Goal: Information Seeking & Learning: Find specific fact

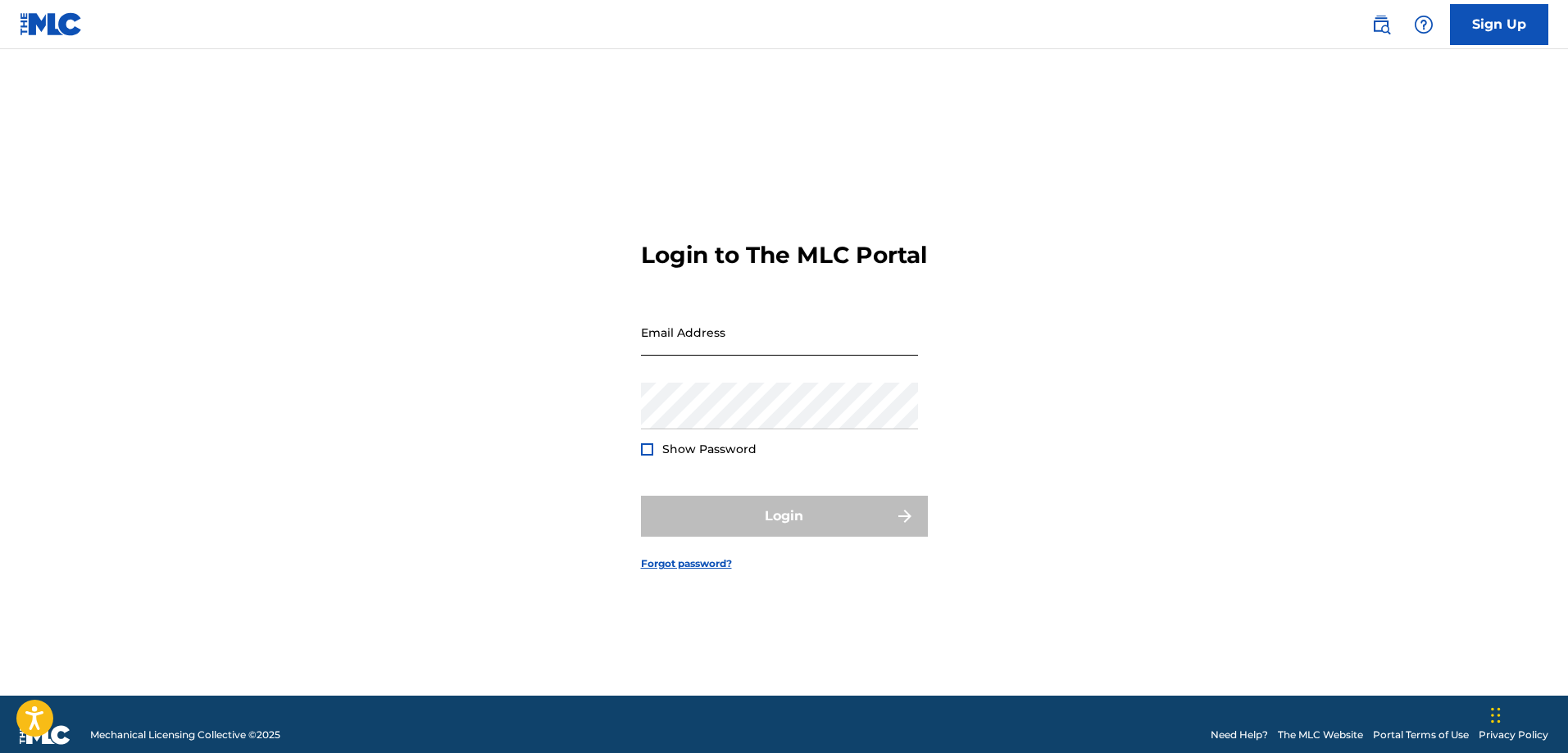
click at [727, 332] on input "Email Address" at bounding box center [780, 333] width 277 height 47
type input "[EMAIL_ADDRESS][DOMAIN_NAME]"
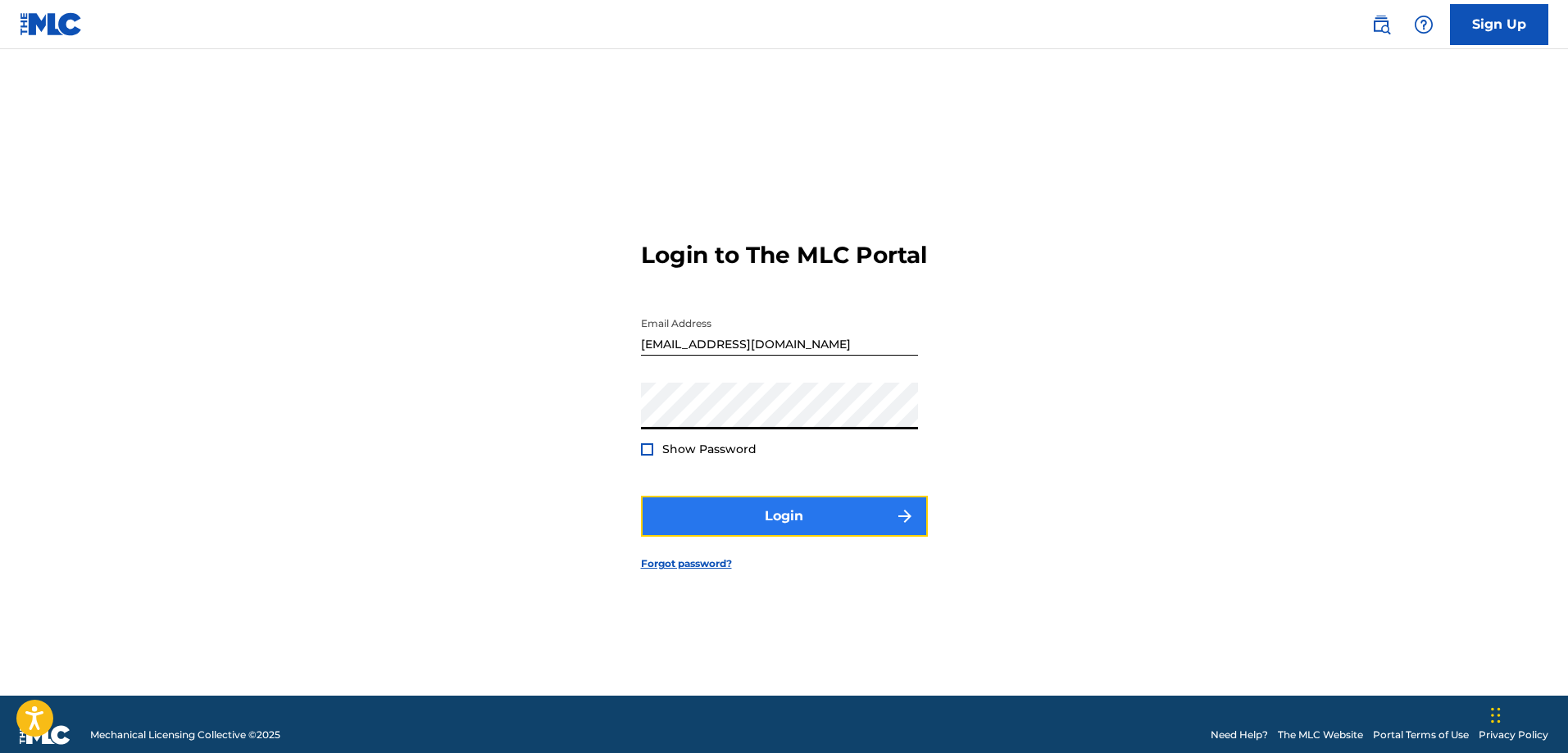
click at [721, 537] on button "Login" at bounding box center [785, 516] width 287 height 41
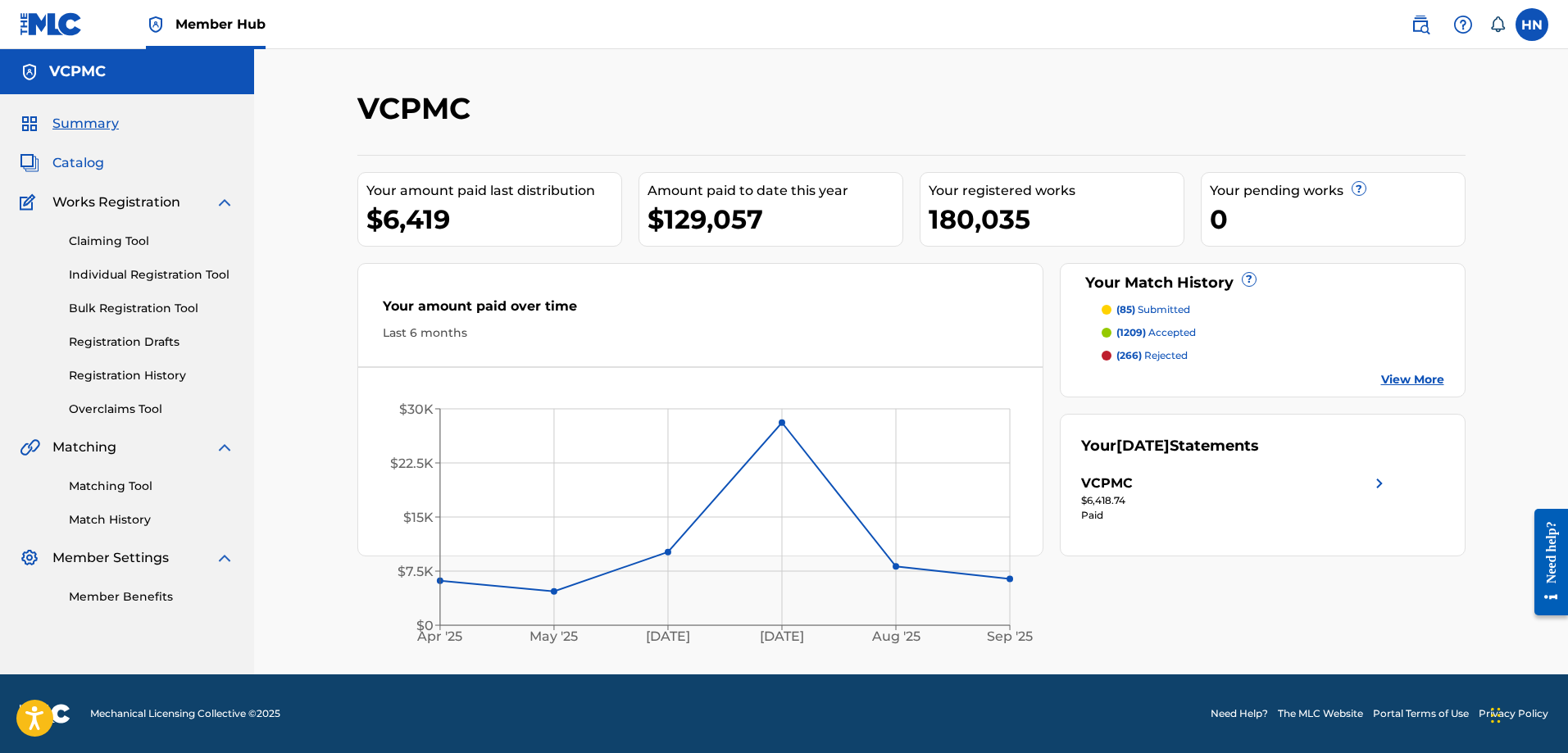
click at [78, 170] on span "Catalog" at bounding box center [78, 163] width 52 height 20
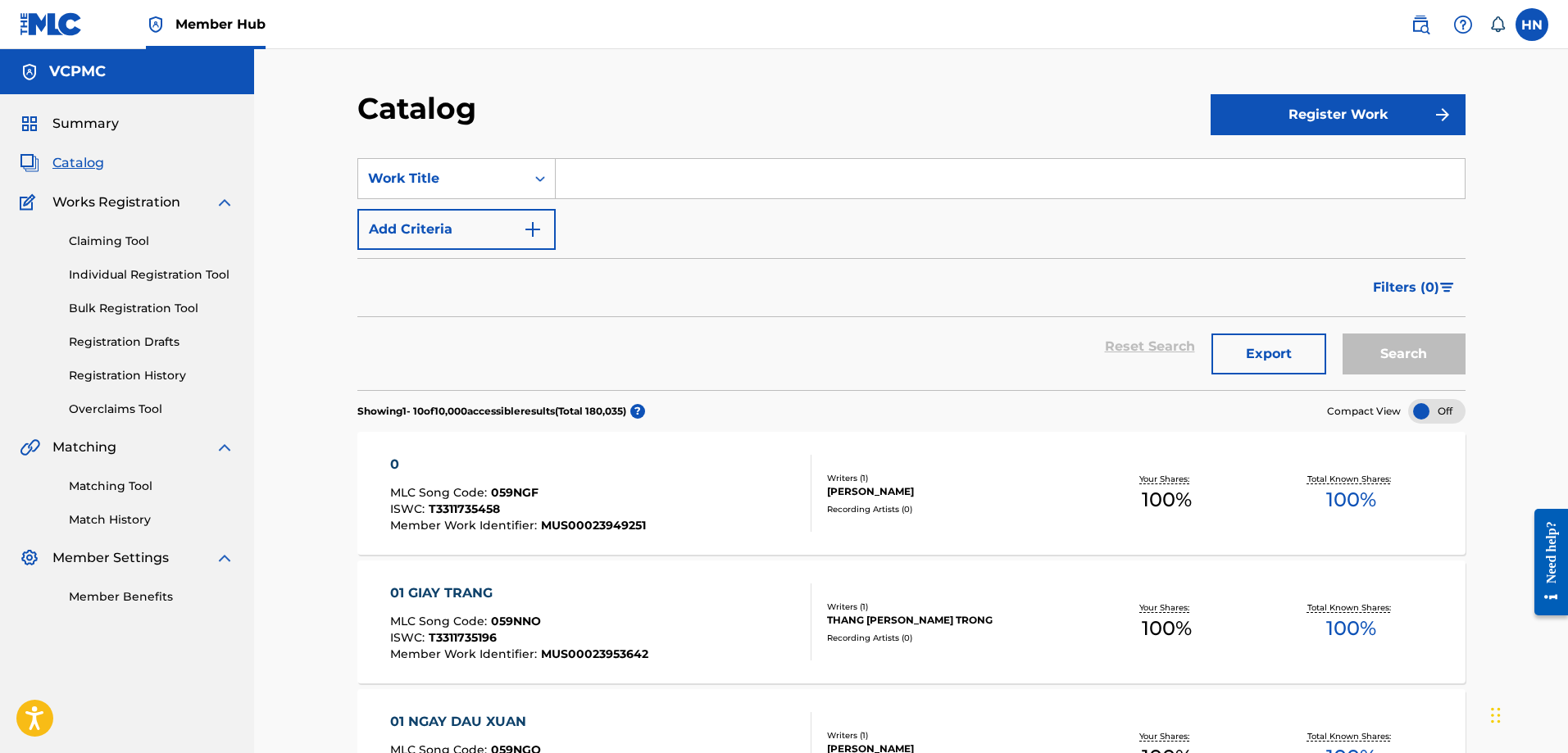
click at [832, 170] on input "Search Form" at bounding box center [1010, 178] width 909 height 39
paste input "XA VẮNG"
type input "XA VẮNG"
click at [1401, 359] on button "Search" at bounding box center [1404, 354] width 123 height 41
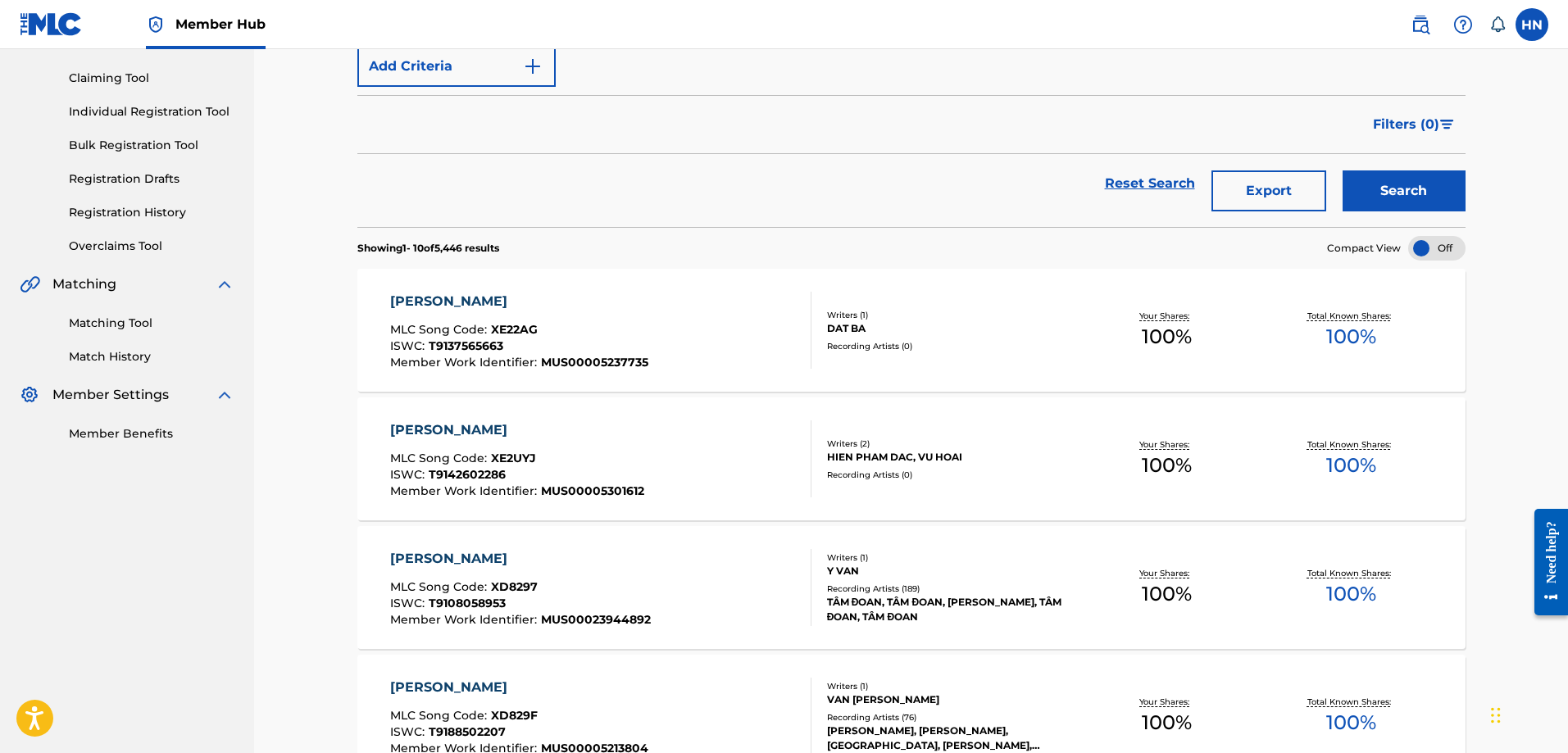
scroll to position [246, 0]
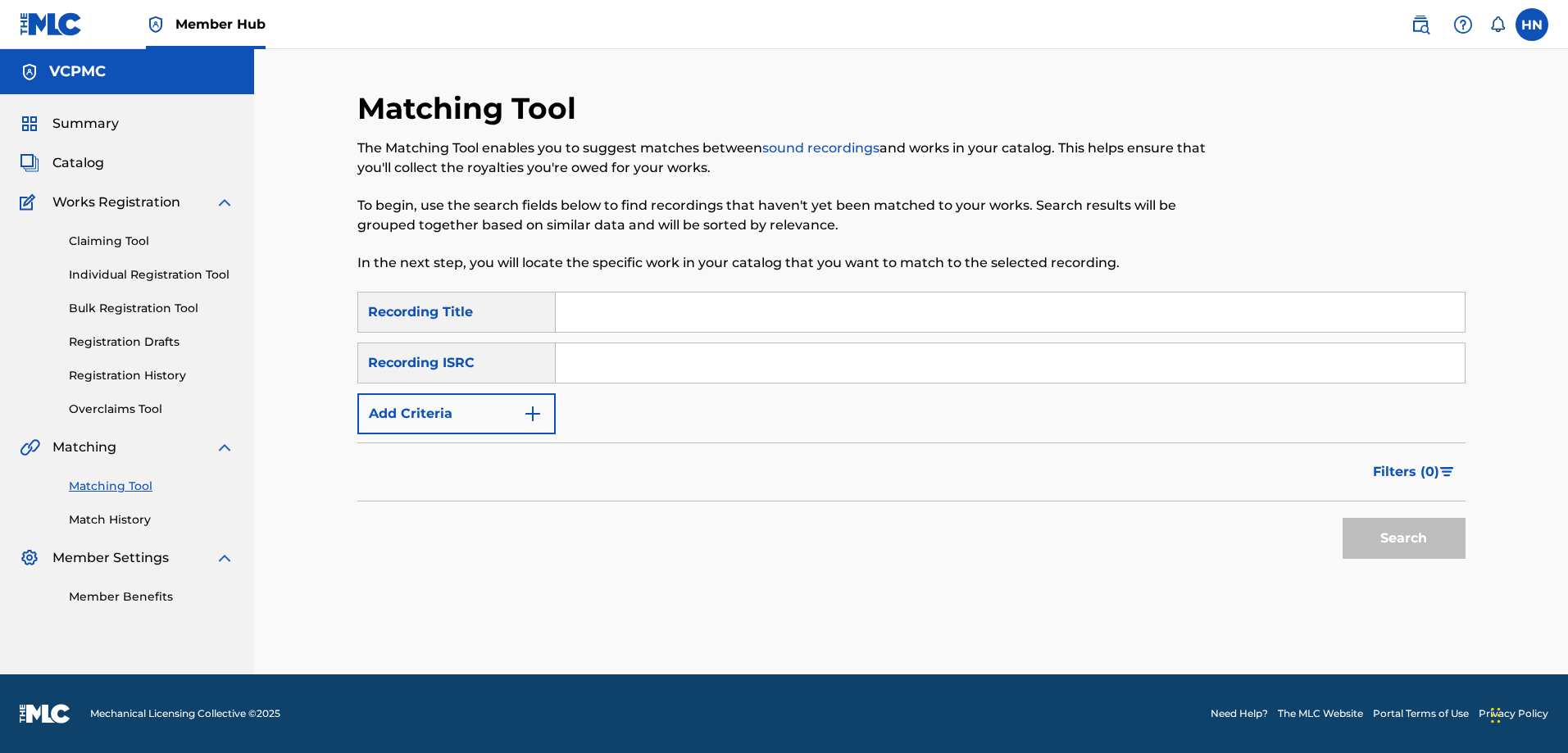
click at [893, 332] on div "Search Form" at bounding box center [1010, 312] width 910 height 41
click at [892, 324] on input "Search Form" at bounding box center [1010, 312] width 909 height 39
paste input "XA VẮNG"
click at [1343, 518] on button "Search" at bounding box center [1404, 538] width 123 height 41
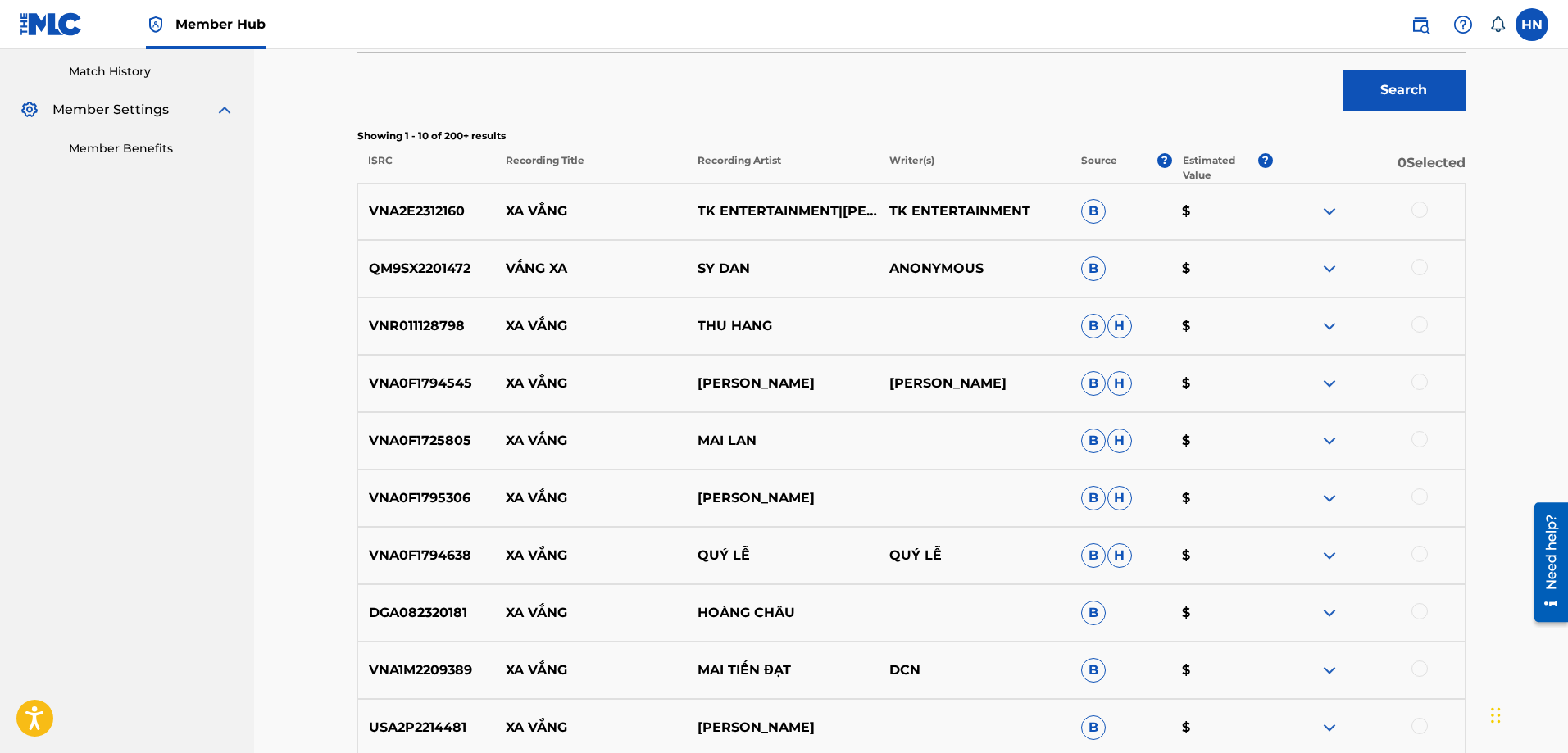
scroll to position [574, 0]
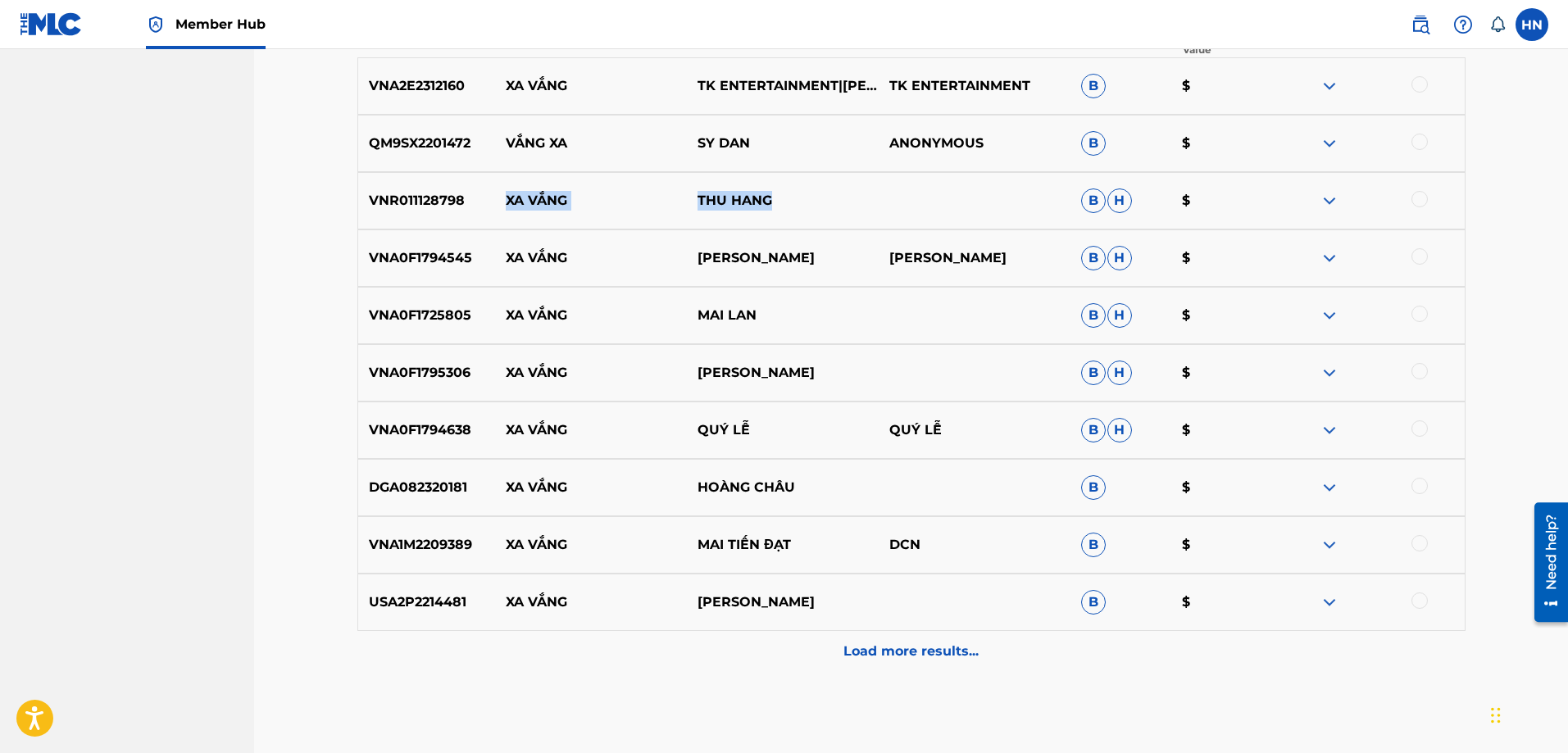
drag, startPoint x: 791, startPoint y: 204, endPoint x: 504, endPoint y: 205, distance: 287.0
click at [504, 205] on div "VNR011128798 XA VẮNG THU HANG B H $" at bounding box center [912, 200] width 1108 height 58
copy div "XA VẮNG THU HANG"
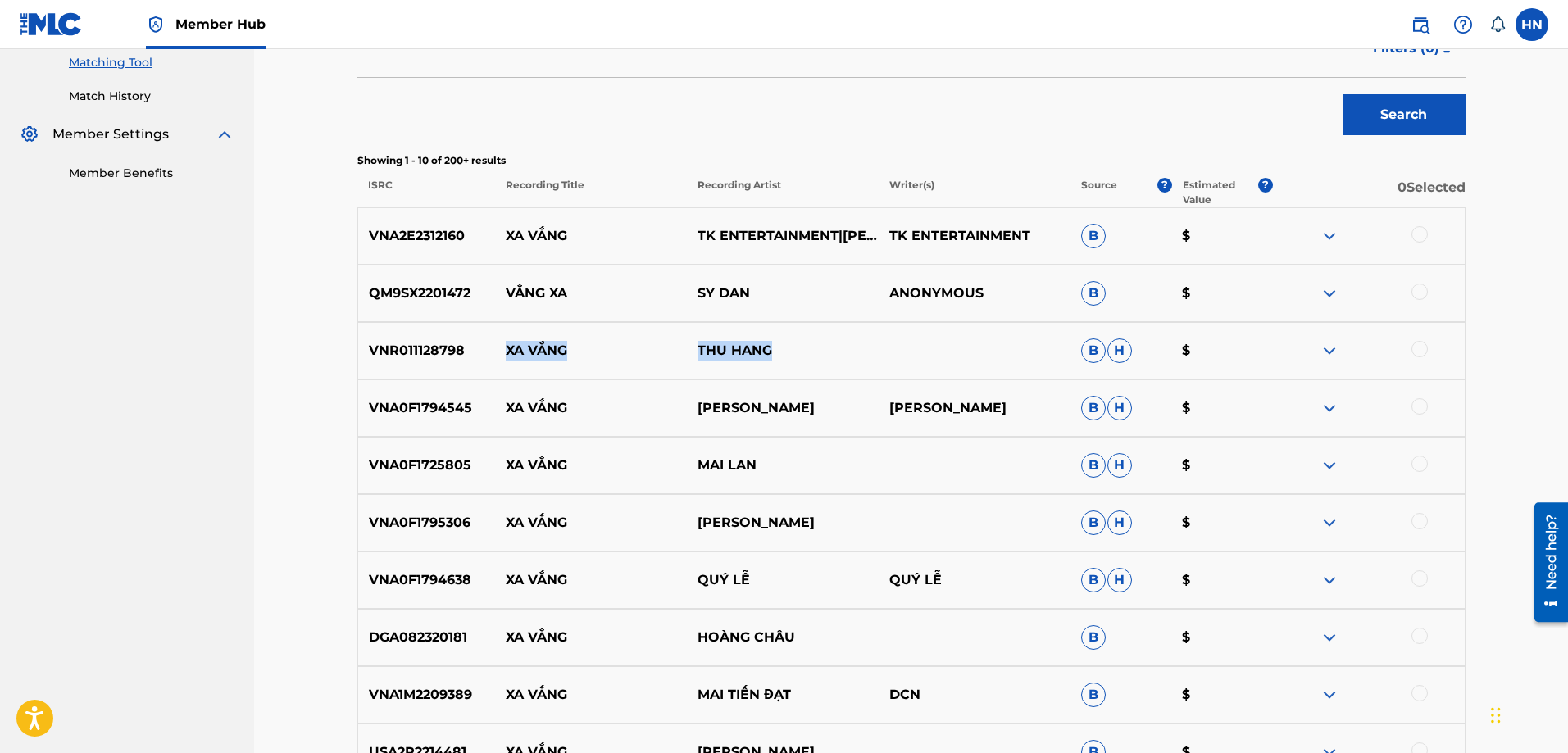
scroll to position [409, 0]
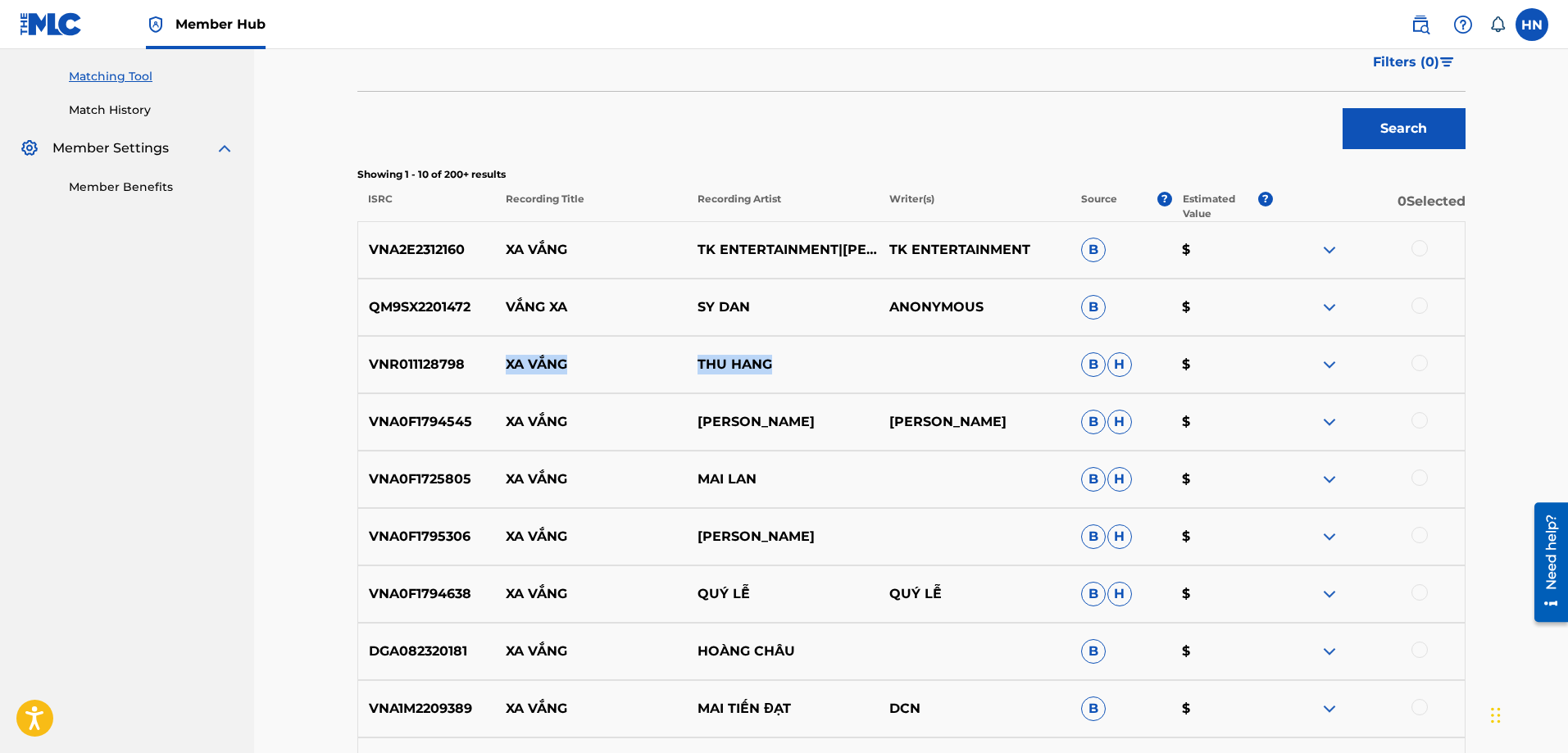
click at [1335, 369] on img at bounding box center [1330, 365] width 20 height 20
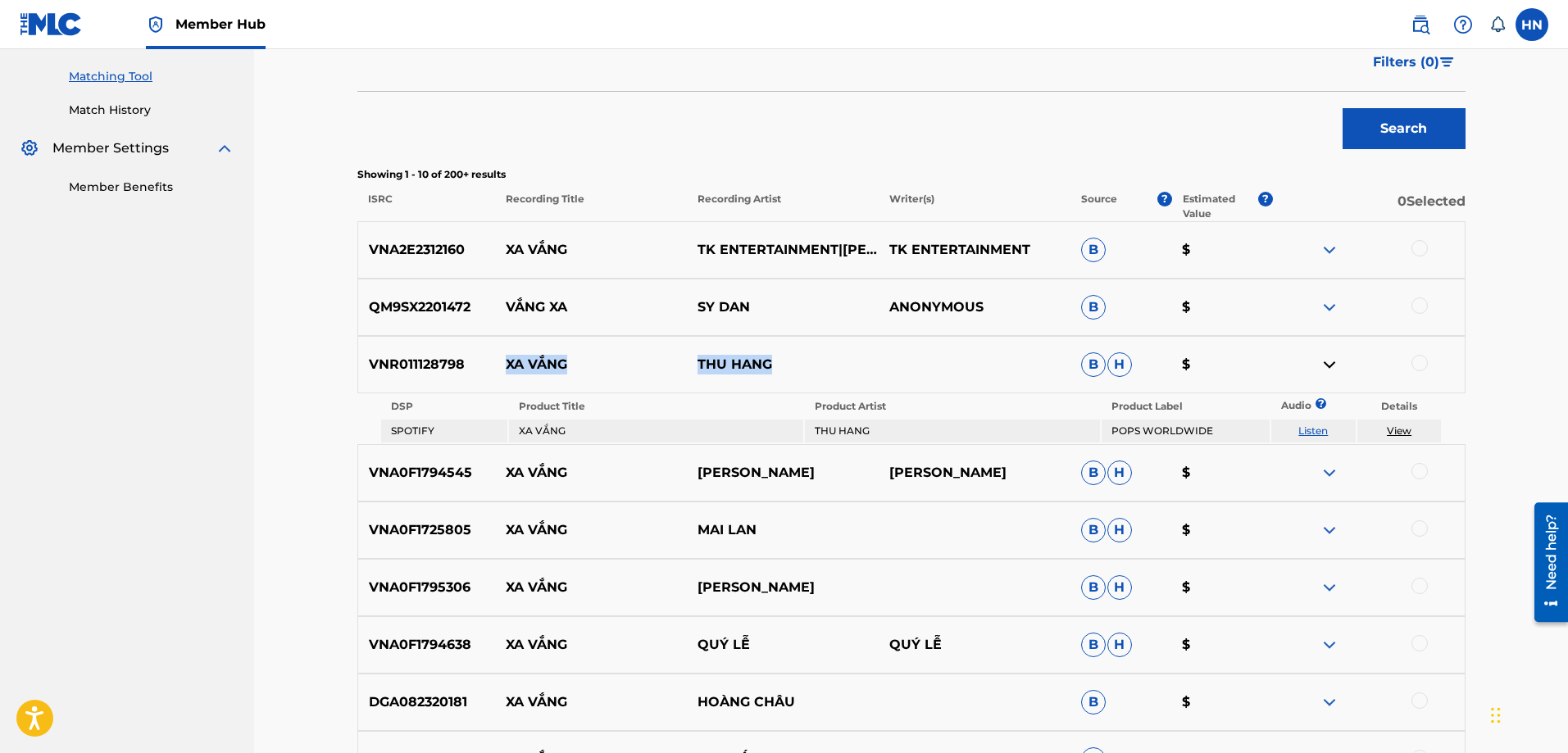
click at [1315, 428] on link "Listen" at bounding box center [1313, 430] width 29 height 13
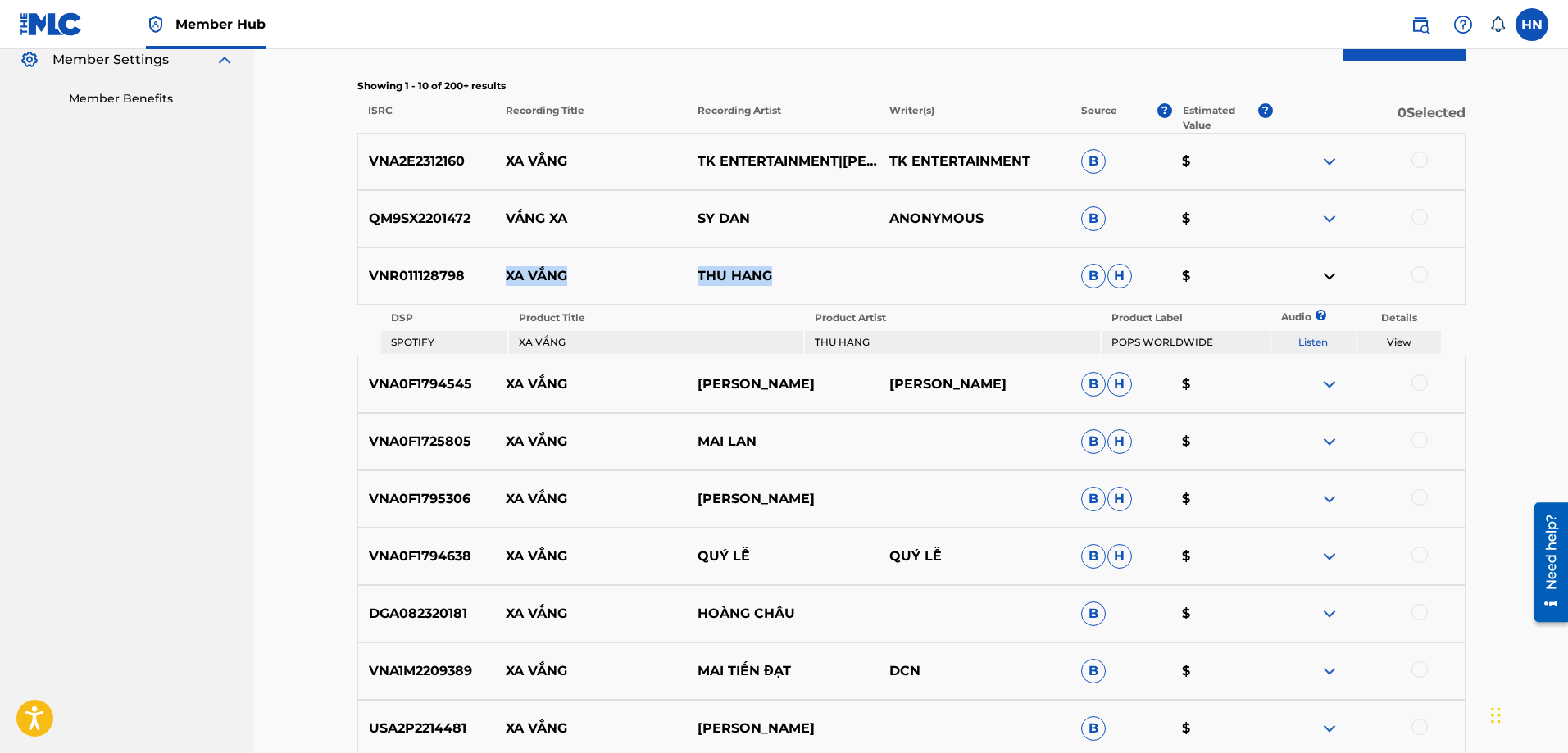
scroll to position [655, 0]
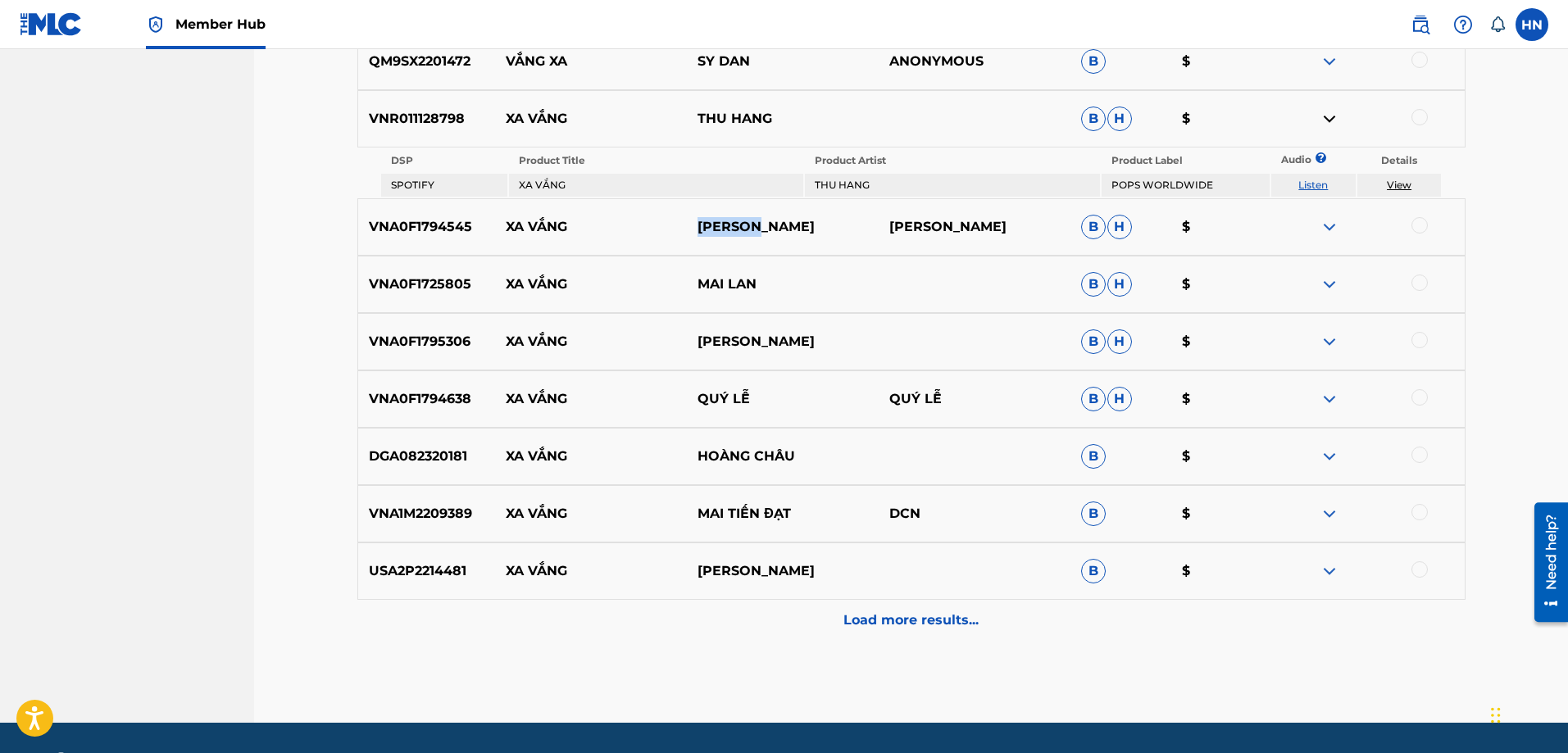
drag, startPoint x: 781, startPoint y: 228, endPoint x: 576, endPoint y: 229, distance: 205.0
click at [563, 226] on div "VNA0F1794545 XA VẮNG THÚY HÀ THÚY [PERSON_NAME]" at bounding box center [912, 227] width 1108 height 58
click at [1335, 225] on img at bounding box center [1330, 227] width 20 height 20
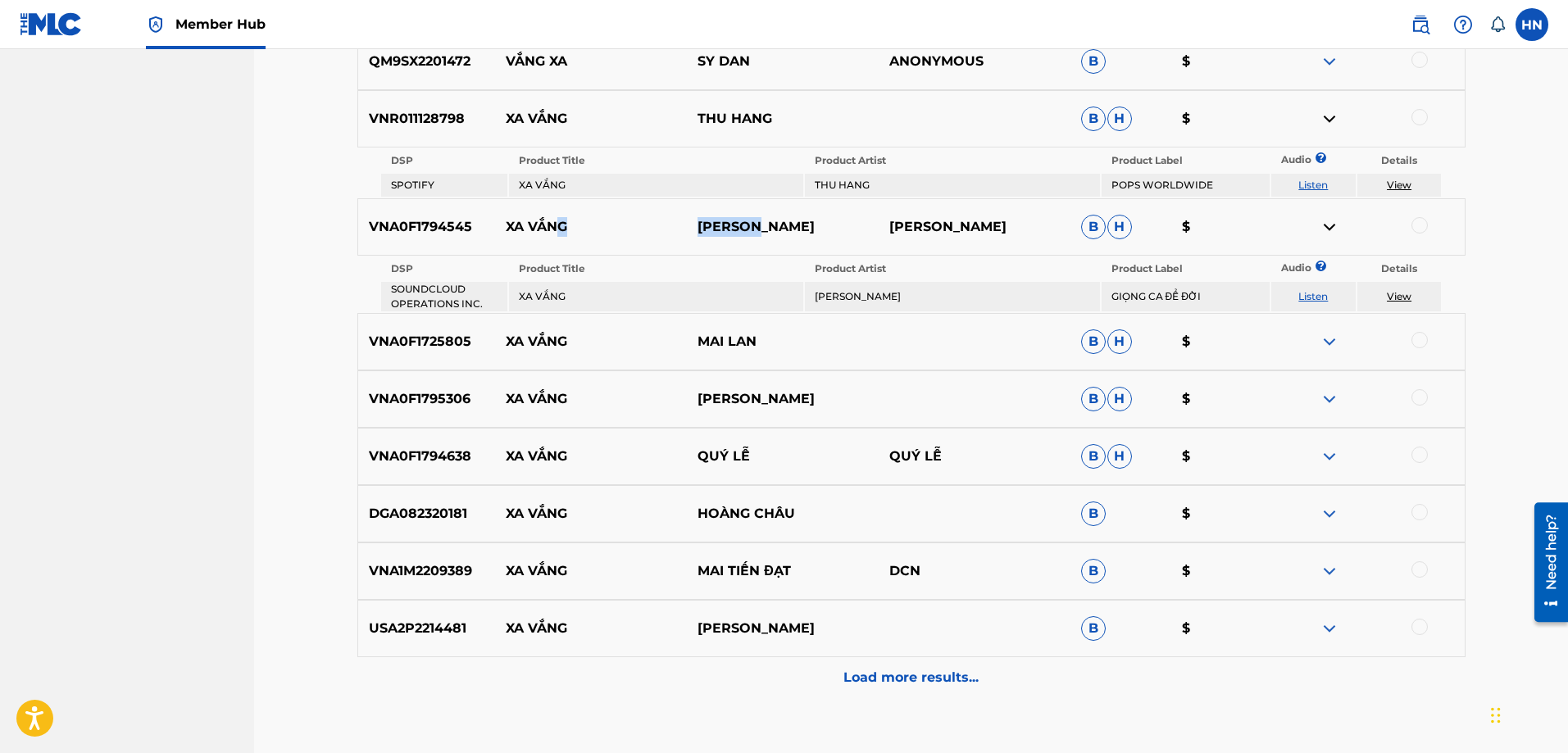
click at [1306, 293] on link "Listen" at bounding box center [1313, 296] width 29 height 13
click at [455, 232] on p "VNA0F1794545" at bounding box center [427, 227] width 138 height 20
copy p "VNA0F1794545"
click at [1421, 222] on div at bounding box center [1420, 225] width 17 height 17
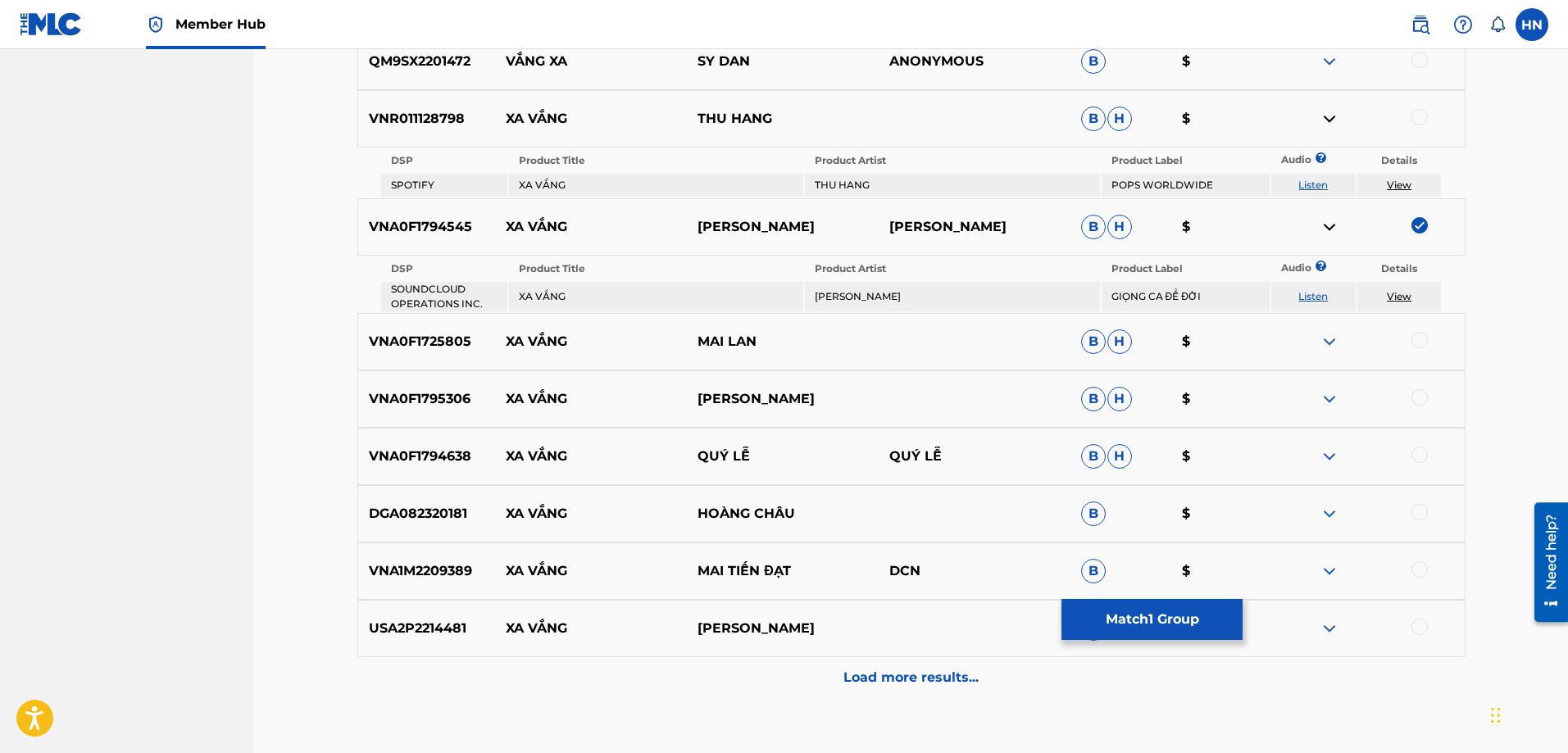
click at [1326, 337] on img at bounding box center [1330, 342] width 20 height 20
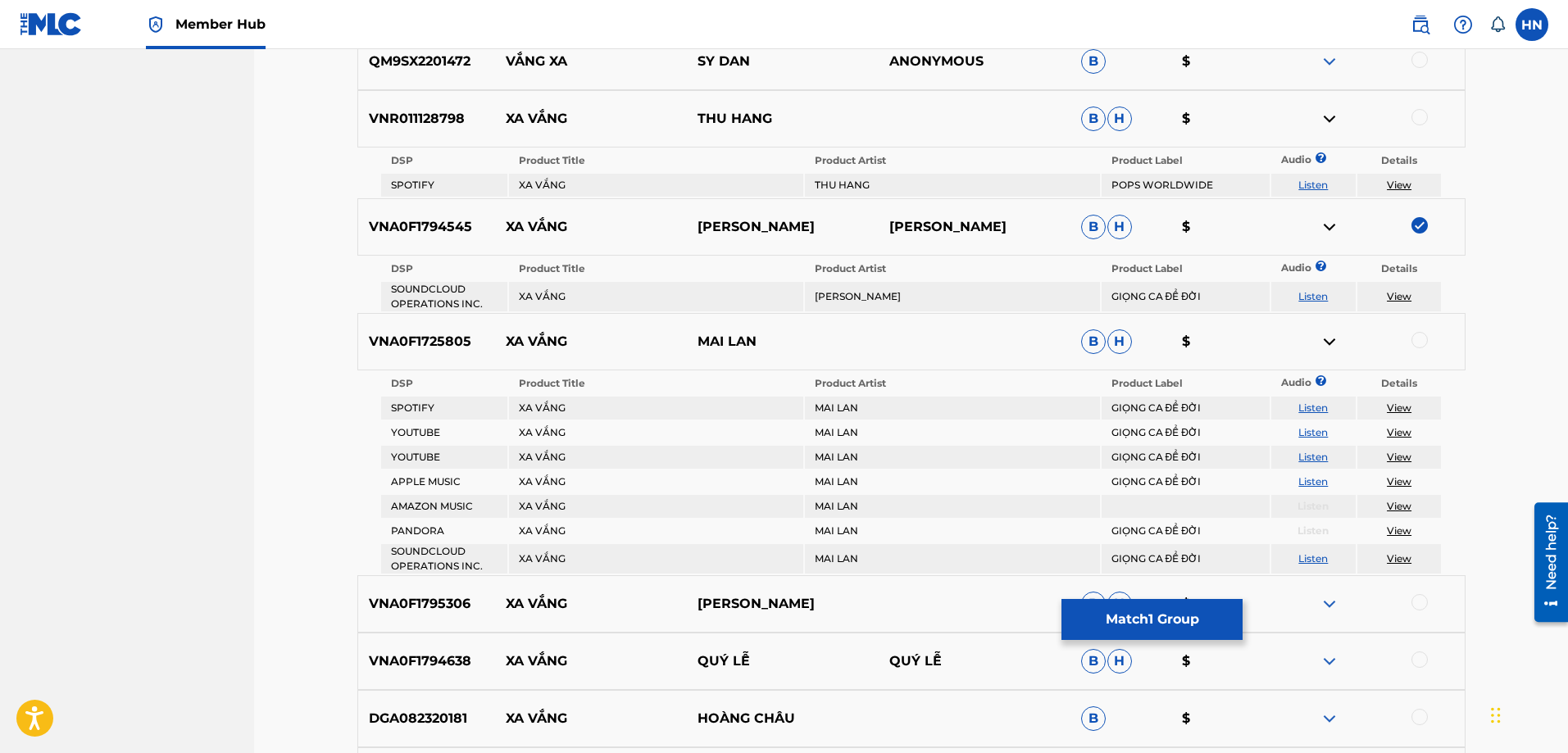
click at [1299, 432] on link "Listen" at bounding box center [1313, 432] width 29 height 13
click at [452, 331] on div "VNA0F1725805 XA VẮNG MAI LAN B H $" at bounding box center [912, 341] width 1108 height 58
copy p "VNA0F1725805"
click at [1413, 338] on div at bounding box center [1420, 340] width 17 height 17
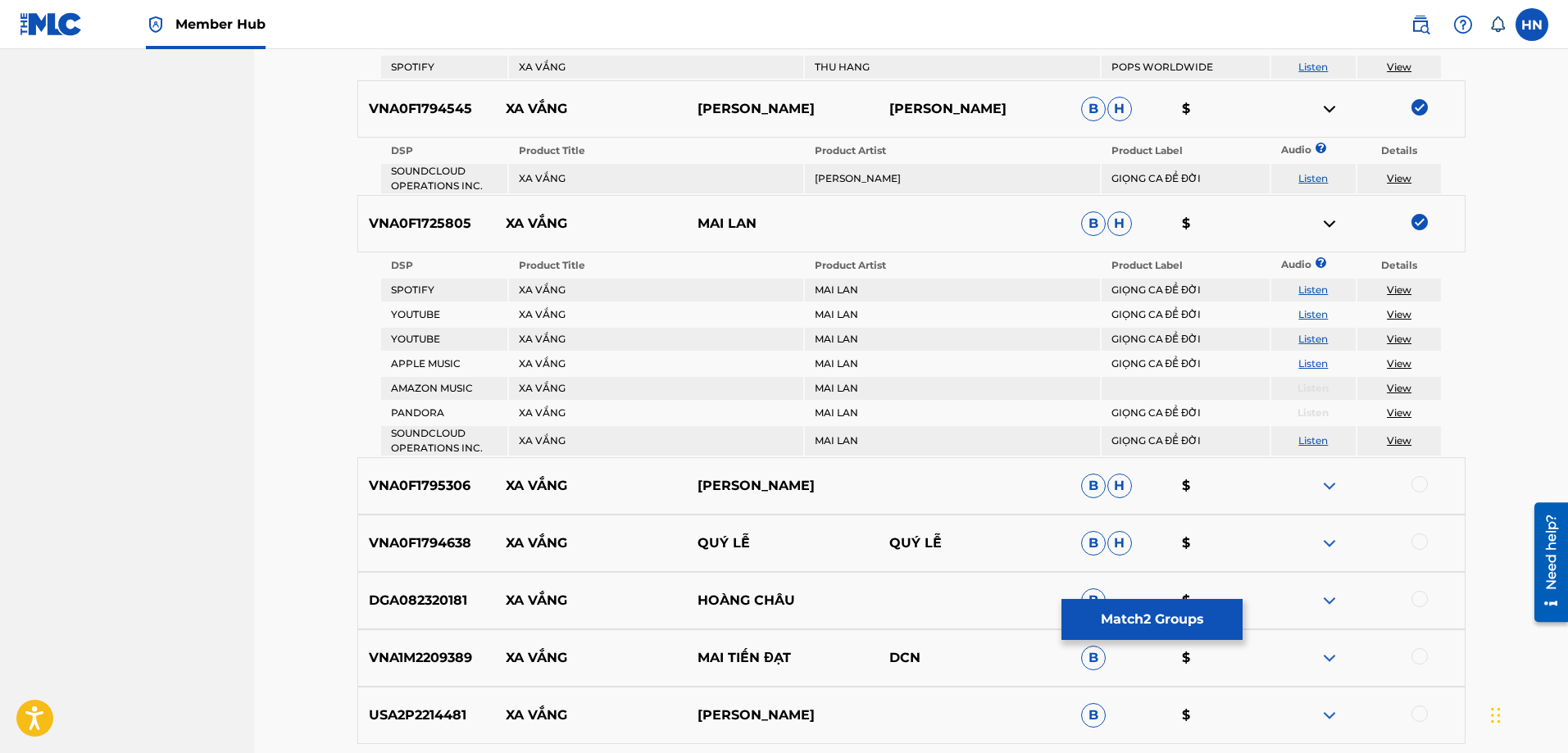
scroll to position [966, 0]
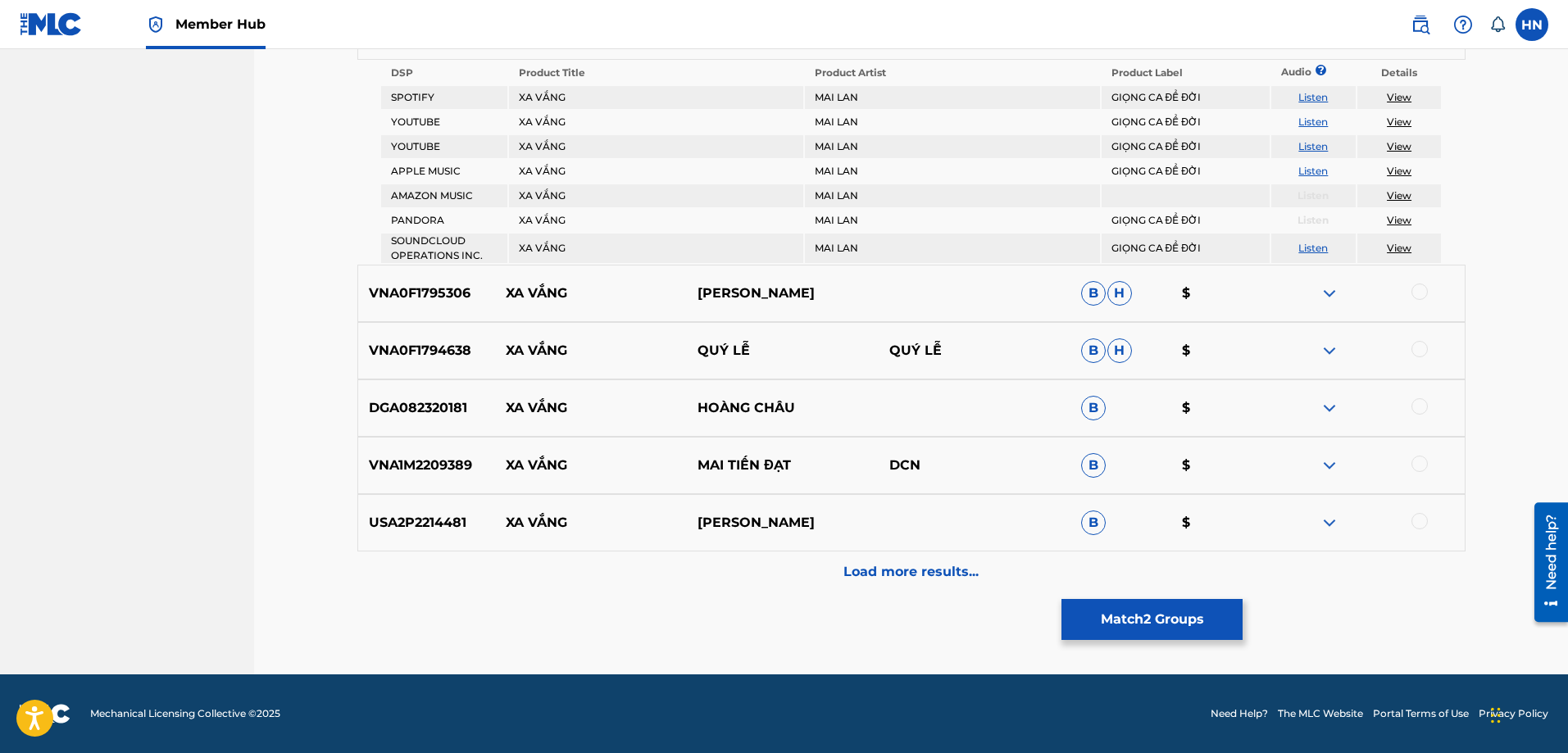
click at [1320, 289] on img at bounding box center [1330, 294] width 20 height 20
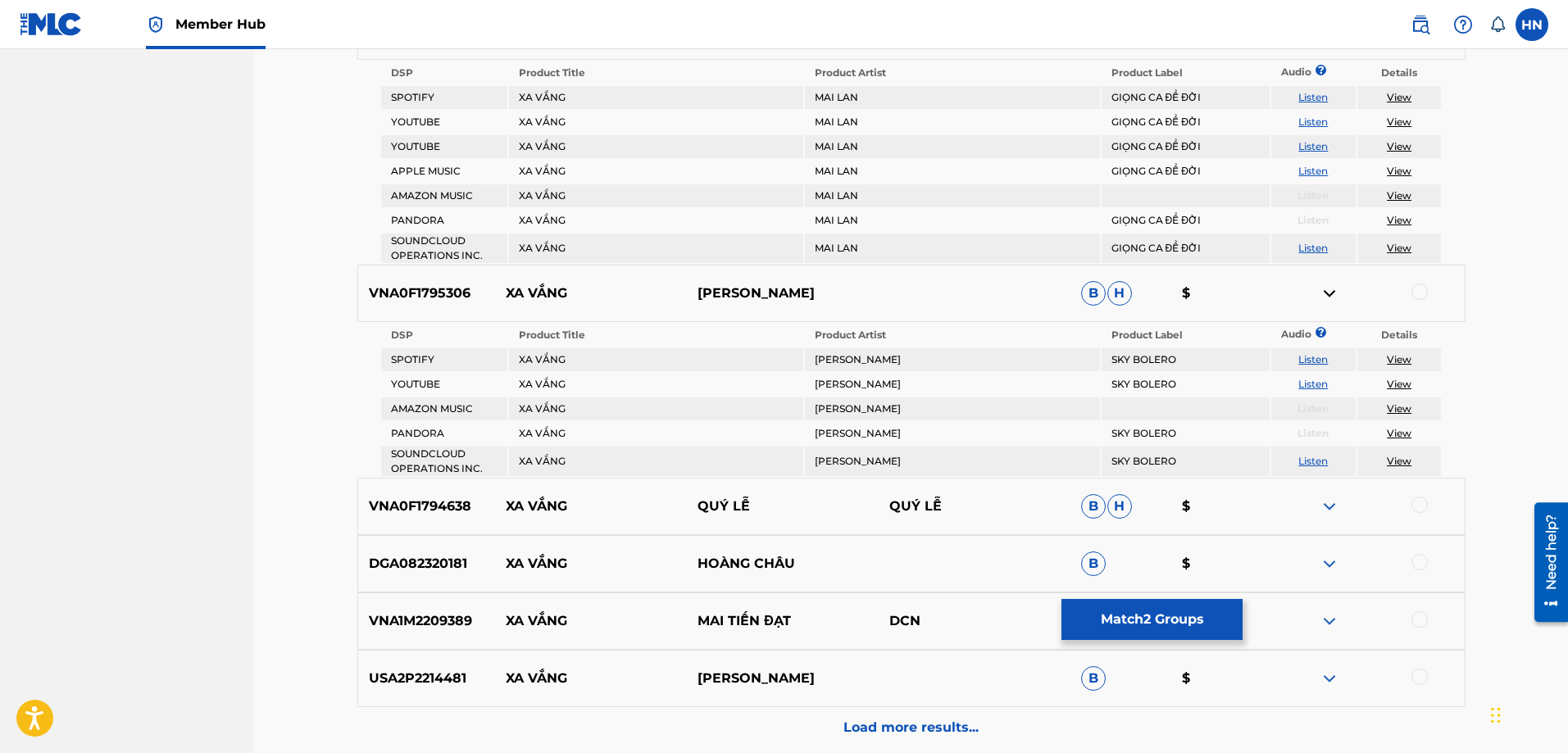
click at [1319, 379] on link "Listen" at bounding box center [1313, 384] width 29 height 13
drag, startPoint x: 800, startPoint y: 294, endPoint x: 485, endPoint y: 297, distance: 315.0
click at [485, 297] on div "VNA0F1795306 XA VẮNG LƯU TRÚC LY B H $" at bounding box center [912, 294] width 1108 height 58
copy div "XA VẮNG LƯU TRÚC LY"
click at [389, 284] on p "VNA0F1795306" at bounding box center [427, 294] width 138 height 20
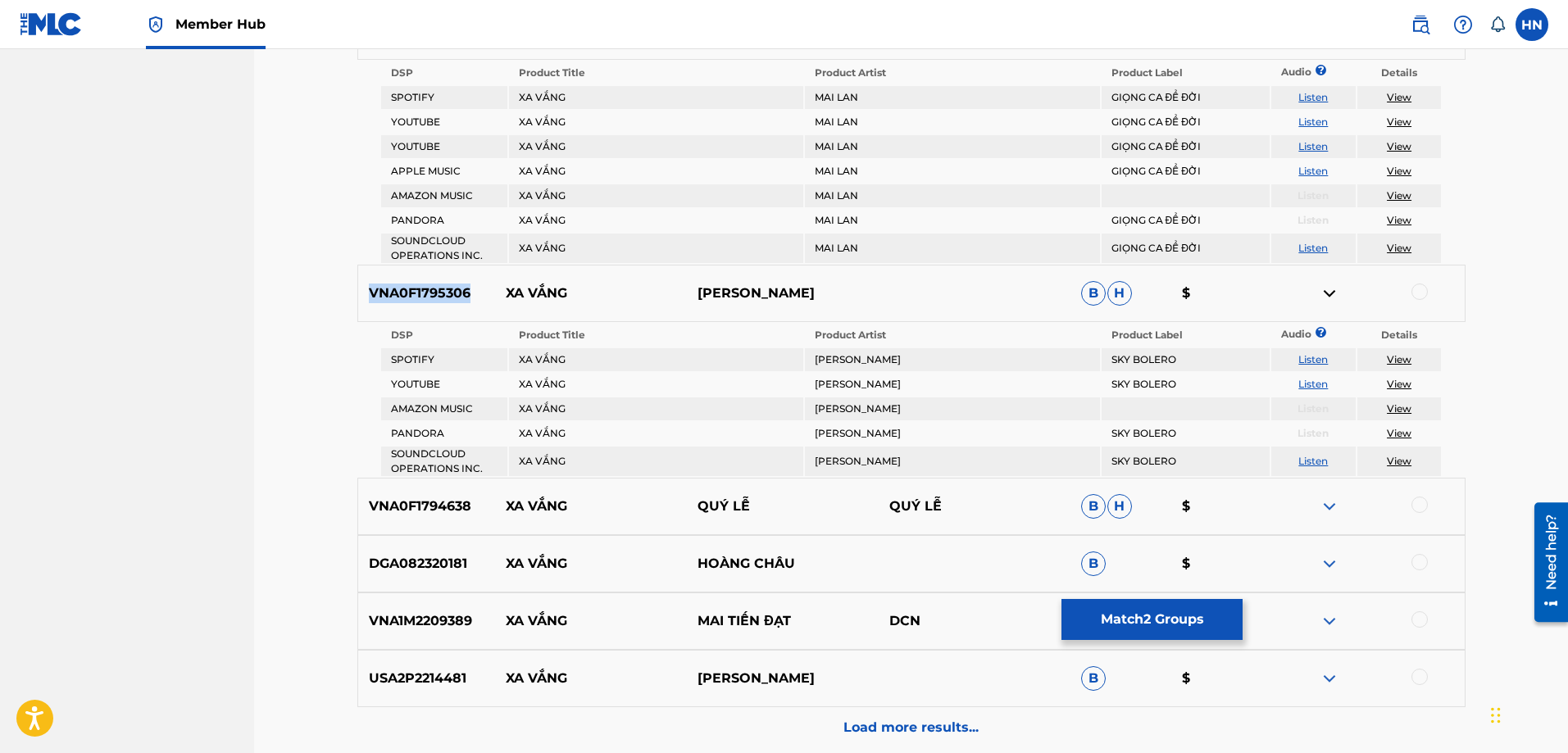
click at [389, 284] on p "VNA0F1795306" at bounding box center [427, 294] width 138 height 20
copy p "VNA0F1795306"
click at [1415, 291] on div at bounding box center [1420, 292] width 17 height 17
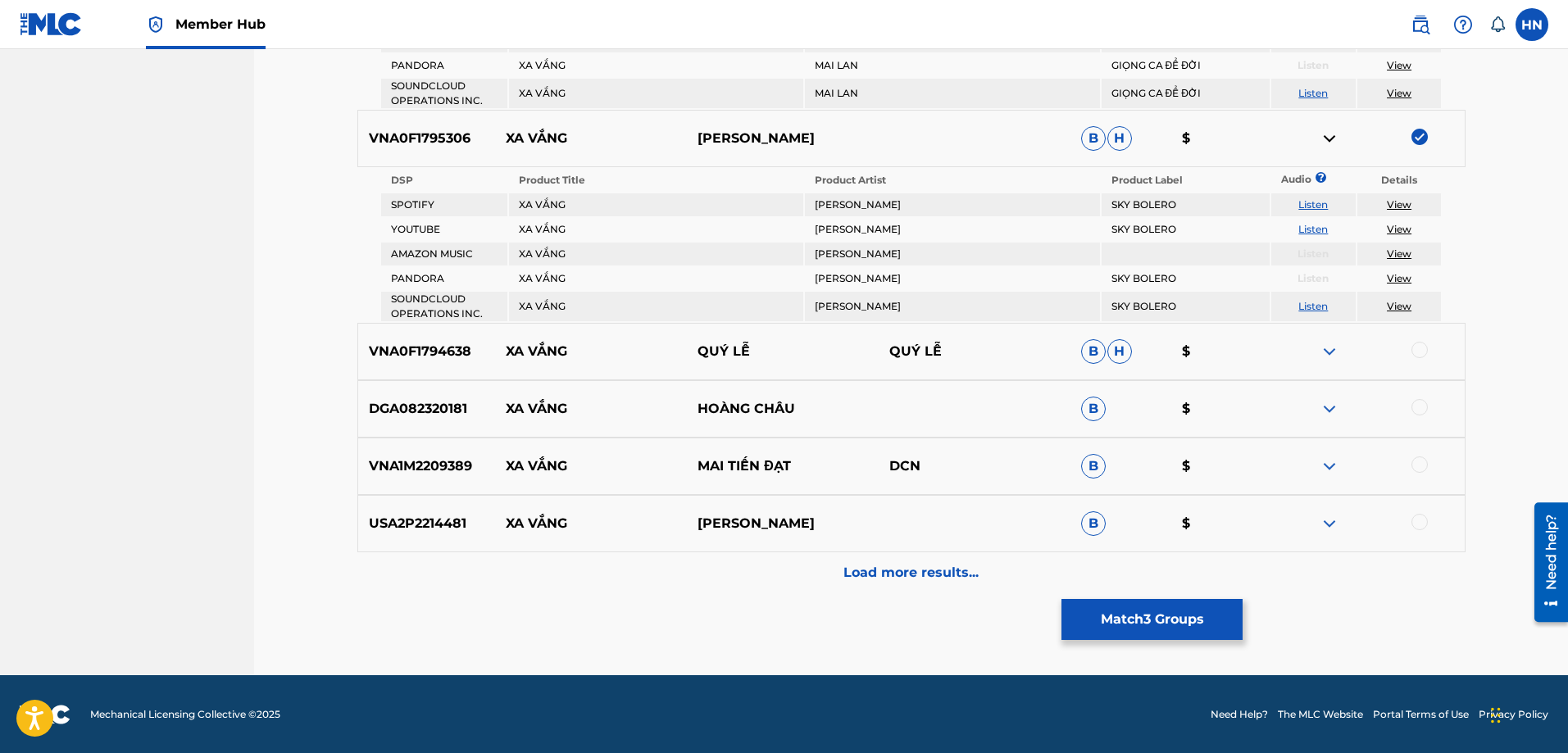
scroll to position [1122, 0]
drag, startPoint x: 713, startPoint y: 360, endPoint x: 480, endPoint y: 362, distance: 233.0
click at [480, 362] on div "VNA0F1794638 XA VẮNG QUÝ LỄ QUÝ LỄ B H $" at bounding box center [912, 350] width 1108 height 58
copy div "XA VẮNG QUÝ LỄ"
click at [450, 356] on p "VNA0F1794638" at bounding box center [427, 351] width 138 height 20
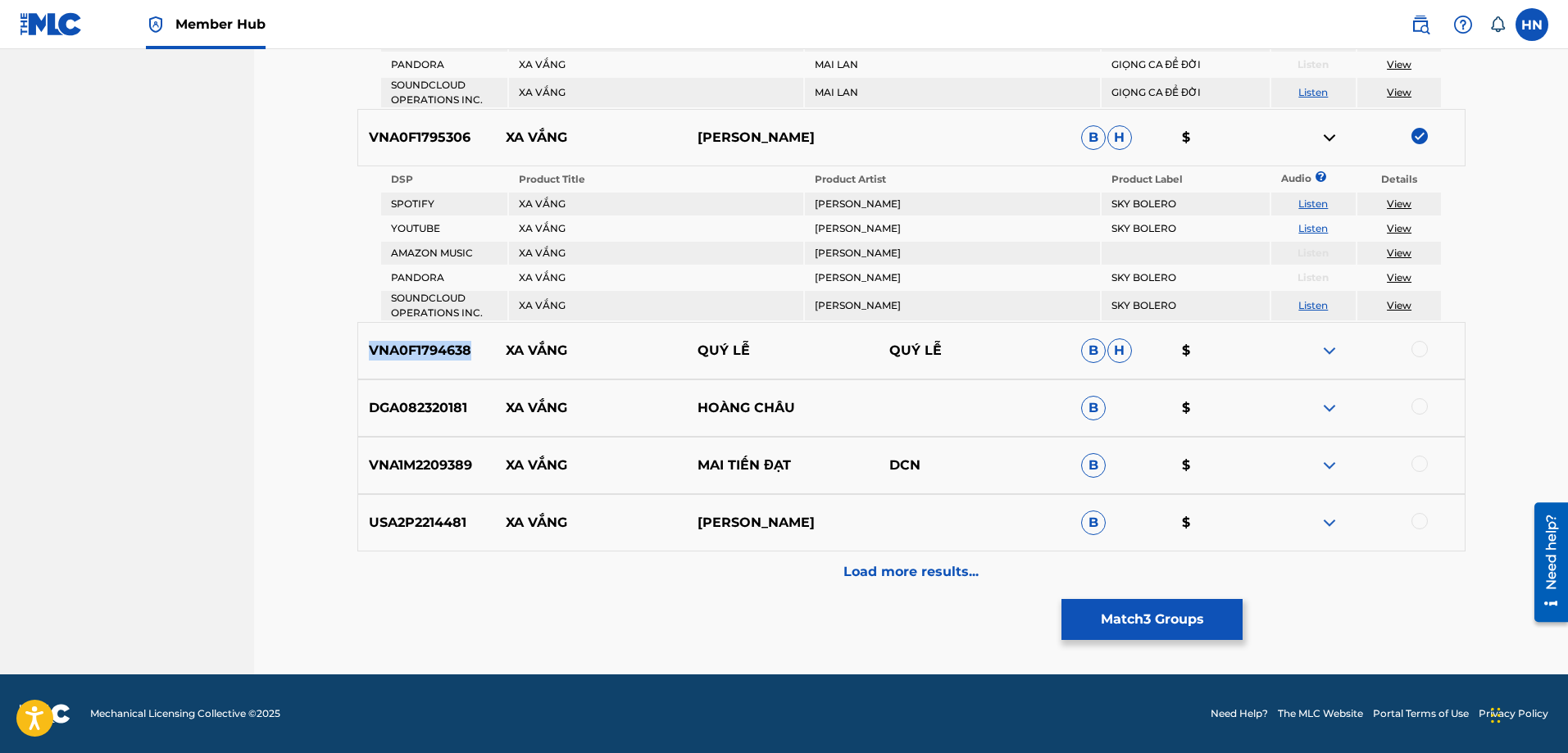
click at [450, 356] on p "VNA0F1794638" at bounding box center [427, 351] width 138 height 20
copy p "VNA0F1794638"
click at [1416, 351] on div at bounding box center [1420, 349] width 17 height 17
drag, startPoint x: 812, startPoint y: 416, endPoint x: 497, endPoint y: 411, distance: 315.0
click at [497, 411] on div "DGA082320181 XA VẮNG HOÀNG CHÂU B $" at bounding box center [912, 408] width 1108 height 58
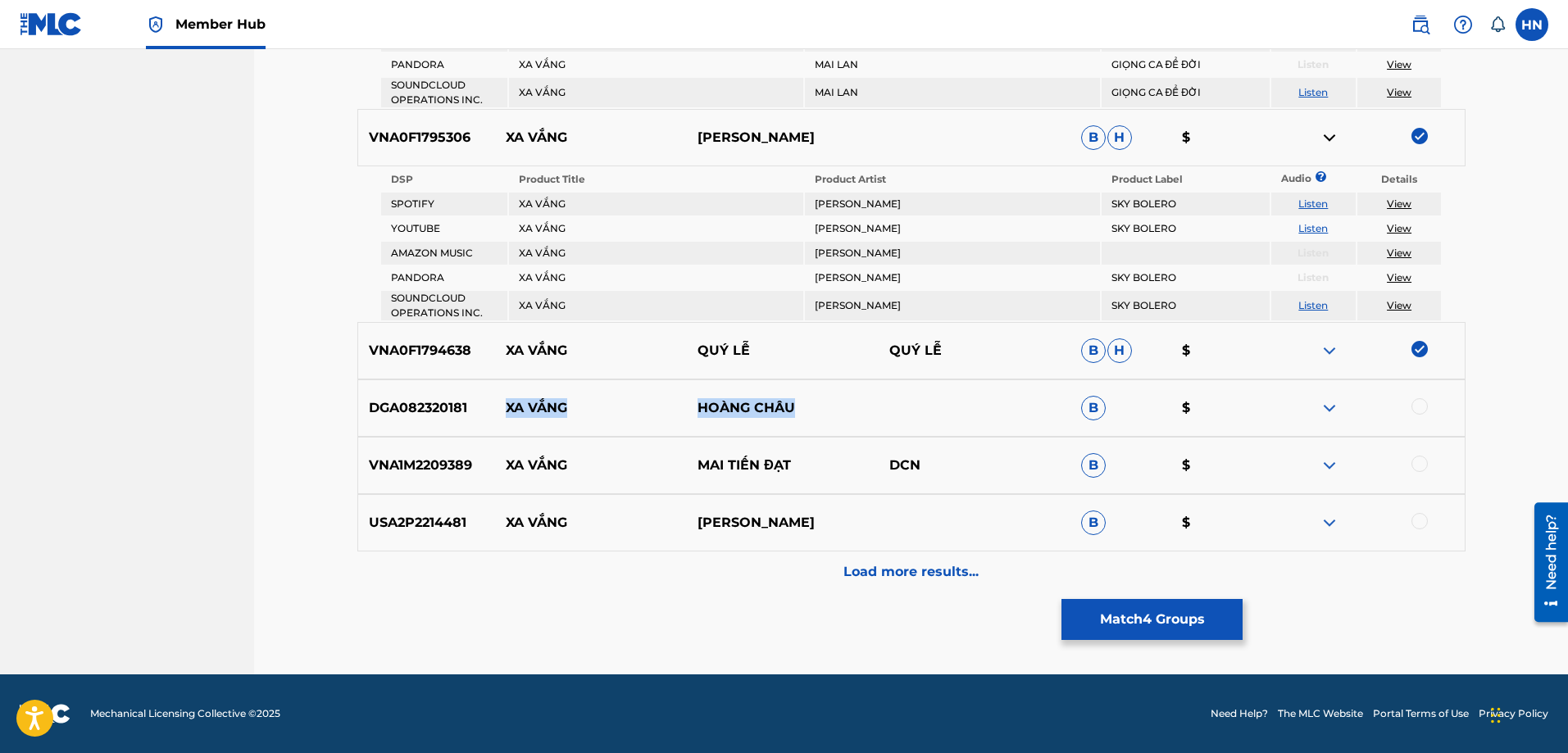
copy div "XA VẮNG HOÀNG CHÂU"
click at [460, 405] on p "DGA082320181" at bounding box center [427, 409] width 138 height 20
copy p "DGA082320181"
click at [1421, 406] on div at bounding box center [1420, 407] width 17 height 17
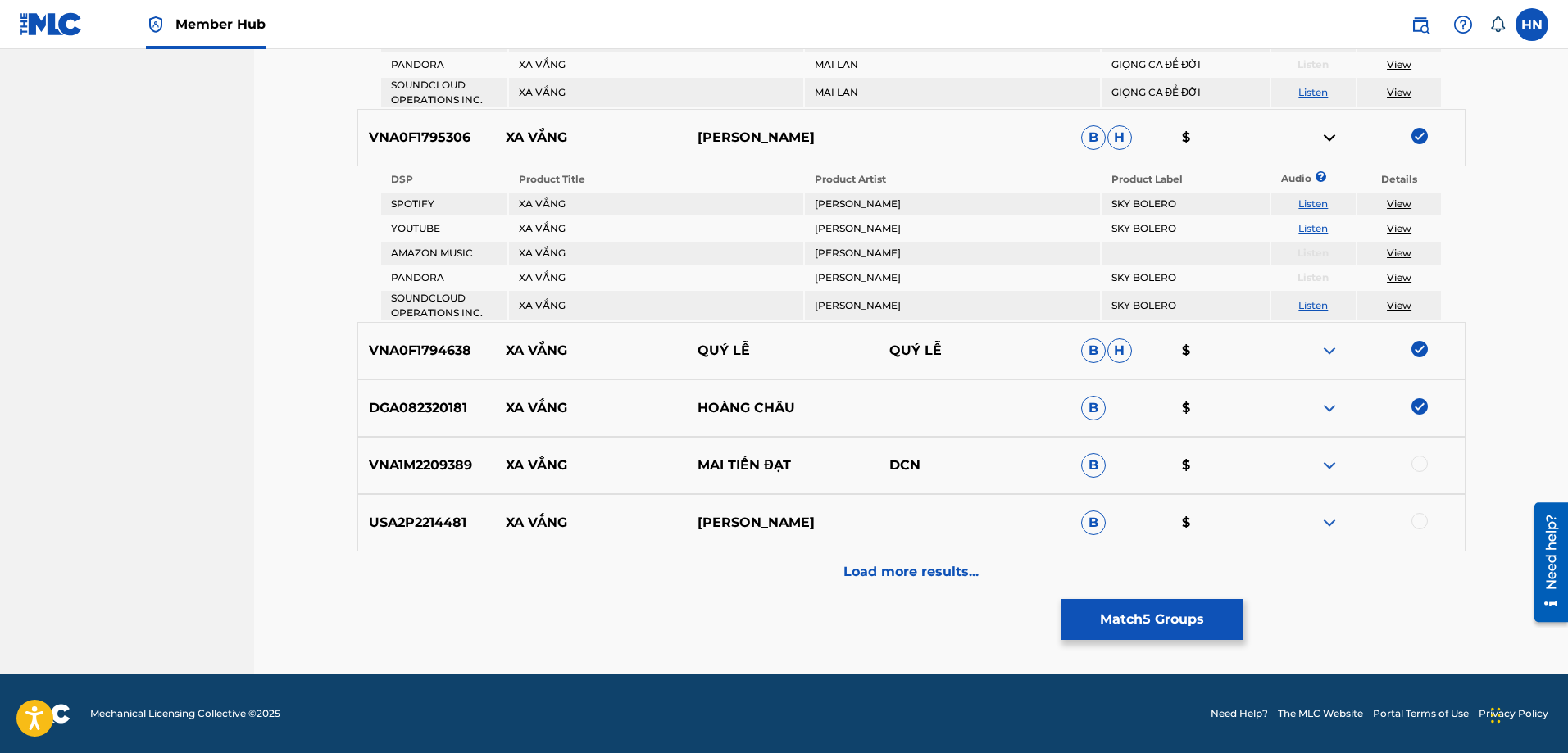
click at [423, 472] on p "VNA1M2209389" at bounding box center [427, 466] width 138 height 20
copy p "VNA1M2209389"
click at [1418, 465] on div at bounding box center [1420, 464] width 17 height 17
drag, startPoint x: 834, startPoint y: 476, endPoint x: 495, endPoint y: 469, distance: 339.1
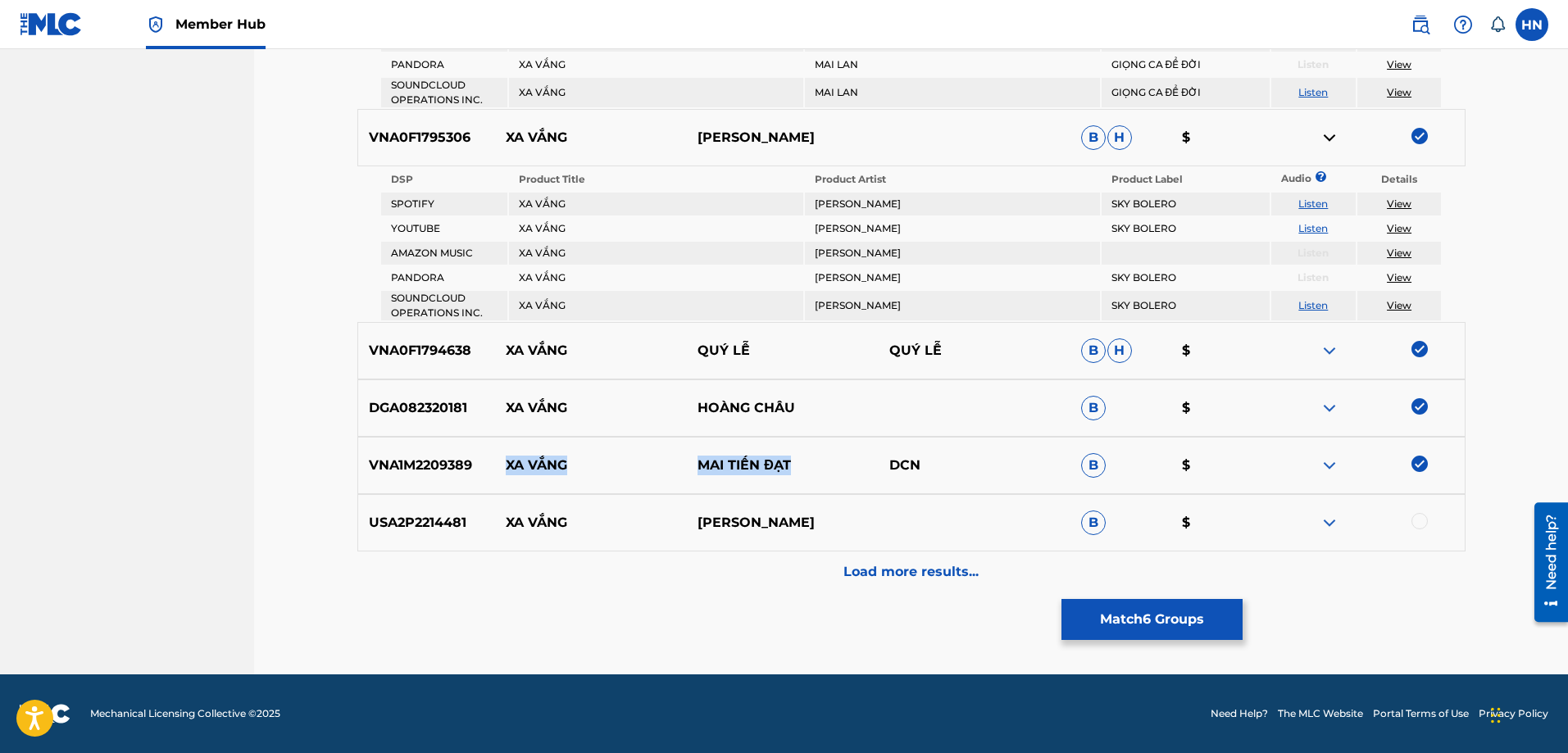
click at [495, 469] on div "VNA1M2209389 XA VẮNG MAI TIẾN ĐẠT DCN B $" at bounding box center [912, 465] width 1108 height 58
drag, startPoint x: 505, startPoint y: 521, endPoint x: 825, endPoint y: 511, distance: 320.2
click at [825, 511] on div "USA2P2214481 XA VẮNG THANH THẢO B $" at bounding box center [912, 523] width 1108 height 58
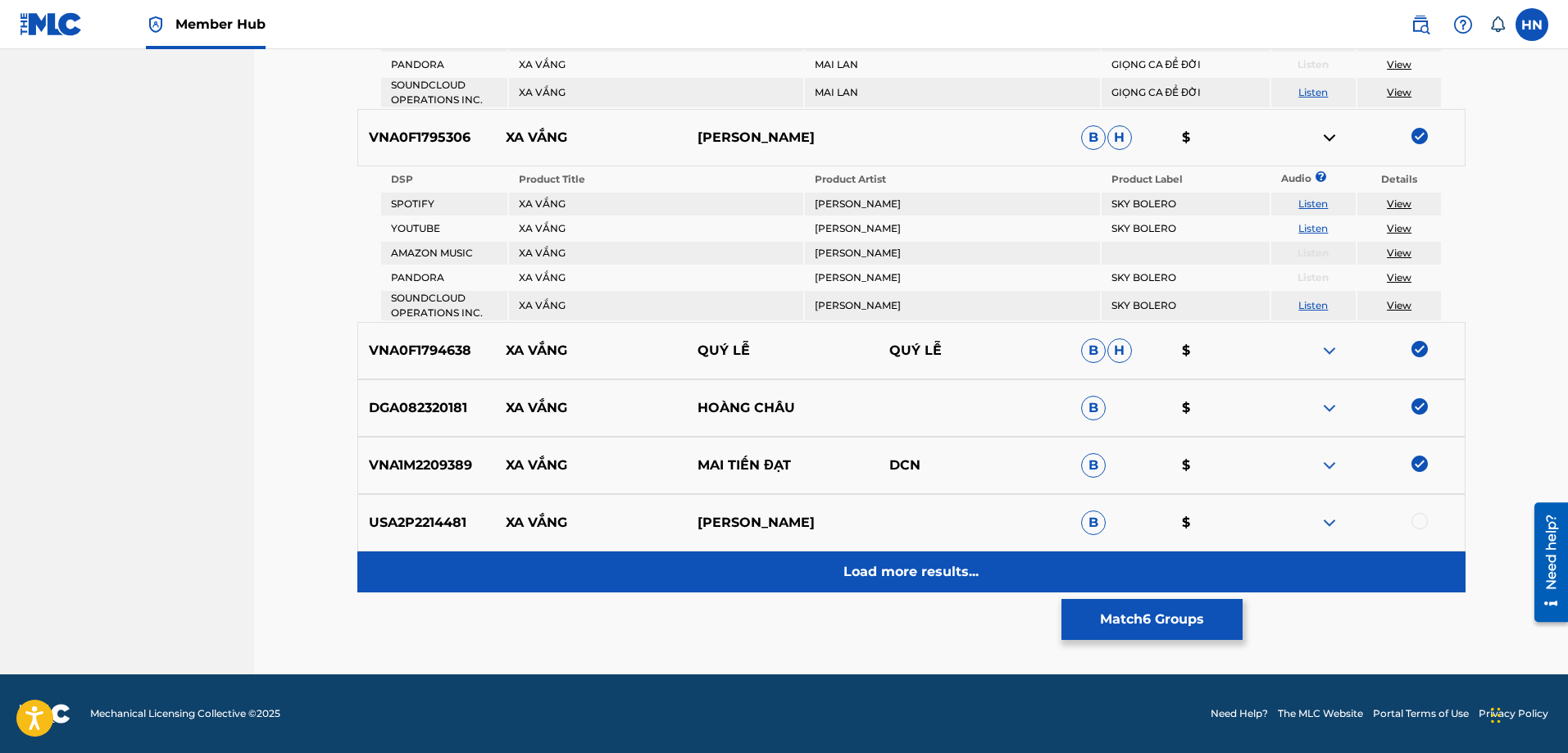
click at [967, 569] on p "Load more results..." at bounding box center [911, 572] width 135 height 20
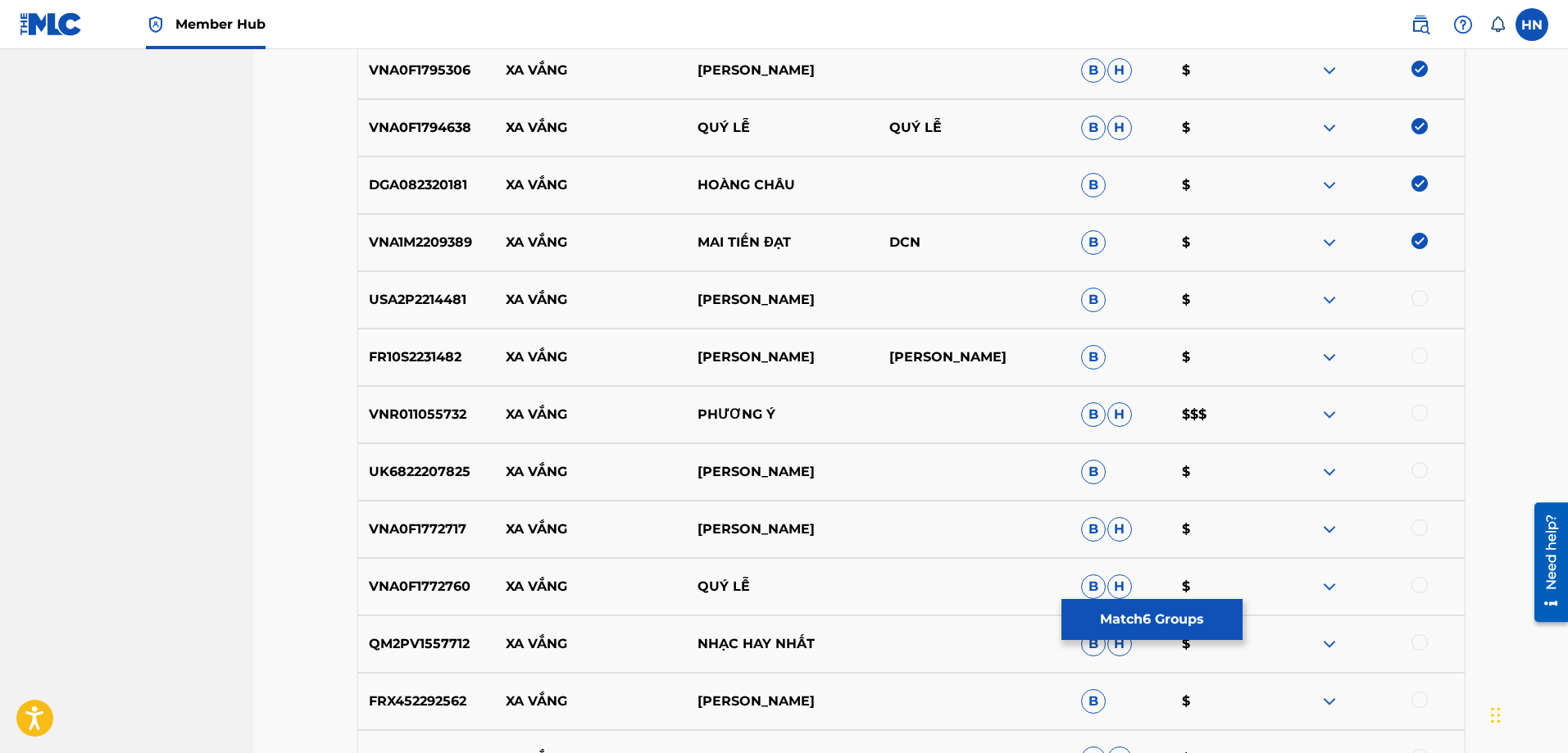
scroll to position [1040, 0]
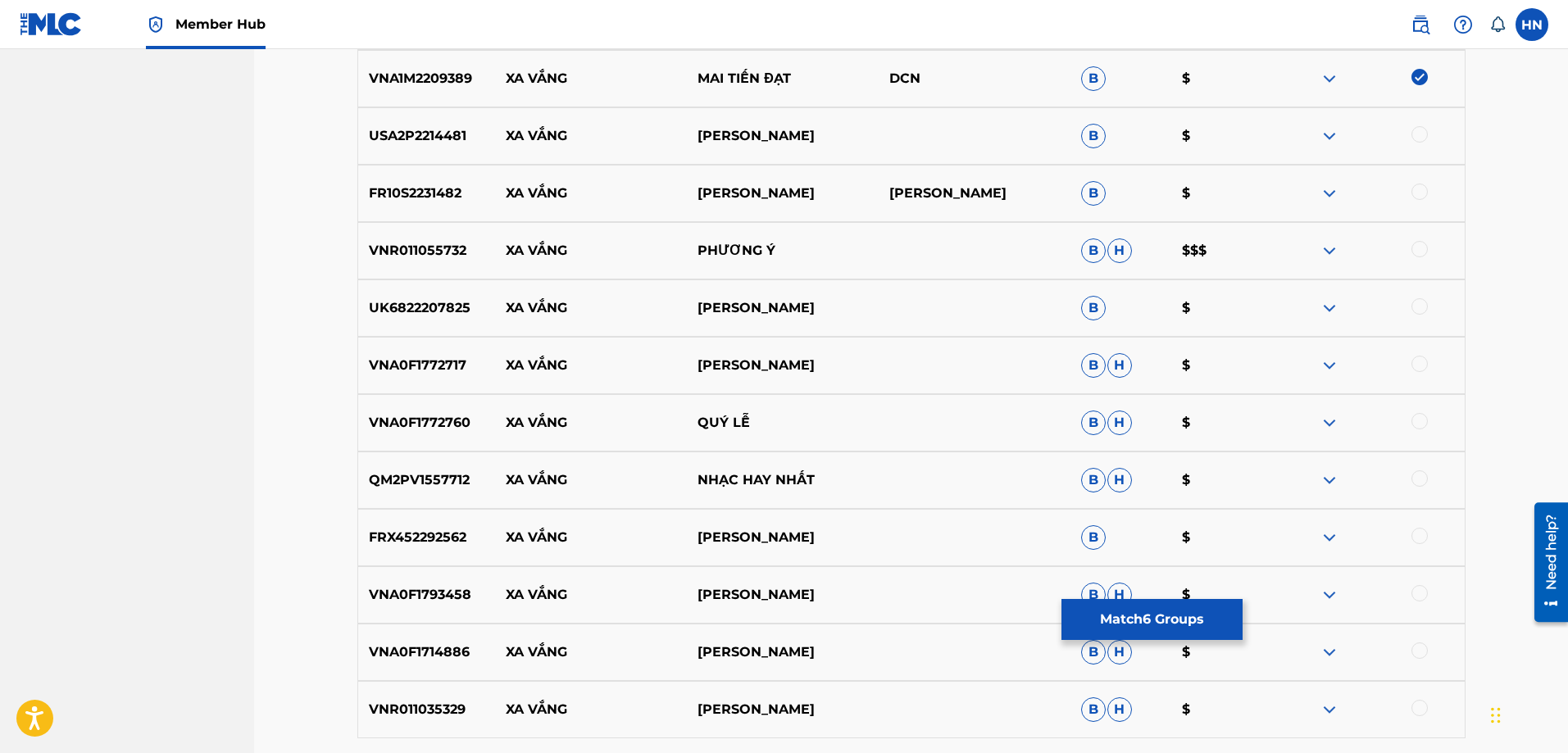
click at [448, 247] on p "VNR011055732" at bounding box center [427, 251] width 138 height 20
click at [1419, 248] on div at bounding box center [1420, 249] width 17 height 17
drag, startPoint x: 497, startPoint y: 304, endPoint x: 809, endPoint y: 300, distance: 312.0
click at [807, 300] on div "UK6822207825 XA VẮNG HỒNG PHI B $" at bounding box center [912, 308] width 1108 height 58
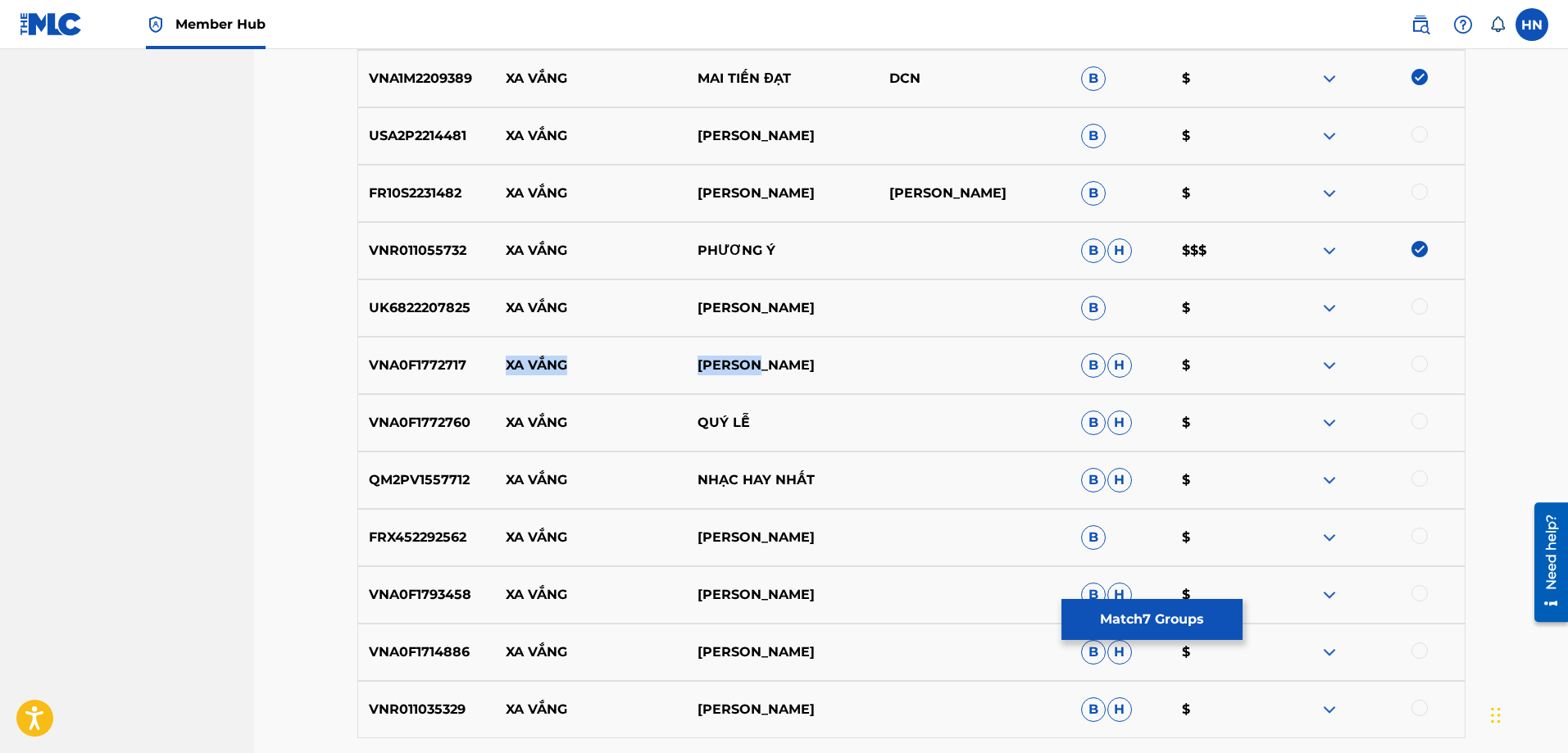
drag, startPoint x: 473, startPoint y: 369, endPoint x: 784, endPoint y: 361, distance: 311.1
click at [784, 361] on div "VNA0F1772717 XA VẮNG THÚY HÀ B H $" at bounding box center [912, 365] width 1108 height 58
click at [444, 364] on p "VNA0F1772717" at bounding box center [427, 366] width 138 height 20
click at [1425, 360] on div at bounding box center [1420, 364] width 17 height 17
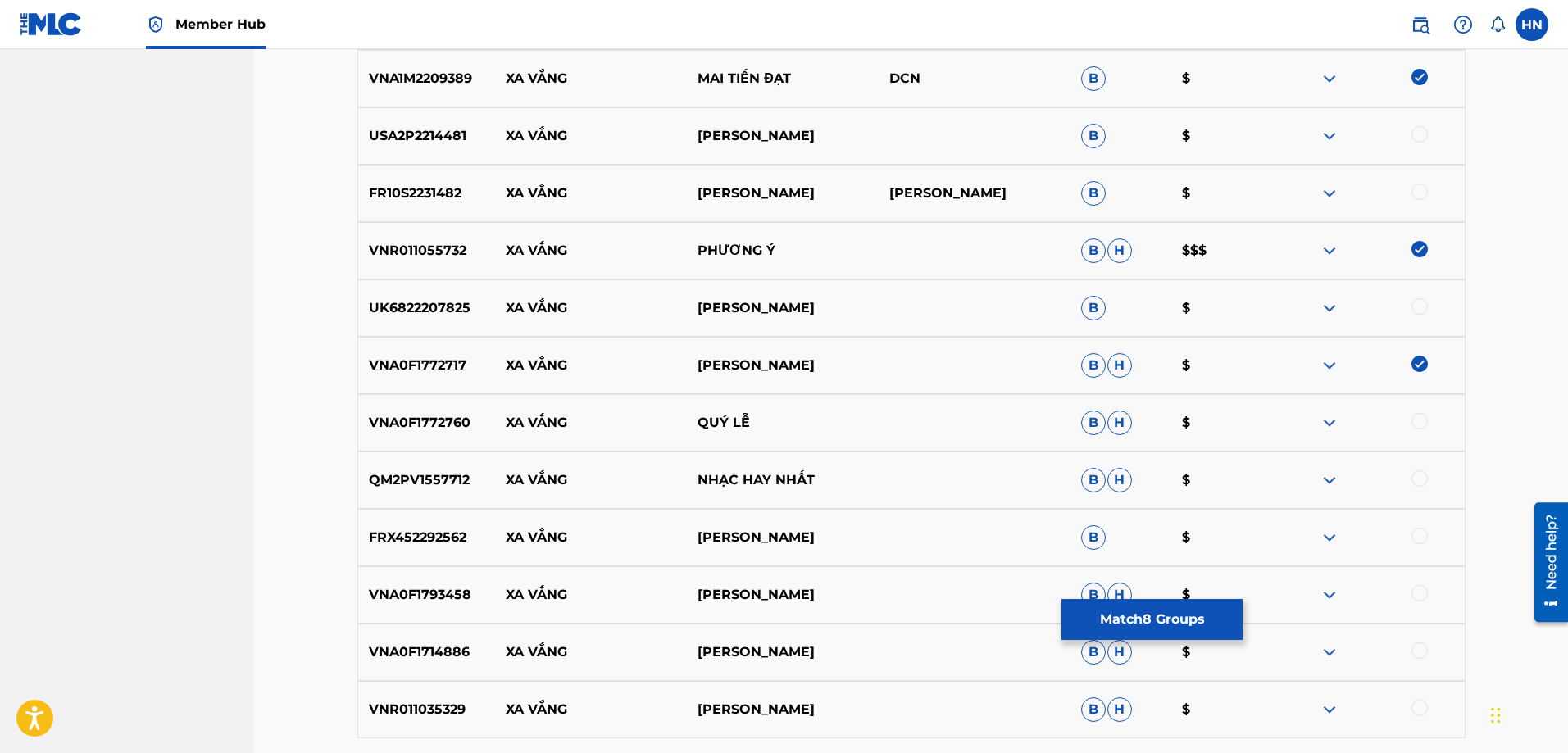
click at [427, 435] on div "VNA0F1772760 XA VẮNG QUÝ LỄ B H $" at bounding box center [912, 423] width 1108 height 58
click at [1413, 424] on div at bounding box center [1420, 421] width 17 height 17
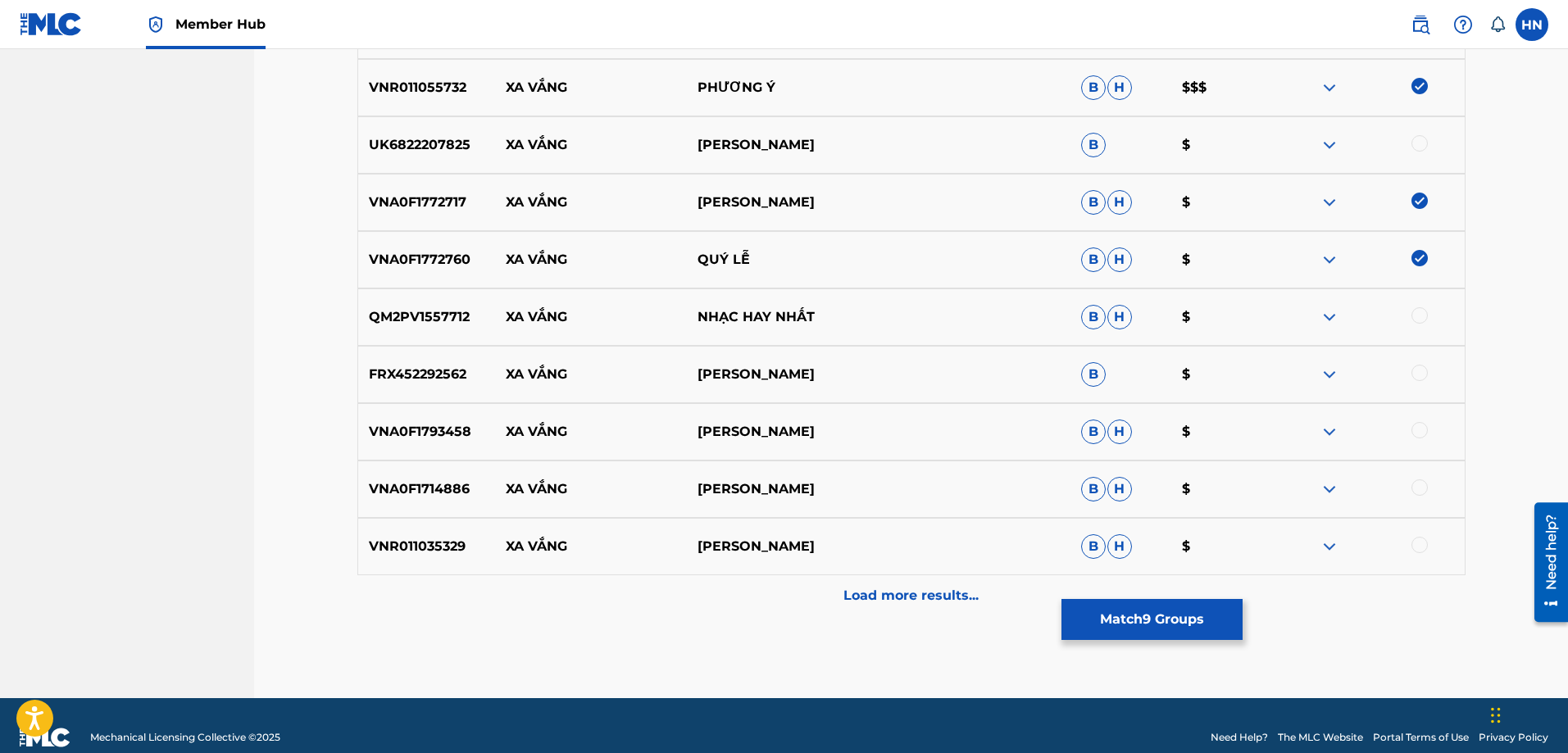
scroll to position [1204, 0]
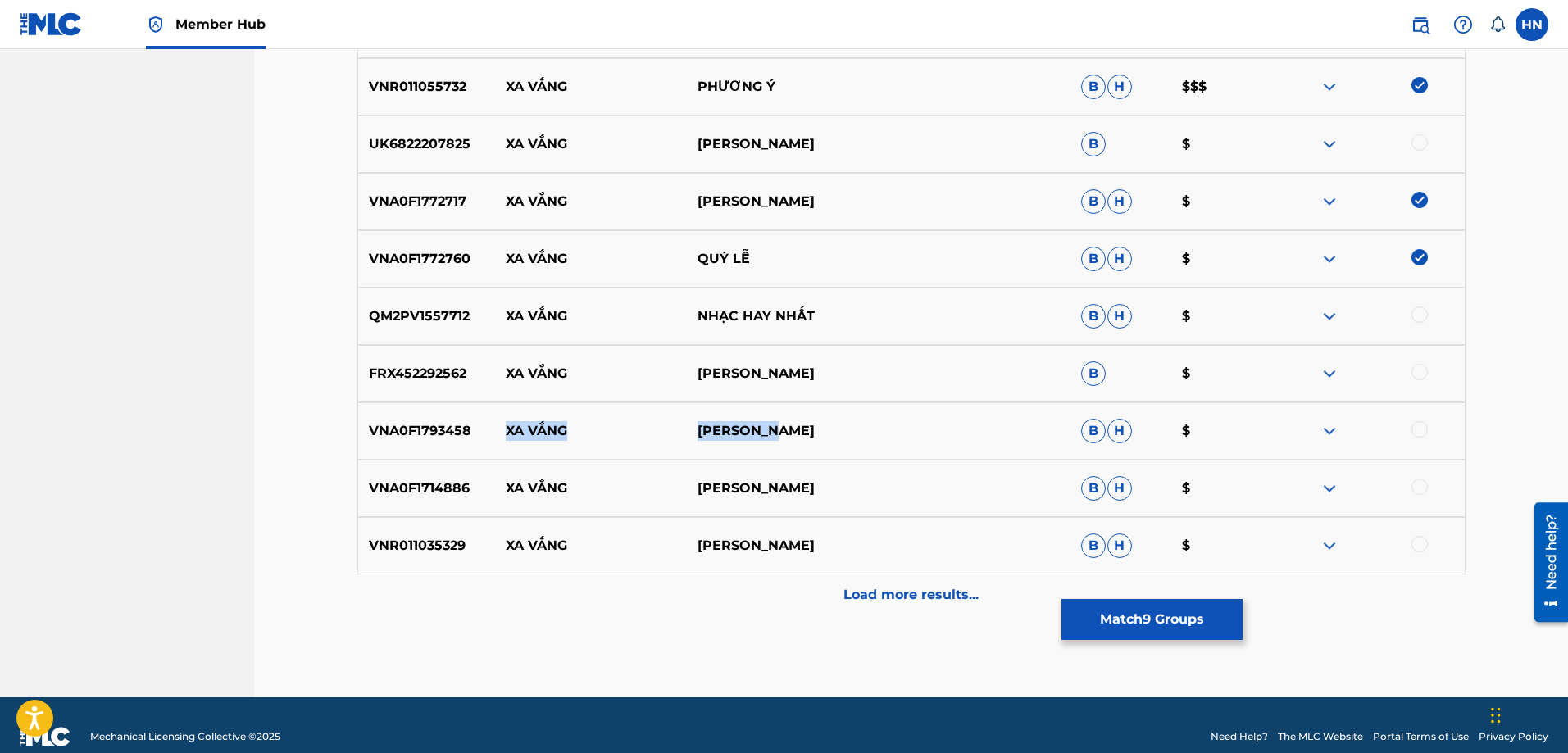
drag, startPoint x: 503, startPoint y: 425, endPoint x: 892, endPoint y: 424, distance: 389.0
click at [892, 424] on div "VNA0F1793458 XA VẮNG HƯƠNG LAN B H $" at bounding box center [912, 431] width 1108 height 58
click at [372, 417] on div "VNA0F1793458 XA VẮNG HƯƠNG LAN B H $" at bounding box center [912, 431] width 1108 height 58
click at [1415, 431] on div at bounding box center [1420, 429] width 17 height 17
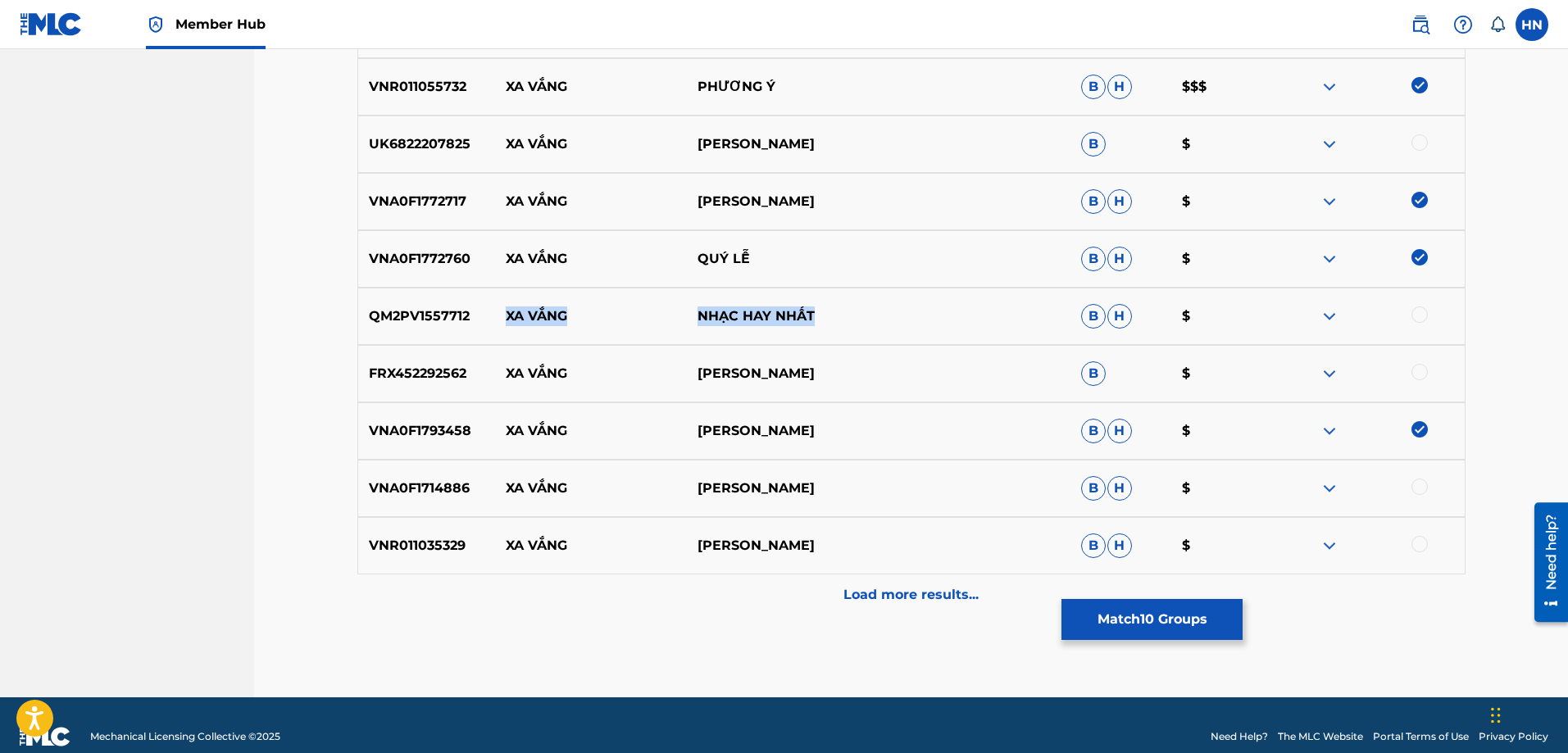
drag, startPoint x: 502, startPoint y: 313, endPoint x: 909, endPoint y: 299, distance: 407.2
click at [889, 304] on div "QM2PV1557712 XA VẮNG NHẠC HAY NHẤT B H $" at bounding box center [912, 316] width 1108 height 58
click at [1338, 318] on img at bounding box center [1330, 317] width 20 height 20
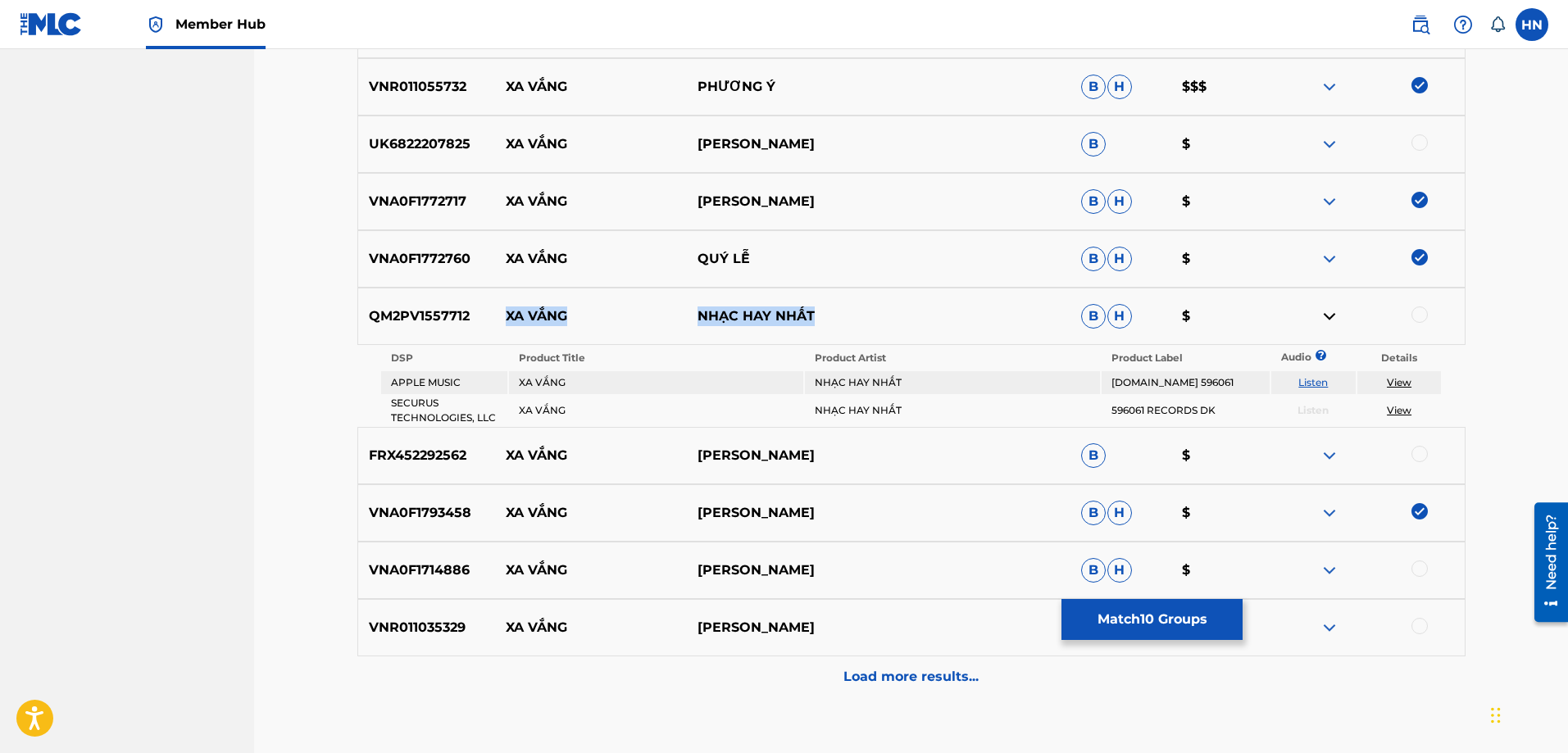
click at [1314, 382] on link "Listen" at bounding box center [1313, 382] width 29 height 13
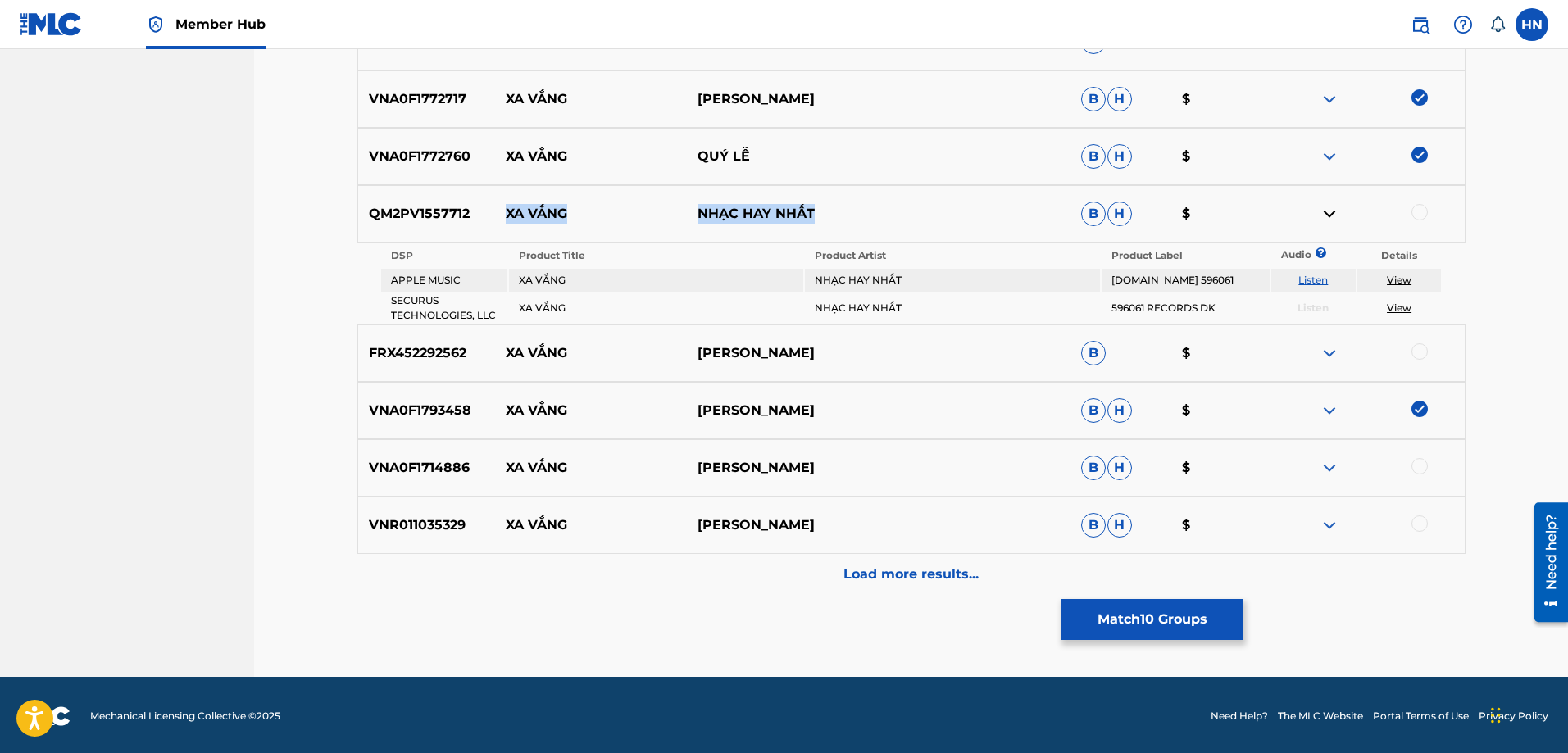
scroll to position [1309, 0]
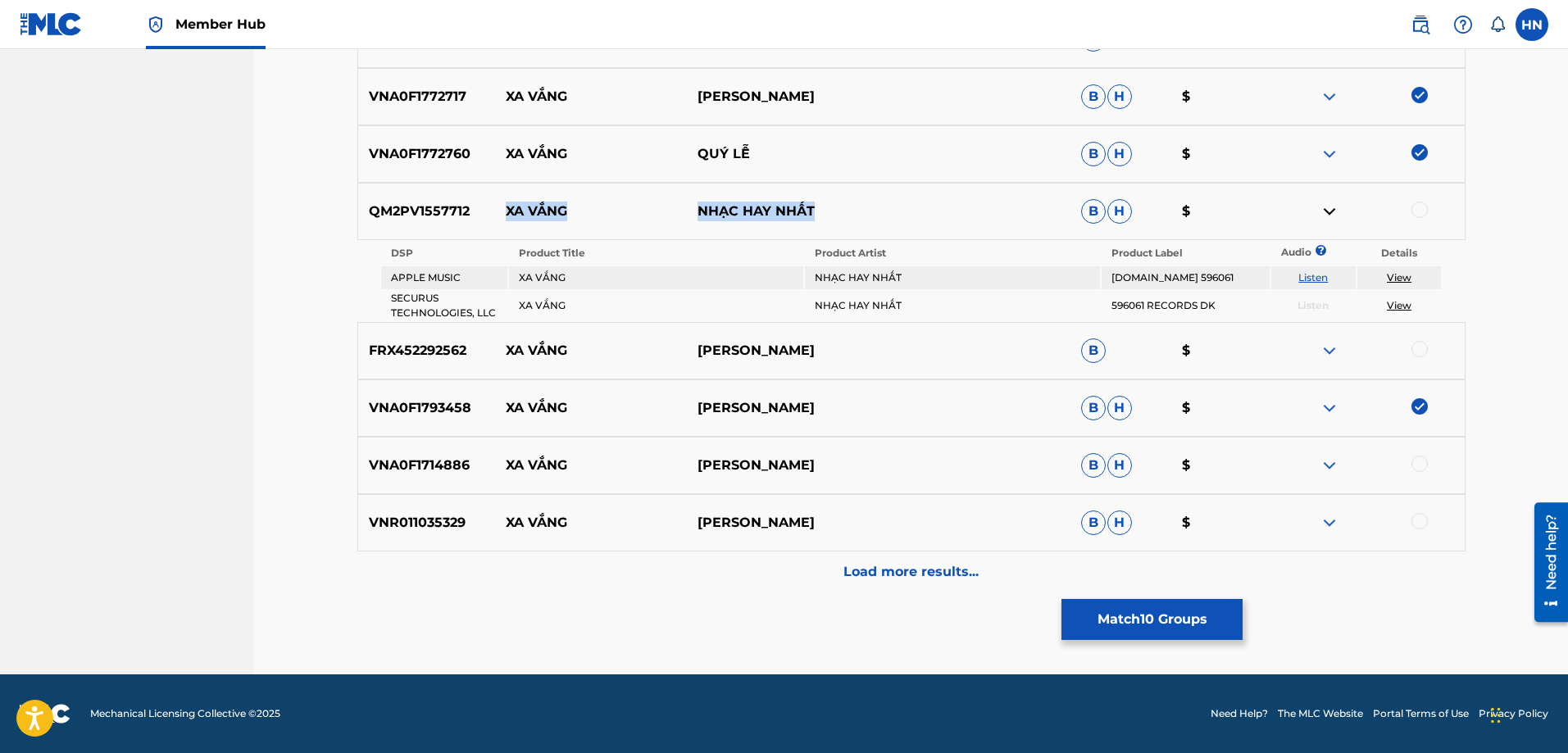
click at [1329, 458] on img at bounding box center [1330, 466] width 20 height 20
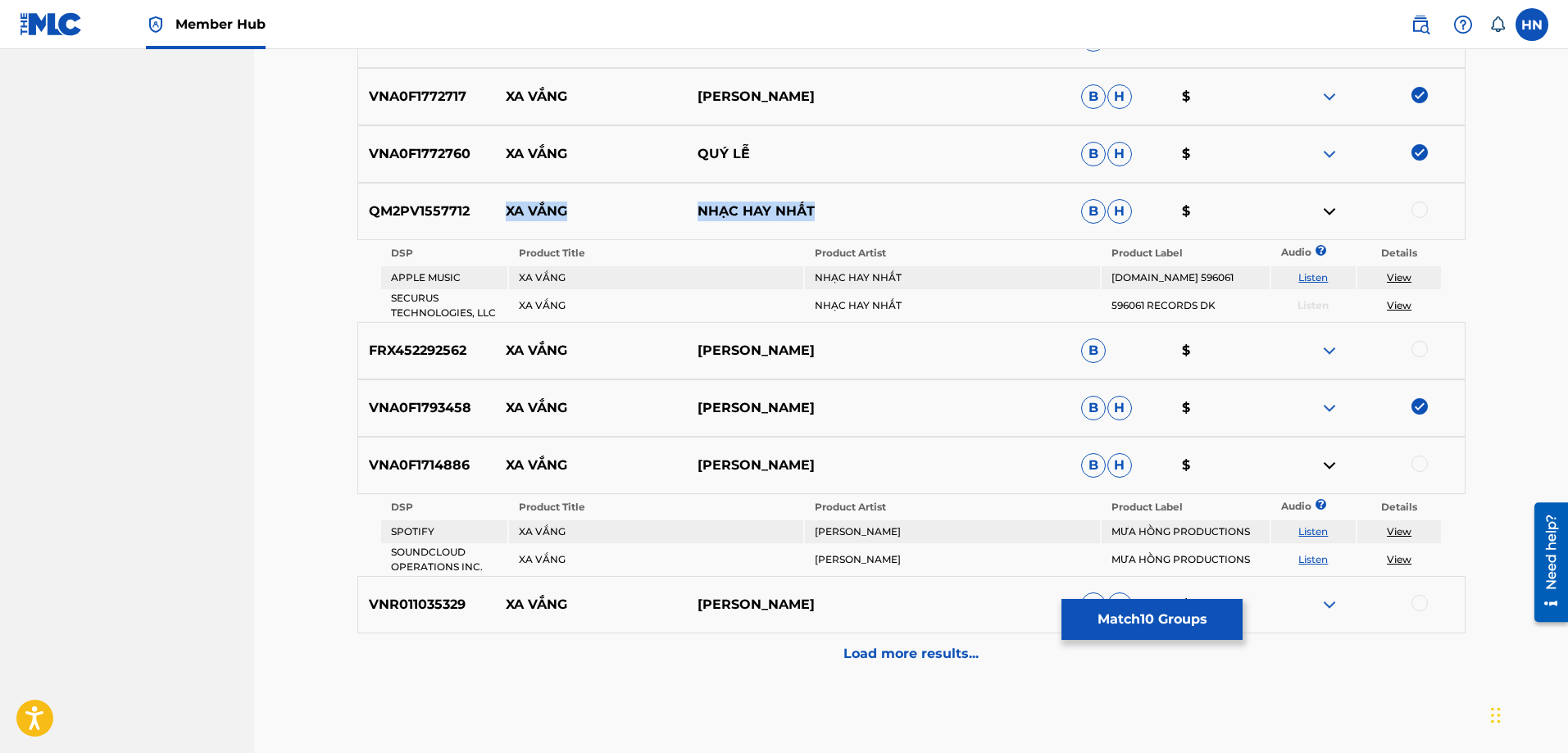
click at [1314, 531] on link "Listen" at bounding box center [1313, 531] width 29 height 13
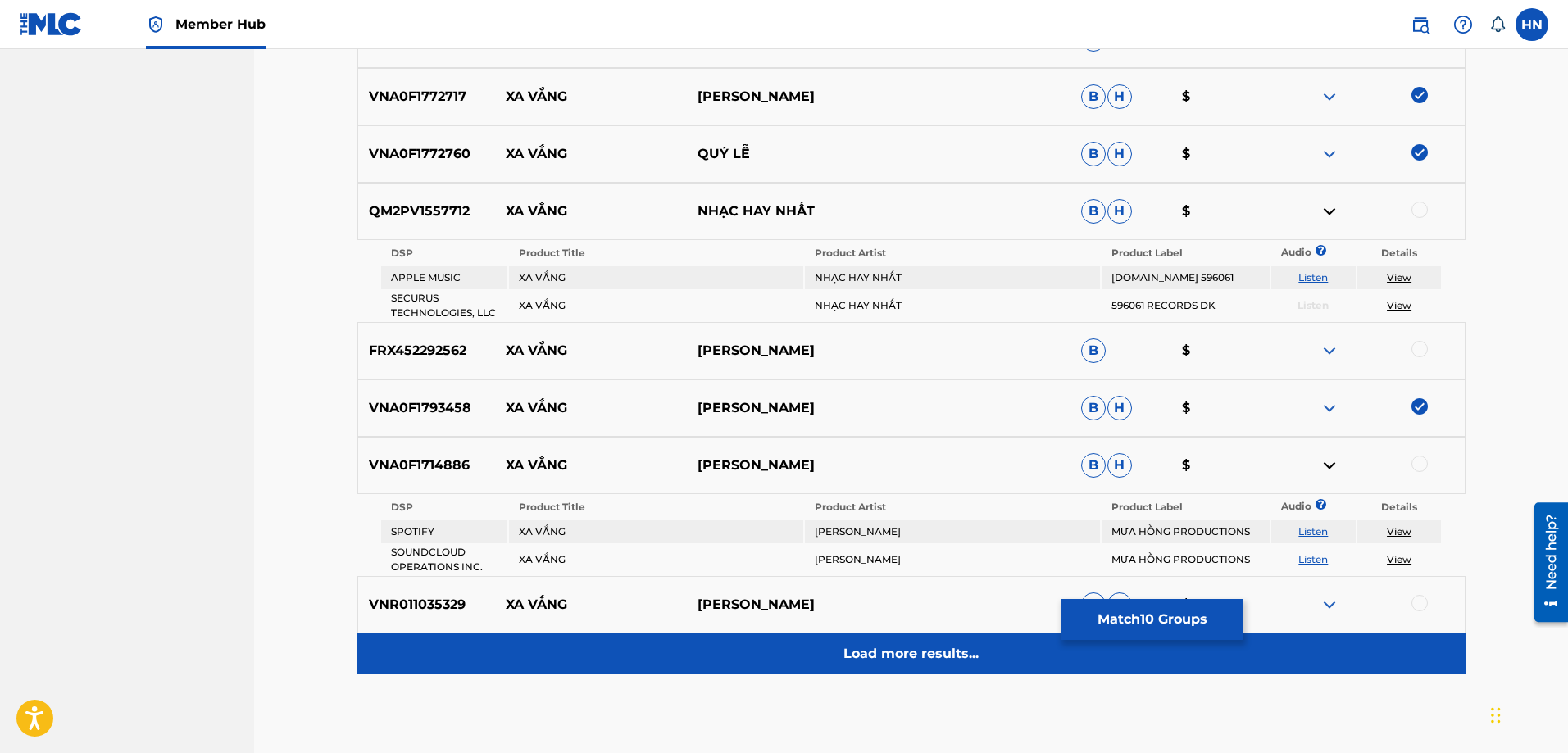
click at [933, 662] on p "Load more results..." at bounding box center [911, 655] width 135 height 20
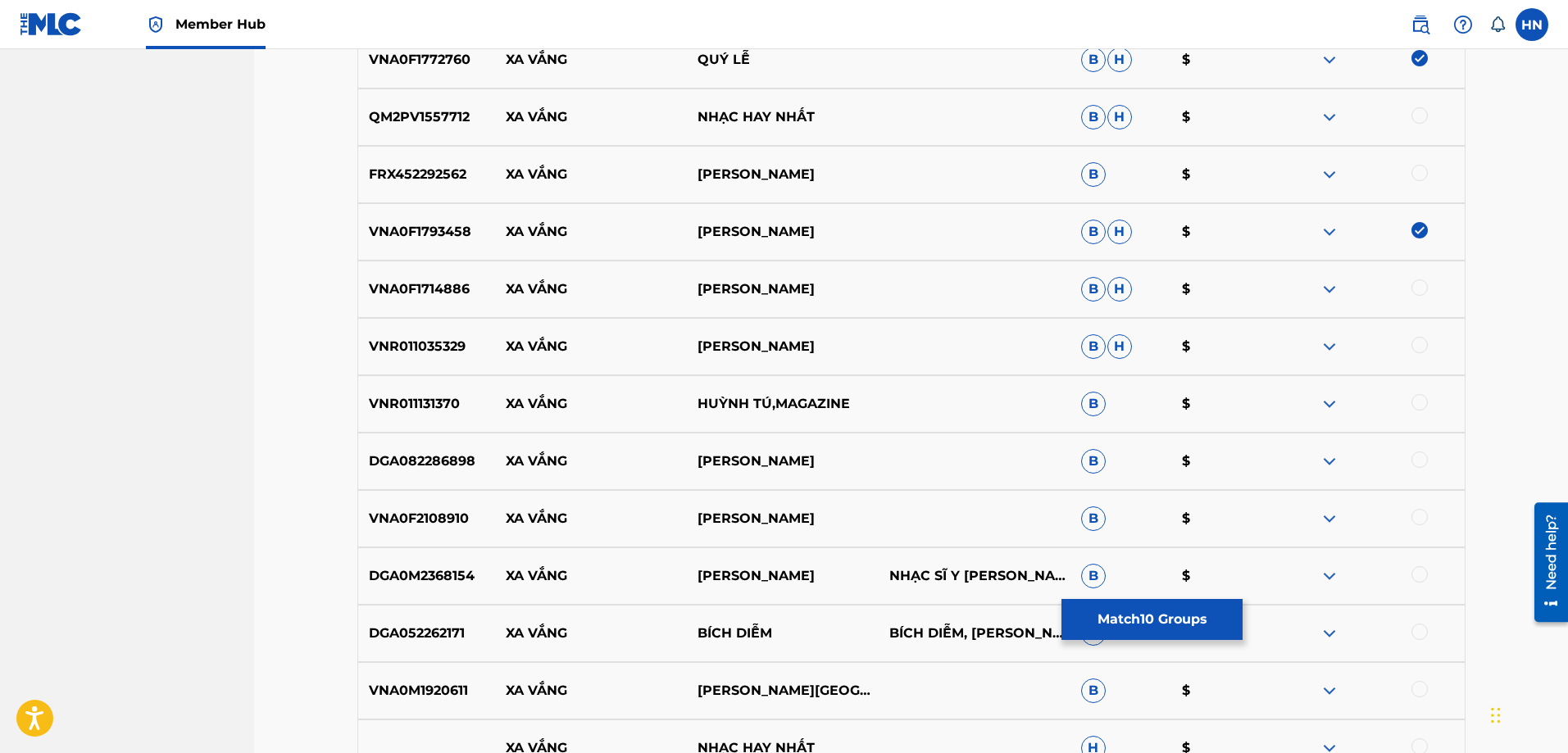
scroll to position [1473, 0]
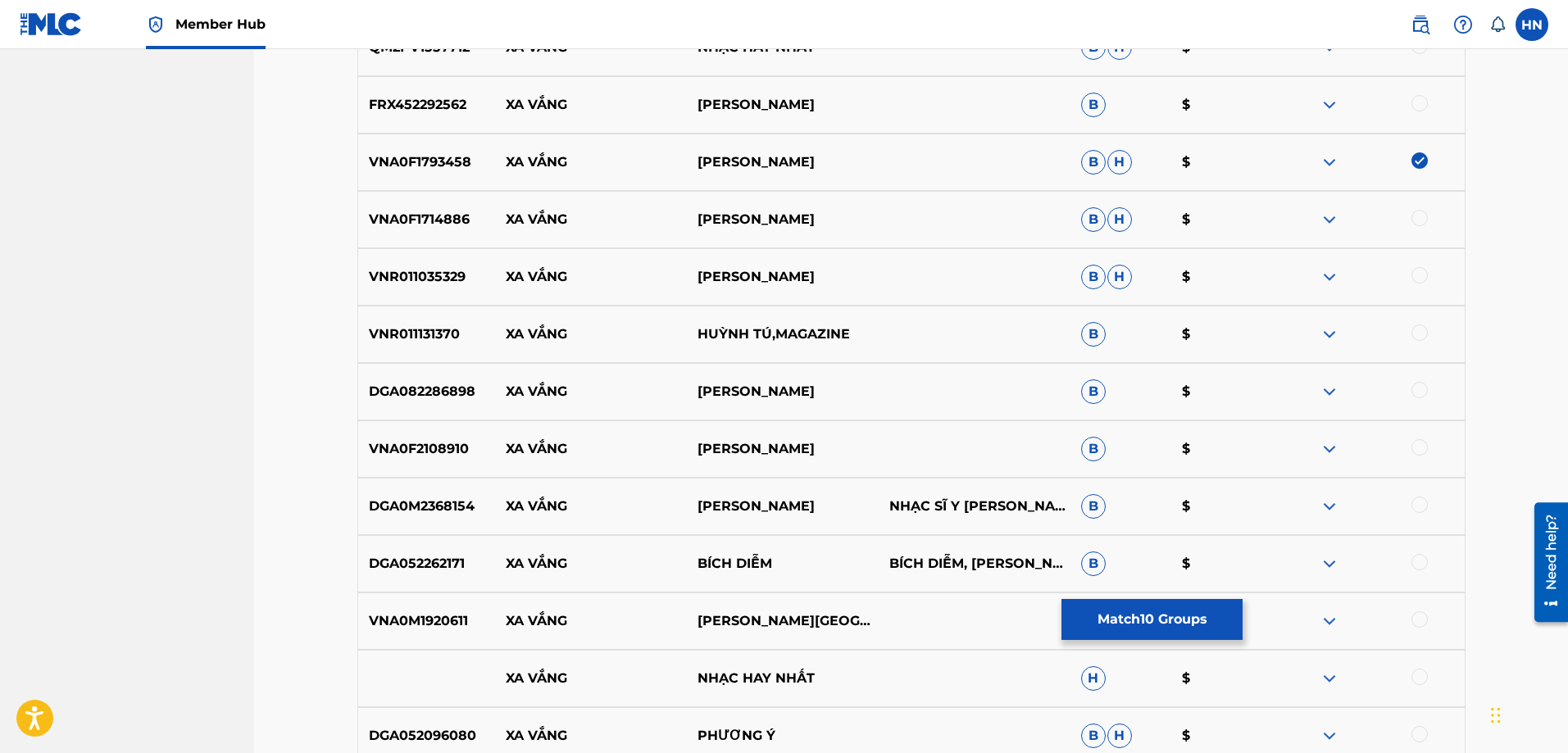
click at [455, 386] on p "DGA082286898" at bounding box center [427, 392] width 138 height 20
click at [1419, 395] on div at bounding box center [1420, 390] width 17 height 17
click at [417, 484] on div "DGA0M2368154 XA VẮNG THÙY HƯƠNG NHẠC SĨ Y [PERSON_NAME], NHẠC SĨ Y [PERSON_NAME…" at bounding box center [912, 506] width 1108 height 58
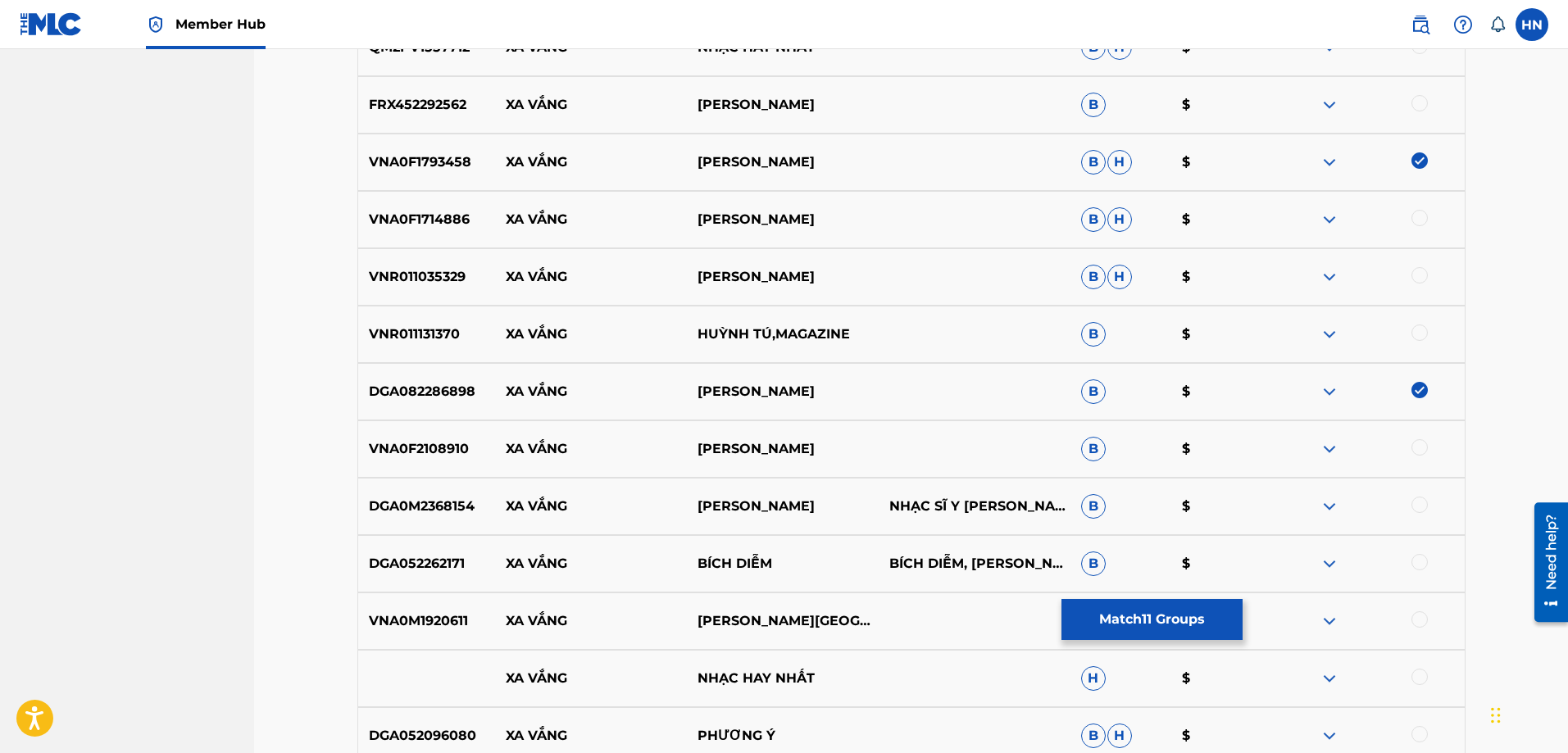
click at [1420, 501] on div at bounding box center [1420, 505] width 17 height 17
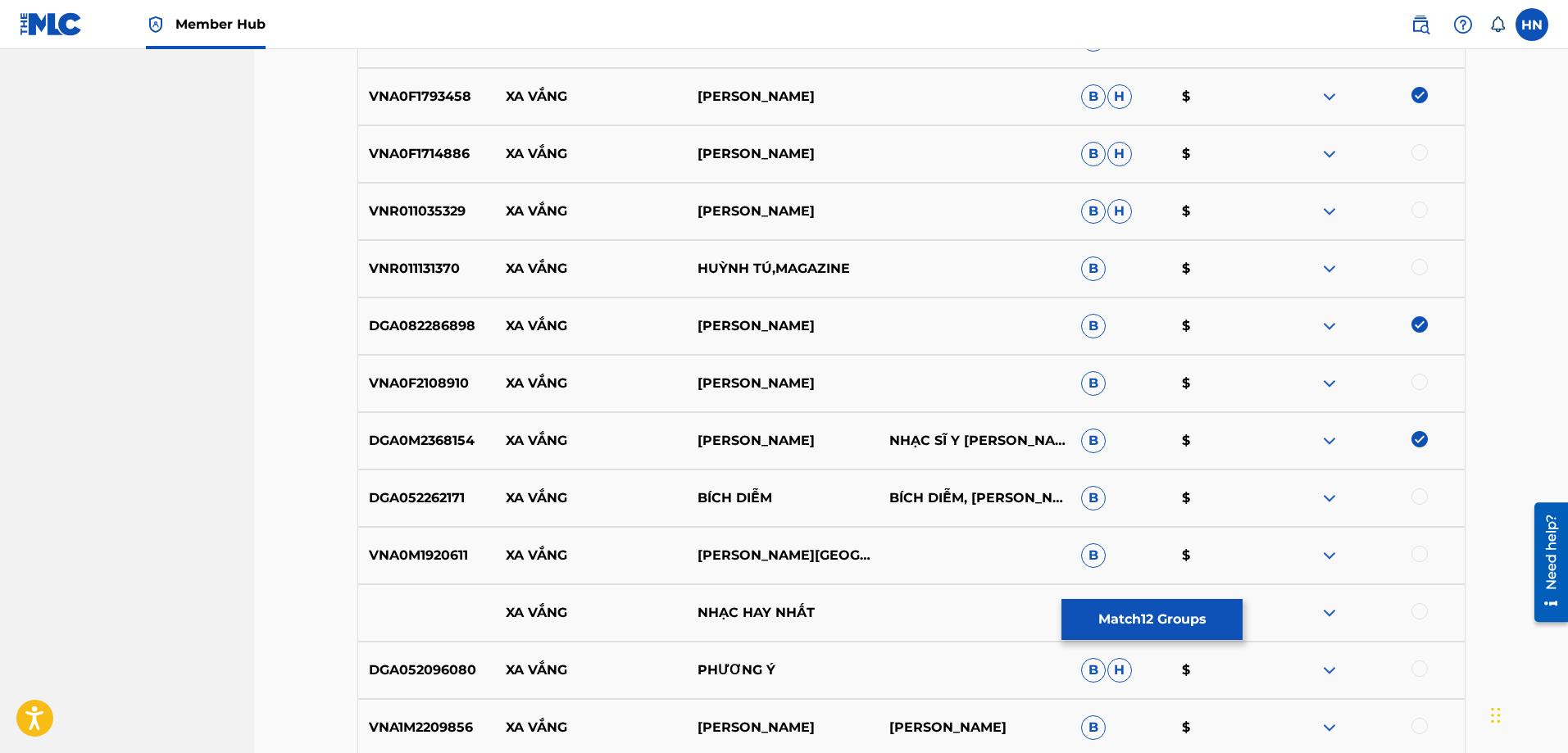
scroll to position [1637, 0]
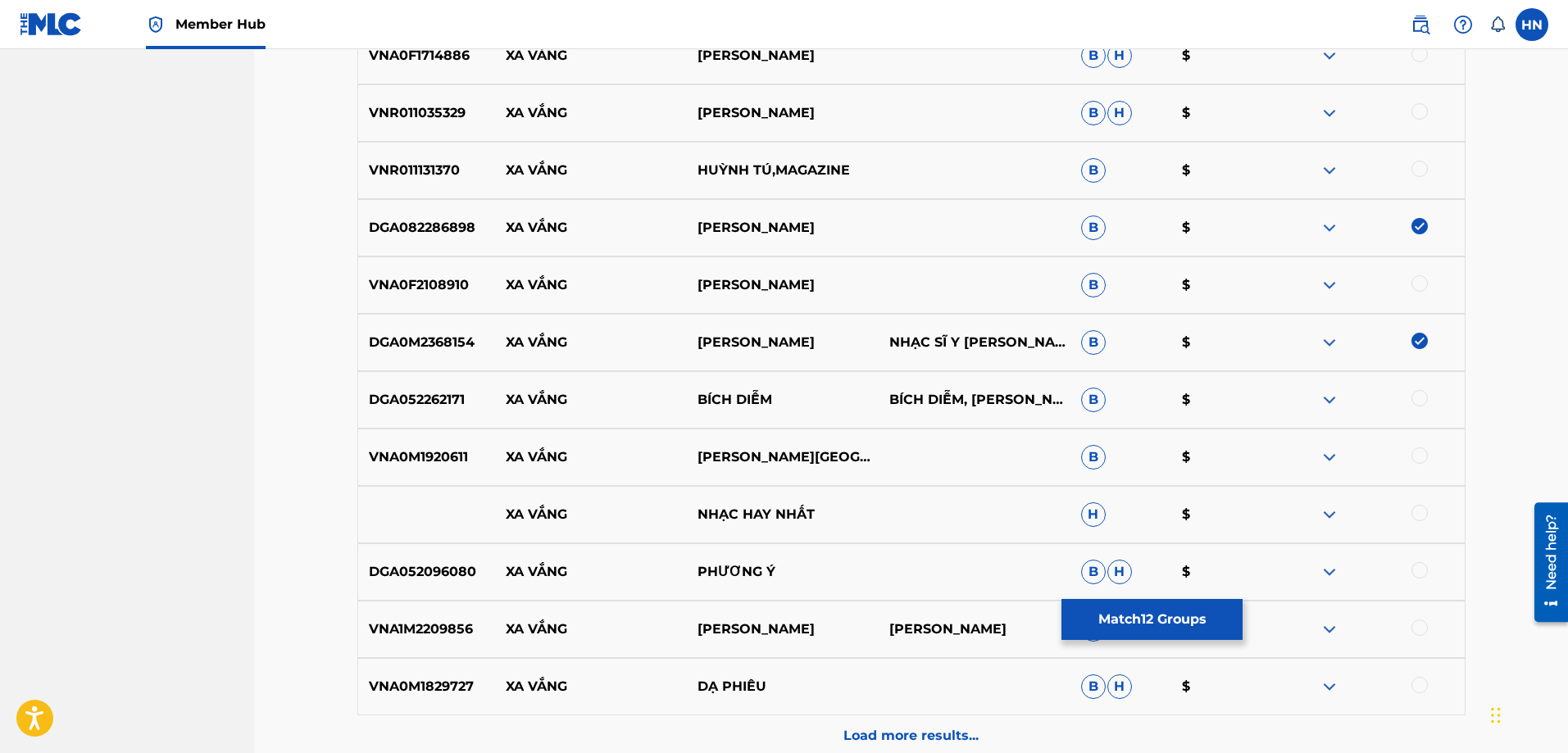
click at [450, 573] on p "DGA052096080" at bounding box center [427, 572] width 138 height 20
click at [1424, 570] on div at bounding box center [1420, 570] width 17 height 17
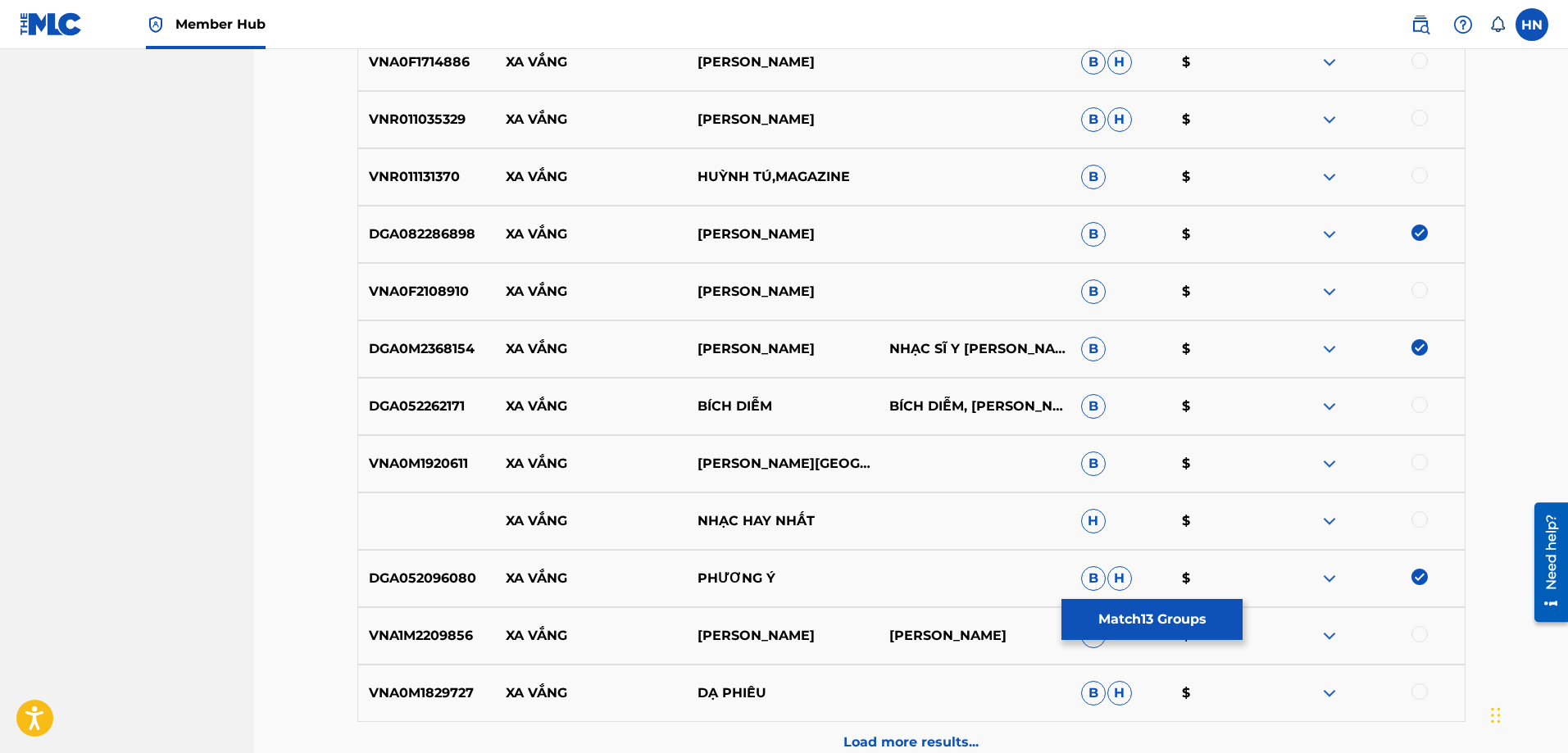
scroll to position [1719, 0]
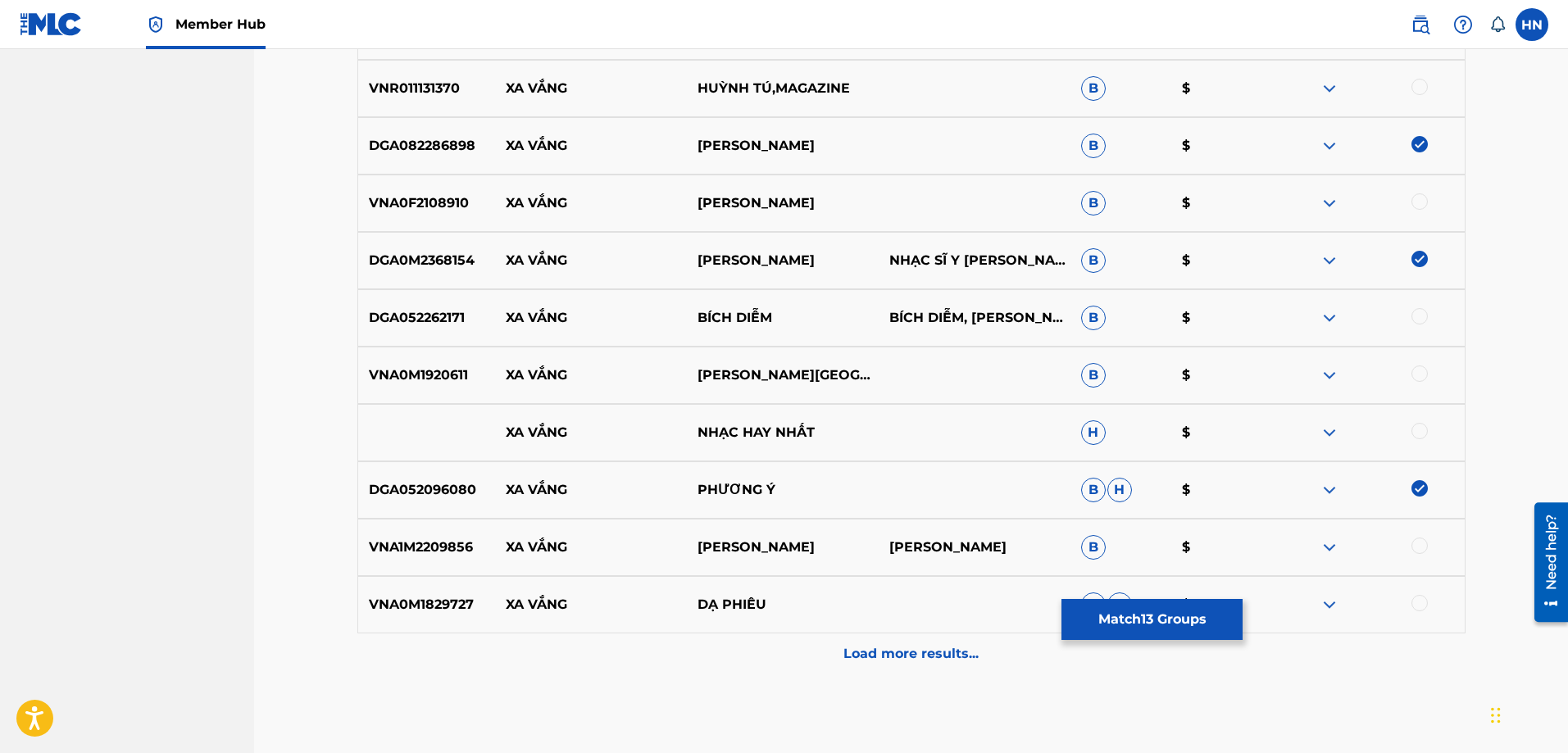
click at [1334, 433] on img at bounding box center [1330, 433] width 20 height 20
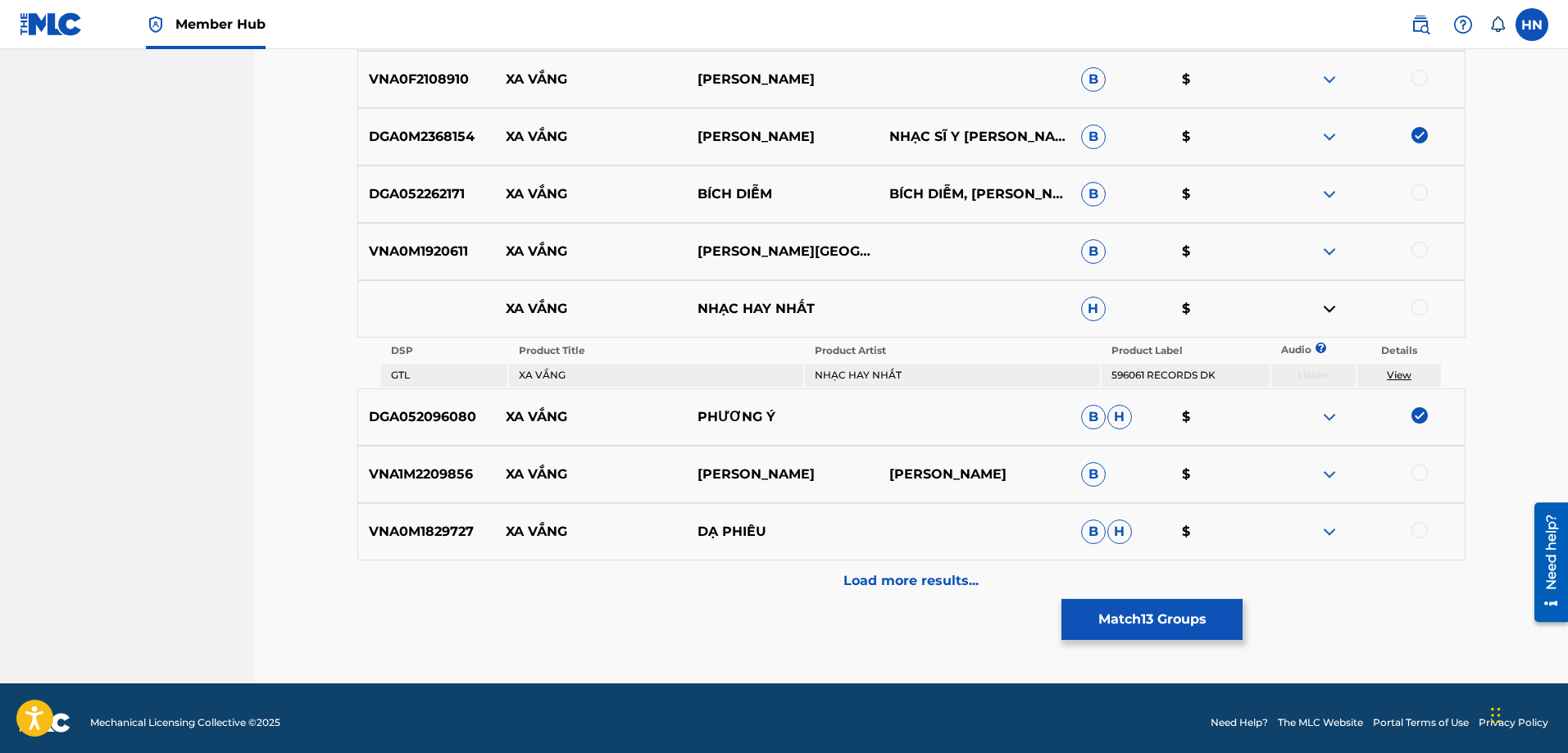
scroll to position [1852, 0]
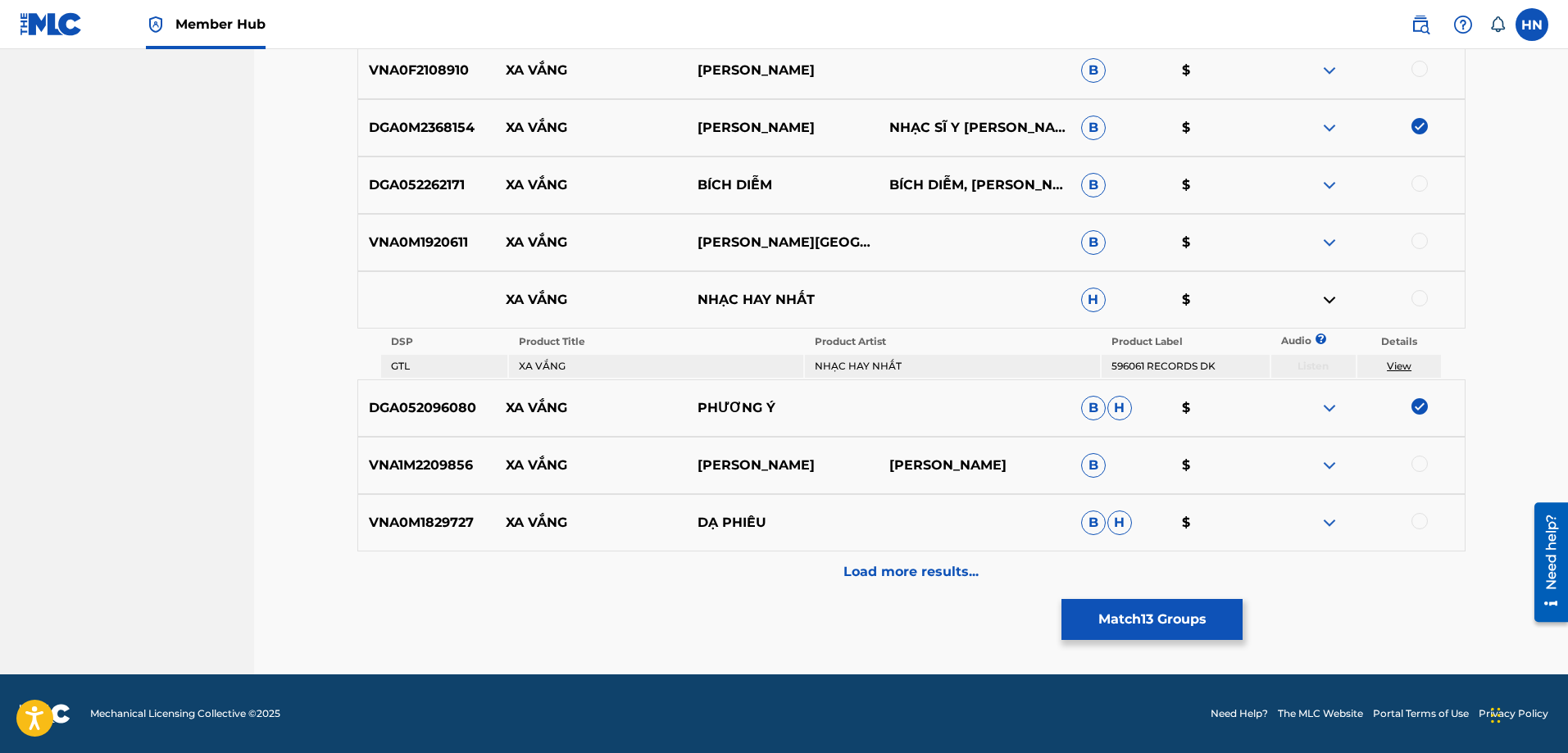
click at [1325, 525] on img at bounding box center [1330, 523] width 20 height 20
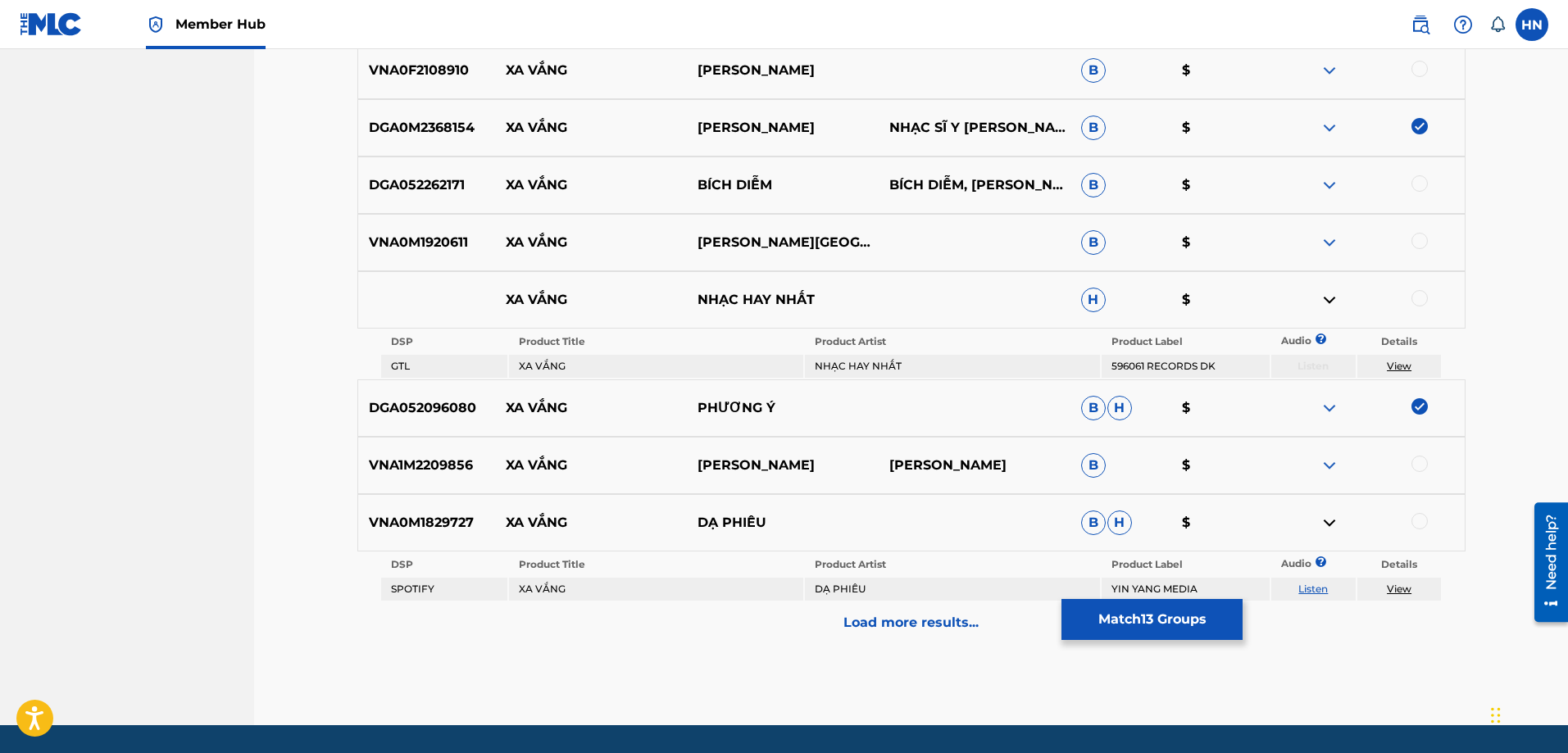
click at [1314, 583] on link "Listen" at bounding box center [1313, 589] width 29 height 13
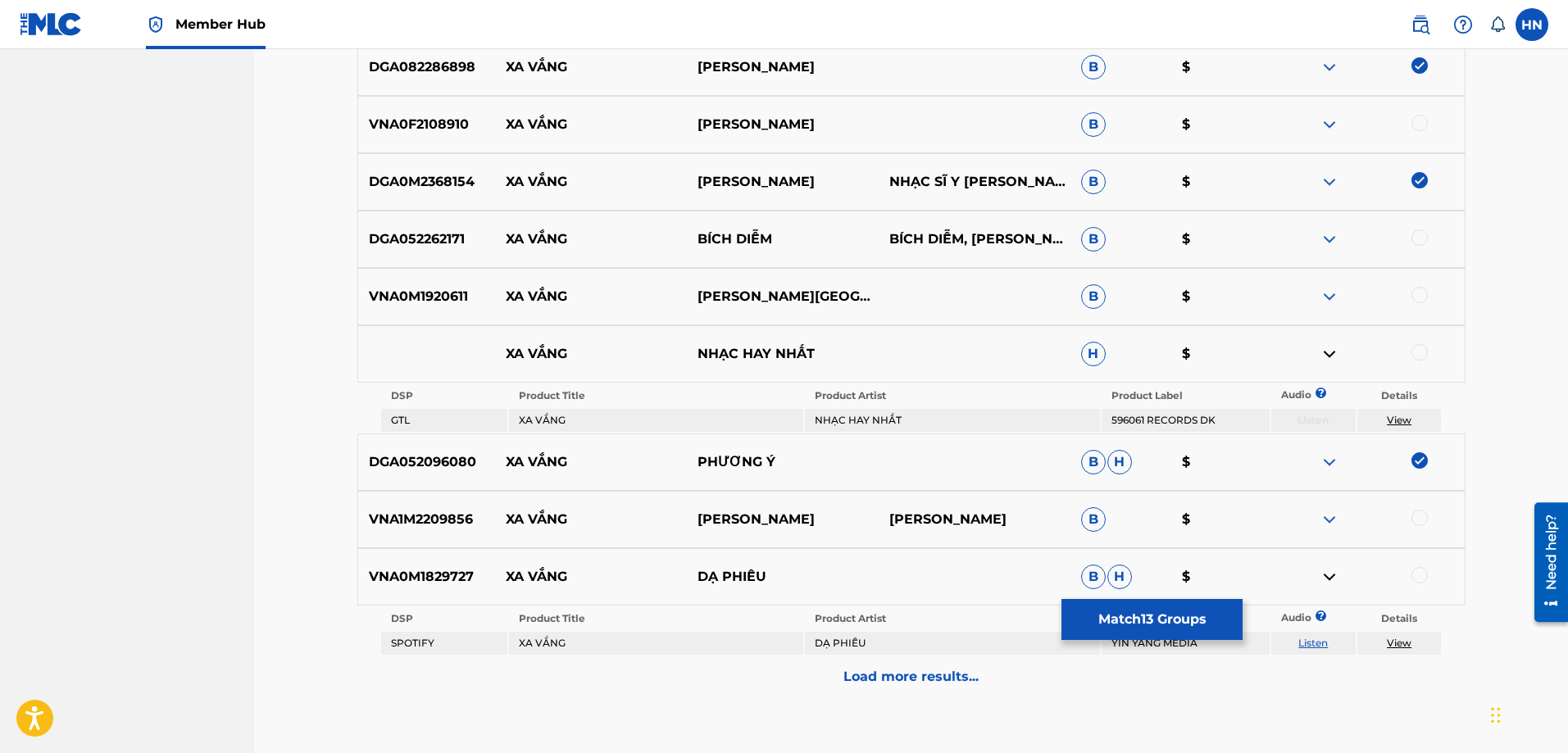
scroll to position [1770, 0]
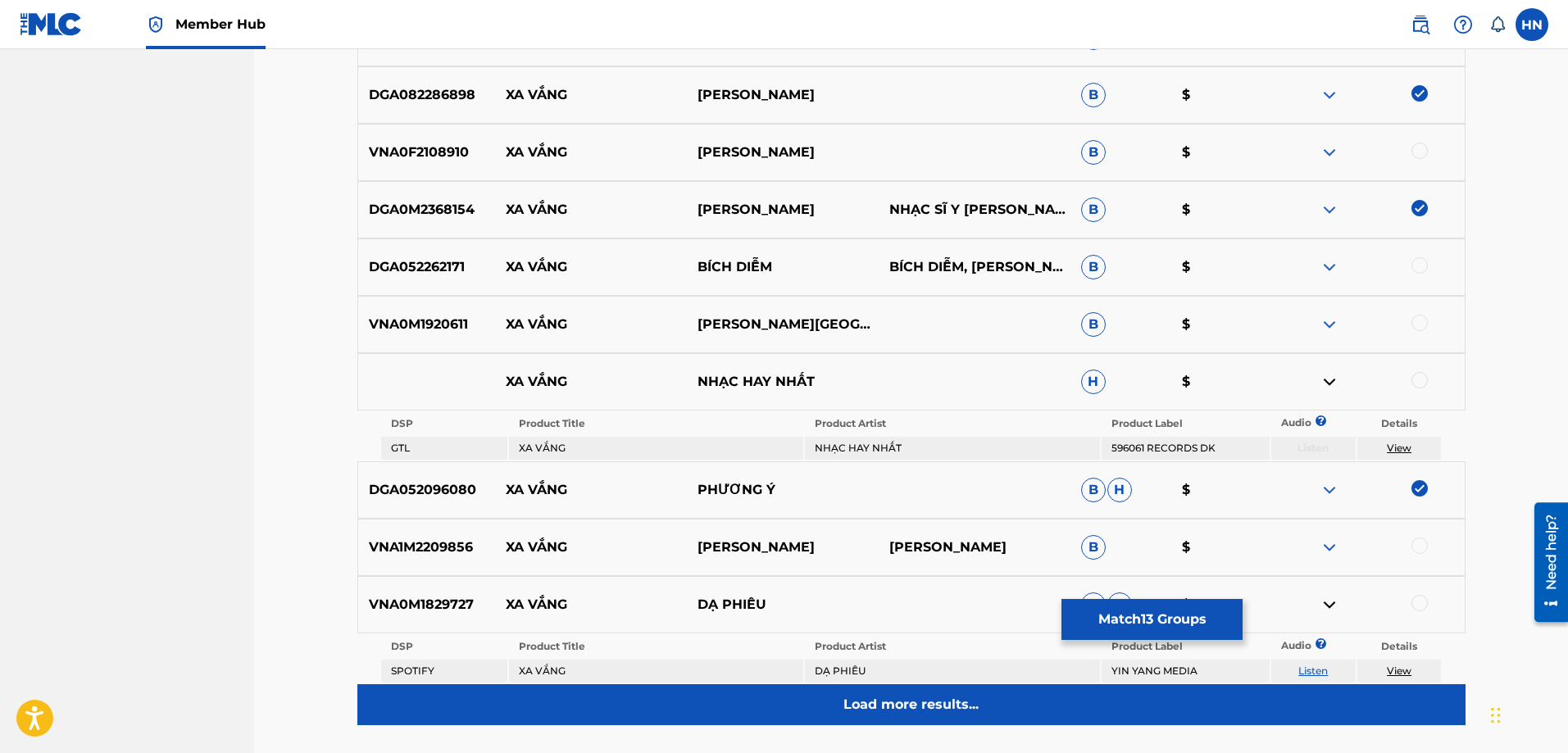
click at [837, 691] on div "Load more results..." at bounding box center [912, 705] width 1108 height 41
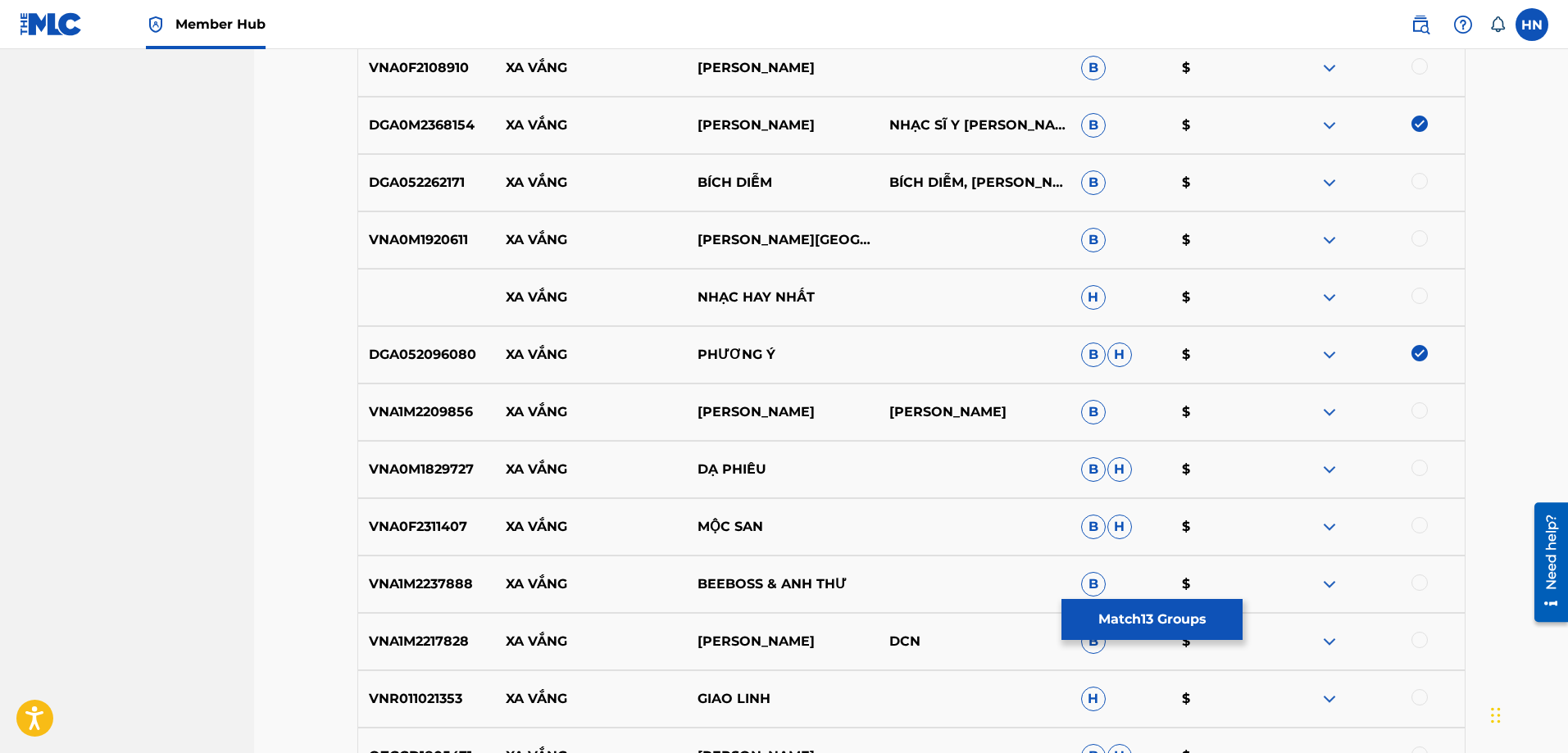
scroll to position [1934, 0]
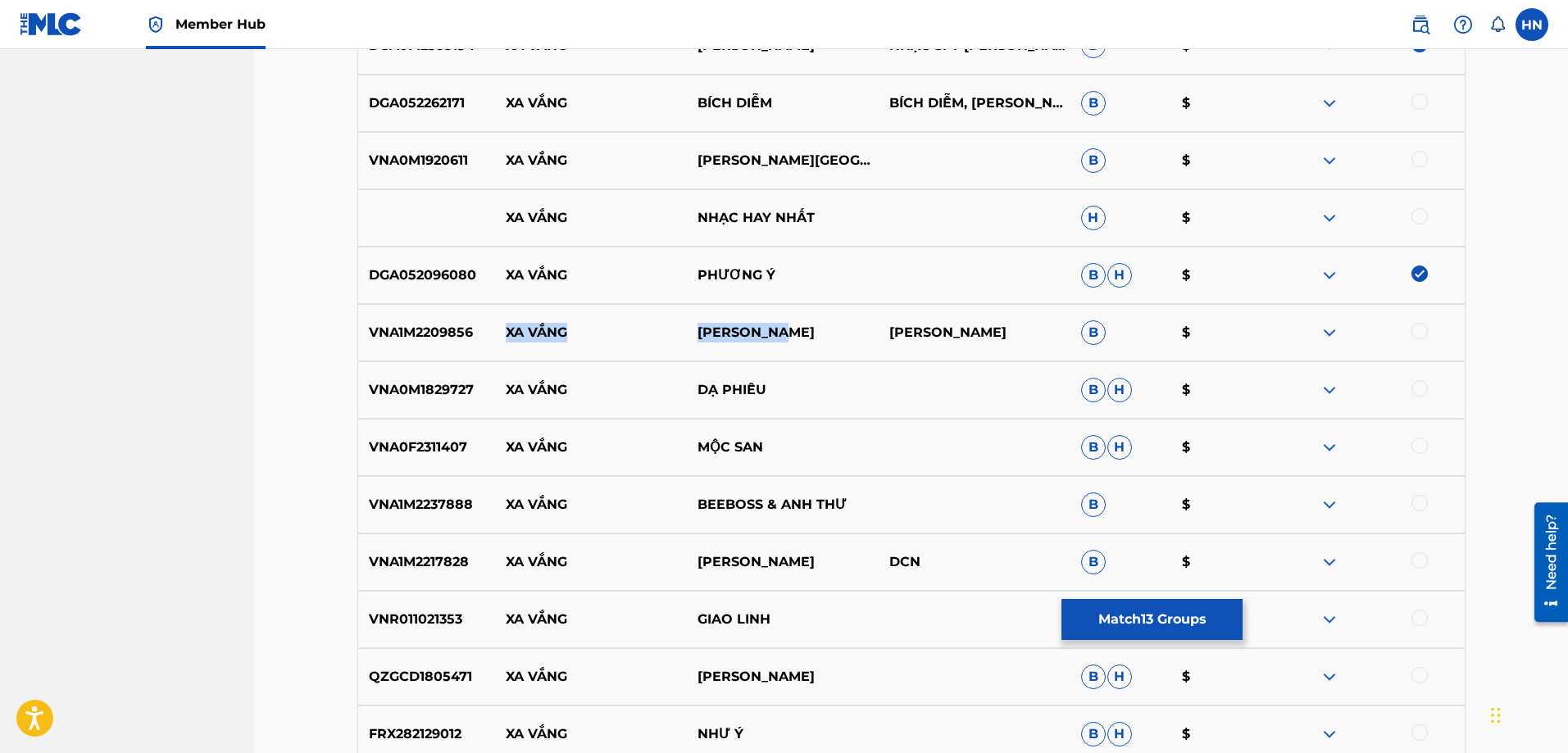
drag, startPoint x: 504, startPoint y: 332, endPoint x: 811, endPoint y: 317, distance: 307.4
click at [811, 317] on div "VNA1M2209856 XA VẮNG THANH NGÂN [PERSON_NAME] HẬU B $" at bounding box center [912, 333] width 1108 height 58
click at [445, 337] on p "VNA1M2209856" at bounding box center [427, 333] width 138 height 20
click at [1419, 332] on div at bounding box center [1420, 331] width 17 height 17
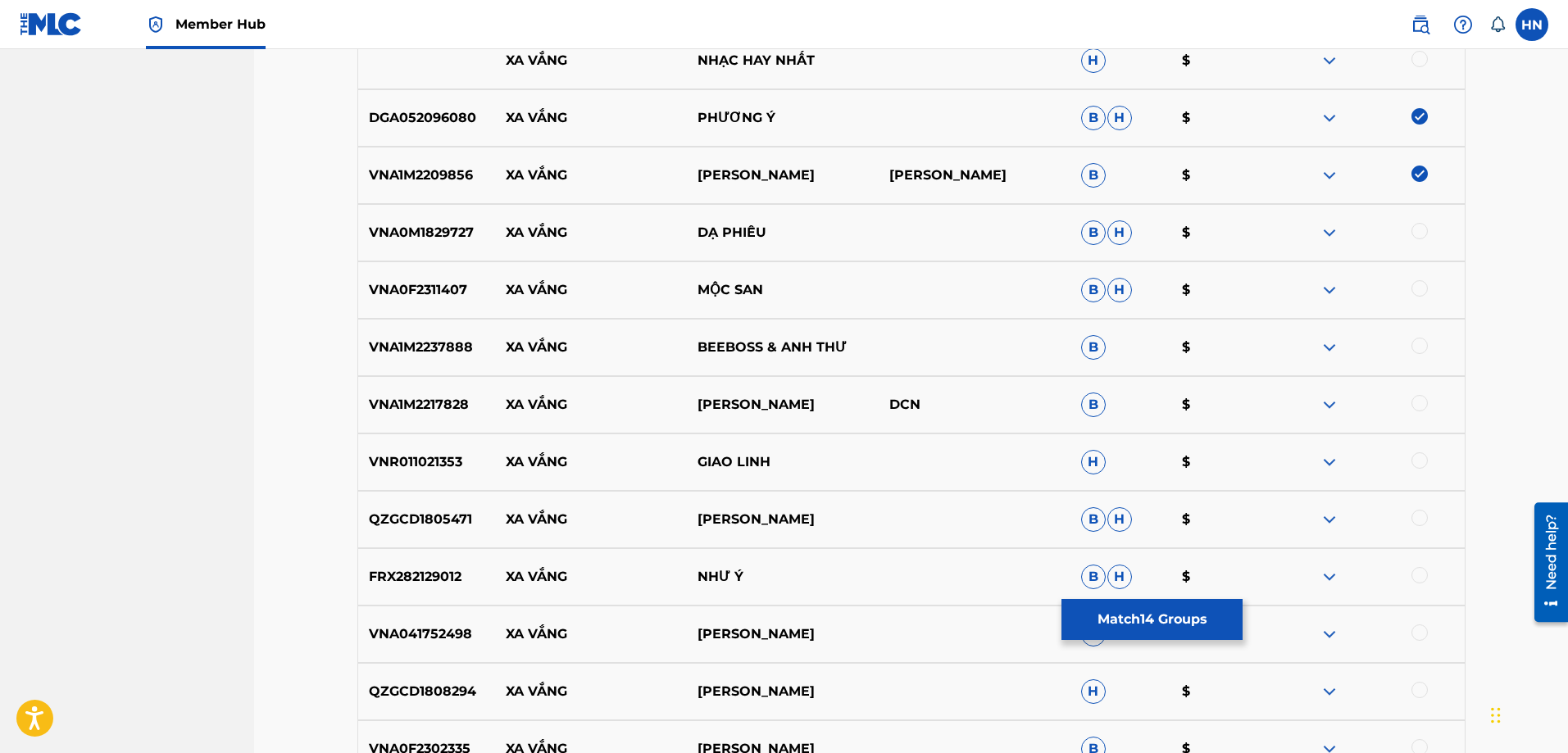
scroll to position [2097, 0]
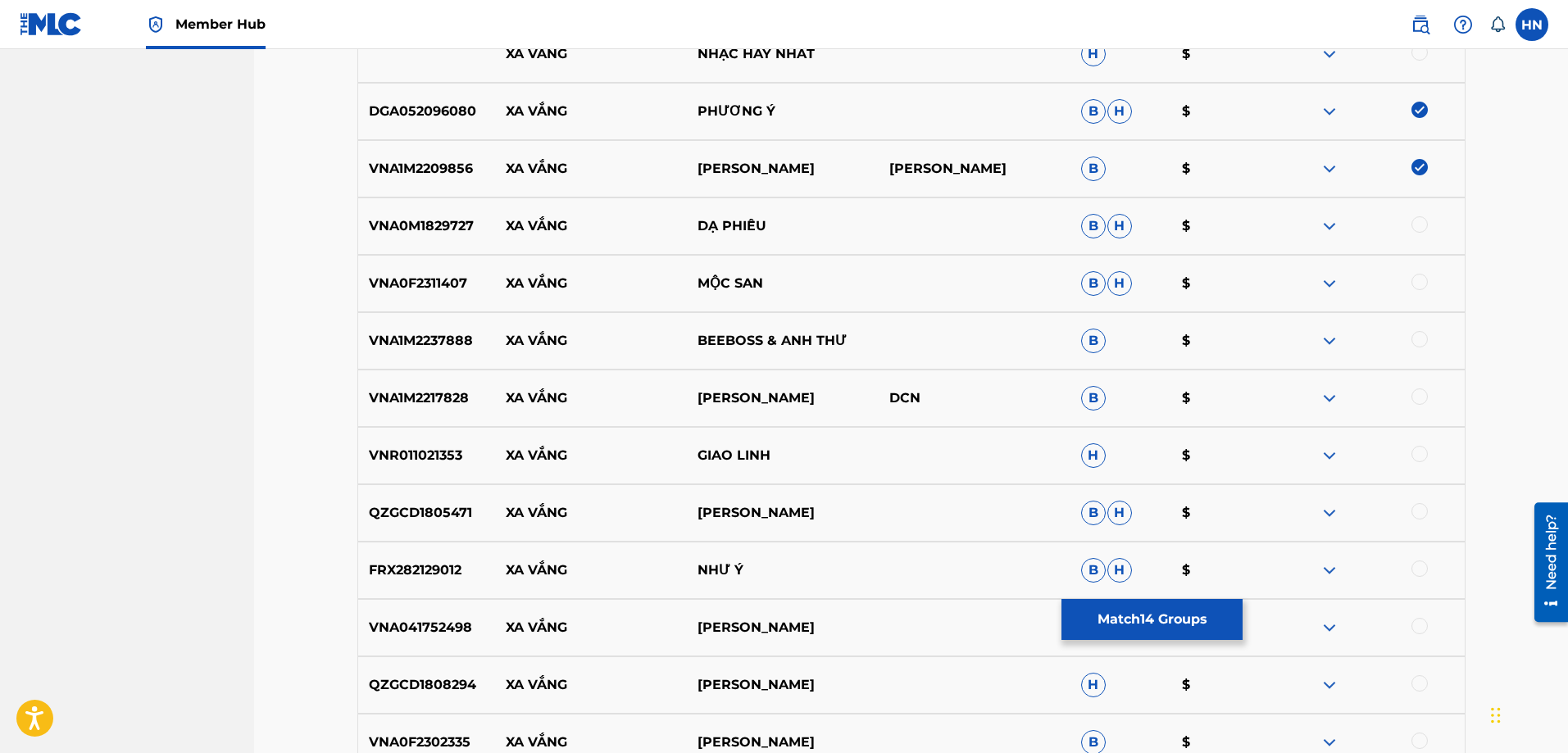
click at [420, 402] on p "VNA1M2217828" at bounding box center [427, 399] width 138 height 20
click at [1419, 400] on div at bounding box center [1420, 397] width 17 height 17
click at [445, 457] on p "VNR011021353" at bounding box center [427, 456] width 138 height 20
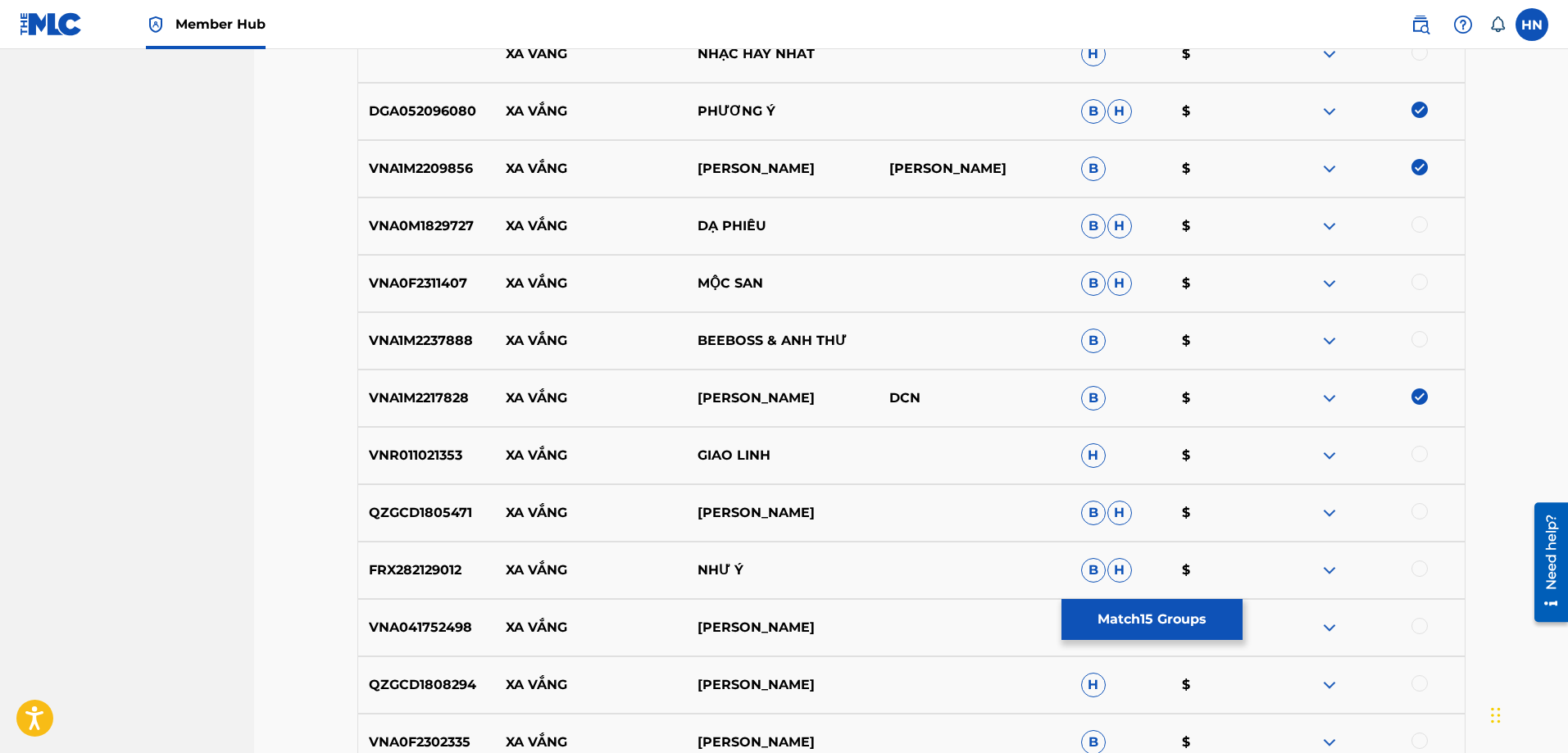
click at [1423, 452] on div at bounding box center [1420, 454] width 17 height 17
click at [449, 577] on p "FRX282129012" at bounding box center [427, 570] width 138 height 20
click at [1426, 569] on div at bounding box center [1420, 569] width 17 height 17
click at [1325, 332] on img at bounding box center [1330, 341] width 20 height 20
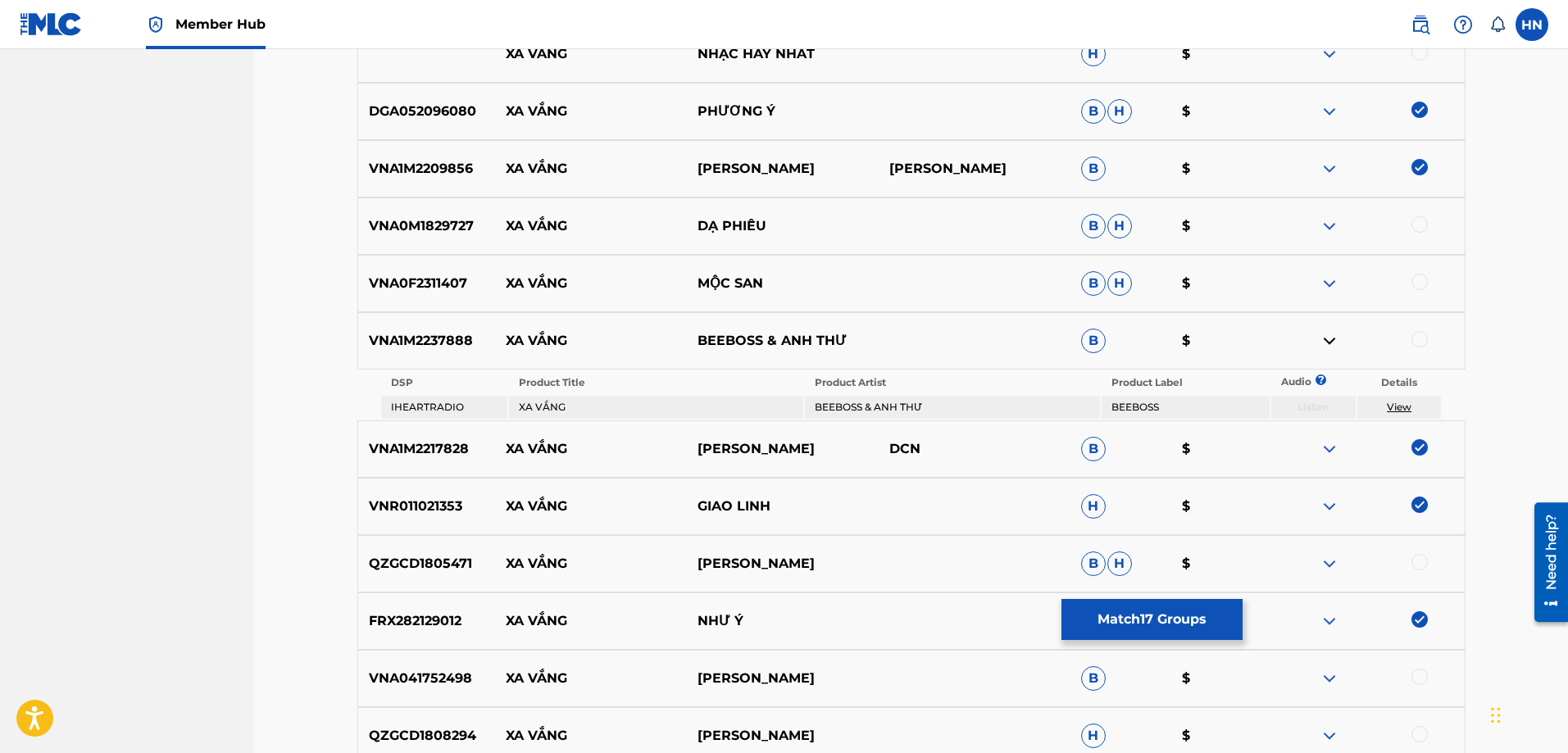
click at [1321, 284] on img at bounding box center [1330, 284] width 20 height 20
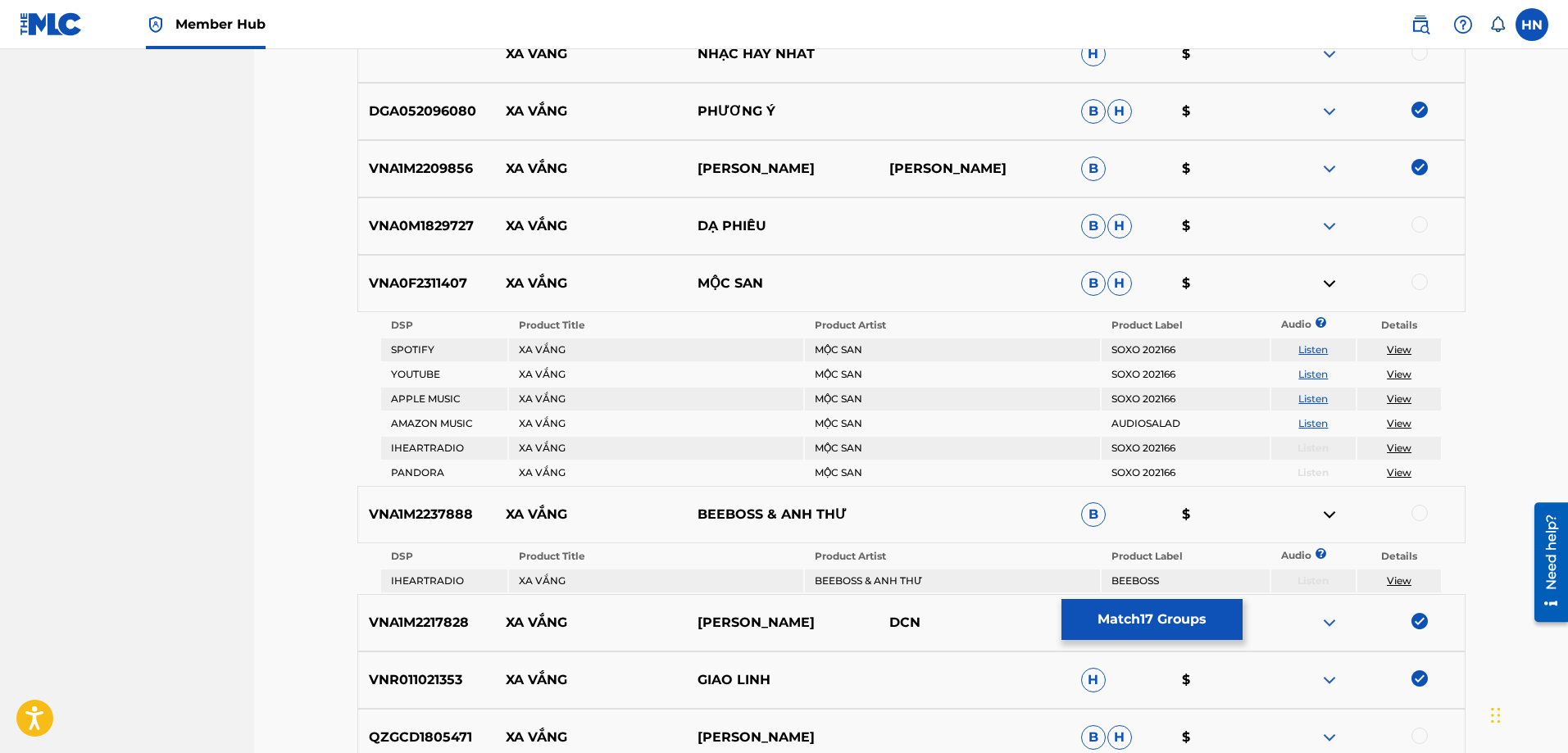
click at [1324, 374] on link "Listen" at bounding box center [1313, 374] width 29 height 13
click at [425, 300] on div "VNA0F2311407 XA VẮNG MỘC SAN B H $" at bounding box center [912, 284] width 1108 height 58
click at [1420, 274] on div at bounding box center [1420, 282] width 17 height 17
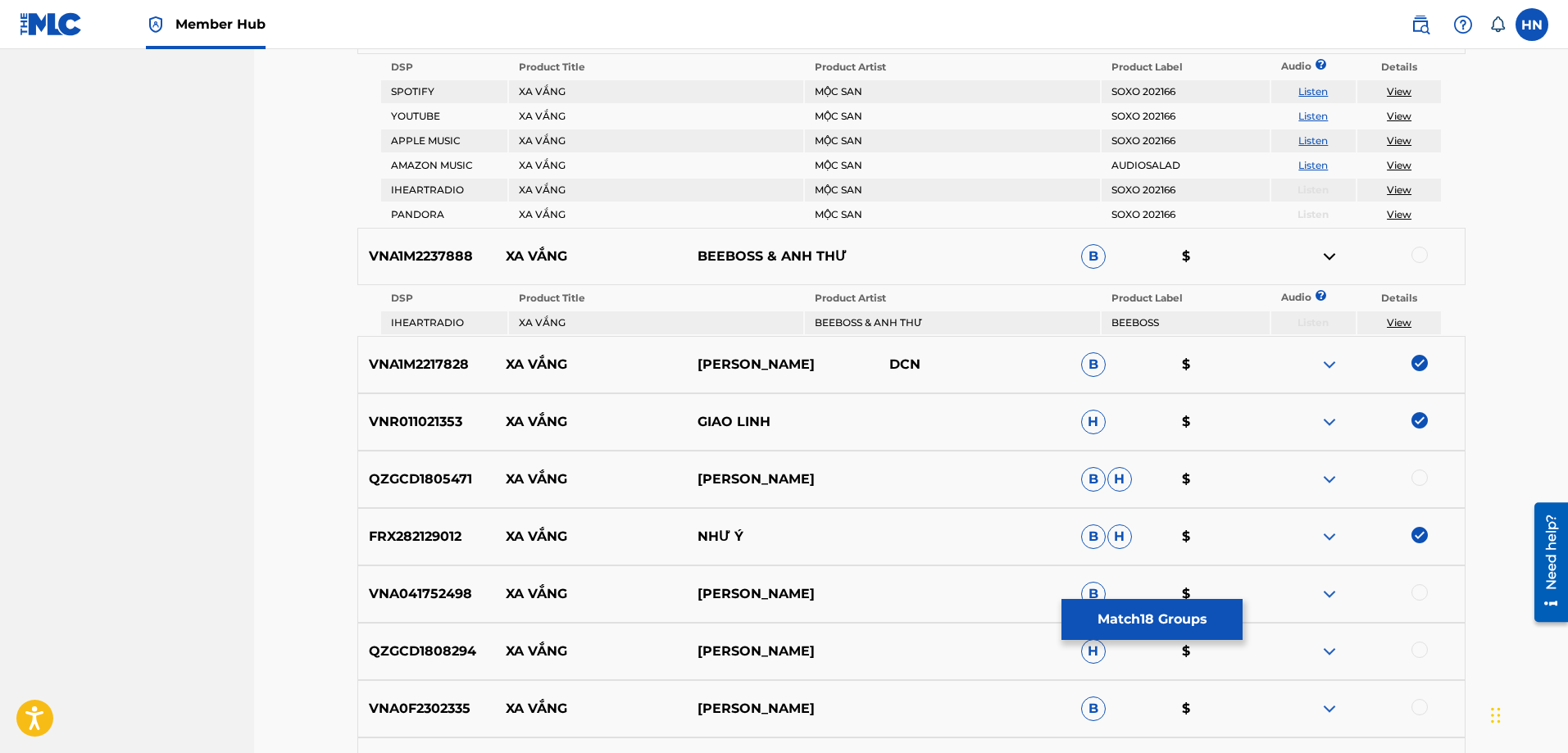
scroll to position [2589, 0]
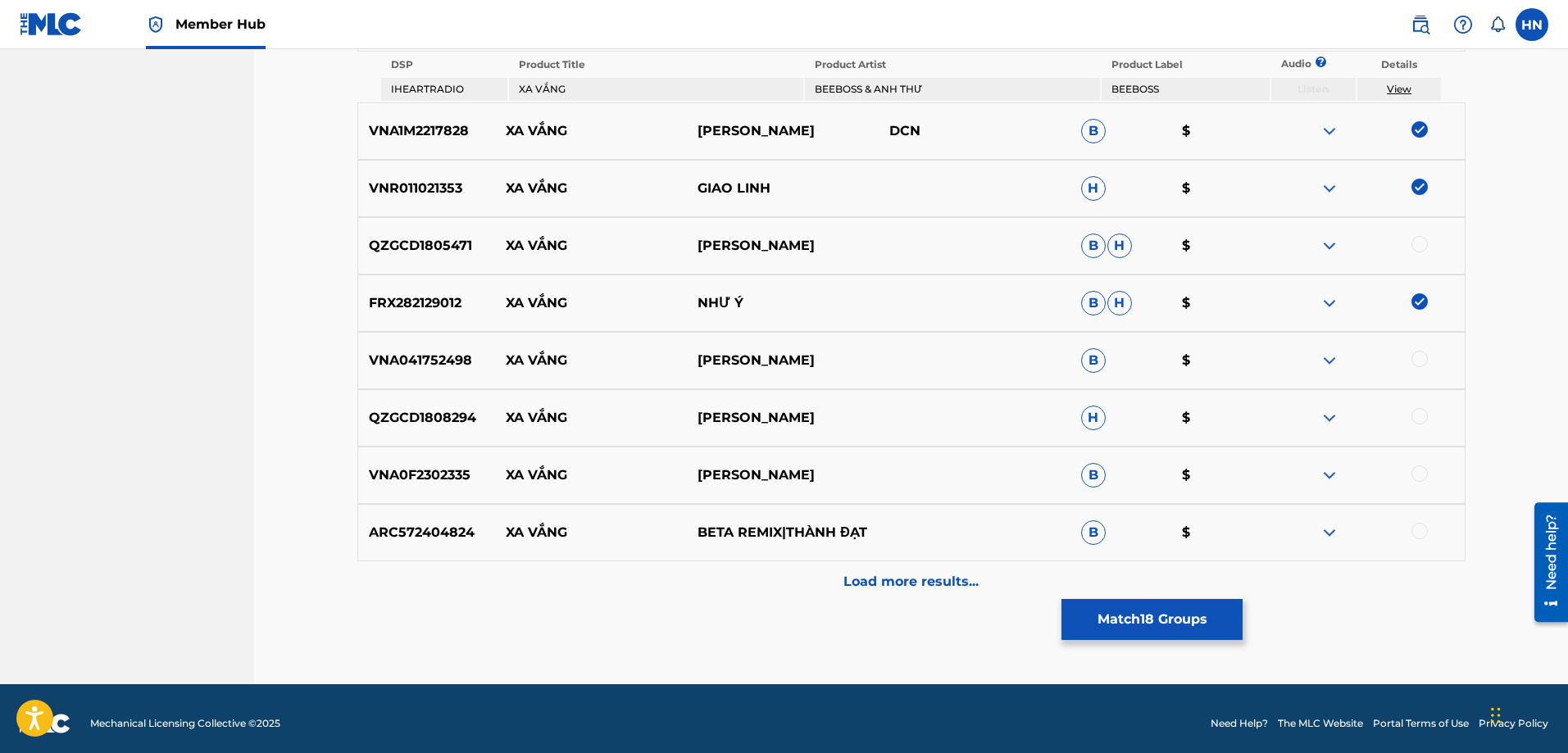
click at [1328, 359] on img at bounding box center [1330, 361] width 20 height 20
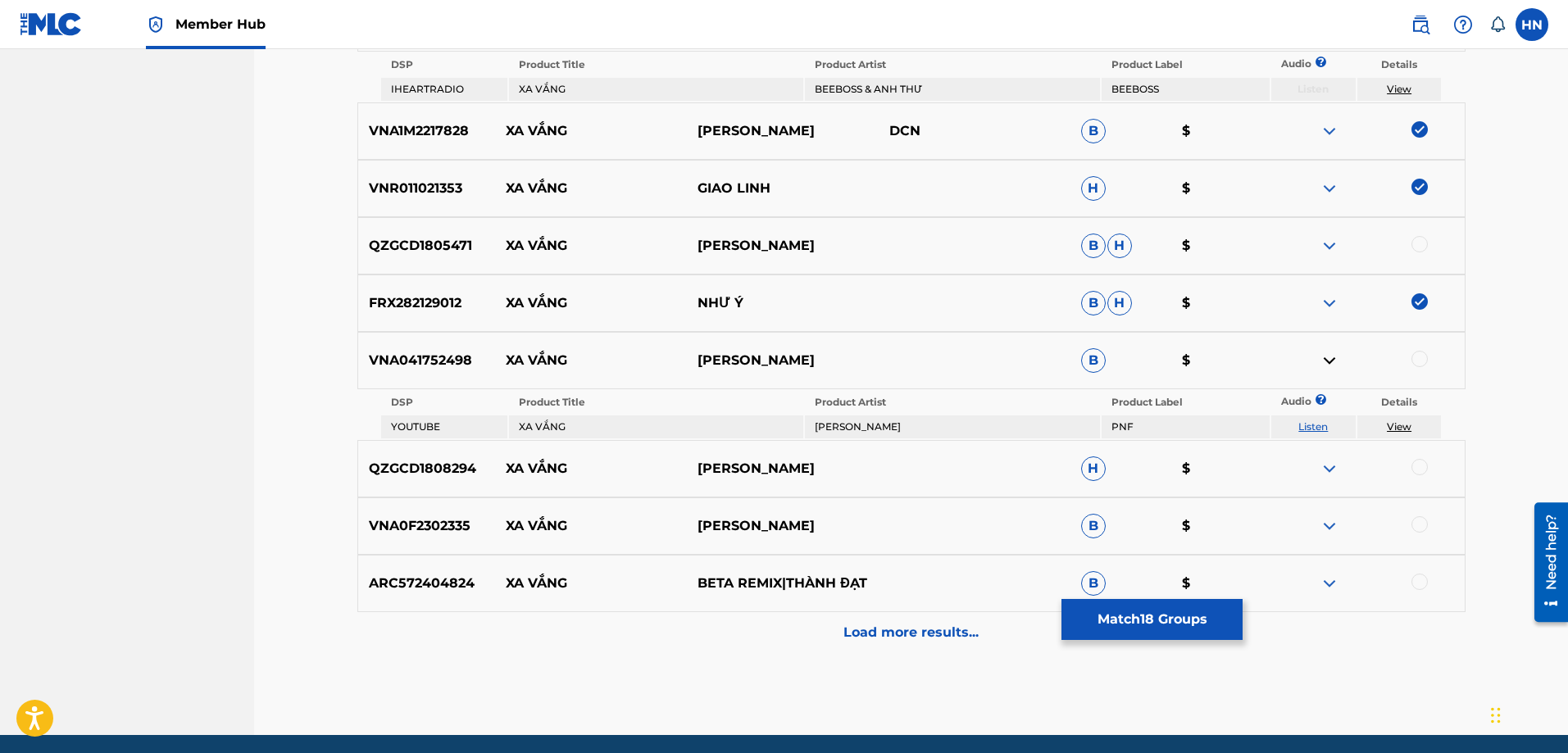
click at [1317, 424] on link "Listen" at bounding box center [1313, 426] width 29 height 13
click at [1328, 468] on img at bounding box center [1330, 469] width 20 height 20
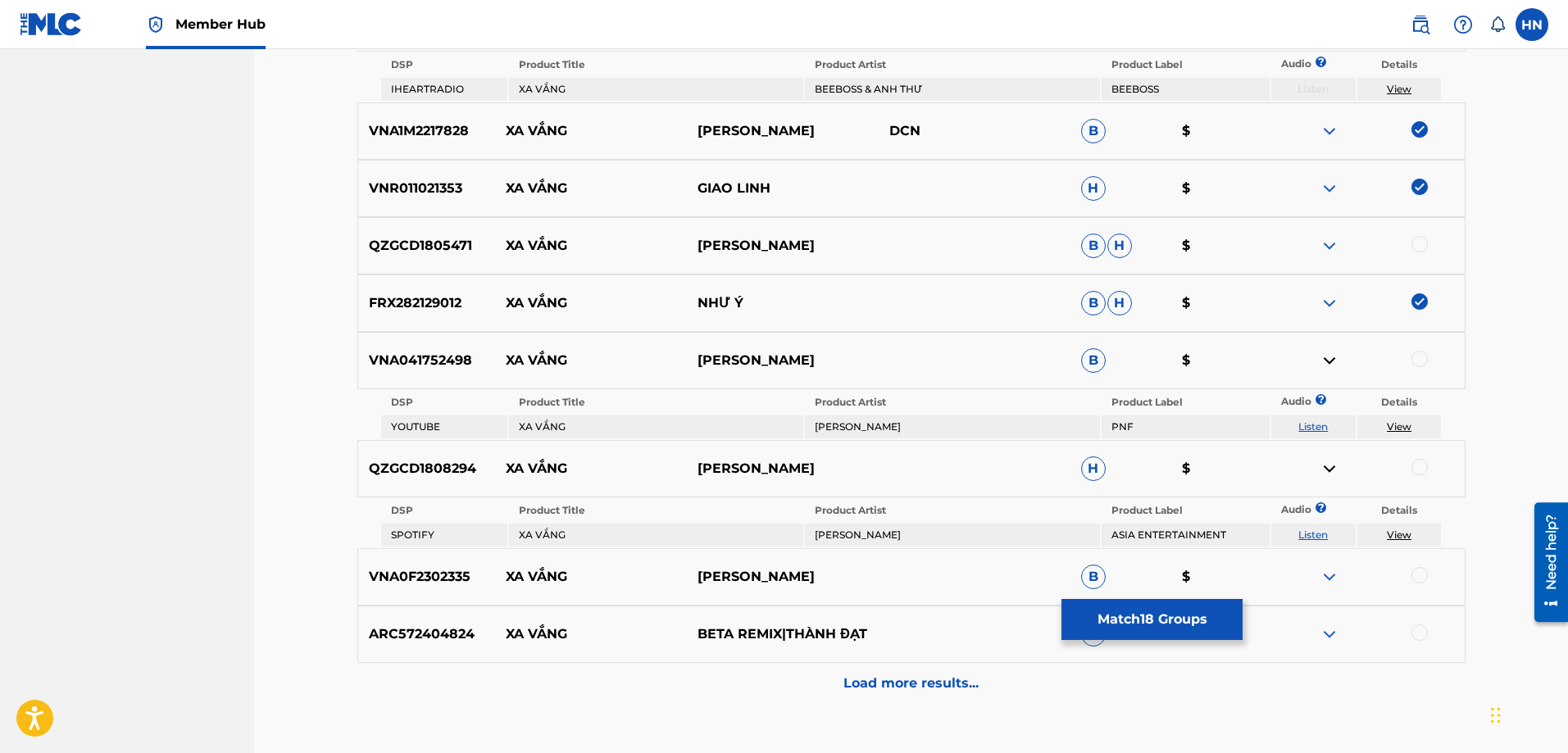
click at [1318, 537] on link "Listen" at bounding box center [1313, 535] width 29 height 13
click at [393, 458] on div "QZGCD1808294 XA VẮNG THIEN [PERSON_NAME] $" at bounding box center [912, 469] width 1108 height 58
click at [1420, 465] on div at bounding box center [1420, 467] width 17 height 17
click at [1337, 588] on div "VNA0F2302335 XA VẮNG MỸ LINH B $" at bounding box center [912, 577] width 1108 height 58
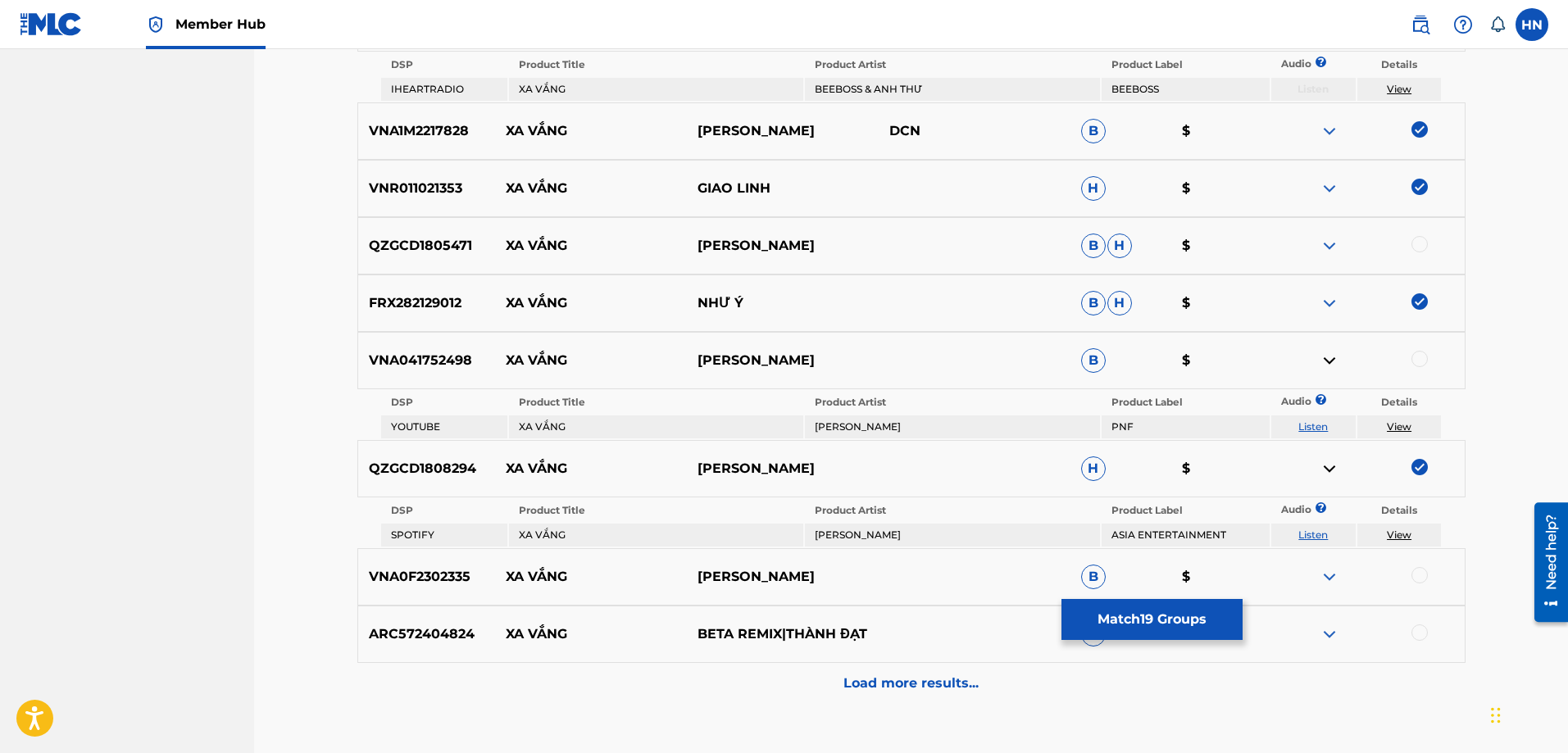
click at [1334, 583] on img at bounding box center [1330, 577] width 20 height 20
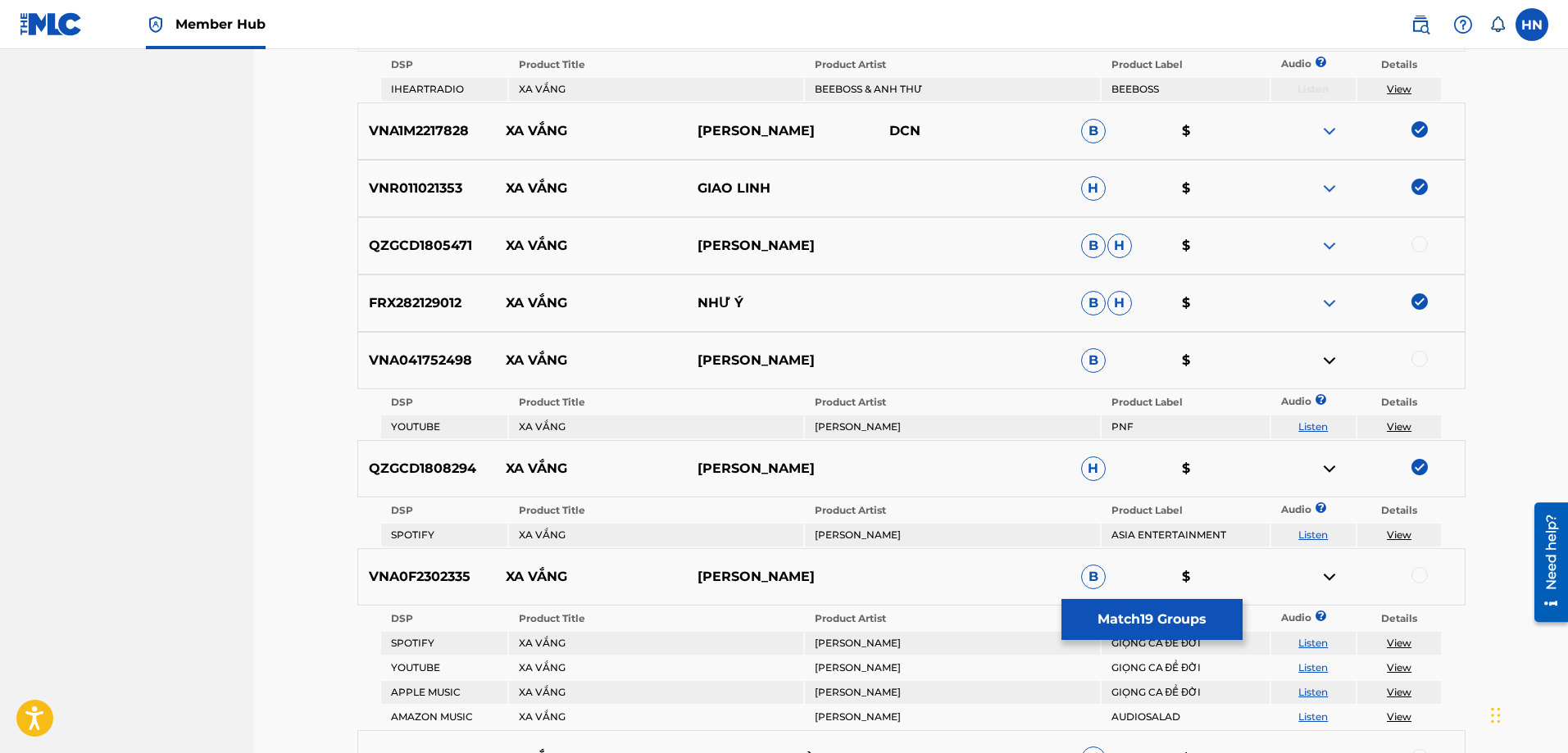
click at [1314, 665] on link "Listen" at bounding box center [1313, 667] width 29 height 13
click at [395, 566] on div "VNA0F2302335 XA VẮNG MỸ LINH B $" at bounding box center [912, 577] width 1108 height 58
click at [1421, 575] on div at bounding box center [1420, 575] width 17 height 17
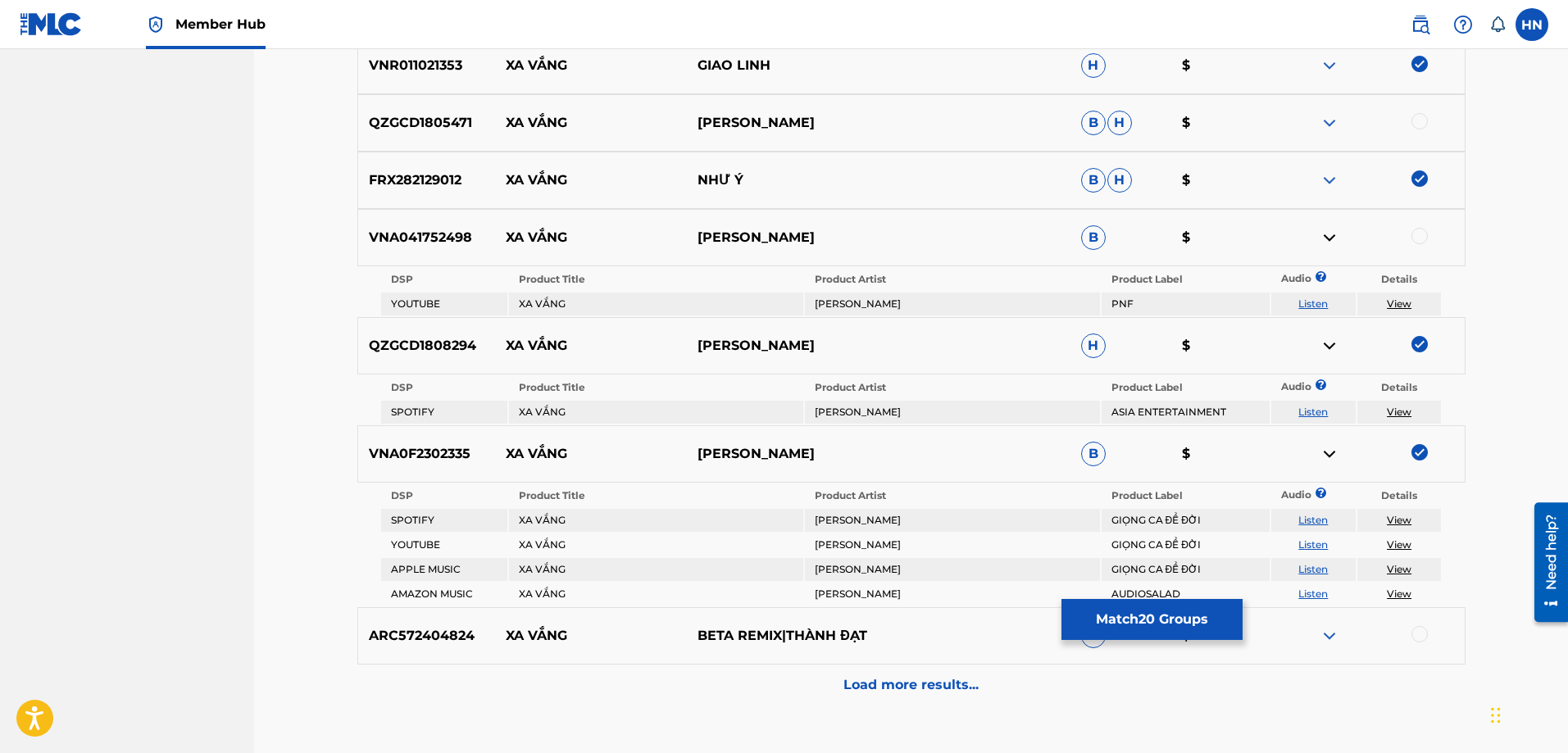
scroll to position [2825, 0]
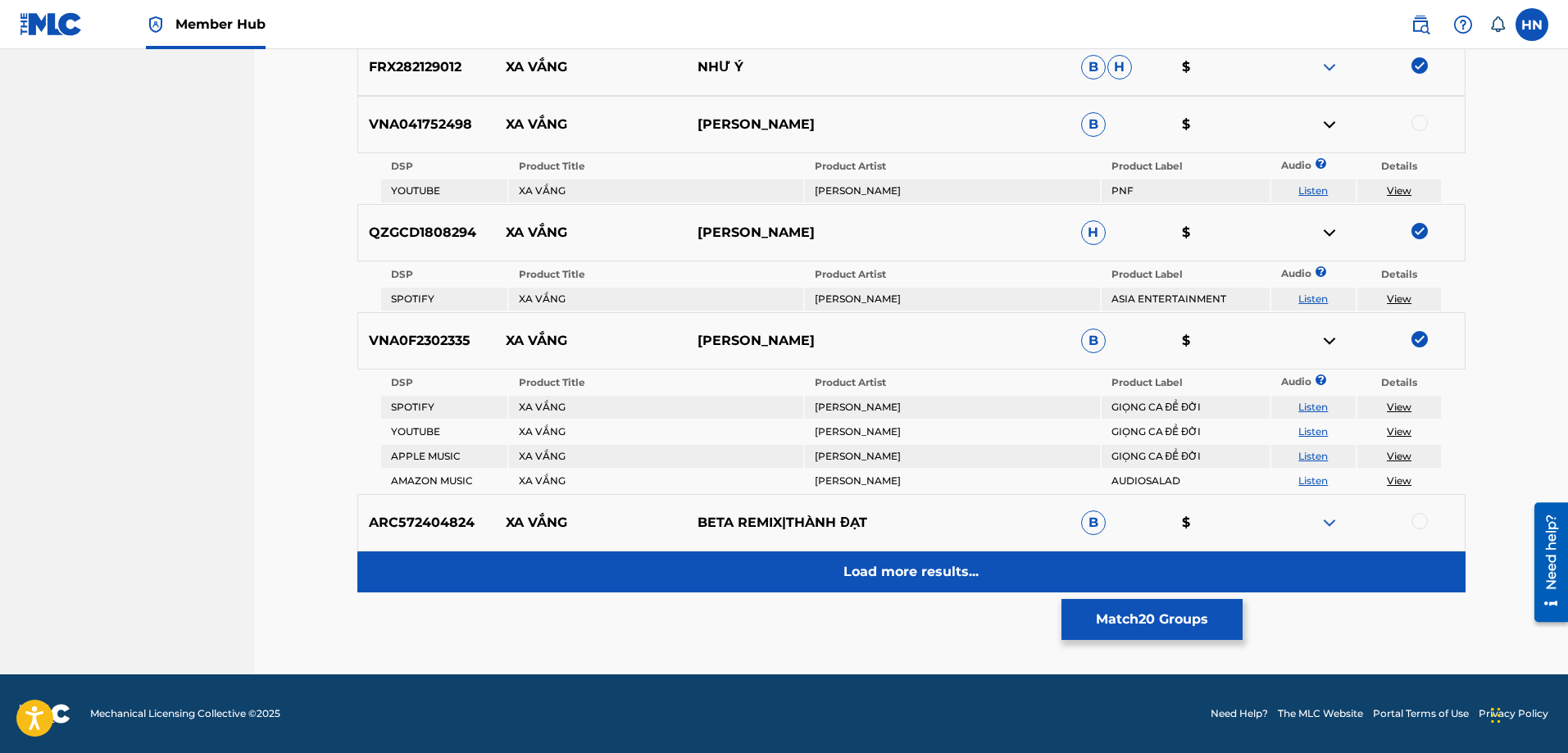
click at [842, 567] on div "Load more results..." at bounding box center [912, 572] width 1108 height 41
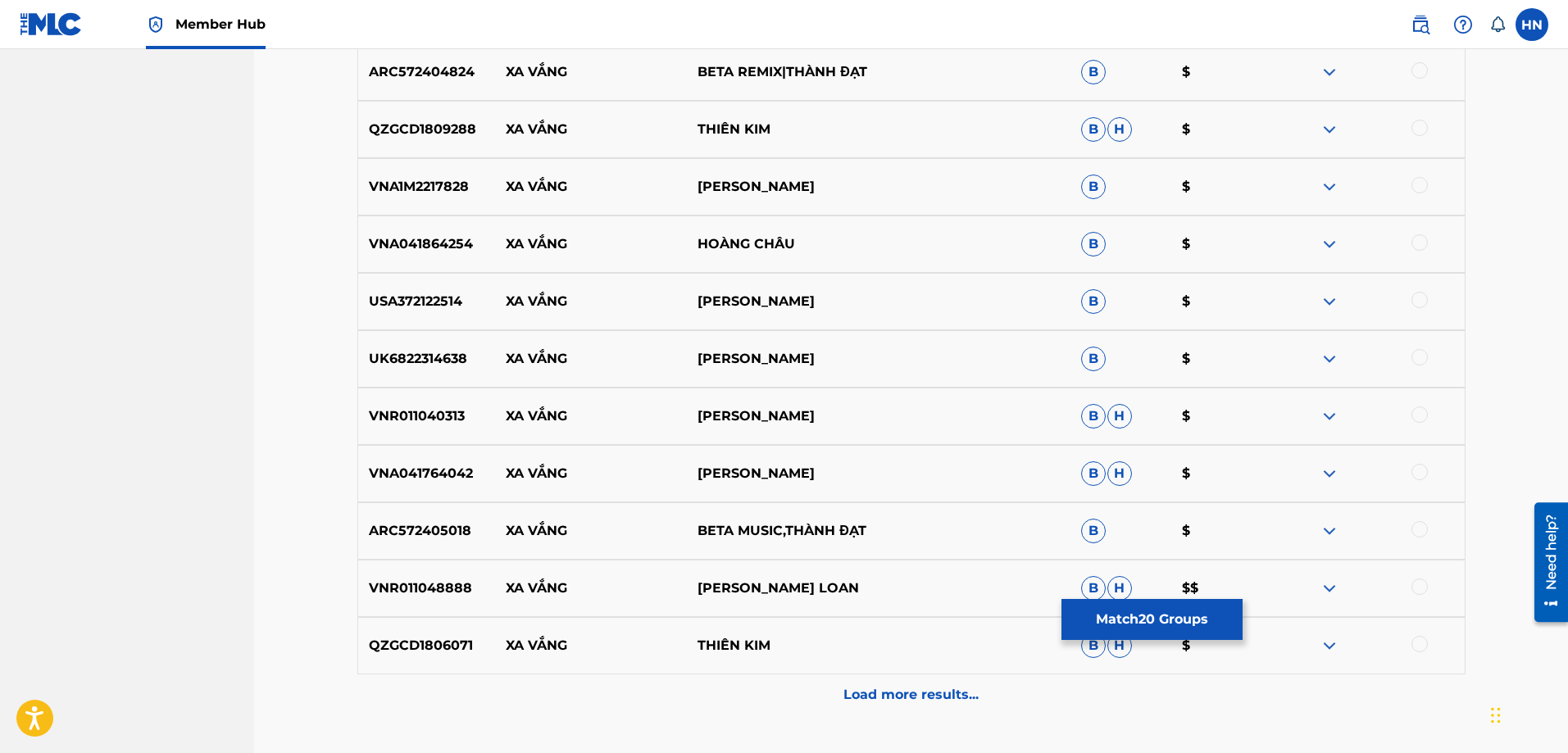
click at [420, 138] on p "QZGCD1809288" at bounding box center [427, 130] width 138 height 20
click at [1413, 121] on div at bounding box center [1369, 130] width 192 height 20
click at [1412, 131] on div at bounding box center [1420, 128] width 17 height 17
click at [420, 212] on div "VNA1M2217828 XA VẮNG THANH NGÂN B $" at bounding box center [912, 187] width 1108 height 58
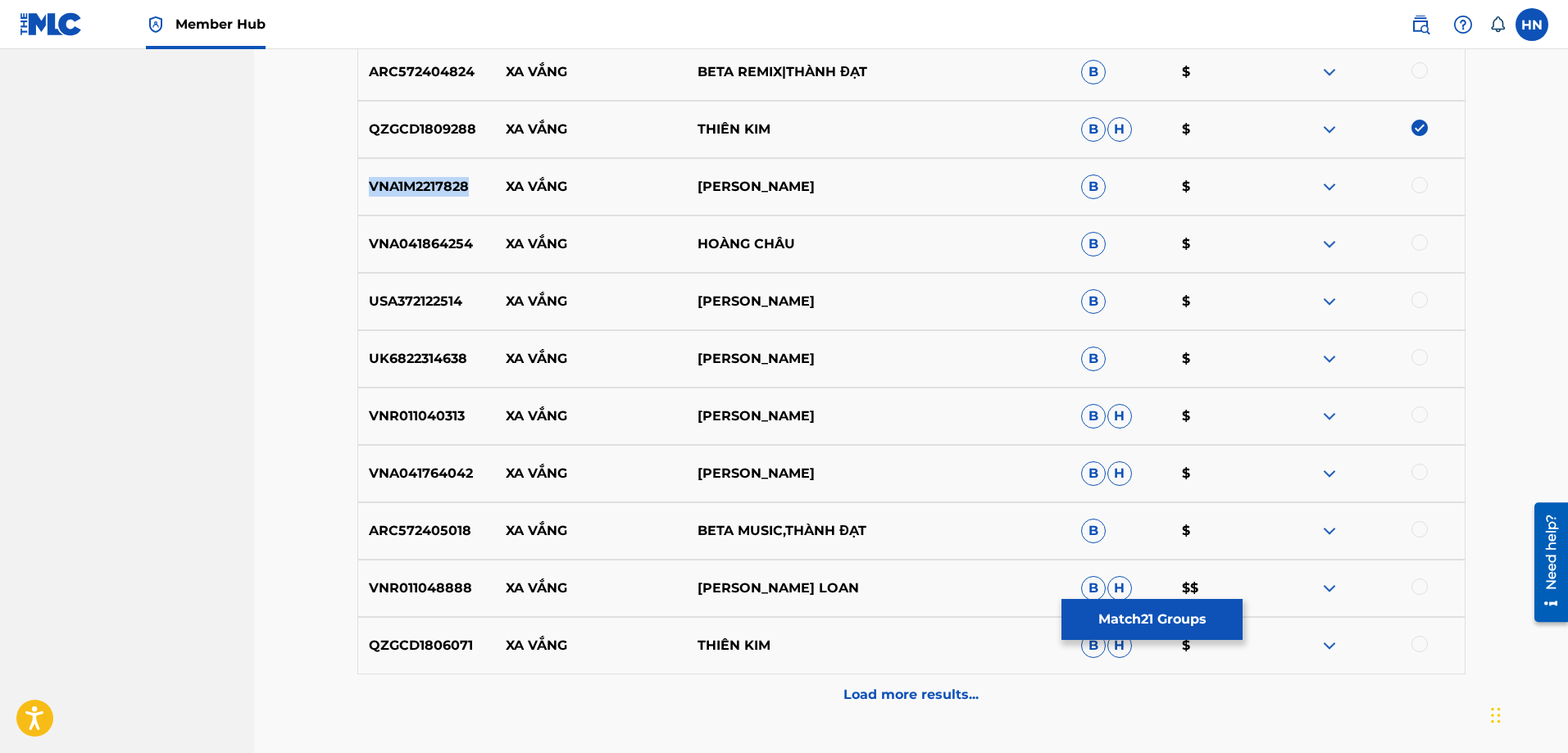
click at [420, 212] on div "VNA1M2217828 XA VẮNG THANH NGÂN B $" at bounding box center [912, 187] width 1108 height 58
drag, startPoint x: 505, startPoint y: 195, endPoint x: 874, endPoint y: 193, distance: 369.0
click at [871, 193] on div "VNA1M2217828 XA VẮNG THANH NGÂN B $" at bounding box center [912, 187] width 1108 height 58
click at [429, 174] on div "VNA1M2217828 XA VẮNG THANH NGÂN B $" at bounding box center [912, 187] width 1108 height 58
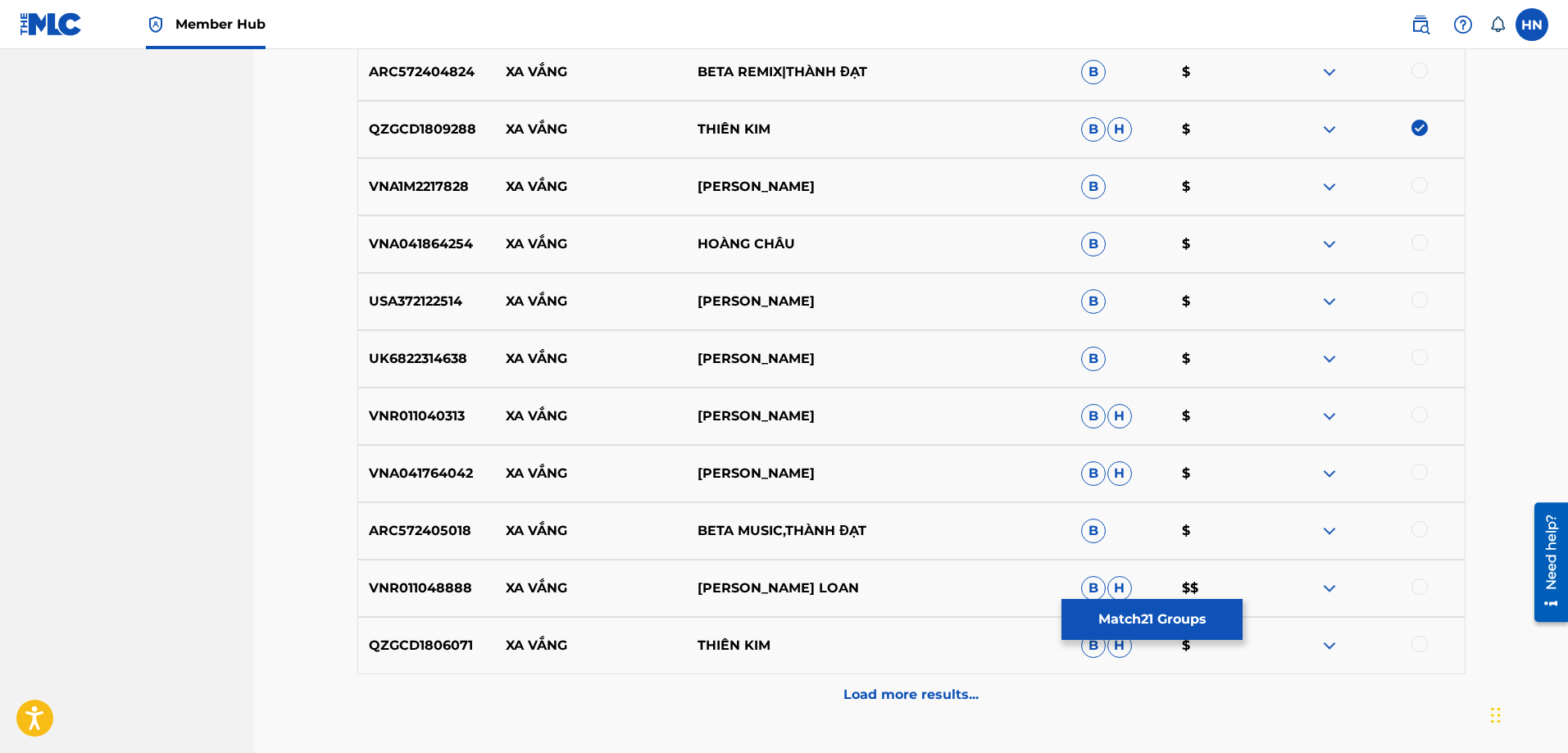
click at [1418, 189] on div at bounding box center [1420, 185] width 17 height 17
click at [389, 218] on div "VNA041864254 XA VẮNG HOÀNG CHÂU B $" at bounding box center [912, 244] width 1108 height 58
click at [1420, 237] on div at bounding box center [1420, 243] width 17 height 17
click at [451, 584] on p "VNR011048888" at bounding box center [427, 589] width 138 height 20
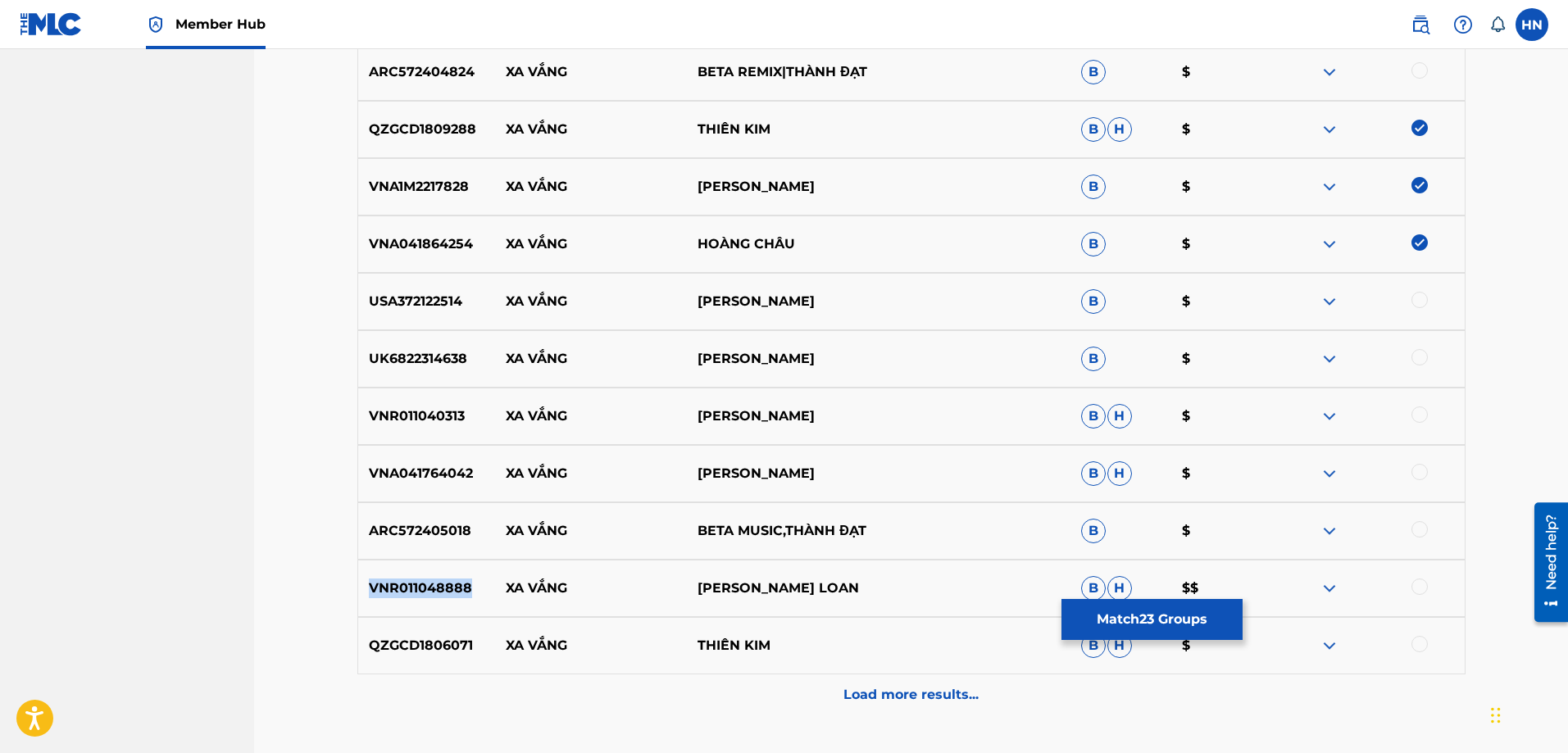
click at [451, 584] on p "VNR011048888" at bounding box center [427, 589] width 138 height 20
click at [1418, 591] on div at bounding box center [1420, 587] width 17 height 17
click at [400, 641] on p "QZGCD1806071" at bounding box center [427, 646] width 138 height 20
click at [1410, 640] on div at bounding box center [1369, 646] width 192 height 20
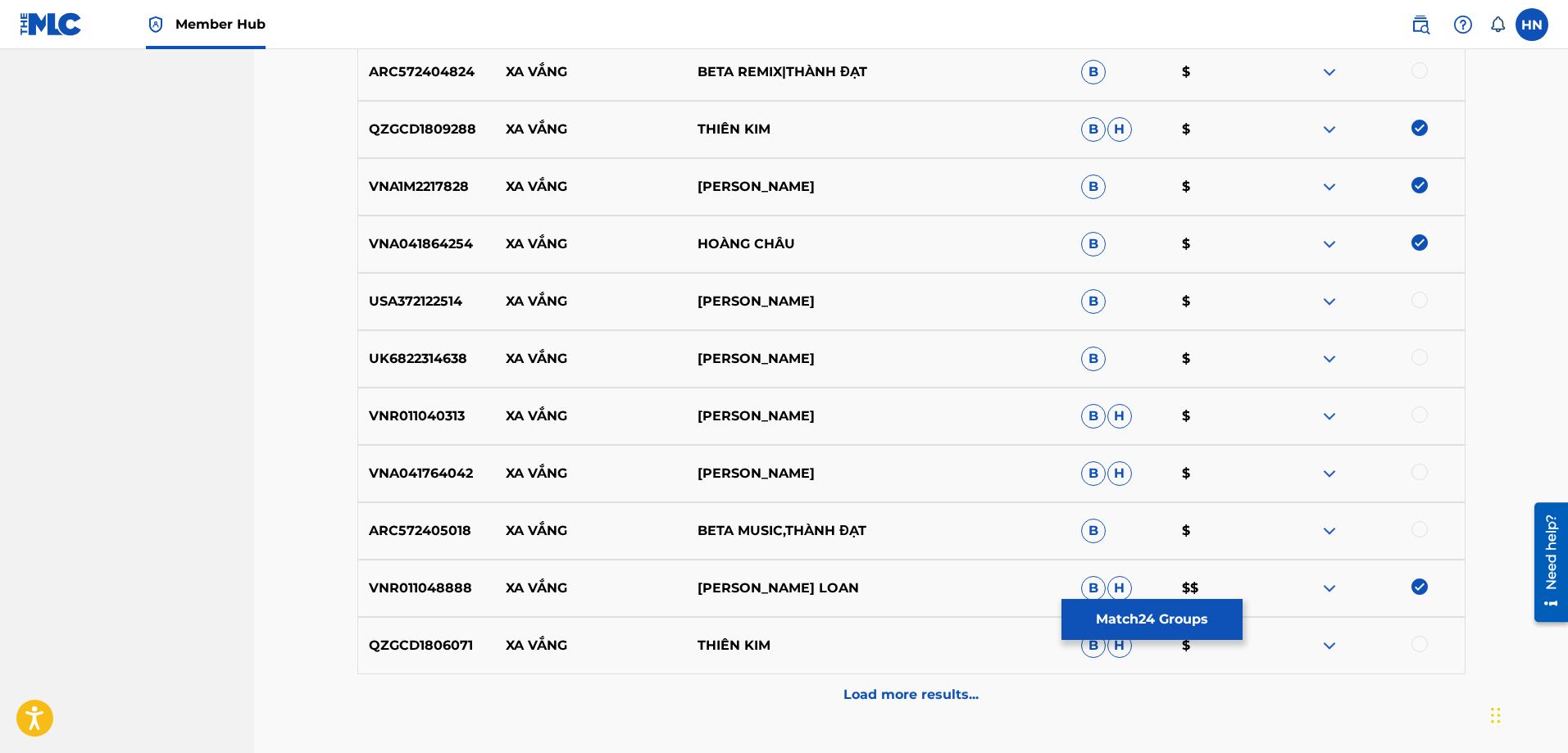
click at [1415, 643] on div at bounding box center [1420, 645] width 17 height 17
drag, startPoint x: 857, startPoint y: 362, endPoint x: 506, endPoint y: 354, distance: 351.1
click at [506, 354] on div "UK6822314638 XA VẮNG NGỌC HOÀI THƯƠNG B $" at bounding box center [912, 359] width 1108 height 58
click at [363, 349] on p "UK6822314638" at bounding box center [427, 359] width 138 height 20
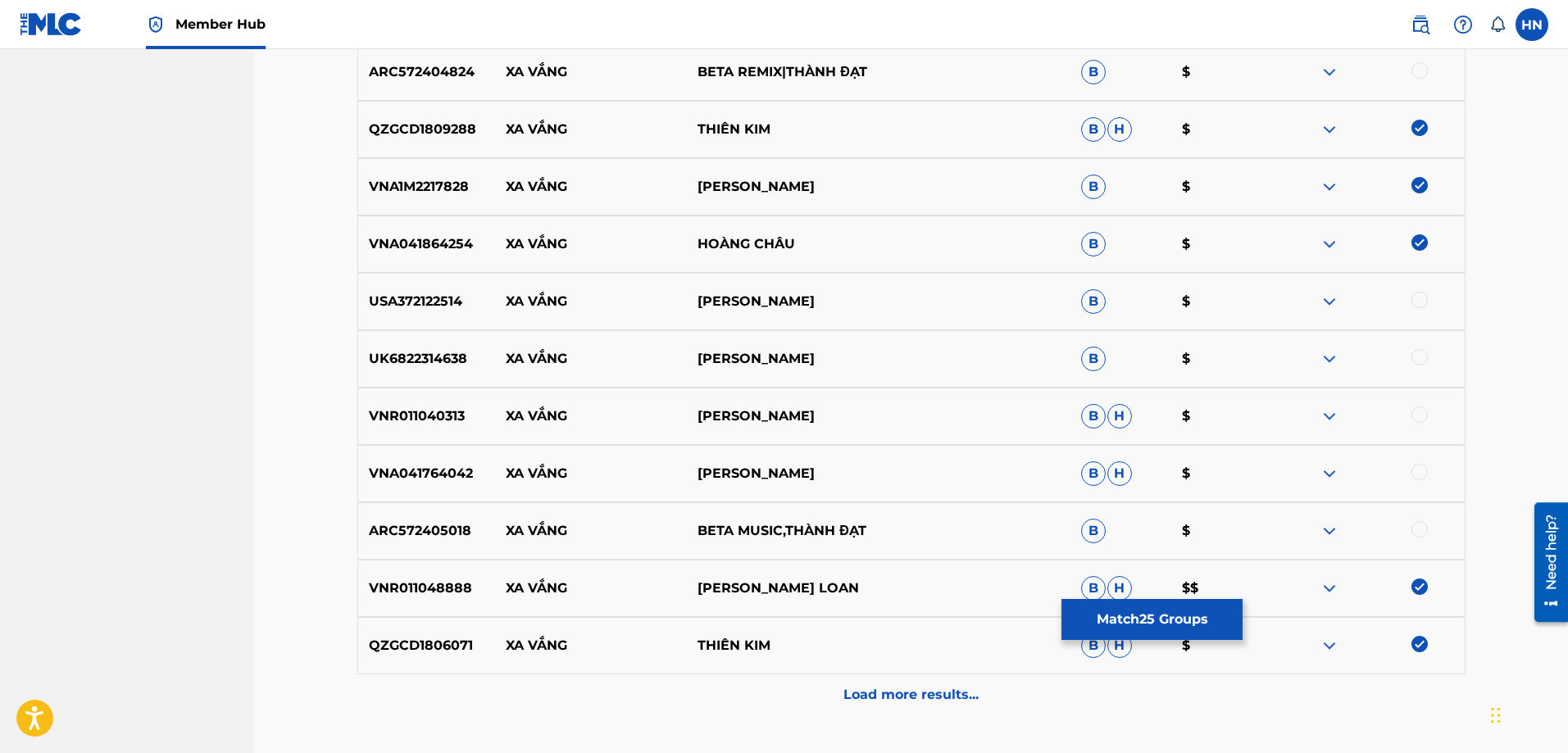
click at [1425, 361] on div at bounding box center [1420, 358] width 17 height 17
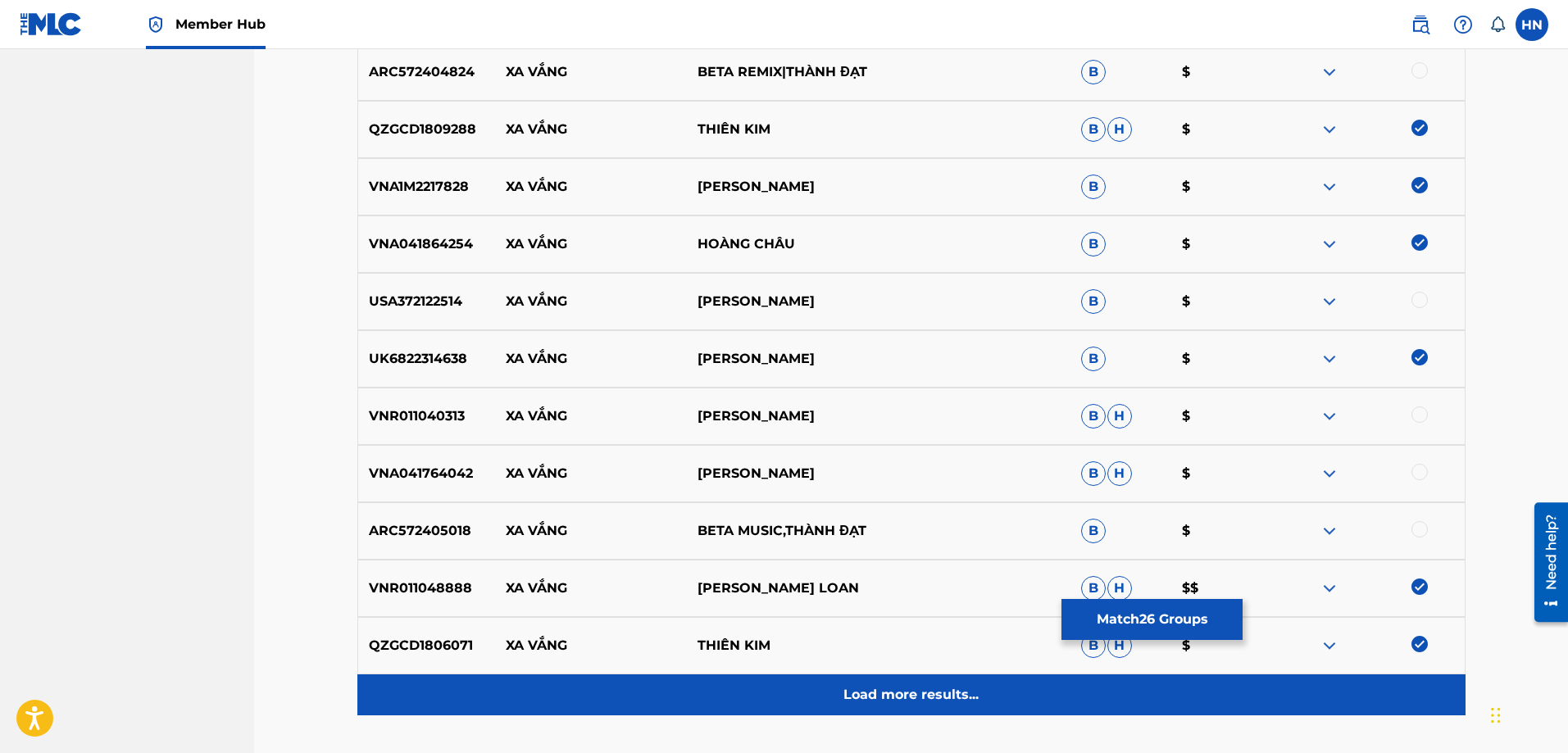
click at [896, 692] on p "Load more results..." at bounding box center [911, 695] width 135 height 20
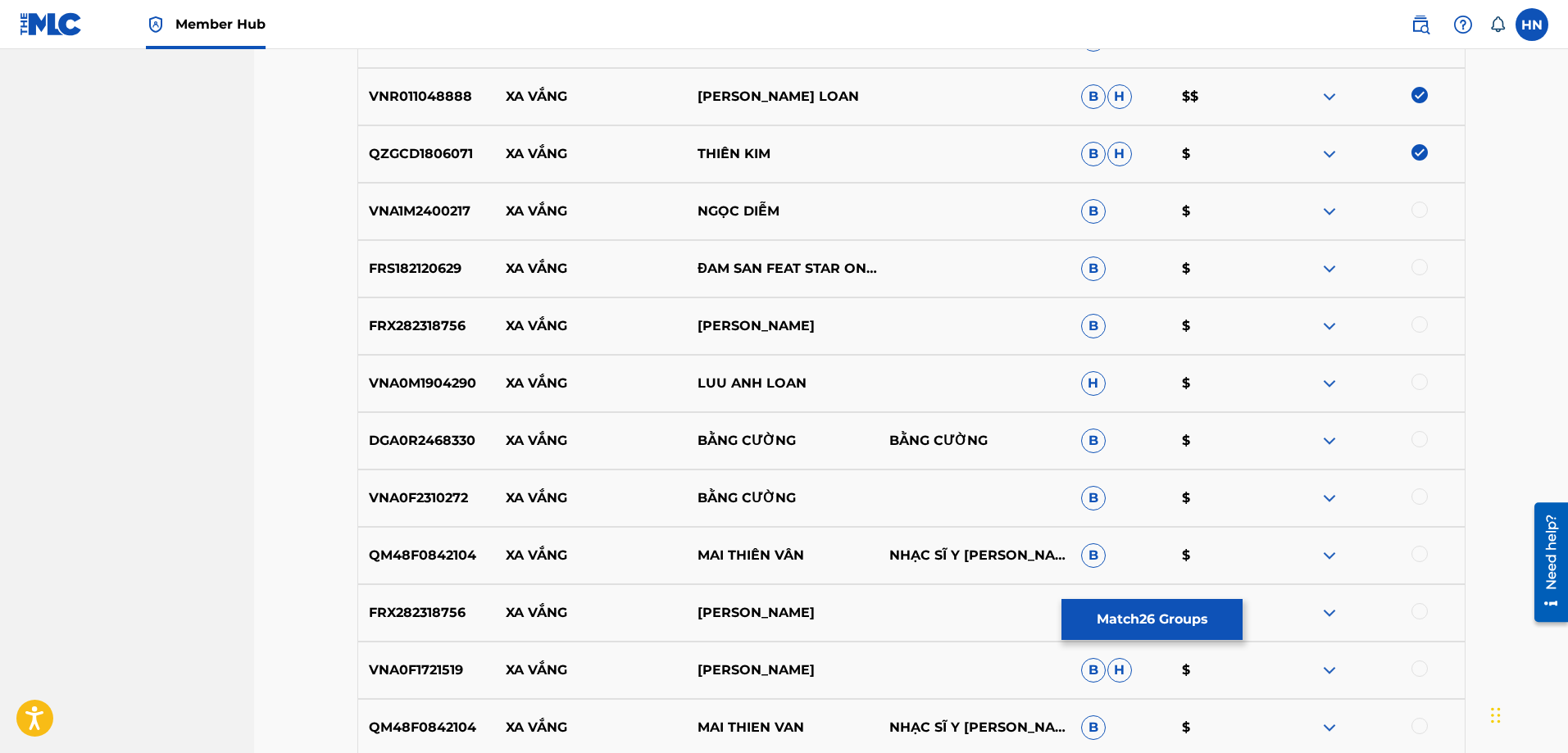
scroll to position [3399, 0]
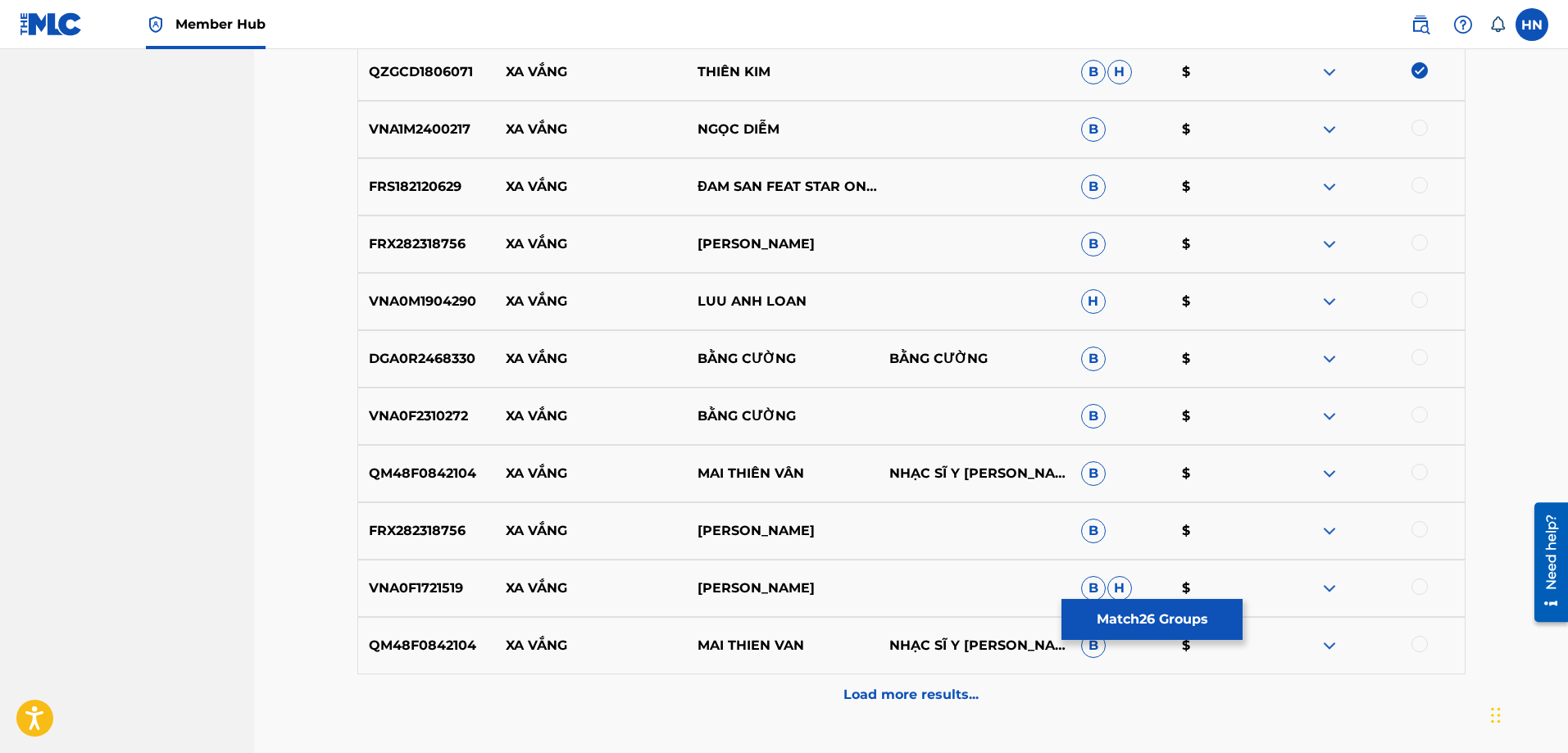
click at [450, 653] on p "QM48F0842104" at bounding box center [427, 646] width 138 height 20
click at [1420, 643] on div at bounding box center [1420, 645] width 17 height 17
click at [1421, 477] on div at bounding box center [1420, 472] width 17 height 17
click at [453, 315] on div "VNA0M1904290 XA VẮNG LUU ANH LOAN H $" at bounding box center [912, 301] width 1108 height 58
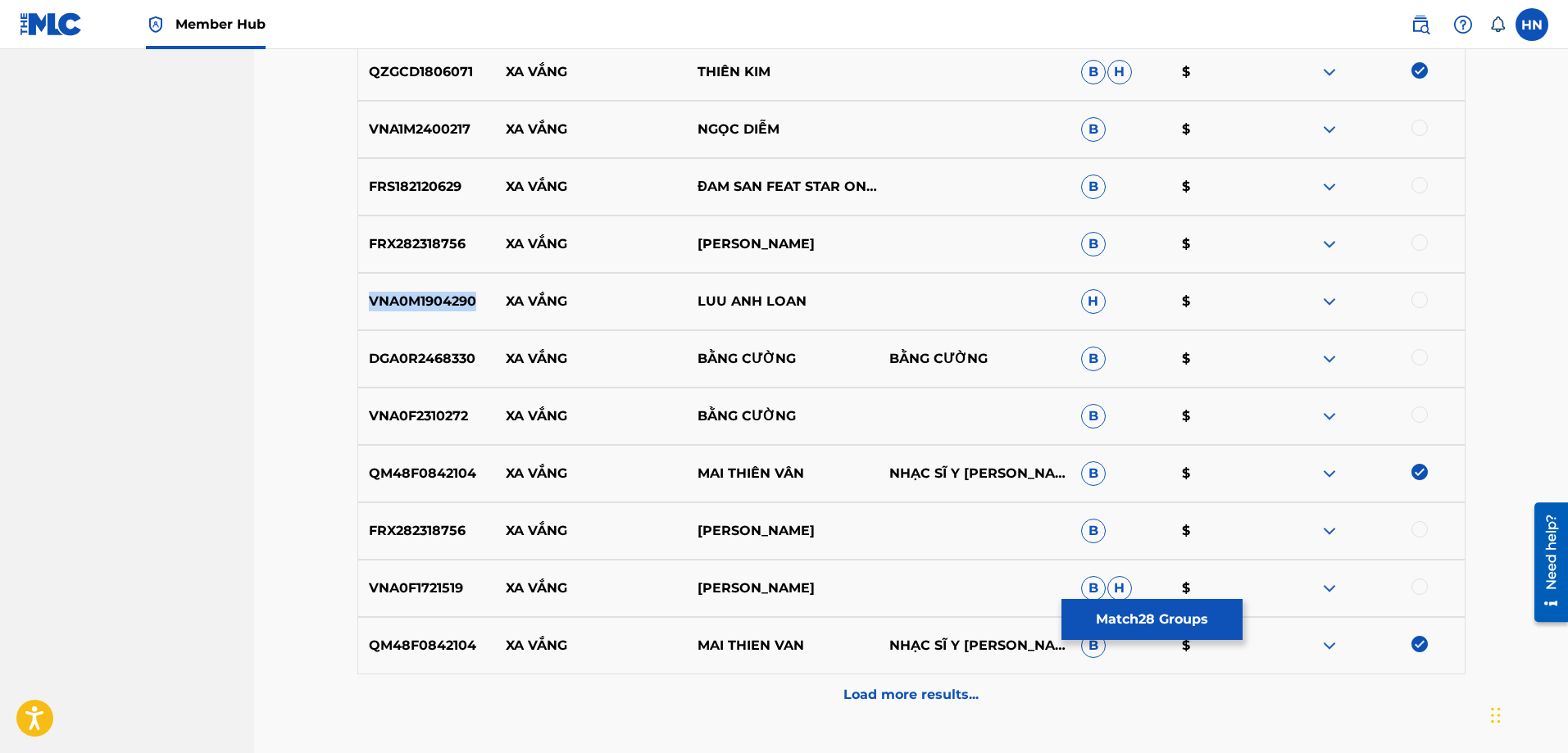
click at [453, 315] on div "VNA0M1904290 XA VẮNG LUU ANH LOAN H $" at bounding box center [912, 301] width 1108 height 58
click at [1421, 304] on div at bounding box center [1420, 300] width 17 height 17
click at [1330, 185] on img at bounding box center [1330, 187] width 20 height 20
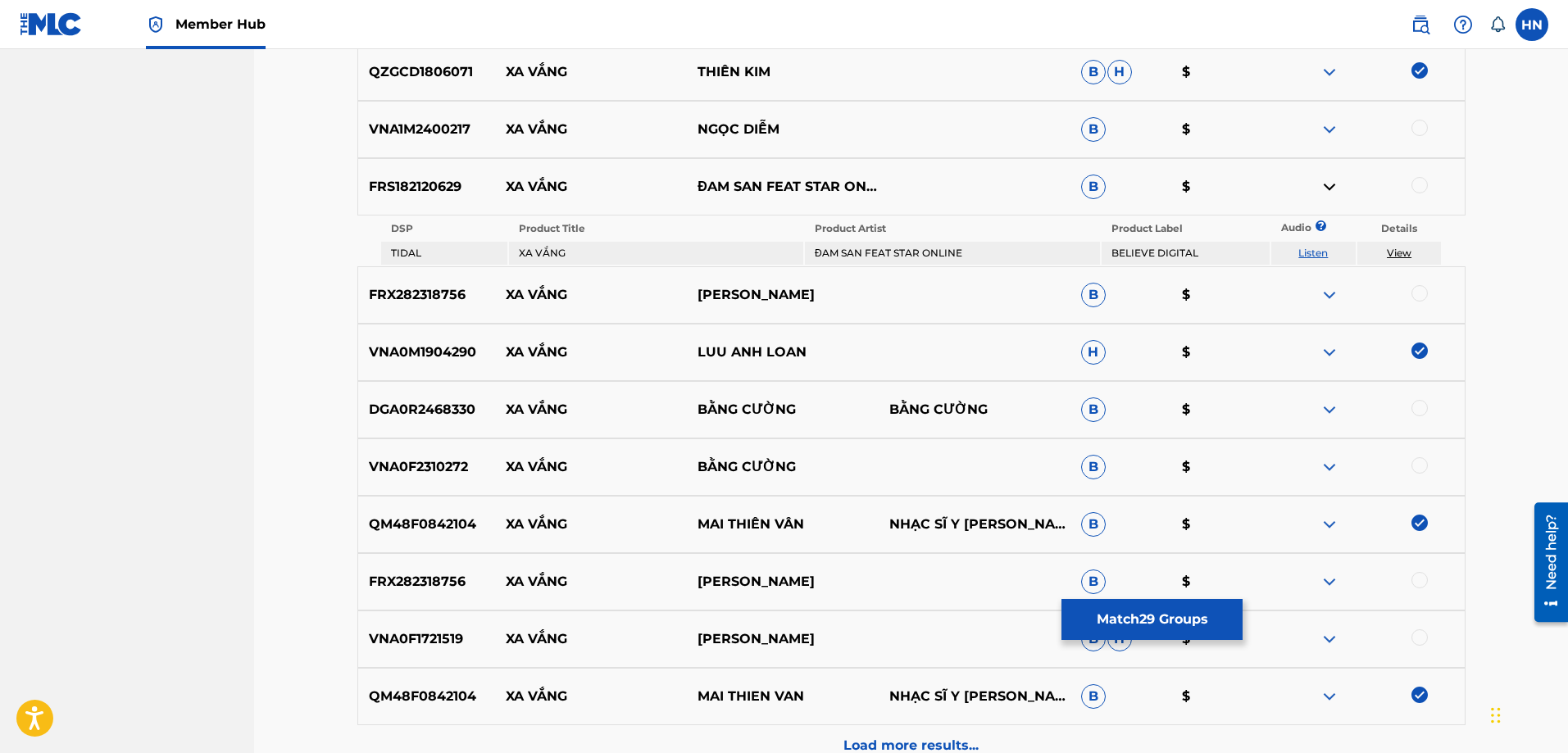
click at [1311, 252] on link "Listen" at bounding box center [1313, 253] width 29 height 13
drag, startPoint x: 505, startPoint y: 189, endPoint x: 761, endPoint y: 178, distance: 256.2
click at [761, 178] on div "FRS182120629 XA VẮNG ĐAM SAN FEAT STAR ONLINE B $" at bounding box center [912, 187] width 1108 height 58
click at [458, 188] on p "FRS182120629" at bounding box center [427, 187] width 138 height 20
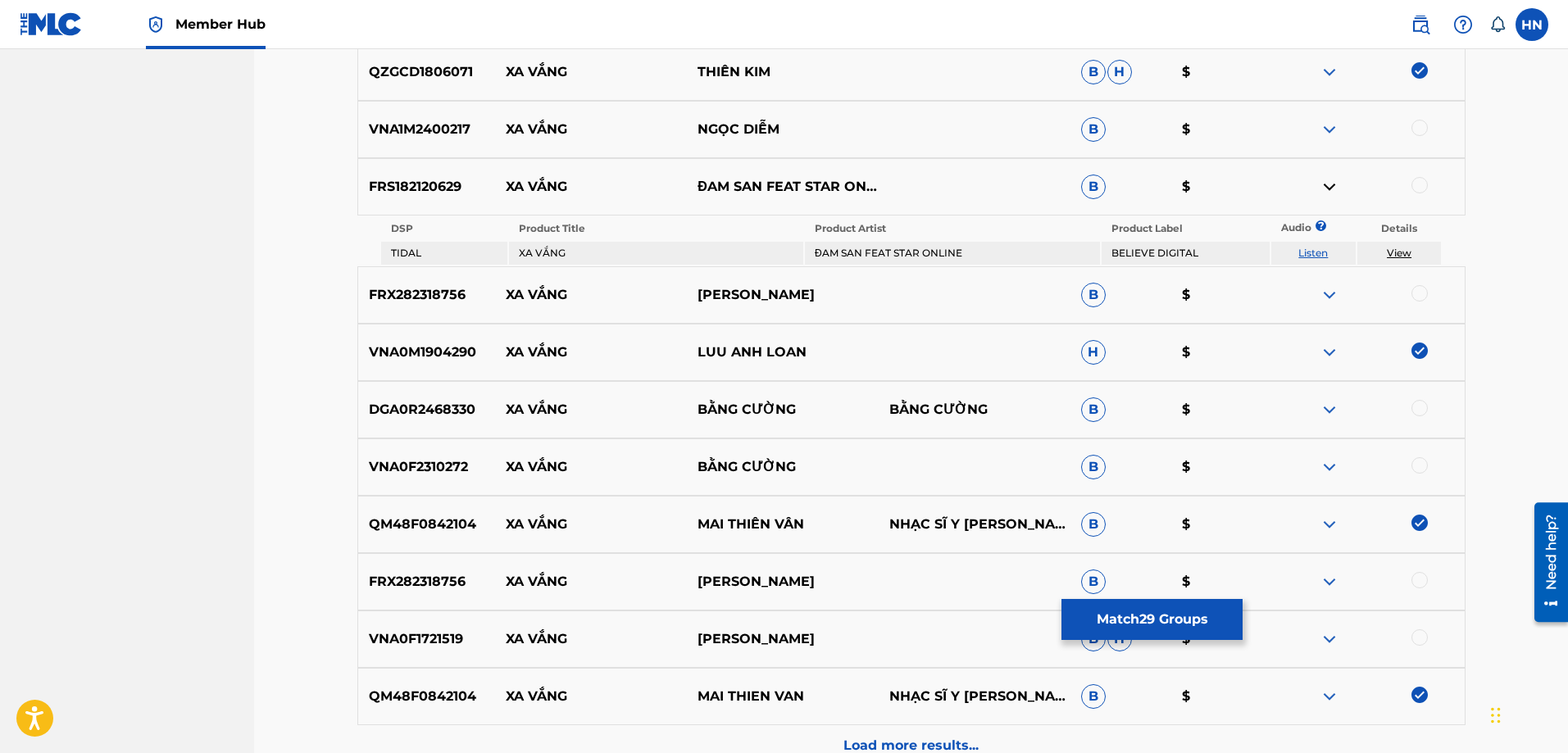
click at [1412, 183] on div at bounding box center [1420, 185] width 17 height 17
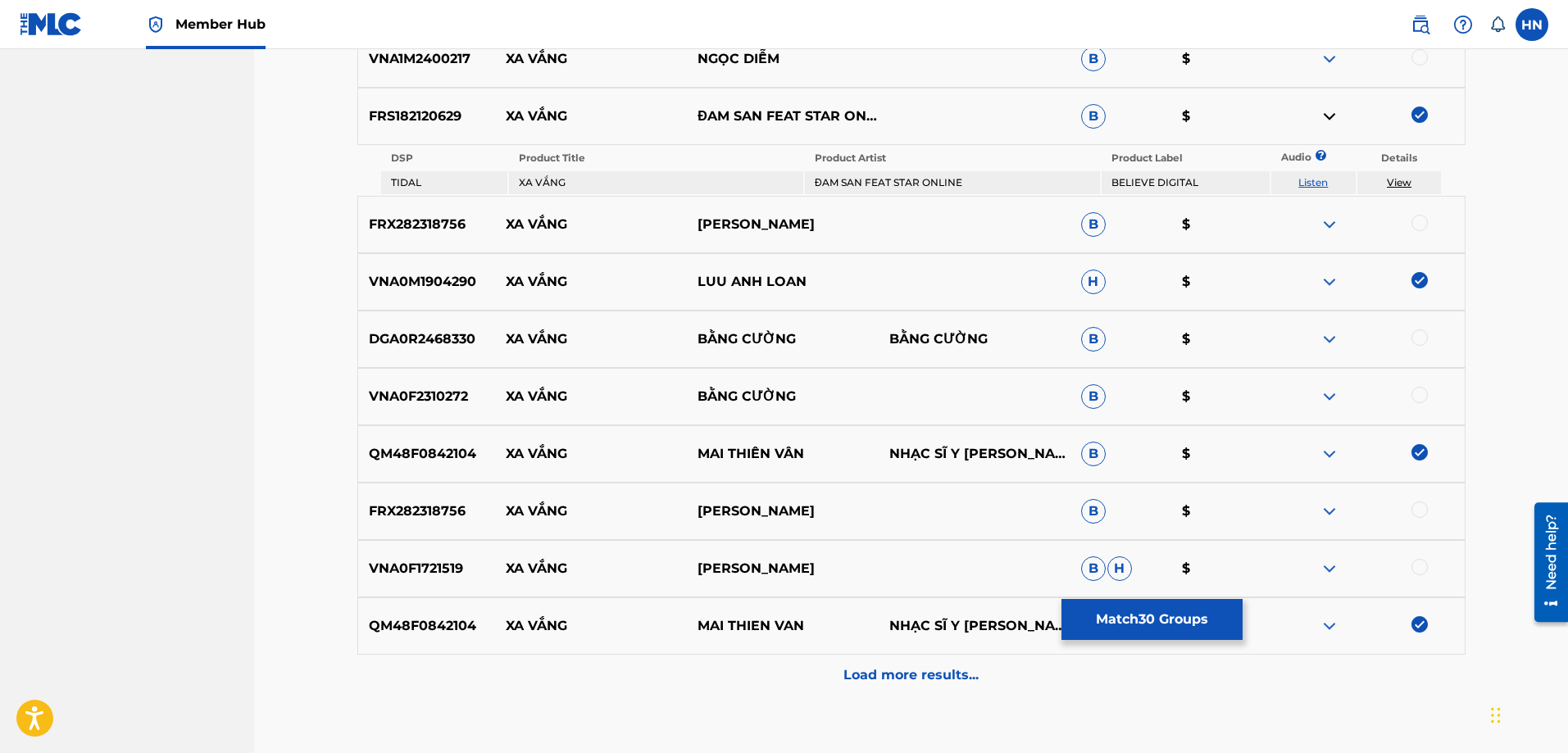
scroll to position [3563, 0]
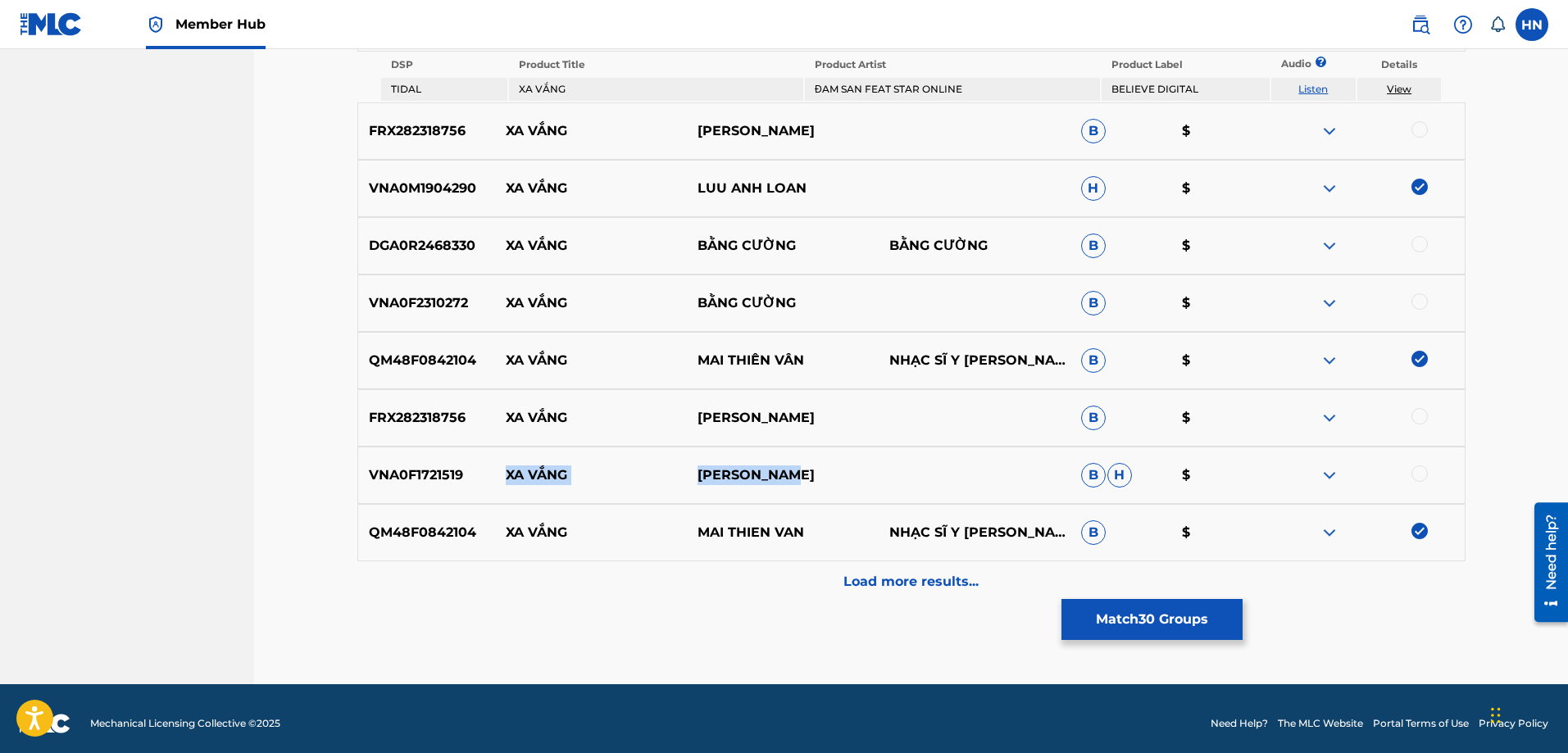
drag, startPoint x: 837, startPoint y: 476, endPoint x: 506, endPoint y: 484, distance: 331.1
click at [506, 484] on div "VNA0F1721519 XA VẮNG PHƯƠNG THẢO B H $" at bounding box center [912, 475] width 1108 height 58
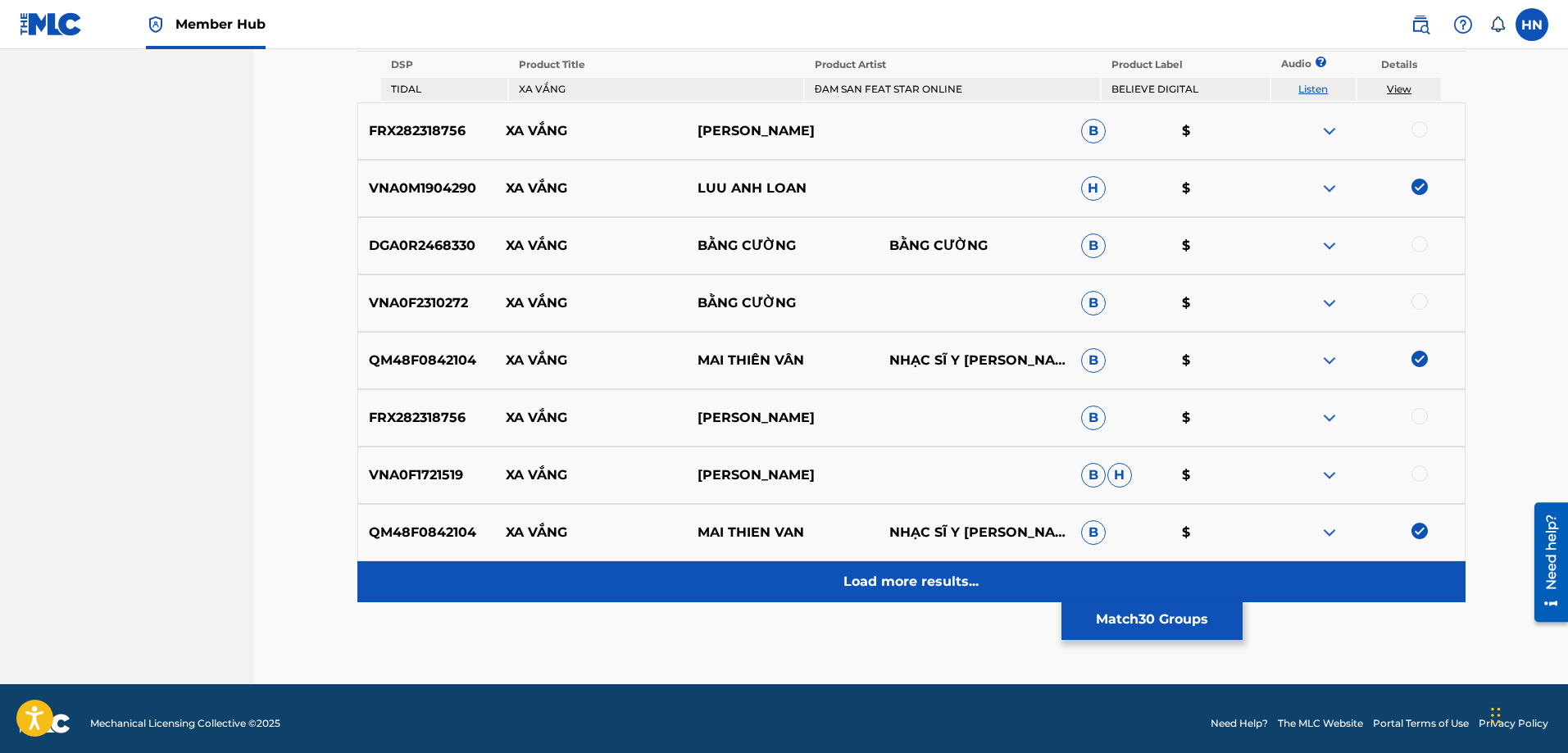
click at [855, 575] on p "Load more results..." at bounding box center [911, 582] width 135 height 20
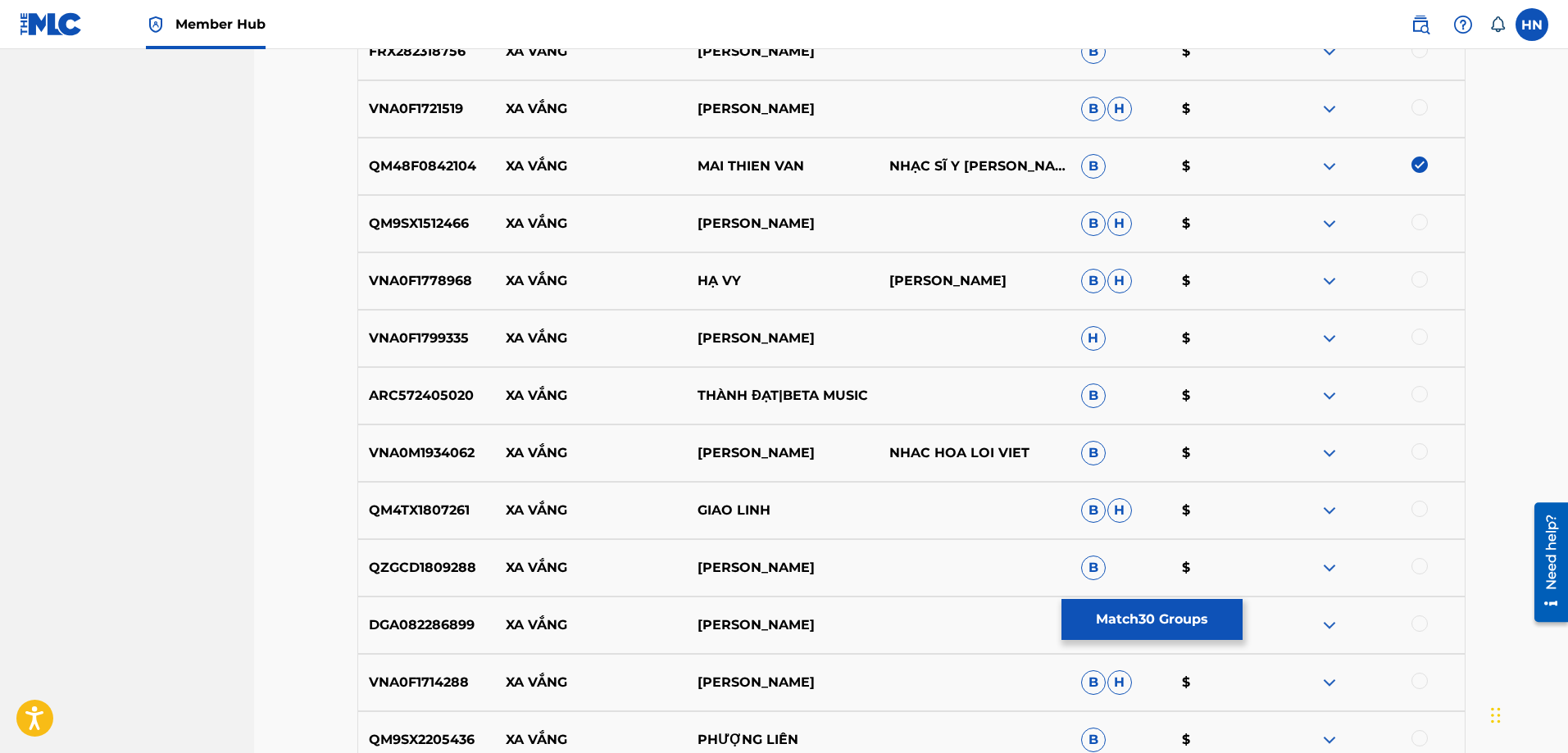
scroll to position [3891, 0]
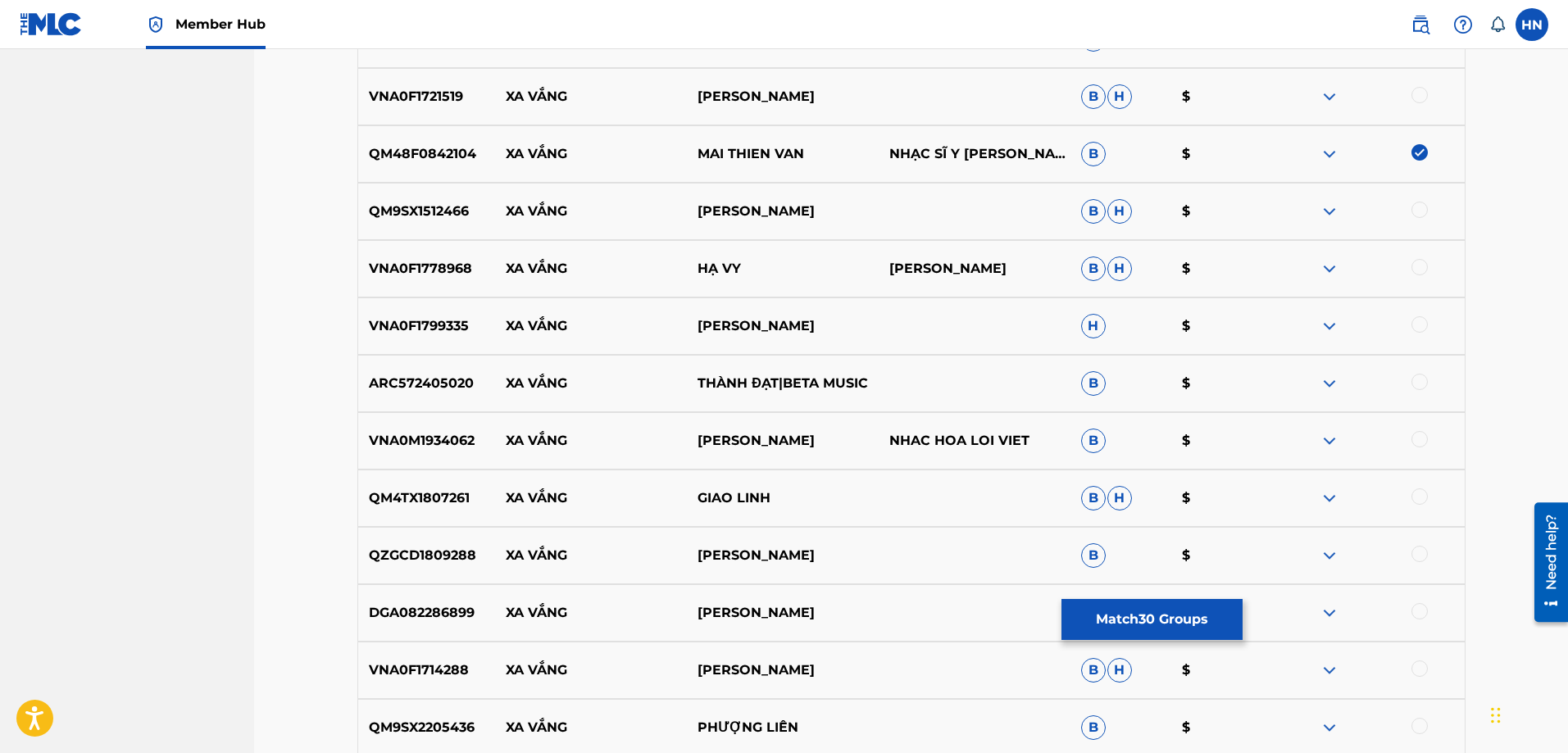
click at [450, 499] on p "QM4TX1807261" at bounding box center [427, 499] width 138 height 20
click at [1425, 494] on div at bounding box center [1420, 497] width 17 height 17
click at [440, 546] on p "QZGCD1809288" at bounding box center [427, 556] width 138 height 20
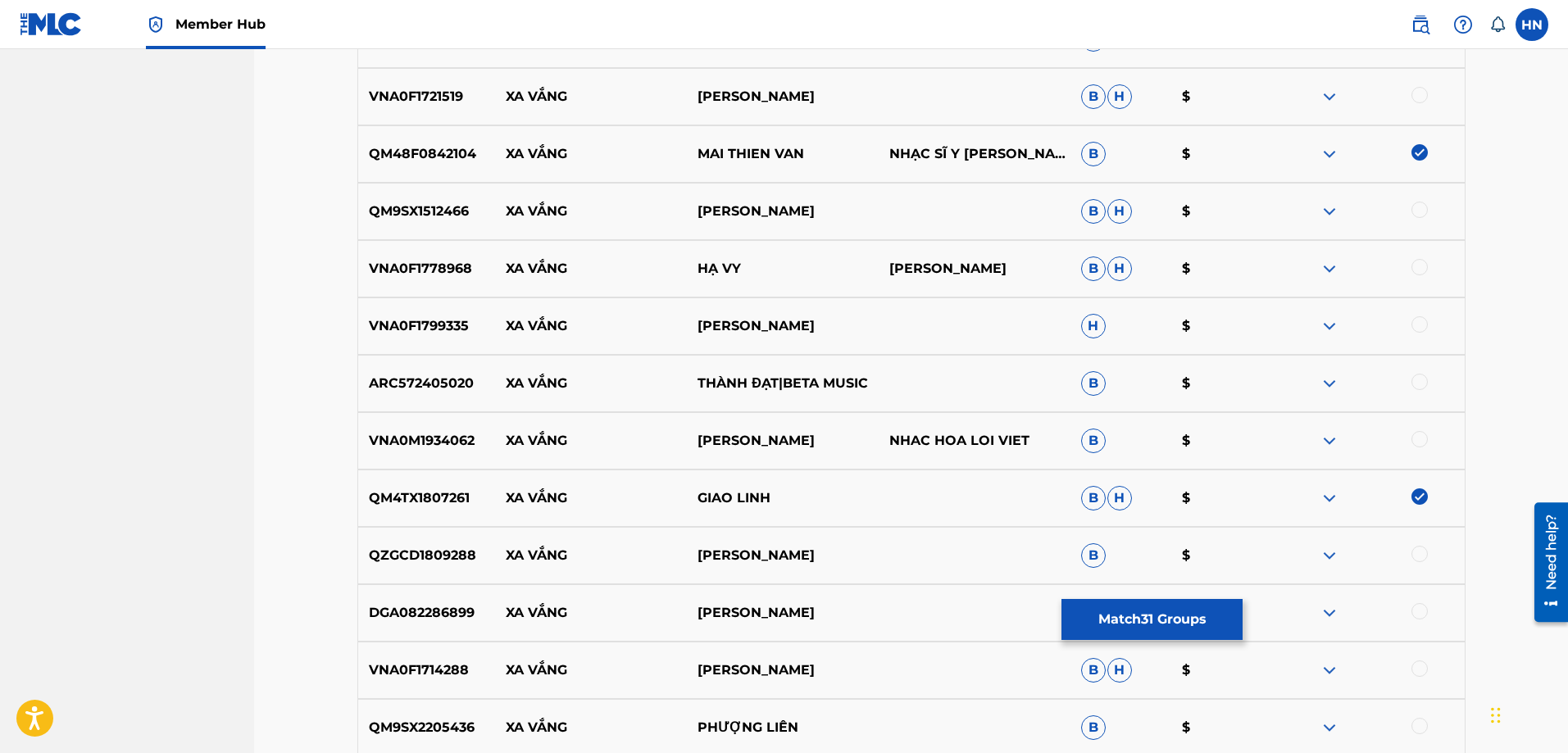
click at [1417, 553] on div at bounding box center [1420, 555] width 17 height 17
click at [405, 604] on p "DGA082286899" at bounding box center [427, 613] width 138 height 20
click at [1413, 611] on div at bounding box center [1420, 611] width 17 height 17
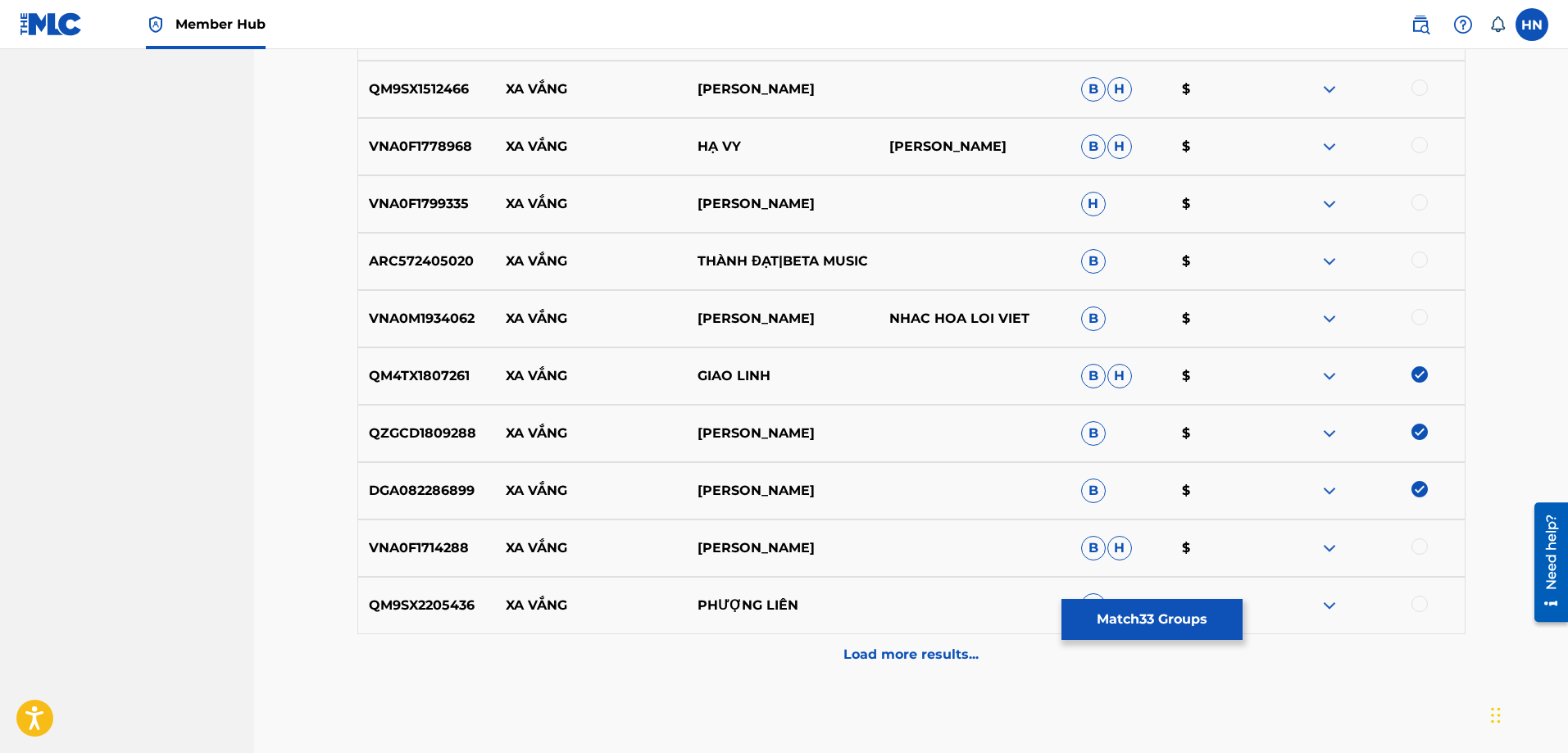
scroll to position [3973, 0]
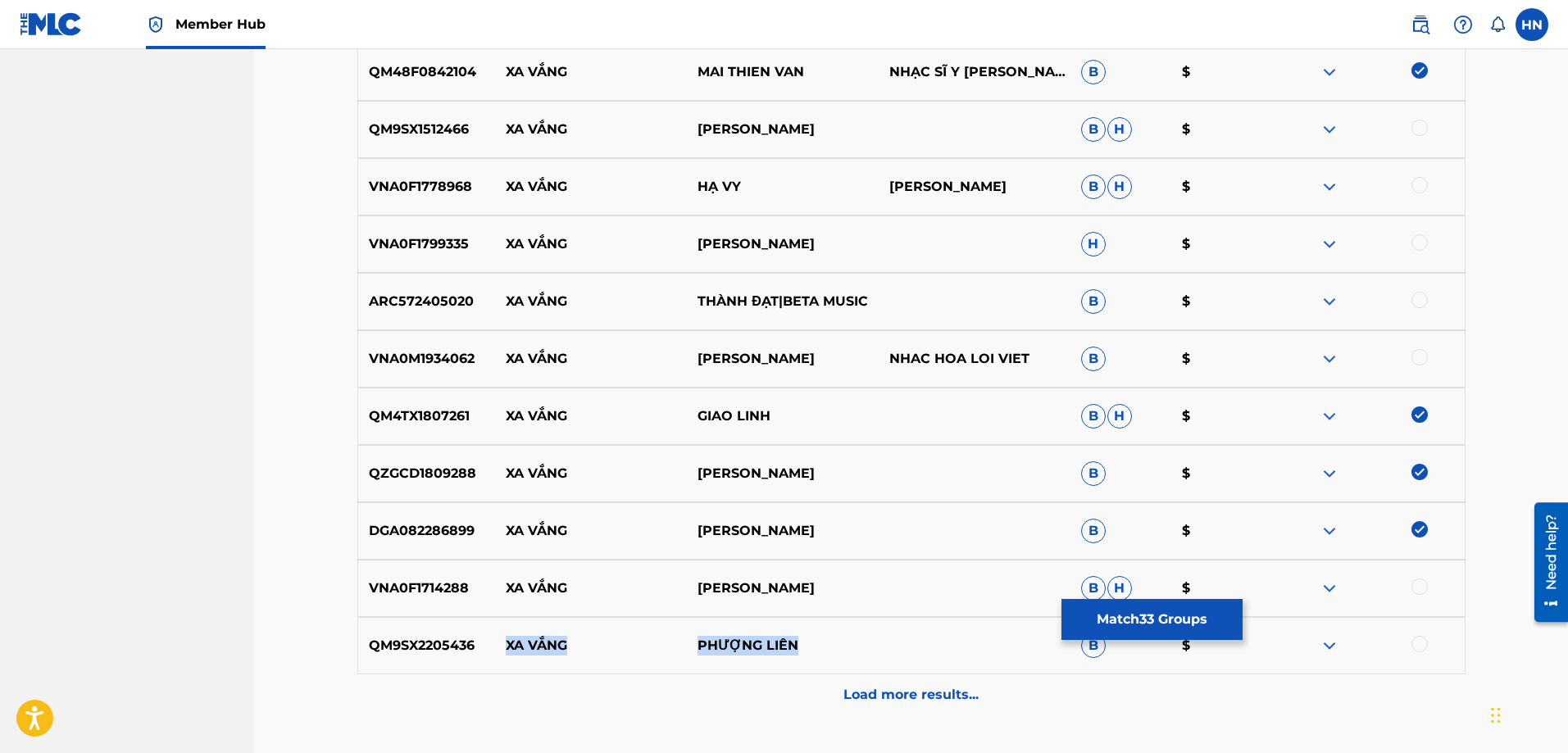
drag, startPoint x: 501, startPoint y: 650, endPoint x: 852, endPoint y: 628, distance: 351.7
click at [852, 628] on div "QM9SX2205436 XA VẮNG PHƯỢNG LIÊN B $" at bounding box center [912, 645] width 1108 height 58
drag, startPoint x: 500, startPoint y: 588, endPoint x: 903, endPoint y: 573, distance: 403.3
click at [902, 573] on div "VNA0F1714288 XA VẮNG PHƯƠNG TRANG B H $" at bounding box center [912, 588] width 1108 height 58
drag, startPoint x: 892, startPoint y: 141, endPoint x: 502, endPoint y: 142, distance: 390.0
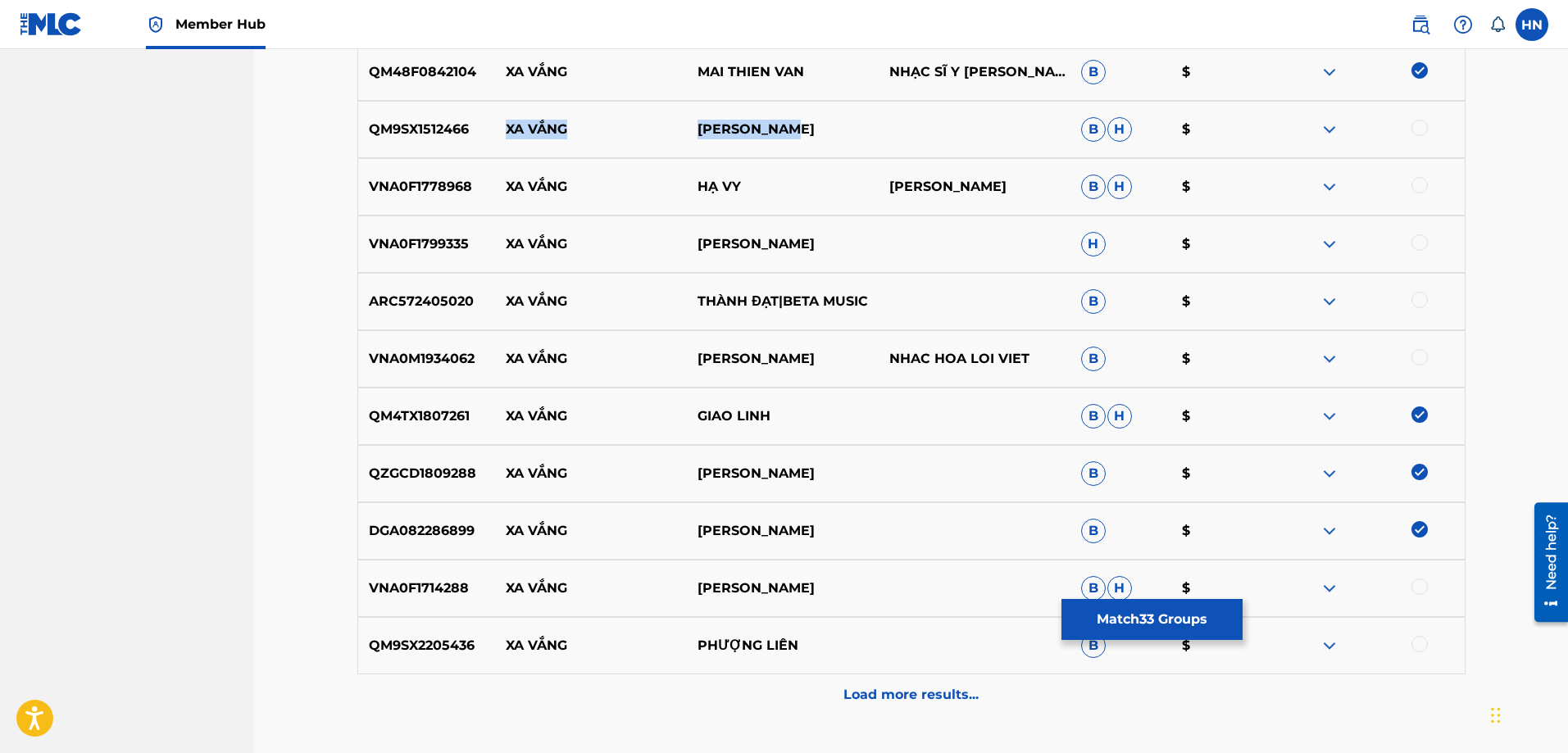
click at [502, 142] on div "QM9SX1512466 XA VẮNG THANH TUYỀN B H $" at bounding box center [912, 129] width 1108 height 58
click at [387, 135] on p "QM9SX1512466" at bounding box center [427, 130] width 138 height 20
click at [1417, 130] on div at bounding box center [1420, 128] width 17 height 17
drag, startPoint x: 794, startPoint y: 245, endPoint x: 490, endPoint y: 235, distance: 304.2
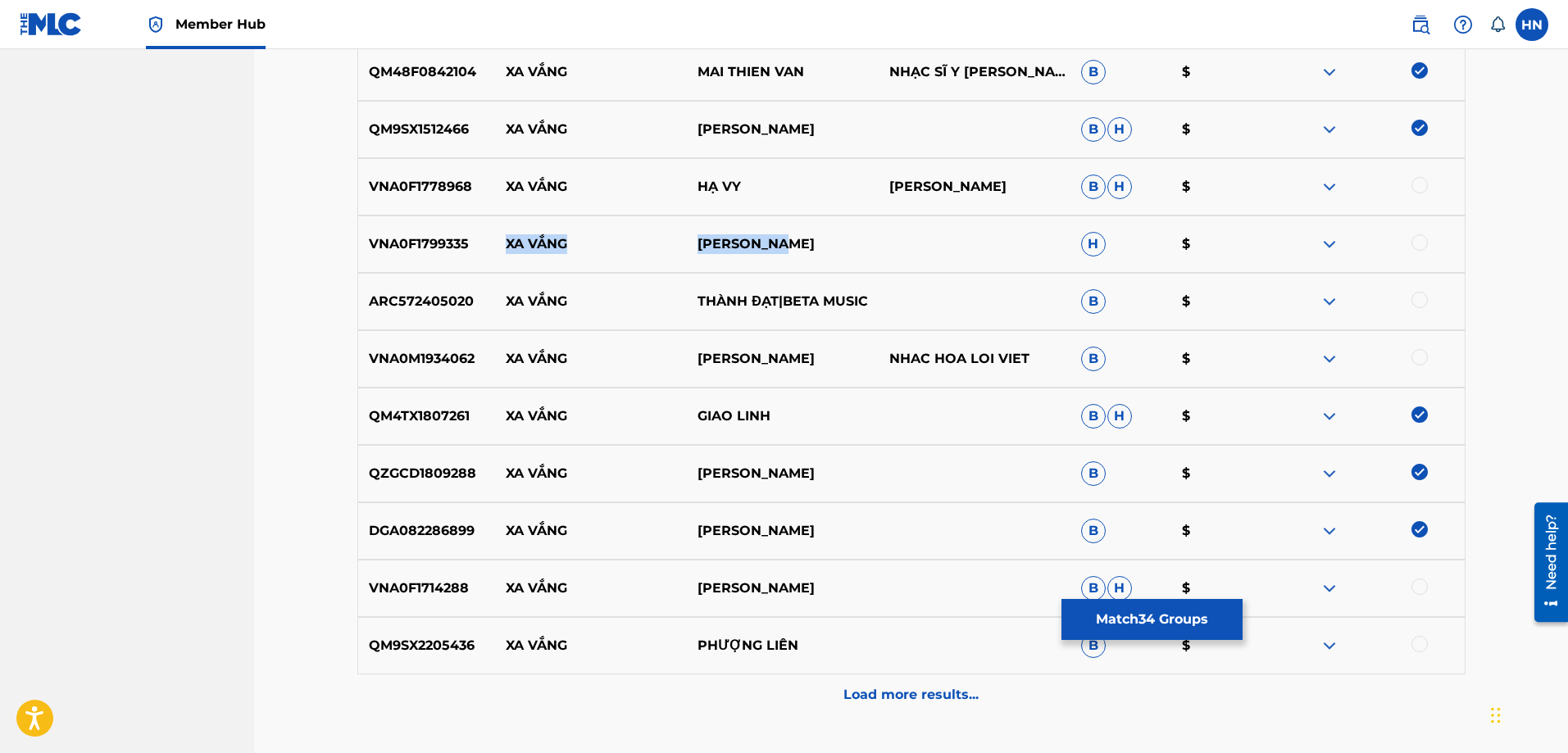
click at [490, 235] on div "VNA0F1799335 XA VẮNG QUANG DUNG H $" at bounding box center [912, 244] width 1108 height 58
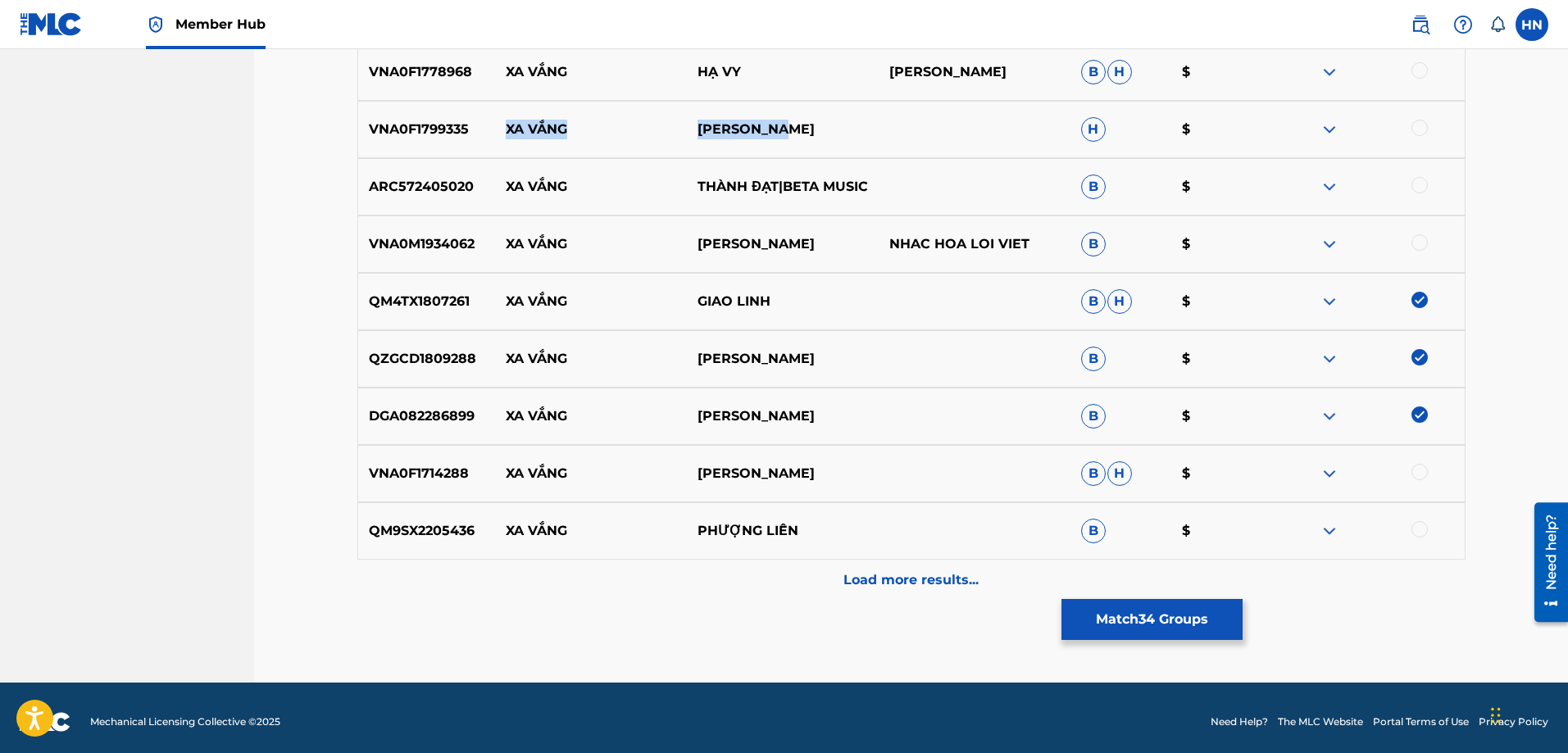
scroll to position [4096, 0]
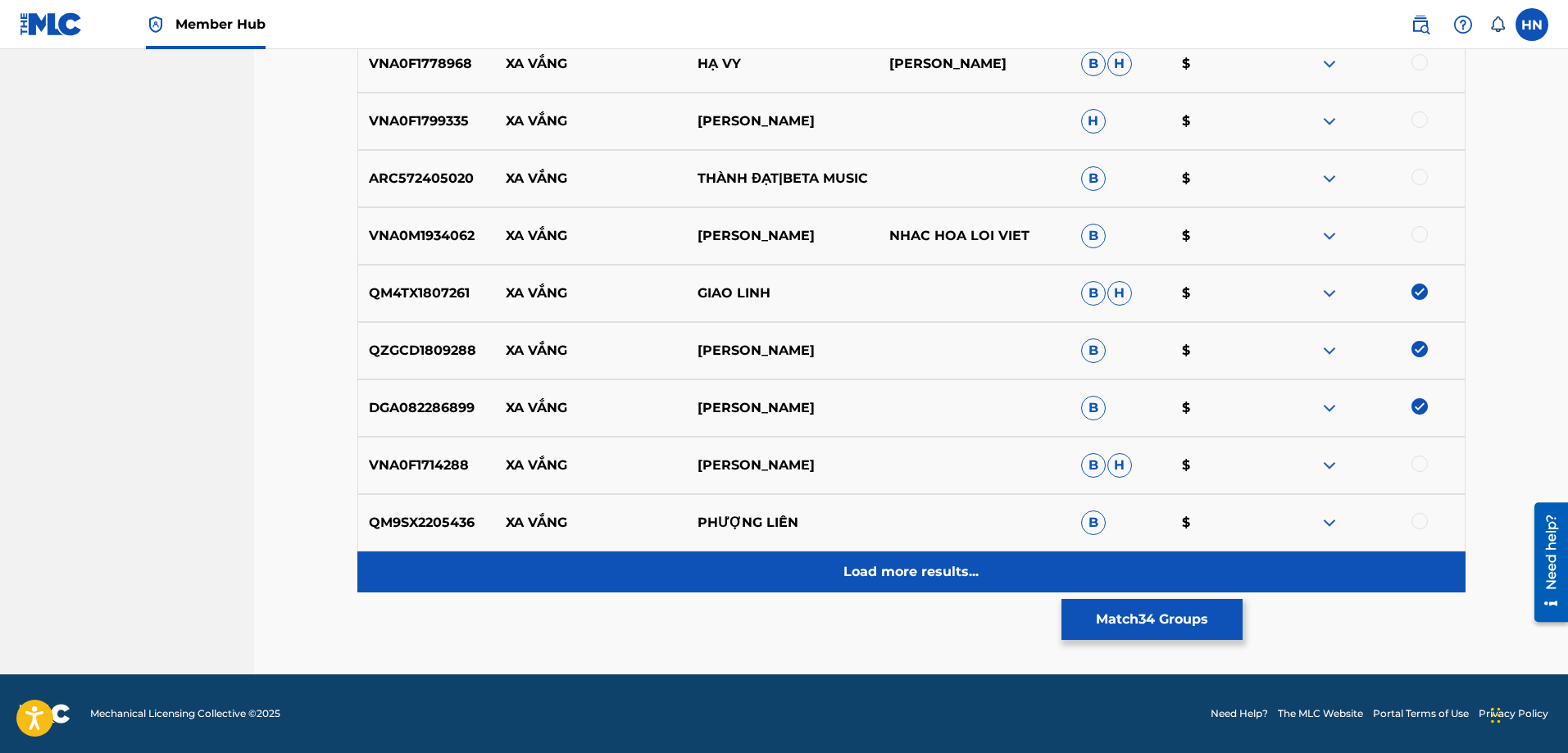
click at [831, 575] on div "Load more results..." at bounding box center [912, 572] width 1108 height 41
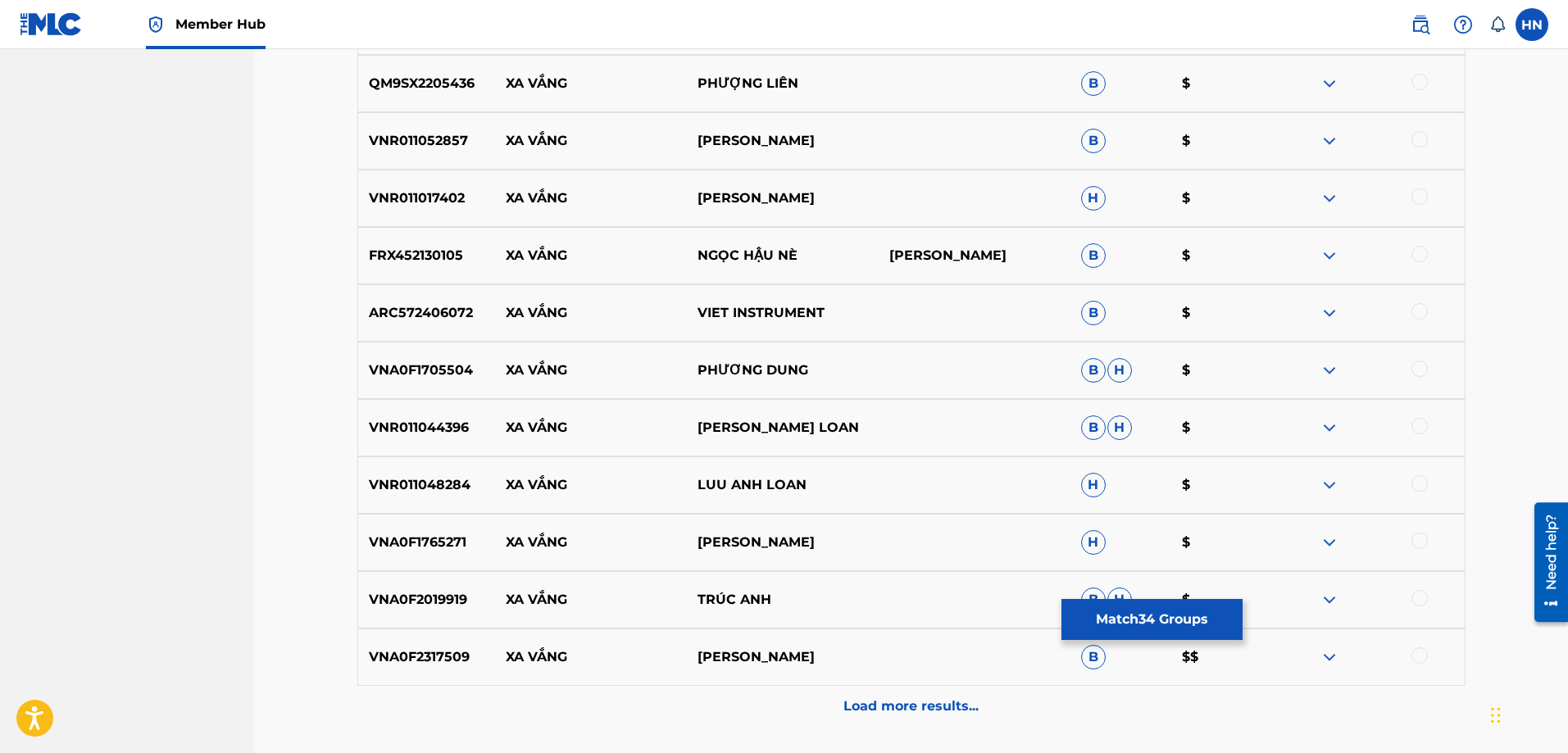
scroll to position [4505, 0]
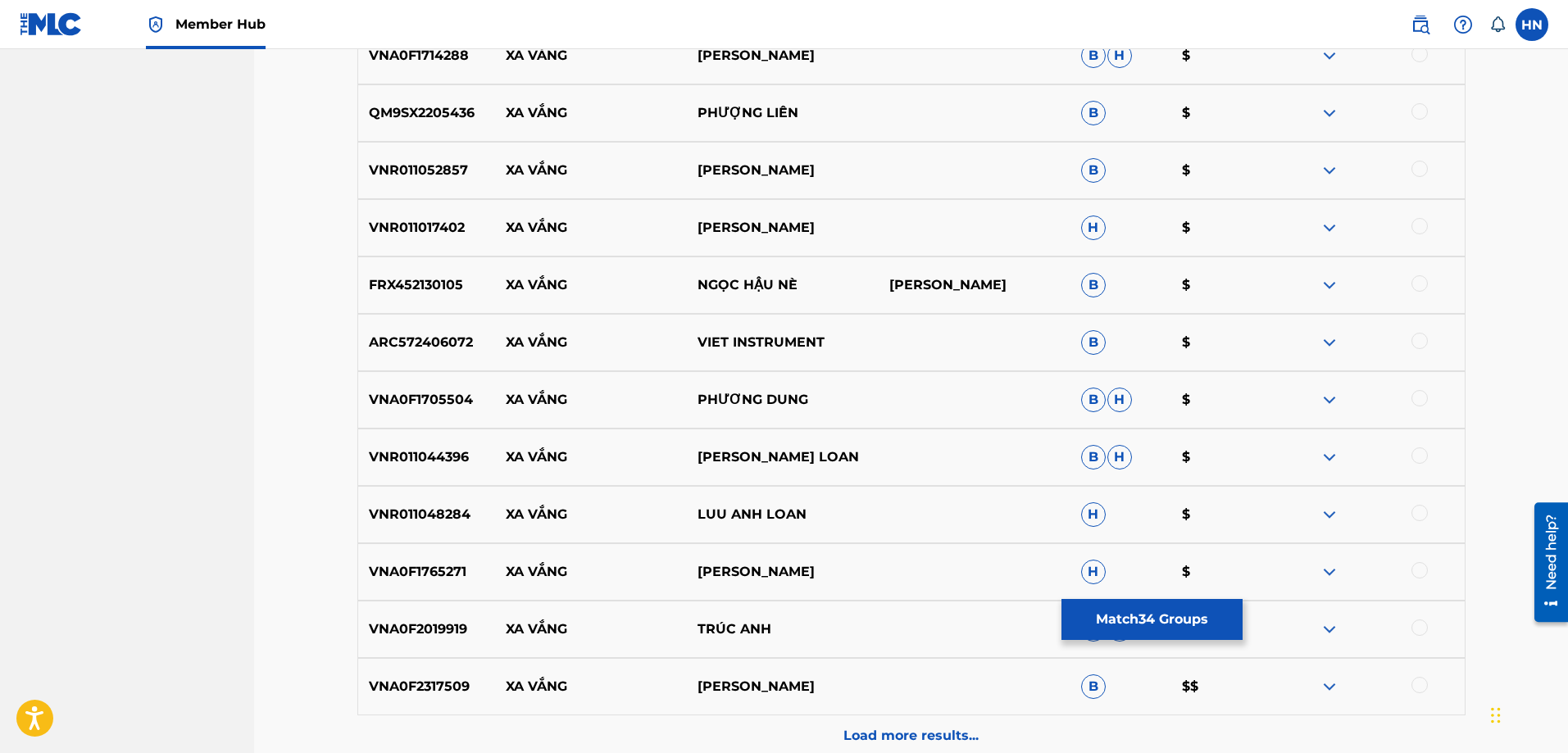
click at [439, 457] on p "VNR011044396" at bounding box center [427, 458] width 138 height 20
click at [1333, 113] on img at bounding box center [1330, 113] width 20 height 20
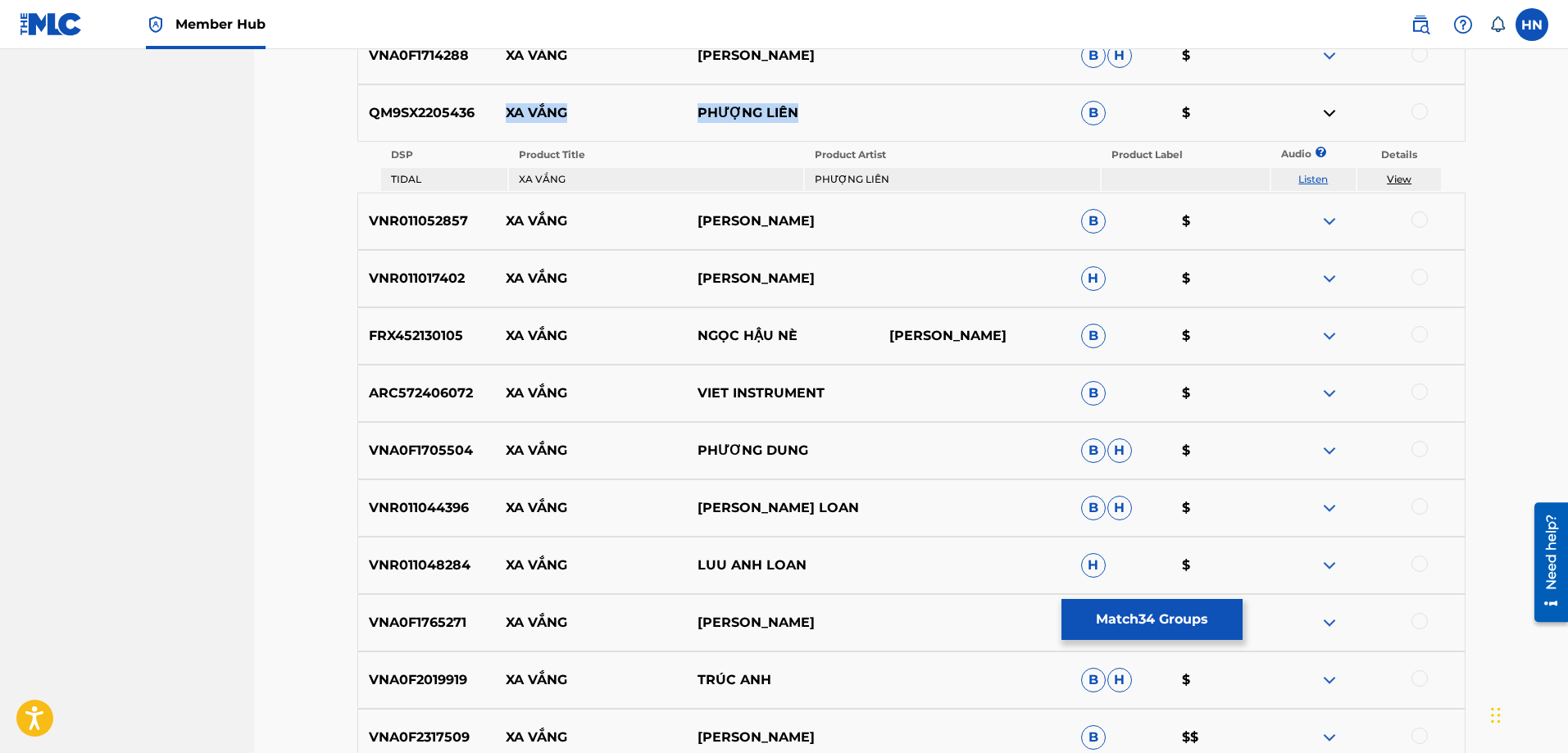
drag, startPoint x: 812, startPoint y: 113, endPoint x: 492, endPoint y: 128, distance: 320.4
click at [492, 128] on div "QM9SX2205436 XA VẮNG PHƯỢNG LIÊN B $" at bounding box center [912, 113] width 1108 height 58
drag, startPoint x: 484, startPoint y: 224, endPoint x: 817, endPoint y: 217, distance: 333.1
click at [817, 217] on div "VNR011052857 XA VẮNG TRANG HUONG B $" at bounding box center [912, 221] width 1108 height 58
click at [426, 236] on div "VNR011052857 XA VẮNG TRANG HUONG B $" at bounding box center [912, 221] width 1108 height 58
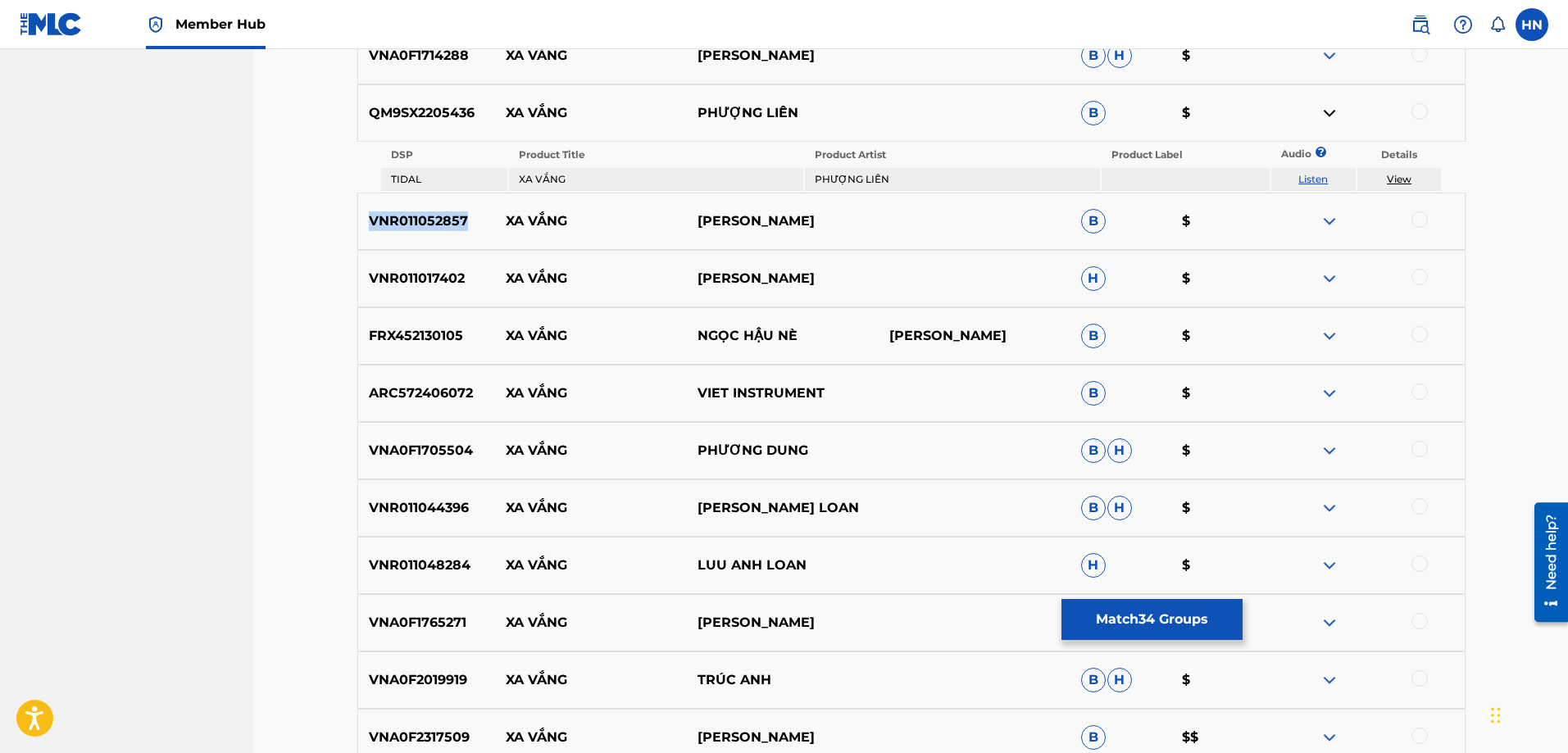
click at [426, 236] on div "VNR011052857 XA VẮNG TRANG HUONG B $" at bounding box center [912, 221] width 1108 height 58
click at [1414, 214] on div at bounding box center [1420, 220] width 17 height 17
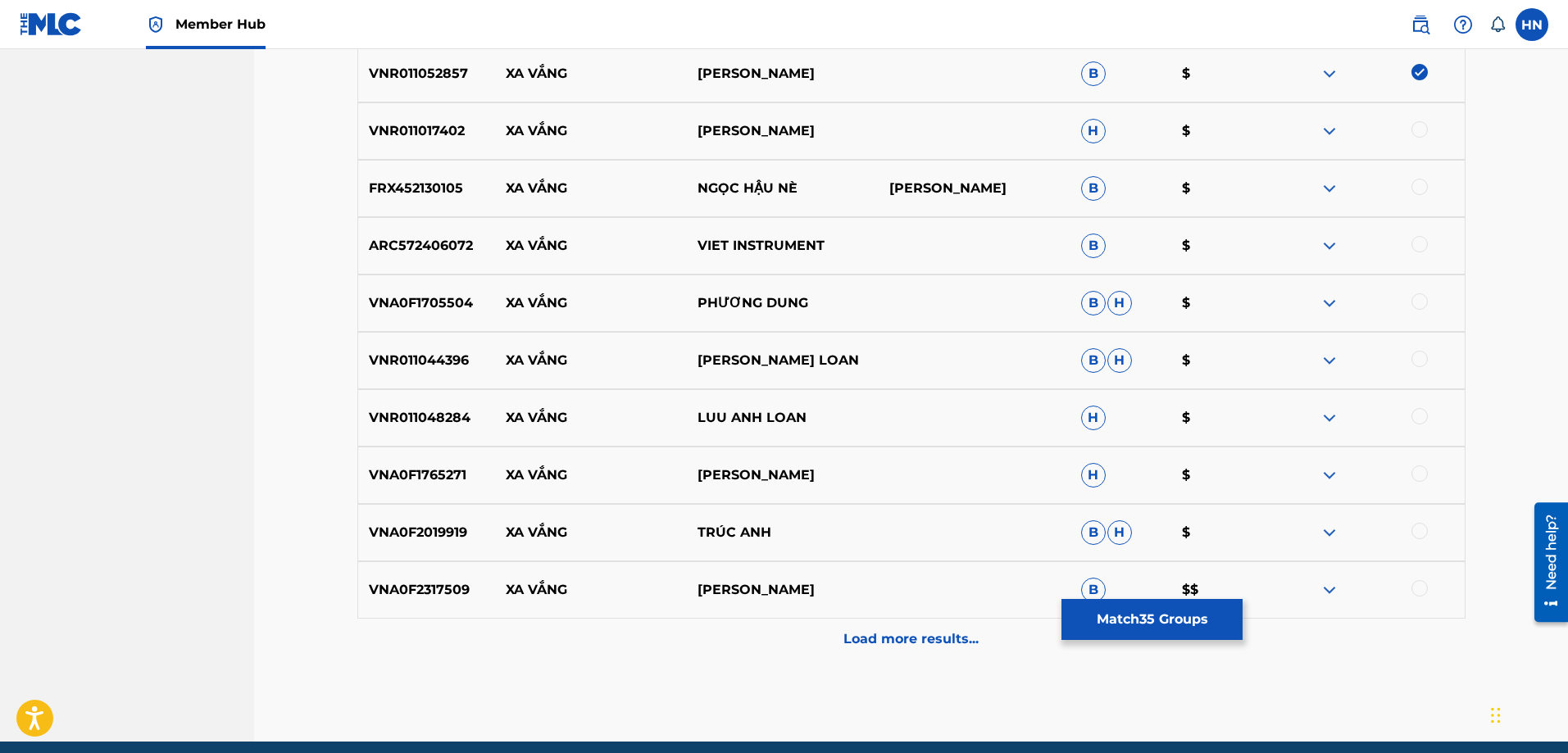
scroll to position [4670, 0]
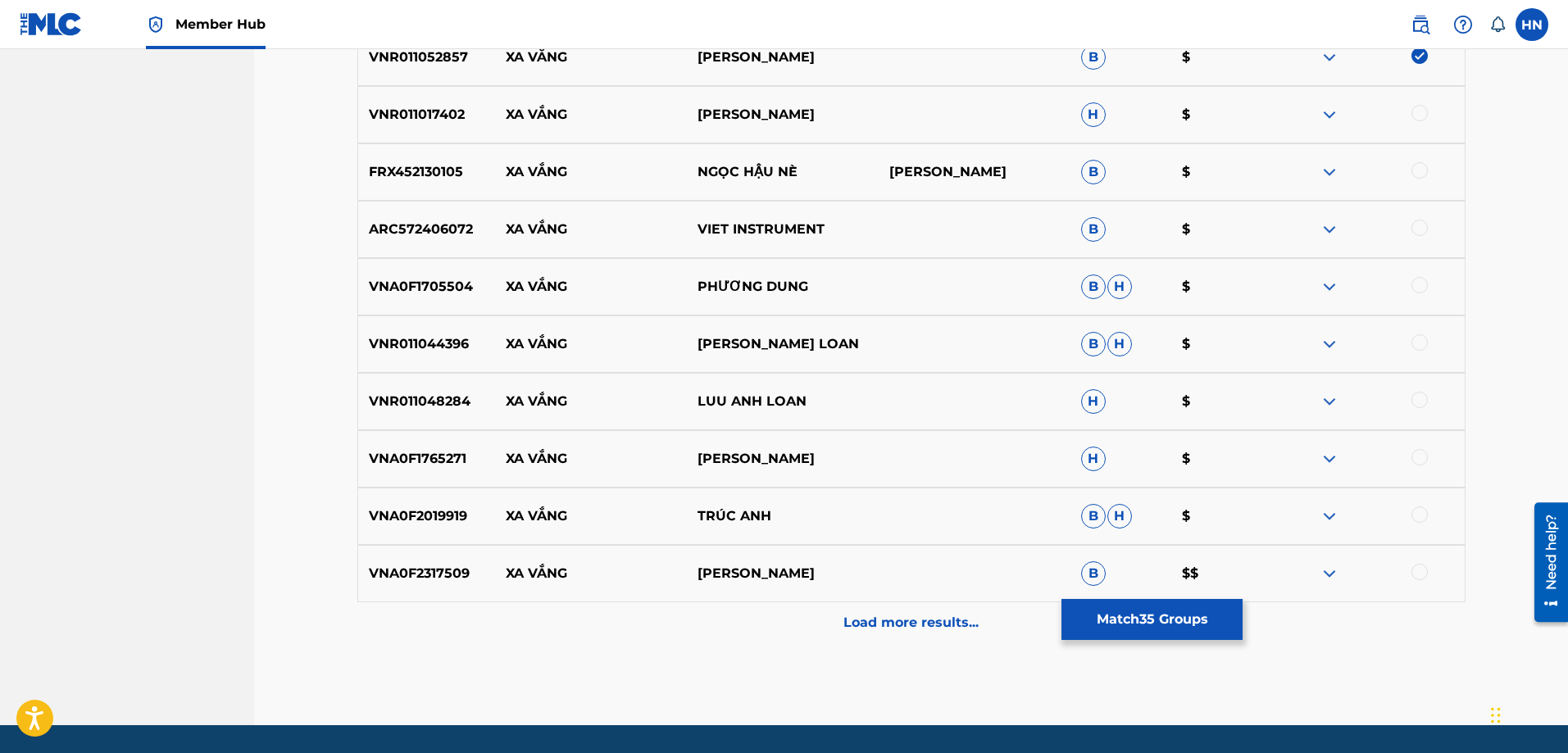
click at [455, 354] on p "VNR011044396" at bounding box center [427, 344] width 138 height 20
click at [1417, 345] on div at bounding box center [1420, 343] width 17 height 17
click at [364, 378] on div "VNR011048284 XA VẮNG LUU ANH LOAN H $" at bounding box center [912, 401] width 1108 height 58
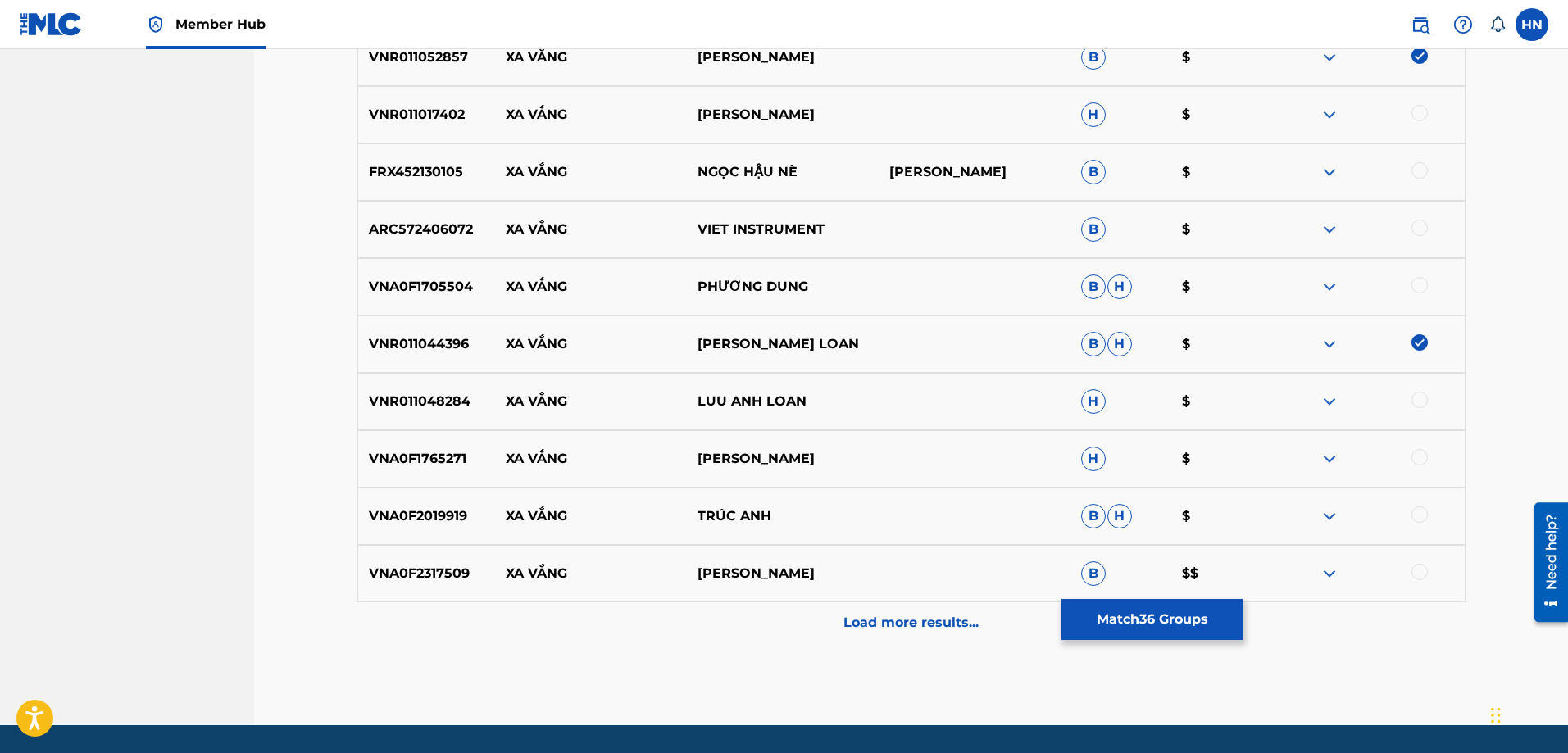
click at [1419, 399] on div at bounding box center [1420, 400] width 17 height 17
click at [1339, 454] on img at bounding box center [1330, 459] width 20 height 20
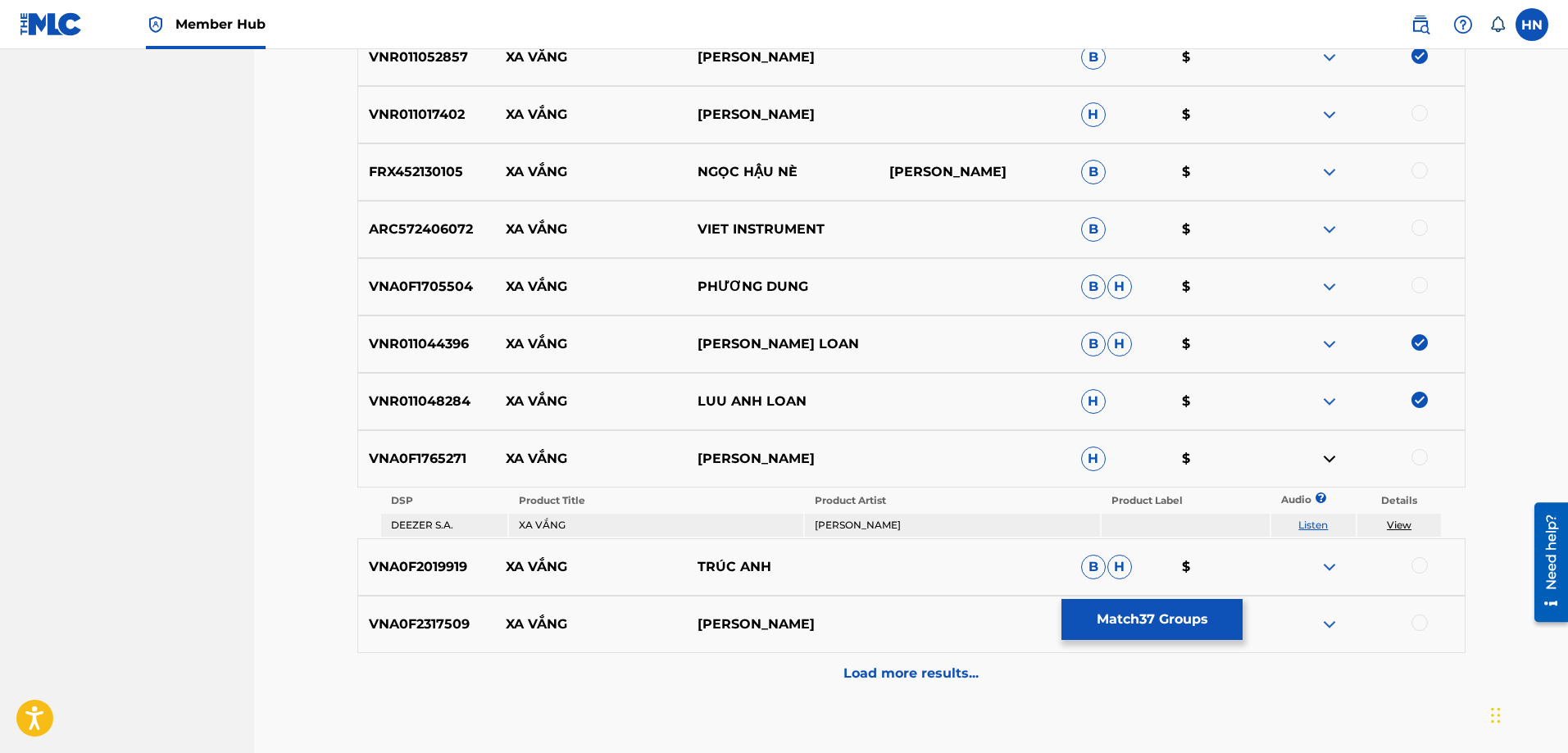
click at [1309, 520] on link "Listen" at bounding box center [1313, 525] width 29 height 13
drag, startPoint x: 757, startPoint y: 462, endPoint x: 506, endPoint y: 461, distance: 251.0
click at [506, 461] on div "VNA0F1765271 XA VẮNG BAO YEN H $" at bounding box center [912, 459] width 1108 height 58
click at [451, 447] on div "VNA0F1765271 XA VẮNG BAO YEN H $" at bounding box center [912, 459] width 1108 height 58
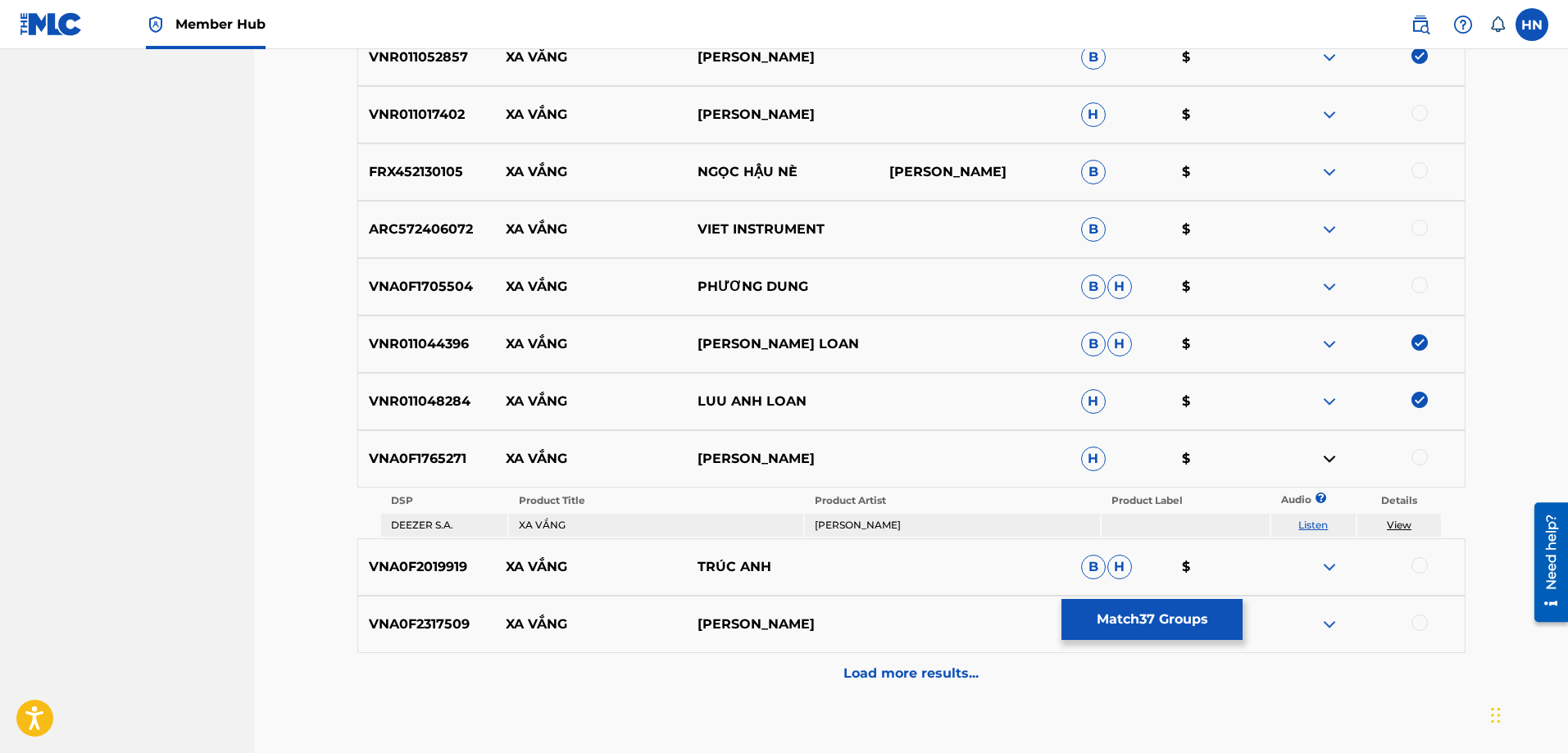
click at [1415, 451] on div at bounding box center [1420, 458] width 17 height 17
drag, startPoint x: 780, startPoint y: 580, endPoint x: 499, endPoint y: 565, distance: 281.4
click at [499, 565] on div "VNA0F2019919 XA VẮNG TRÚC ANH B H $" at bounding box center [912, 567] width 1108 height 58
click at [1333, 560] on img at bounding box center [1330, 567] width 20 height 20
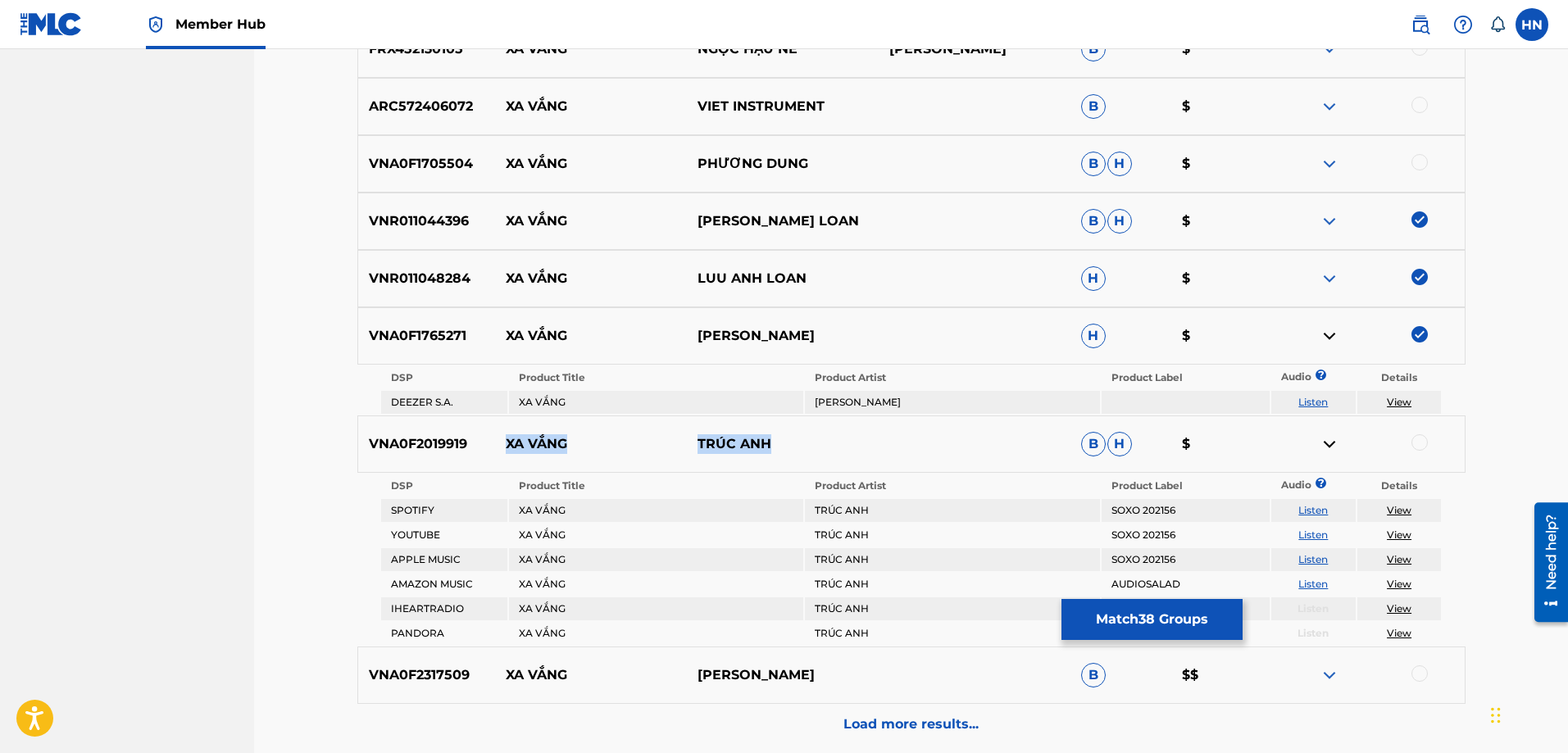
scroll to position [4916, 0]
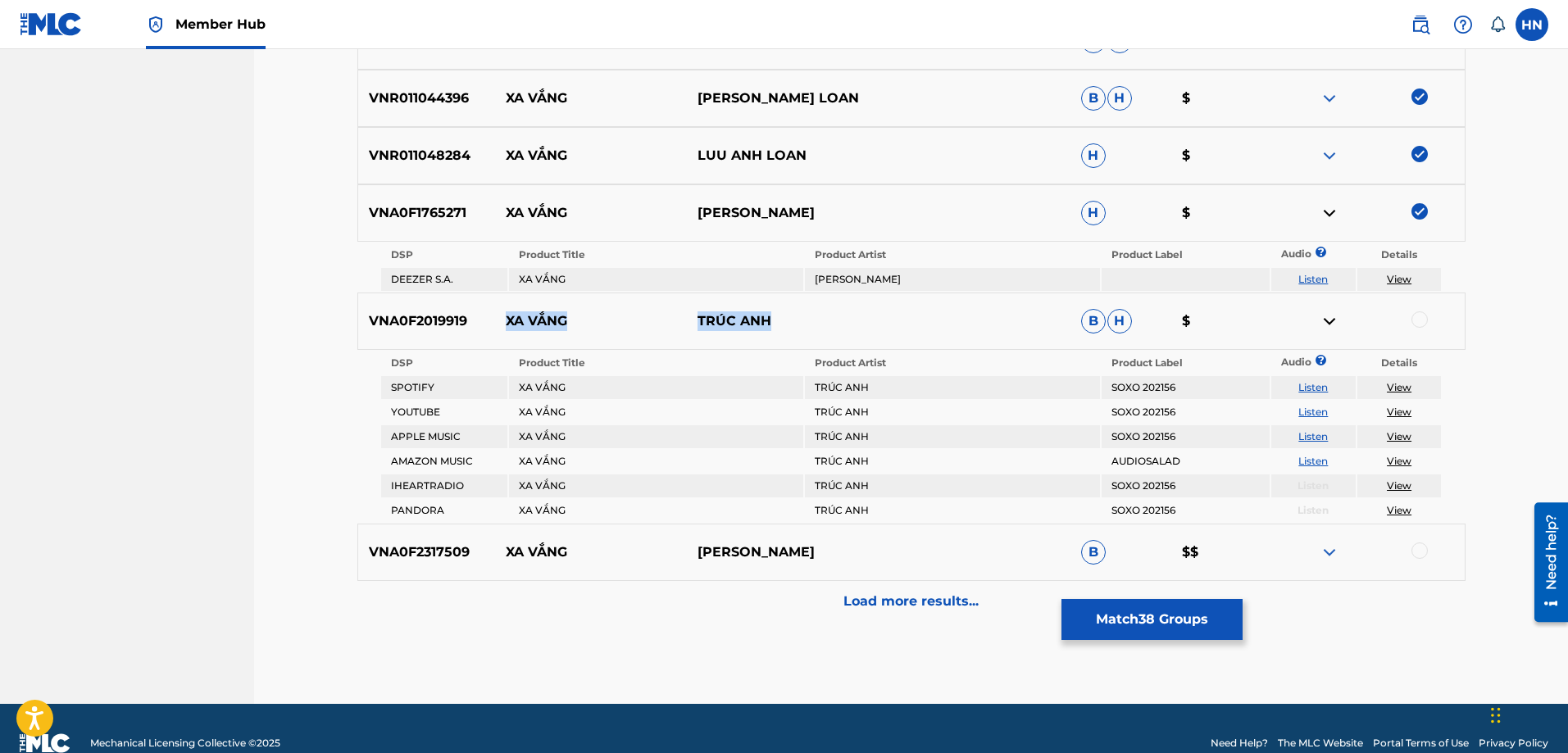
click at [1325, 417] on link "Listen" at bounding box center [1313, 412] width 29 height 13
click at [416, 333] on div "VNA0F2019919 XA VẮNG TRÚC ANH B H $" at bounding box center [912, 321] width 1108 height 58
click at [1414, 314] on div at bounding box center [1420, 320] width 17 height 17
drag, startPoint x: 500, startPoint y: 549, endPoint x: 925, endPoint y: 538, distance: 425.1
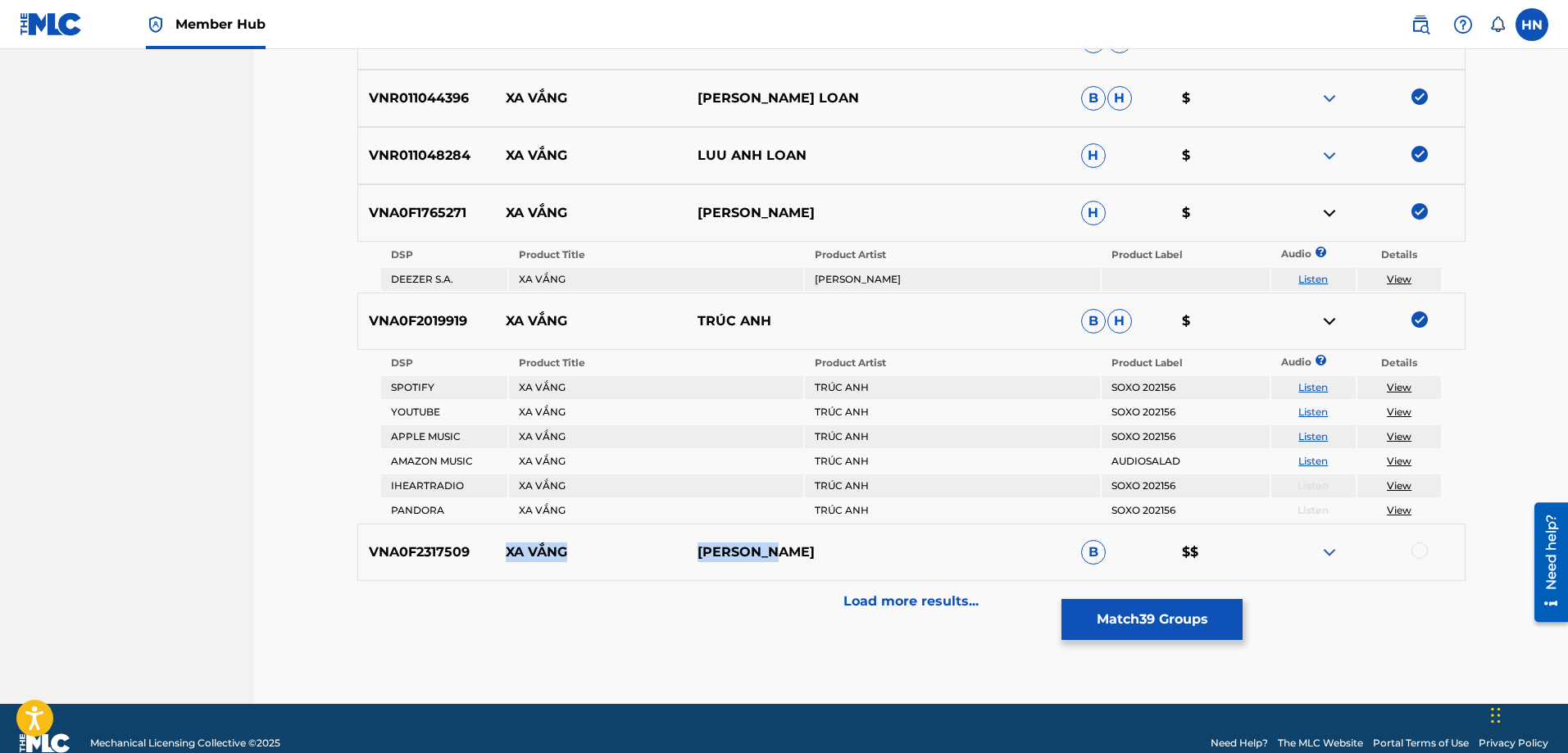
click at [924, 538] on div "VNA0F2317509 XA VẮNG PHI THANH B $$" at bounding box center [912, 552] width 1108 height 58
click at [458, 540] on div "VNA0F2317509 XA VẮNG PHI THANH B $$" at bounding box center [912, 552] width 1108 height 58
click at [1418, 550] on div at bounding box center [1420, 551] width 17 height 17
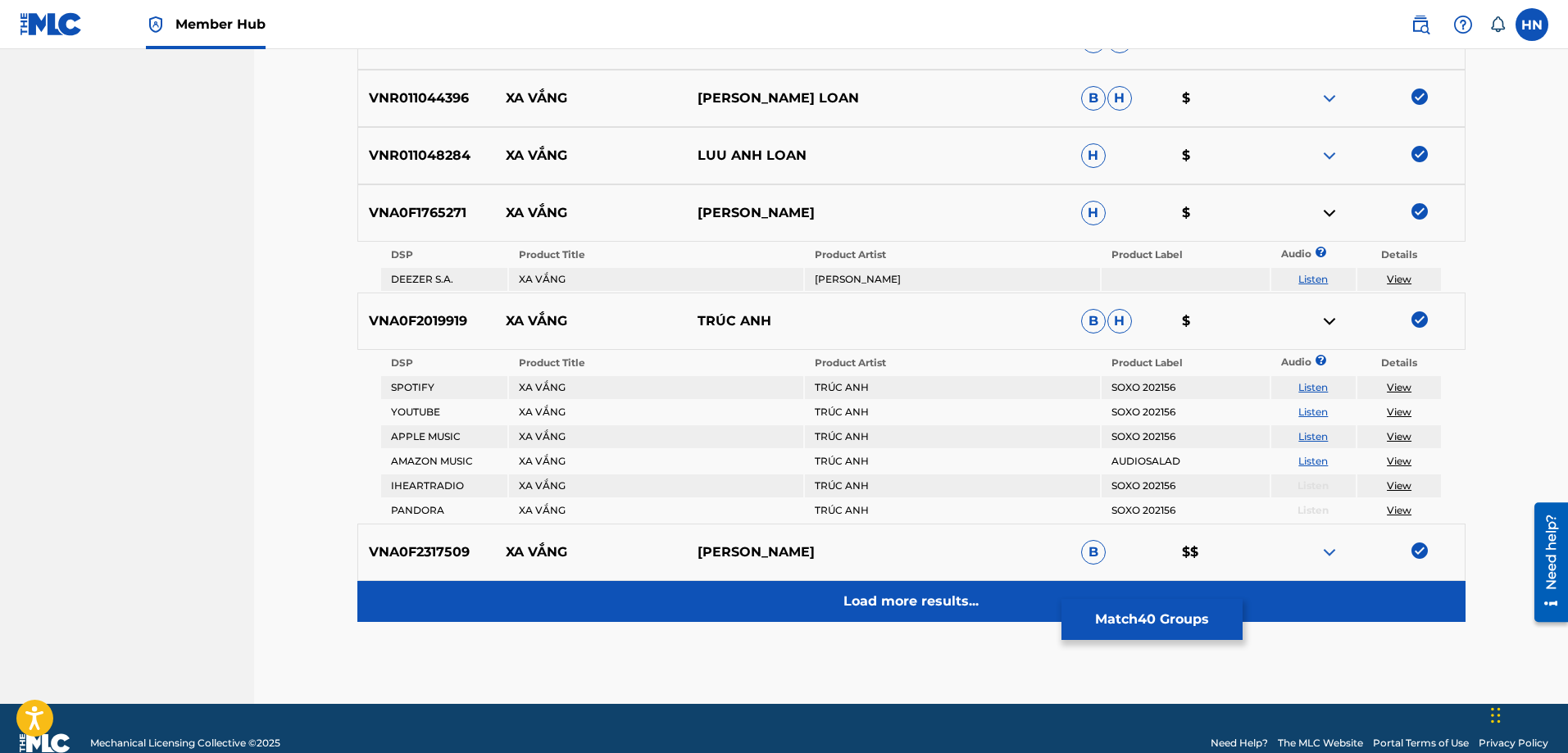
click at [852, 592] on p "Load more results..." at bounding box center [911, 602] width 135 height 20
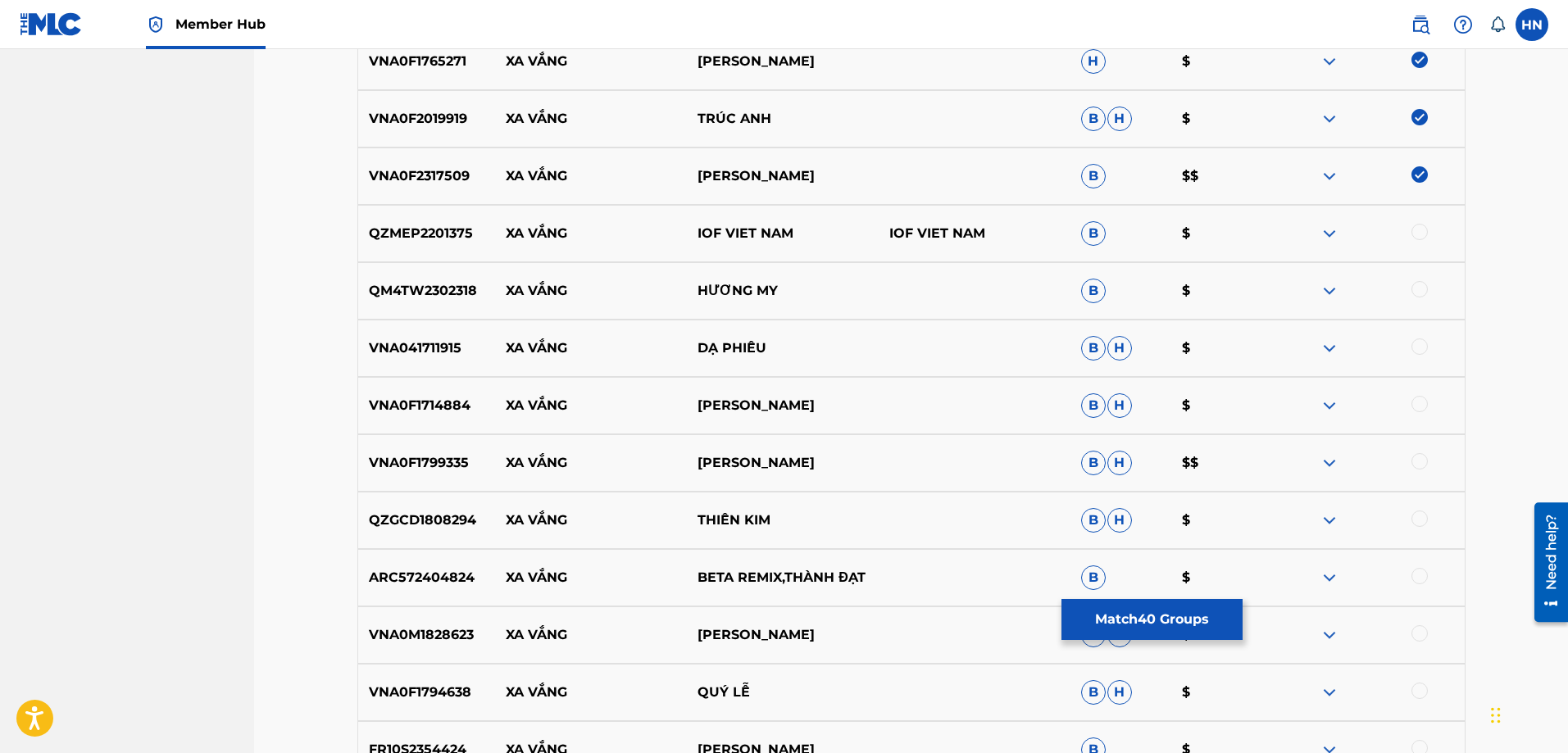
scroll to position [5243, 0]
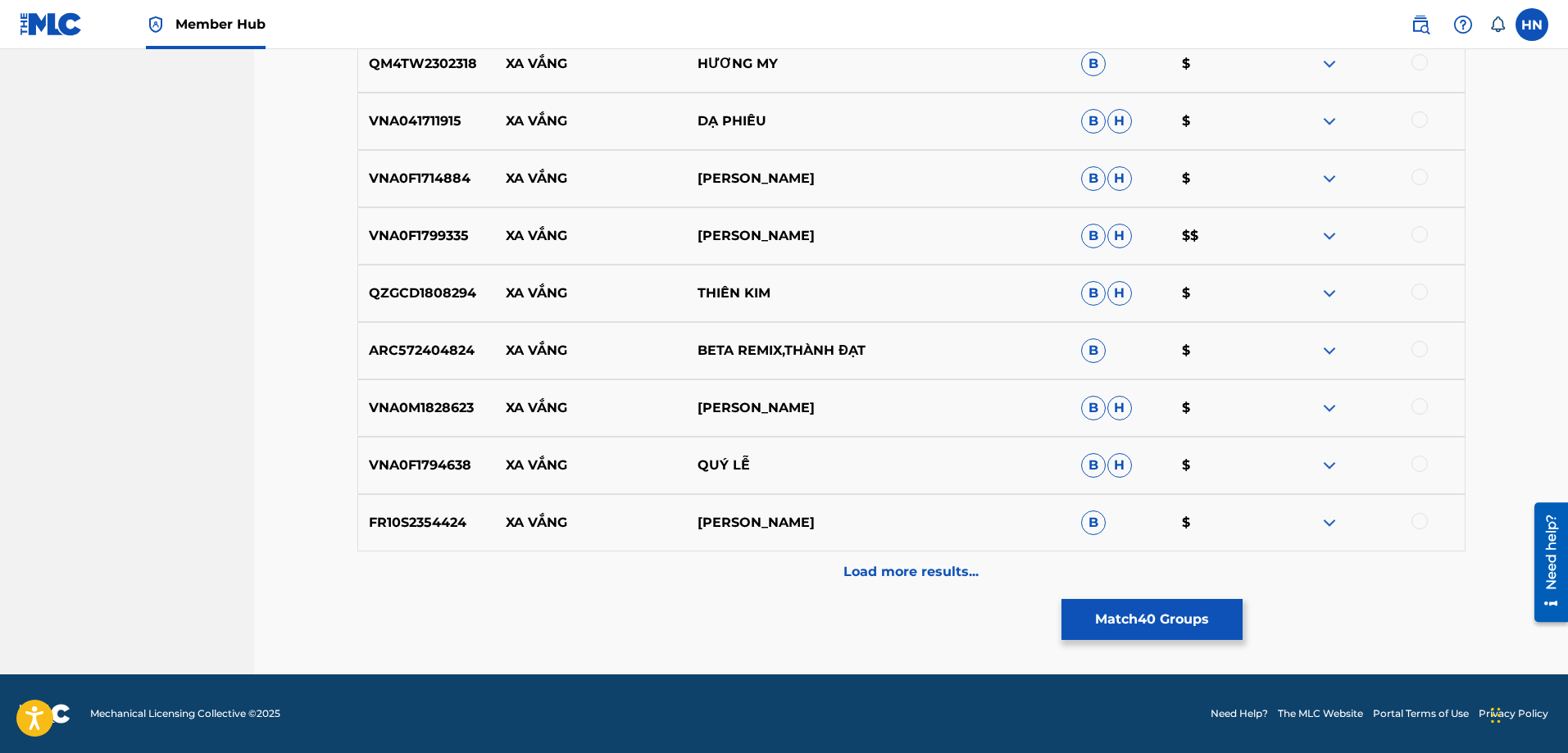
click at [460, 515] on p "FR10S2354424" at bounding box center [427, 523] width 138 height 20
click at [1415, 515] on div at bounding box center [1420, 521] width 17 height 17
click at [441, 477] on div "VNA0F1794638 XA VẮNG QUÝ LỄ B H $" at bounding box center [912, 465] width 1108 height 58
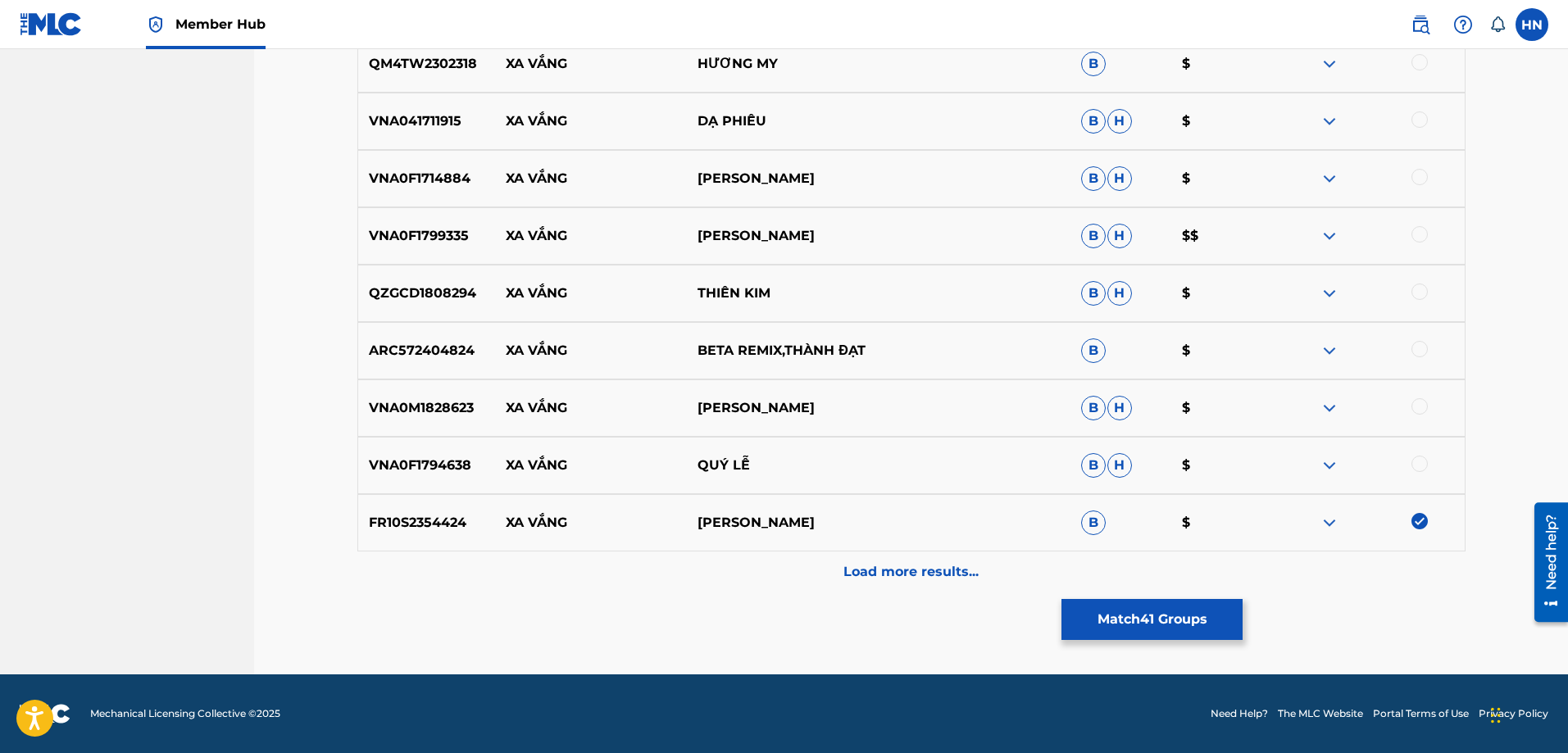
click at [1422, 458] on div at bounding box center [1420, 464] width 17 height 17
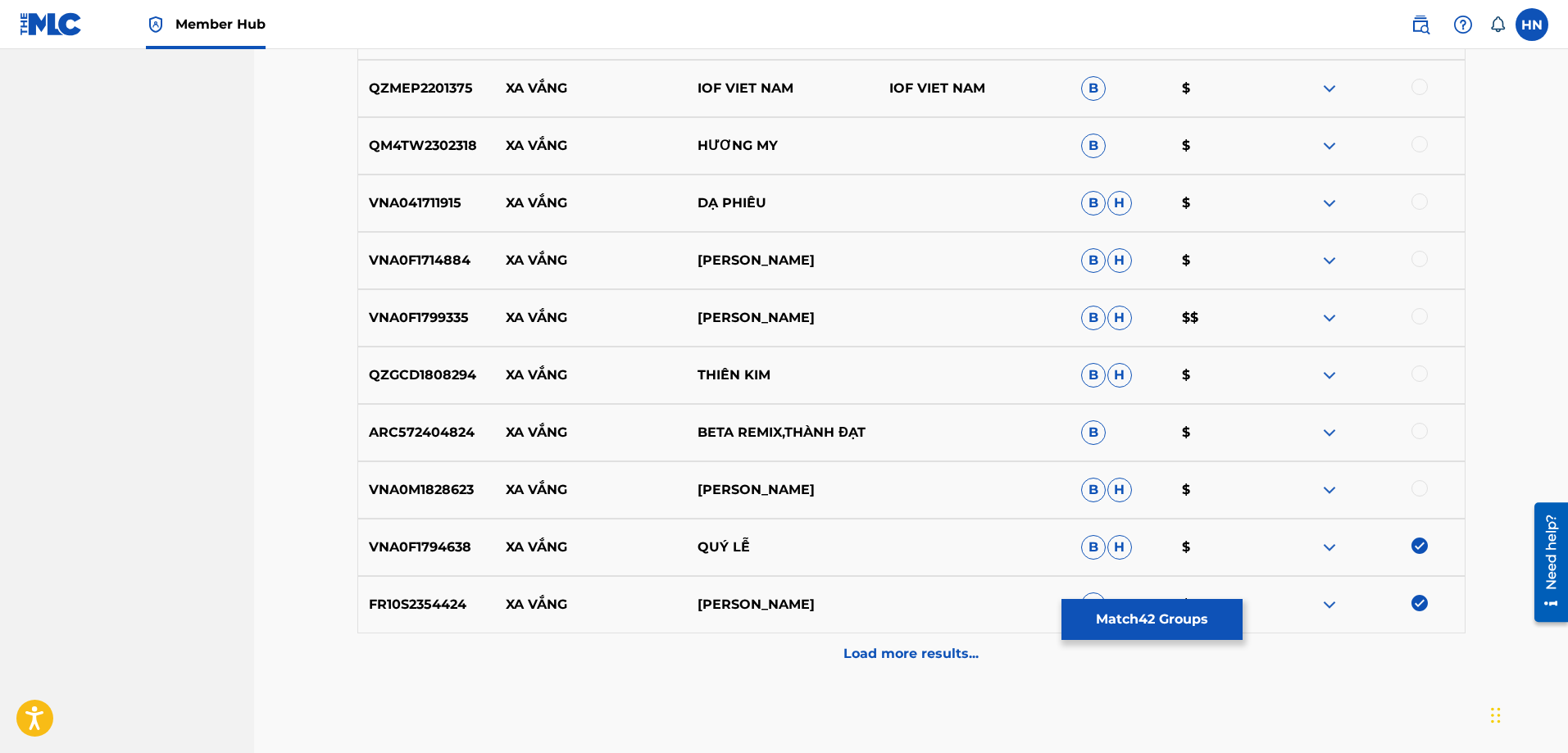
scroll to position [5080, 0]
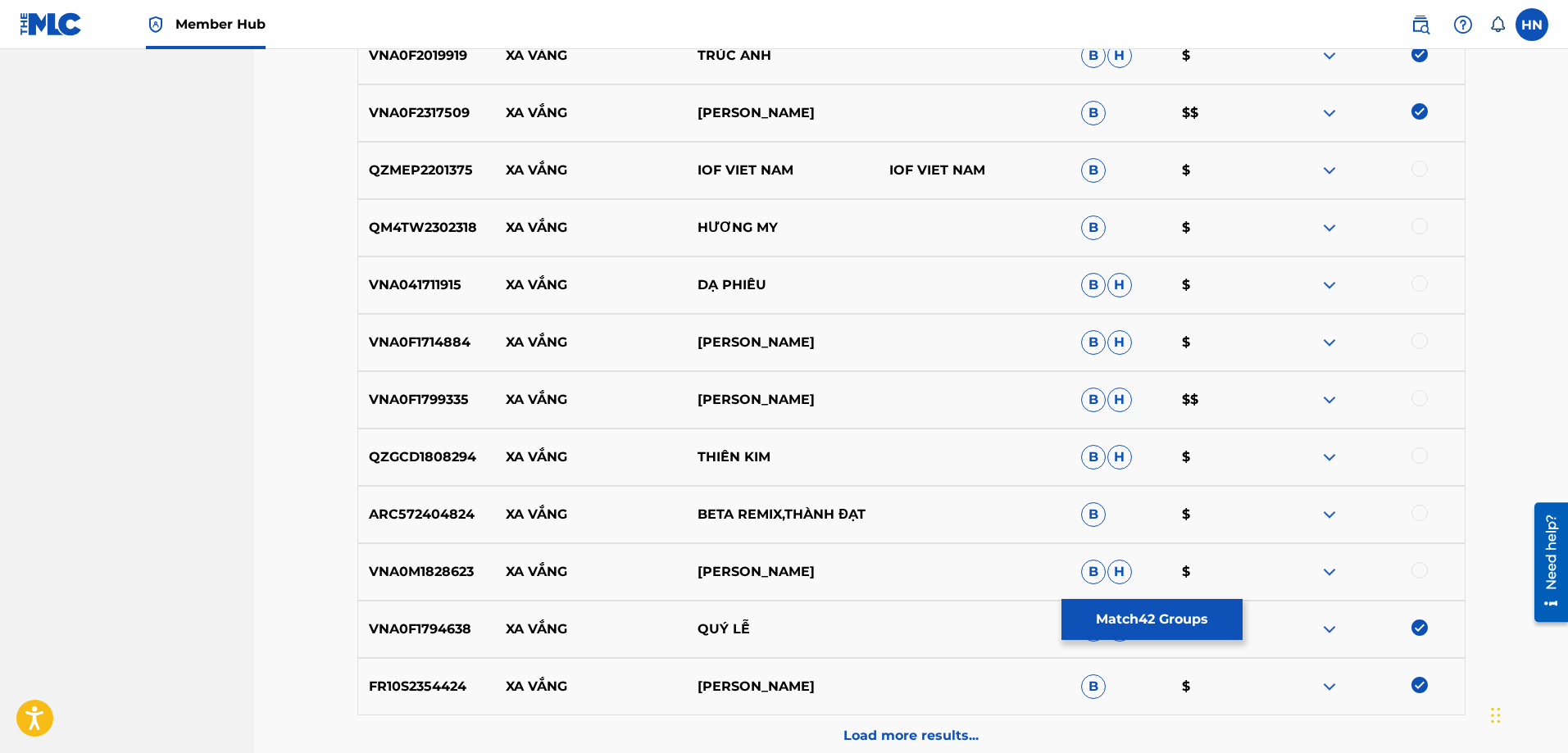
click at [463, 458] on p "QZGCD1808294" at bounding box center [427, 458] width 138 height 20
click at [1417, 457] on div at bounding box center [1420, 456] width 17 height 17
click at [1329, 228] on img at bounding box center [1330, 228] width 20 height 20
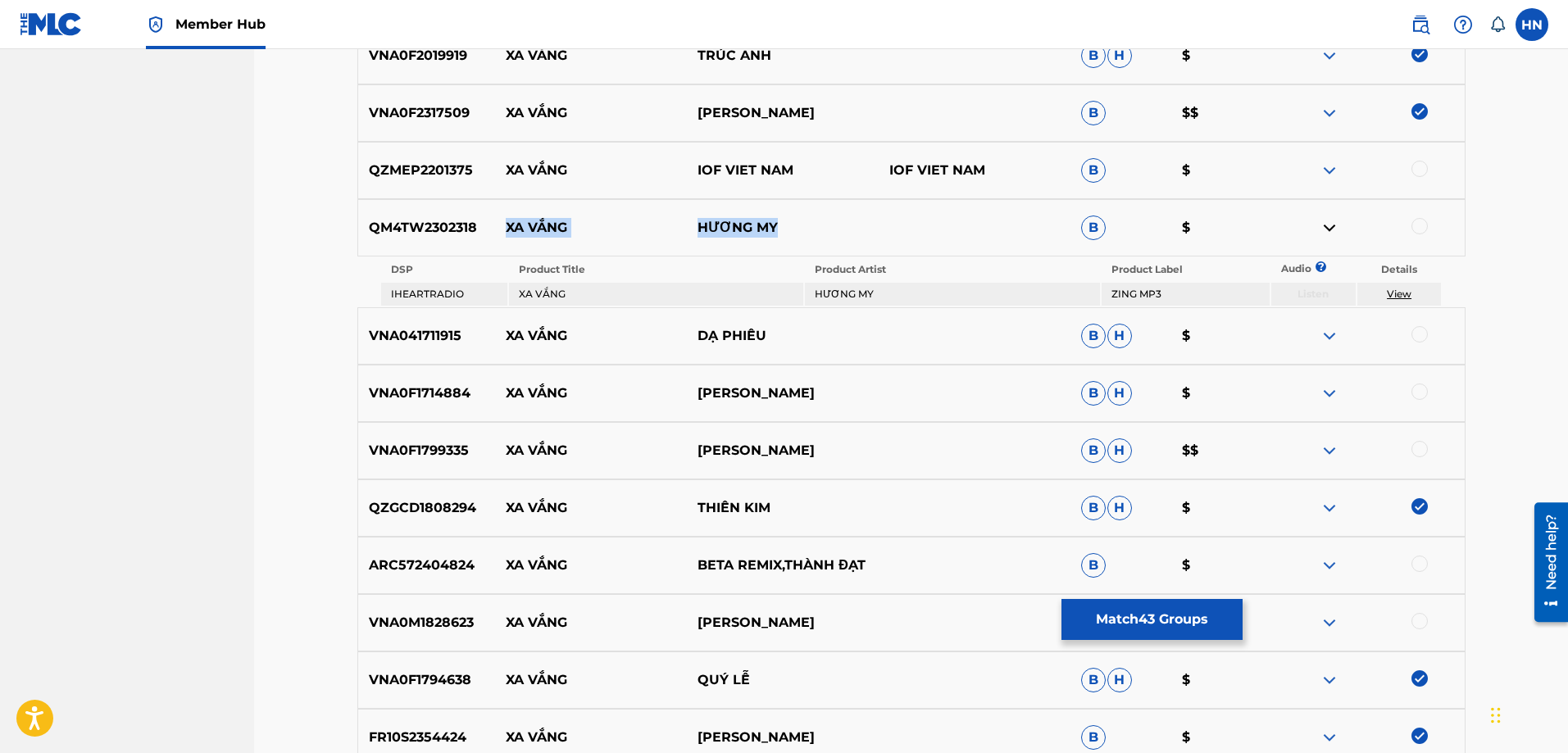
drag, startPoint x: 851, startPoint y: 243, endPoint x: 510, endPoint y: 233, distance: 341.1
click at [510, 233] on div "QM4TW2302318 XA VẮNG HƯƠNG MY B $" at bounding box center [912, 228] width 1108 height 58
click at [394, 209] on div "QM4TW2302318 XA VẮNG HƯƠNG MY B $" at bounding box center [912, 228] width 1108 height 58
click at [1427, 230] on div at bounding box center [1369, 228] width 192 height 20
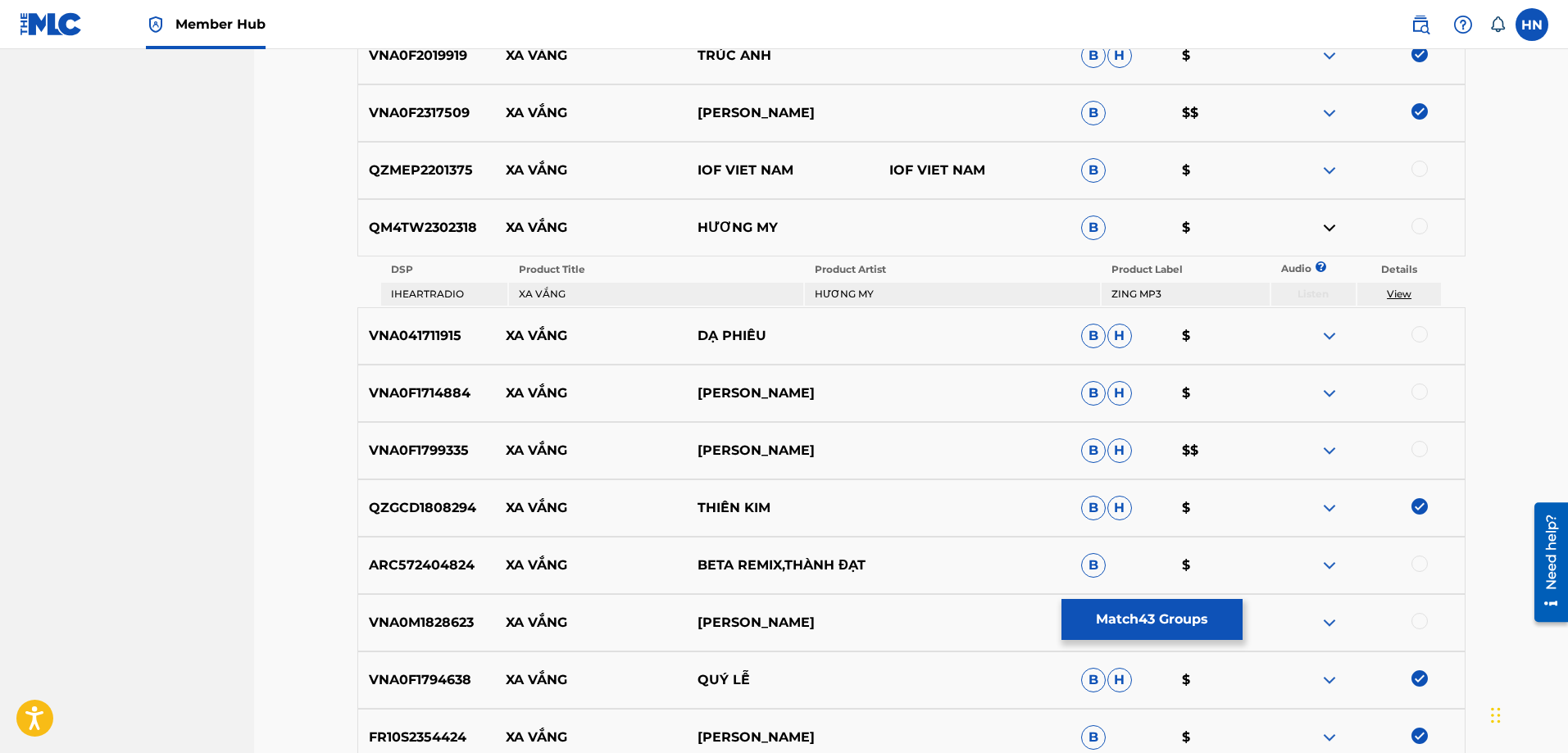
click at [1423, 230] on div at bounding box center [1420, 226] width 17 height 17
click at [1332, 397] on img at bounding box center [1330, 394] width 20 height 20
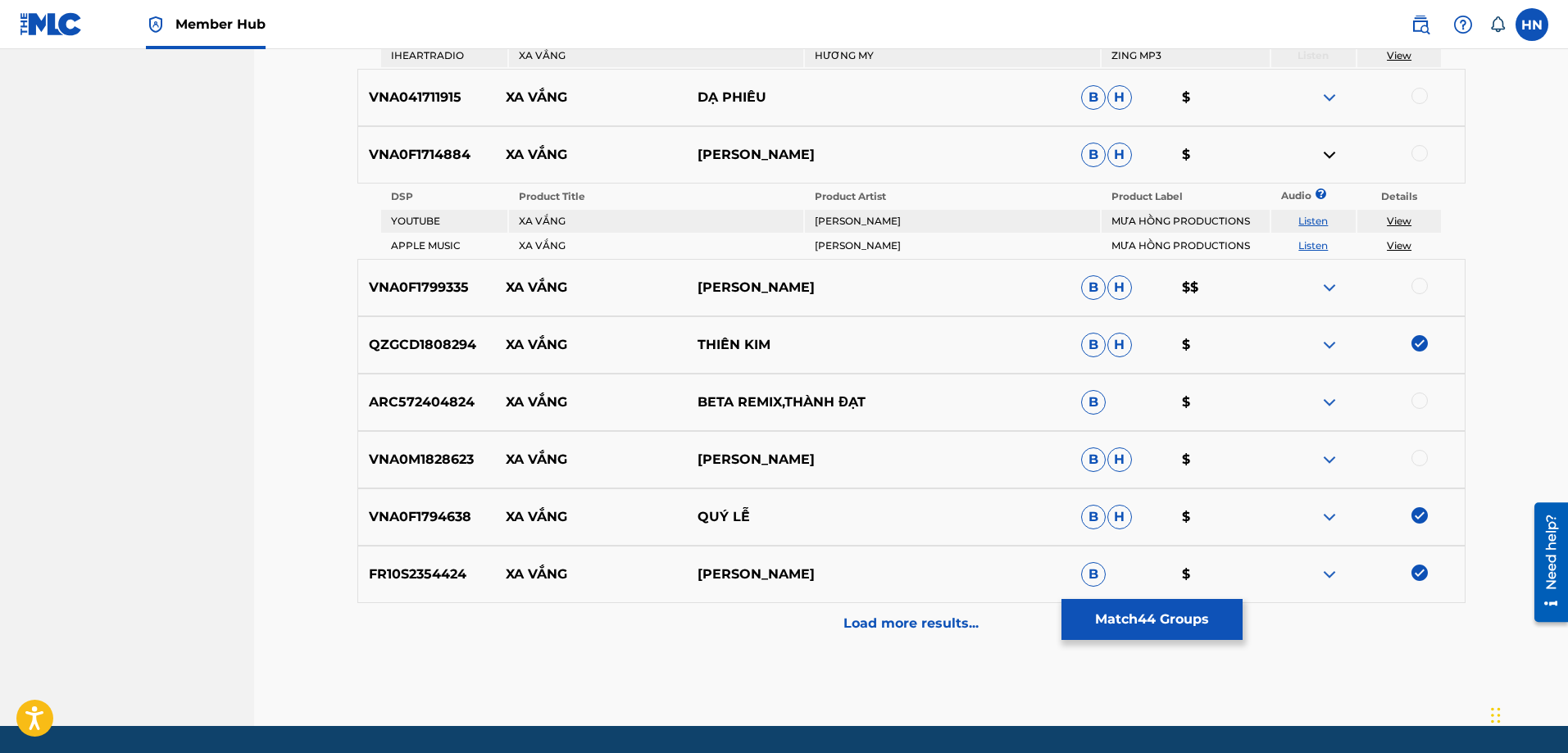
scroll to position [5325, 0]
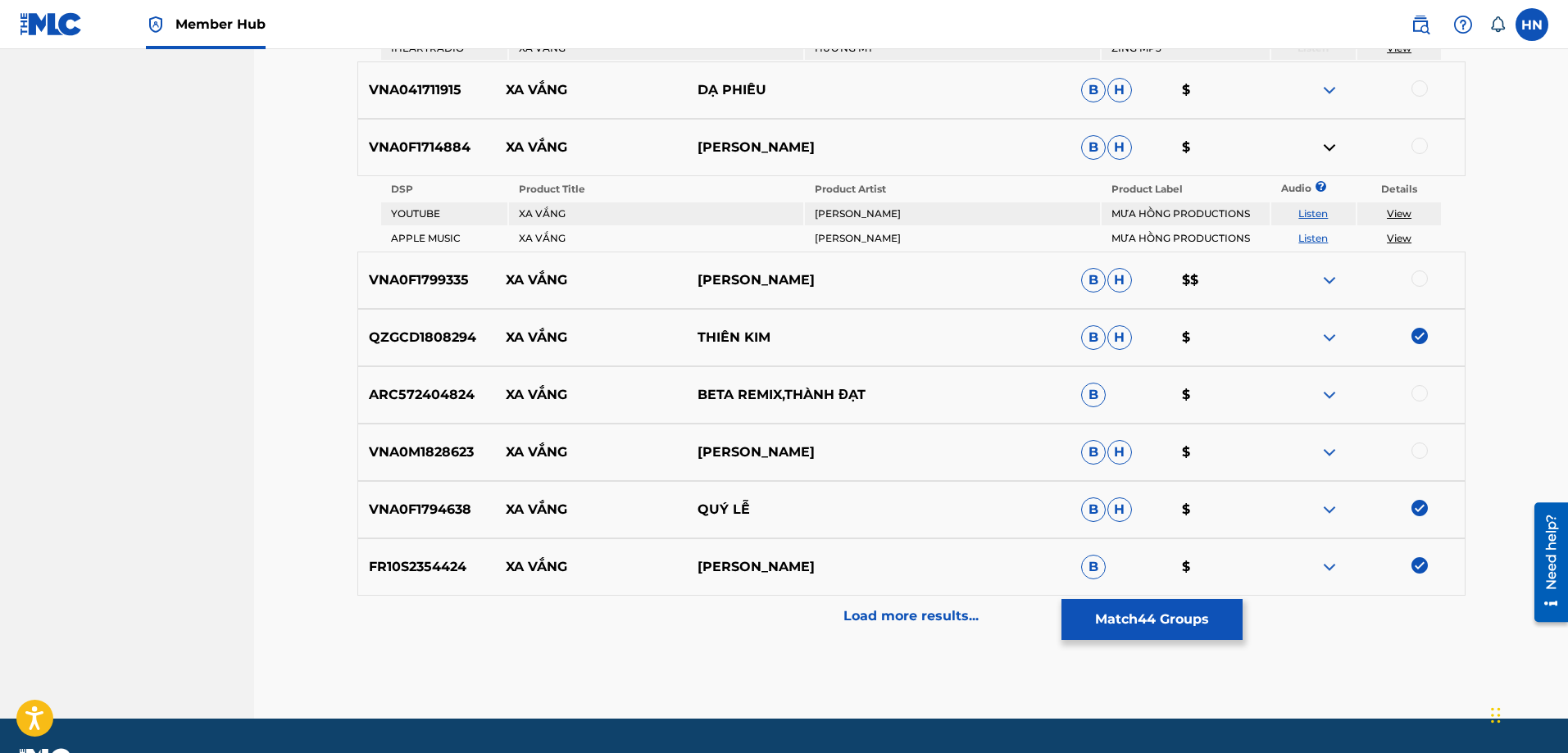
click at [1327, 216] on link "Listen" at bounding box center [1313, 213] width 29 height 13
drag, startPoint x: 841, startPoint y: 458, endPoint x: 499, endPoint y: 448, distance: 342.1
click at [499, 448] on div "VNA0M1828623 XA VẮNG HƯƠNG THẢO B H $" at bounding box center [912, 452] width 1108 height 58
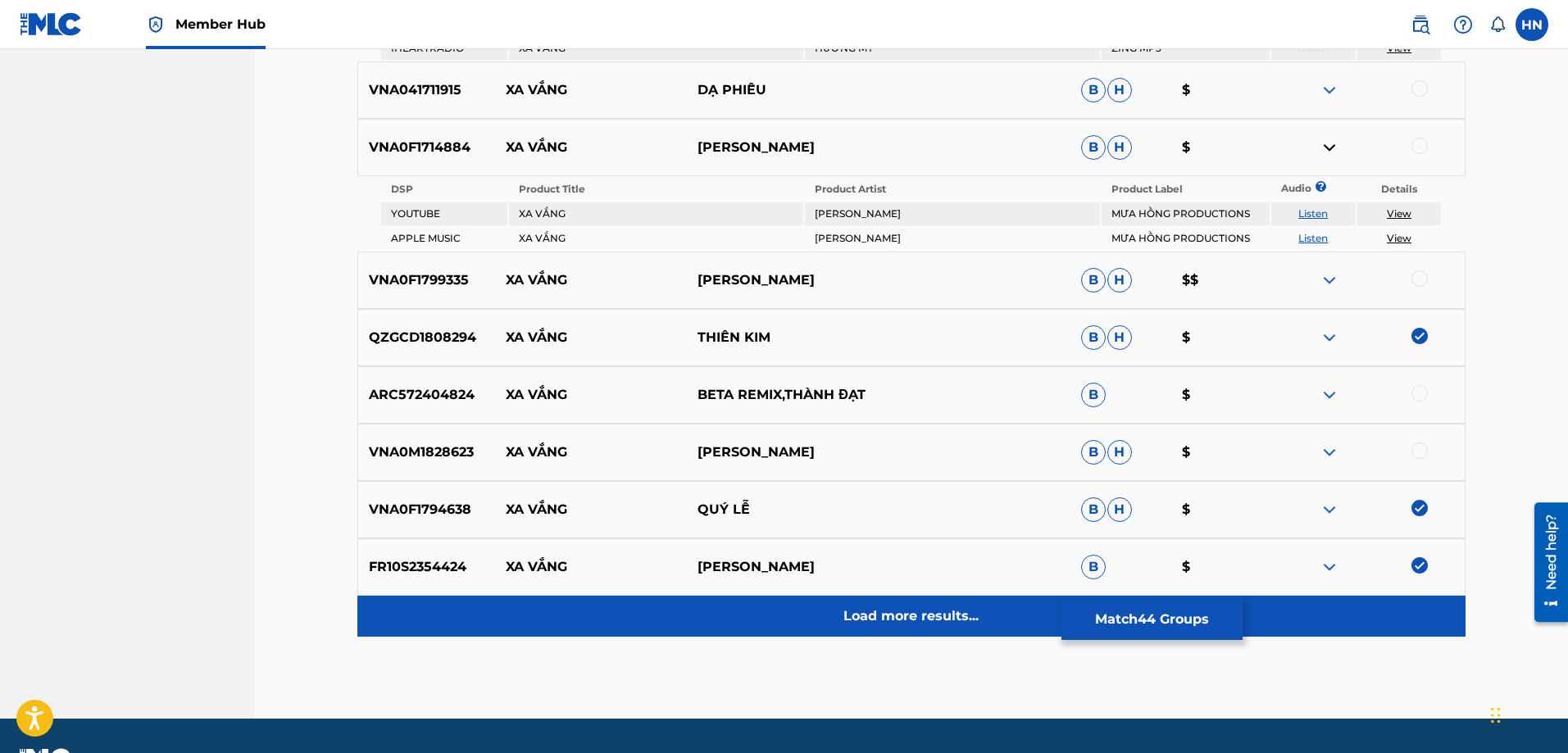
click at [890, 601] on div "Load more results..." at bounding box center [912, 616] width 1108 height 41
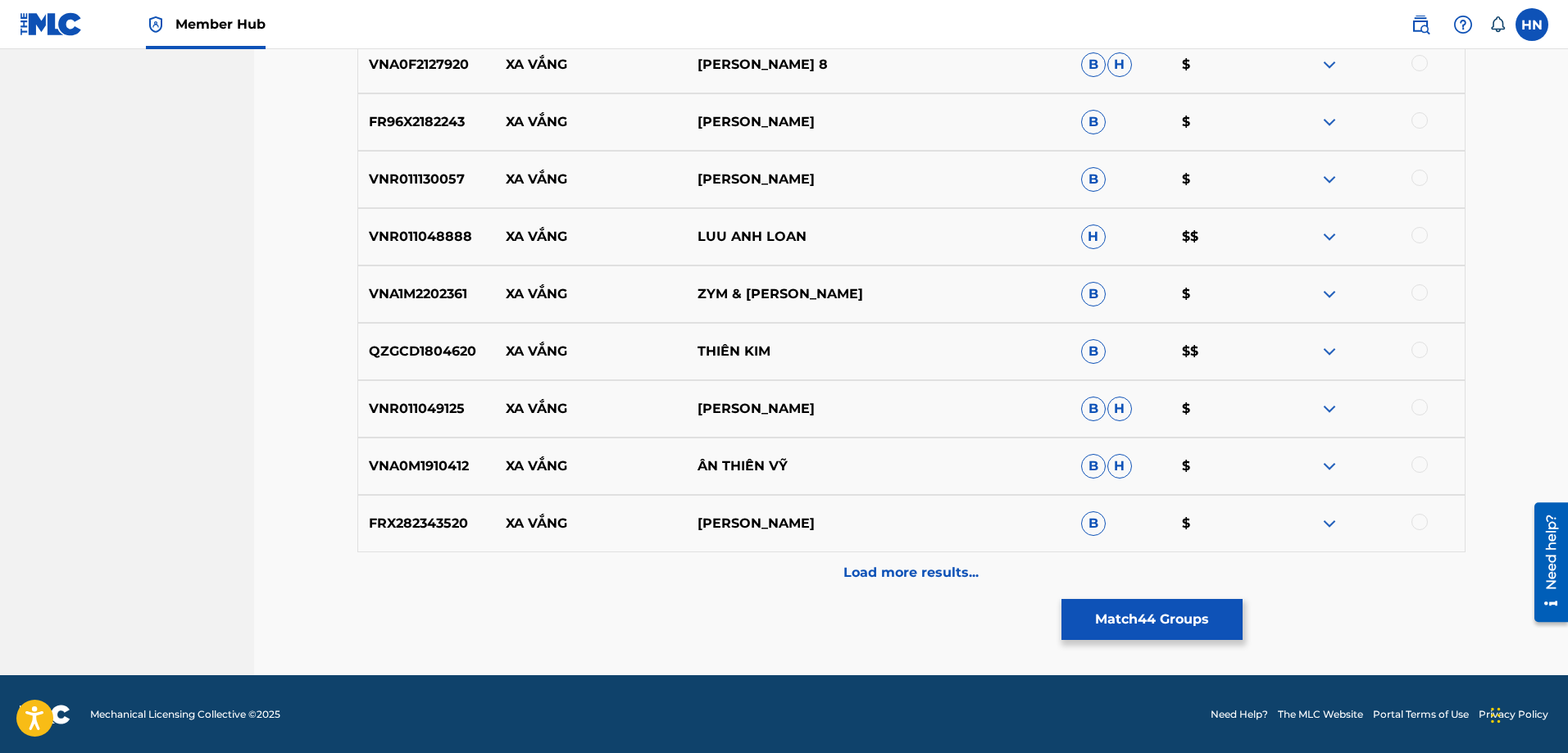
scroll to position [5817, 0]
click at [455, 343] on p "QZGCD1804620" at bounding box center [427, 351] width 138 height 20
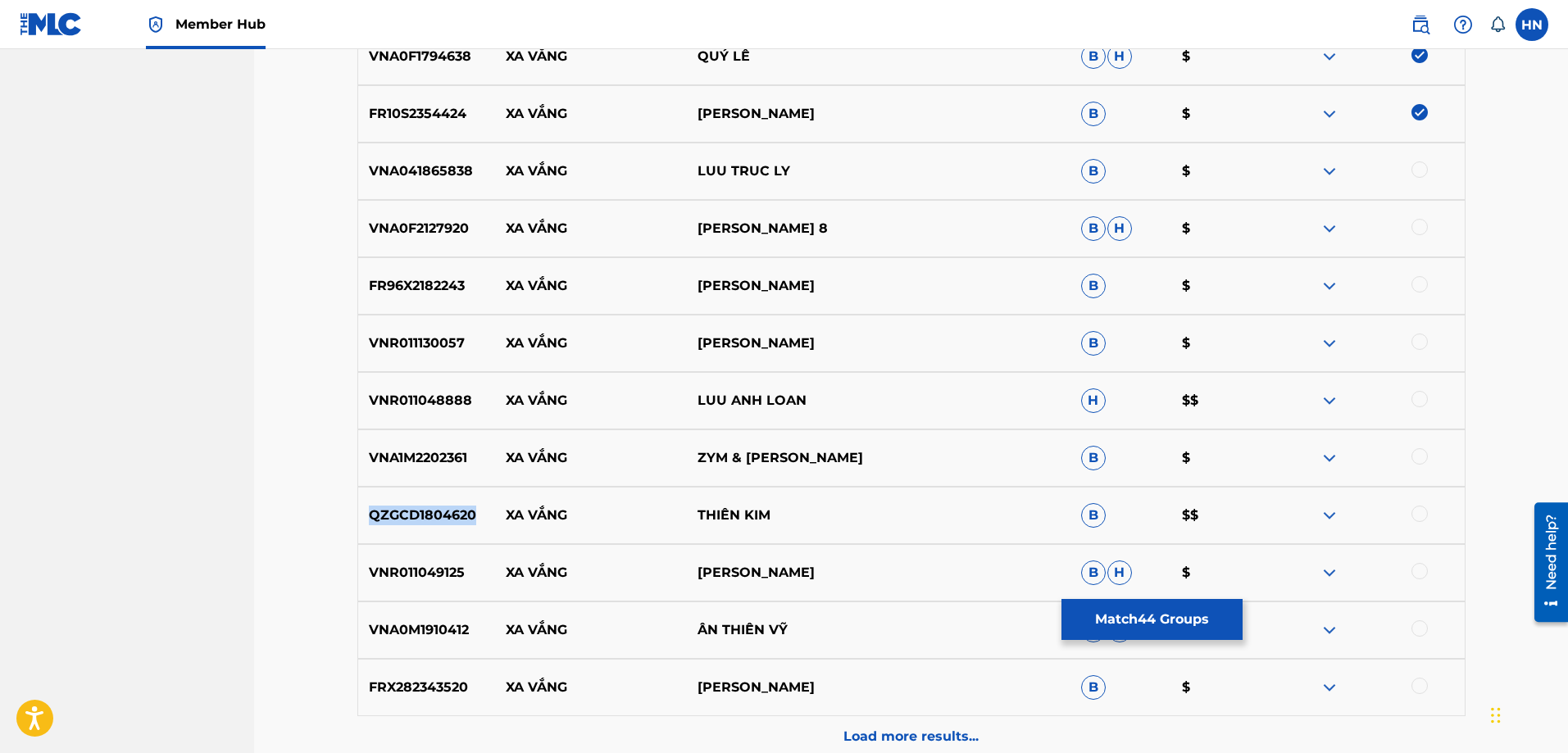
scroll to position [5654, 0]
click at [1419, 510] on div at bounding box center [1420, 514] width 17 height 17
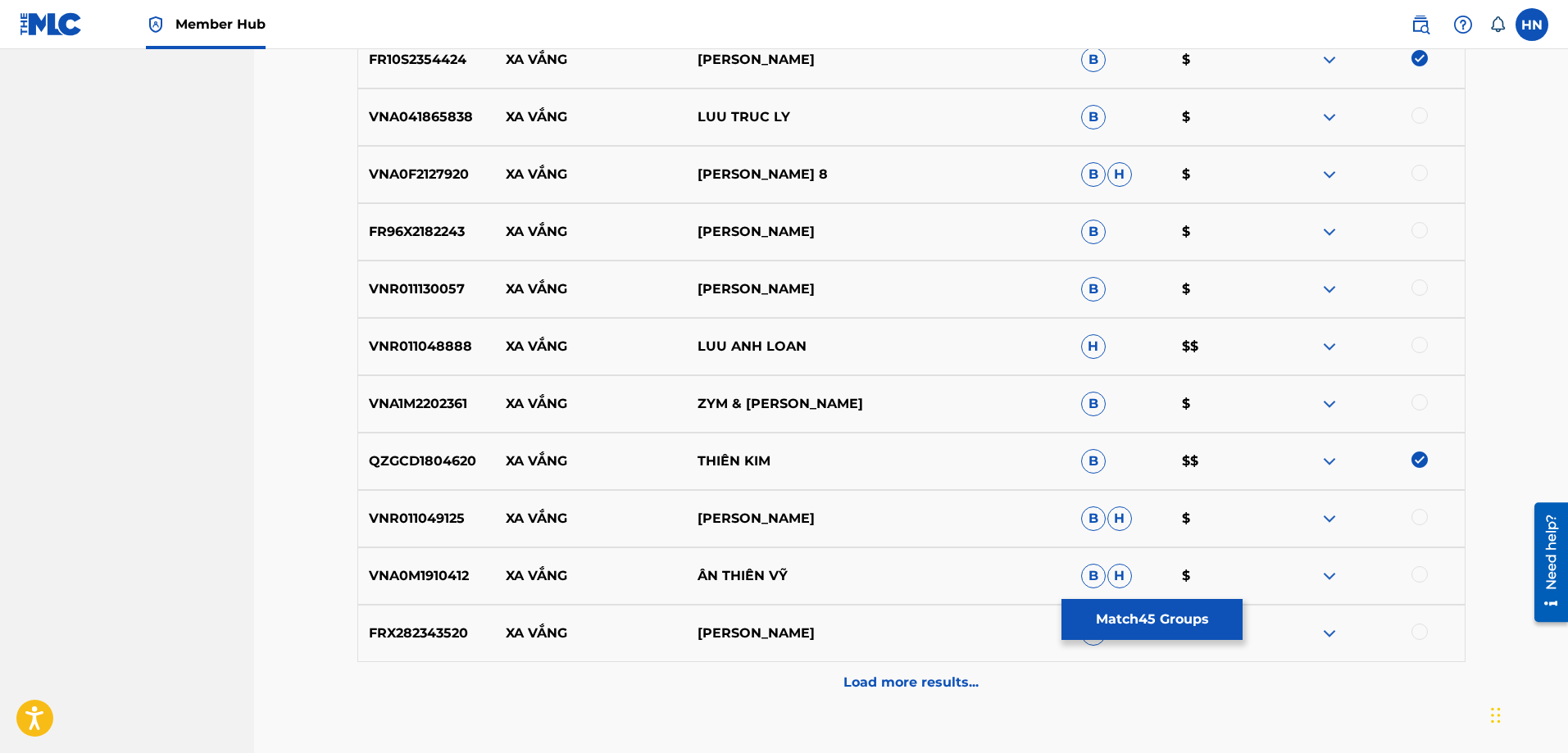
scroll to position [5735, 0]
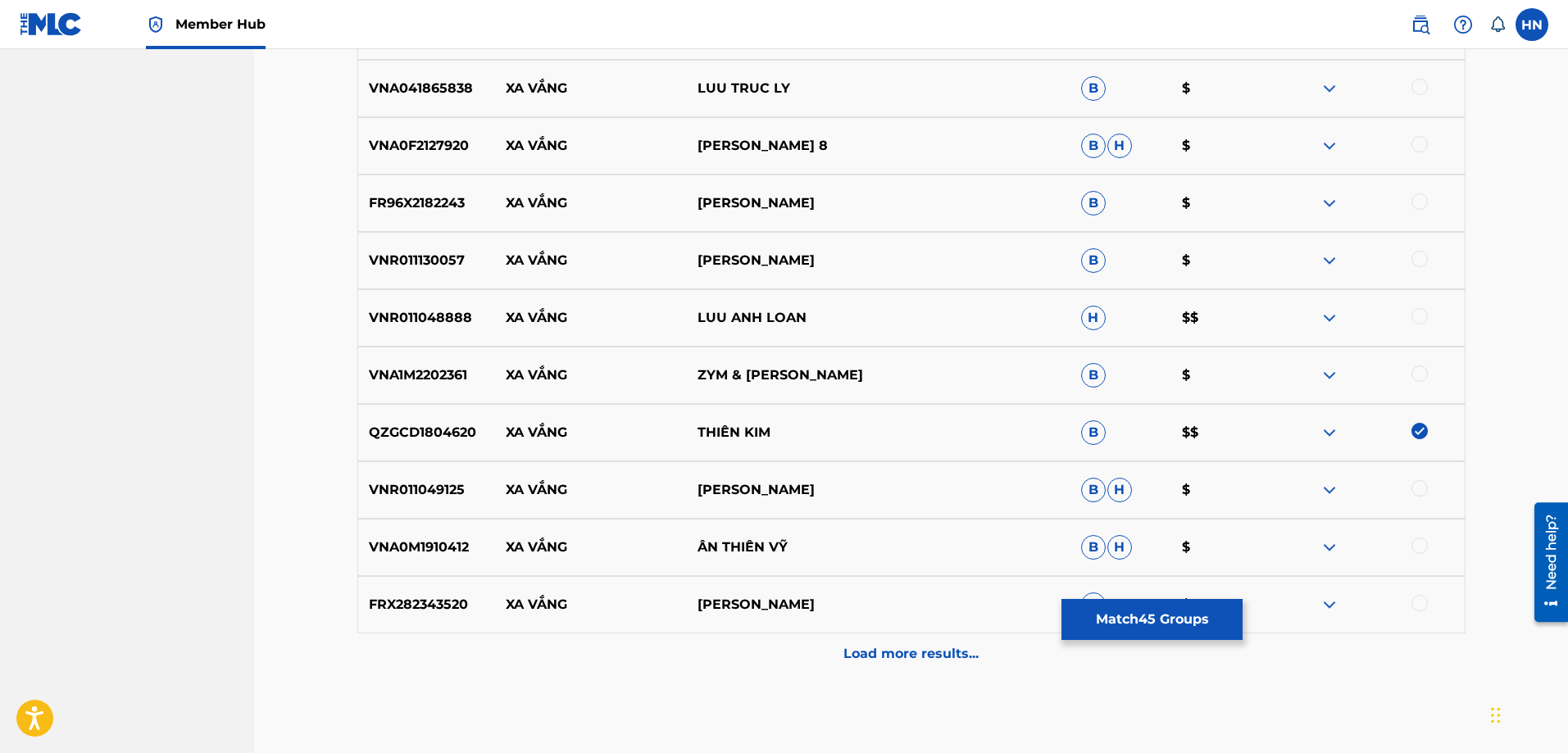
click at [431, 315] on p "VNR011048888" at bounding box center [427, 319] width 138 height 20
click at [1452, 308] on div "VNR011048888 XA VẮNG LUU ANH LOAN H $$" at bounding box center [912, 318] width 1108 height 58
click at [1435, 316] on div at bounding box center [1369, 319] width 192 height 20
click at [1423, 313] on div at bounding box center [1420, 317] width 17 height 17
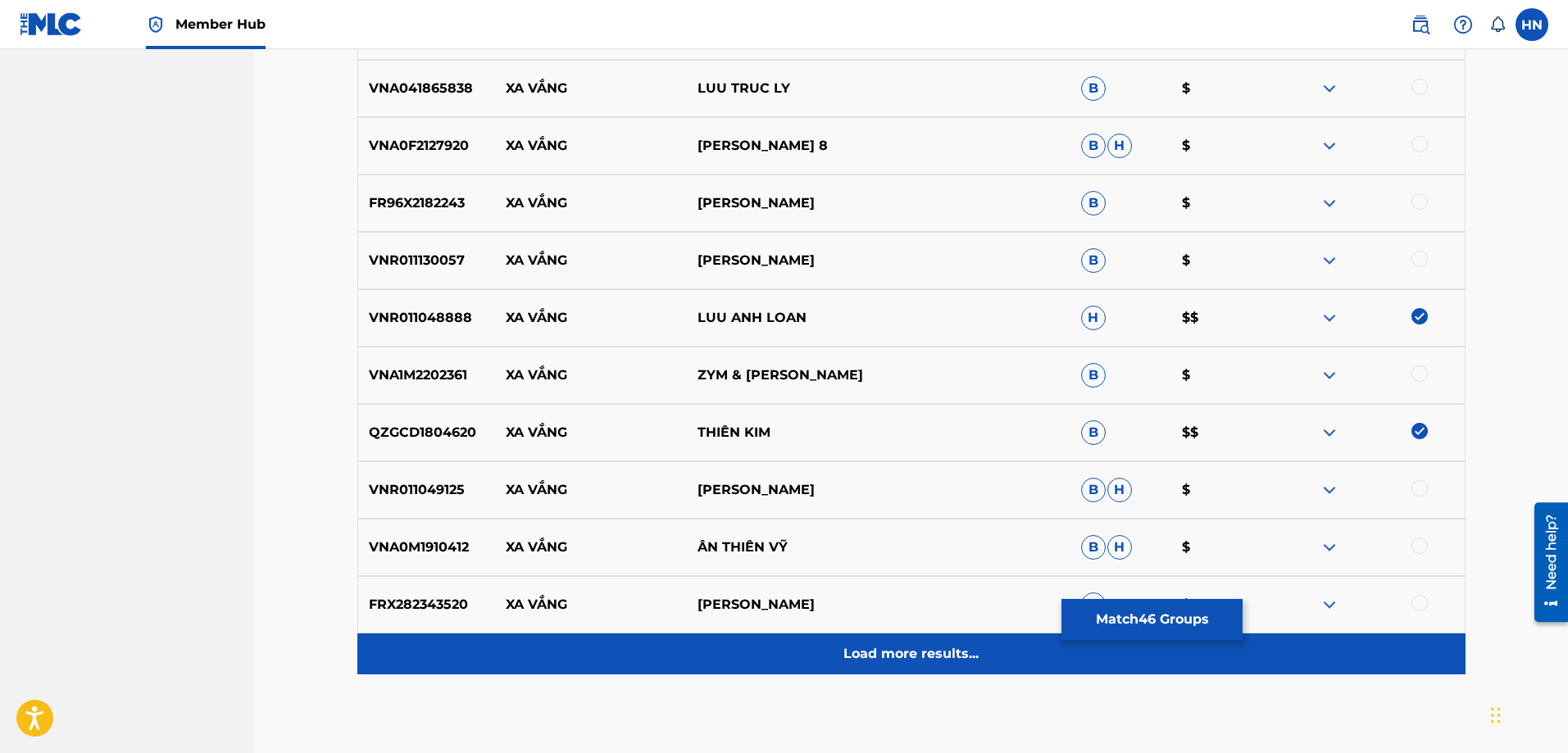
click at [790, 662] on div "Load more results..." at bounding box center [912, 654] width 1108 height 41
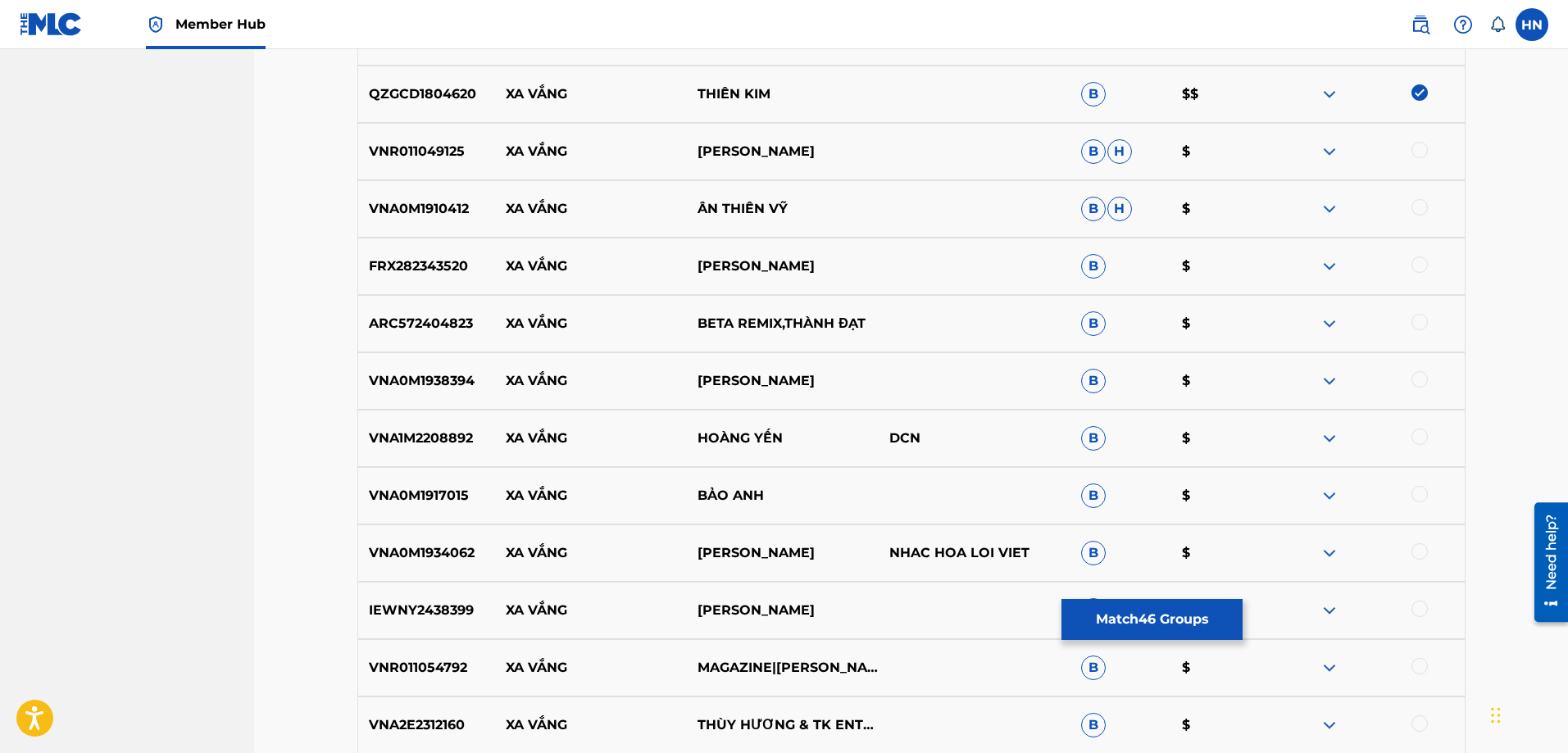
scroll to position [6227, 0]
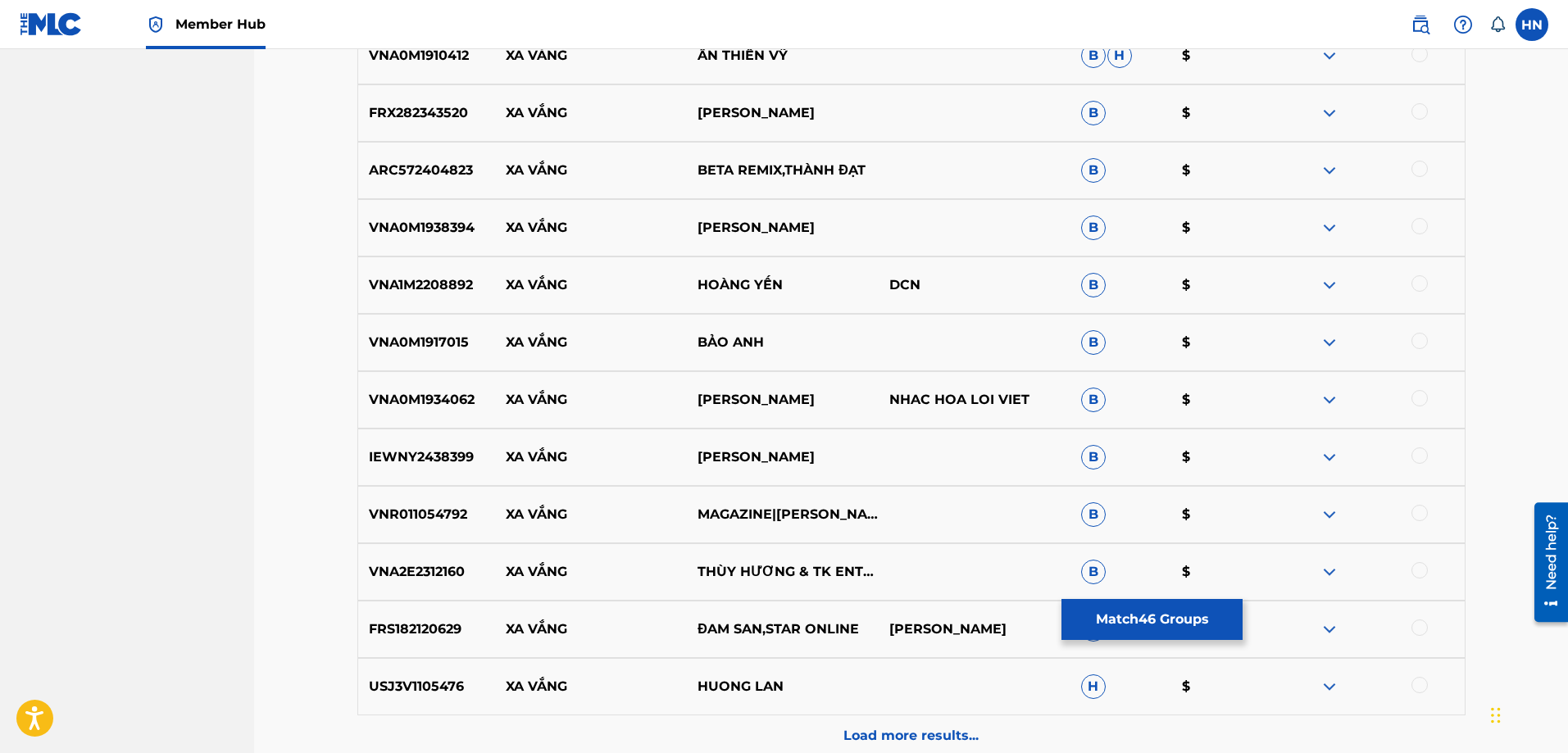
click at [382, 670] on div "USJ3V1105476 XA VẮNG HUONG LAN H $" at bounding box center [912, 686] width 1108 height 58
click at [1411, 684] on div at bounding box center [1369, 687] width 192 height 20
click at [1416, 684] on div at bounding box center [1420, 685] width 17 height 17
drag, startPoint x: 508, startPoint y: 574, endPoint x: 789, endPoint y: 566, distance: 281.1
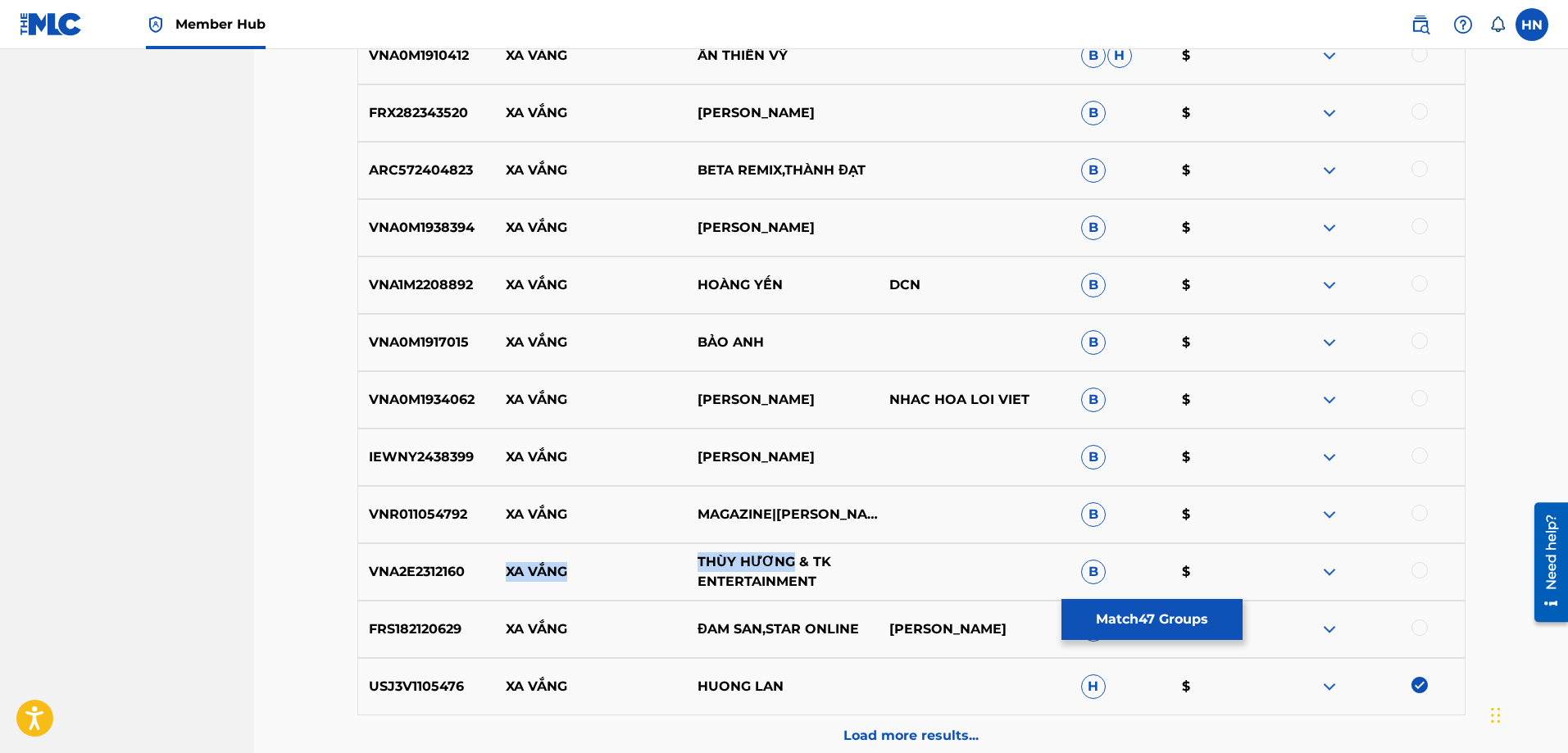
click at [789, 566] on div "VNA2E2312160 XA VẮNG THÙY HƯƠNG & TK ENTERTAINMENT B $" at bounding box center [912, 572] width 1108 height 58
click at [444, 570] on p "VNA2E2312160" at bounding box center [427, 572] width 138 height 20
click at [1416, 565] on div at bounding box center [1420, 570] width 17 height 17
click at [454, 616] on div "FRS182120629 XA VẮNG ĐAM SAN,STAR ONLINE TRẦN TẤN HẬU B $" at bounding box center [912, 630] width 1108 height 58
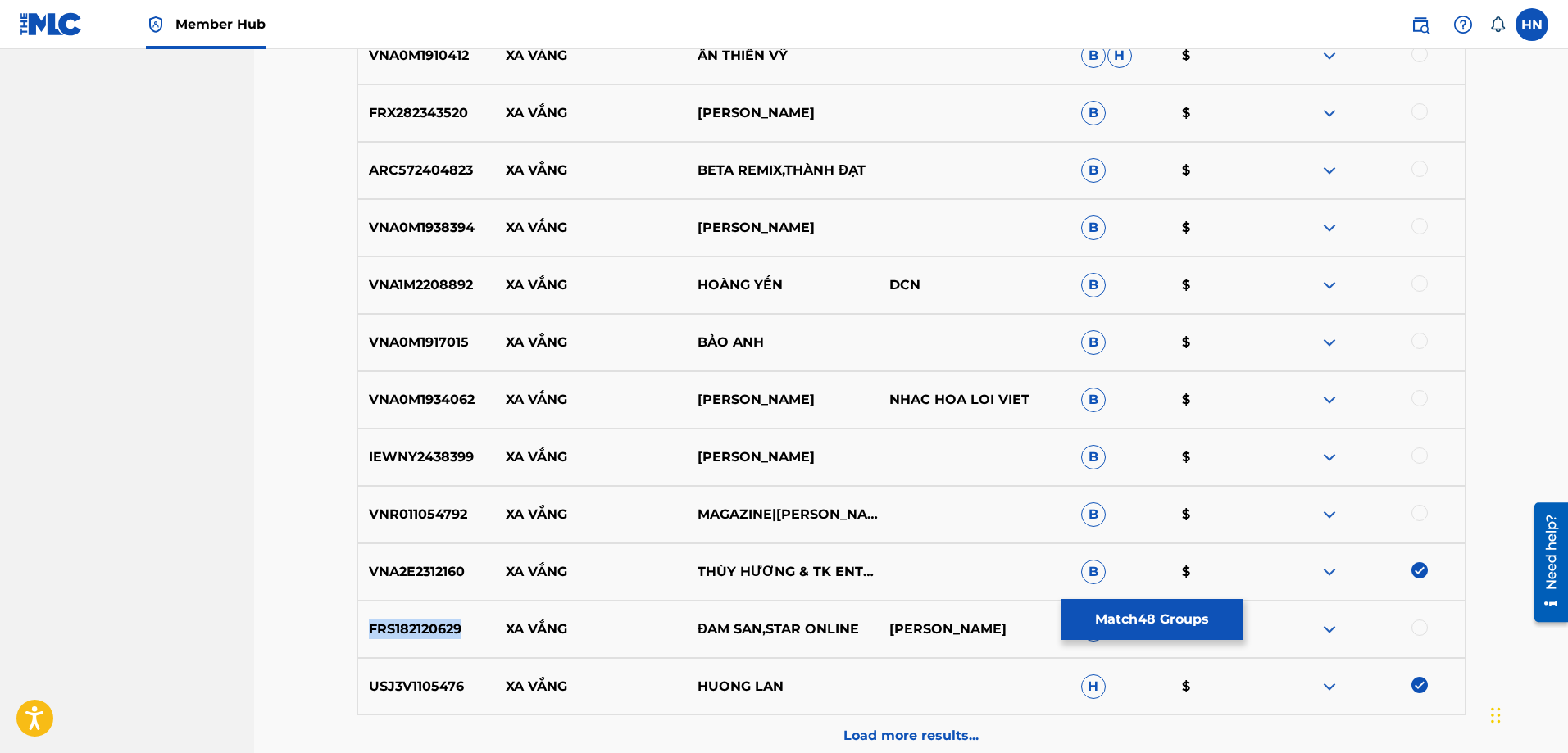
click at [454, 616] on div "FRS182120629 XA VẮNG ĐAM SAN,STAR ONLINE TRẦN TẤN HẬU B $" at bounding box center [912, 630] width 1108 height 58
click at [1425, 631] on div at bounding box center [1420, 628] width 17 height 17
drag, startPoint x: 807, startPoint y: 285, endPoint x: 505, endPoint y: 294, distance: 302.1
click at [505, 294] on div "VNA1M2208892 XA VẮNG HOÀNG YẾN DCN B $" at bounding box center [912, 285] width 1108 height 58
drag, startPoint x: 318, startPoint y: 300, endPoint x: 214, endPoint y: 351, distance: 115.8
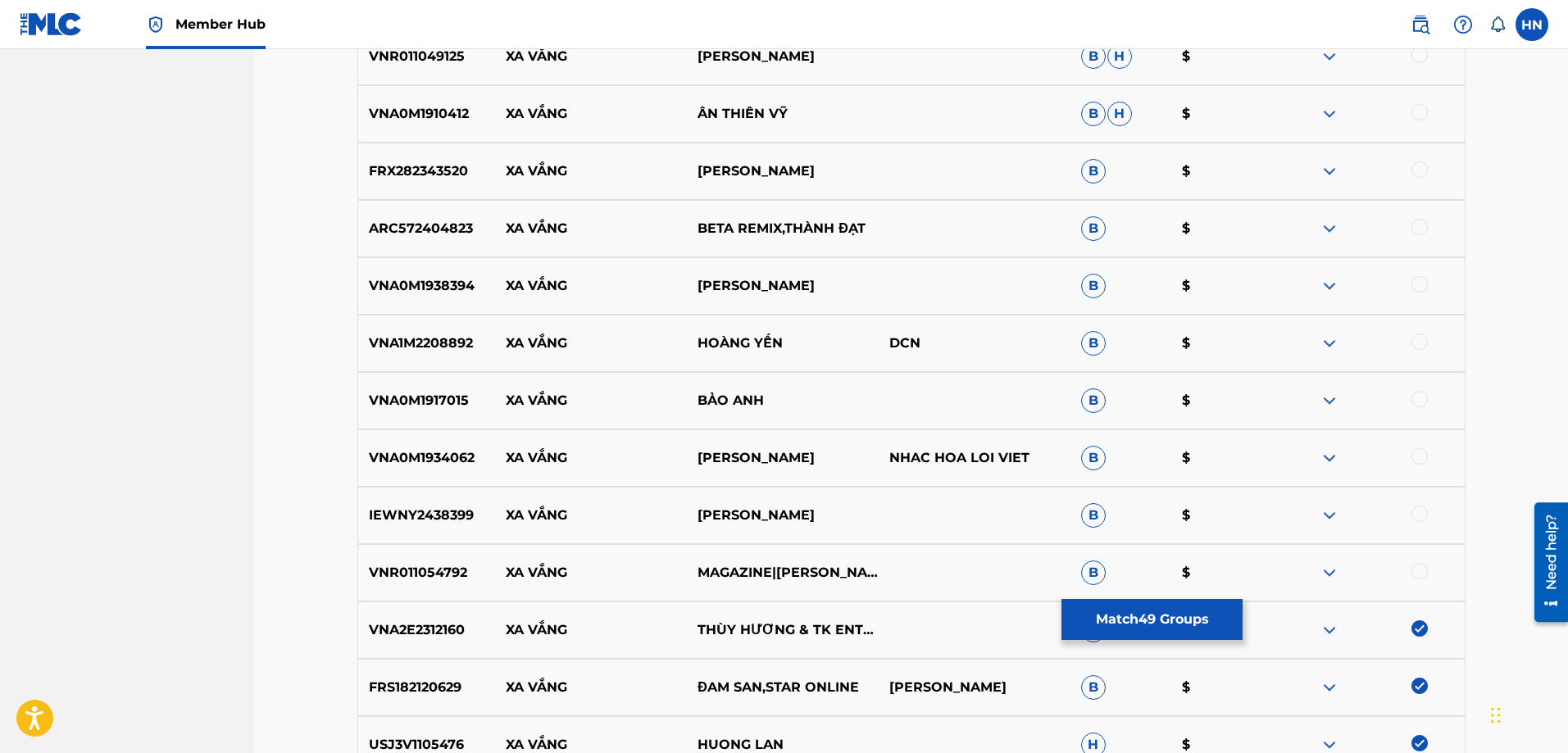
scroll to position [6145, 0]
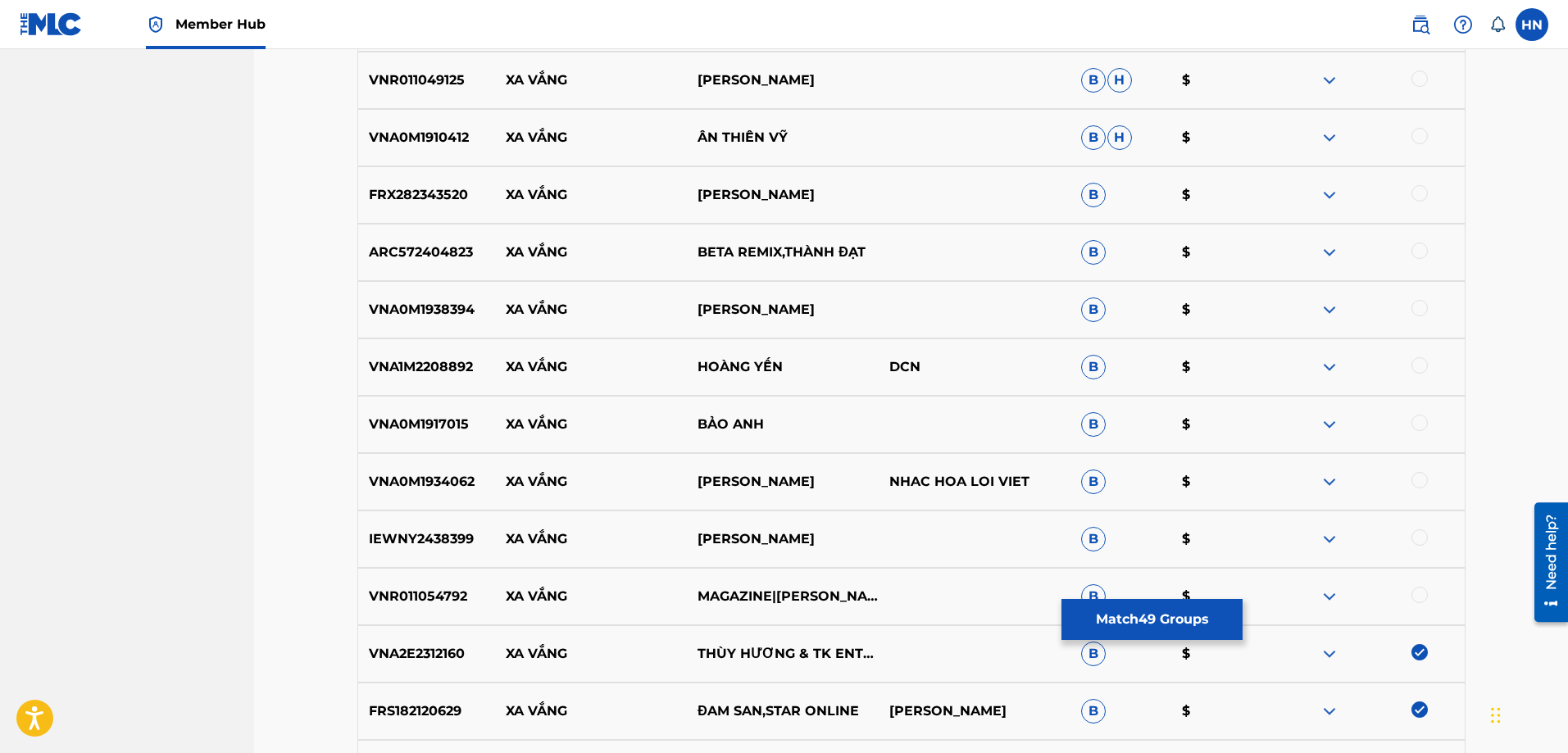
click at [445, 354] on div "VNA1M2208892 XA VẮNG HOÀNG YẾN DCN B $" at bounding box center [912, 367] width 1108 height 58
click at [1424, 360] on div at bounding box center [1420, 366] width 17 height 17
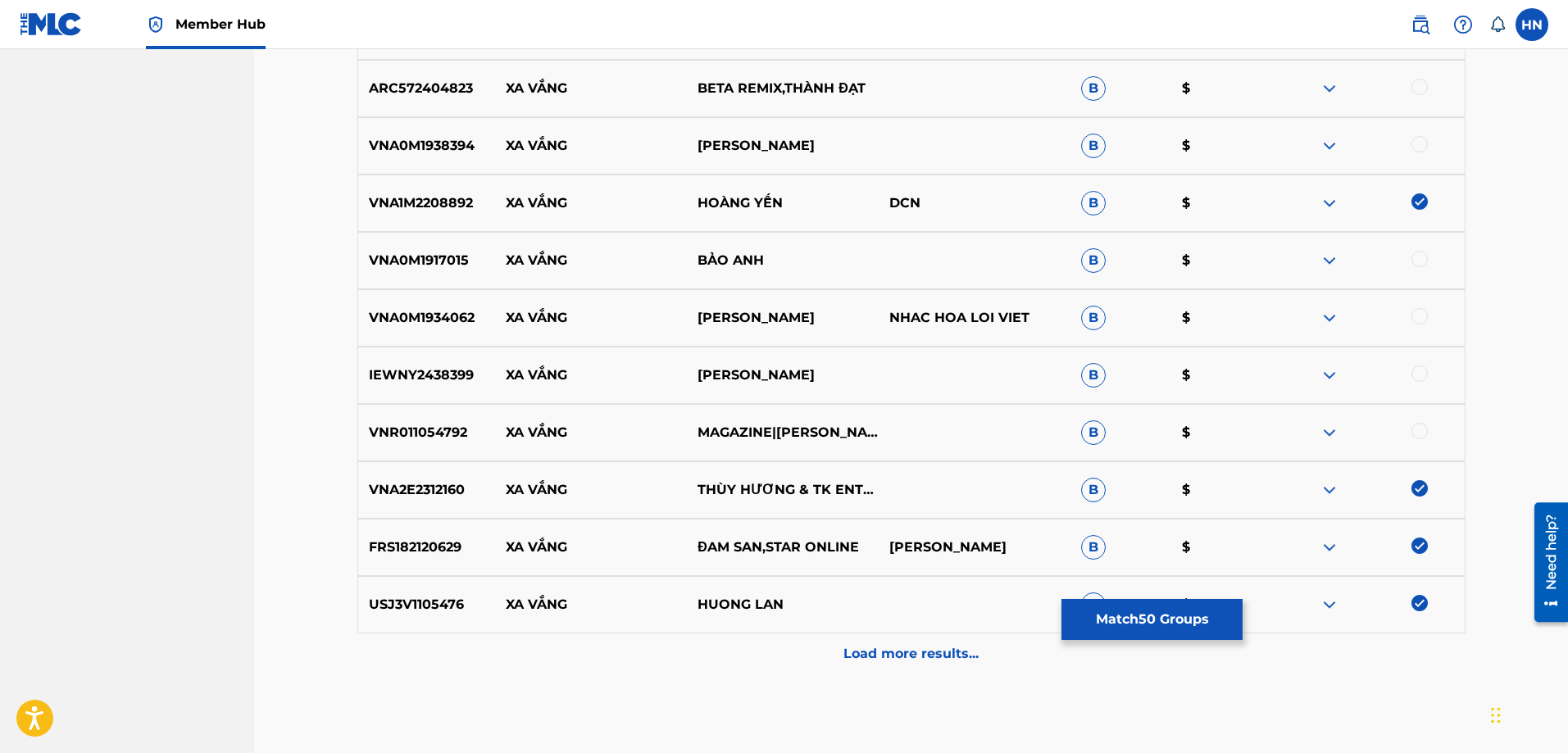
scroll to position [6391, 0]
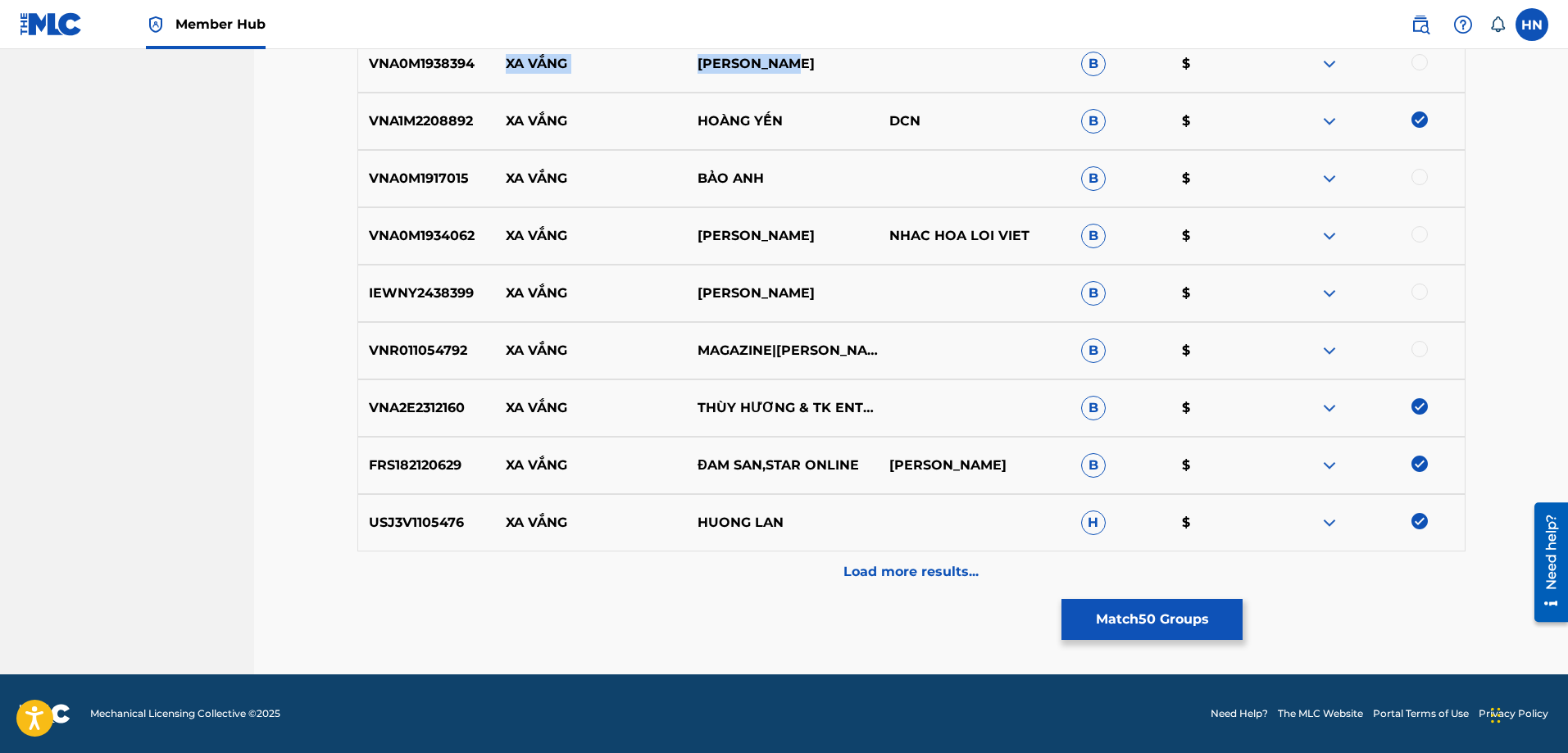
drag, startPoint x: 815, startPoint y: 75, endPoint x: 507, endPoint y: 70, distance: 308.0
click at [507, 70] on div "VNA0M1938394 XA VẮNG HOÀNG THANH B $" at bounding box center [912, 63] width 1108 height 58
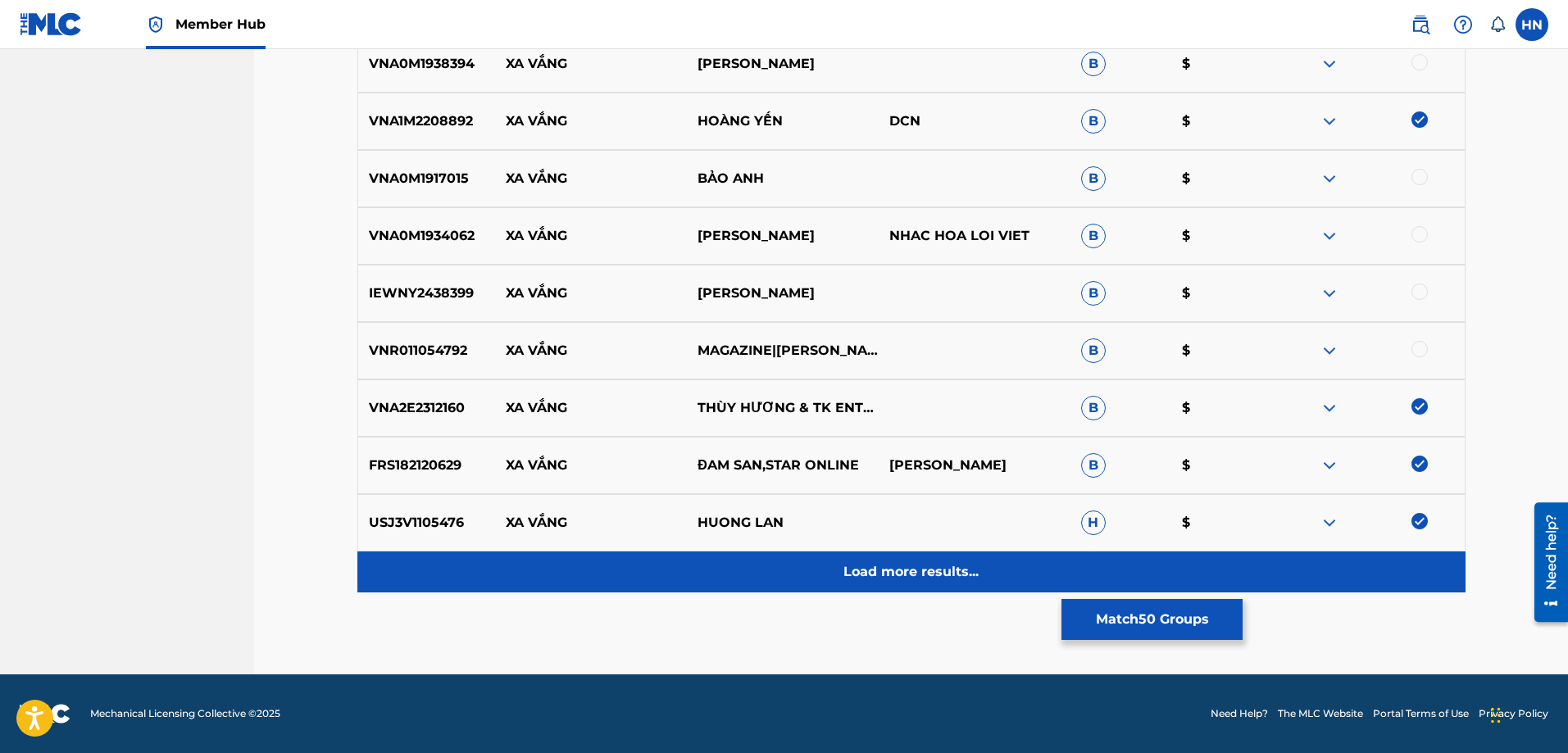
click at [897, 560] on div "Load more results..." at bounding box center [912, 572] width 1108 height 41
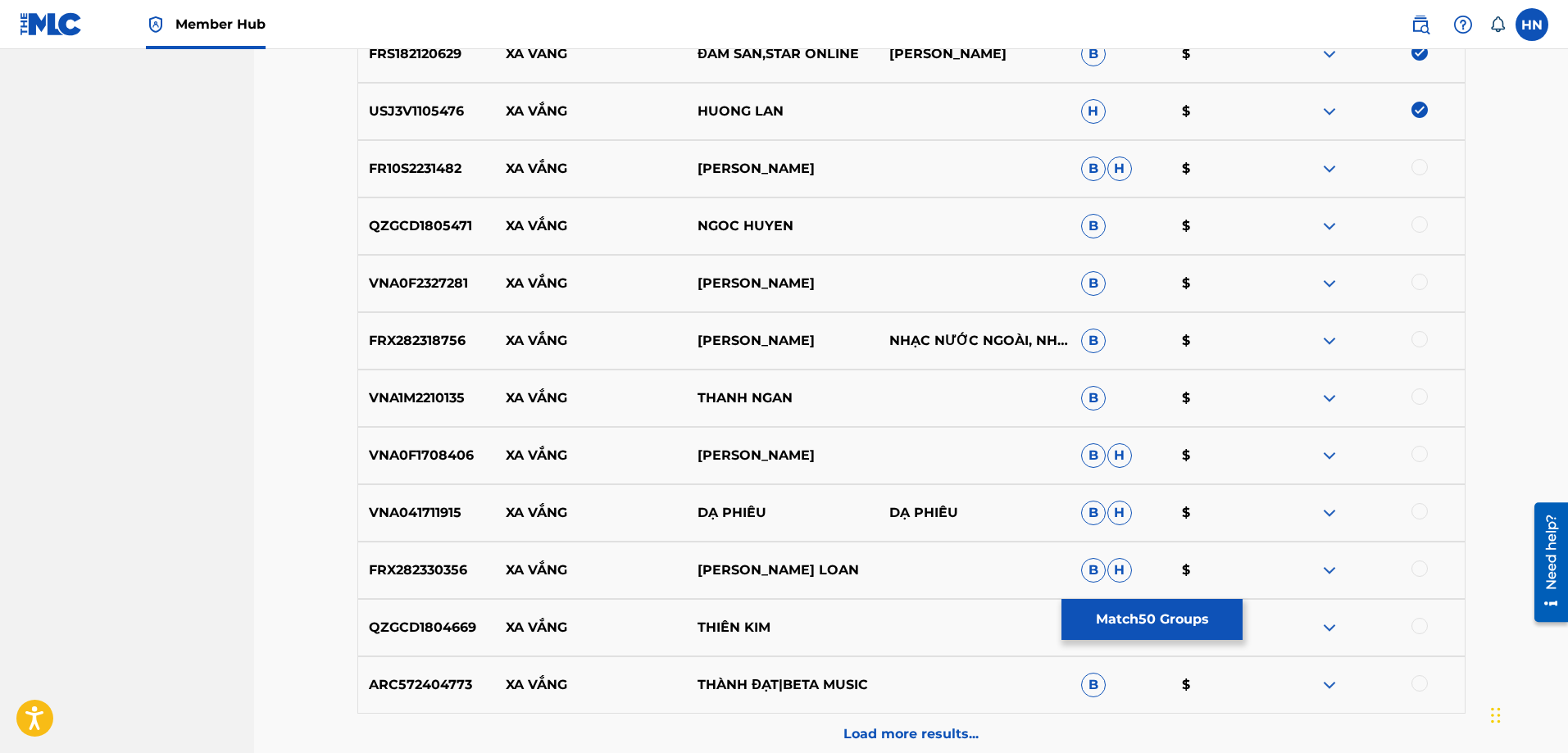
scroll to position [6883, 0]
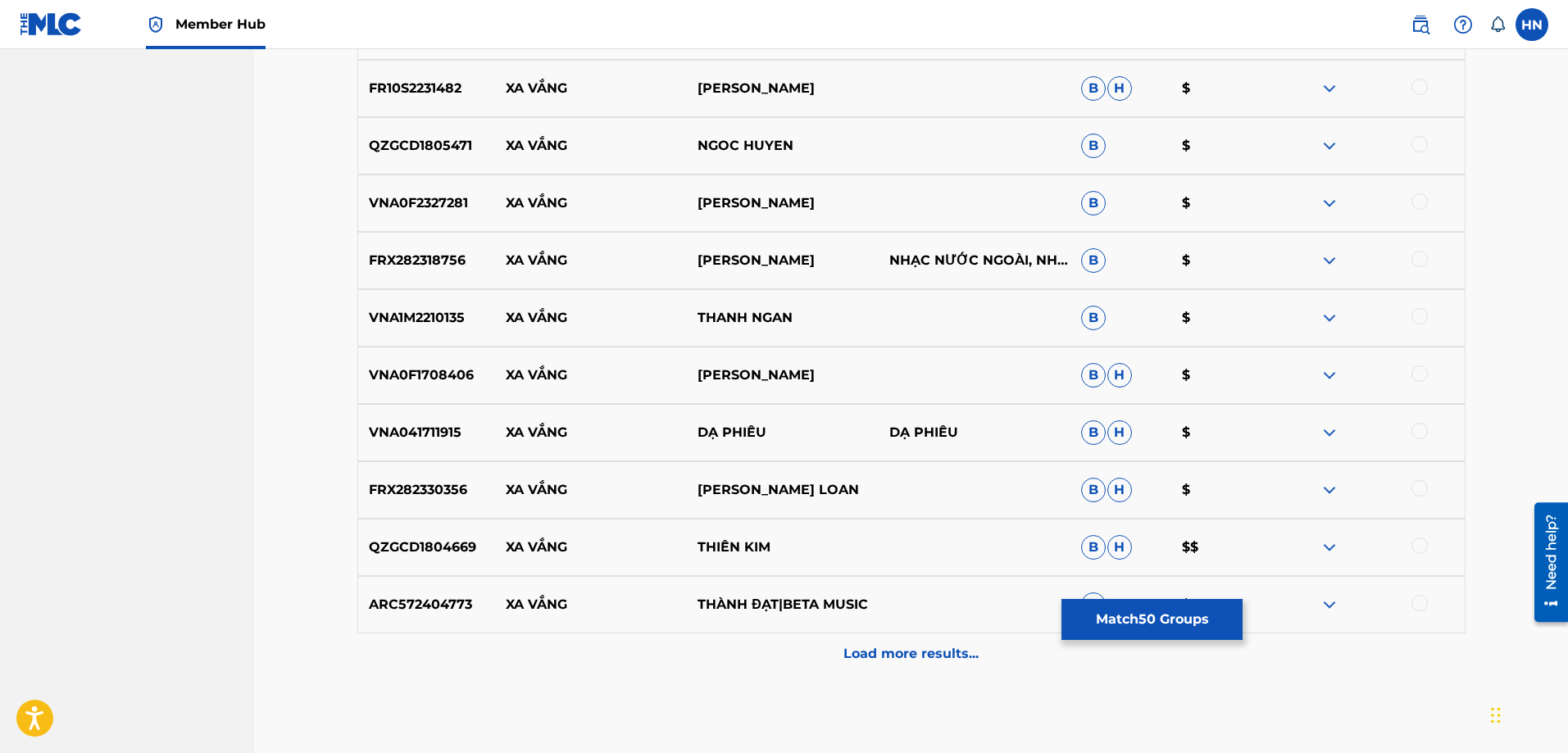
click at [460, 333] on div "VNA1M2210135 XA VẮNG THANH NGAN B $" at bounding box center [912, 318] width 1108 height 58
click at [440, 488] on p "FRX282330356" at bounding box center [427, 490] width 138 height 20
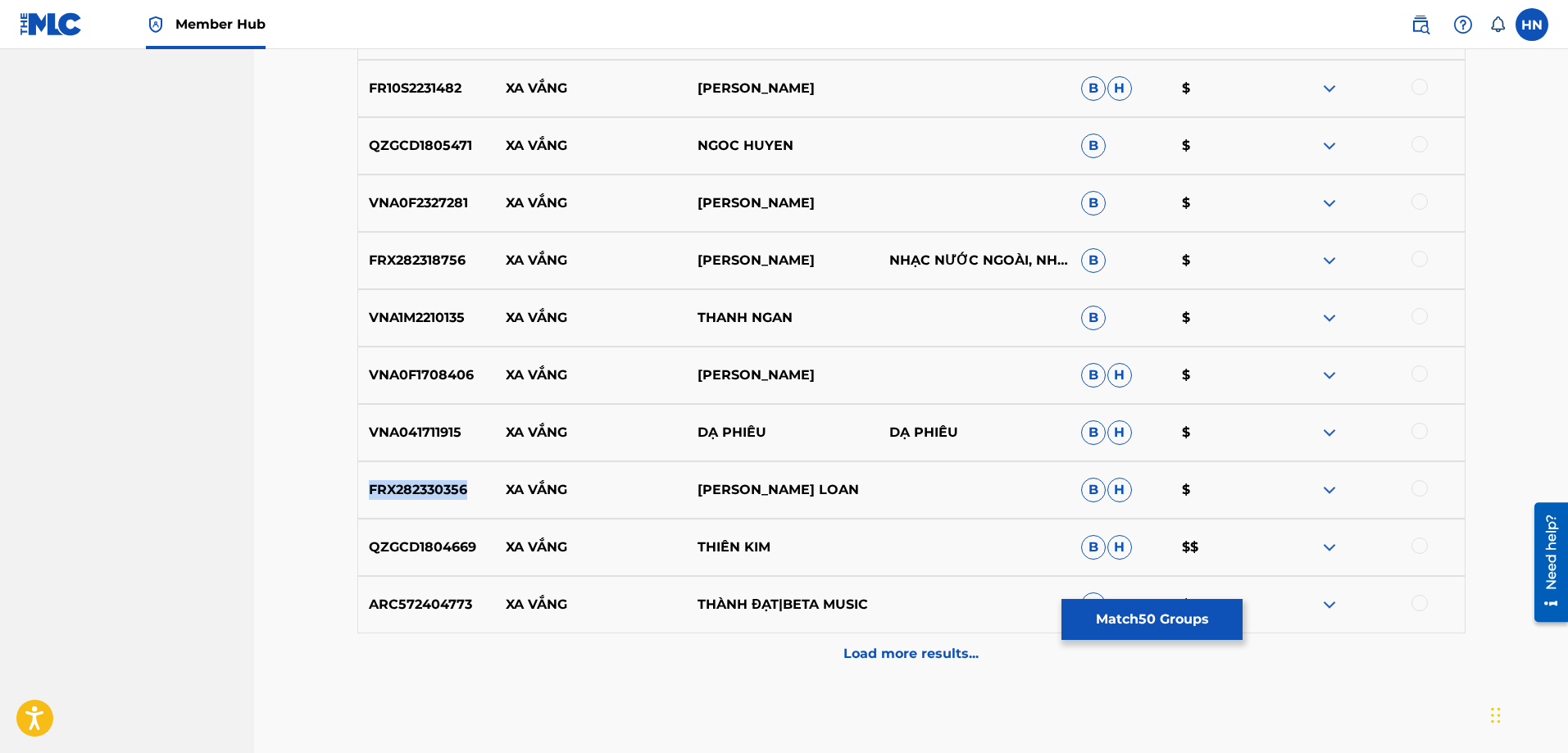
click at [440, 488] on p "FRX282330356" at bounding box center [427, 490] width 138 height 20
click at [410, 367] on p "VNA0F1708406" at bounding box center [427, 375] width 138 height 20
click at [1422, 374] on div at bounding box center [1420, 374] width 17 height 17
click at [434, 329] on div "VNA1M2210135 XA VẮNG THANH NGAN B $" at bounding box center [912, 318] width 1108 height 58
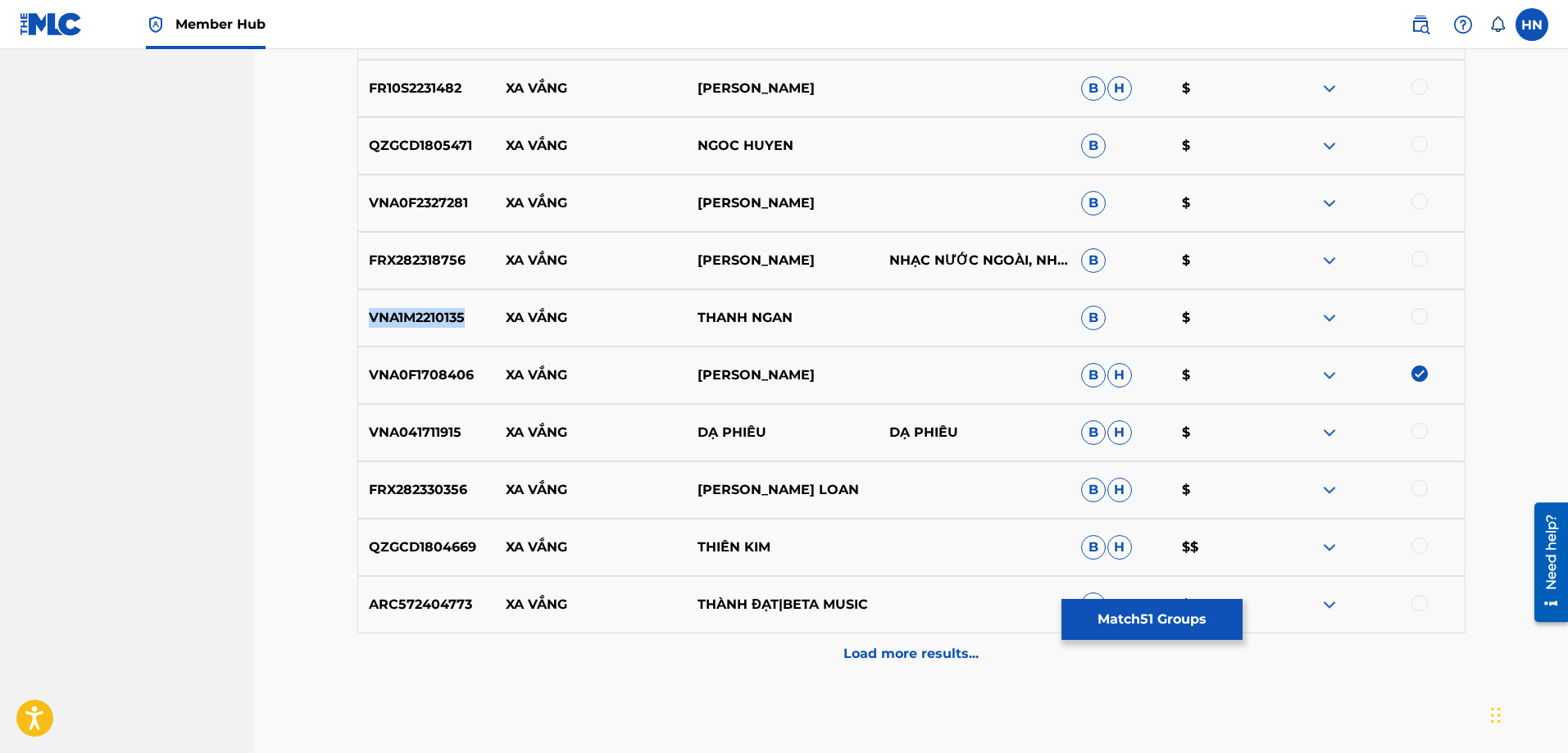
click at [434, 329] on div "VNA1M2210135 XA VẮNG THANH NGAN B $" at bounding box center [912, 318] width 1108 height 58
click at [450, 474] on div "FRX282330356 XA VẮNG LƯU ÁNH LOAN B H $" at bounding box center [912, 489] width 1108 height 58
click at [1416, 493] on div at bounding box center [1420, 489] width 17 height 17
click at [400, 561] on div "QZGCD1804669 XA VẮNG THIÊN [PERSON_NAME]" at bounding box center [912, 547] width 1108 height 58
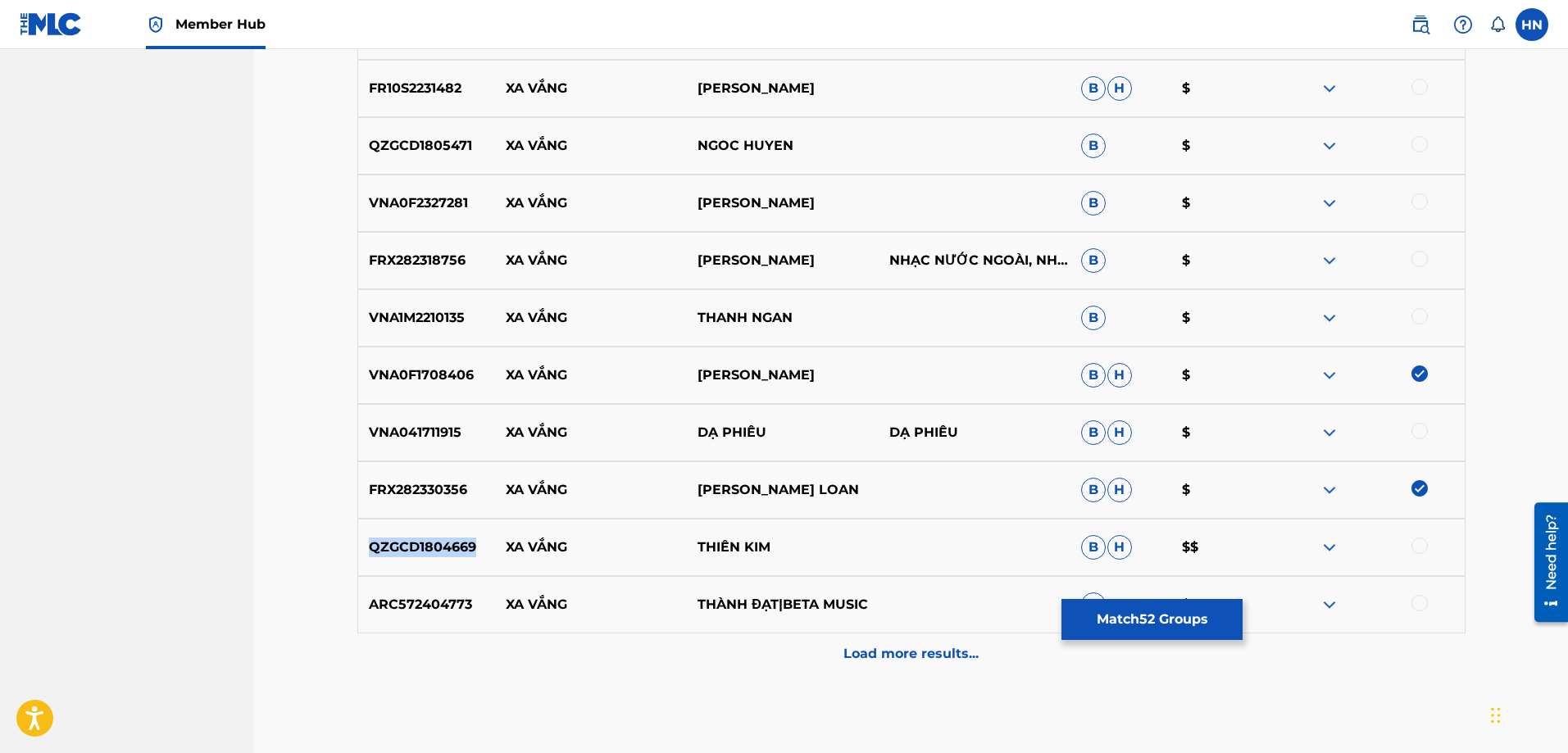
click at [400, 561] on div "QZGCD1804669 XA VẮNG THIÊN [PERSON_NAME]" at bounding box center [912, 547] width 1108 height 58
click at [1420, 551] on div at bounding box center [1420, 546] width 17 height 17
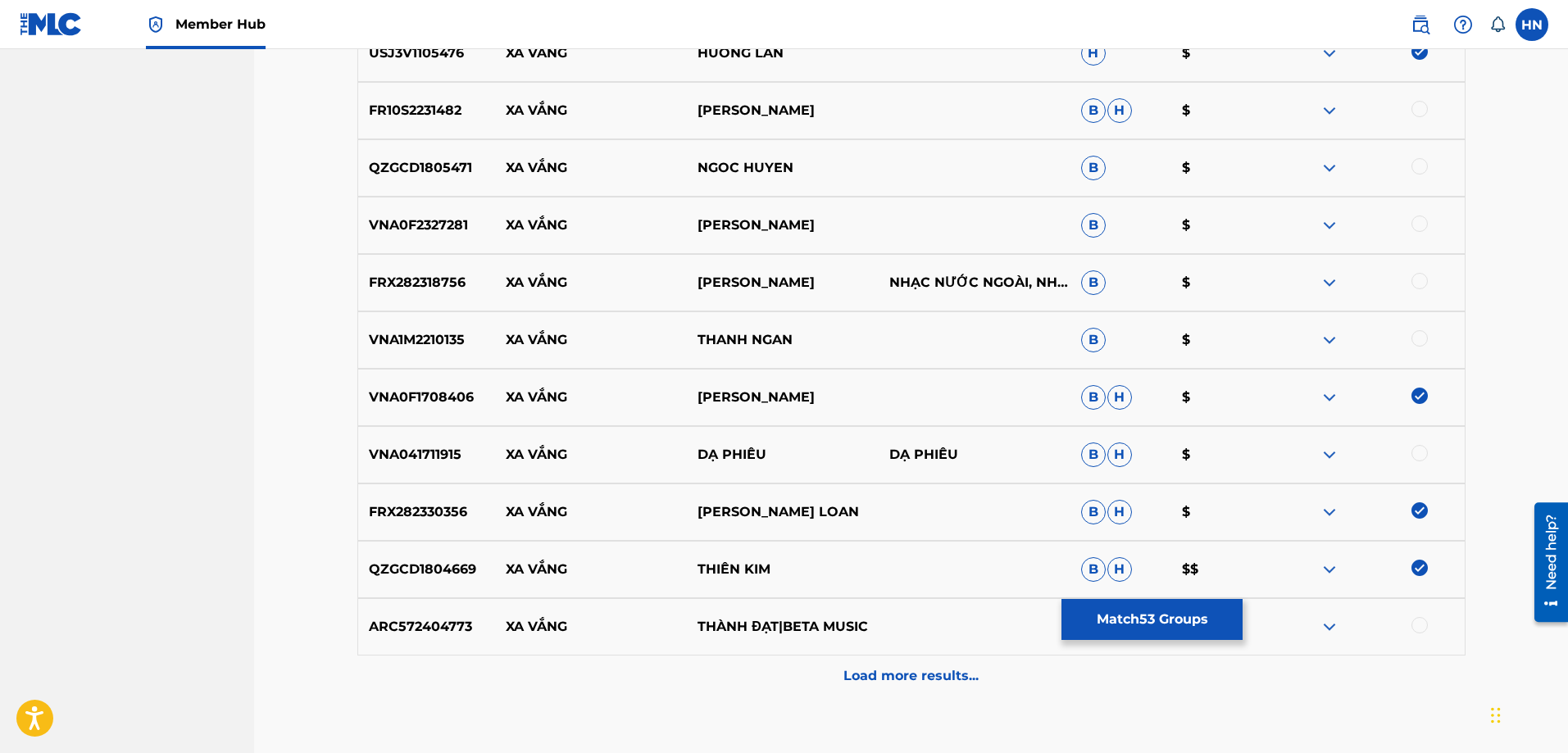
scroll to position [6965, 0]
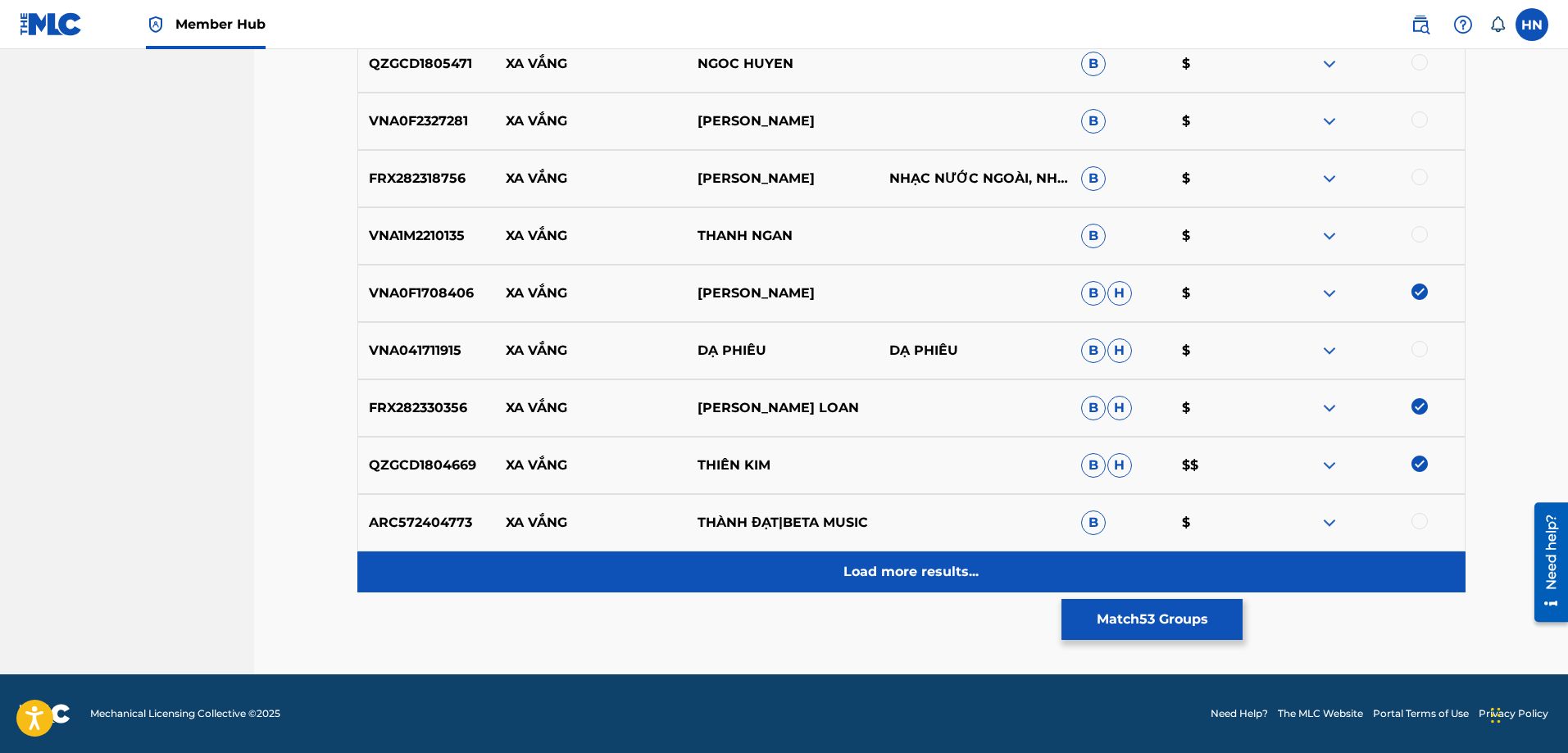
click at [789, 557] on div "Load more results..." at bounding box center [912, 572] width 1108 height 41
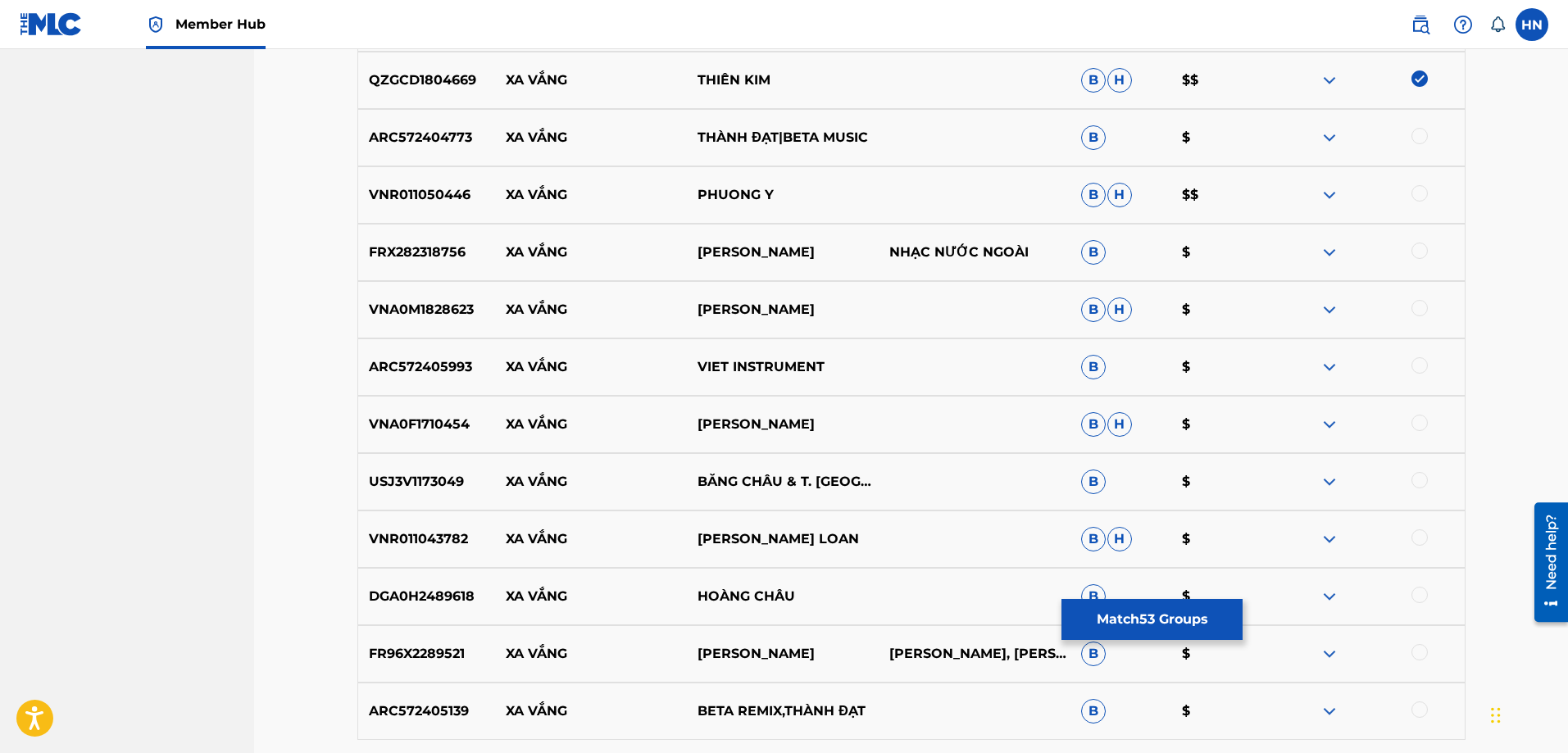
scroll to position [7375, 0]
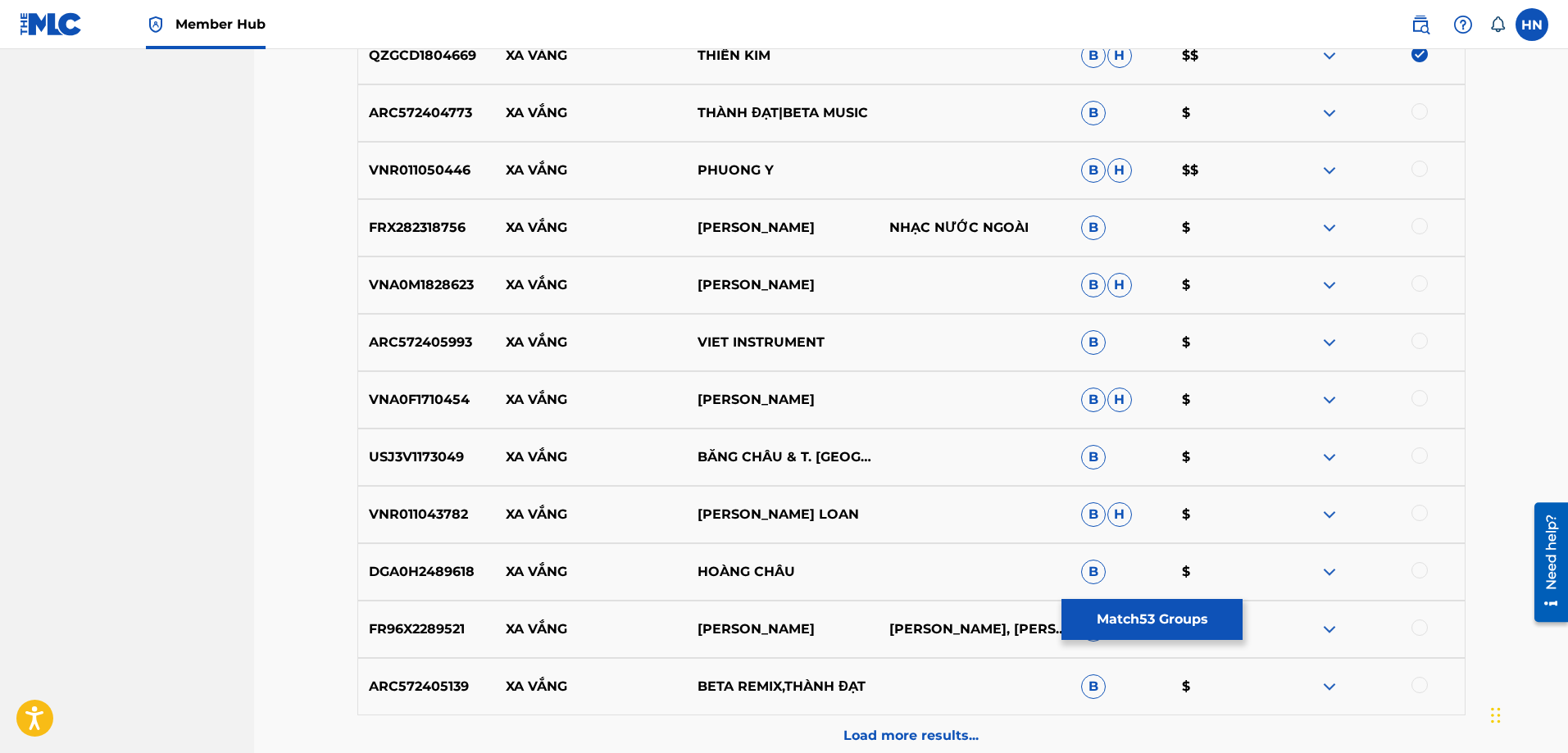
click at [441, 171] on p "VNR011050446" at bounding box center [427, 171] width 138 height 20
click at [1430, 173] on div at bounding box center [1369, 171] width 192 height 20
click at [1418, 168] on div at bounding box center [1420, 169] width 17 height 17
click at [431, 493] on div "VNR011043782 XA VẮNG LƯU ÁNH LOAN B H $" at bounding box center [912, 515] width 1108 height 58
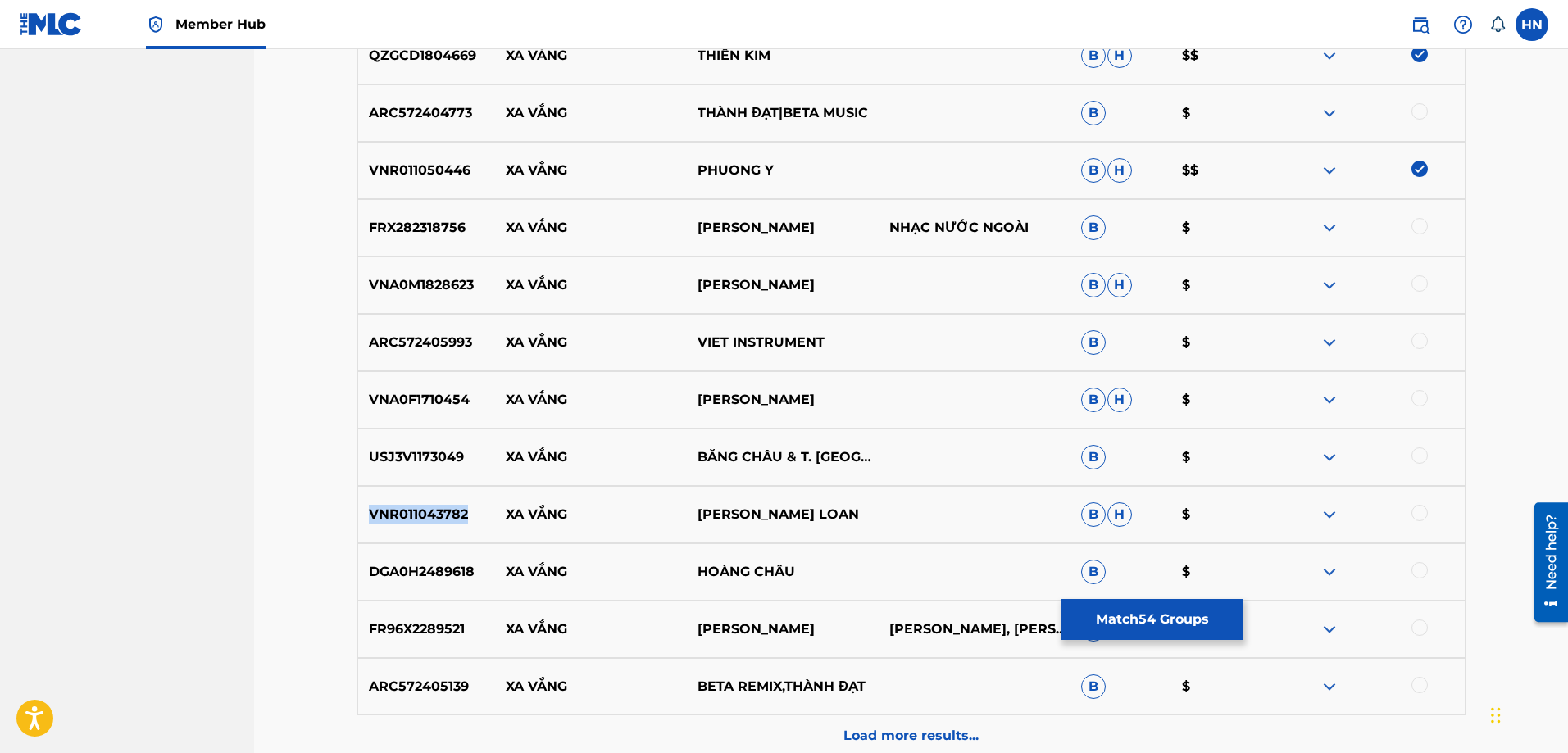
click at [431, 493] on div "VNR011043782 XA VẮNG LƯU ÁNH LOAN B H $" at bounding box center [912, 515] width 1108 height 58
click at [1423, 512] on div at bounding box center [1420, 514] width 17 height 17
click at [407, 541] on div "VNR011043782 XA VẮNG LƯU ÁNH LOAN B H $" at bounding box center [912, 515] width 1108 height 58
click at [405, 558] on div "DGA0H2489618 XA VẮNG HOÀNG CHÂU B $" at bounding box center [912, 572] width 1108 height 58
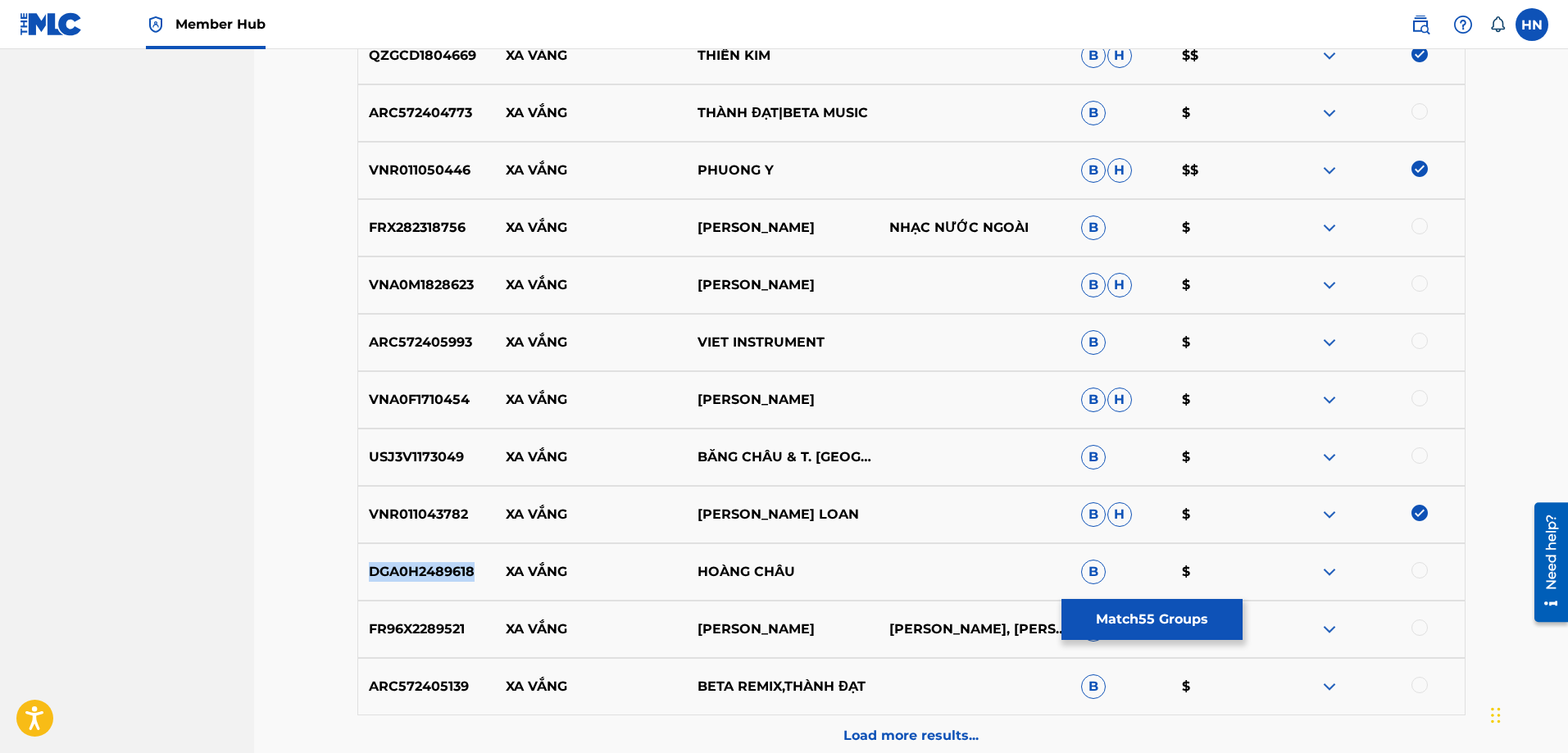
click at [405, 558] on div "DGA0H2489618 XA VẮNG HOÀNG CHÂU B $" at bounding box center [912, 572] width 1108 height 58
click at [1421, 567] on div at bounding box center [1420, 570] width 17 height 17
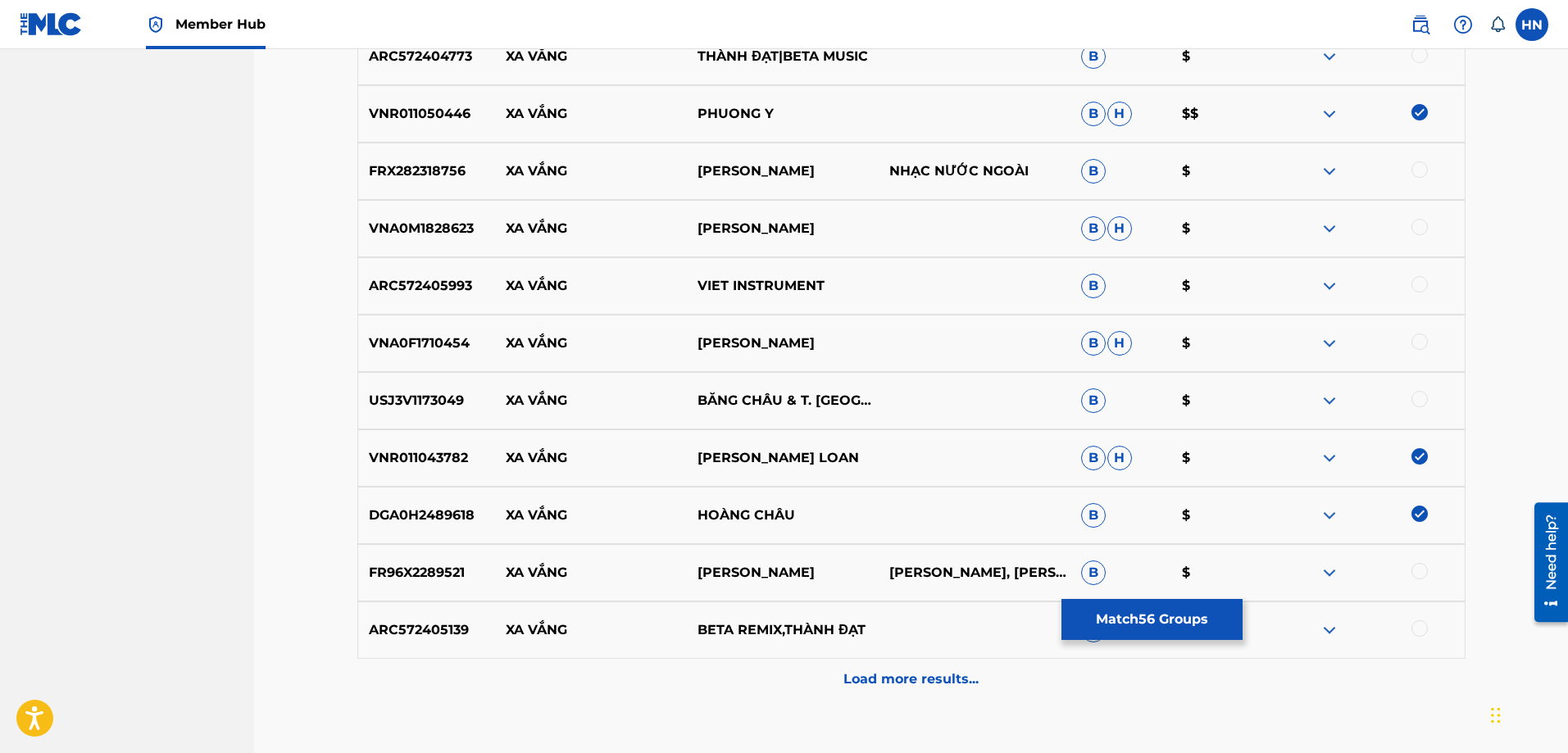
scroll to position [7538, 0]
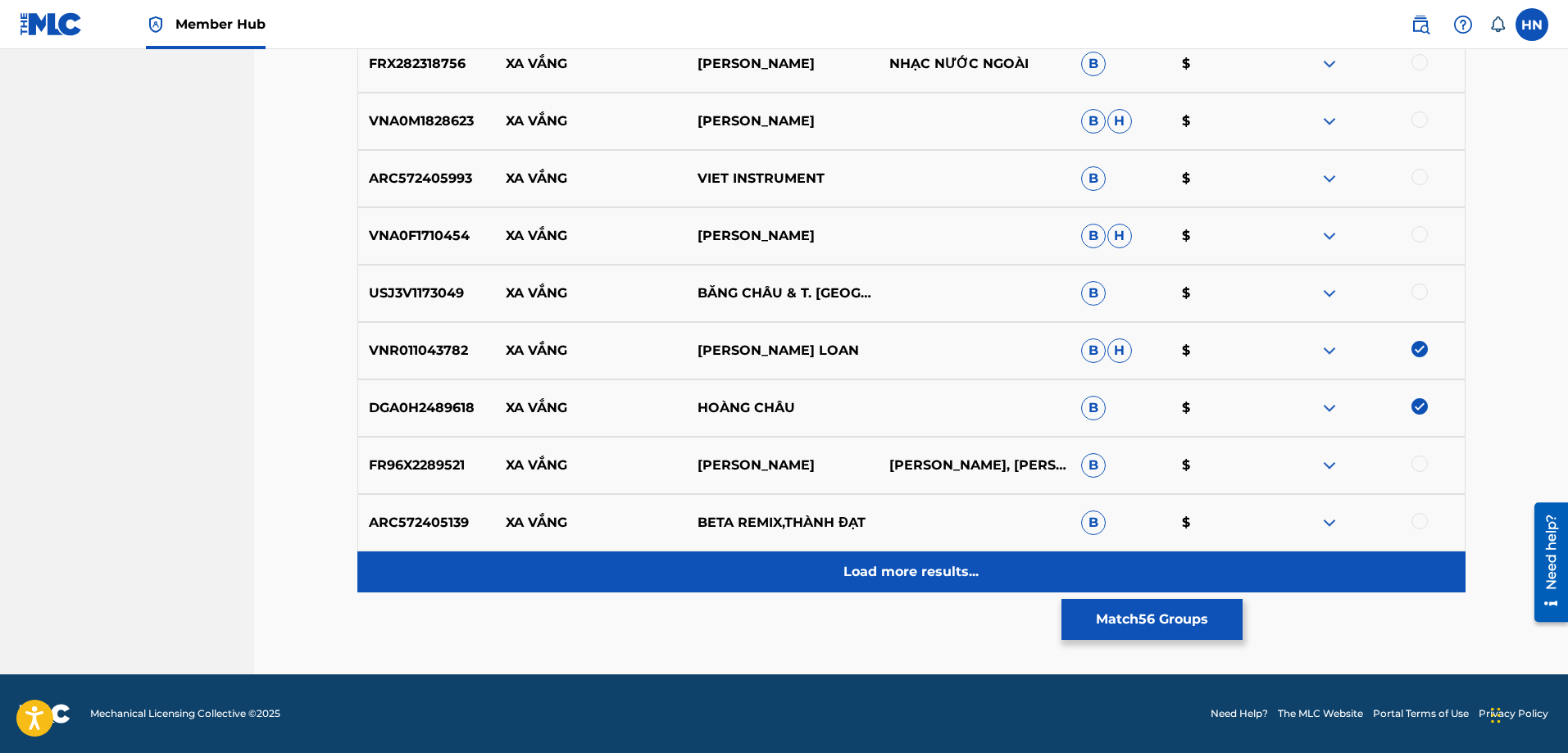
click at [824, 566] on div "Load more results..." at bounding box center [912, 572] width 1108 height 41
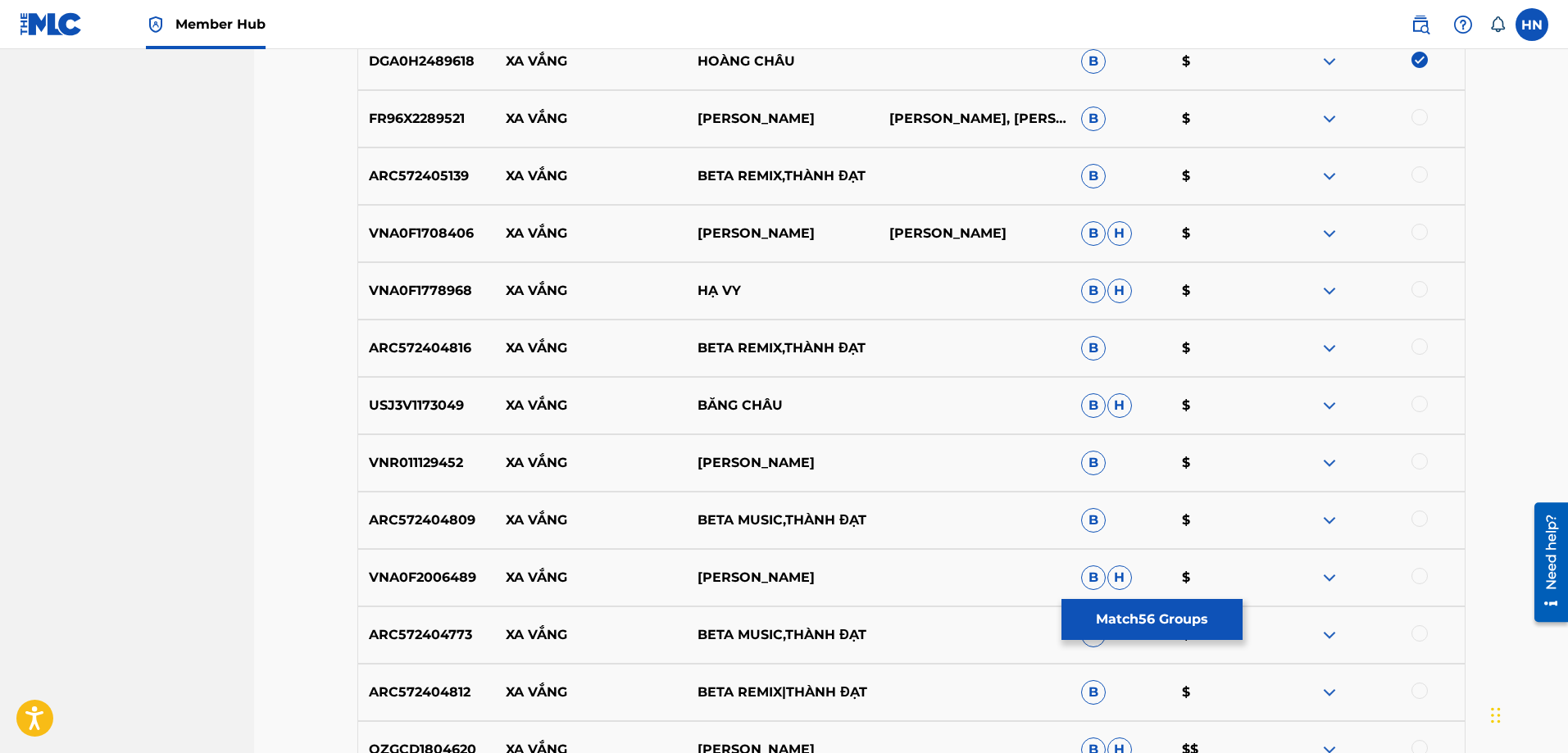
scroll to position [7867, 0]
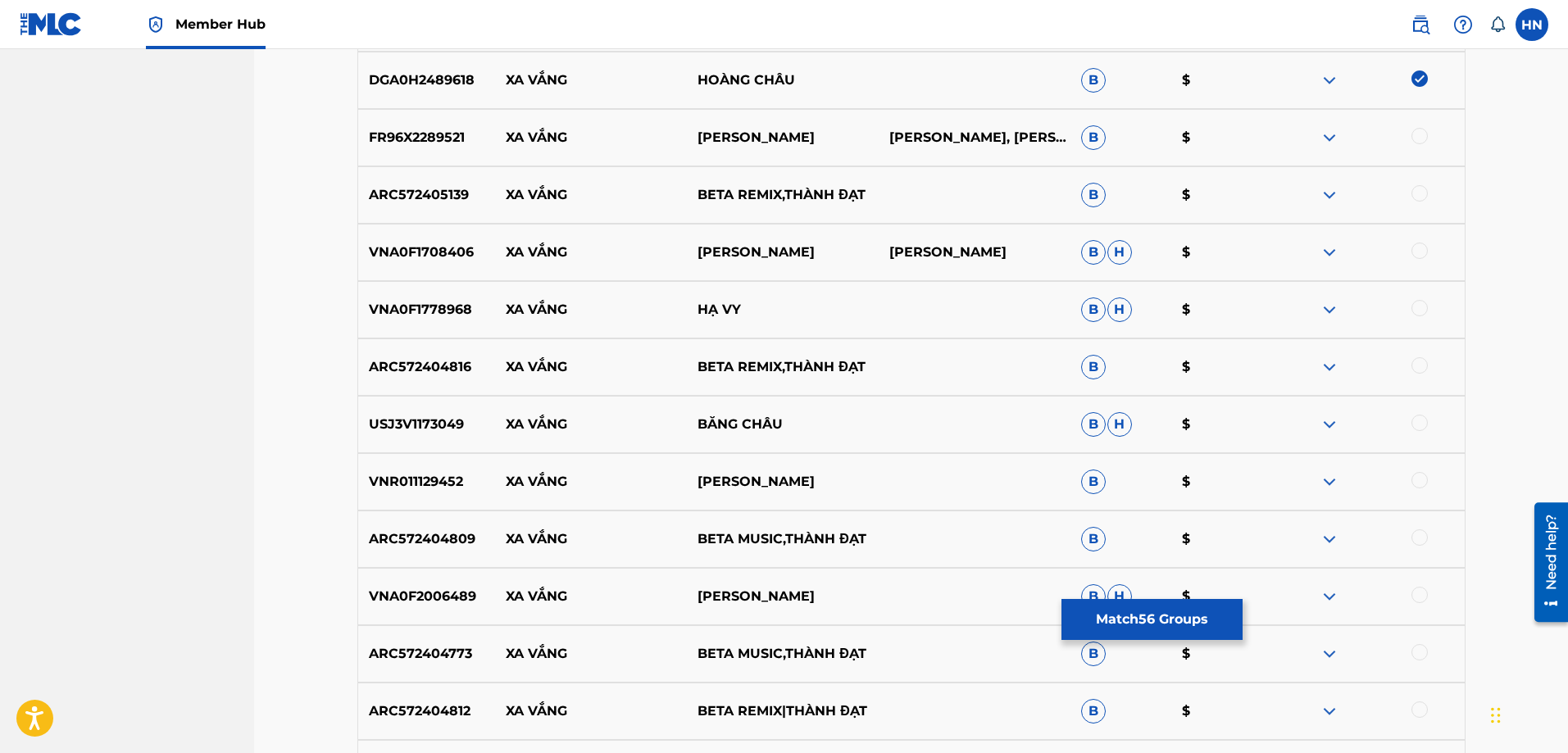
click at [432, 254] on p "VNA0F1708406" at bounding box center [427, 253] width 138 height 20
click at [1414, 260] on div at bounding box center [1369, 253] width 192 height 20
click at [1419, 249] on div at bounding box center [1420, 251] width 17 height 17
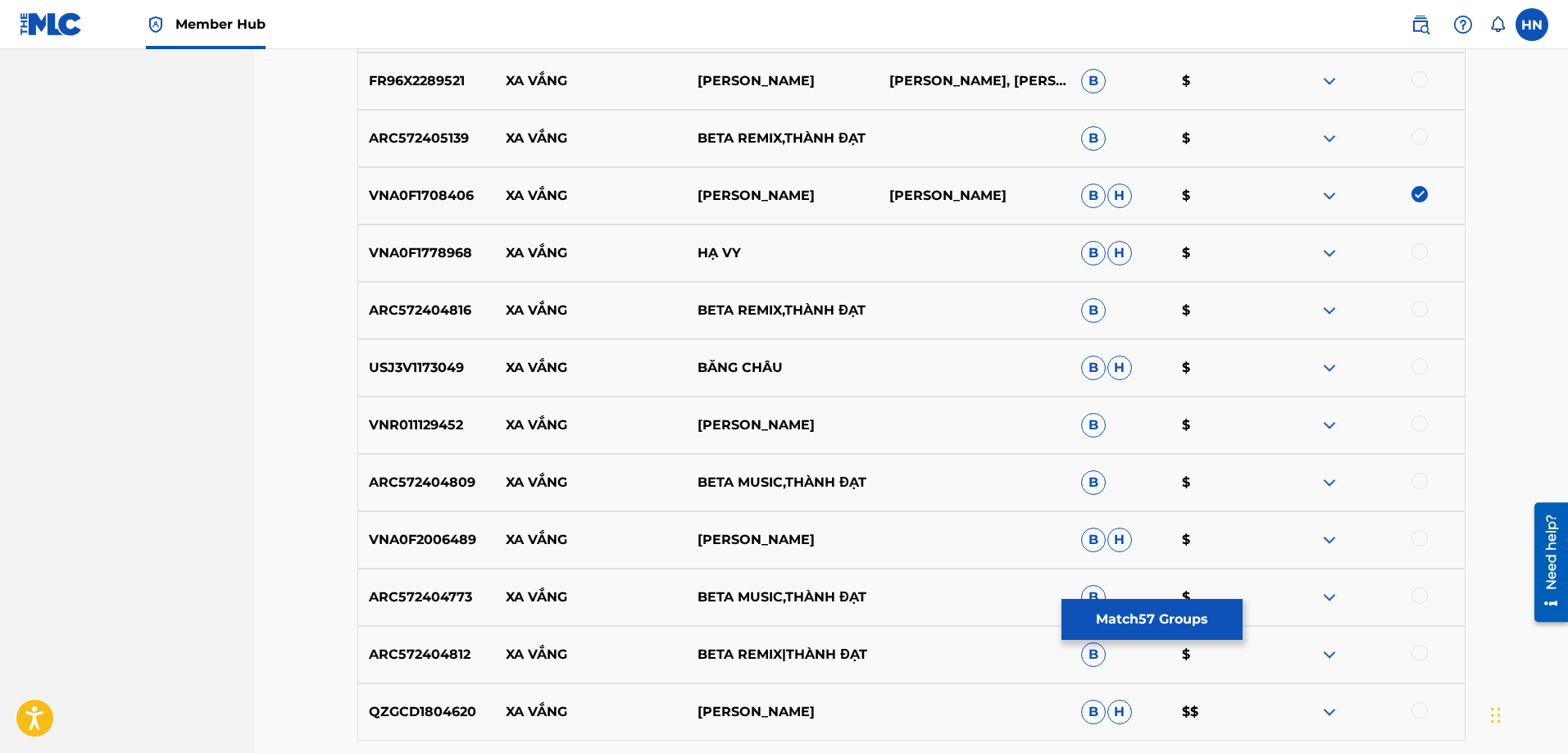
scroll to position [7949, 0]
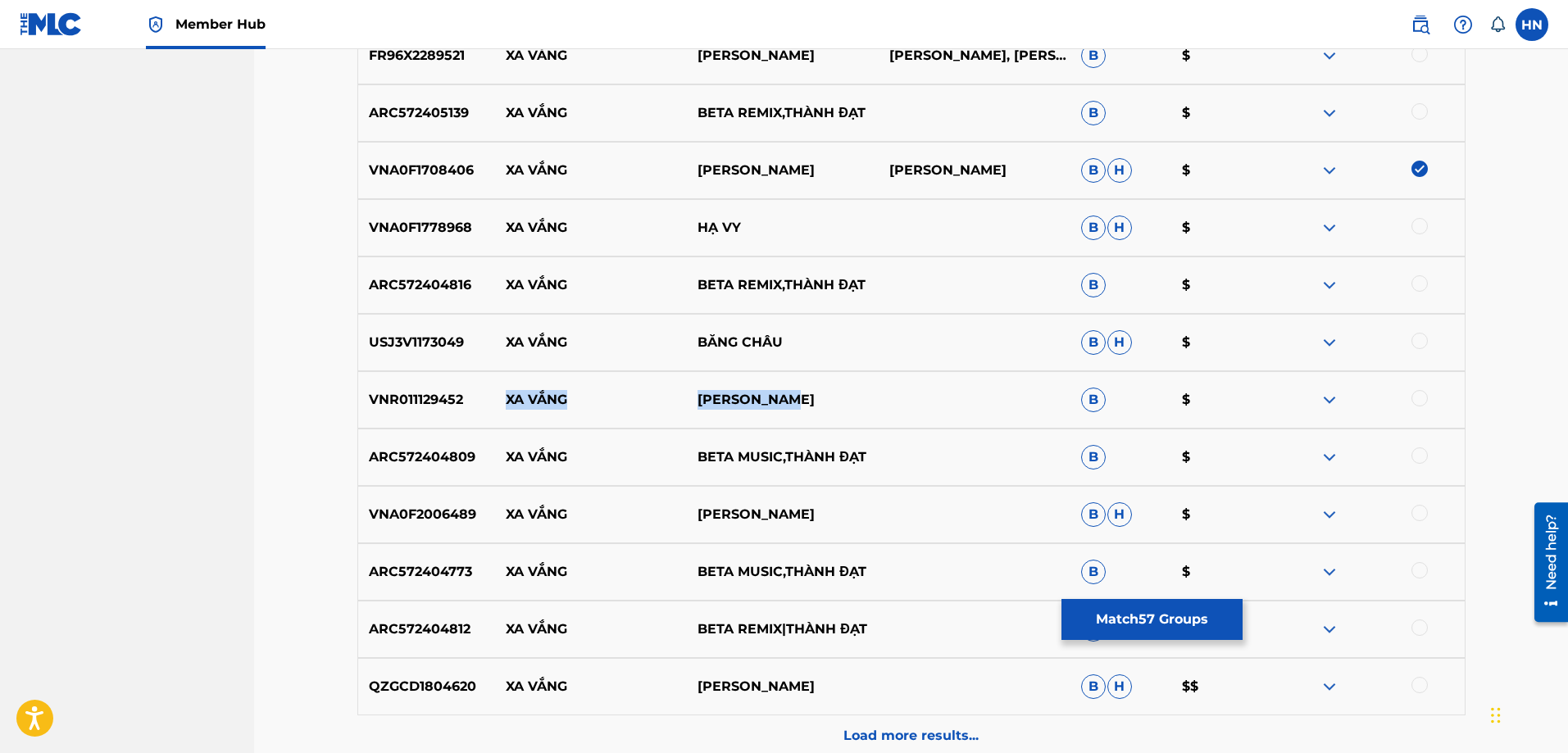
drag, startPoint x: 487, startPoint y: 403, endPoint x: 831, endPoint y: 394, distance: 344.1
click at [830, 394] on div "VNR011129452 XA VẮNG TRANG HUONG B $" at bounding box center [912, 399] width 1108 height 58
click at [445, 374] on div "VNR011129452 XA VẮNG TRANG HUONG B $" at bounding box center [912, 399] width 1108 height 58
click at [1412, 399] on div at bounding box center [1420, 399] width 17 height 17
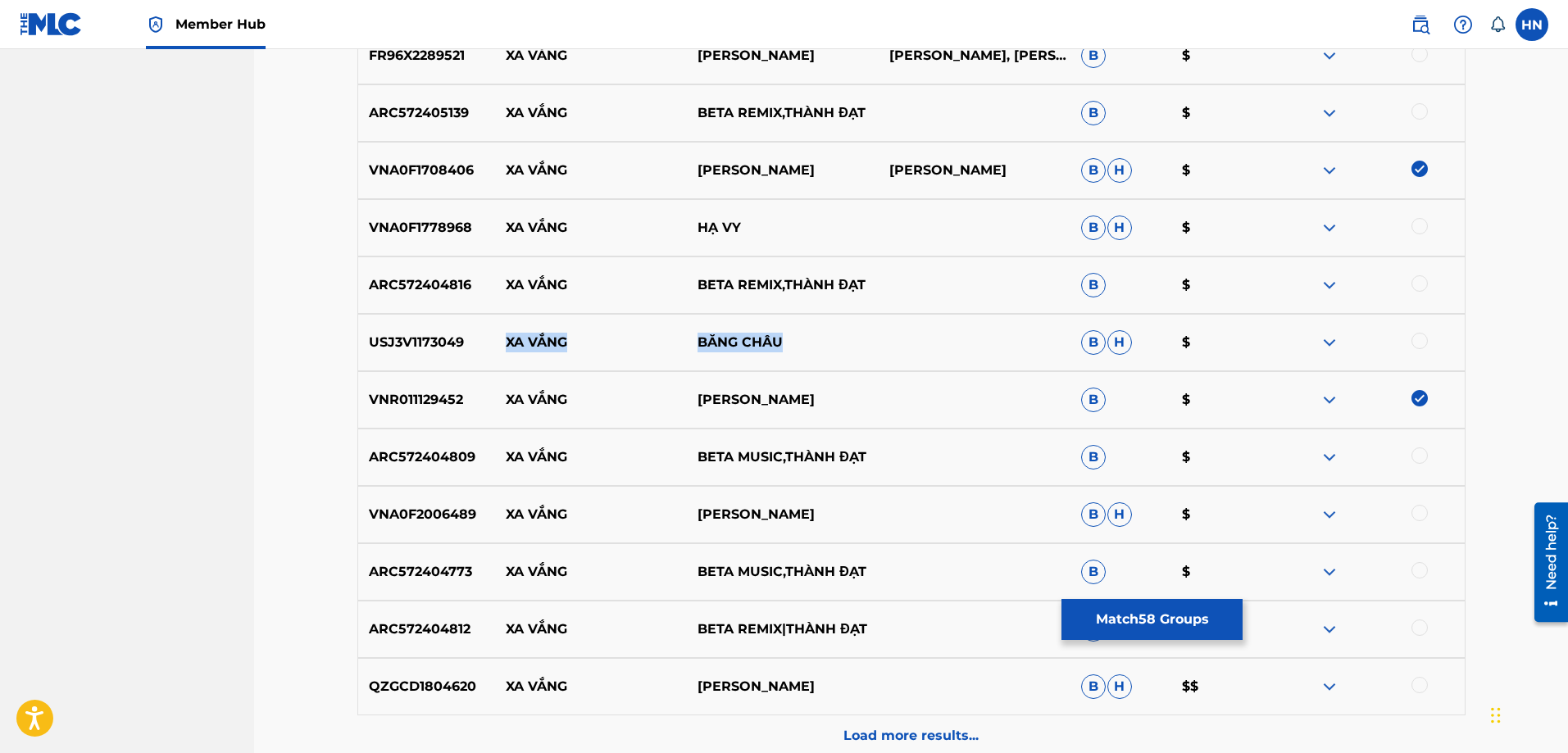
drag, startPoint x: 490, startPoint y: 344, endPoint x: 832, endPoint y: 339, distance: 342.0
click at [832, 339] on div "USJ3V1173049 XA VẮNG BĂNG CHÂU B H $" at bounding box center [912, 342] width 1108 height 58
click at [432, 354] on div "USJ3V1173049 XA VẮNG BĂNG CHÂU B H $" at bounding box center [912, 342] width 1108 height 58
click at [1424, 339] on div at bounding box center [1420, 341] width 17 height 17
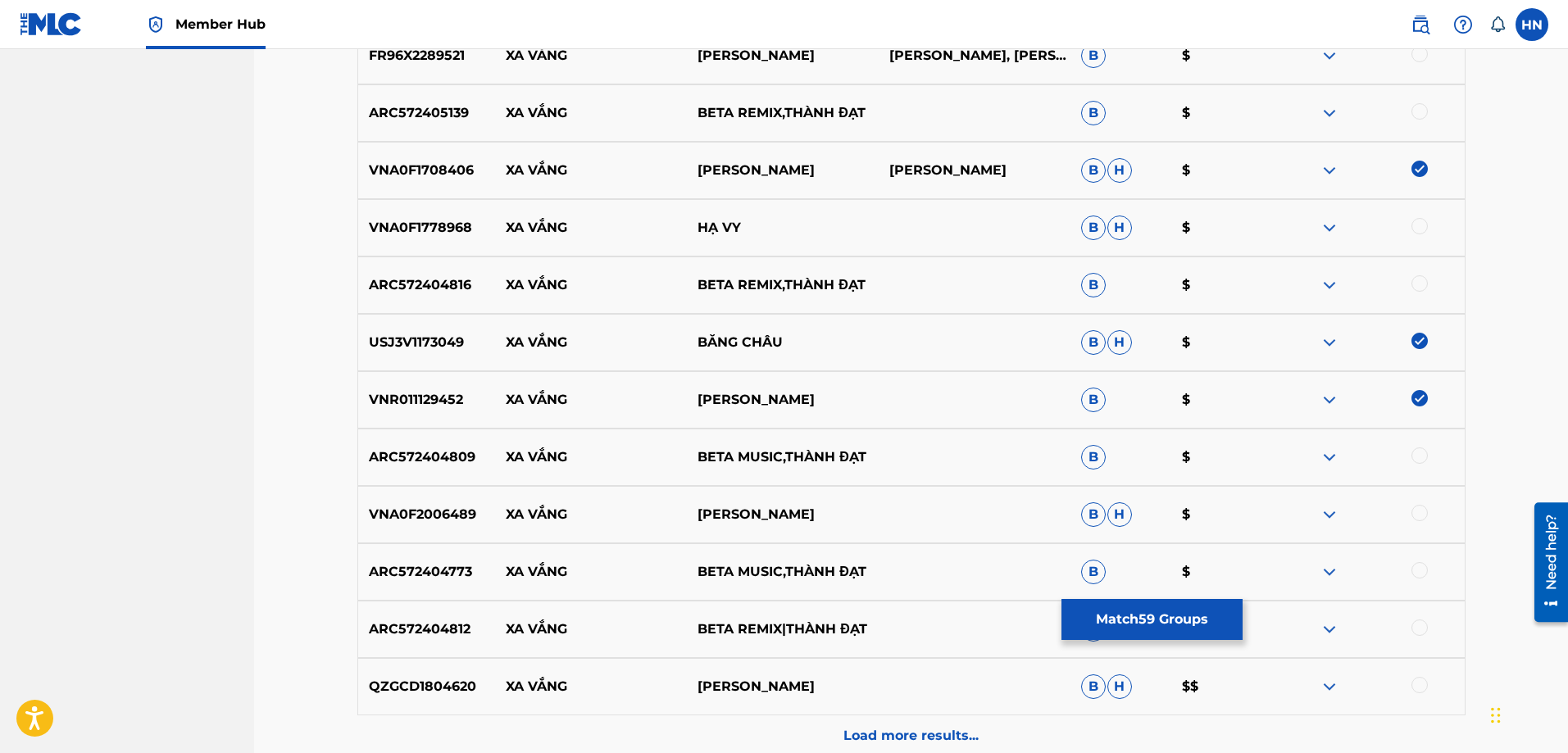
click at [412, 228] on p "VNA0F1778968" at bounding box center [427, 228] width 138 height 20
click at [756, 229] on p "HẠ VY" at bounding box center [783, 228] width 192 height 20
drag, startPoint x: 756, startPoint y: 228, endPoint x: 506, endPoint y: 223, distance: 250.0
click at [506, 223] on div "VNA0F1778968 XA VẮNG HẠ VY B H $" at bounding box center [912, 228] width 1108 height 58
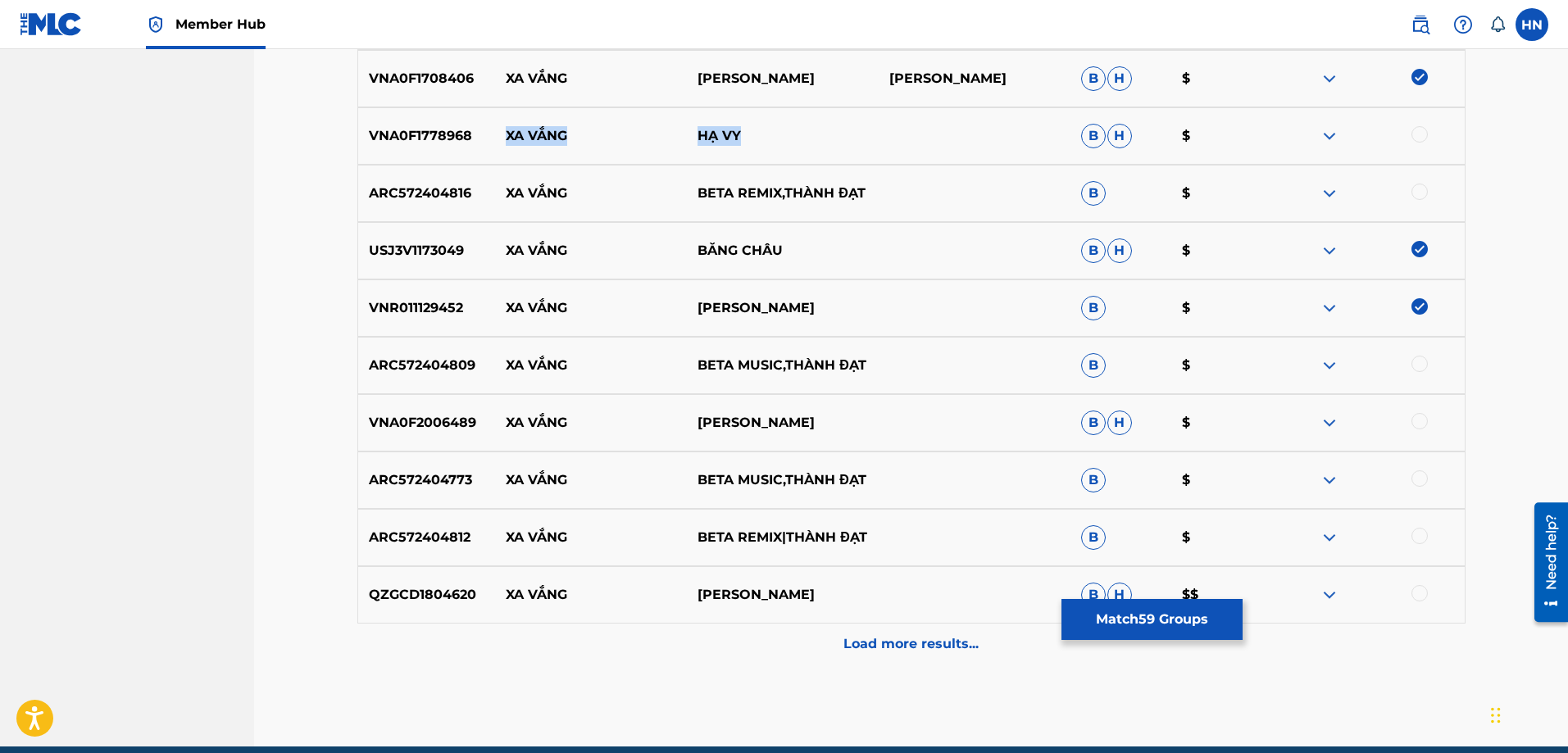
scroll to position [8113, 0]
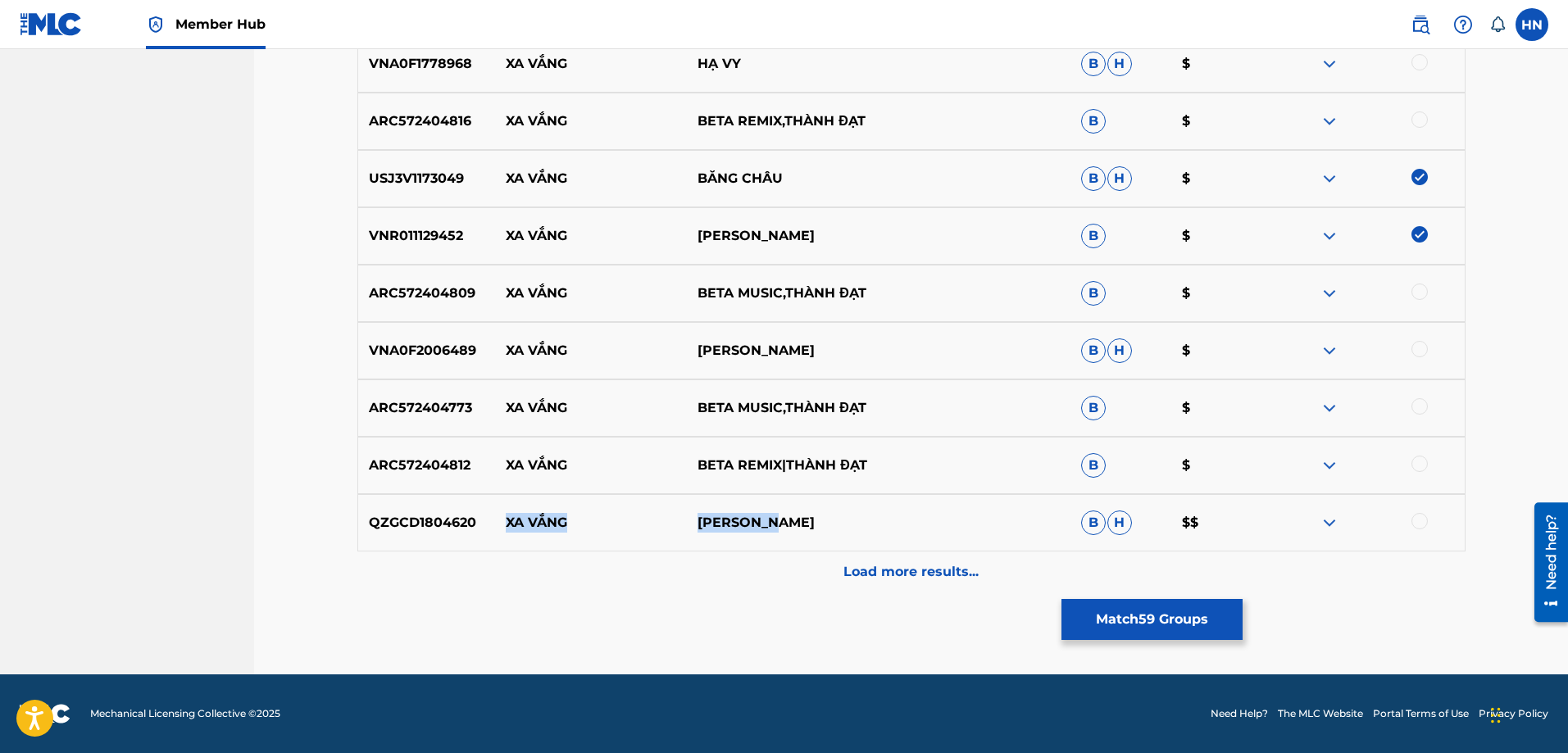
drag, startPoint x: 585, startPoint y: 528, endPoint x: 876, endPoint y: 518, distance: 291.2
click at [854, 520] on div "QZGCD1804620 XA VẮNG THIEN [PERSON_NAME]" at bounding box center [912, 523] width 1108 height 58
click at [455, 515] on p "QZGCD1804620" at bounding box center [427, 523] width 138 height 20
click at [1420, 518] on div at bounding box center [1420, 521] width 17 height 17
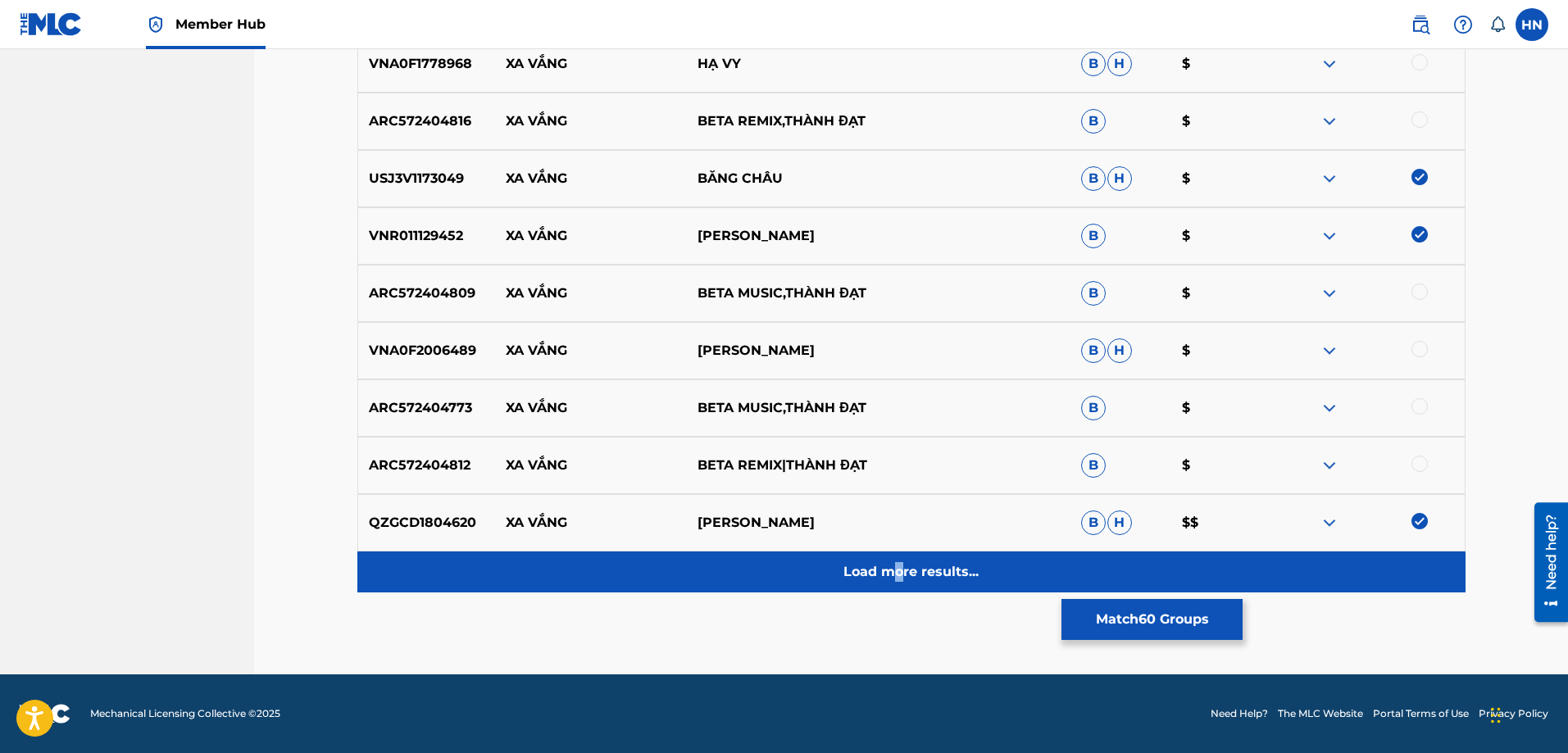
click at [896, 565] on p "Load more results..." at bounding box center [911, 572] width 135 height 20
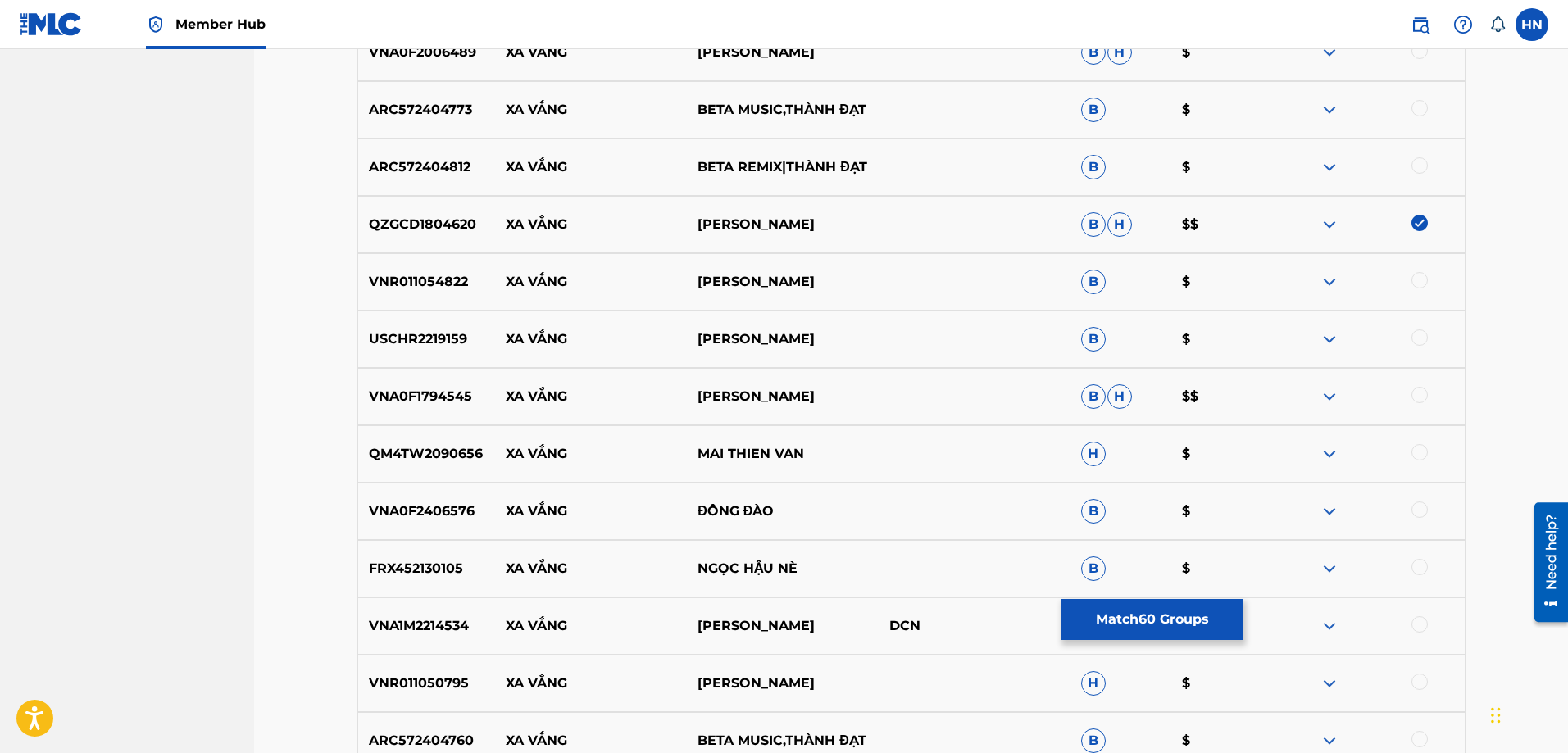
scroll to position [8441, 0]
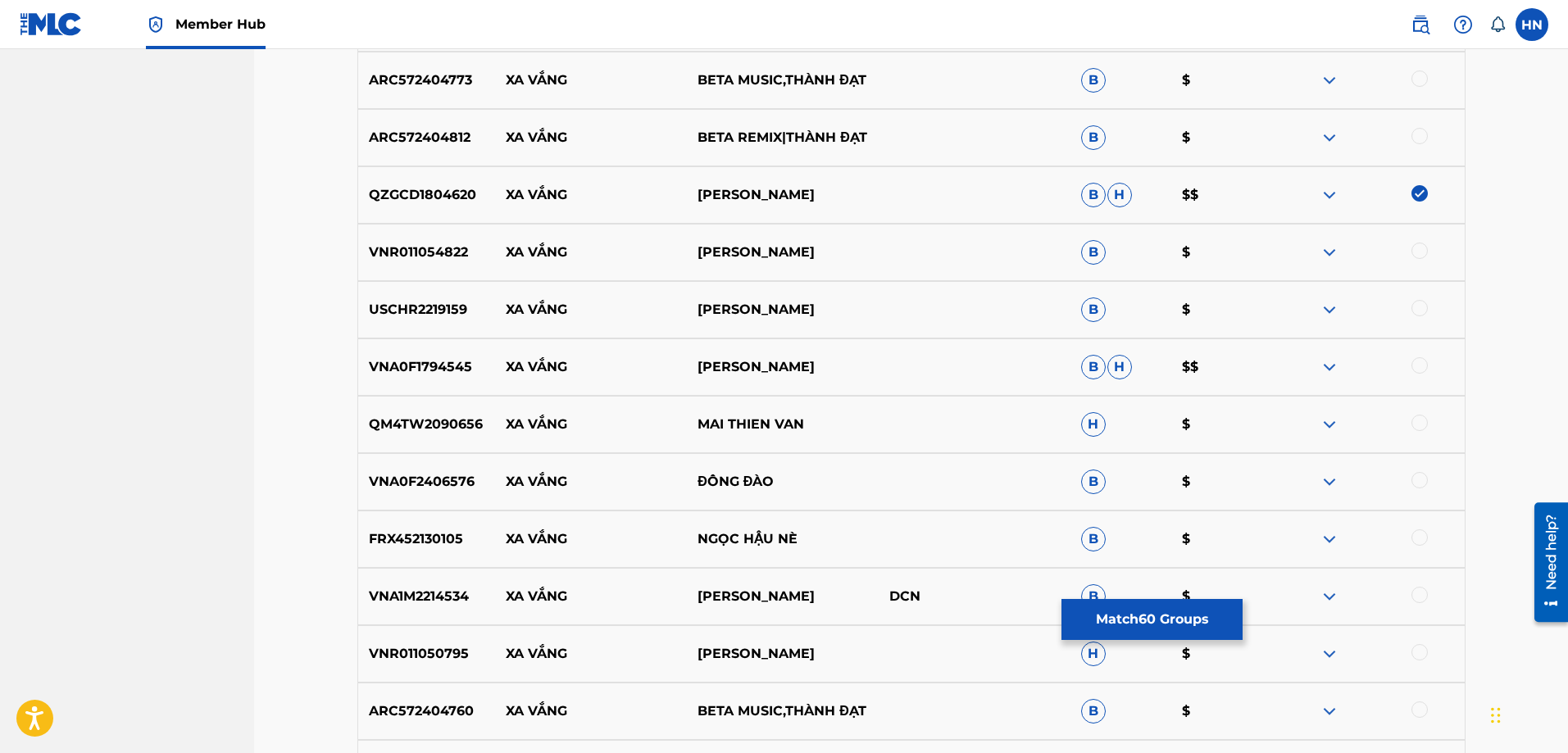
click at [403, 425] on p "QM4TW2090656" at bounding box center [427, 424] width 138 height 20
click at [1418, 426] on div at bounding box center [1420, 423] width 17 height 17
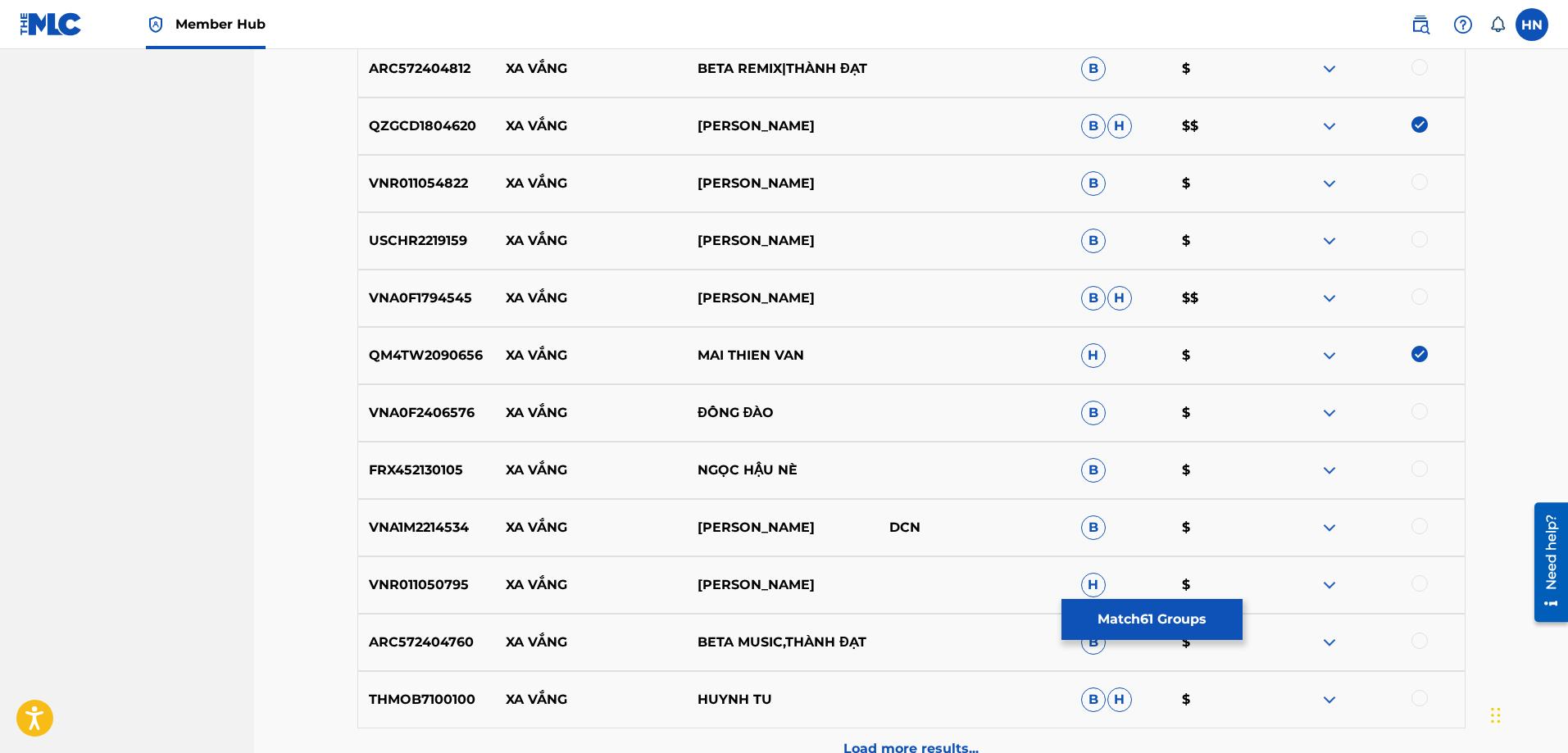
scroll to position [8604, 0]
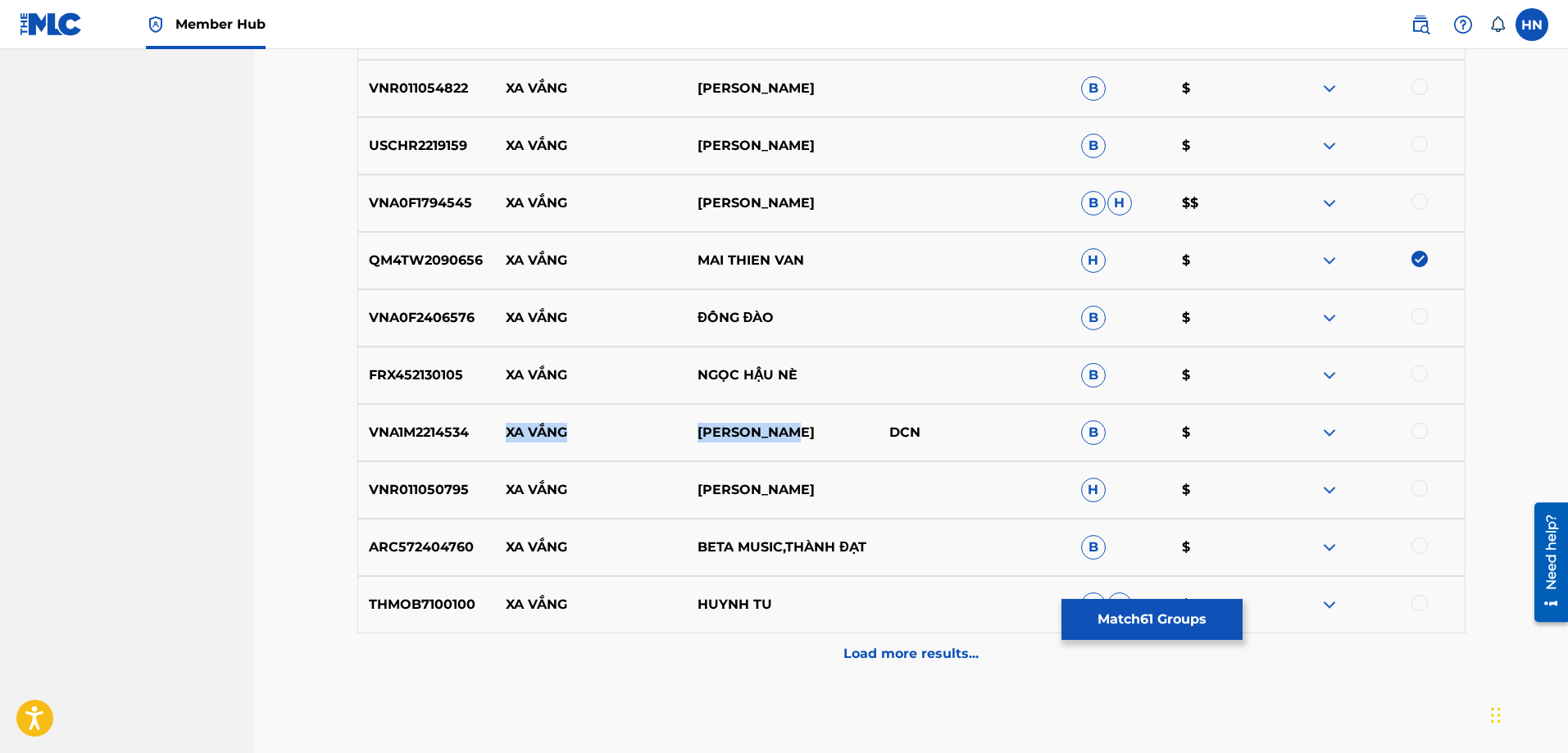
drag, startPoint x: 482, startPoint y: 433, endPoint x: 852, endPoint y: 433, distance: 370.0
click at [852, 433] on div "VNA1M2214534 XA VẮNG THANH HƯƠNG DCN B $" at bounding box center [912, 433] width 1108 height 58
click at [429, 414] on div "VNA1M2214534 XA VẮNG THANH HƯƠNG DCN B $" at bounding box center [912, 433] width 1108 height 58
click at [1419, 424] on div at bounding box center [1420, 431] width 17 height 17
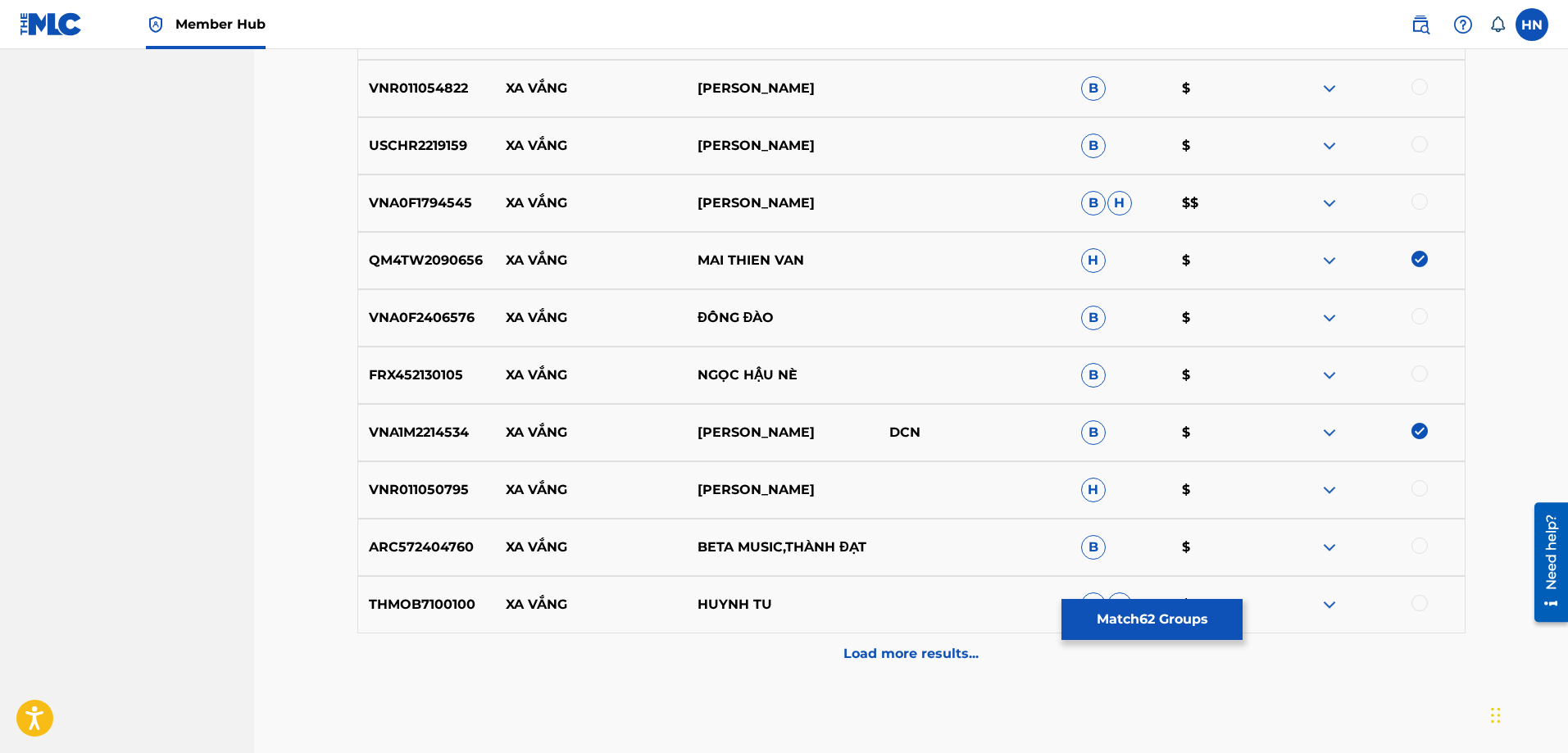
click at [768, 444] on div "VNA1M2214534 XA VẮNG THANH HƯƠNG DCN B $" at bounding box center [912, 433] width 1108 height 58
drag, startPoint x: 791, startPoint y: 309, endPoint x: 472, endPoint y: 311, distance: 319.0
click at [472, 311] on div "VNA0F2406576 XA VẮNG ĐÔNG ĐÀO B $" at bounding box center [912, 318] width 1108 height 58
click at [398, 333] on div "VNA0F2406576 XA VẮNG ĐÔNG ĐÀO B $" at bounding box center [912, 318] width 1108 height 58
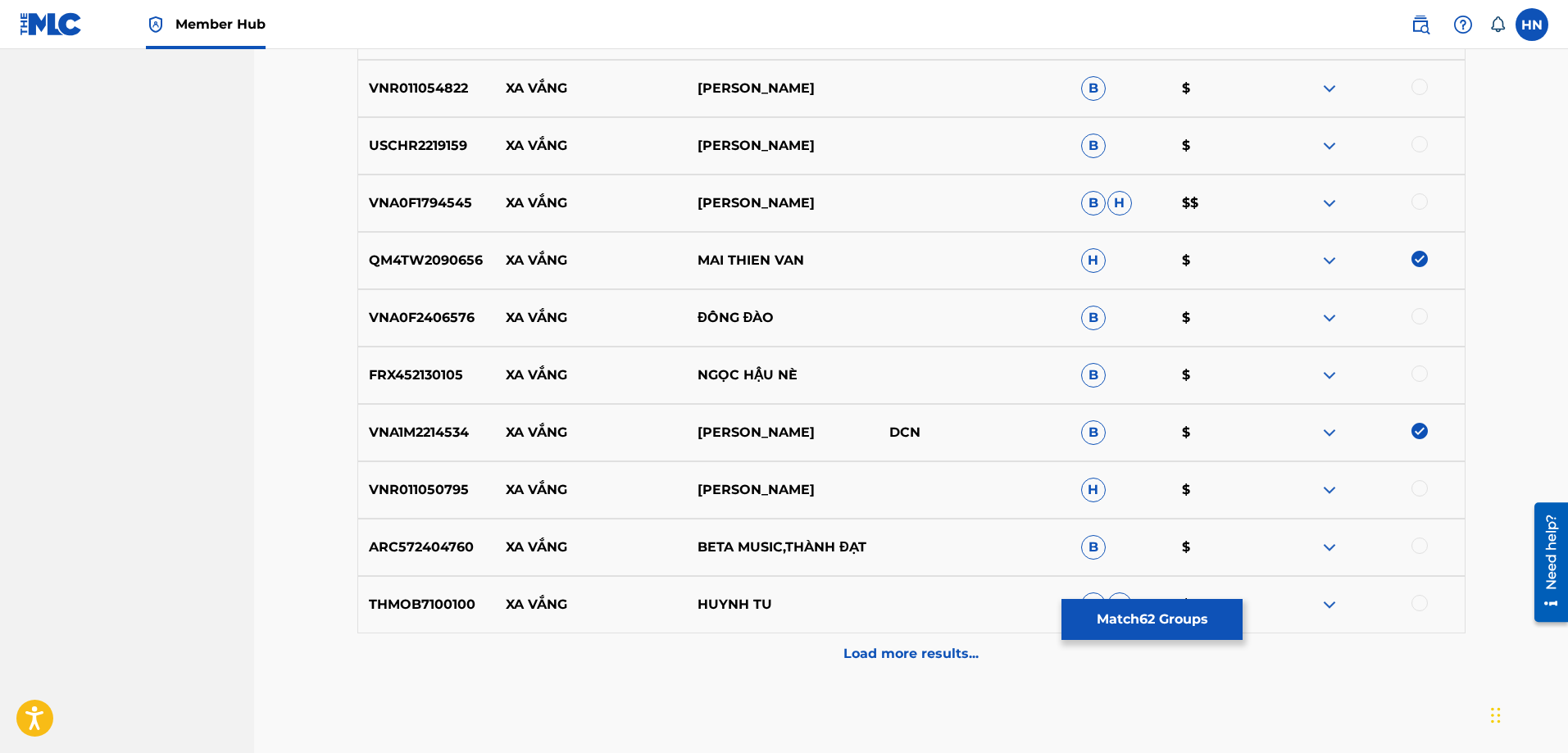
click at [1419, 312] on div at bounding box center [1420, 317] width 17 height 17
click at [1326, 205] on img at bounding box center [1330, 203] width 20 height 20
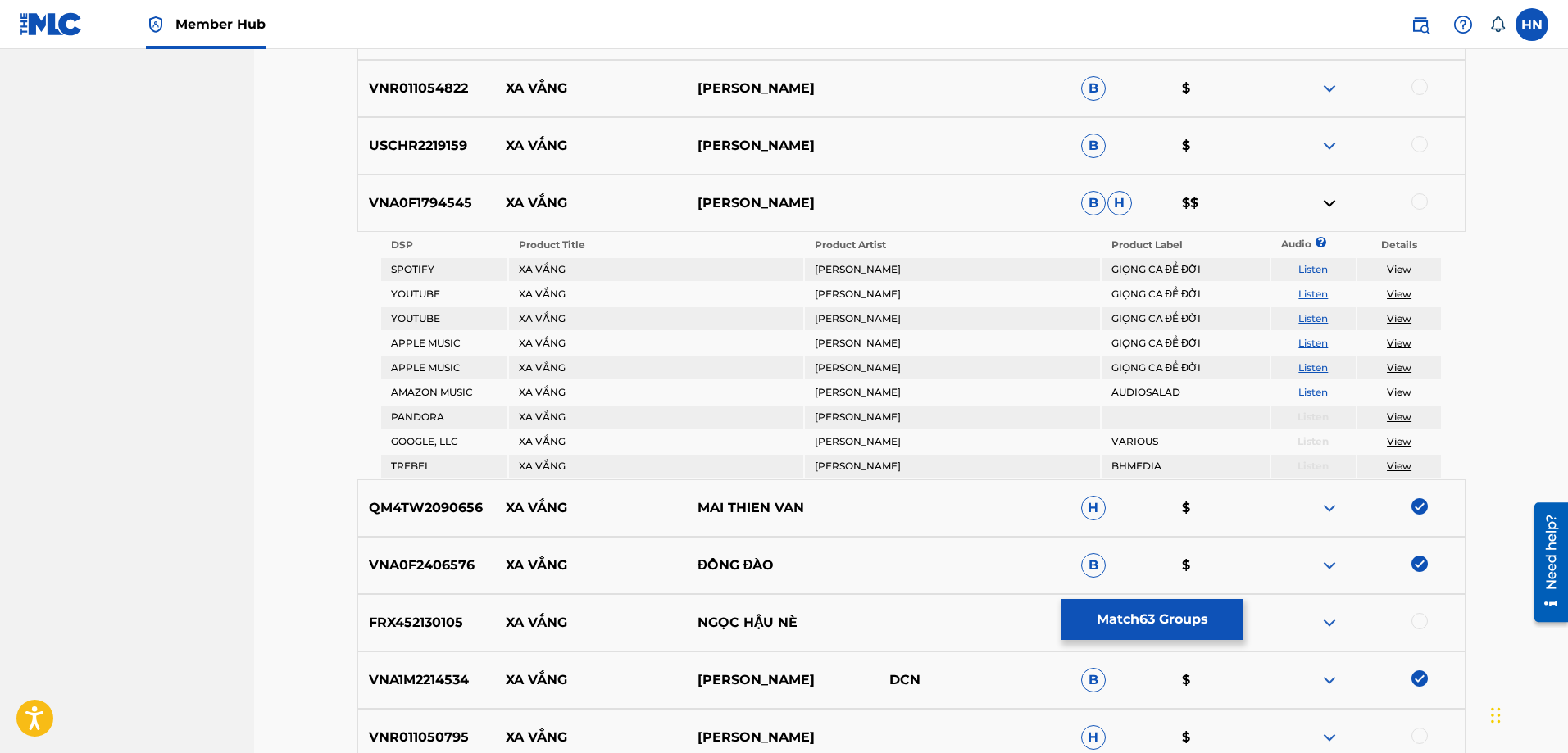
click at [1314, 301] on td "Listen" at bounding box center [1314, 294] width 84 height 23
click at [1311, 295] on link "Listen" at bounding box center [1313, 294] width 29 height 13
click at [456, 203] on p "VNA0F1794545" at bounding box center [427, 203] width 138 height 20
click at [1426, 205] on div at bounding box center [1420, 202] width 17 height 17
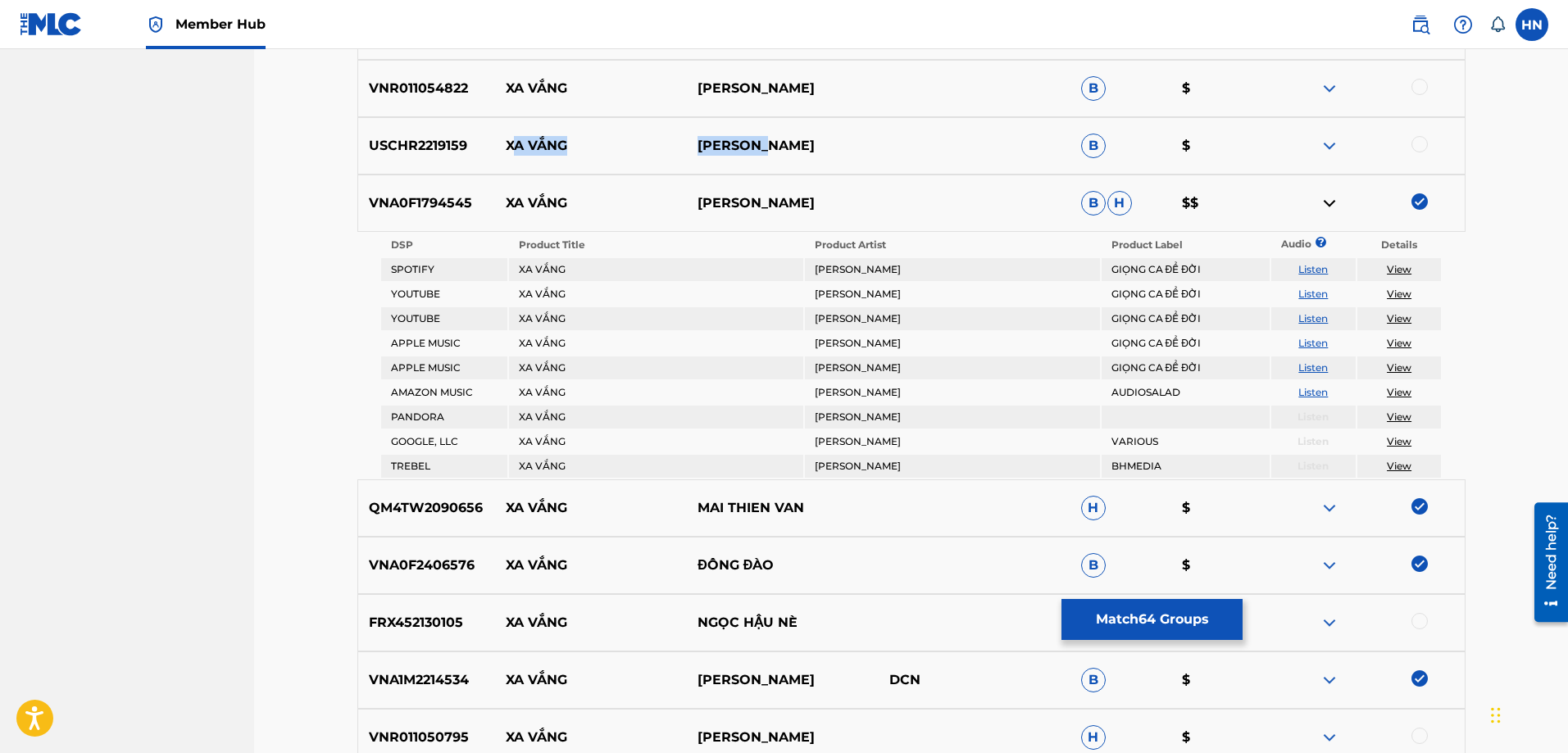
drag, startPoint x: 819, startPoint y: 147, endPoint x: 514, endPoint y: 120, distance: 306.2
click at [514, 120] on div "USCHR2219159 XA VẮNG [PERSON_NAME] B $" at bounding box center [912, 146] width 1108 height 58
click at [491, 133] on div "USCHR2219159 XA VẮNG [PERSON_NAME] B $" at bounding box center [912, 146] width 1108 height 58
click at [436, 154] on p "USCHR2219159" at bounding box center [427, 146] width 138 height 20
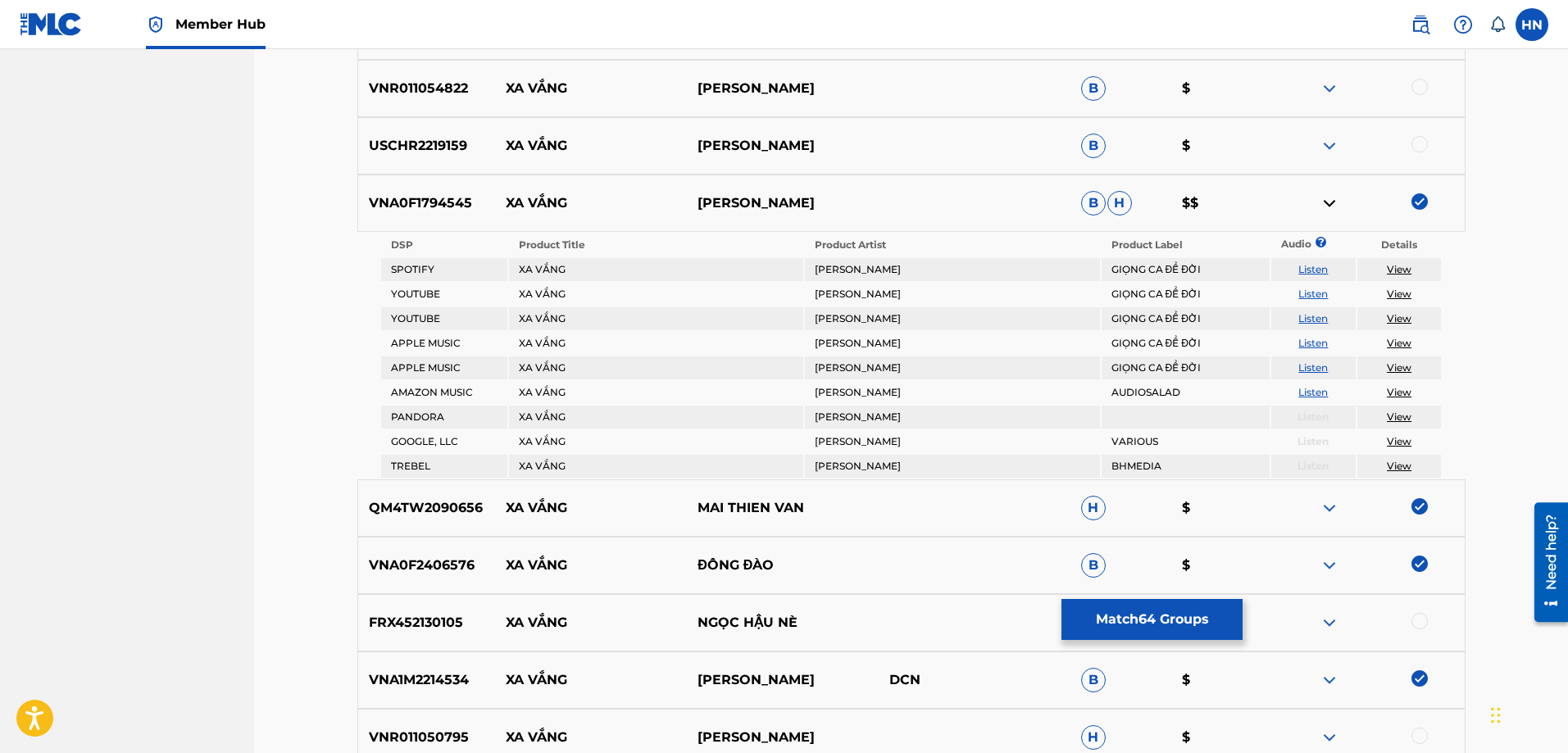
click at [1422, 145] on div at bounding box center [1420, 144] width 17 height 17
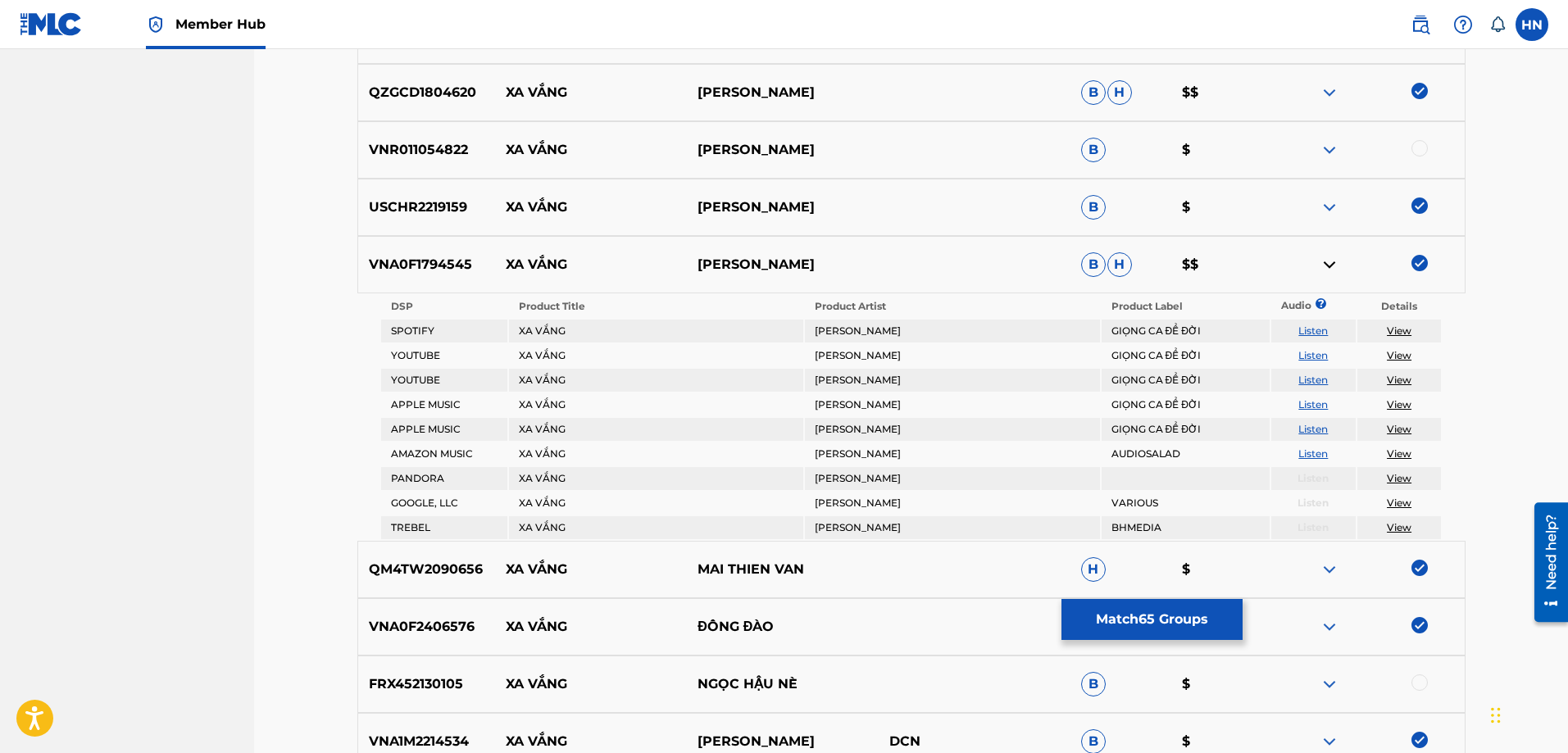
scroll to position [8358, 0]
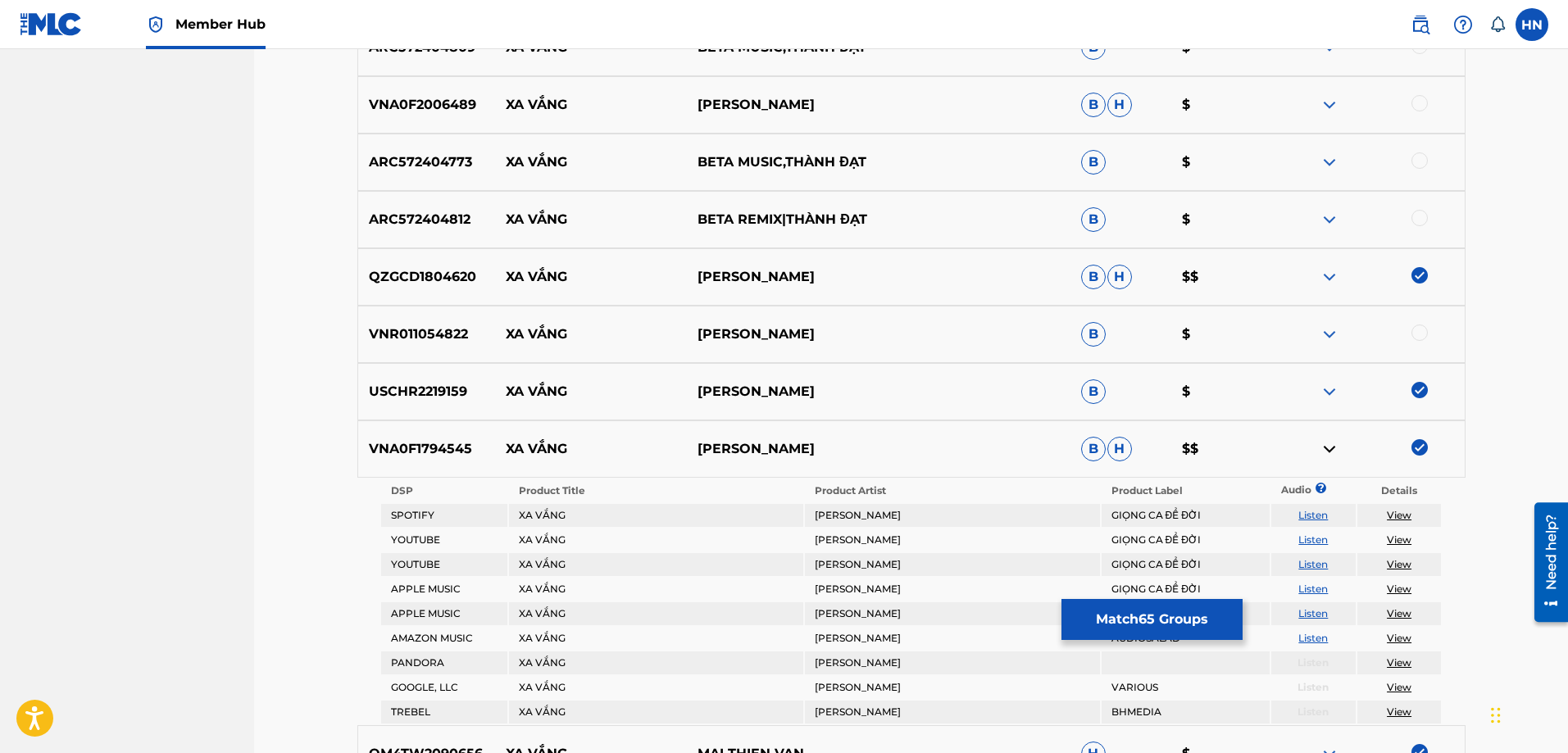
drag, startPoint x: 497, startPoint y: 334, endPoint x: 988, endPoint y: 269, distance: 495.3
click at [957, 324] on div "VNR011054822 XA VẮNG BẠCH CÔNG KHANH B $" at bounding box center [912, 334] width 1108 height 58
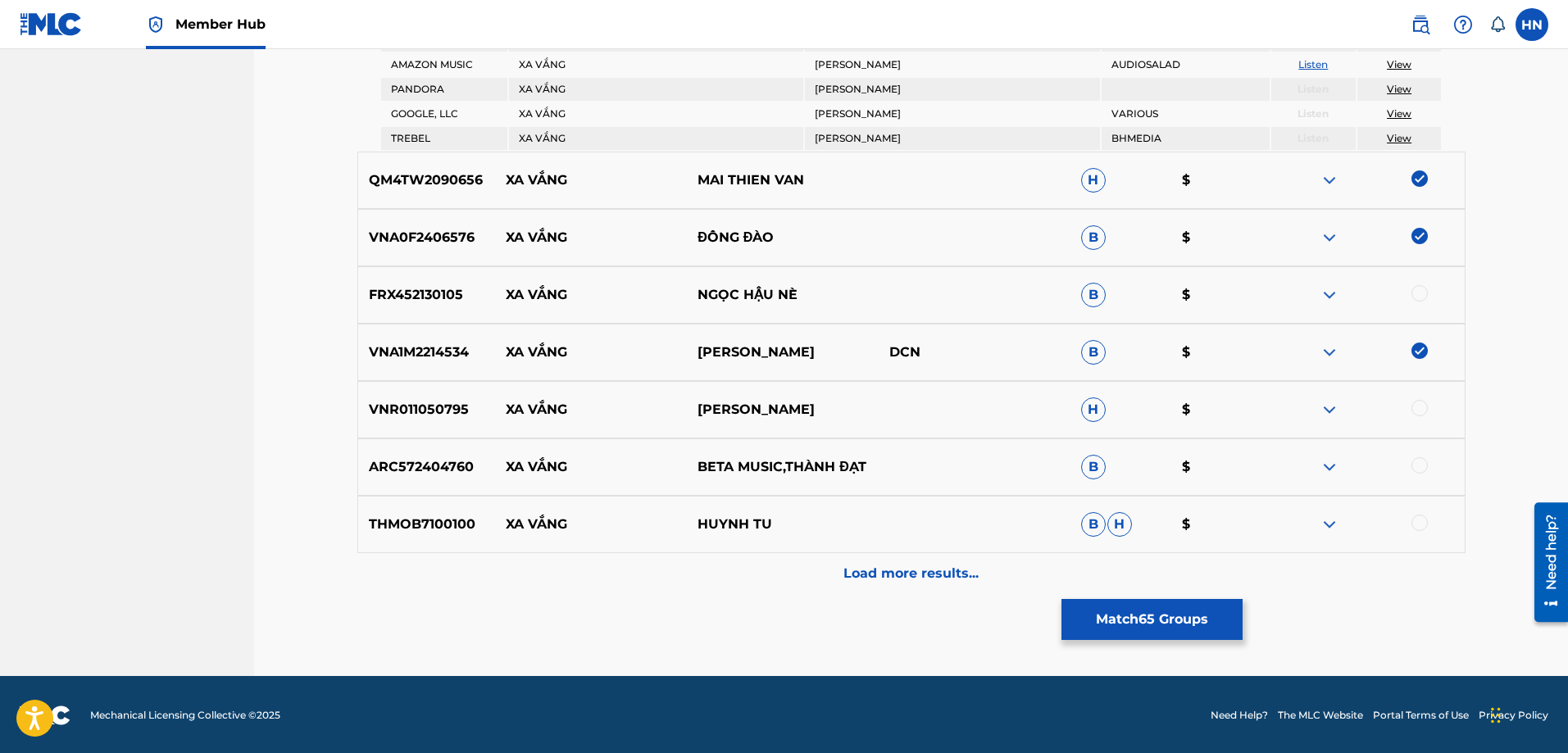
scroll to position [8934, 0]
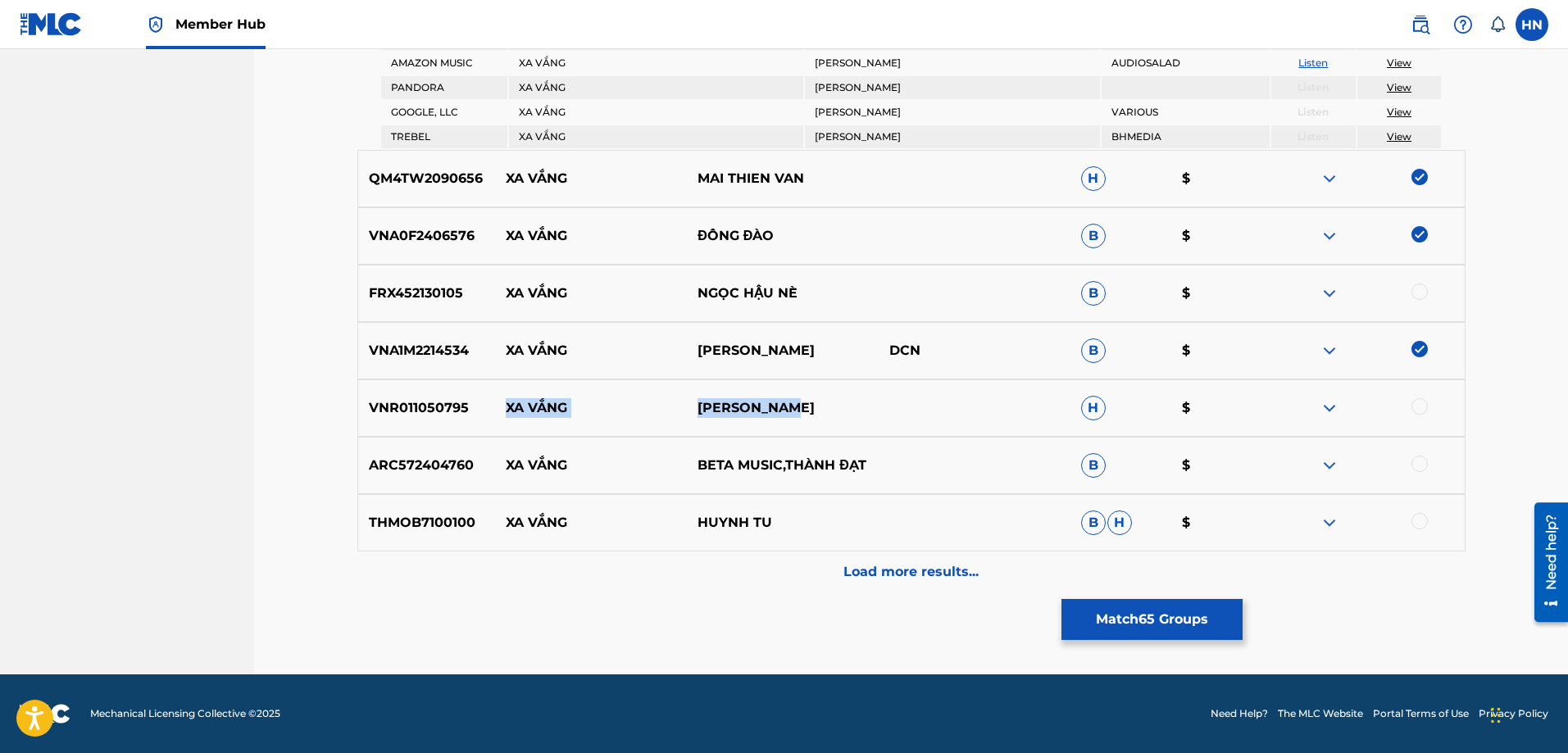
drag, startPoint x: 825, startPoint y: 411, endPoint x: 504, endPoint y: 407, distance: 321.0
click at [504, 407] on div "VNR011050795 XA VẮNG [PERSON_NAME] H $" at bounding box center [912, 408] width 1108 height 58
click at [410, 398] on div "VNR011050795 XA VẮNG [PERSON_NAME] H $" at bounding box center [912, 408] width 1108 height 58
click at [1411, 408] on div at bounding box center [1369, 409] width 192 height 20
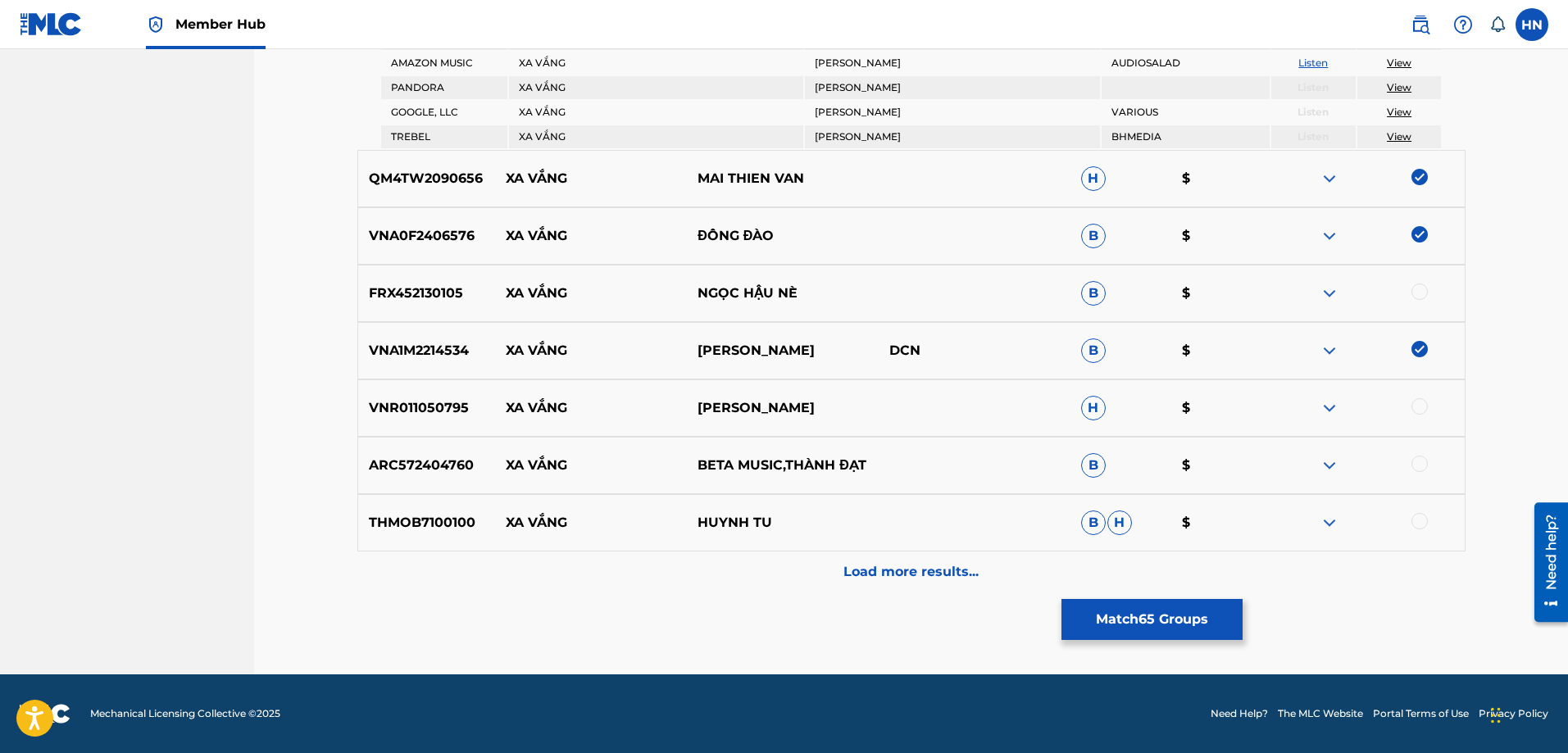
click at [1415, 409] on div at bounding box center [1420, 407] width 17 height 17
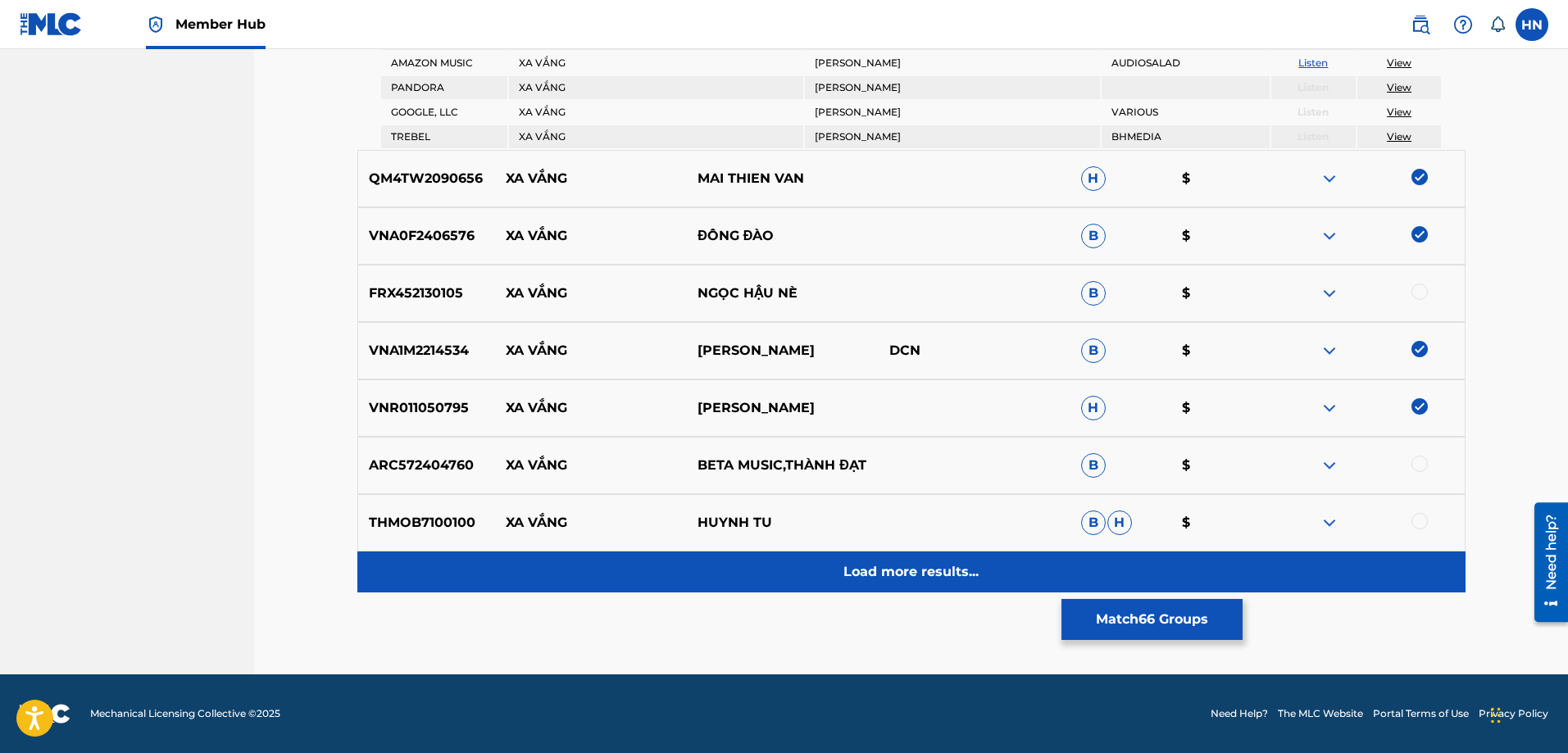
click at [792, 574] on div "Load more results..." at bounding box center [912, 572] width 1108 height 41
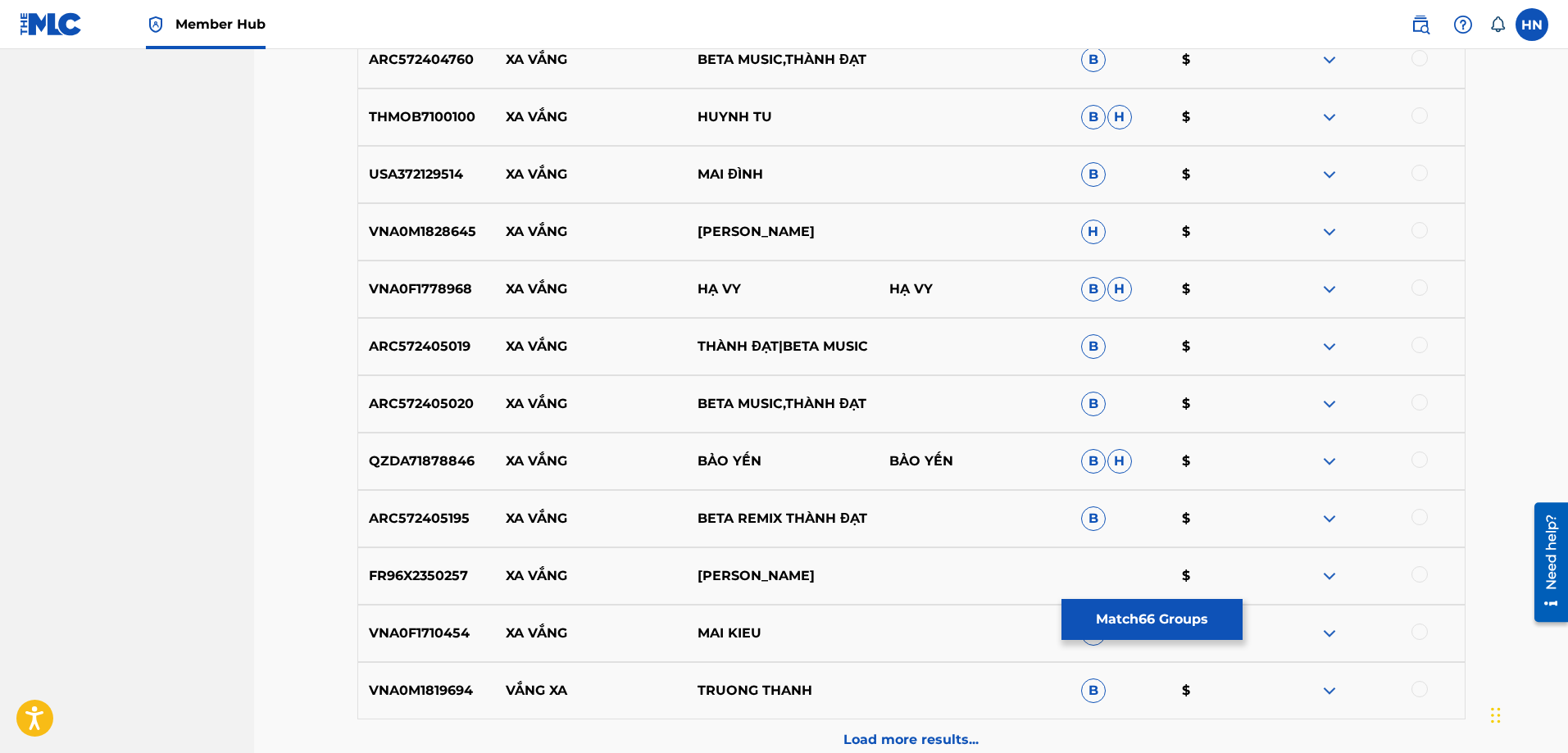
scroll to position [9098, 0]
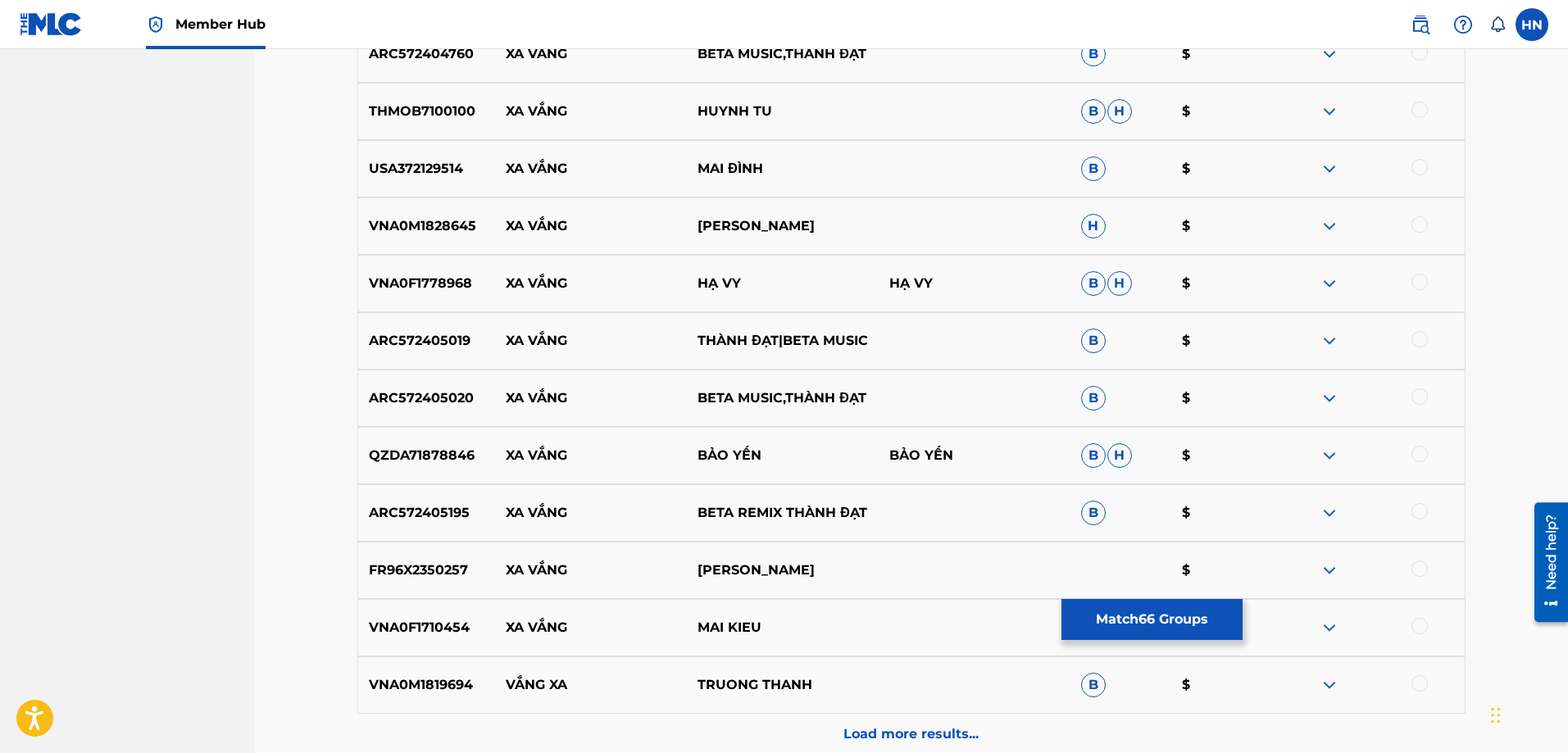
click at [384, 515] on p "ARC572405195" at bounding box center [427, 514] width 138 height 20
click at [424, 449] on p "QZDA71878846" at bounding box center [427, 456] width 138 height 20
click at [1415, 454] on div at bounding box center [1420, 454] width 17 height 17
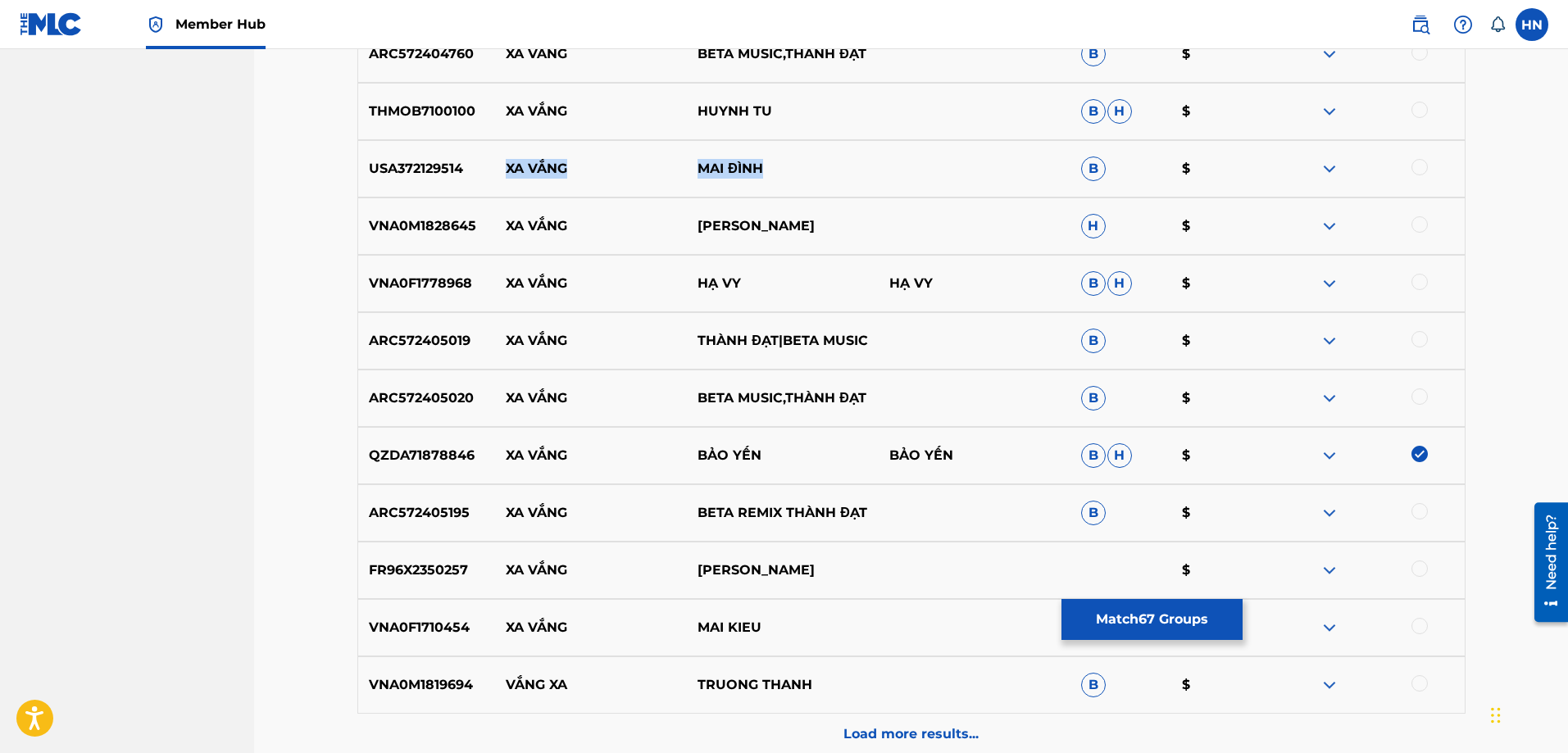
drag, startPoint x: 504, startPoint y: 173, endPoint x: 816, endPoint y: 155, distance: 312.5
click at [816, 153] on div "USA372129514 XA VẮNG MAI ĐÌNH B $" at bounding box center [912, 168] width 1108 height 58
click at [433, 169] on p "USA372129514" at bounding box center [427, 169] width 138 height 20
click at [1426, 168] on div at bounding box center [1420, 168] width 17 height 17
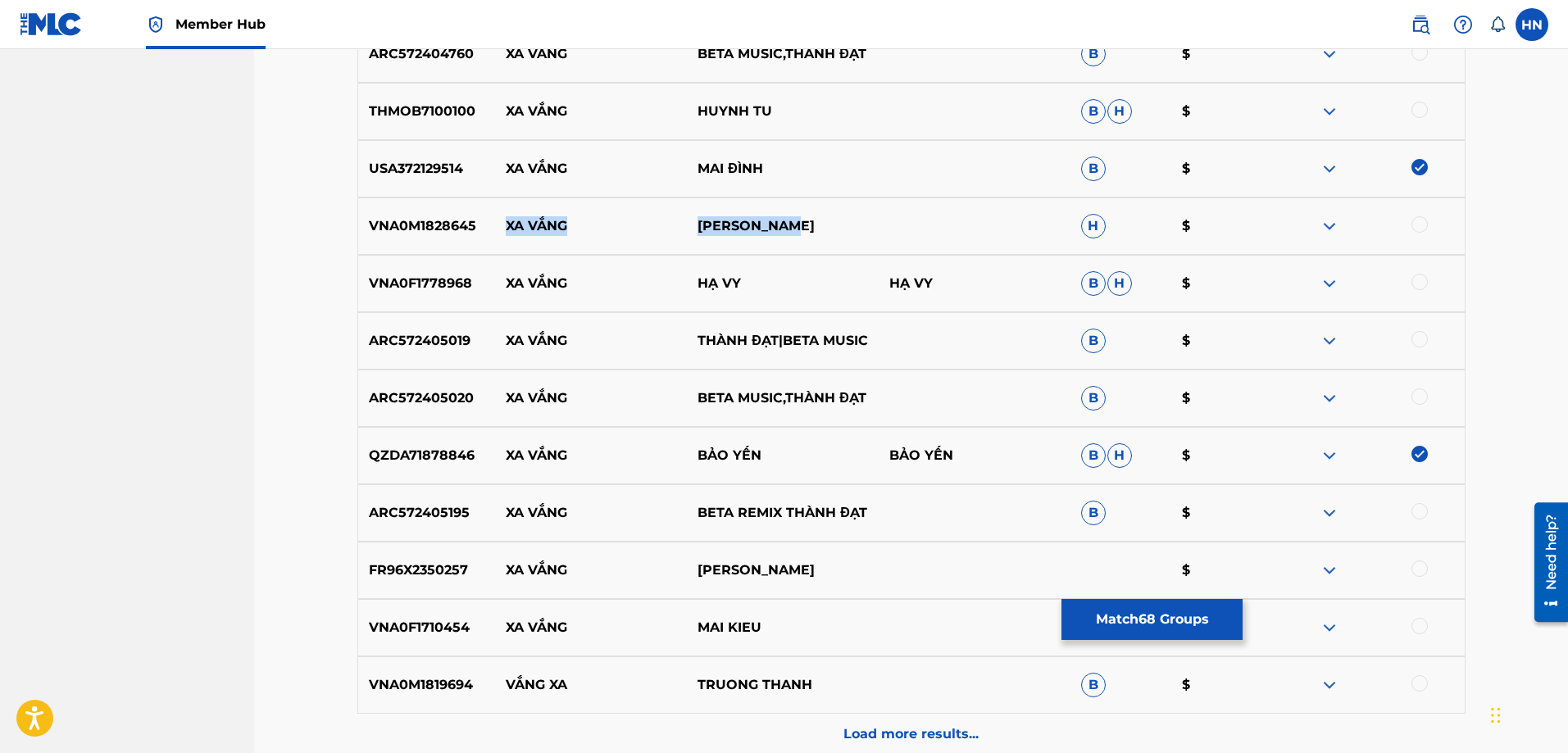
drag, startPoint x: 830, startPoint y: 231, endPoint x: 473, endPoint y: 223, distance: 357.1
click at [473, 223] on div "VNA0M1828645 XA VẮNG PHƯƠNG THẢO H $" at bounding box center [912, 226] width 1108 height 58
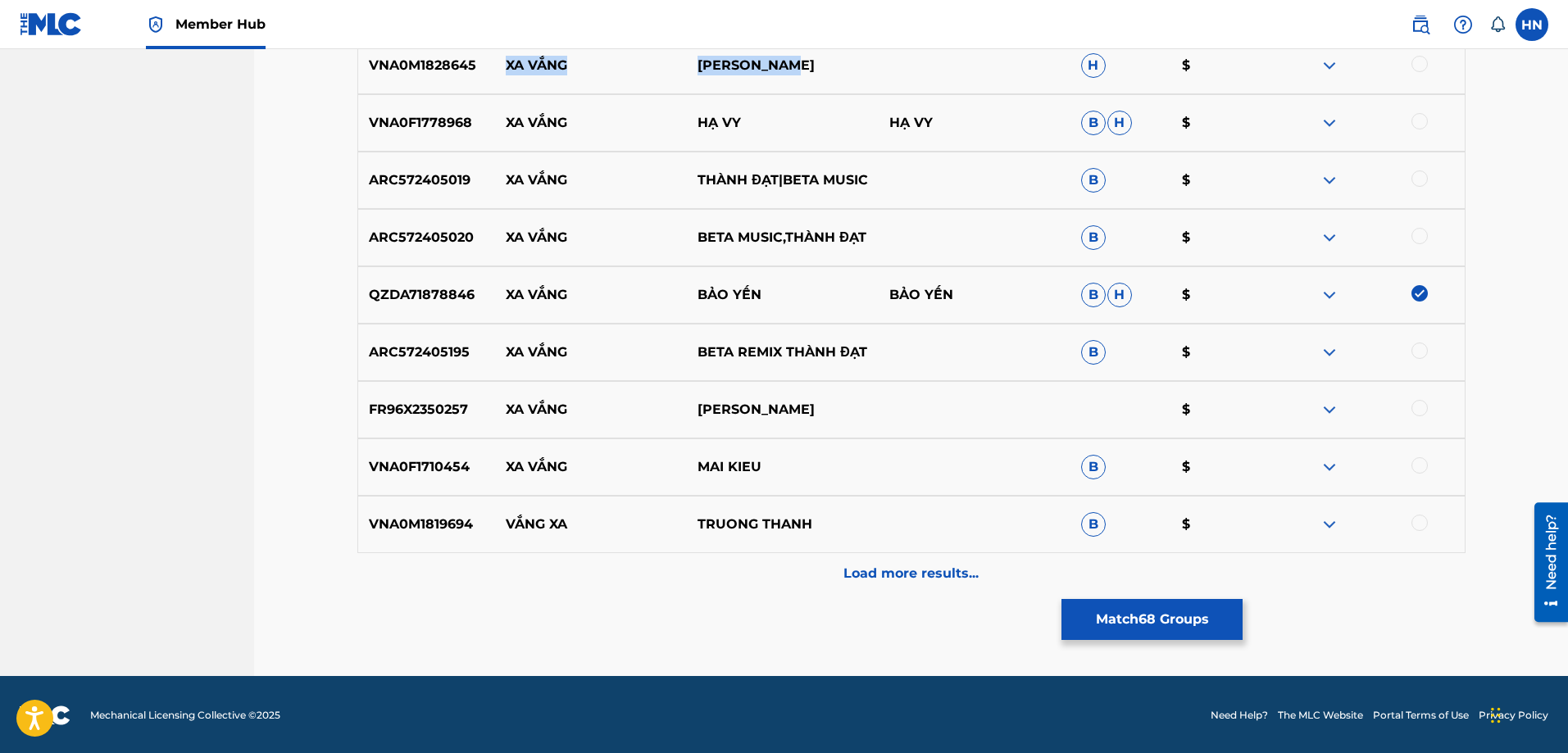
scroll to position [9260, 0]
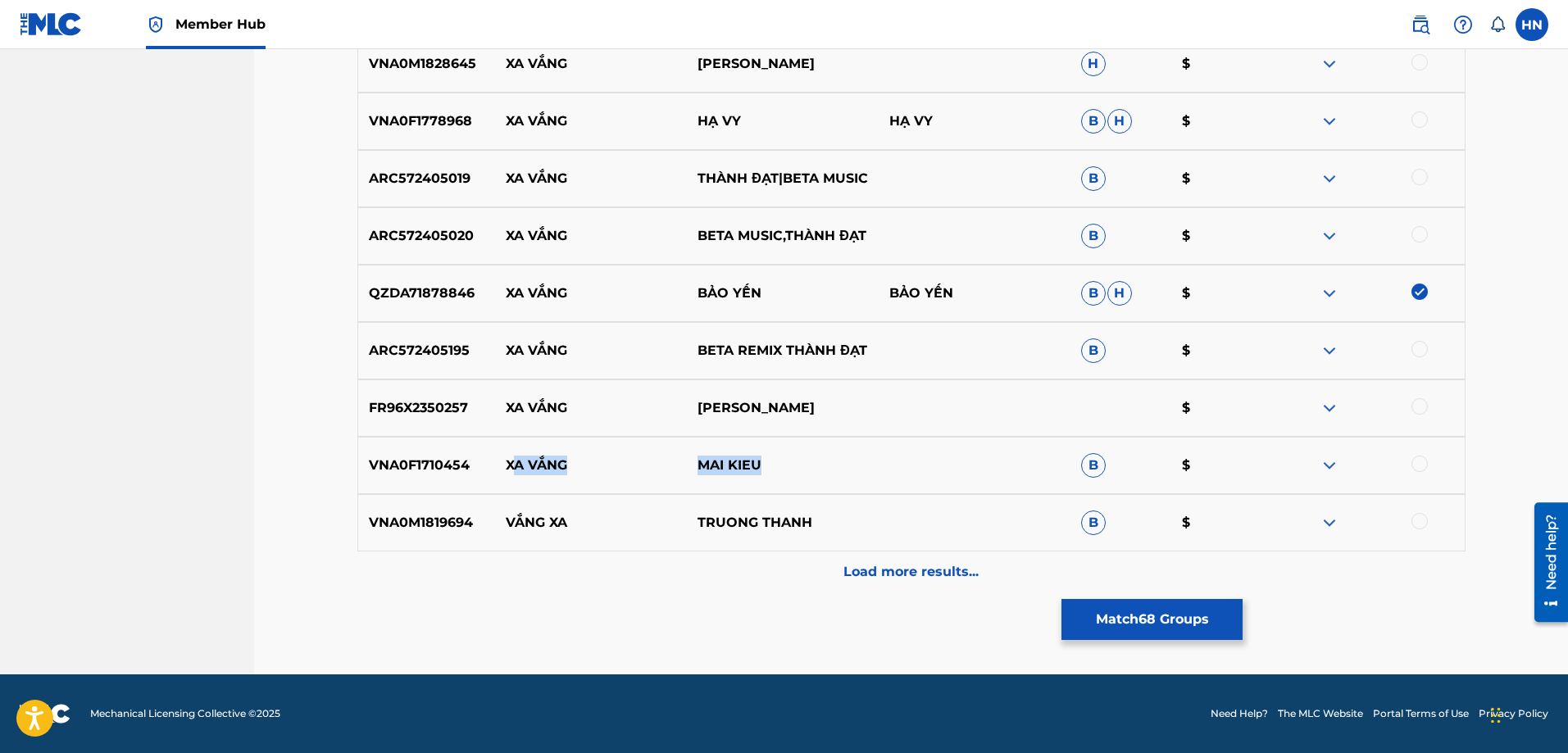
drag, startPoint x: 511, startPoint y: 466, endPoint x: 812, endPoint y: 458, distance: 301.1
click at [812, 458] on div "VNA0F1710454 XA VẮNG MAI KIEU B $" at bounding box center [912, 465] width 1108 height 58
click at [812, 458] on p "MAI KIEU" at bounding box center [783, 466] width 192 height 20
drag, startPoint x: 811, startPoint y: 461, endPoint x: 491, endPoint y: 470, distance: 320.1
click at [491, 470] on div "VNA0F1710454 XA VẮNG MAI KIEU B $" at bounding box center [912, 465] width 1108 height 58
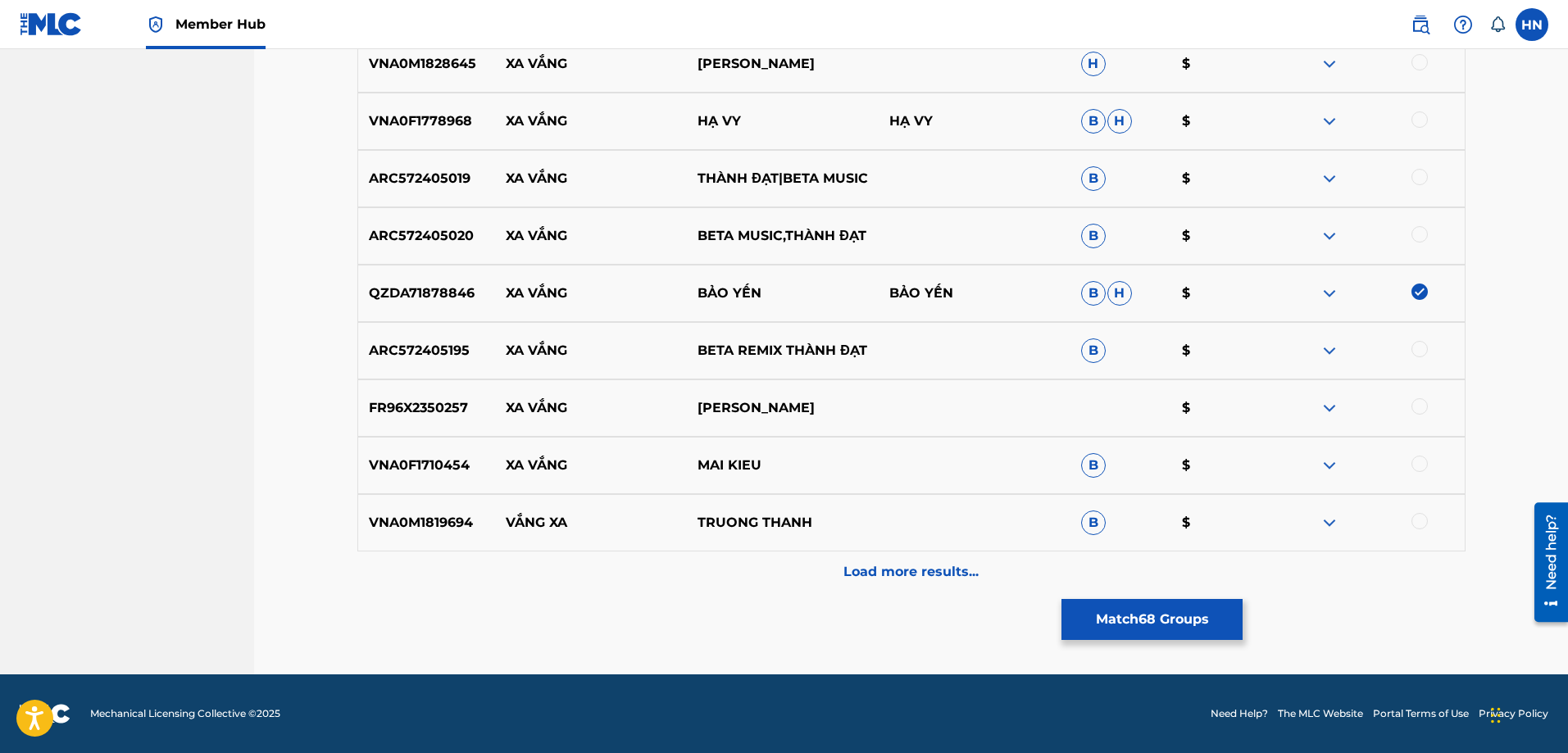
click at [407, 466] on p "VNA0F1710454" at bounding box center [427, 466] width 138 height 20
click at [1420, 464] on div at bounding box center [1420, 464] width 17 height 17
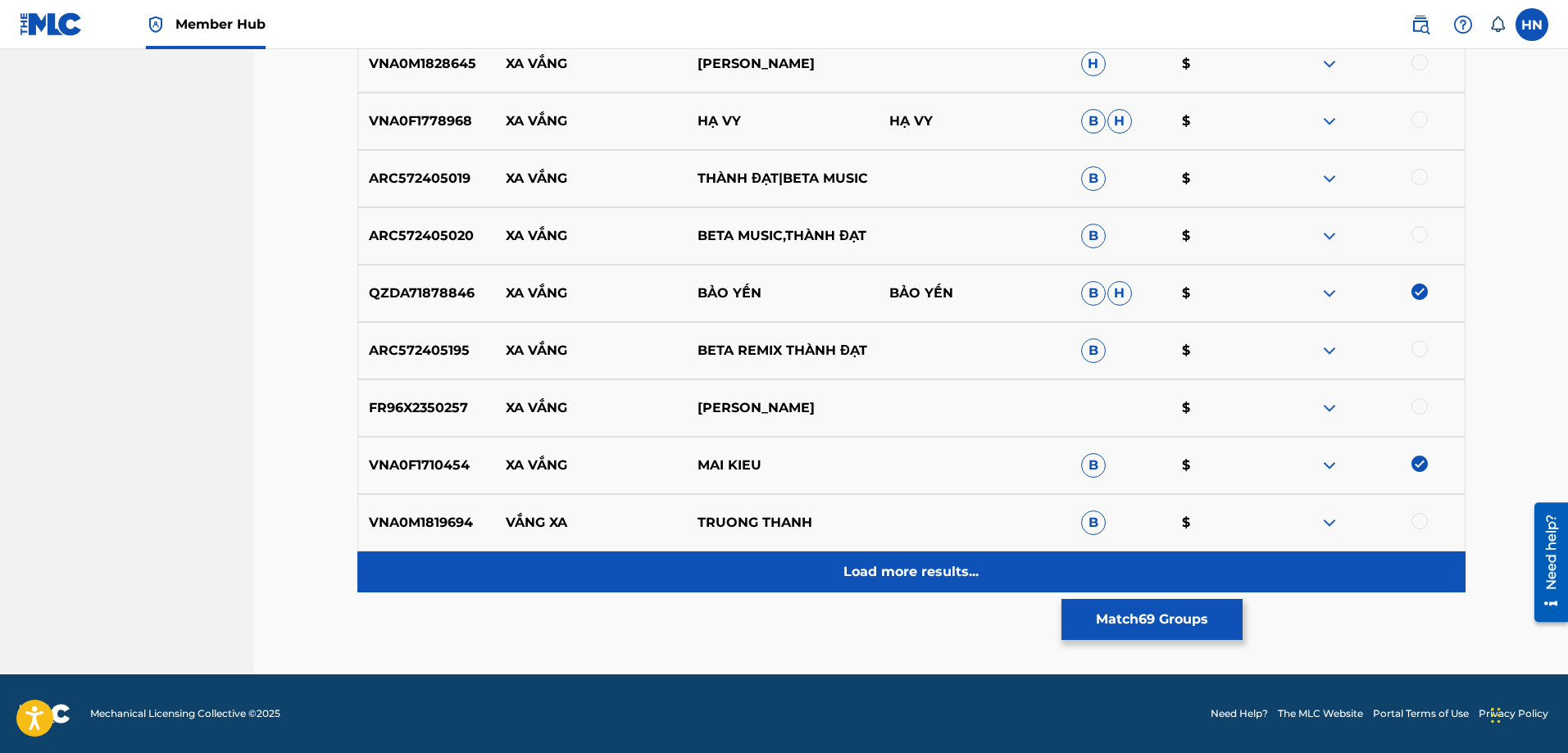
click at [814, 570] on div "Load more results..." at bounding box center [912, 572] width 1108 height 41
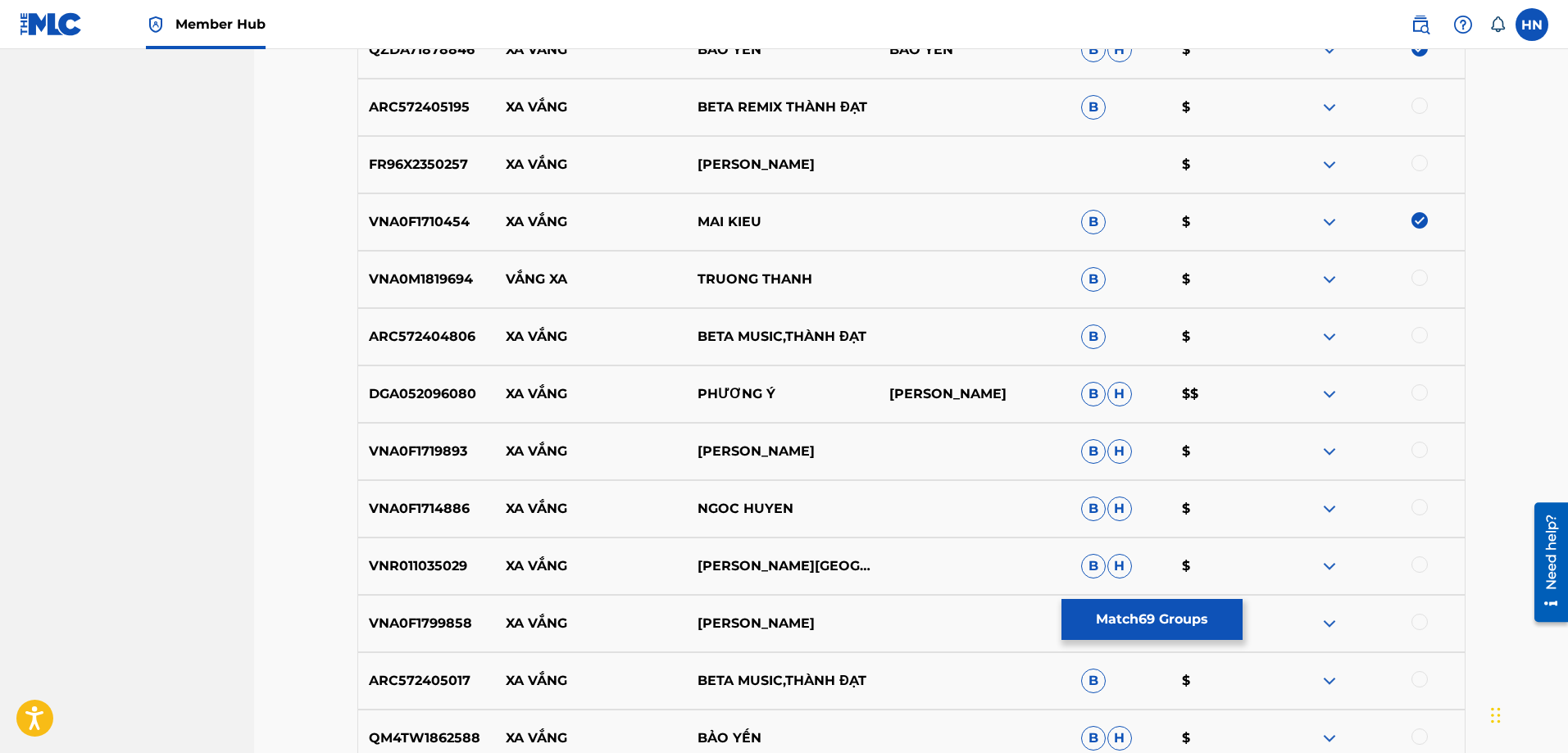
scroll to position [9506, 0]
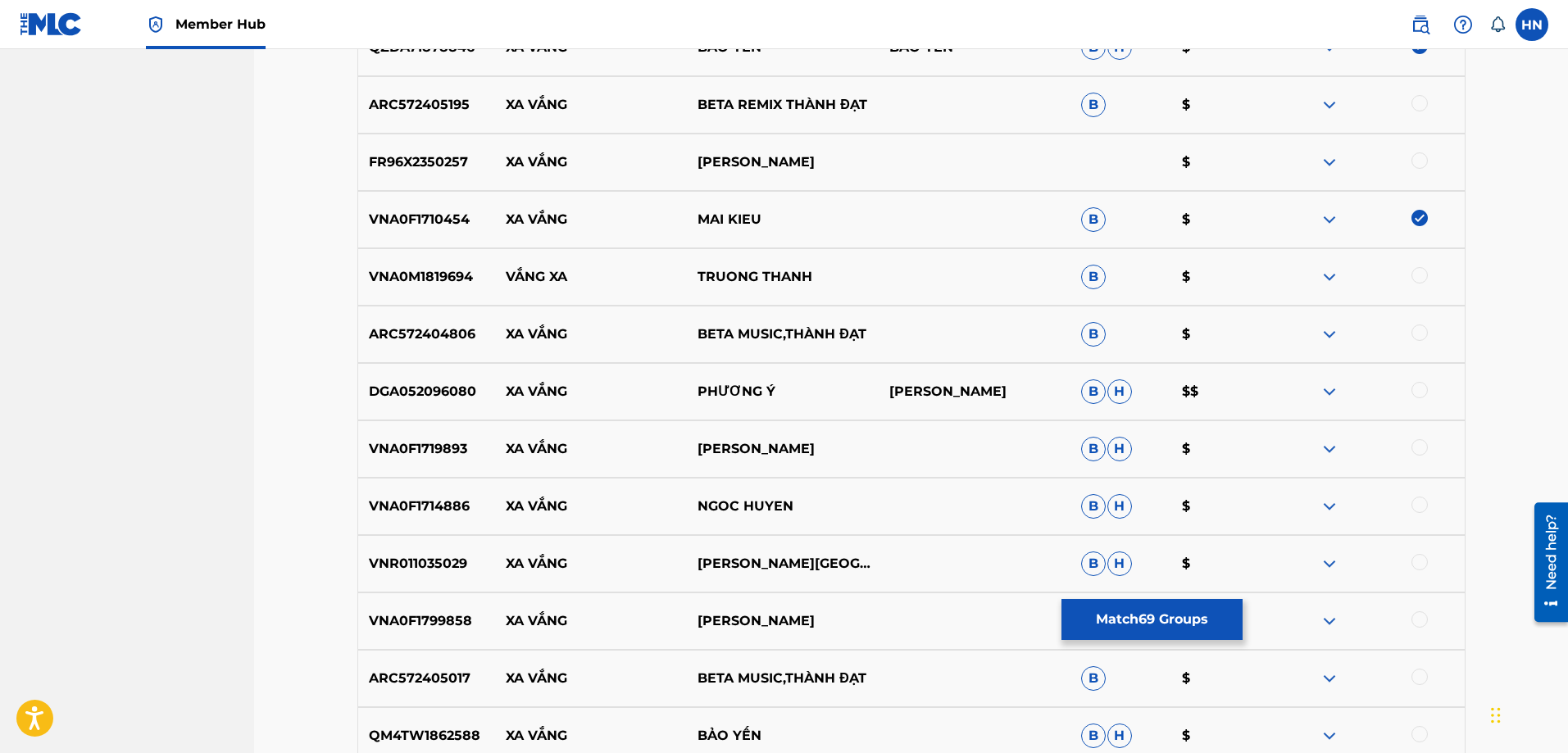
click at [445, 398] on p "DGA052096080" at bounding box center [427, 392] width 138 height 20
click at [1415, 399] on div at bounding box center [1369, 392] width 192 height 20
click at [1420, 395] on div at bounding box center [1420, 390] width 17 height 17
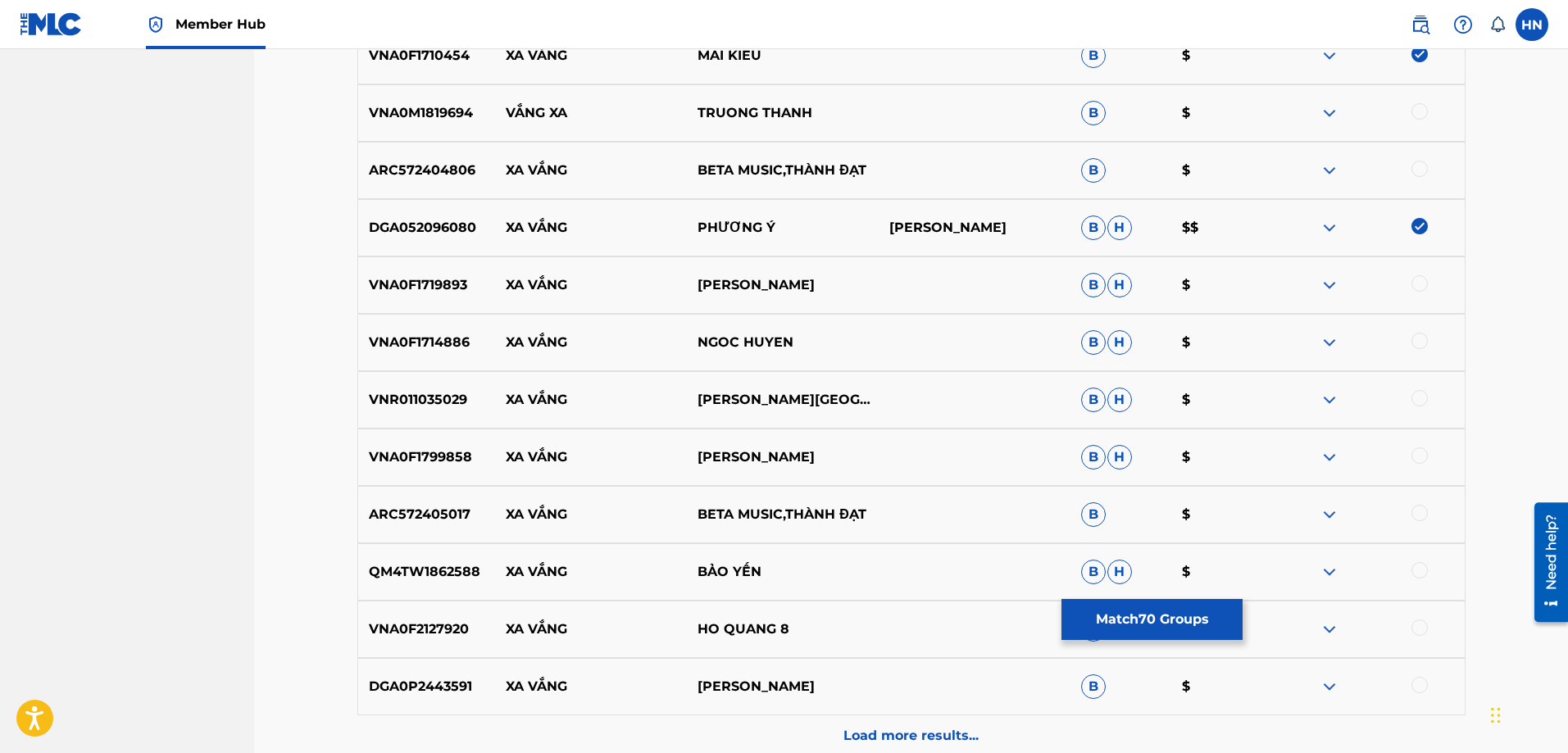
click at [467, 579] on p "QM4TW1862588" at bounding box center [427, 572] width 138 height 20
click at [1414, 570] on div at bounding box center [1420, 570] width 17 height 17
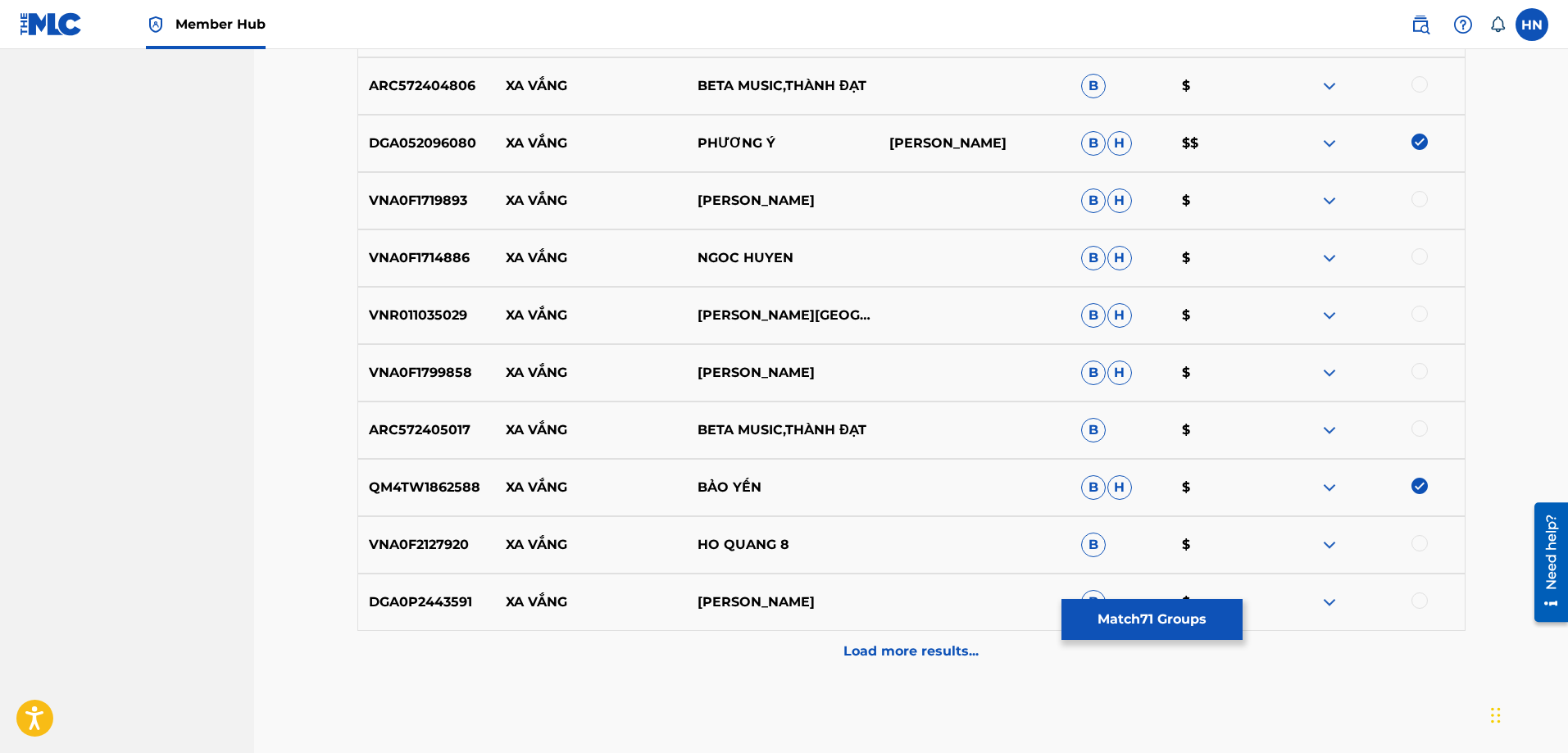
scroll to position [9834, 0]
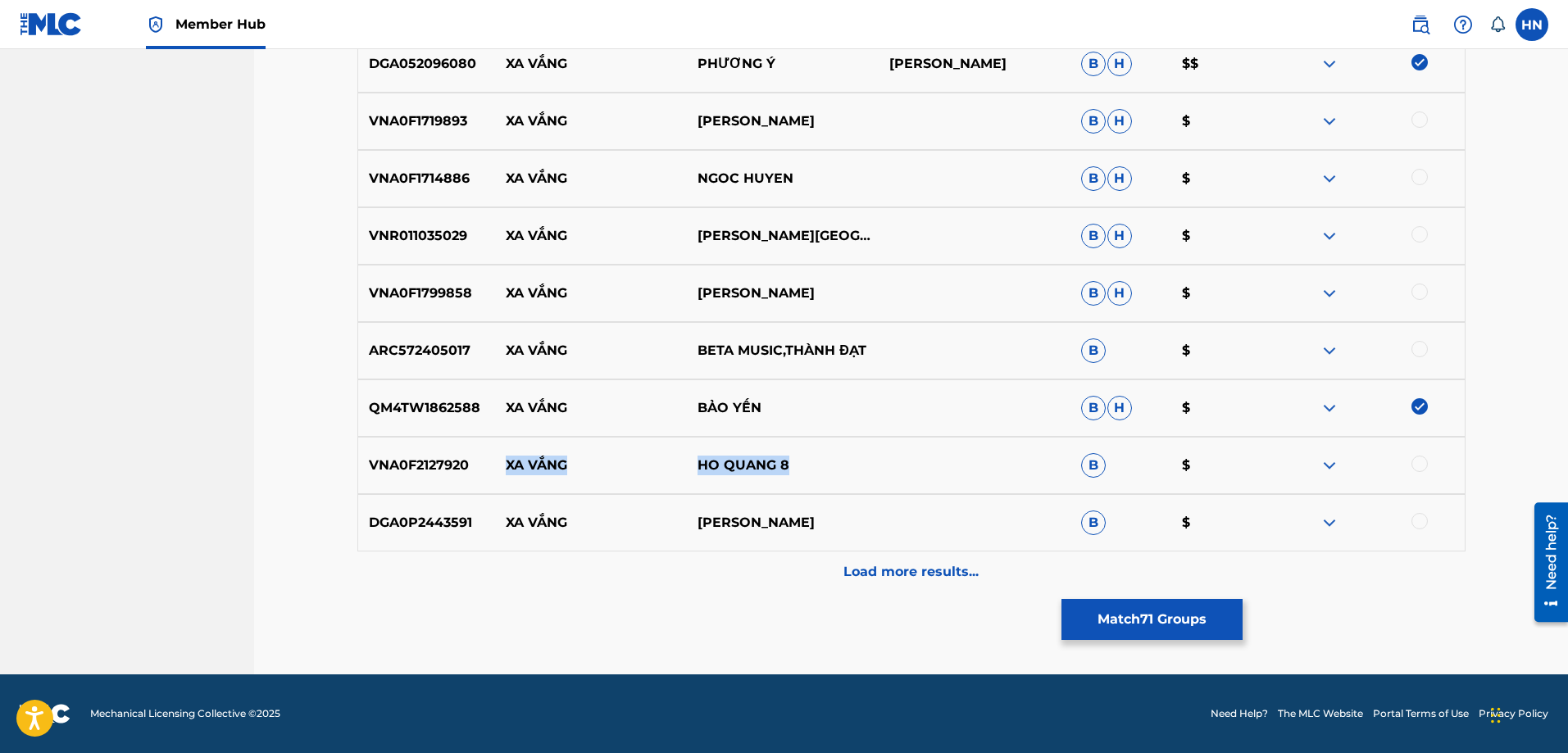
drag, startPoint x: 507, startPoint y: 458, endPoint x: 912, endPoint y: 452, distance: 405.0
click at [912, 452] on div "VNA0F2127920 XA VẮNG HO QUANG 8 B $" at bounding box center [912, 465] width 1108 height 58
click at [379, 471] on p "VNA0F2127920" at bounding box center [427, 466] width 138 height 20
click at [1416, 460] on div at bounding box center [1420, 464] width 17 height 17
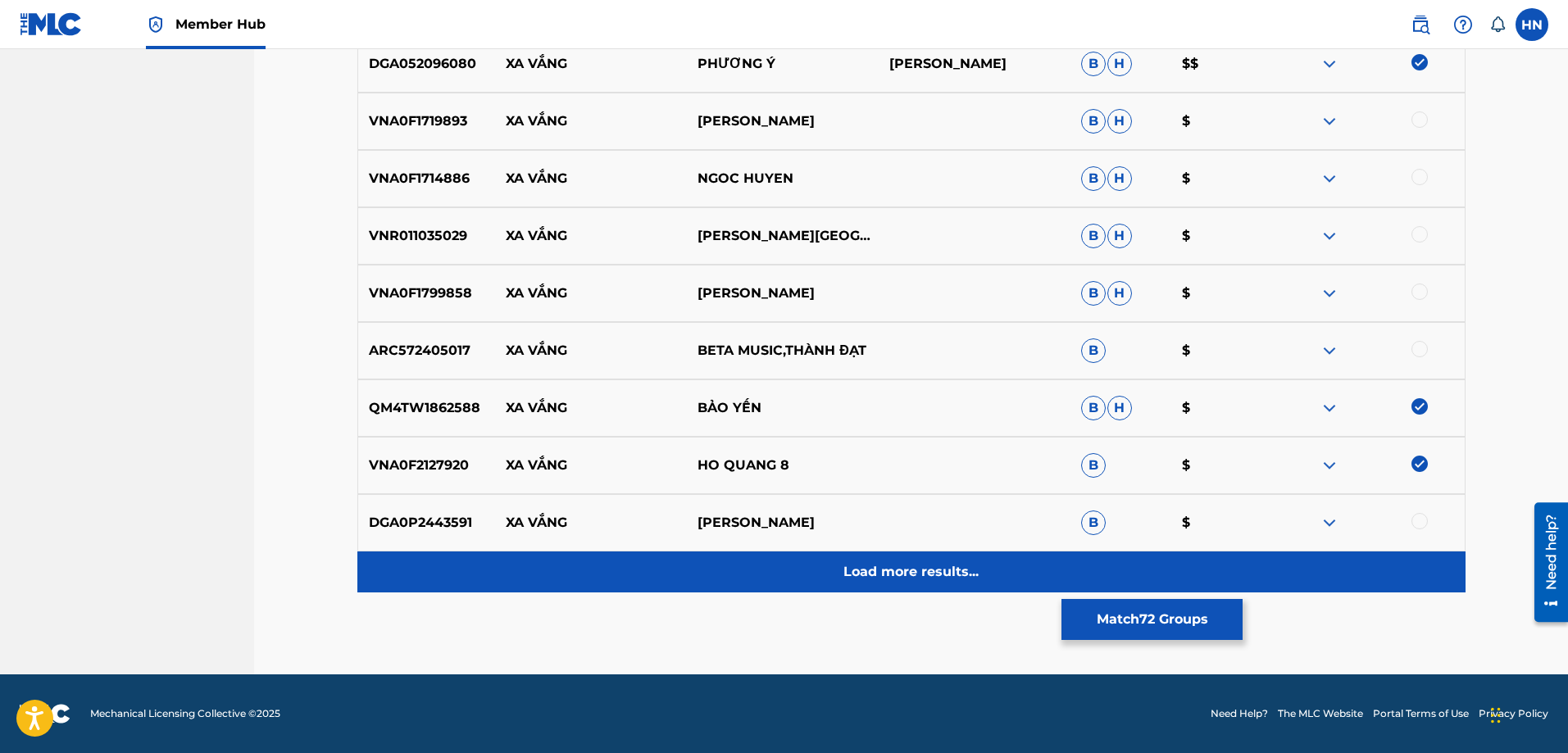
click at [891, 569] on p "Load more results..." at bounding box center [911, 572] width 135 height 20
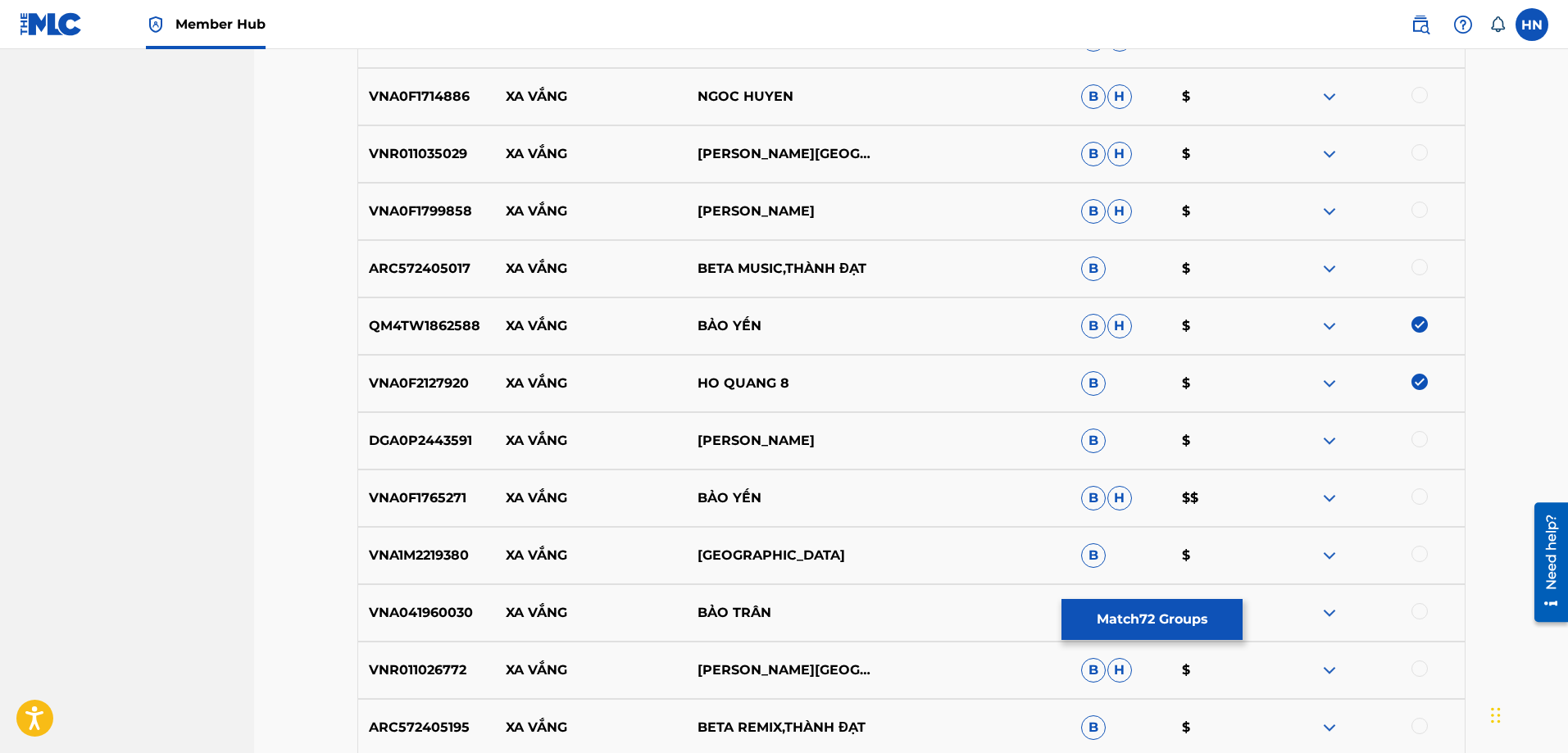
scroll to position [9997, 0]
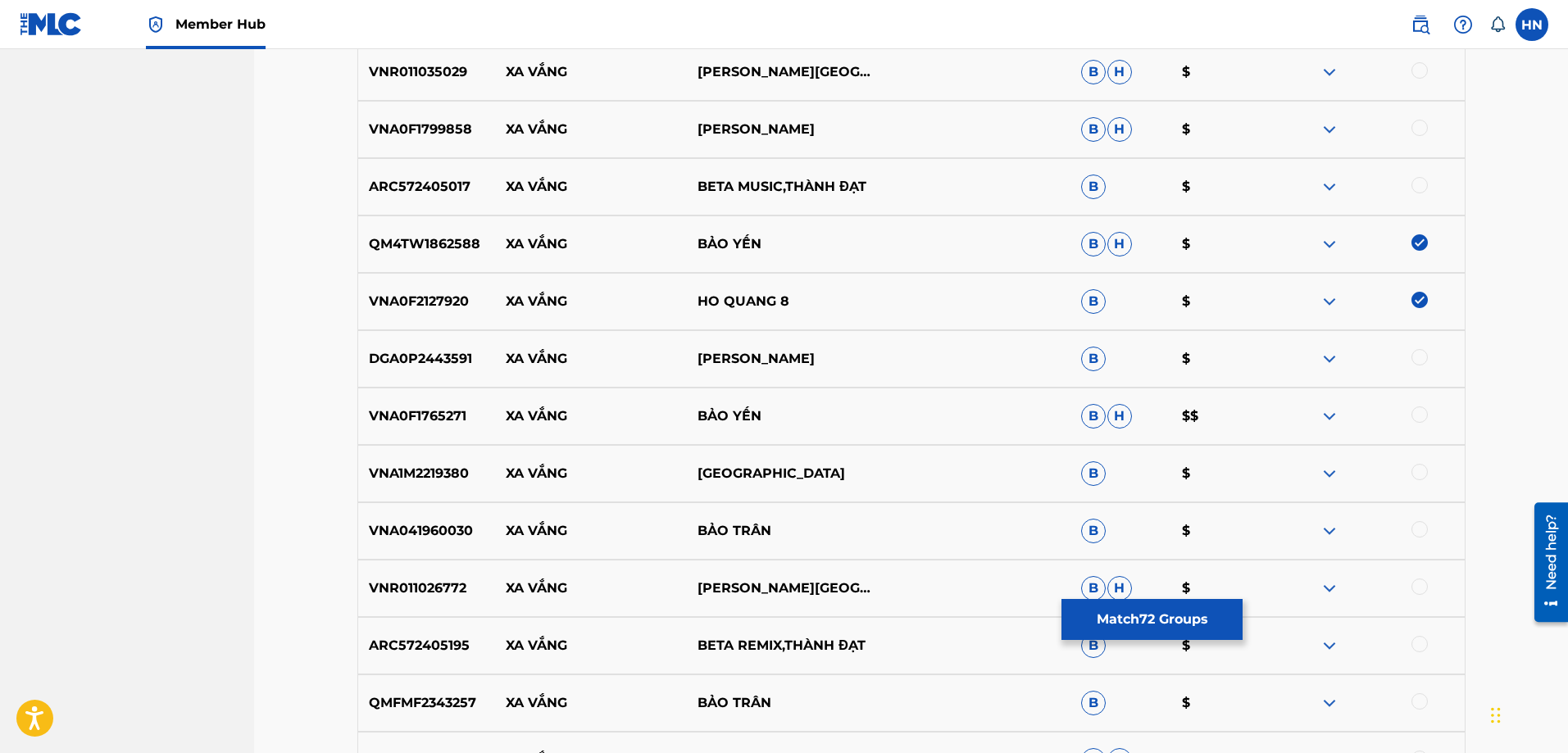
click at [432, 397] on div "VNA0F1765271 XA VẮNG BẢO YẾN B H $$" at bounding box center [912, 416] width 1108 height 58
click at [1423, 409] on div at bounding box center [1420, 415] width 17 height 17
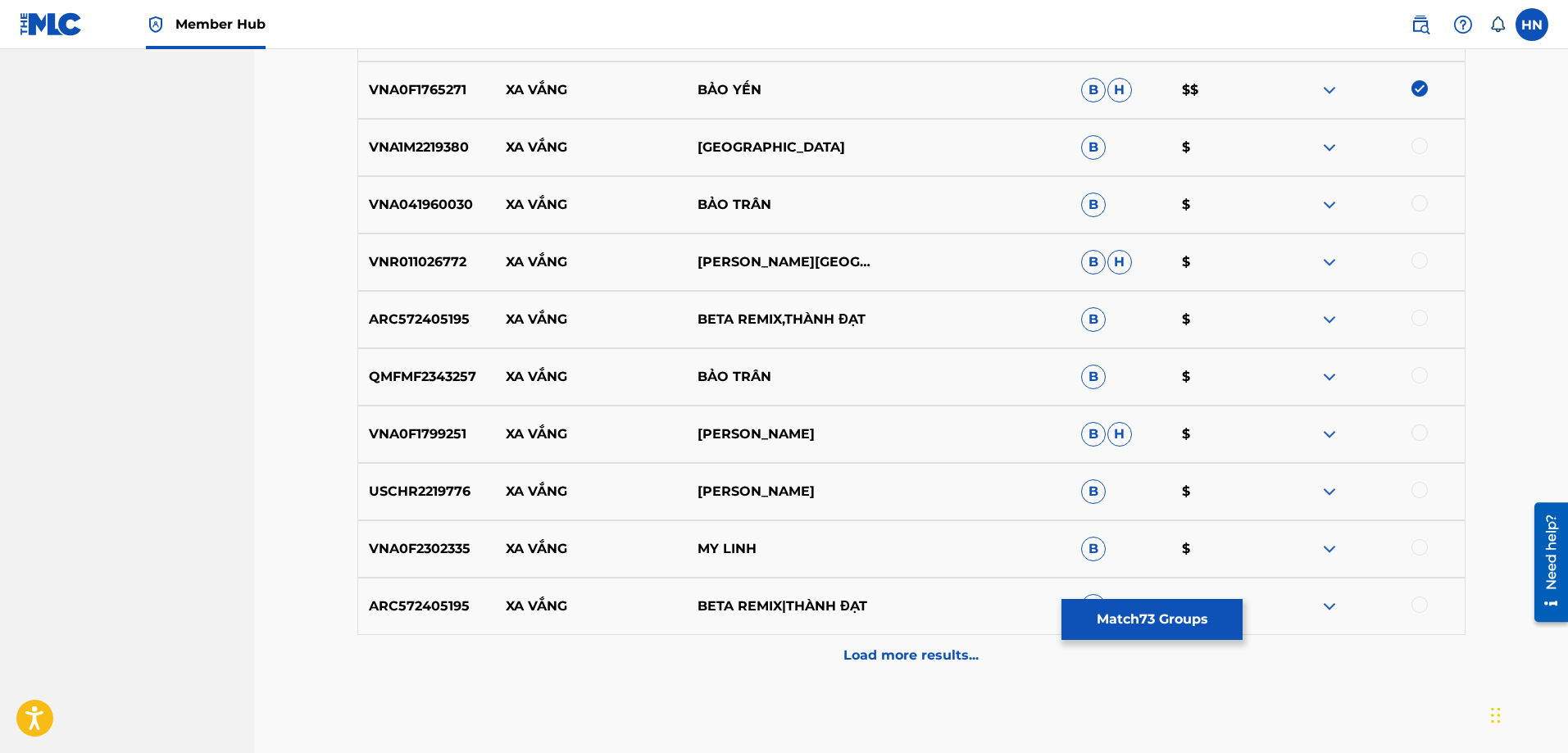
scroll to position [10326, 0]
click at [438, 529] on div "VNA0F2302335 XA VẮNG MY LINH B $" at bounding box center [912, 547] width 1108 height 58
click at [438, 520] on div "VNA0F2302335 XA VẮNG MY LINH B $" at bounding box center [912, 547] width 1108 height 58
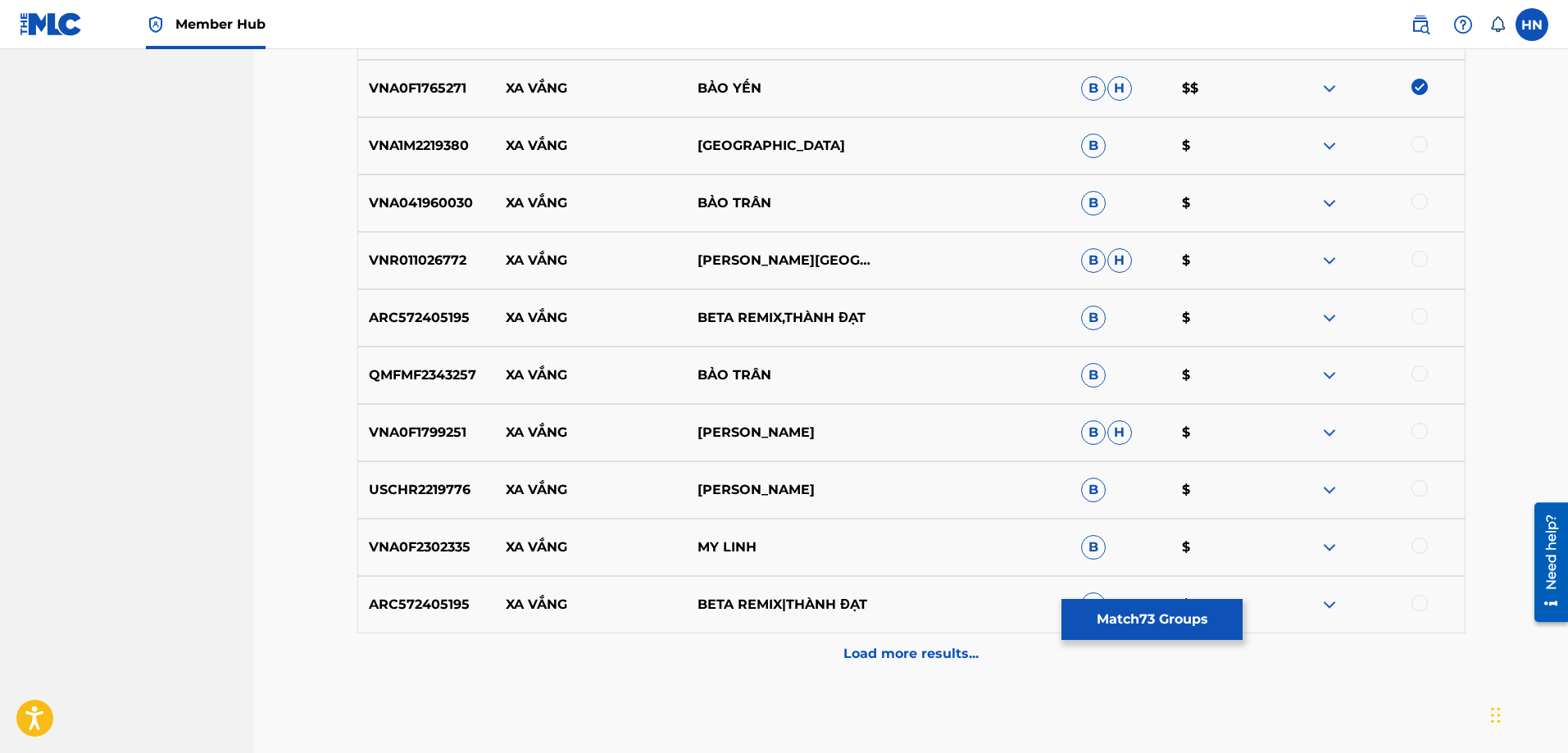
click at [1420, 551] on div at bounding box center [1420, 546] width 17 height 17
drag, startPoint x: 794, startPoint y: 482, endPoint x: 481, endPoint y: 475, distance: 313.1
click at [481, 475] on div "USCHR2219776 XA VẮNG NGỌC CHÂU B $" at bounding box center [912, 489] width 1108 height 58
click at [424, 491] on p "USCHR2219776" at bounding box center [427, 490] width 138 height 20
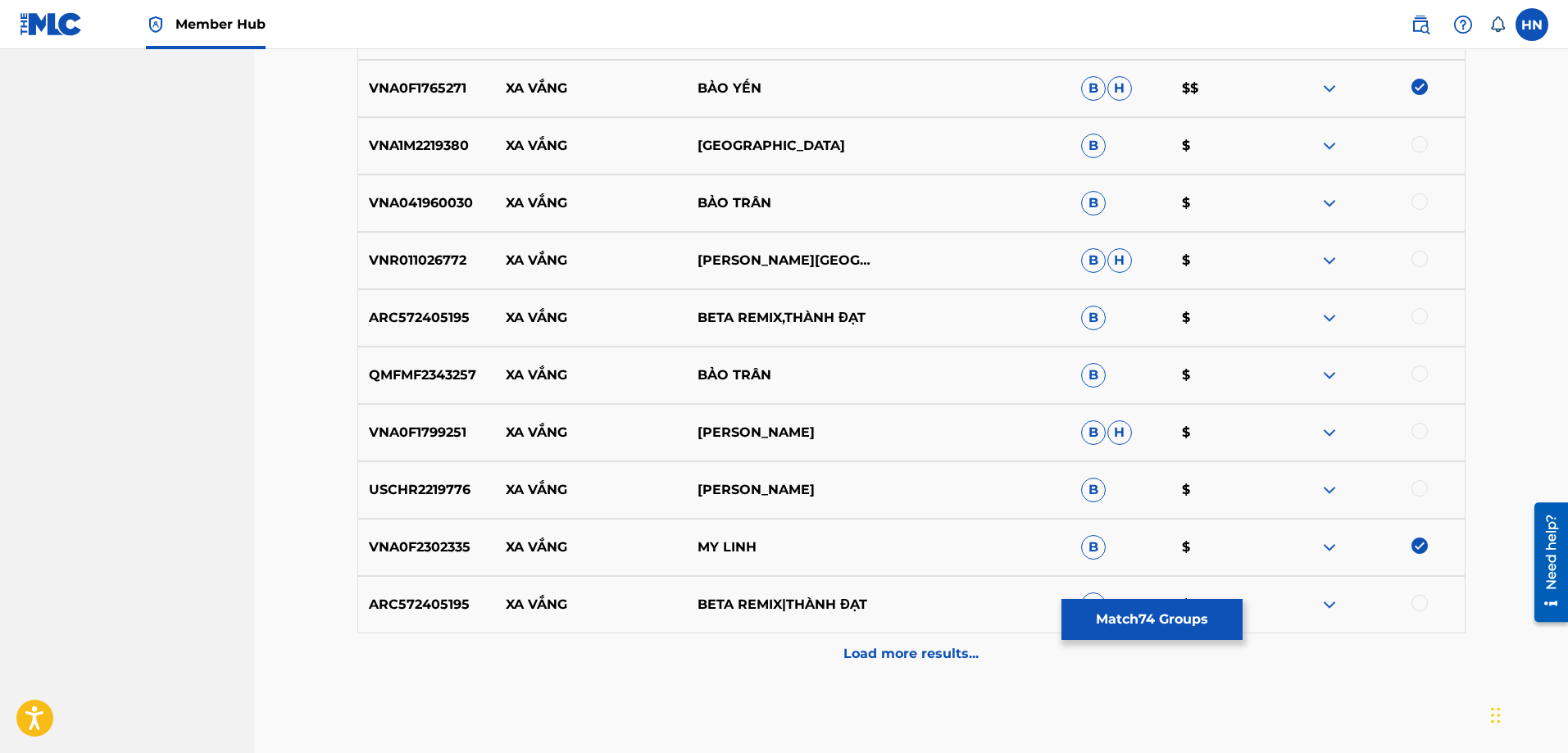
click at [1420, 489] on div at bounding box center [1420, 489] width 17 height 17
drag, startPoint x: 506, startPoint y: 188, endPoint x: 819, endPoint y: 204, distance: 313.4
click at [818, 204] on div "VNA041960030 XA VẮNG BẢO TRÂN B $" at bounding box center [912, 203] width 1108 height 58
click at [1340, 198] on div at bounding box center [1369, 203] width 192 height 20
click at [1334, 198] on img at bounding box center [1330, 203] width 20 height 20
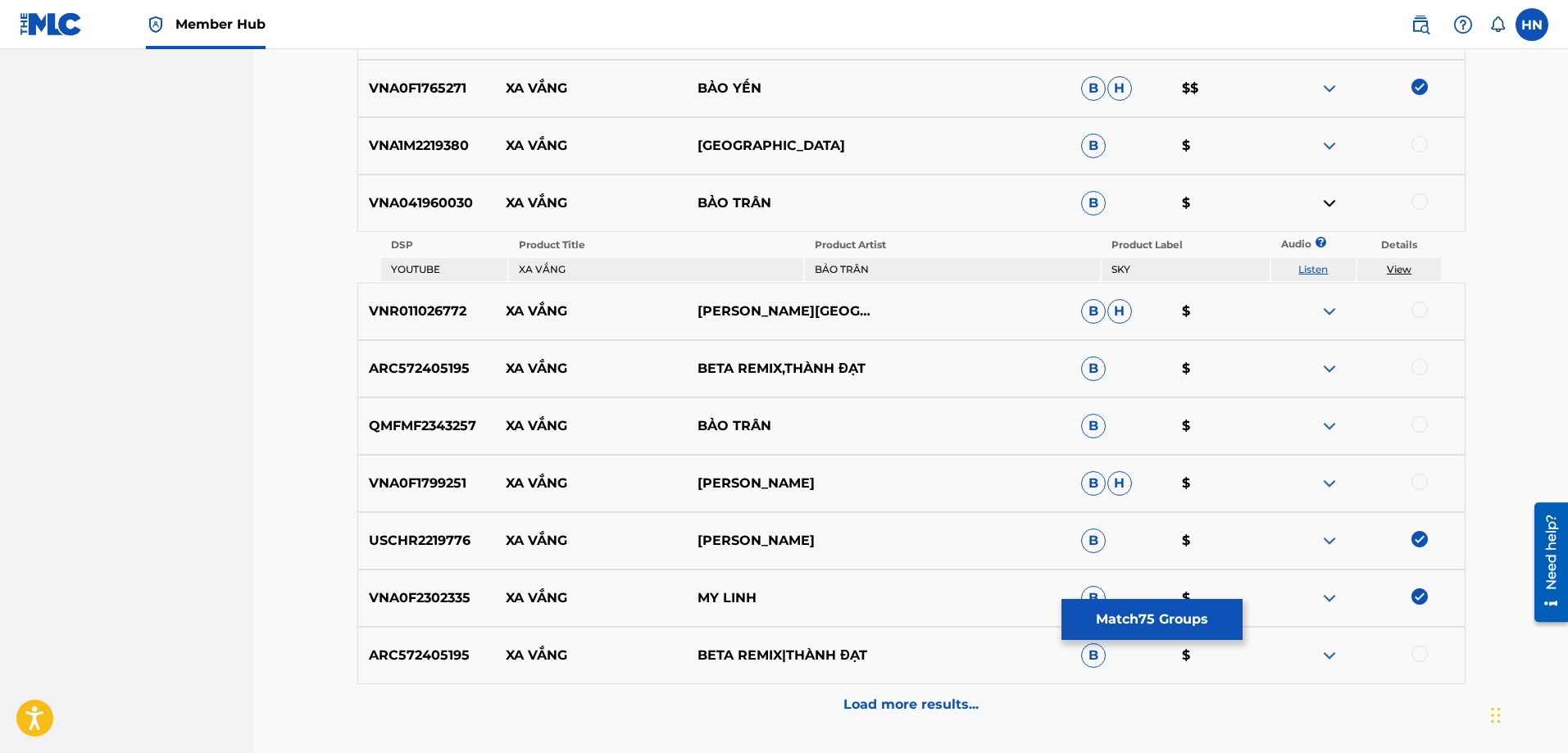
click at [1306, 267] on link "Listen" at bounding box center [1313, 269] width 29 height 13
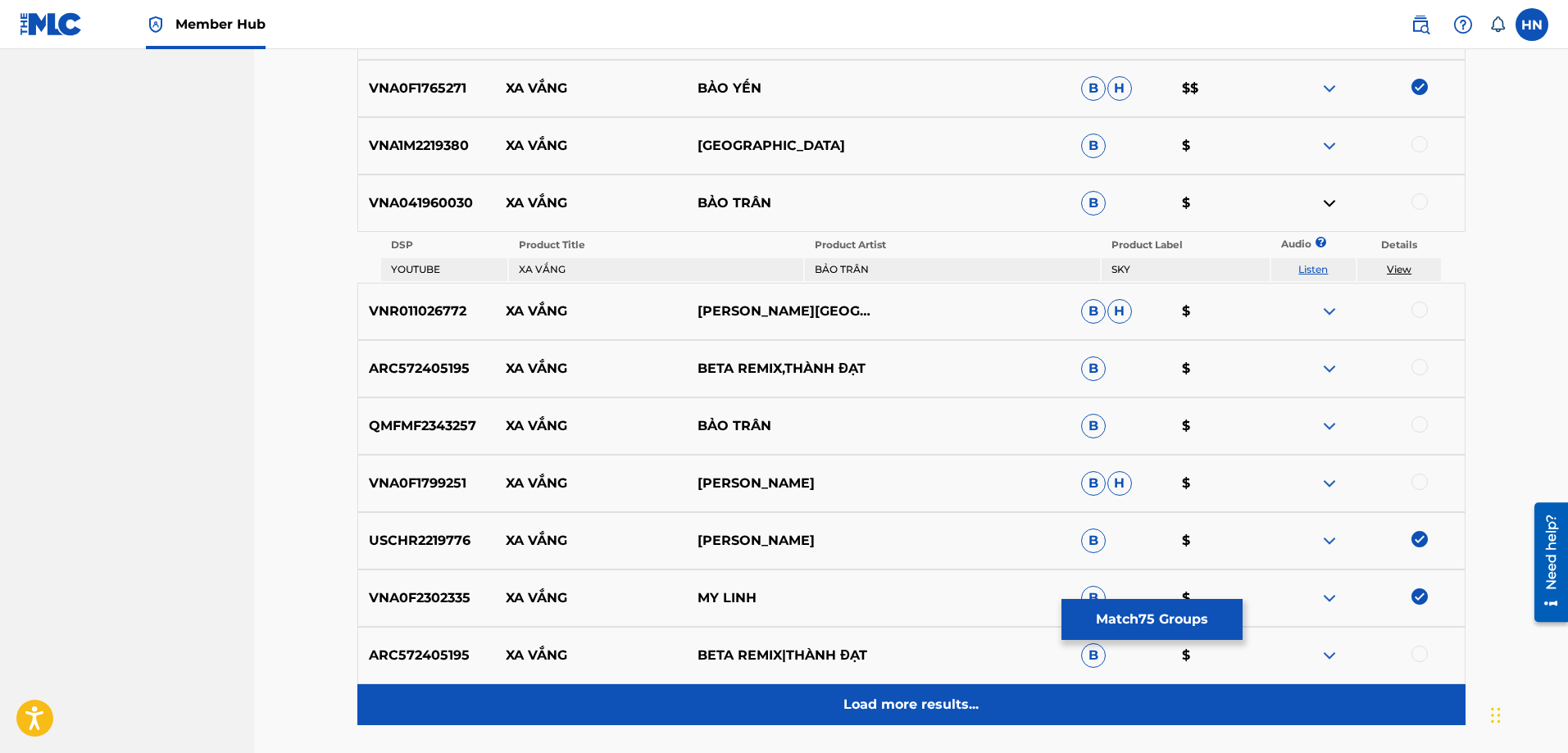
click at [918, 698] on p "Load more results..." at bounding box center [911, 705] width 135 height 20
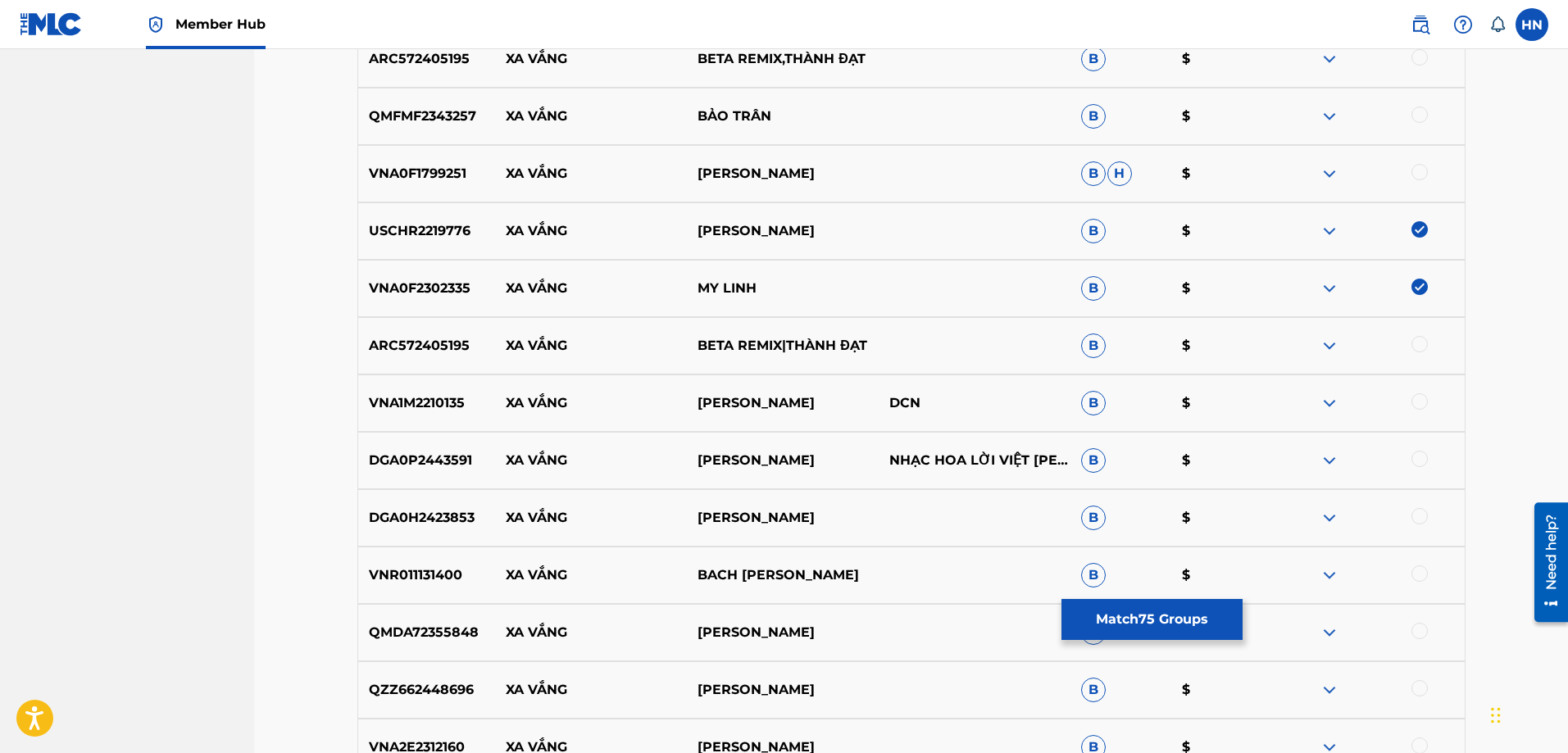
scroll to position [10735, 0]
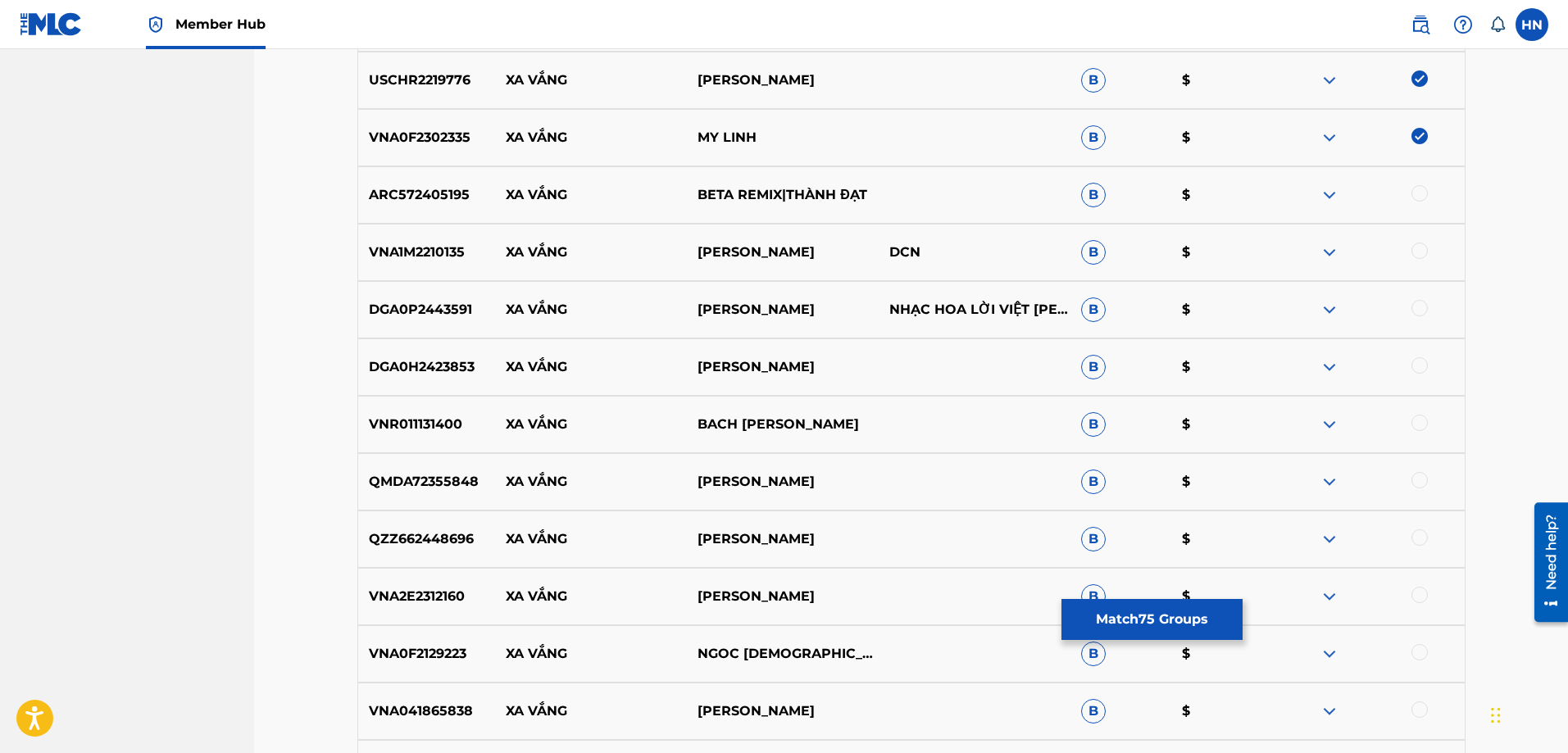
click at [423, 240] on div "VNA1M2210135 XA VẮNG THANH NGÂN DCN B $" at bounding box center [912, 252] width 1108 height 58
click at [1416, 252] on div at bounding box center [1420, 251] width 17 height 17
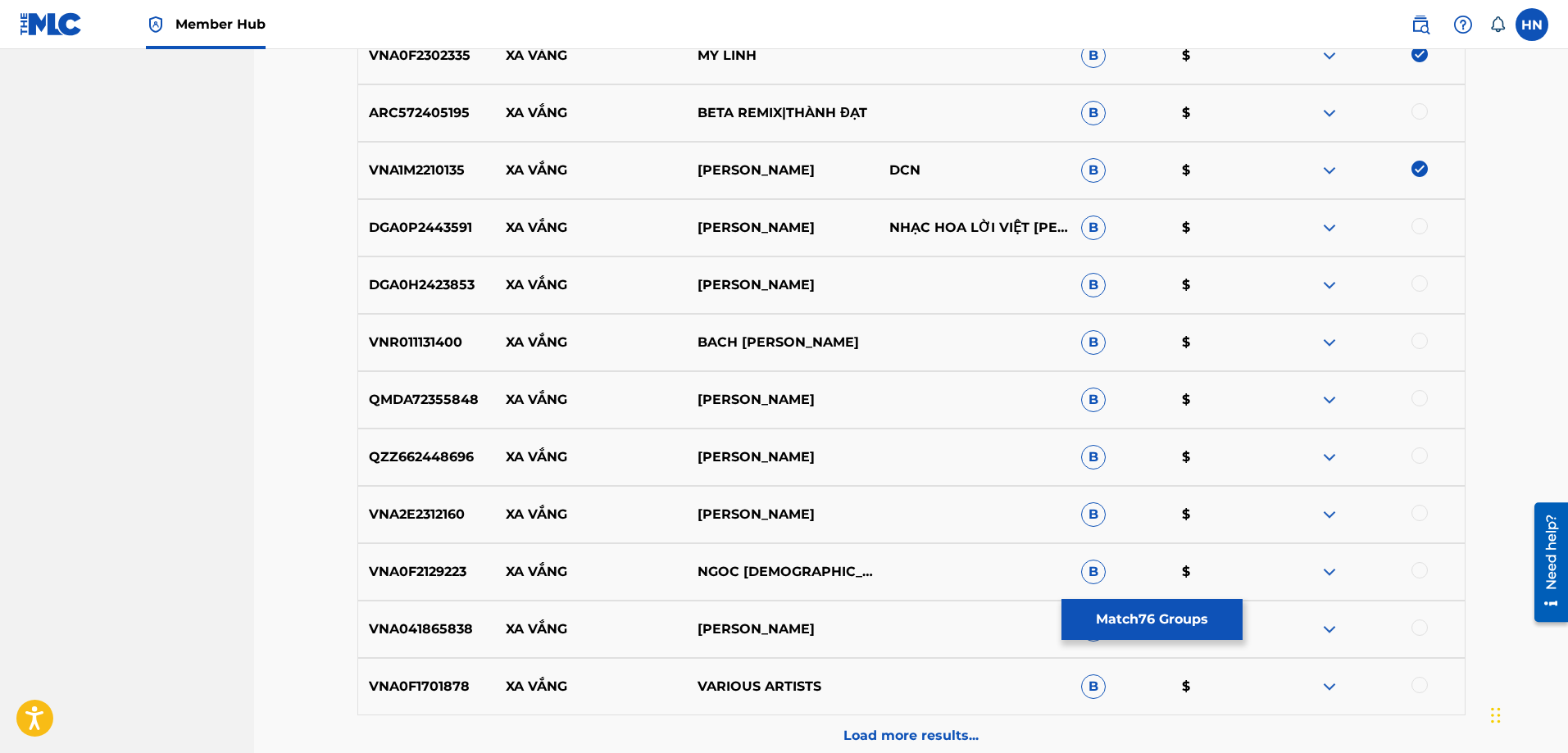
scroll to position [10900, 0]
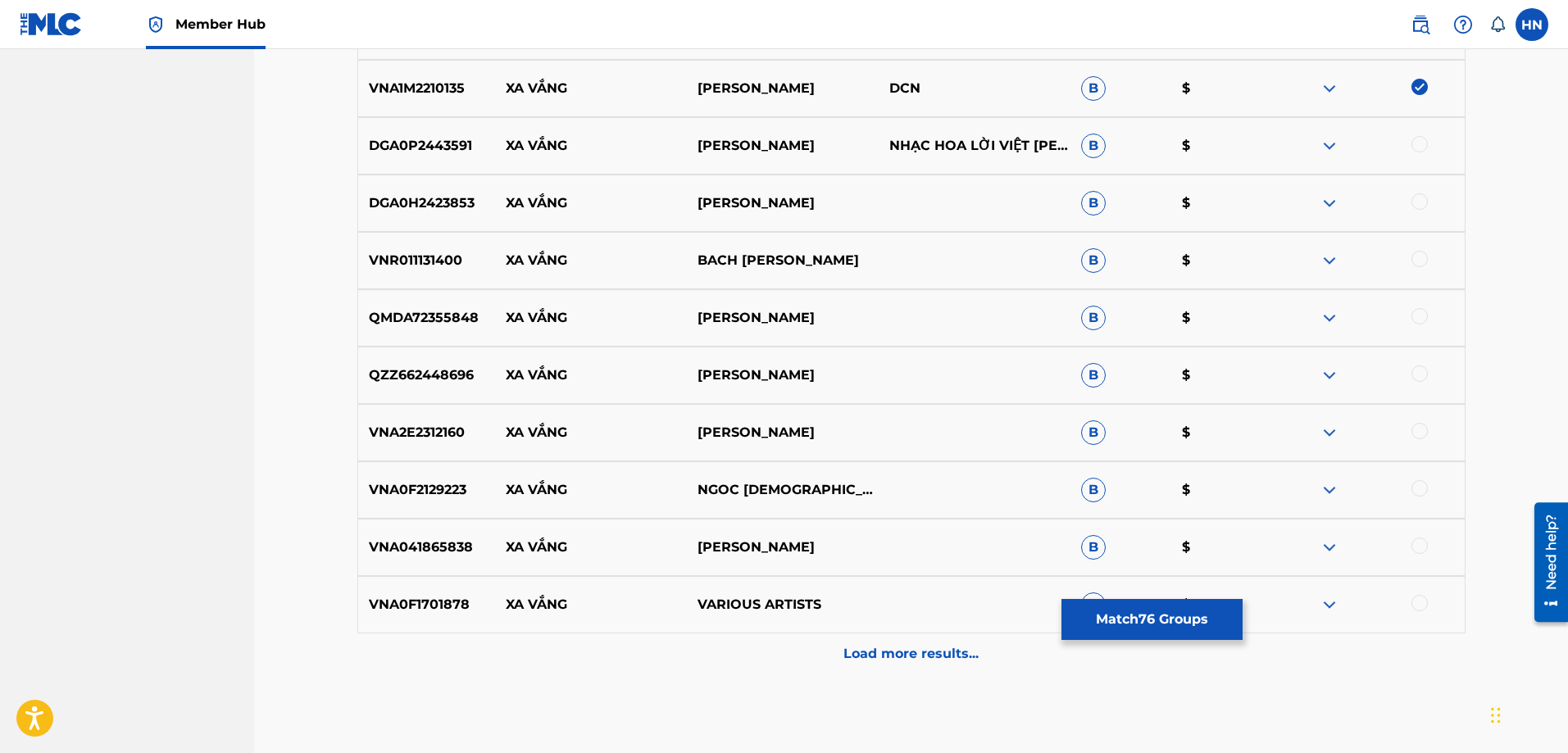
click at [1034, 40] on nav "Member [PERSON_NAME] [EMAIL_ADDRESS][DOMAIN_NAME] Notification Preferences Prof…" at bounding box center [784, 24] width 1568 height 49
click at [416, 449] on div "VNA2E2312160 XA VẮNG THÙY HƯƠNG B $" at bounding box center [912, 433] width 1108 height 58
click at [1417, 433] on div at bounding box center [1420, 431] width 17 height 17
drag, startPoint x: 816, startPoint y: 308, endPoint x: 513, endPoint y: 308, distance: 303.0
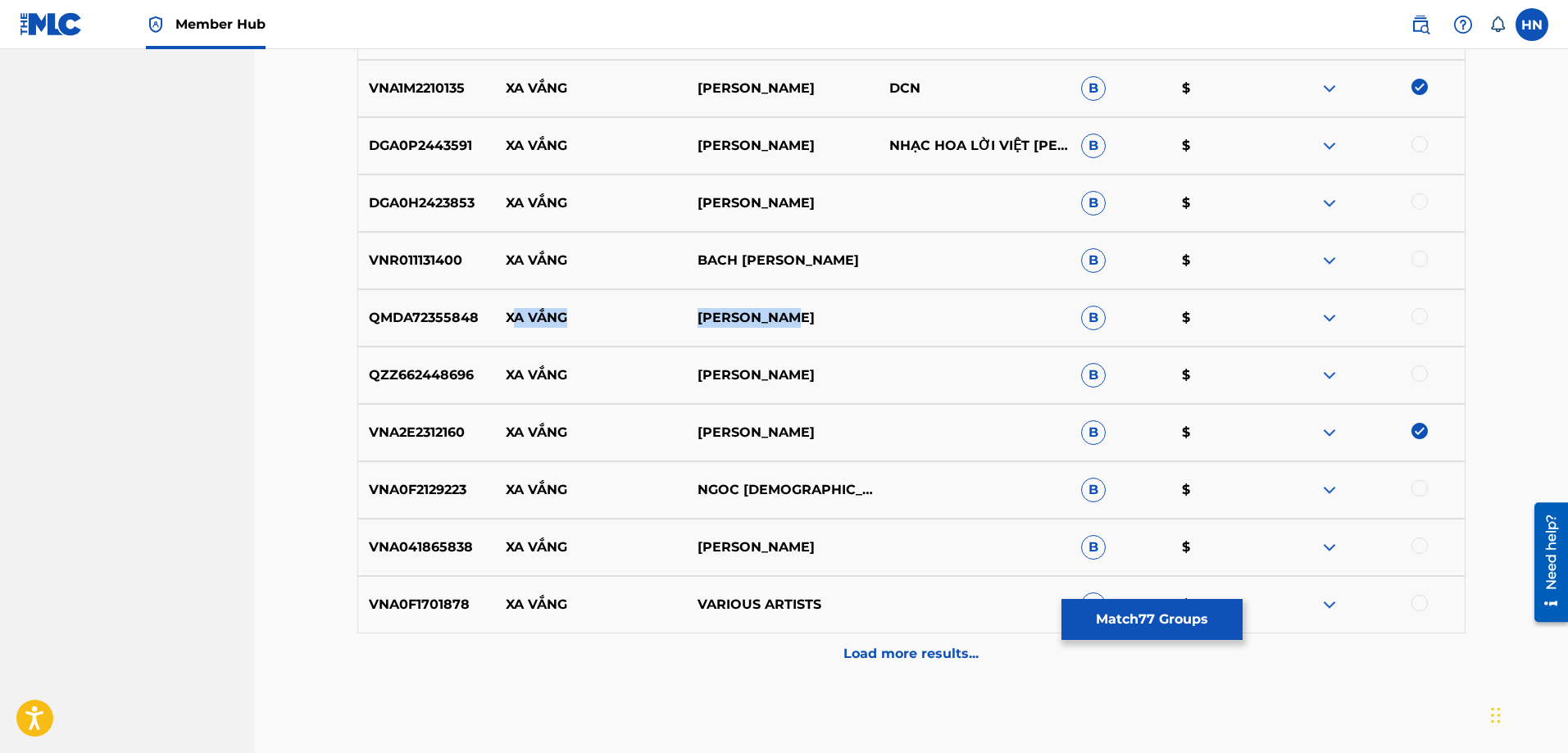
click at [513, 308] on div "QMDA72355848 XA VẮNG PHƯƠNG THÙY B $" at bounding box center [912, 318] width 1108 height 58
click at [497, 319] on p "XA VẮNG" at bounding box center [591, 319] width 192 height 20
click at [440, 308] on div "QMDA72355848 XA VẮNG PHƯƠNG THÙY B $" at bounding box center [912, 318] width 1108 height 58
click at [1425, 313] on div at bounding box center [1420, 317] width 17 height 17
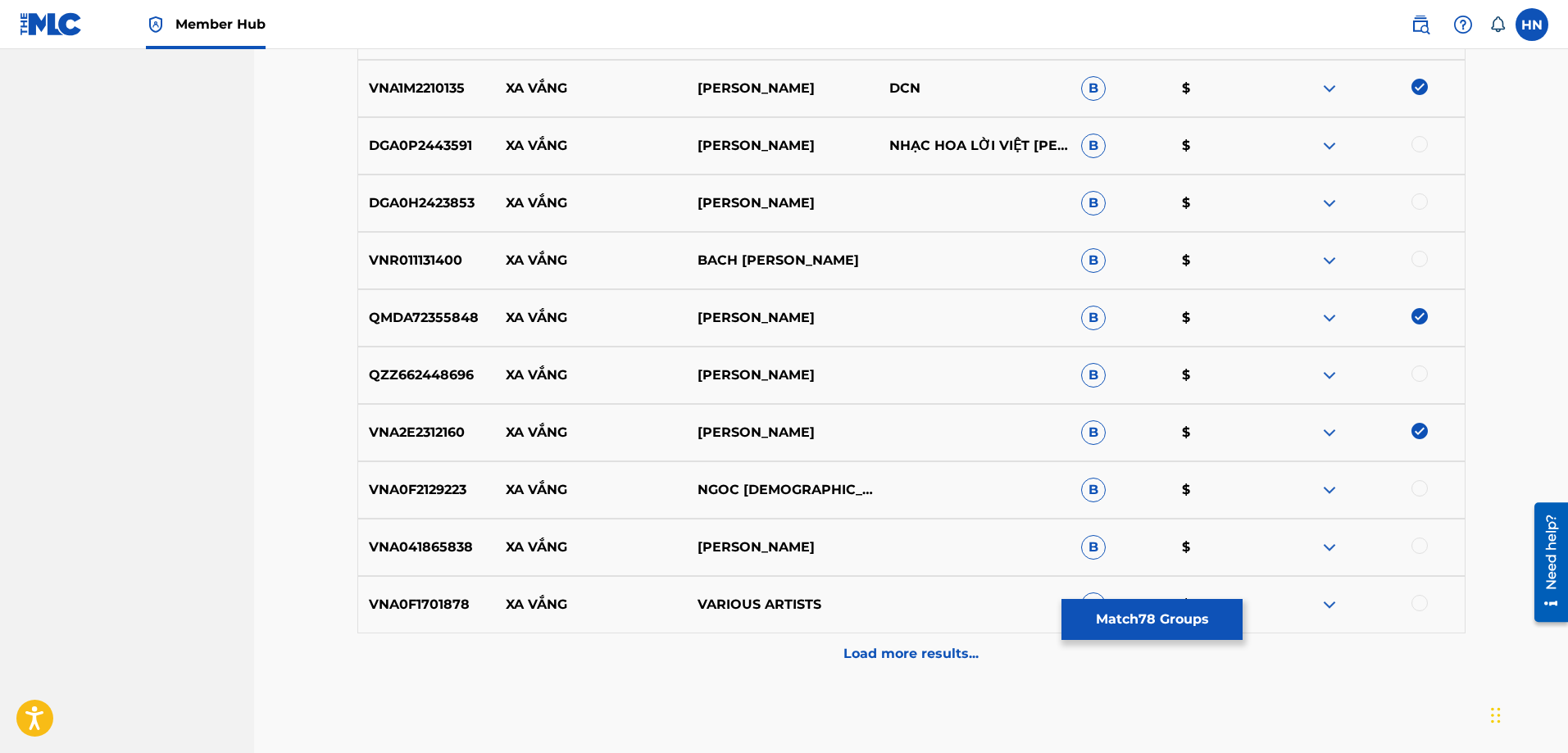
click at [781, 477] on div "VNA0F2129223 XA VẮNG NGOC DIEU B $" at bounding box center [912, 489] width 1108 height 58
drag, startPoint x: 776, startPoint y: 488, endPoint x: 468, endPoint y: 494, distance: 308.1
click at [468, 494] on div "VNA0F2129223 XA VẮNG NGOC DIEU B $" at bounding box center [912, 489] width 1108 height 58
click at [457, 479] on div "VNA0F2129223 XA VẮNG NGOC DIEU B $" at bounding box center [912, 489] width 1108 height 58
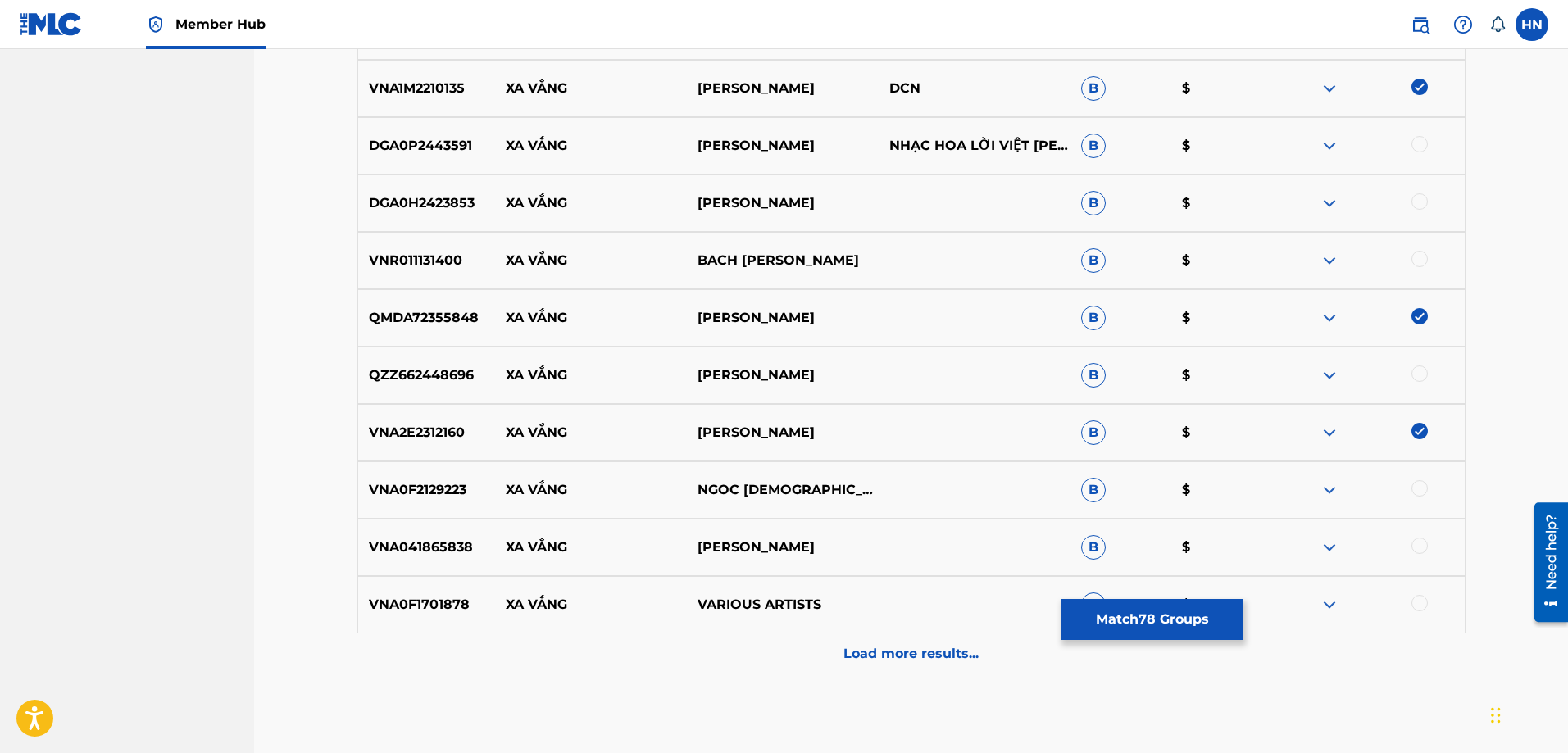
click at [1415, 485] on div at bounding box center [1420, 489] width 17 height 17
drag, startPoint x: 498, startPoint y: 199, endPoint x: 882, endPoint y: 185, distance: 384.3
click at [881, 185] on div "DGA0H2423853 XA VẮNG [PERSON_NAME] B $" at bounding box center [912, 203] width 1108 height 58
click at [363, 207] on p "DGA0H2423853" at bounding box center [427, 203] width 138 height 20
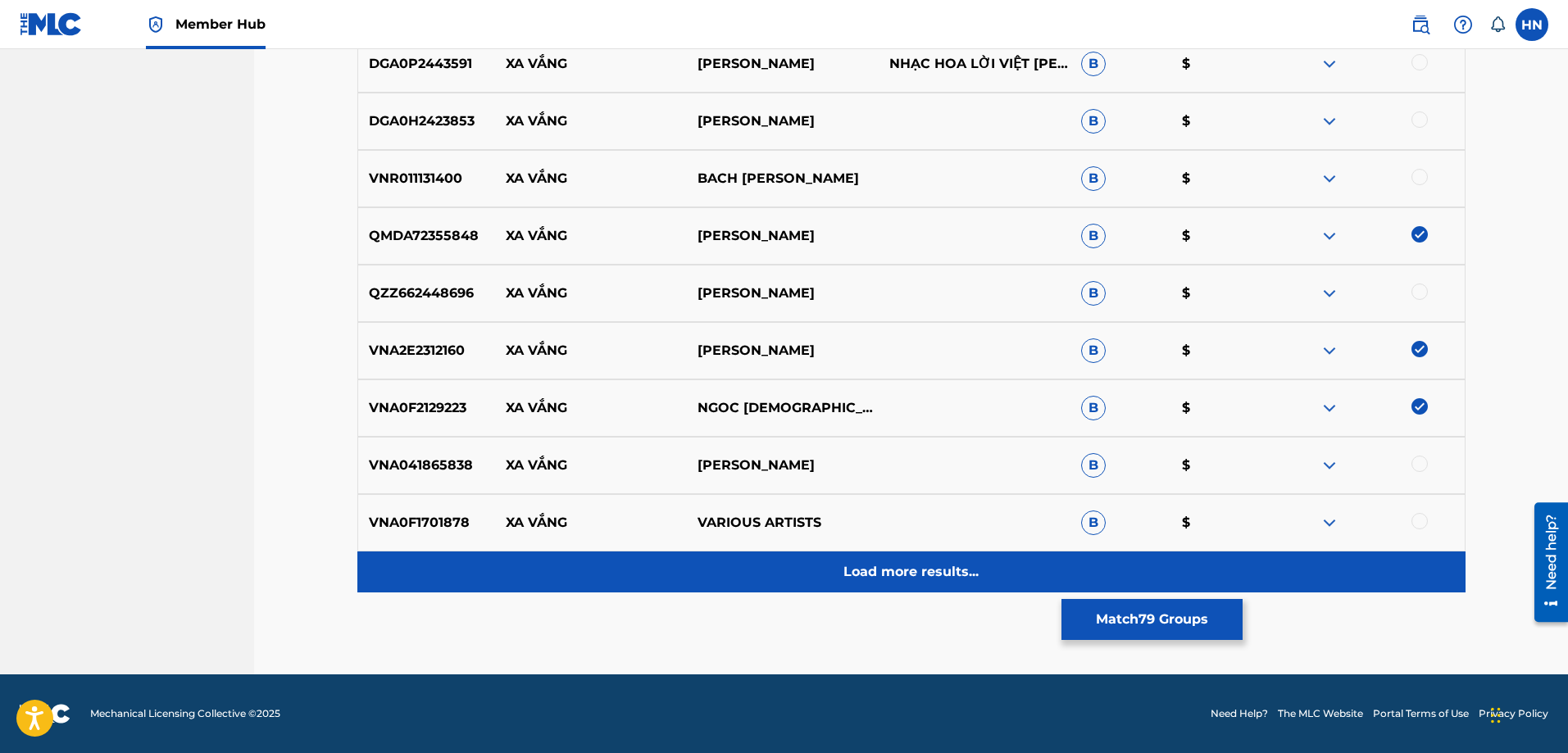
click at [781, 570] on div "Load more results..." at bounding box center [912, 572] width 1108 height 41
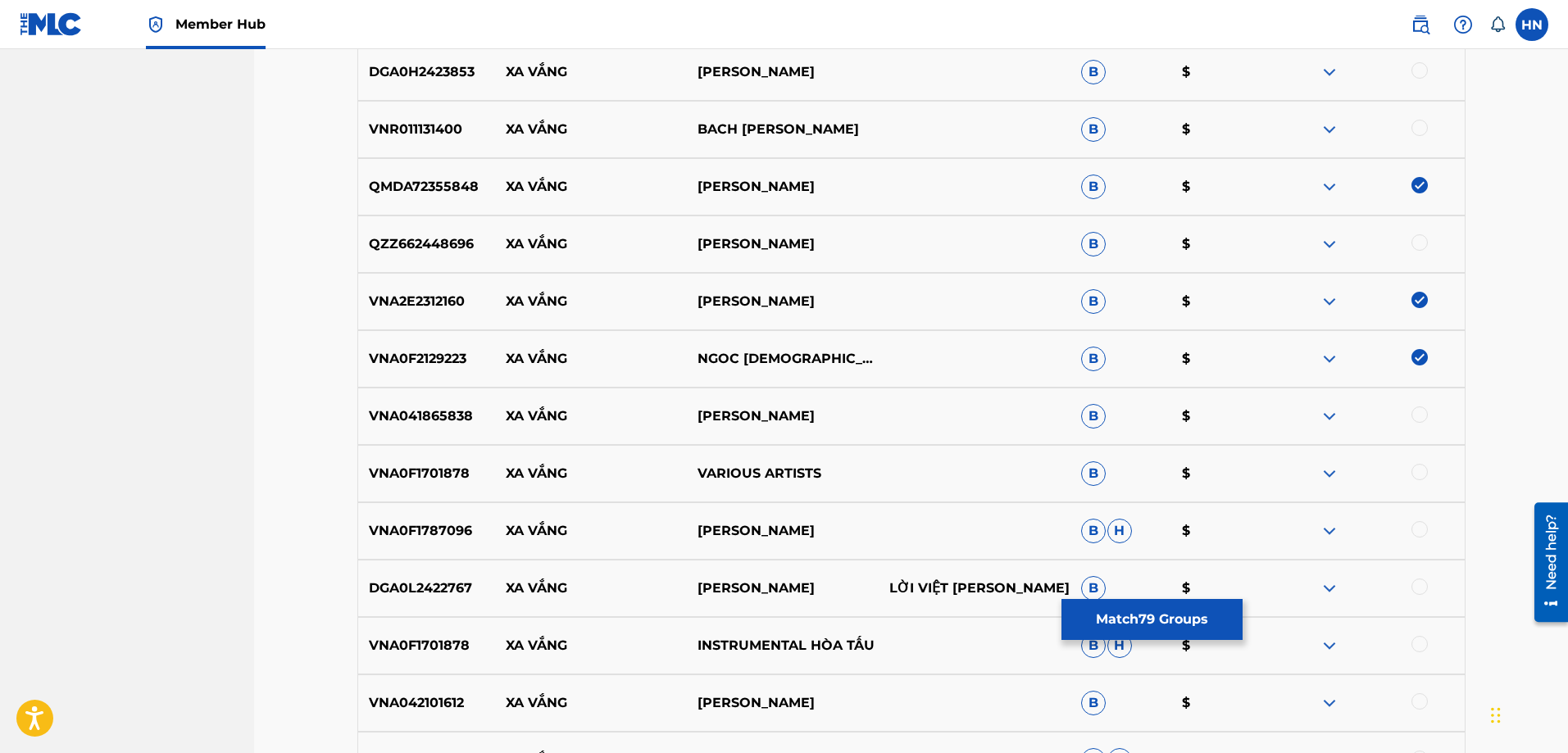
scroll to position [11146, 0]
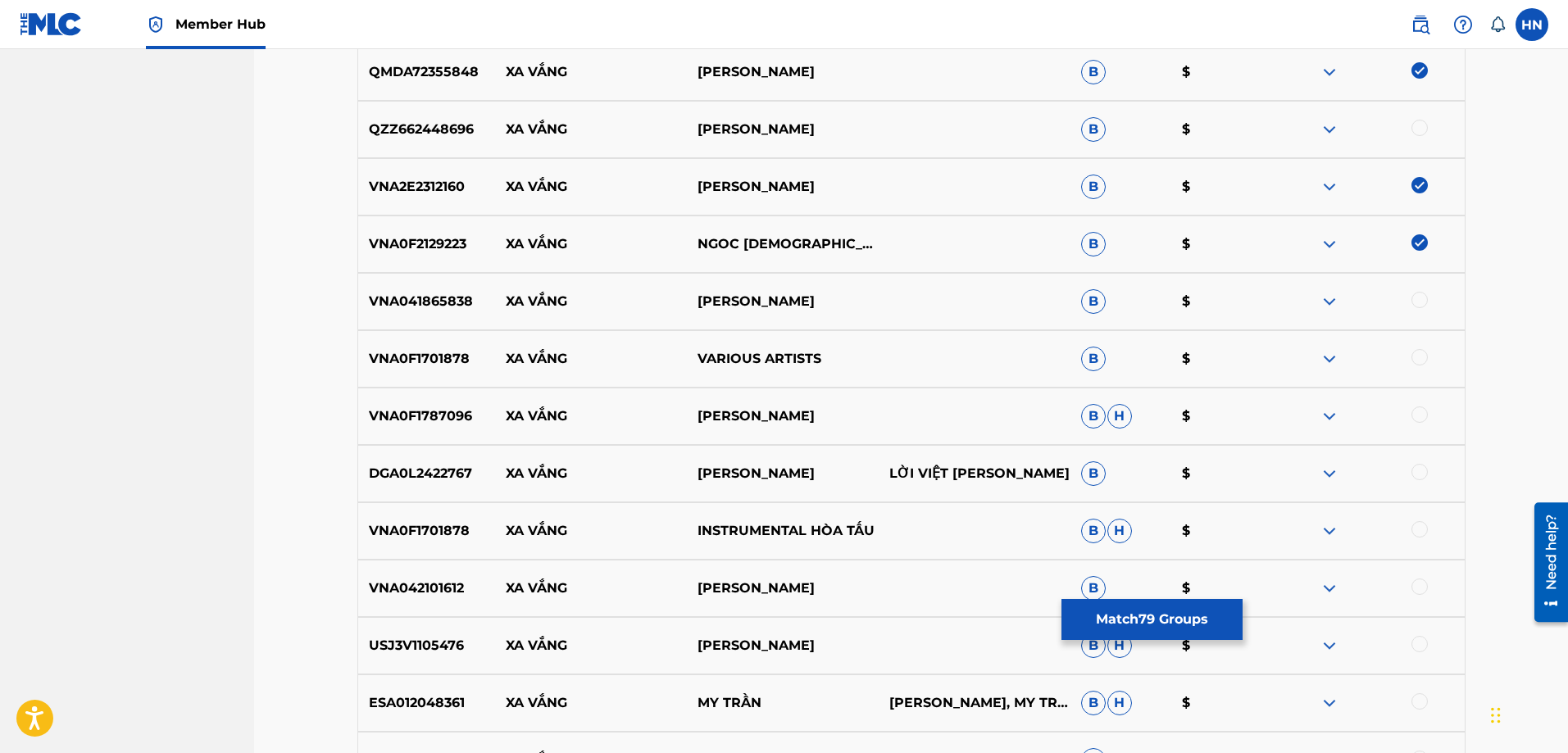
click at [445, 416] on p "VNA0F1787096" at bounding box center [427, 417] width 138 height 20
click at [1417, 409] on div at bounding box center [1420, 415] width 17 height 17
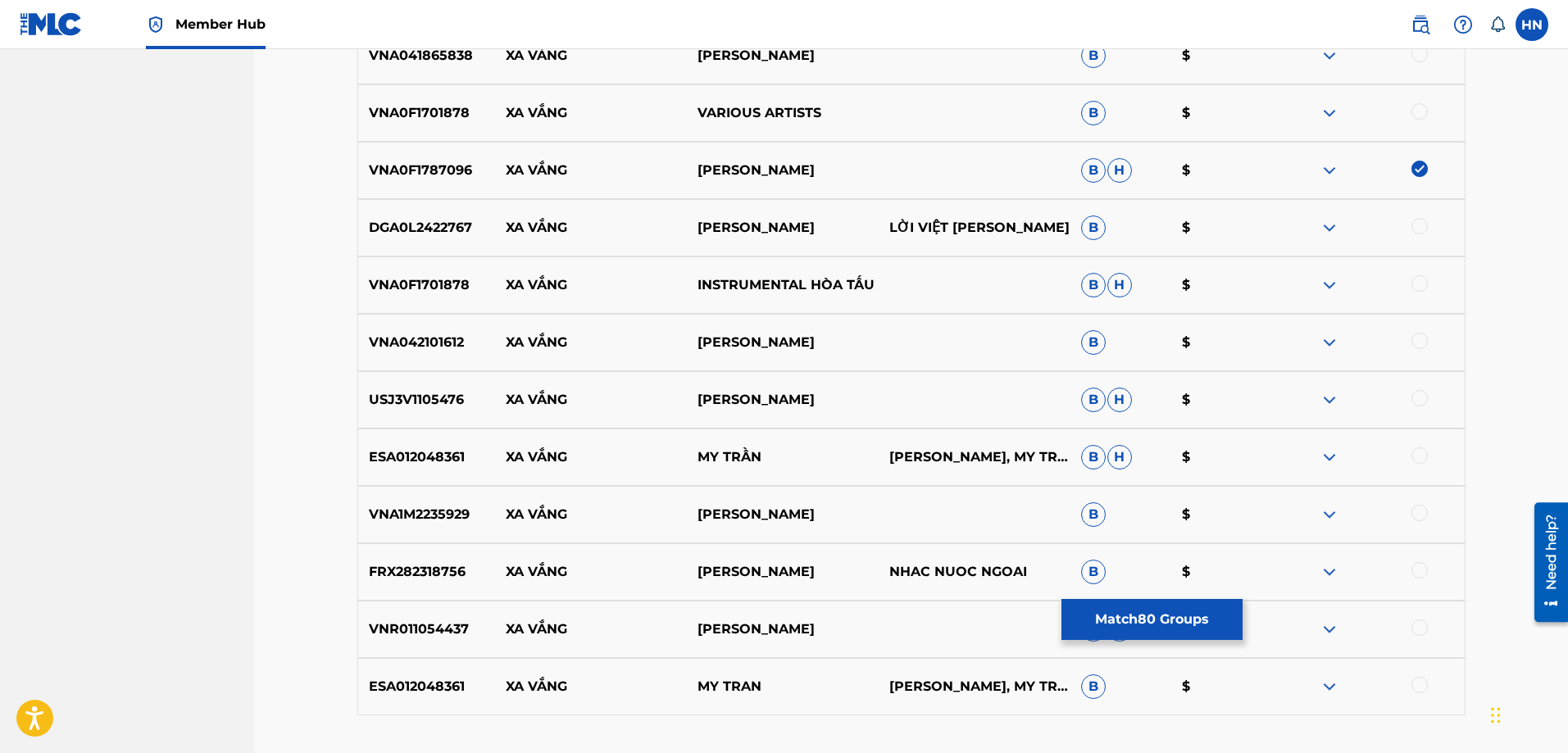
scroll to position [11473, 0]
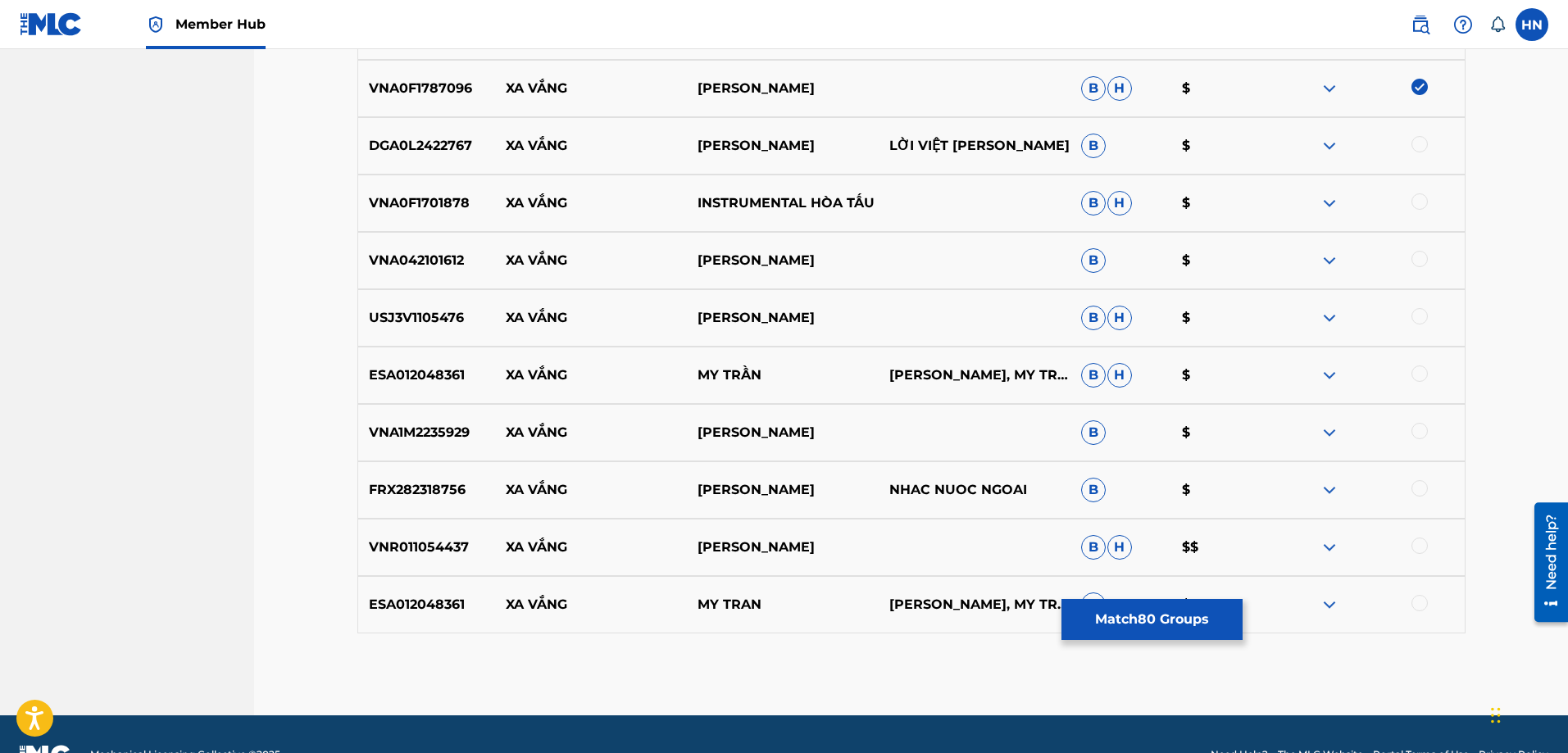
click at [1423, 313] on div at bounding box center [1420, 317] width 17 height 17
drag, startPoint x: 714, startPoint y: 255, endPoint x: 493, endPoint y: 251, distance: 221.0
click at [493, 251] on div "VNA042101612 XA VẮNG NGỌC LIÊN B $" at bounding box center [912, 260] width 1108 height 58
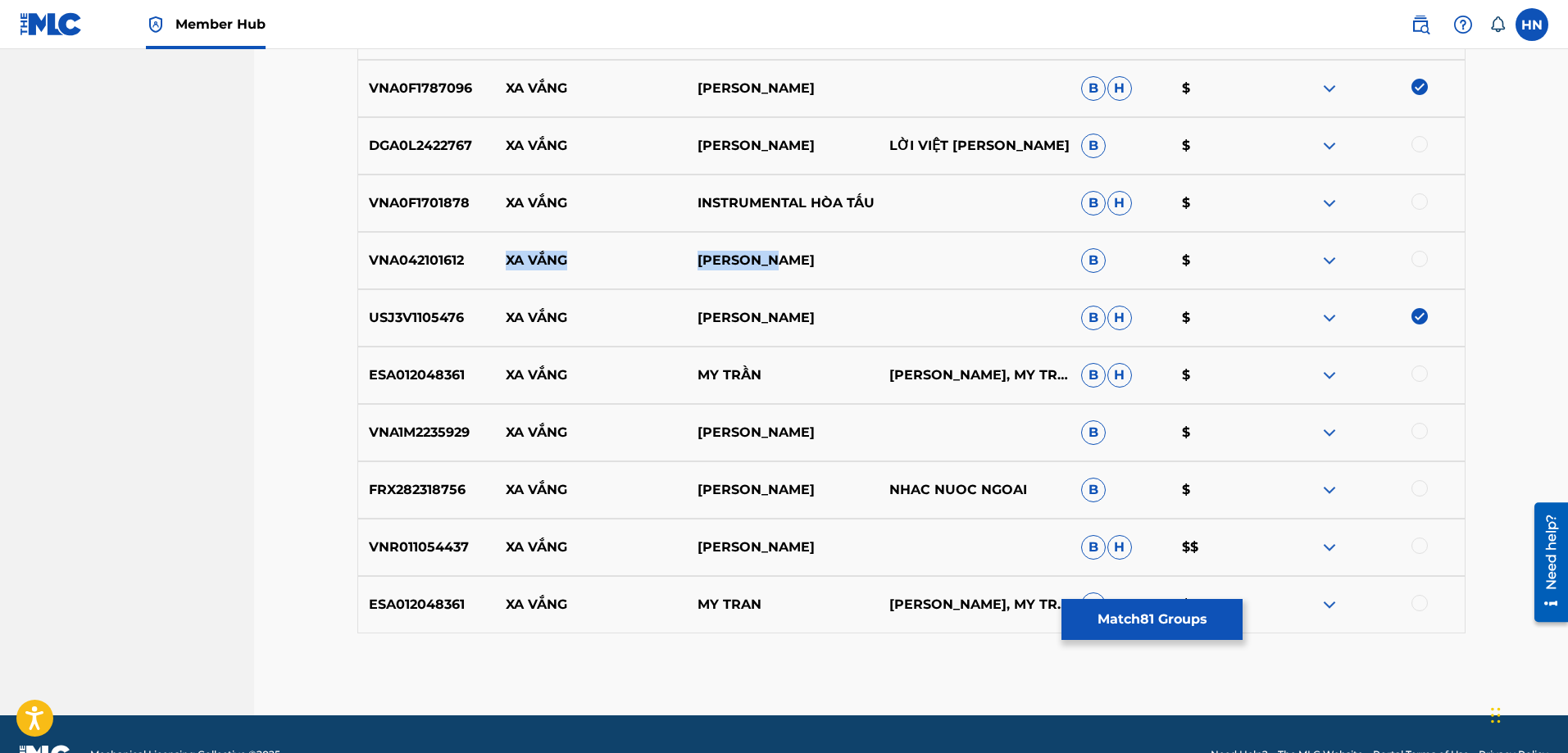
click at [1330, 253] on img at bounding box center [1330, 261] width 20 height 20
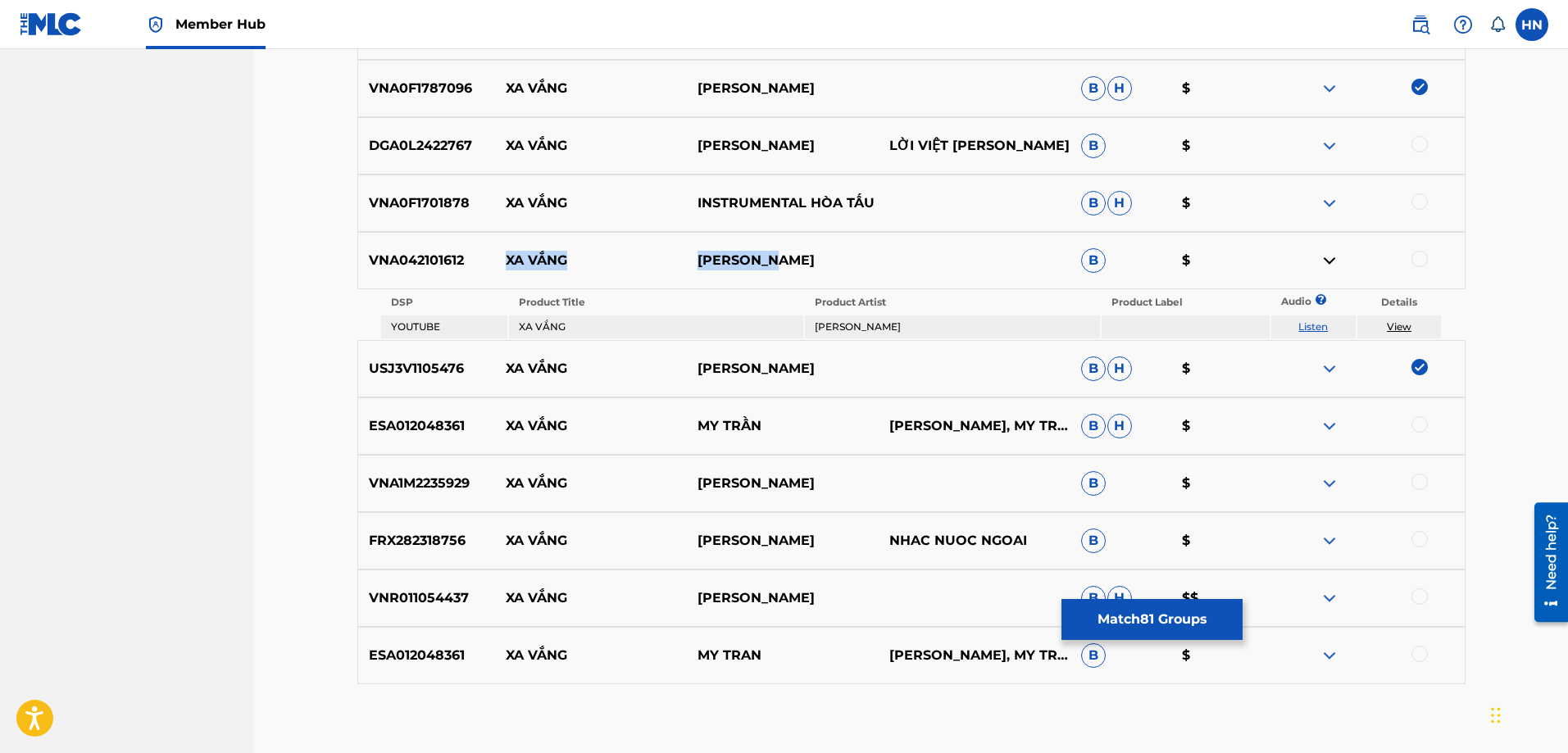
click at [1309, 324] on link "Listen" at bounding box center [1313, 326] width 29 height 13
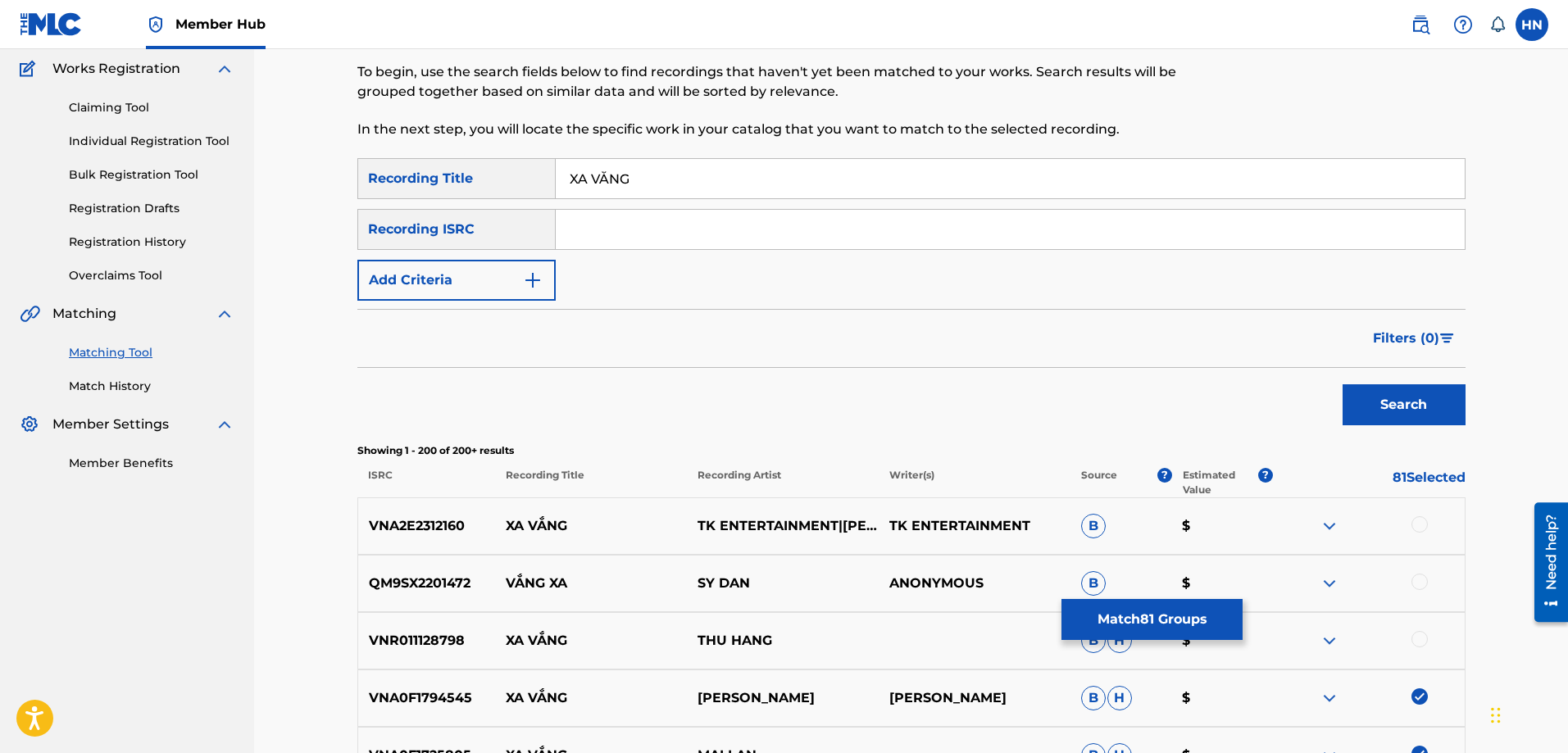
scroll to position [0, 0]
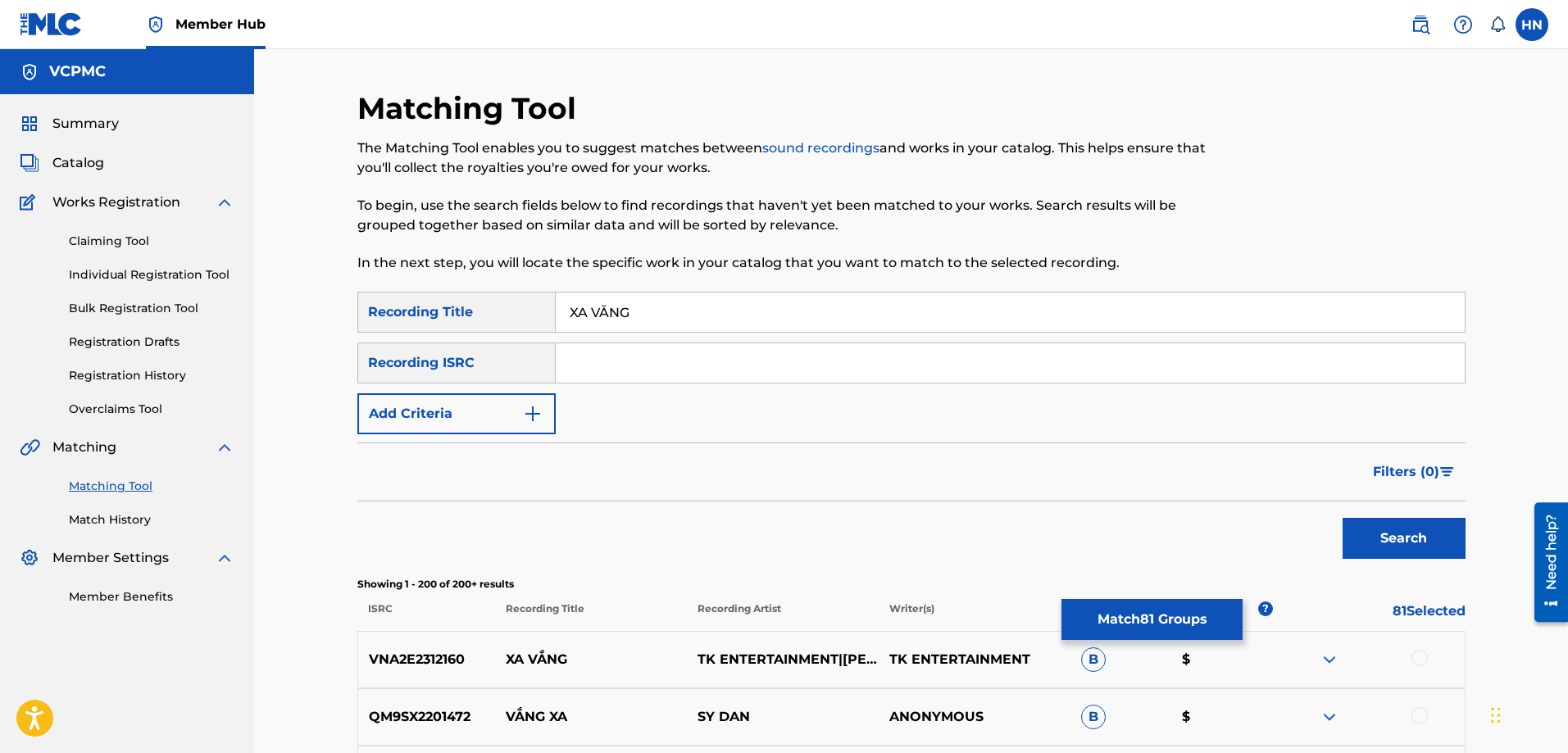
click at [601, 303] on input "XA VẮNG" at bounding box center [1010, 312] width 909 height 39
type input "[PERSON_NAME]"
click at [1343, 518] on button "Search" at bounding box center [1404, 538] width 123 height 41
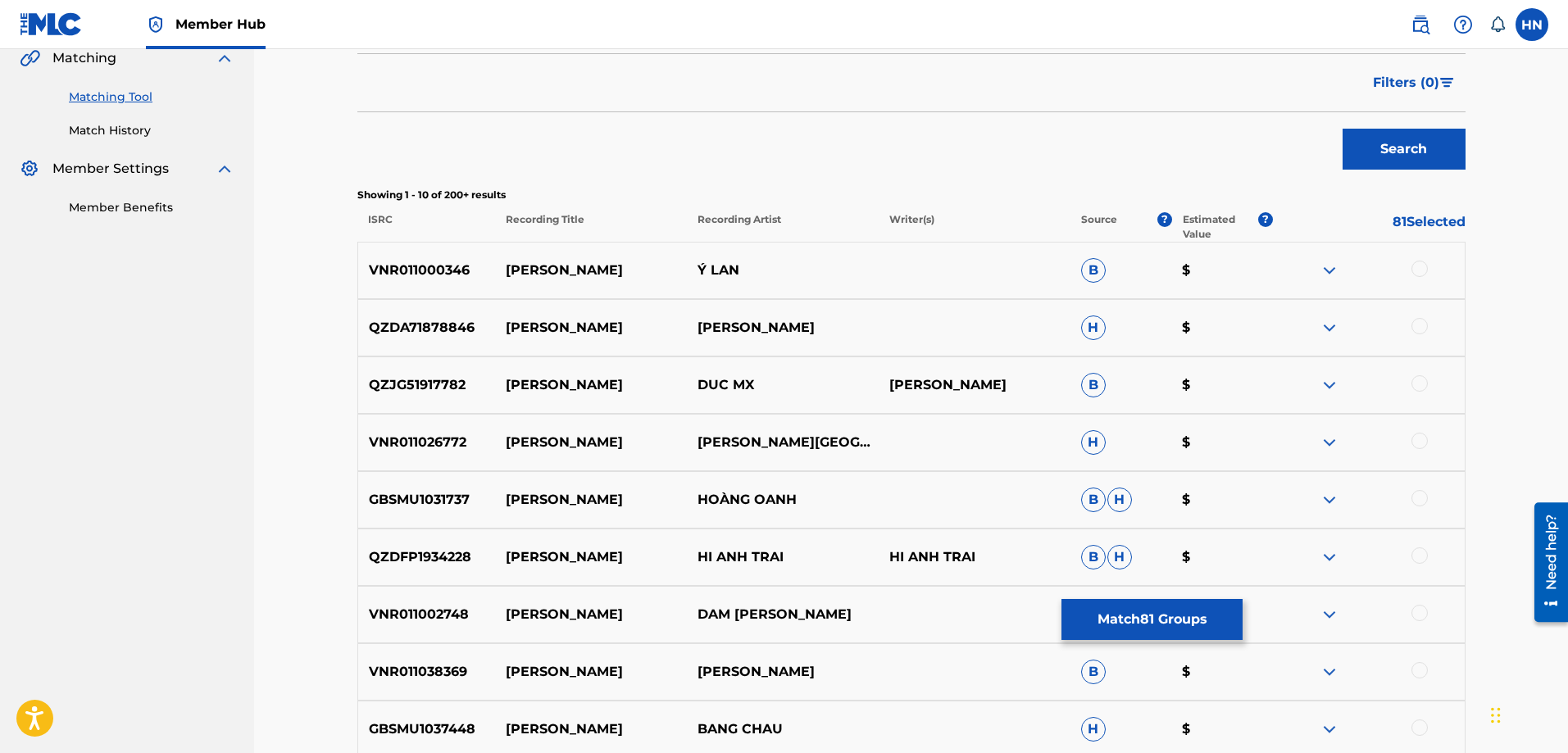
scroll to position [471, 0]
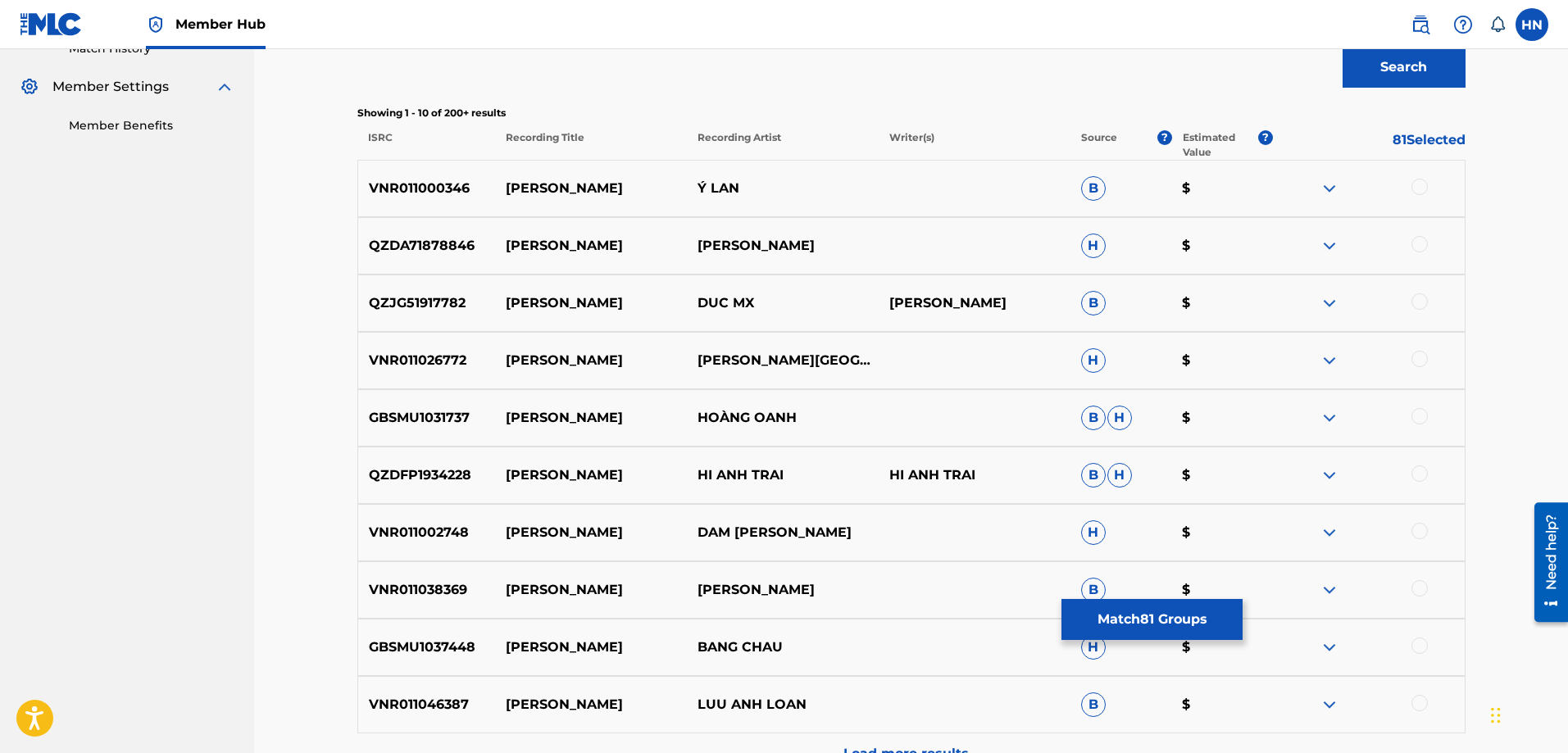
click at [378, 258] on div "QZDA71878846 XA [PERSON_NAME] $" at bounding box center [912, 245] width 1108 height 58
click at [1425, 243] on div at bounding box center [1420, 244] width 17 height 17
drag, startPoint x: 668, startPoint y: 192, endPoint x: 495, endPoint y: 192, distance: 173.0
click at [495, 192] on div "VNR011000346 XA VANG Ý LAN B $" at bounding box center [912, 188] width 1108 height 58
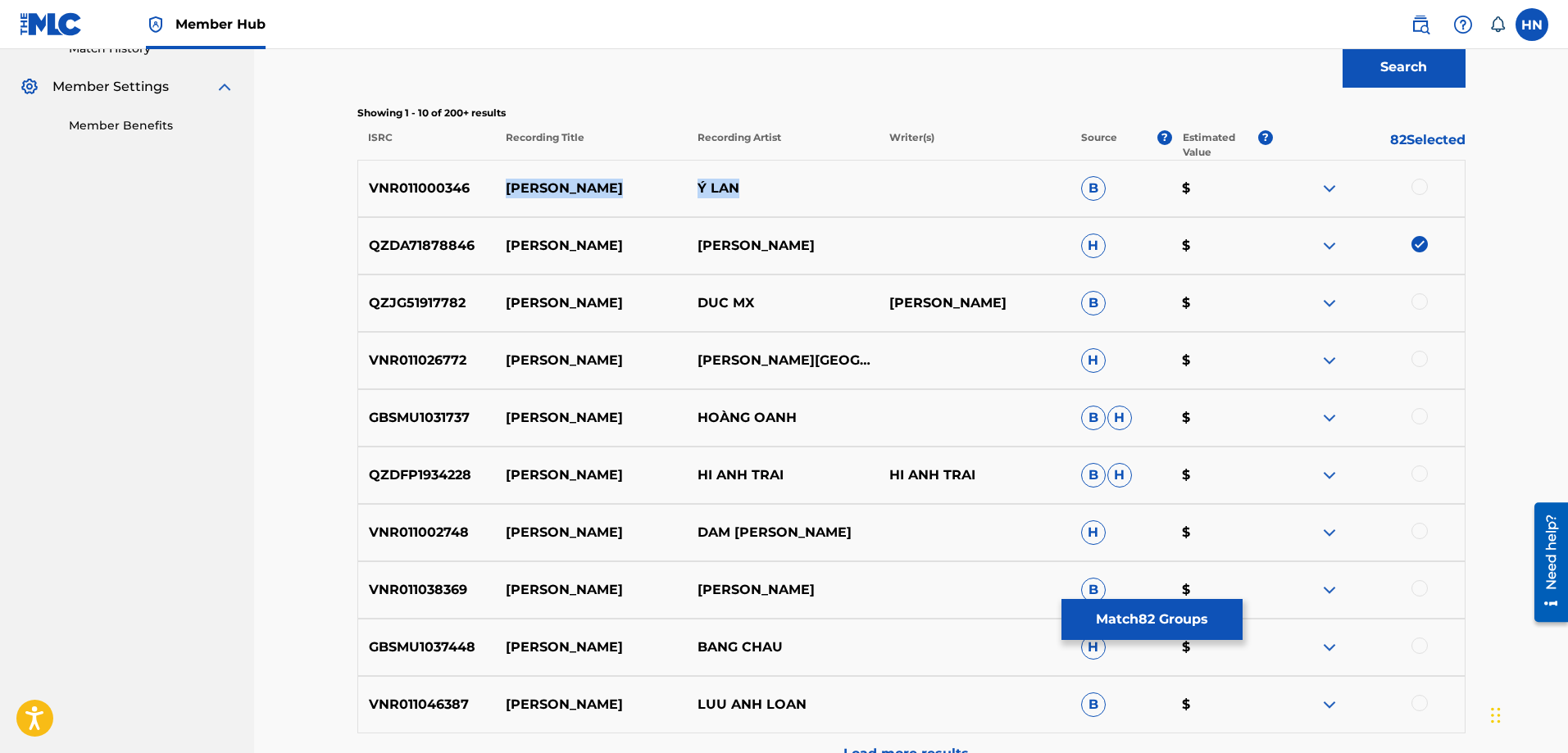
click at [1328, 183] on img at bounding box center [1330, 188] width 20 height 20
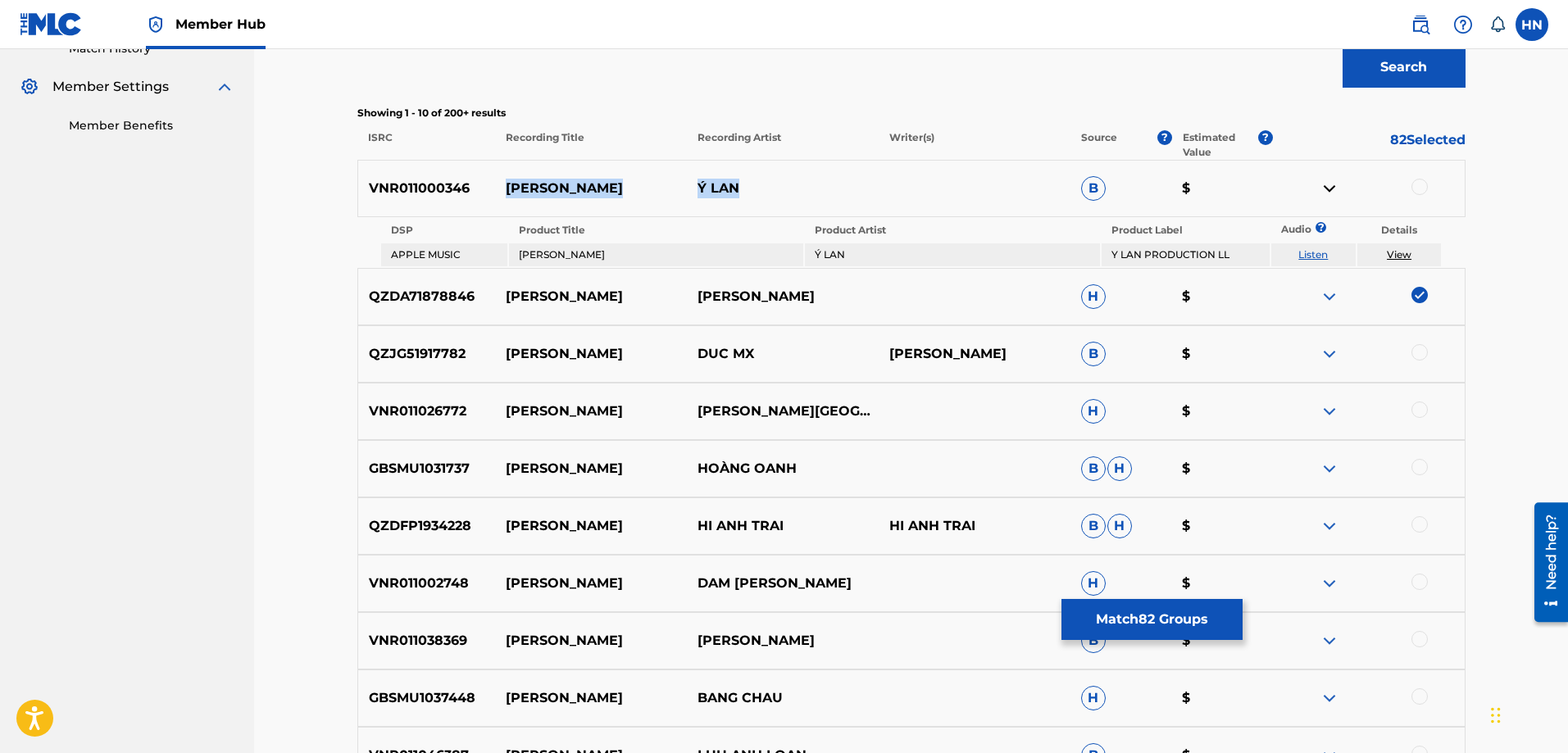
click at [1314, 257] on link "Listen" at bounding box center [1313, 254] width 29 height 13
click at [435, 466] on p "GBSMU1031737" at bounding box center [427, 469] width 138 height 20
click at [1418, 465] on div at bounding box center [1420, 467] width 17 height 17
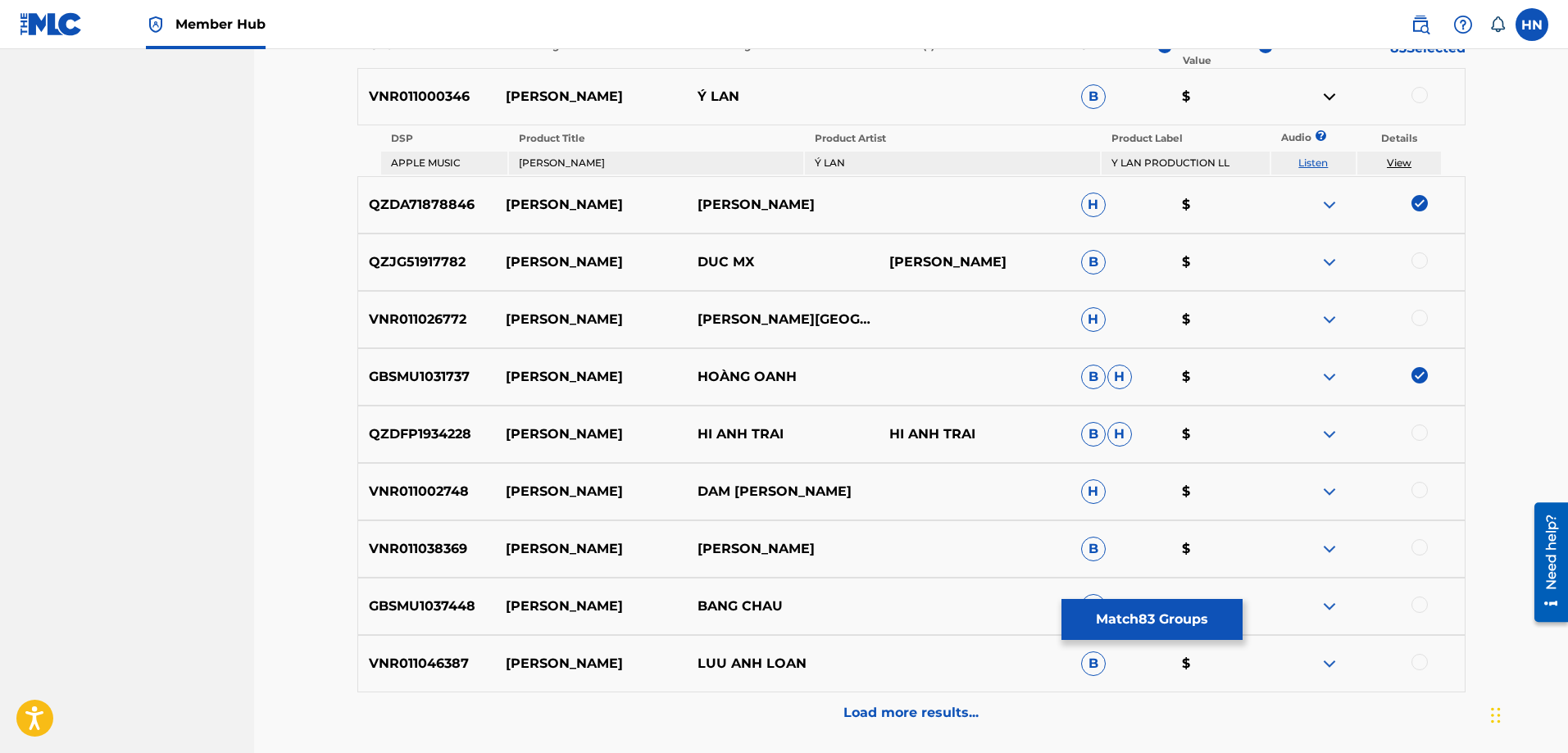
scroll to position [635, 0]
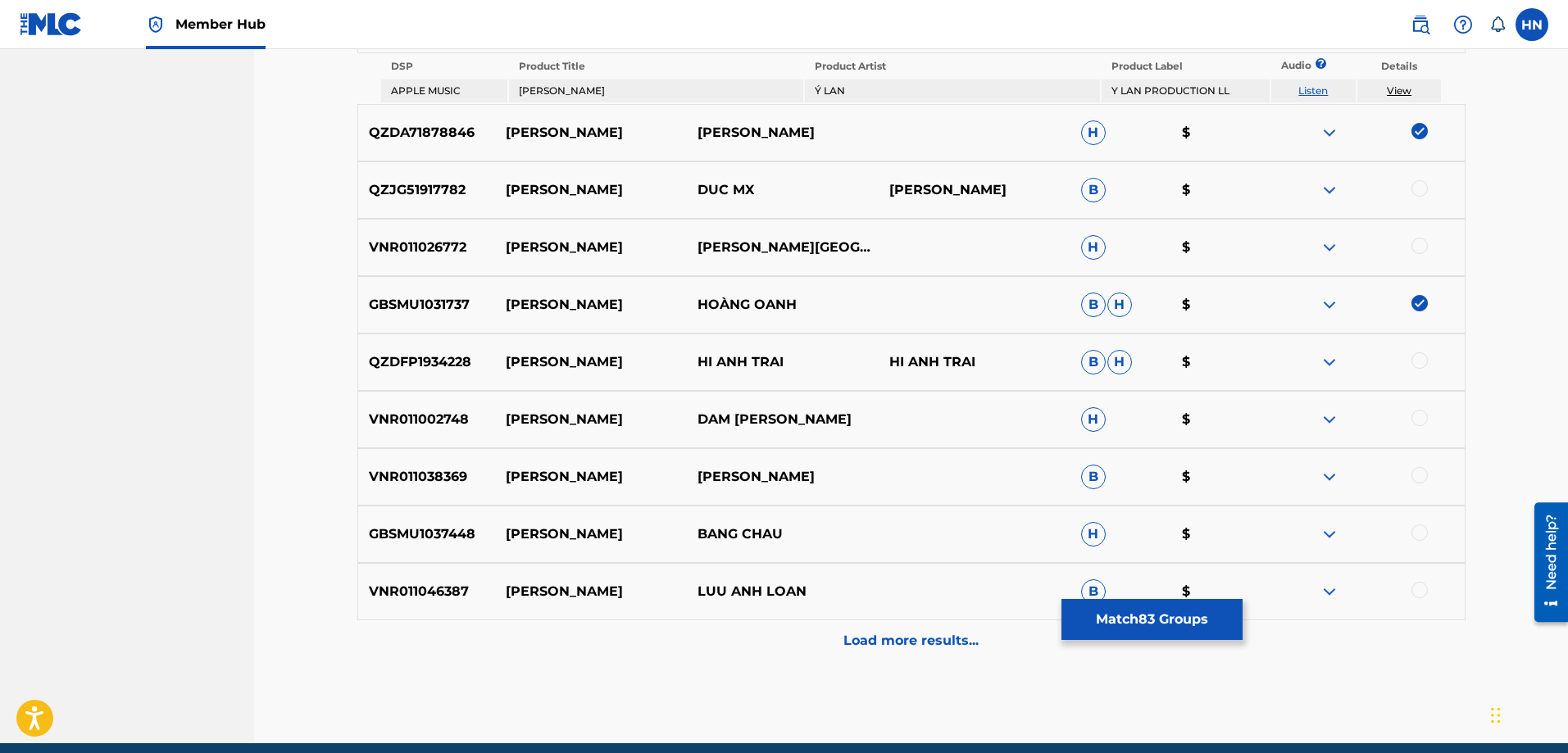
click at [427, 580] on div "VNR011046387 XA VANG LUU ANH LOAN B $" at bounding box center [912, 591] width 1108 height 58
click at [1413, 590] on div at bounding box center [1420, 590] width 17 height 17
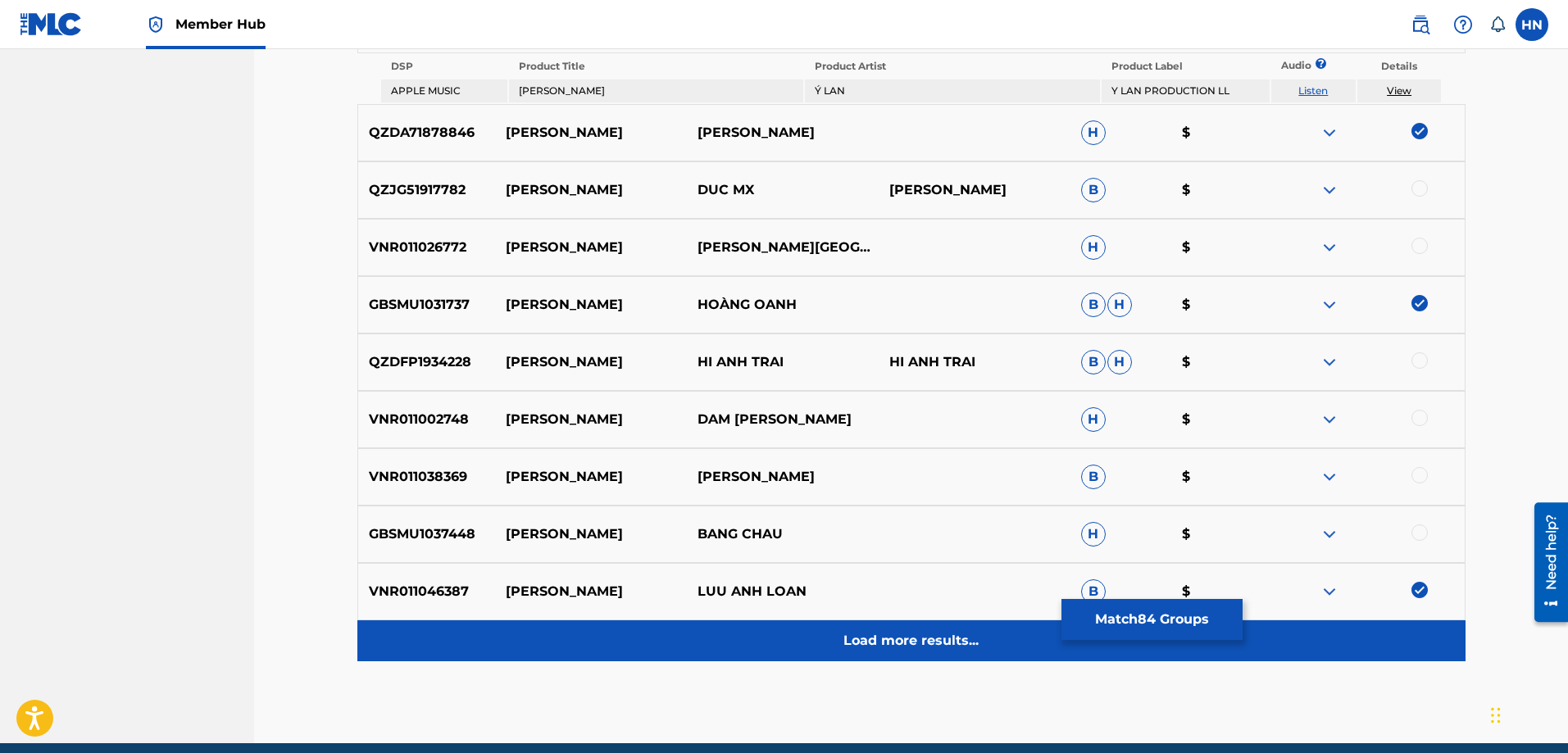
click at [867, 627] on div "Load more results..." at bounding box center [912, 640] width 1108 height 41
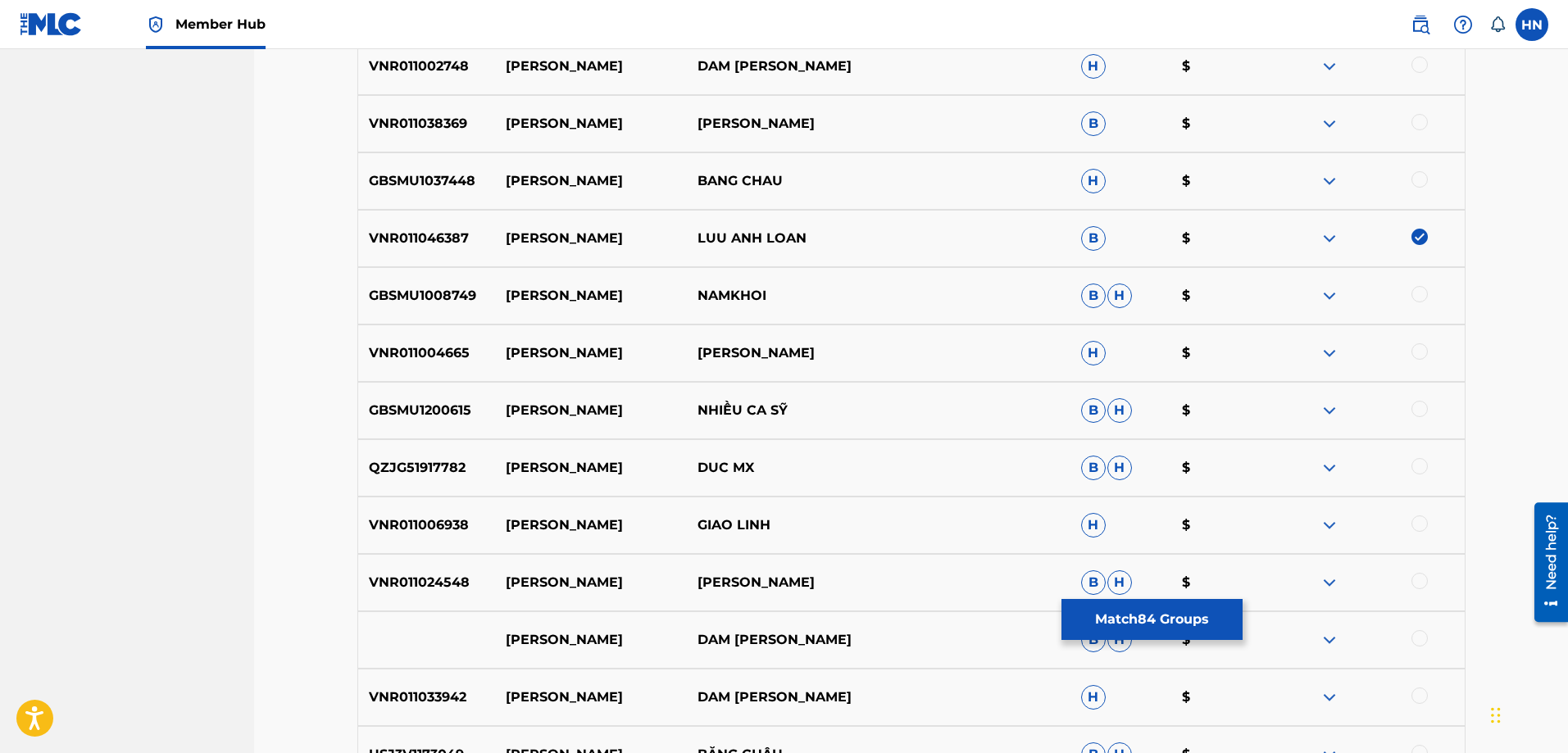
scroll to position [963, 0]
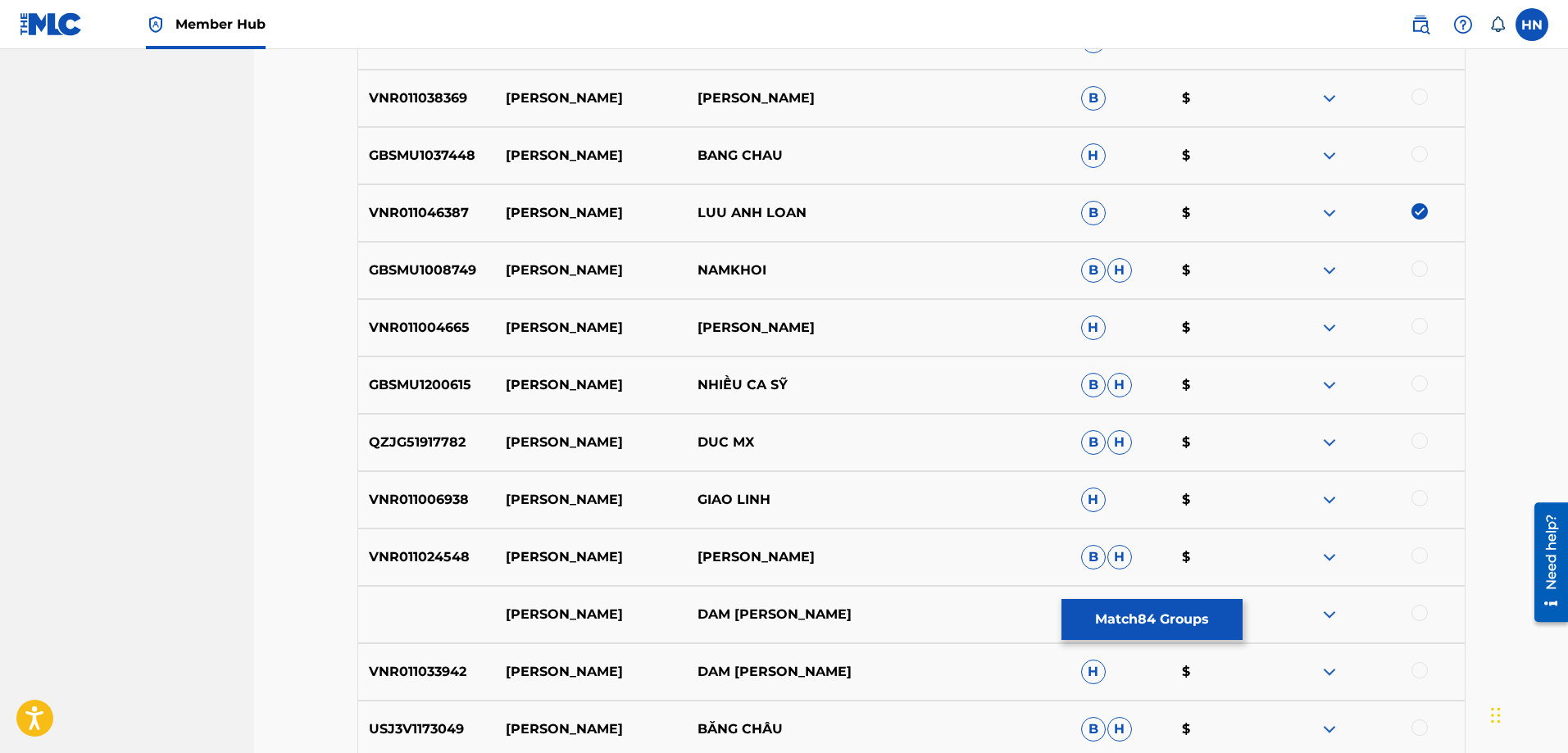
click at [466, 504] on p "VNR011006938" at bounding box center [427, 500] width 138 height 20
click at [440, 505] on p "VNR011006938" at bounding box center [427, 500] width 138 height 20
click at [1415, 499] on div at bounding box center [1420, 499] width 17 height 17
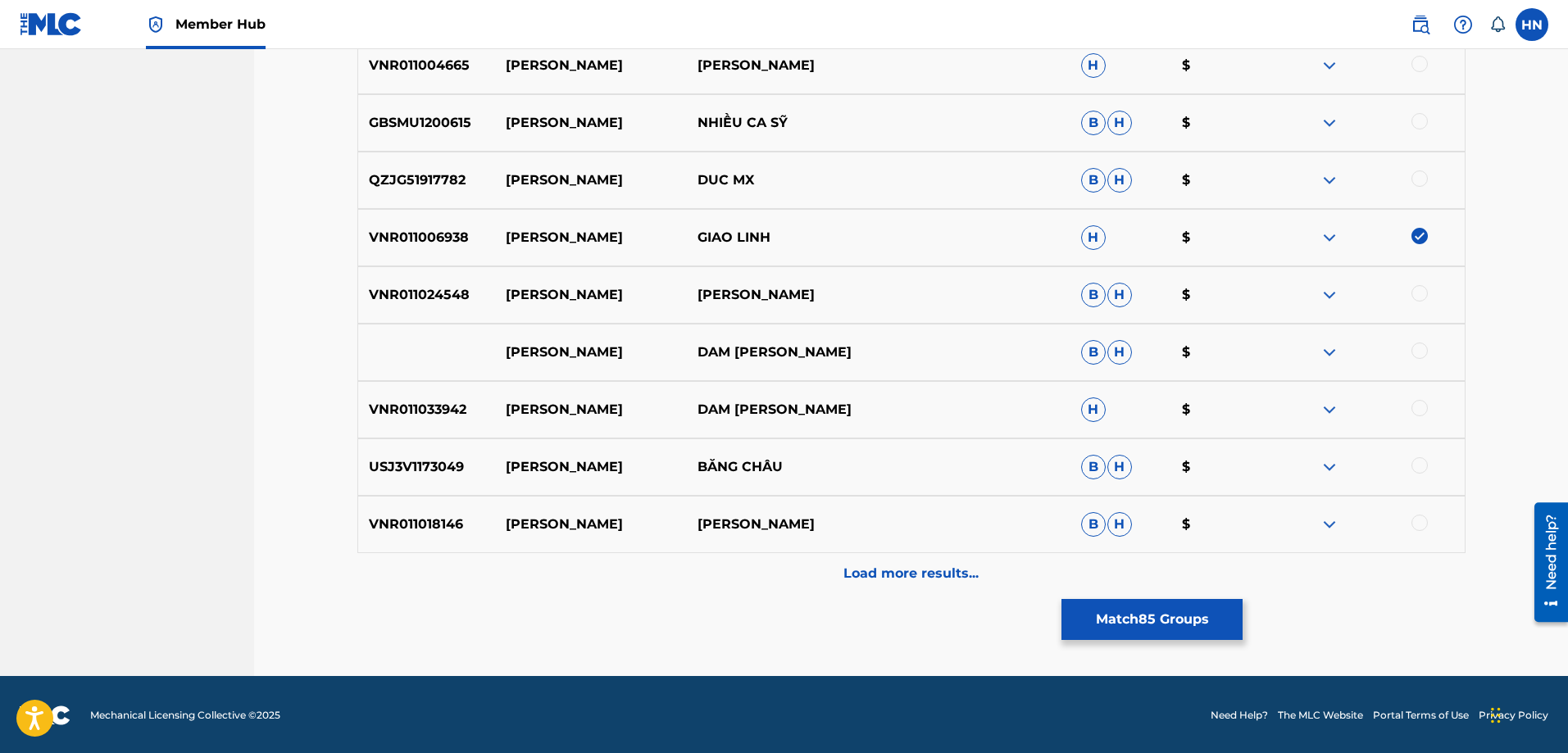
scroll to position [1227, 0]
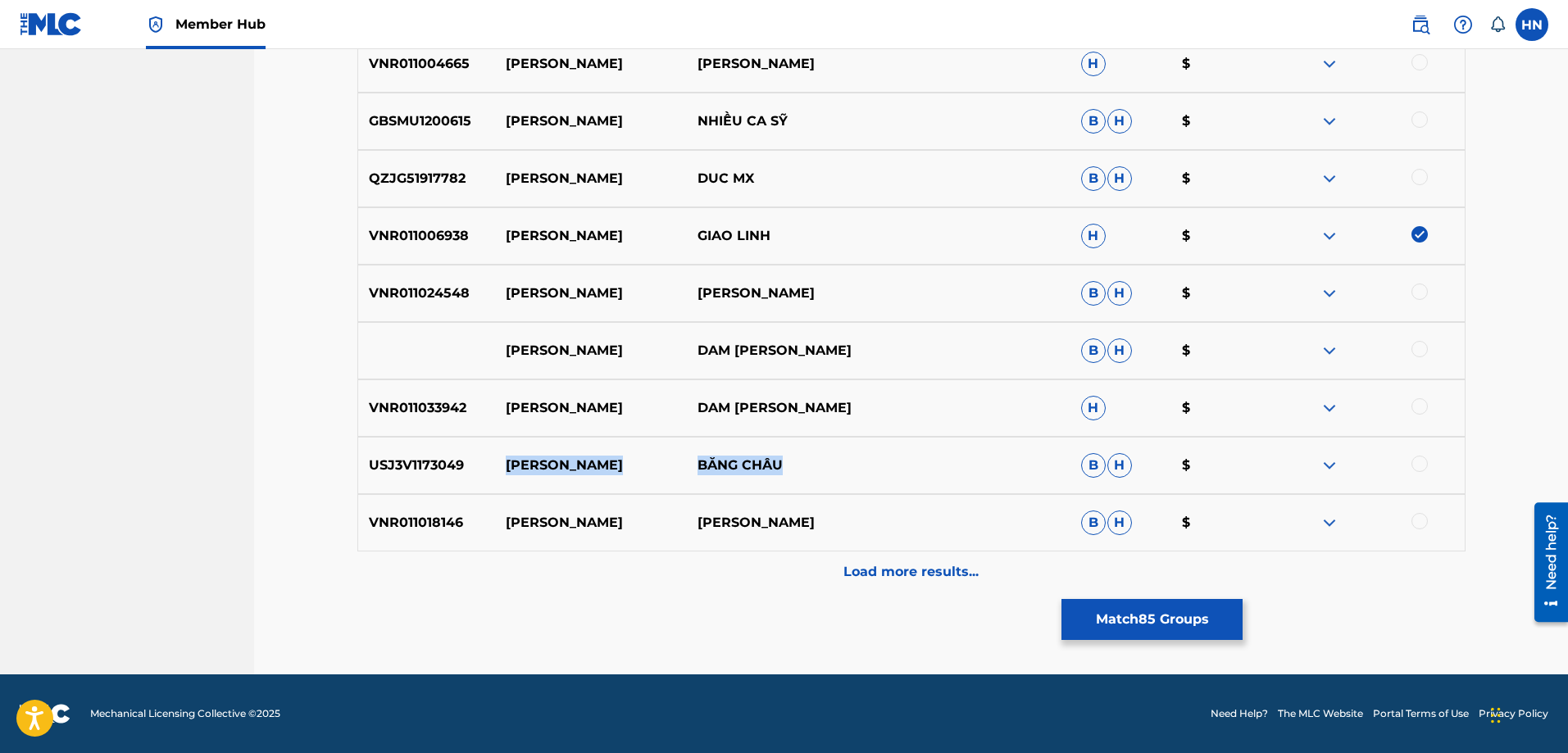
drag, startPoint x: 794, startPoint y: 469, endPoint x: 473, endPoint y: 471, distance: 321.0
click at [473, 471] on div "USJ3V1173049 XA VANG BĂNG CHÂU B H $" at bounding box center [912, 465] width 1108 height 58
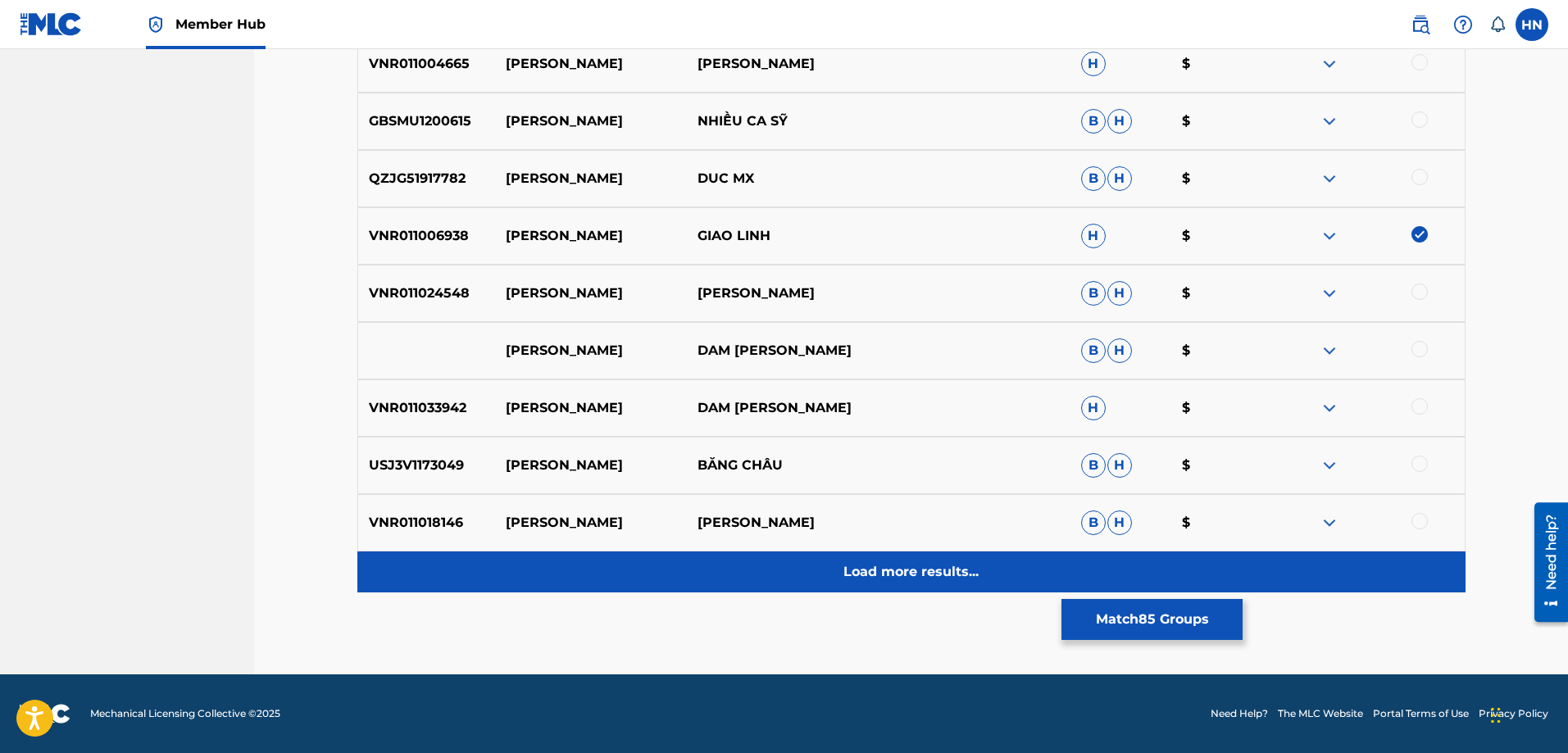
click at [872, 566] on p "Load more results..." at bounding box center [911, 572] width 135 height 20
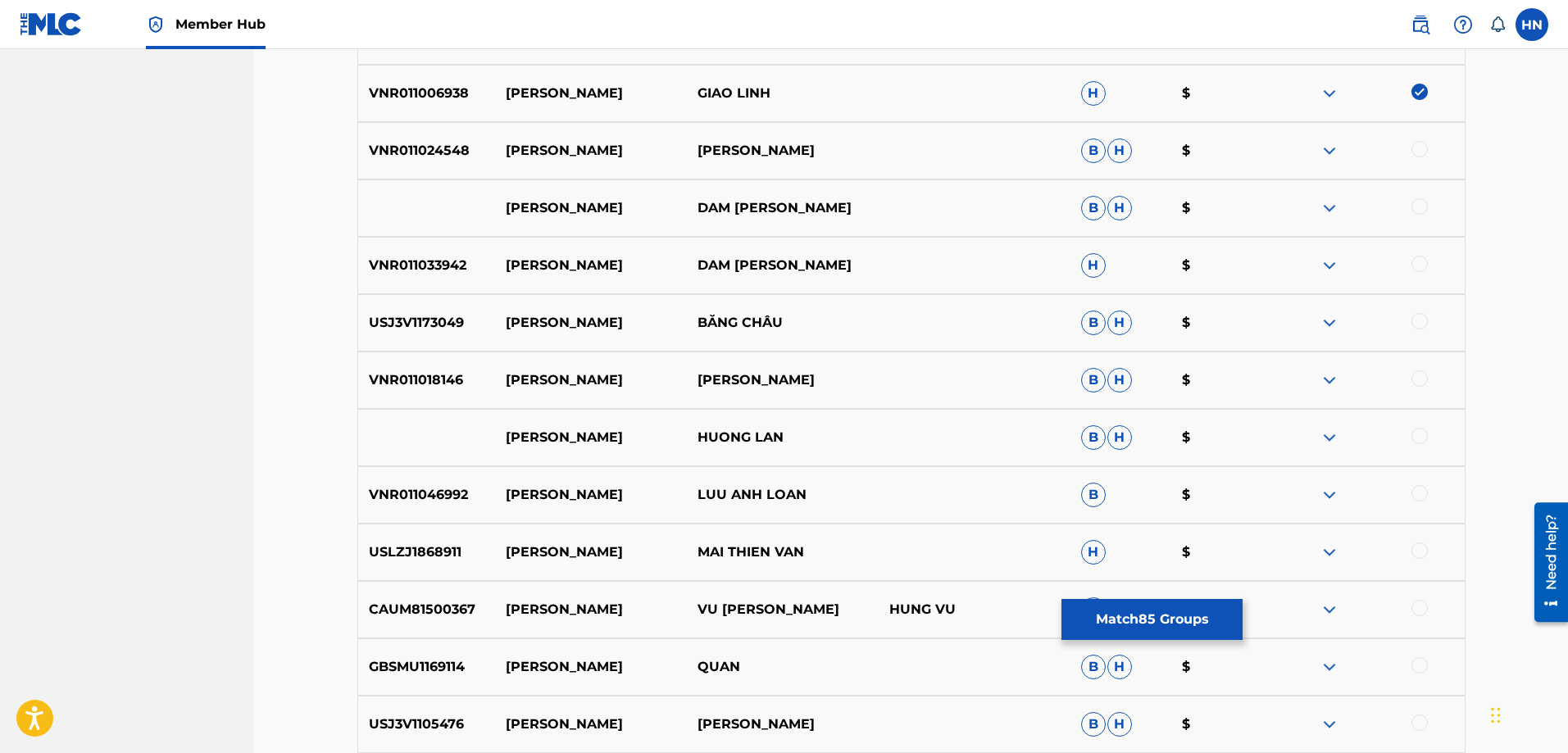
scroll to position [1473, 0]
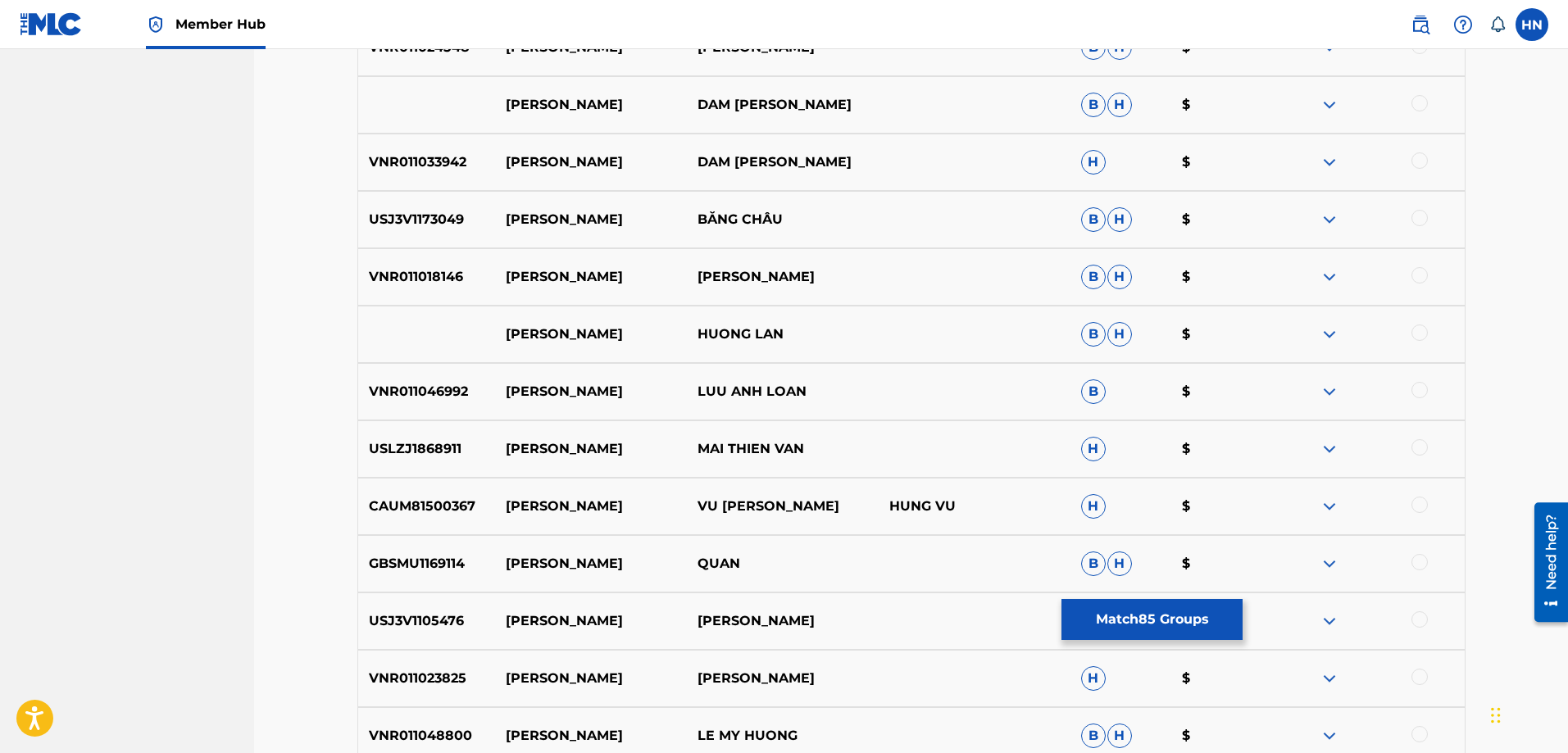
click at [434, 383] on p "VNR011046992" at bounding box center [427, 392] width 138 height 20
click at [1417, 384] on div at bounding box center [1420, 390] width 17 height 17
click at [402, 444] on p "USLZJ1868911" at bounding box center [427, 449] width 138 height 20
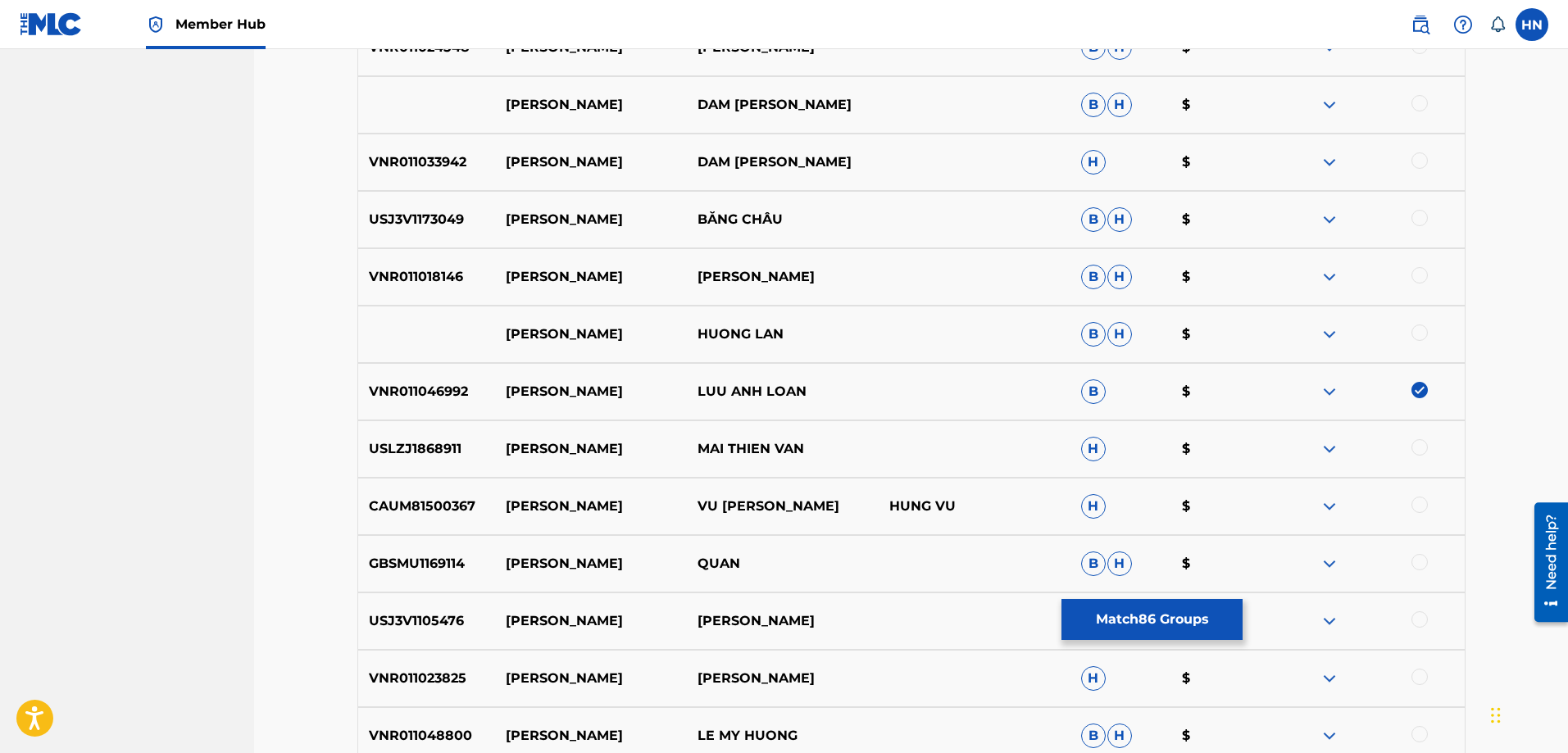
click at [1417, 440] on div at bounding box center [1420, 448] width 17 height 17
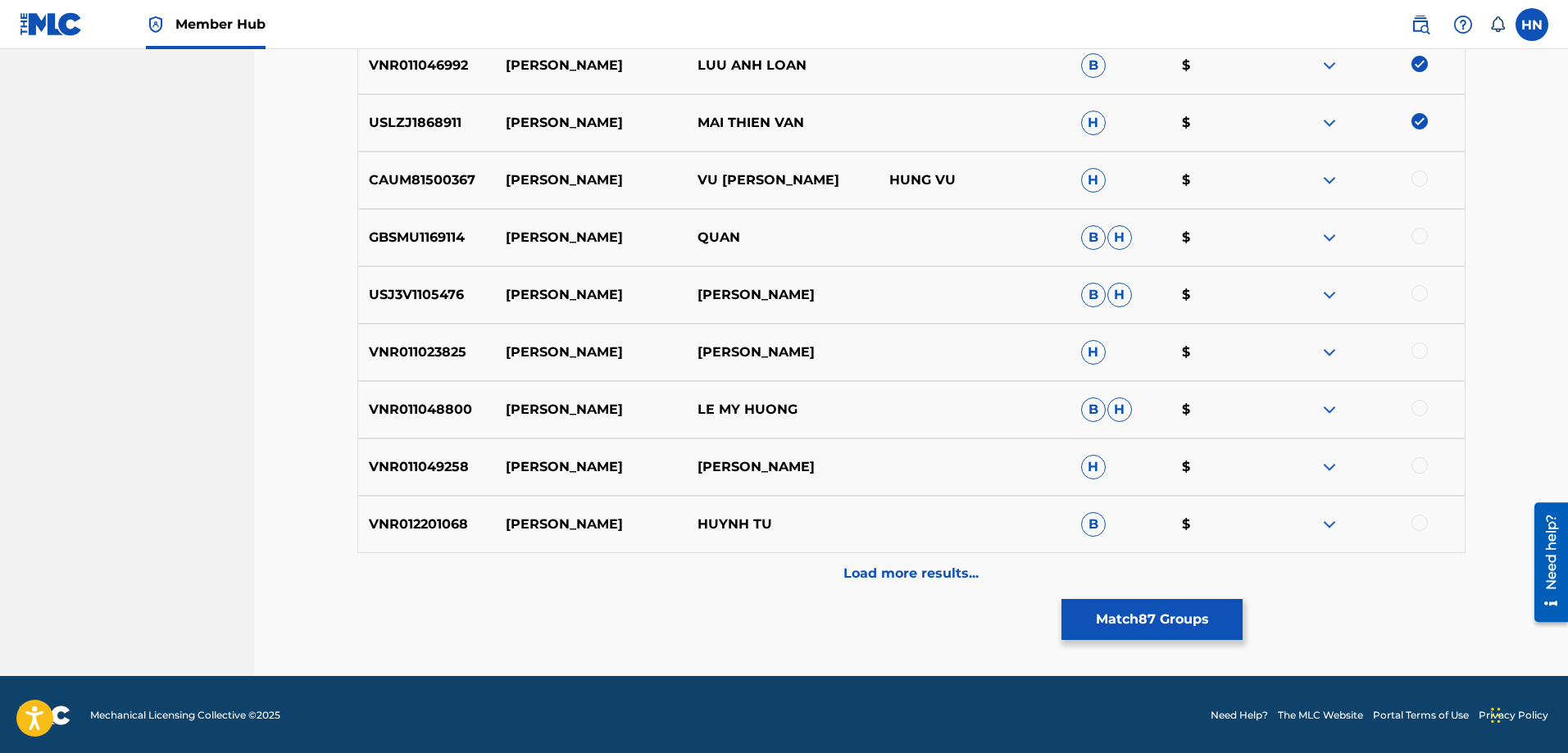
scroll to position [1801, 0]
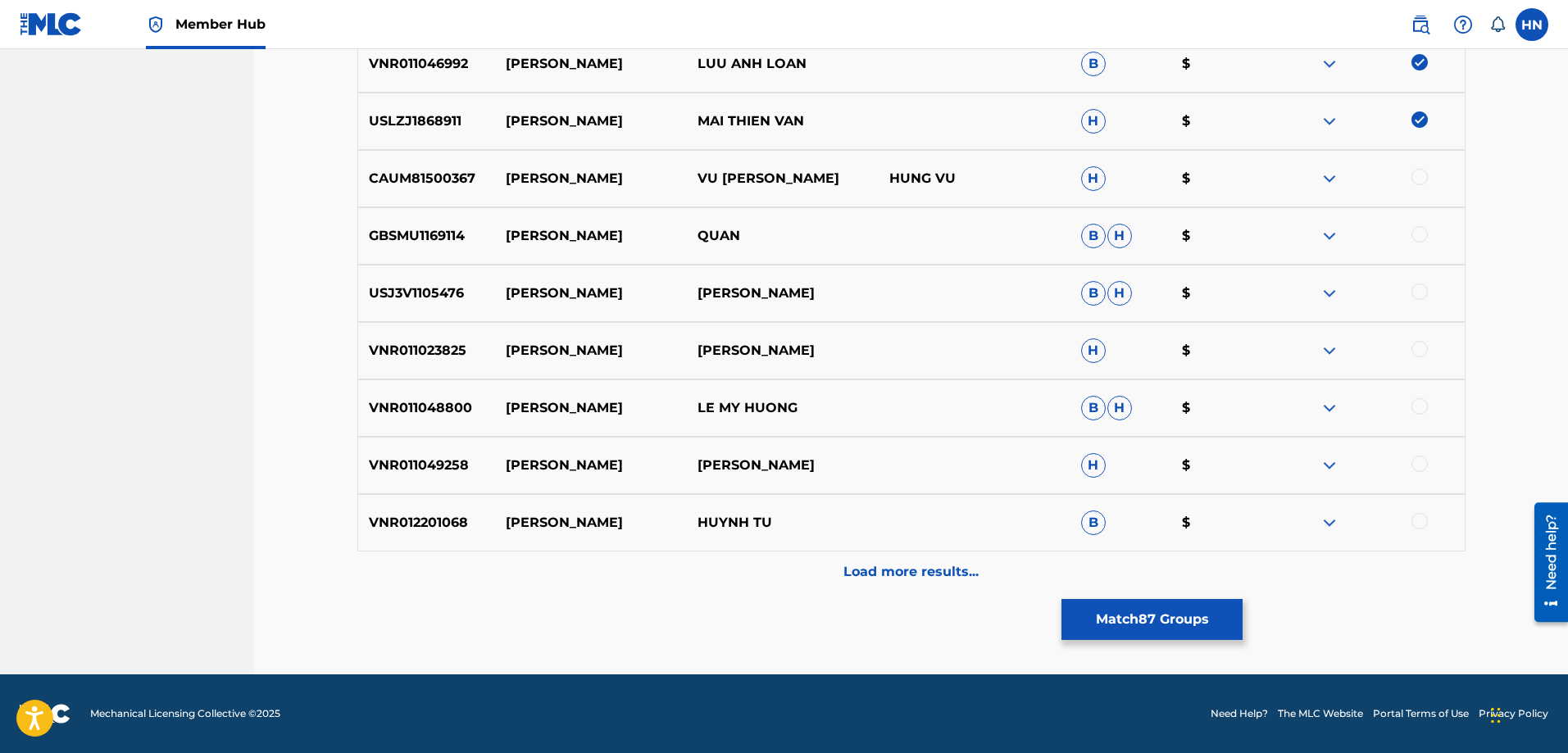
click at [400, 289] on p "USJ3V1105476" at bounding box center [427, 294] width 138 height 20
click at [1421, 288] on div at bounding box center [1420, 292] width 17 height 17
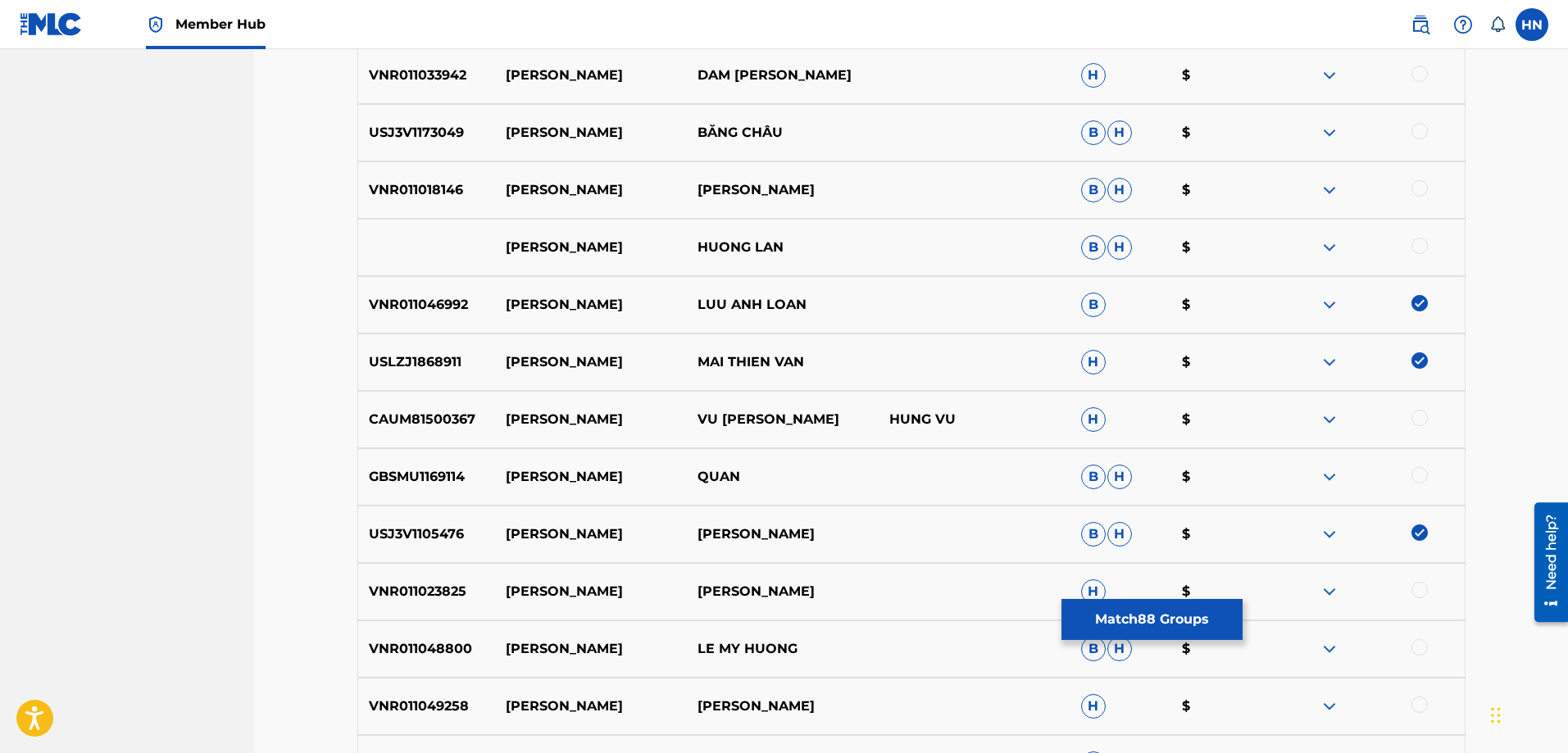
scroll to position [1555, 0]
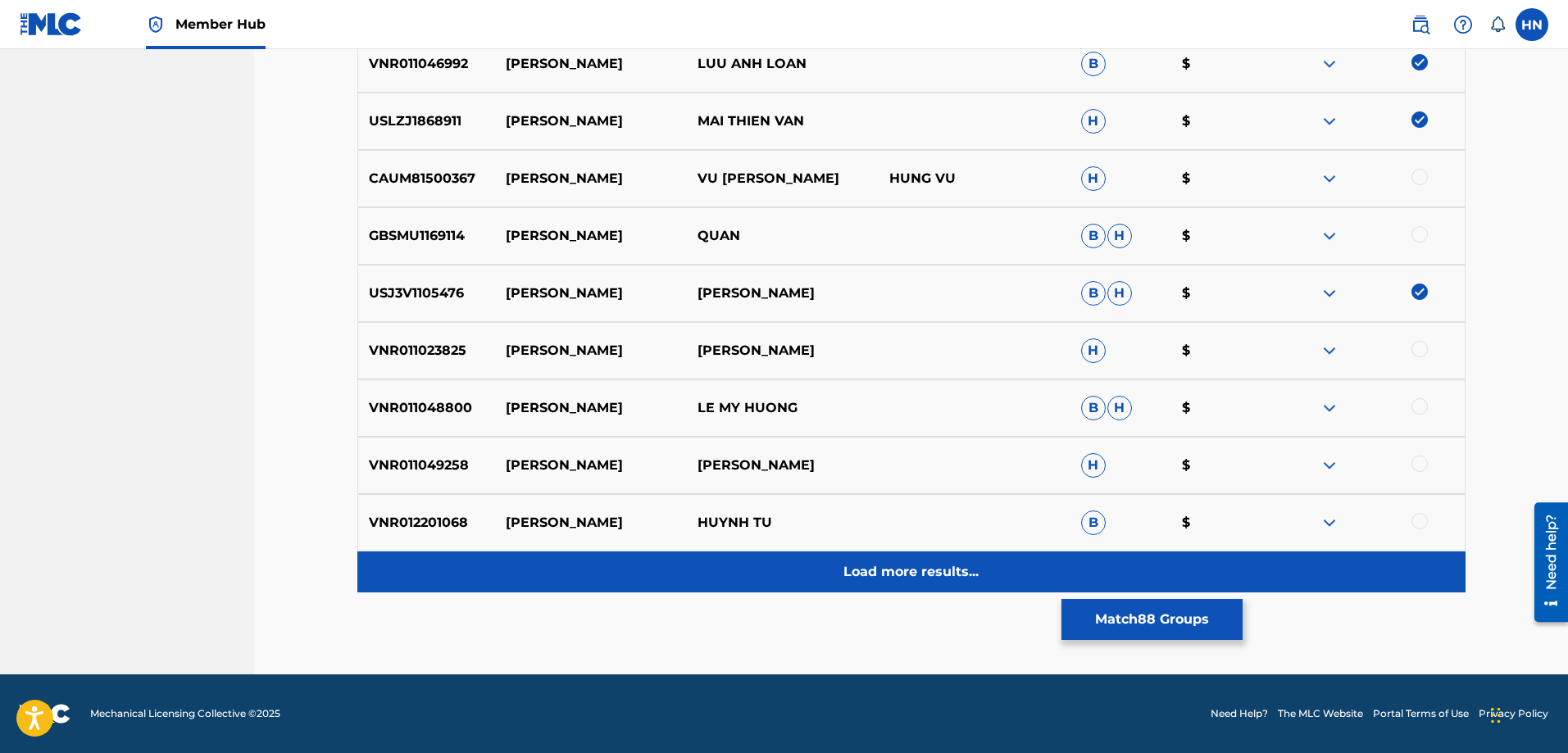
click at [936, 562] on p "Load more results..." at bounding box center [911, 572] width 135 height 20
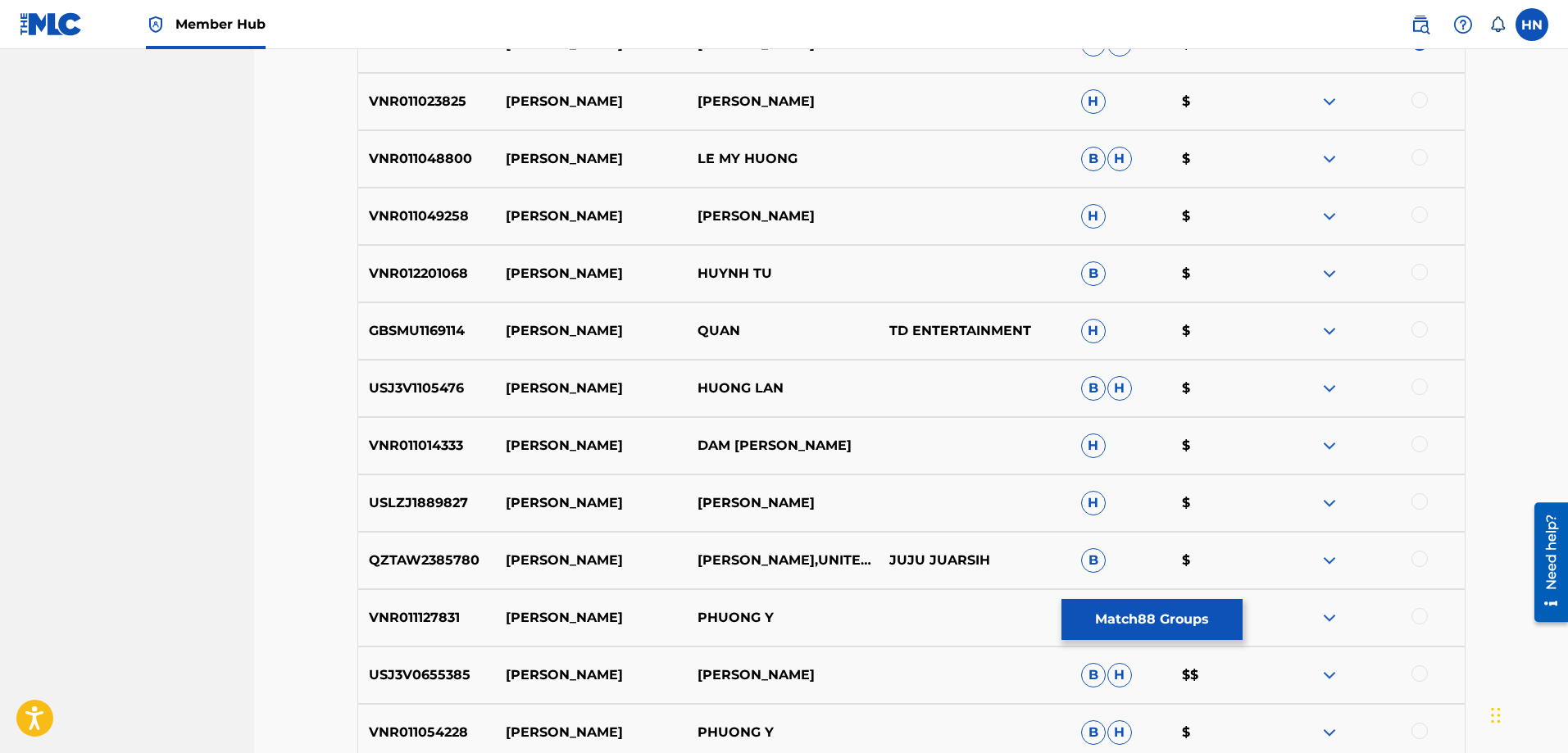
scroll to position [2129, 0]
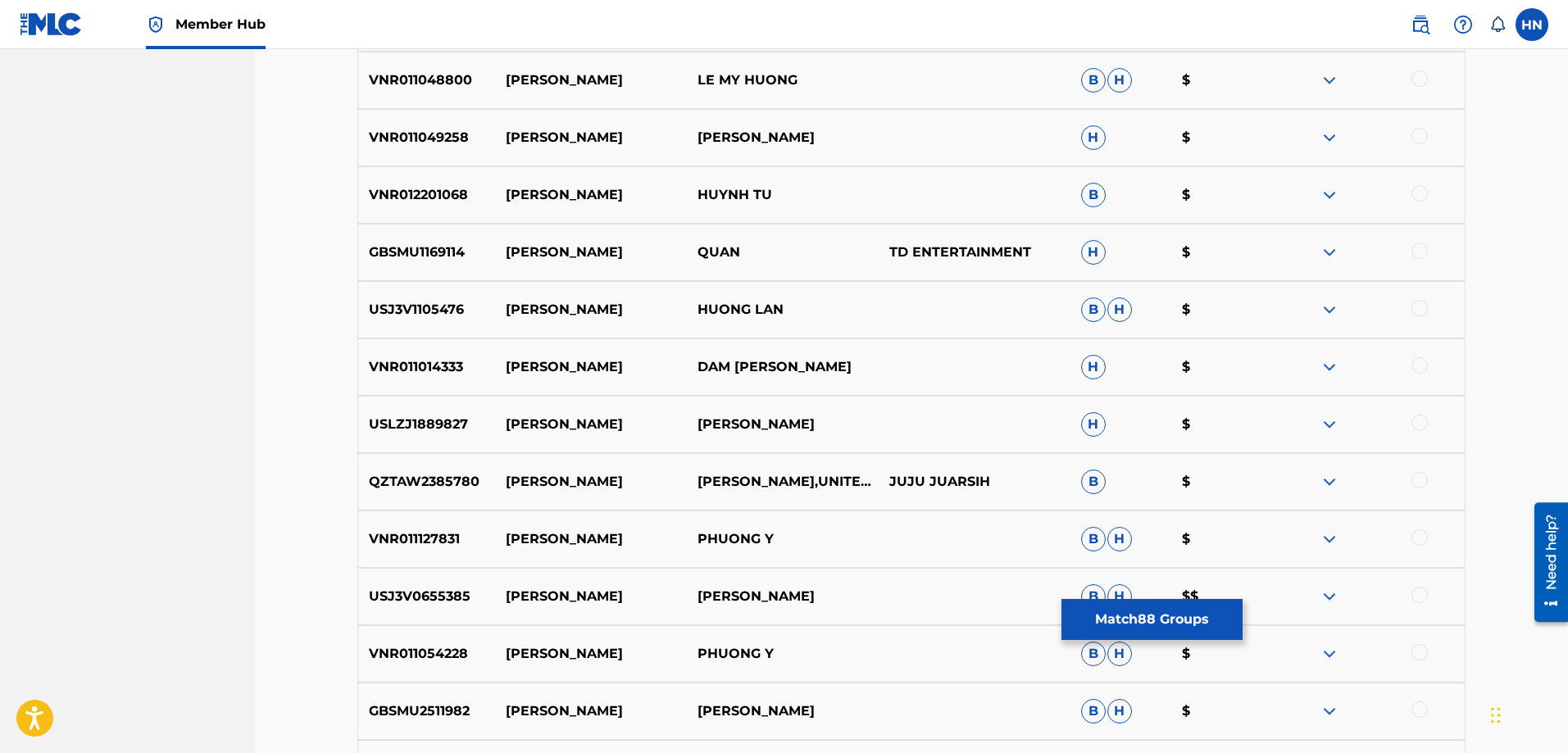
click at [420, 551] on div "VNR011127831 XA [PERSON_NAME] Y B H $" at bounding box center [912, 539] width 1108 height 58
click at [1421, 543] on div at bounding box center [1420, 538] width 17 height 17
click at [422, 663] on p "VNR011054228" at bounding box center [427, 655] width 138 height 20
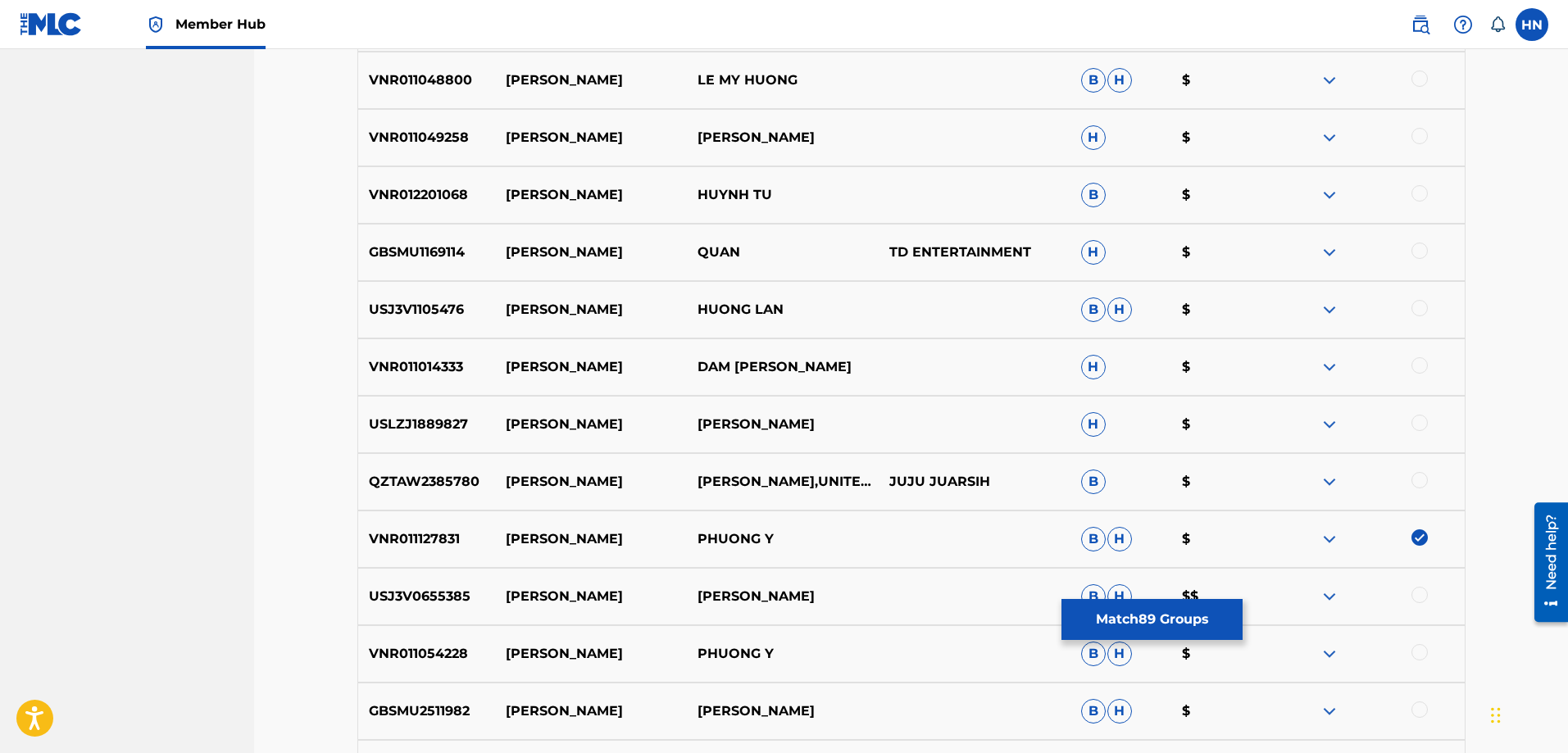
click at [1420, 656] on div at bounding box center [1420, 653] width 17 height 17
click at [417, 328] on div "USJ3V1105476 XA VANG HUONG LAN B H $" at bounding box center [912, 309] width 1108 height 58
click at [1408, 307] on div at bounding box center [1369, 310] width 192 height 20
click at [1415, 307] on div at bounding box center [1420, 309] width 17 height 17
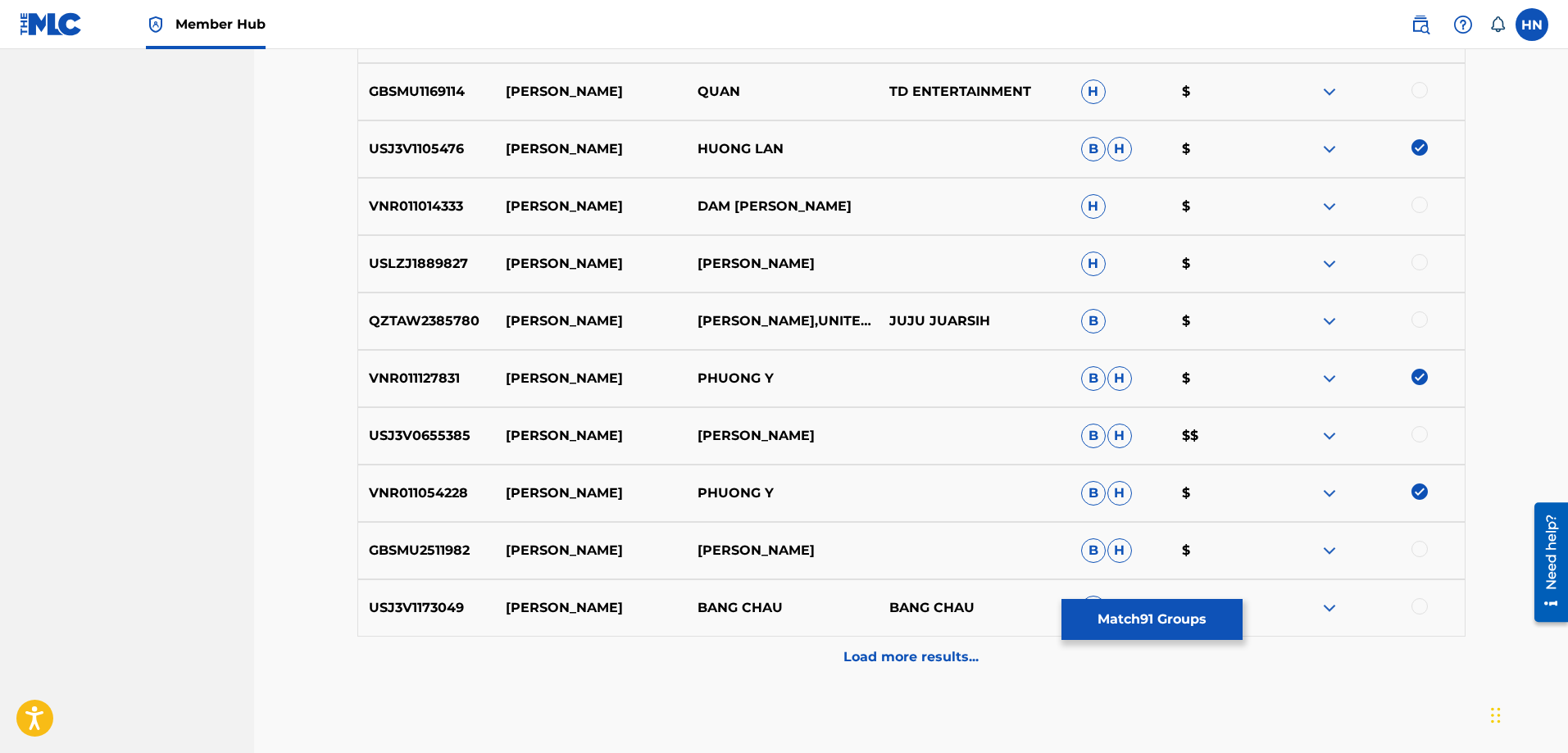
scroll to position [2292, 0]
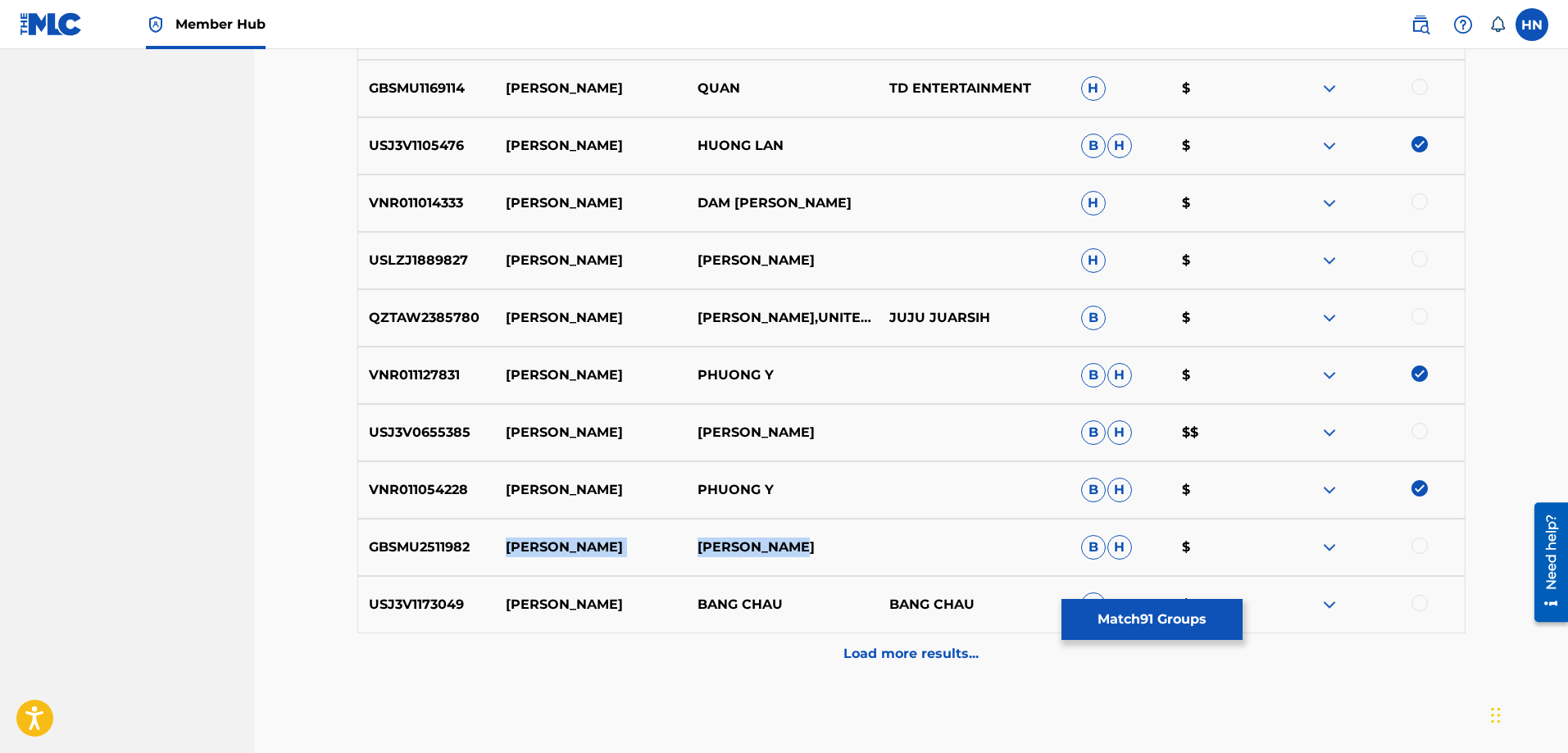
drag, startPoint x: 855, startPoint y: 550, endPoint x: 506, endPoint y: 543, distance: 349.1
click at [506, 543] on div "GBSMU2511982 XA VANG [PERSON_NAME]" at bounding box center [912, 547] width 1108 height 58
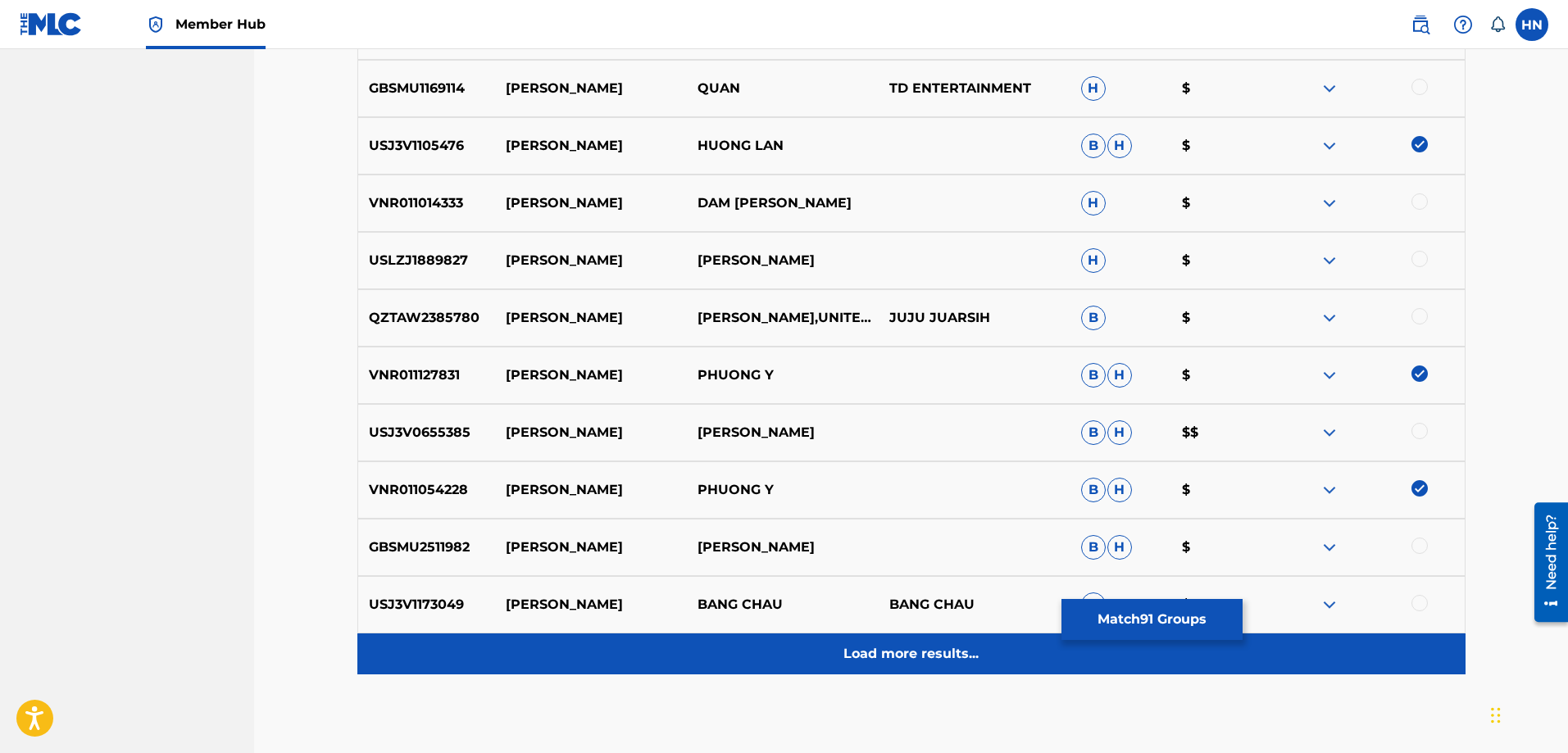
click at [877, 636] on div "Load more results..." at bounding box center [912, 654] width 1108 height 41
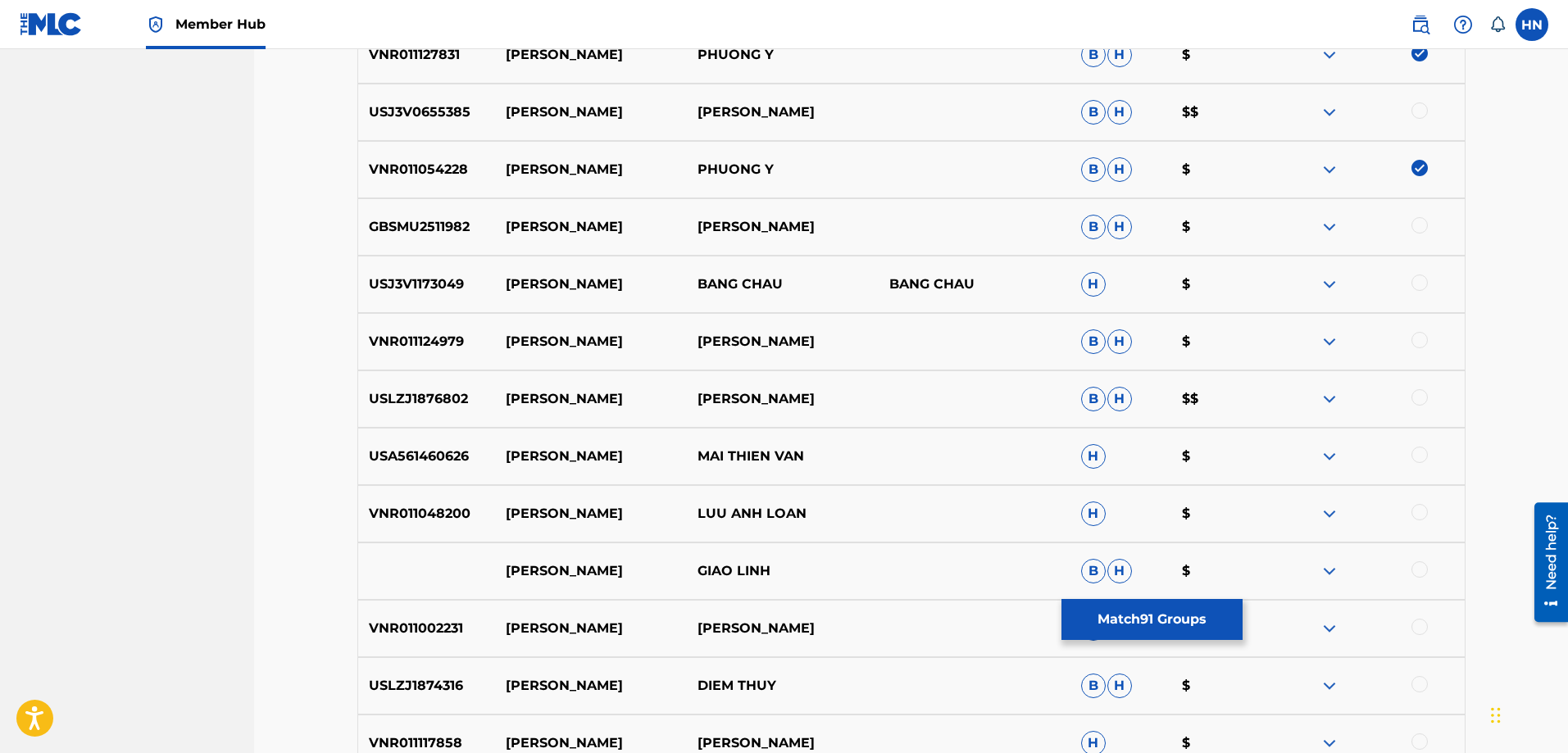
scroll to position [2621, 0]
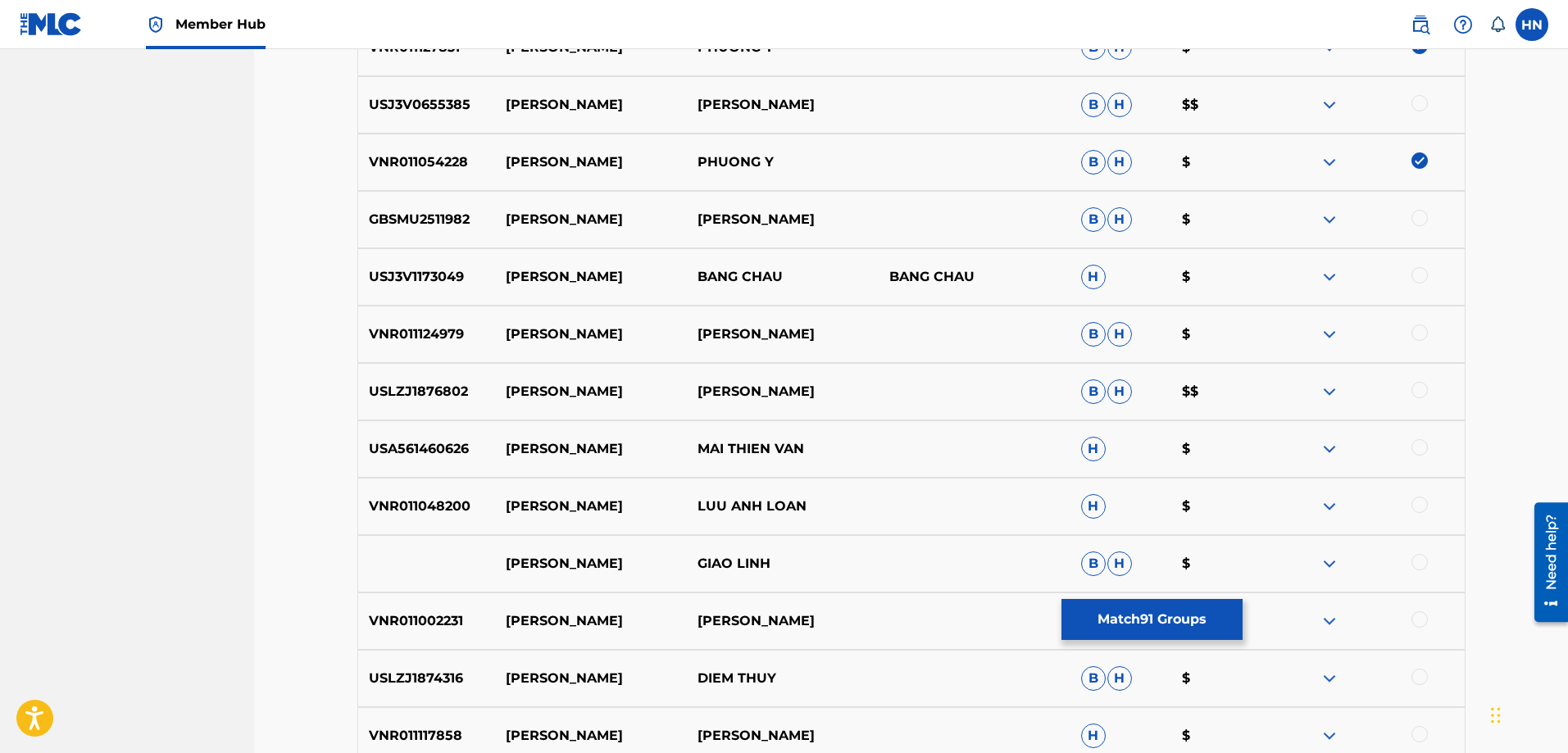
click at [432, 454] on p "USA561460626" at bounding box center [427, 449] width 138 height 20
click at [1420, 445] on div at bounding box center [1420, 448] width 17 height 17
click at [479, 514] on p "VNR011048200" at bounding box center [427, 507] width 138 height 20
click at [420, 517] on div "VNR011048200 XA VANG LUU ANH LOAN H $" at bounding box center [912, 506] width 1108 height 58
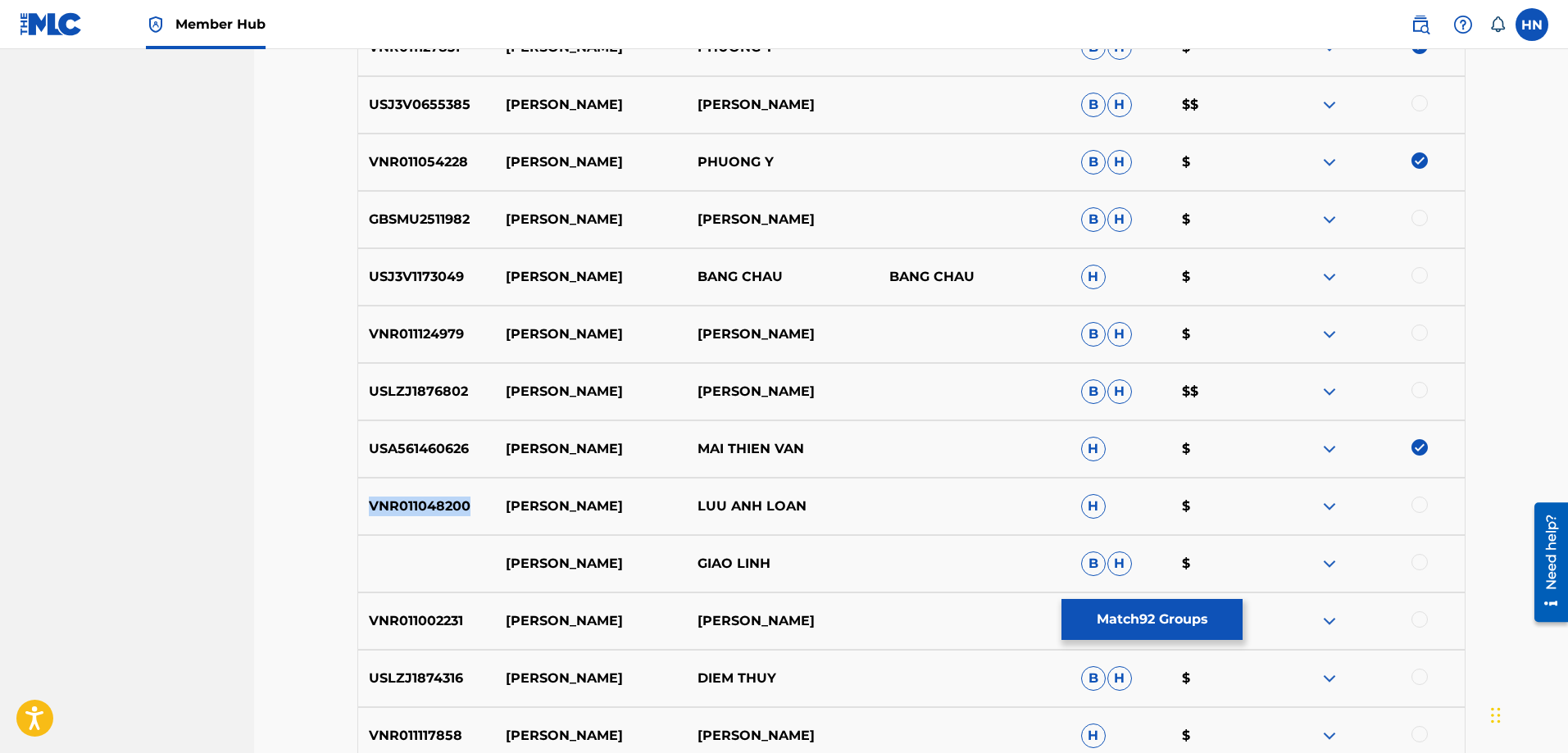
click at [420, 517] on div "VNR011048200 XA VANG LUU ANH LOAN H $" at bounding box center [912, 506] width 1108 height 58
click at [1416, 505] on div at bounding box center [1420, 505] width 17 height 17
drag, startPoint x: 668, startPoint y: 575, endPoint x: 419, endPoint y: 575, distance: 249.0
click at [419, 575] on div "XA VANG GIAO LINH B H $" at bounding box center [912, 564] width 1108 height 58
click at [1405, 565] on div at bounding box center [1369, 564] width 192 height 20
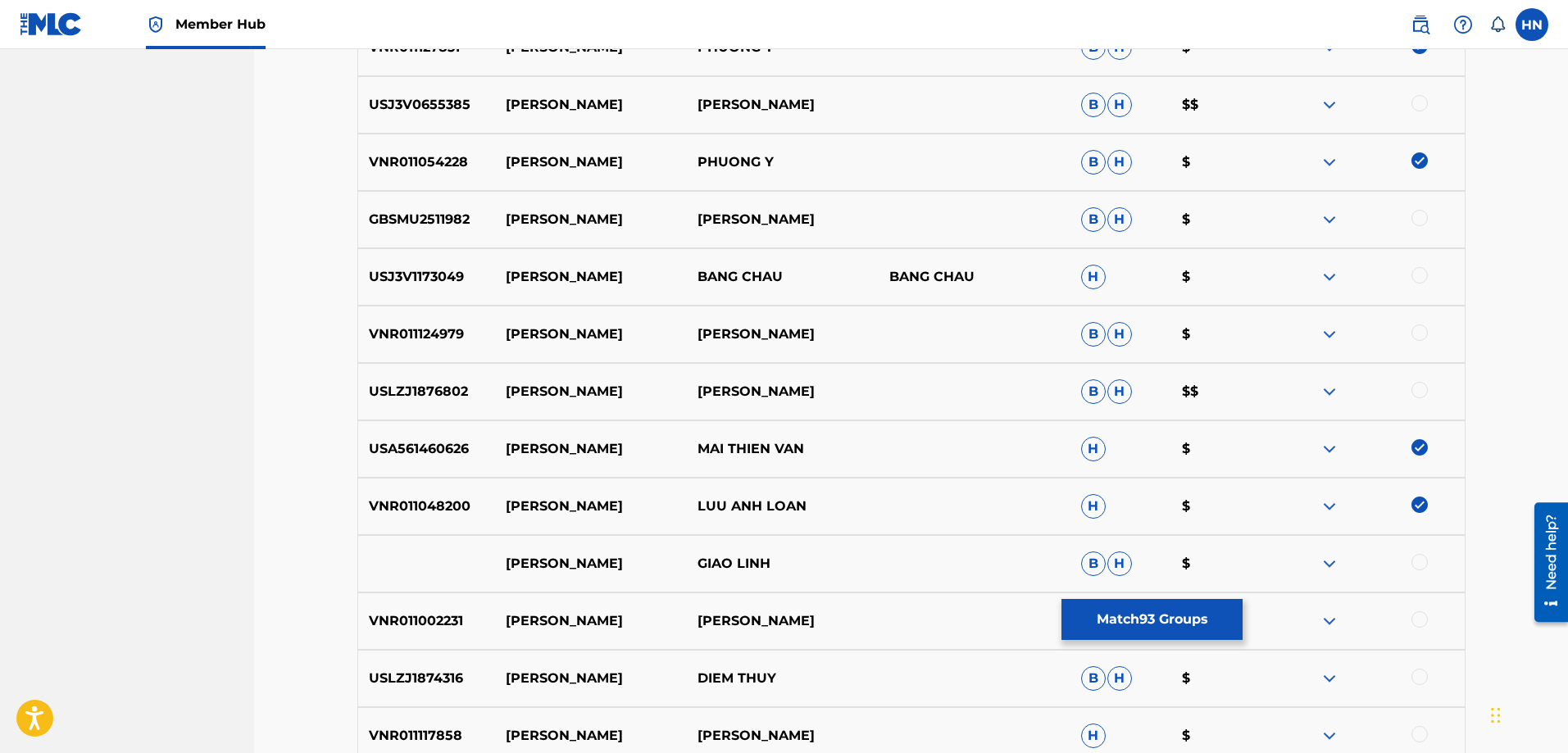
click at [1415, 565] on div at bounding box center [1420, 562] width 17 height 17
click at [1332, 563] on img at bounding box center [1330, 564] width 20 height 20
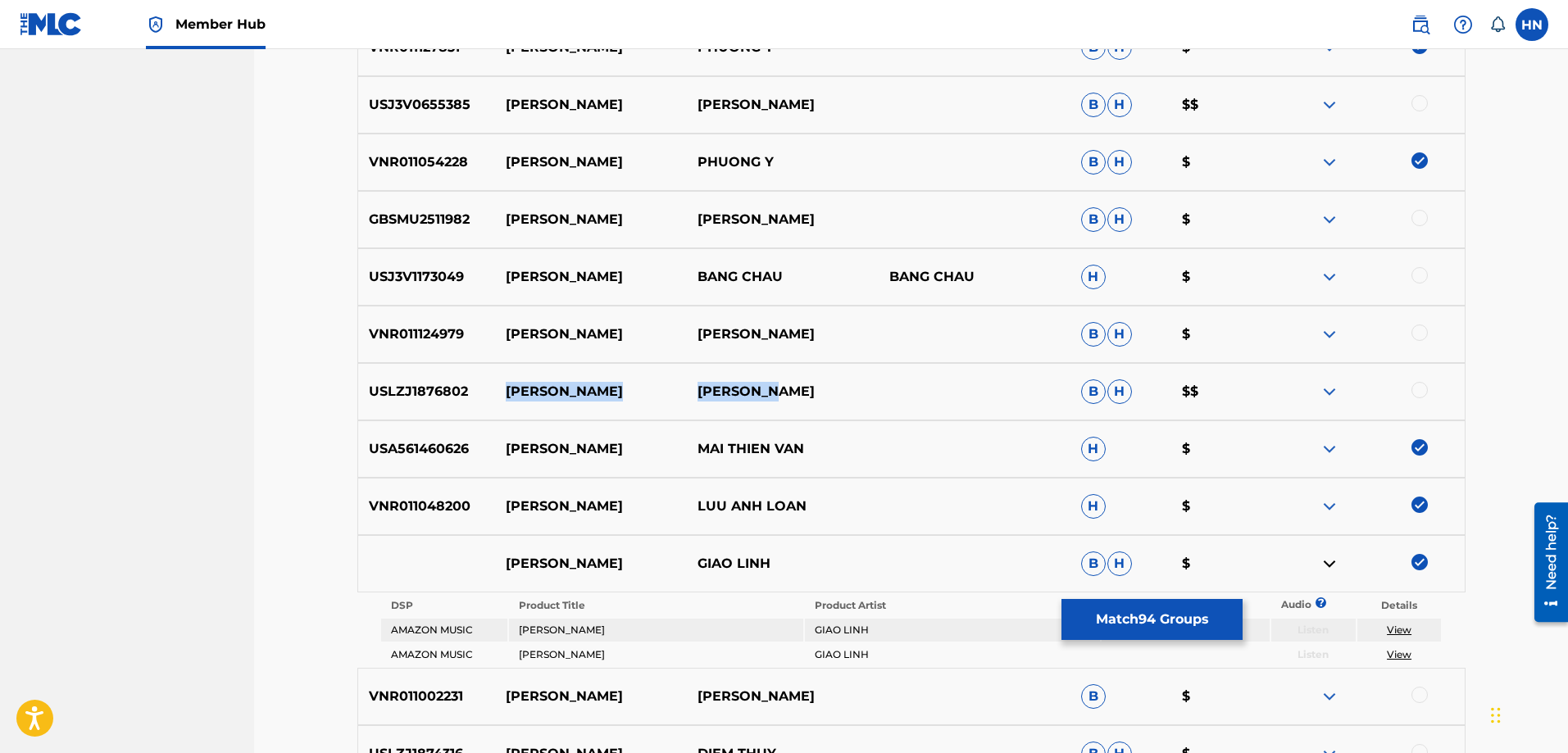
drag, startPoint x: 507, startPoint y: 392, endPoint x: 846, endPoint y: 382, distance: 339.1
click at [845, 382] on div "USLZJ1876802 XA [PERSON_NAME]" at bounding box center [912, 391] width 1108 height 58
click at [414, 389] on p "USLZJ1876802" at bounding box center [427, 392] width 138 height 20
click at [1416, 389] on div at bounding box center [1420, 390] width 17 height 17
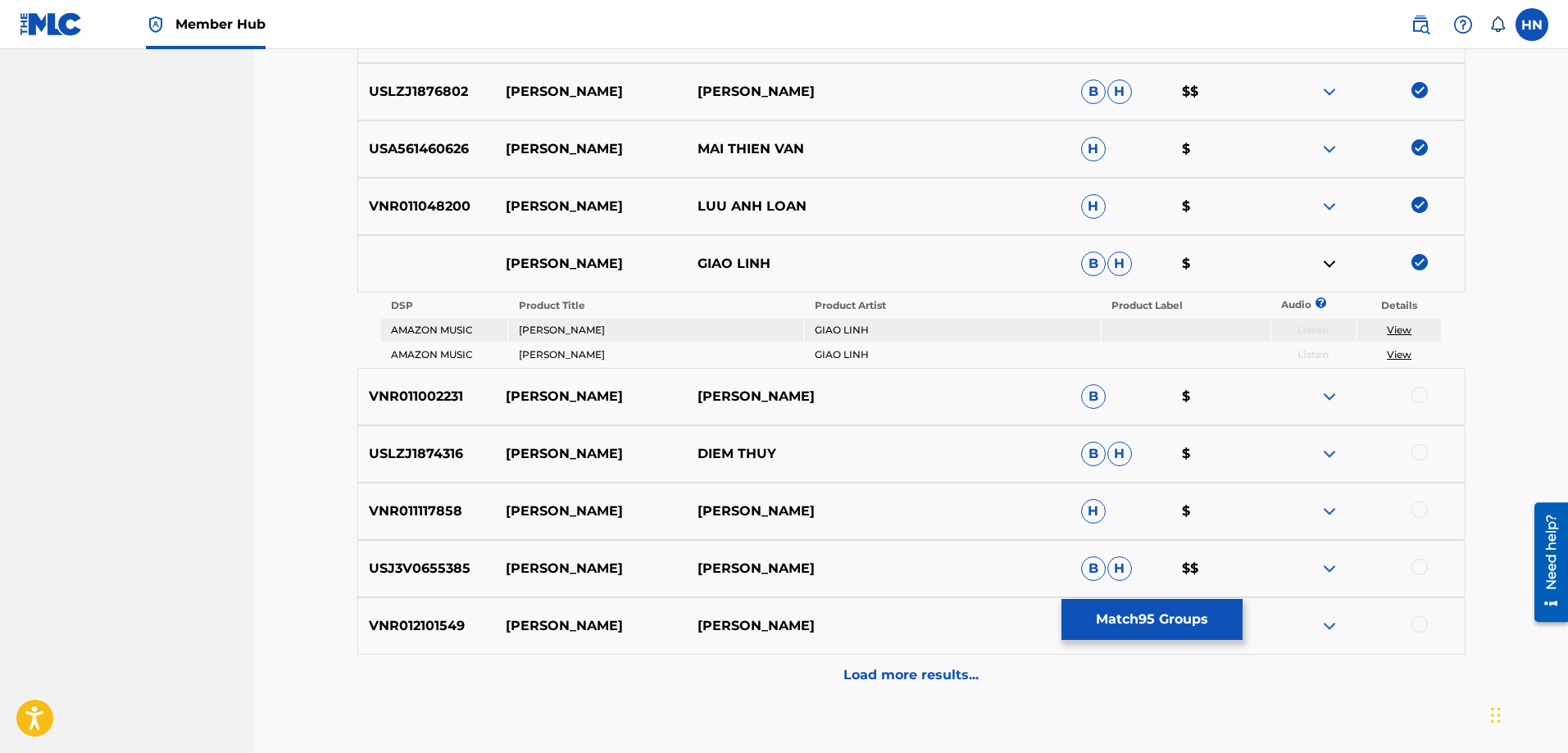
scroll to position [2949, 0]
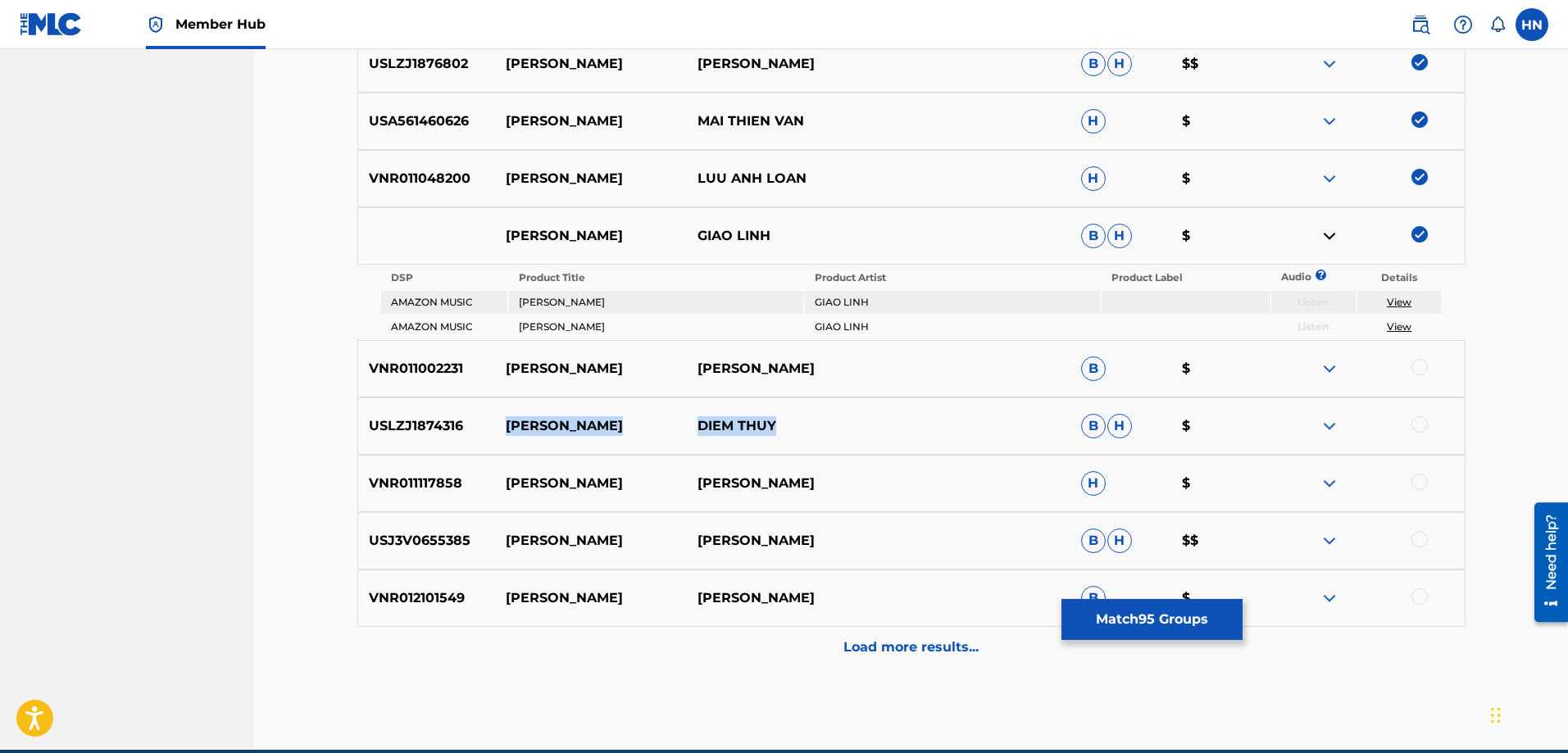
drag, startPoint x: 501, startPoint y: 426, endPoint x: 907, endPoint y: 404, distance: 406.6
click at [905, 405] on div "USLZJ1874316 XA VANG DIEM THUY B H $" at bounding box center [912, 426] width 1108 height 58
click at [435, 415] on div "USLZJ1874316 XA VANG DIEM THUY B H $" at bounding box center [912, 426] width 1108 height 58
click at [1420, 424] on div at bounding box center [1420, 424] width 17 height 17
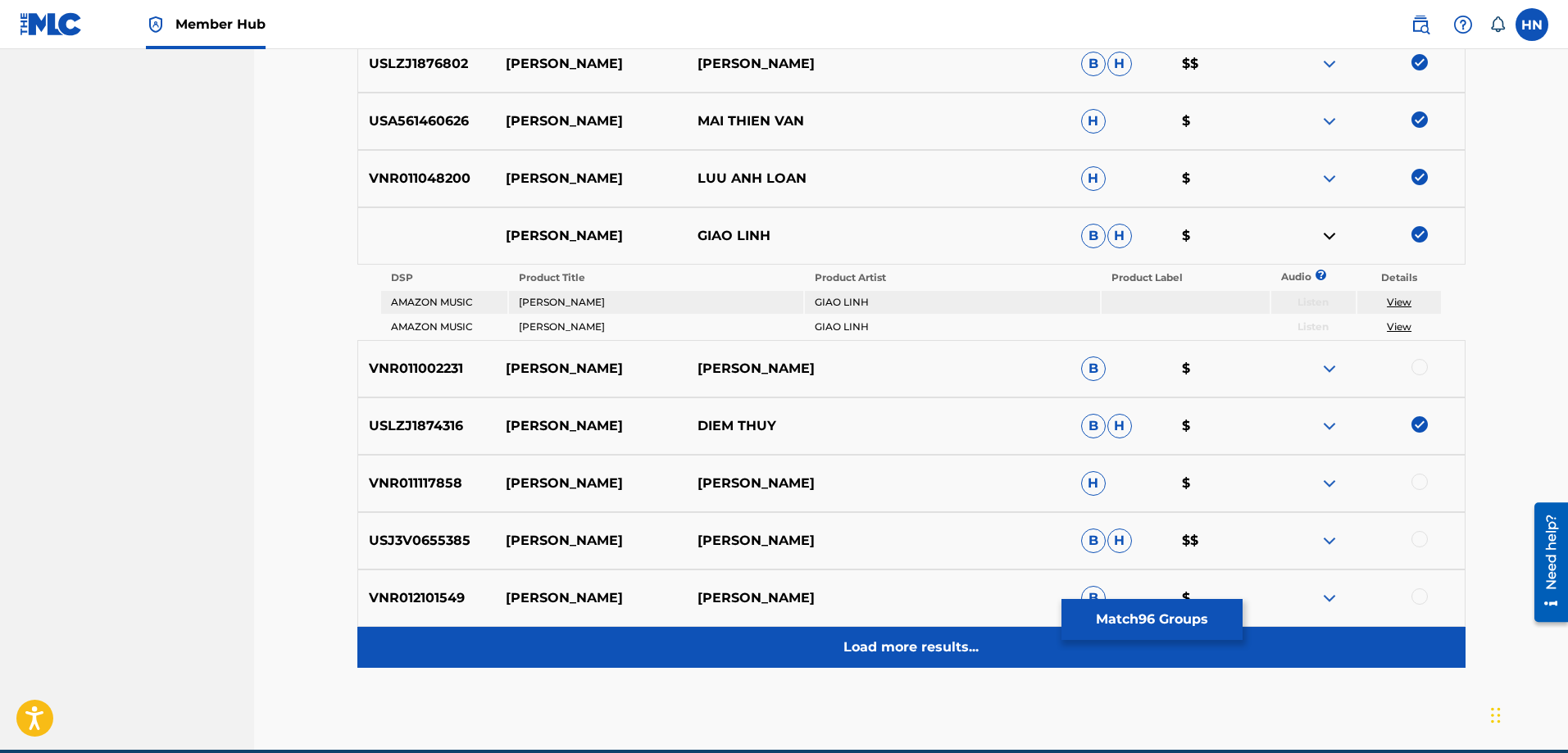
click at [901, 632] on div "Load more results..." at bounding box center [912, 647] width 1108 height 41
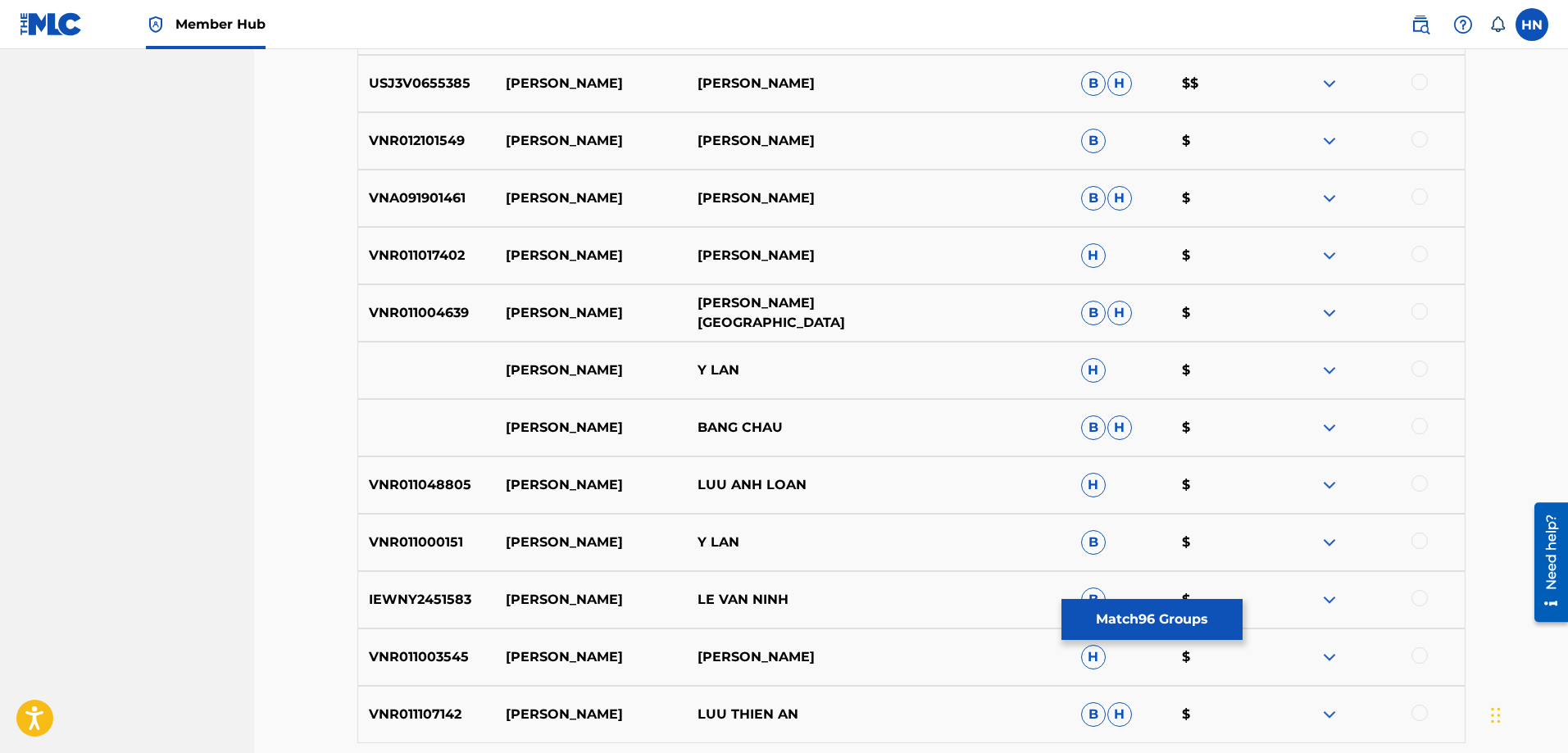
scroll to position [3358, 0]
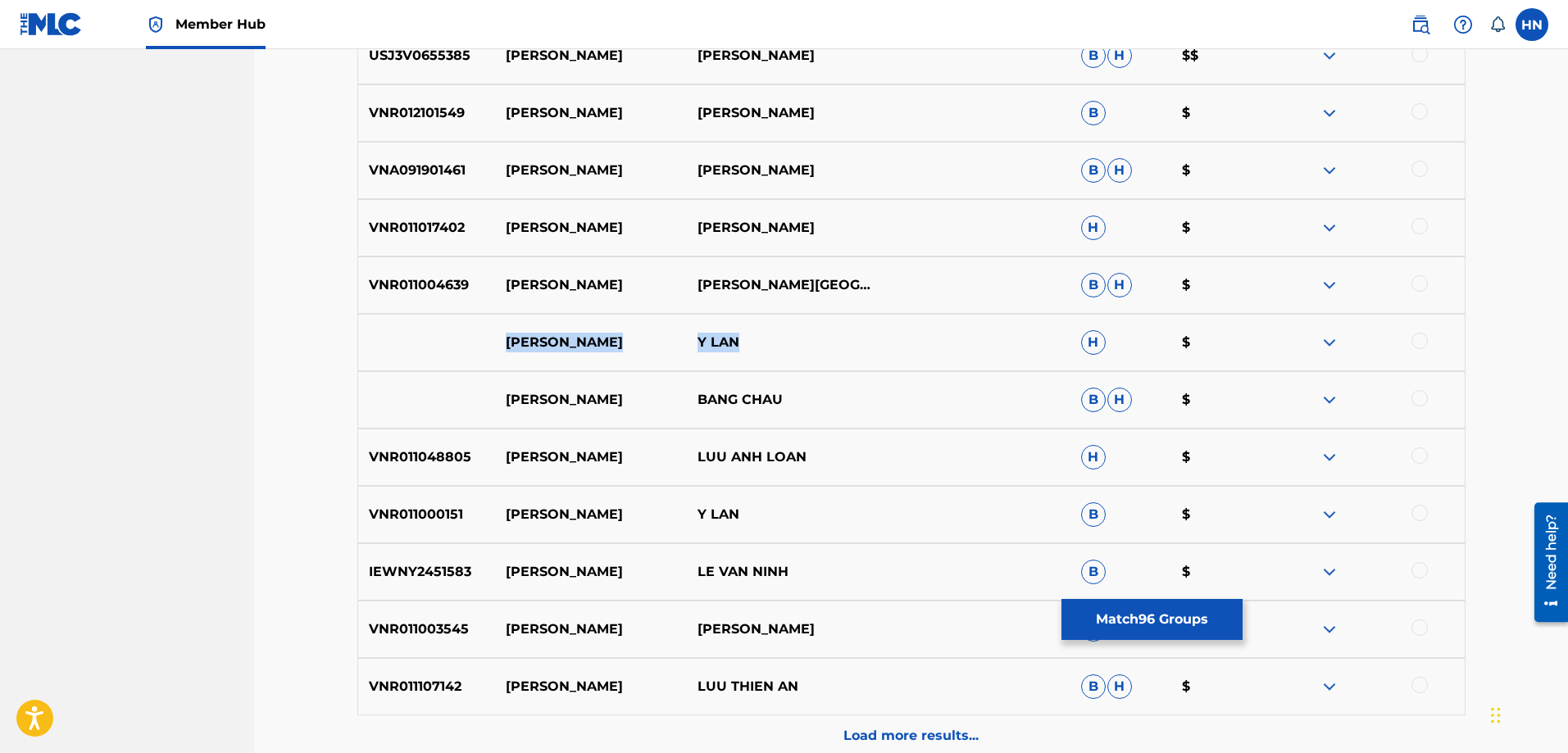
drag, startPoint x: 751, startPoint y: 339, endPoint x: 495, endPoint y: 353, distance: 256.4
click at [491, 351] on div "XA VANG Y LAN H $" at bounding box center [912, 342] width 1108 height 58
click at [1325, 340] on img at bounding box center [1330, 343] width 20 height 20
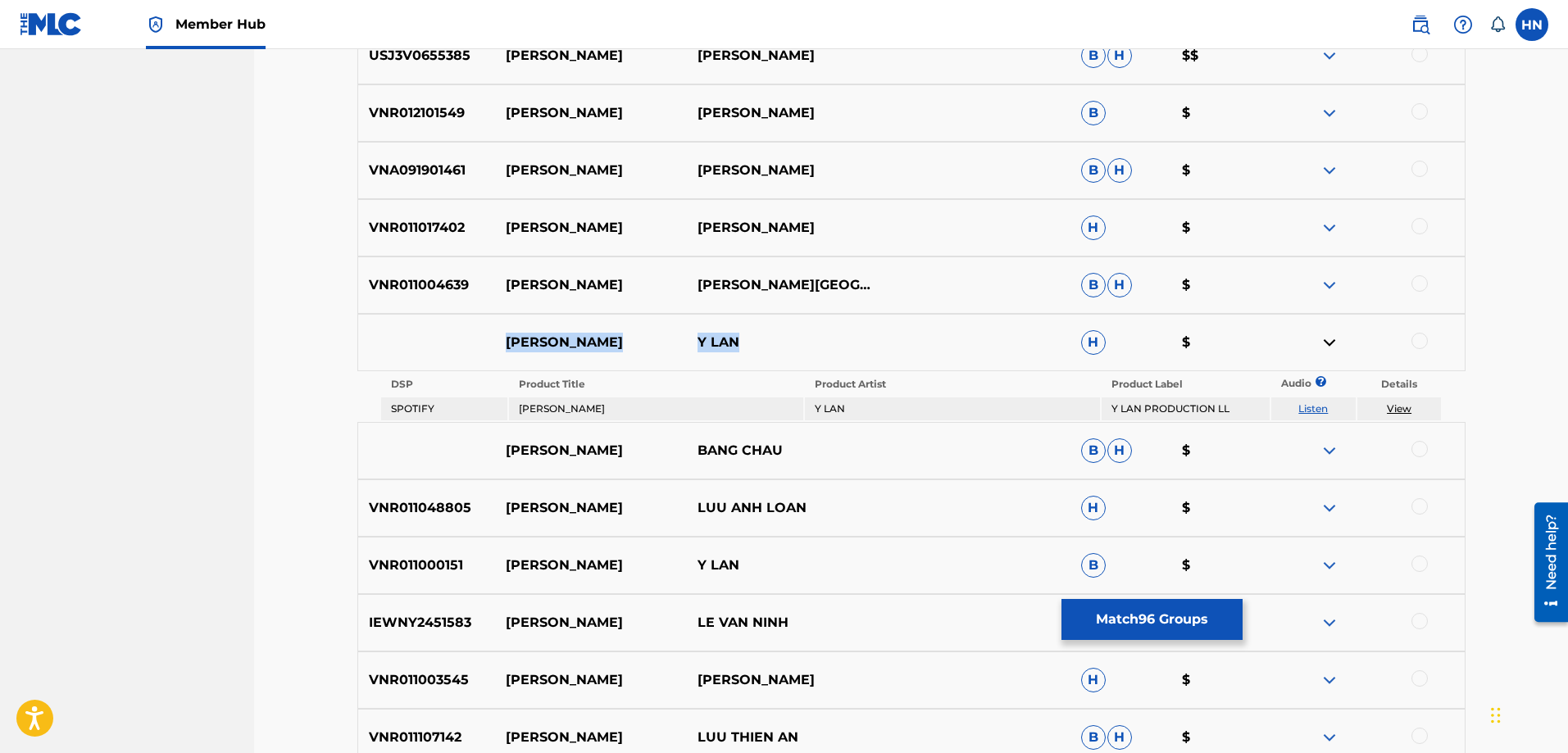
click at [1320, 403] on link "Listen" at bounding box center [1313, 409] width 29 height 13
click at [1326, 556] on img at bounding box center [1330, 565] width 20 height 20
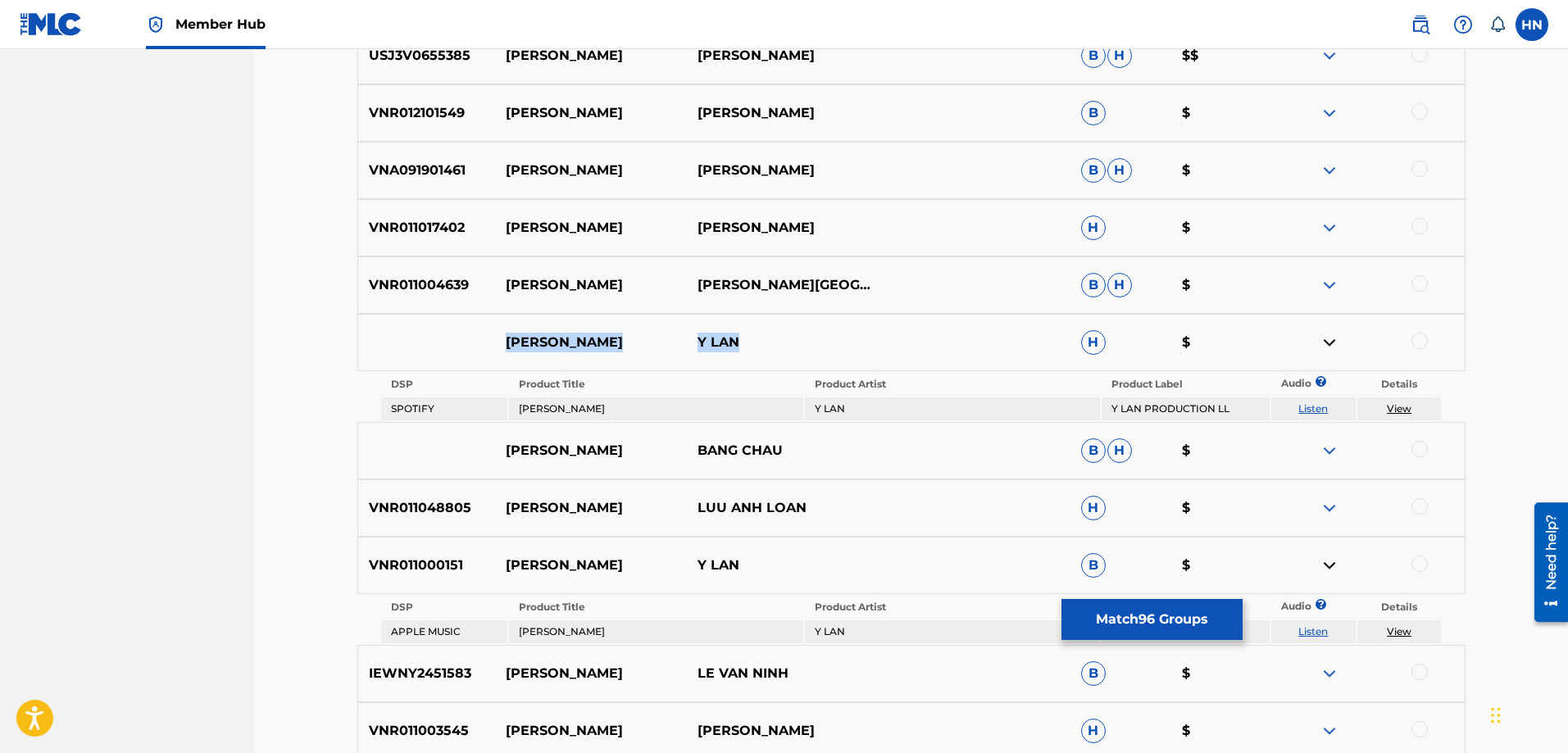
click at [1319, 633] on link "Listen" at bounding box center [1313, 631] width 29 height 13
click at [440, 494] on div "VNR011048805 XA VANG LUU ANH LOAN H $" at bounding box center [912, 508] width 1108 height 58
click at [1414, 509] on div at bounding box center [1420, 507] width 17 height 17
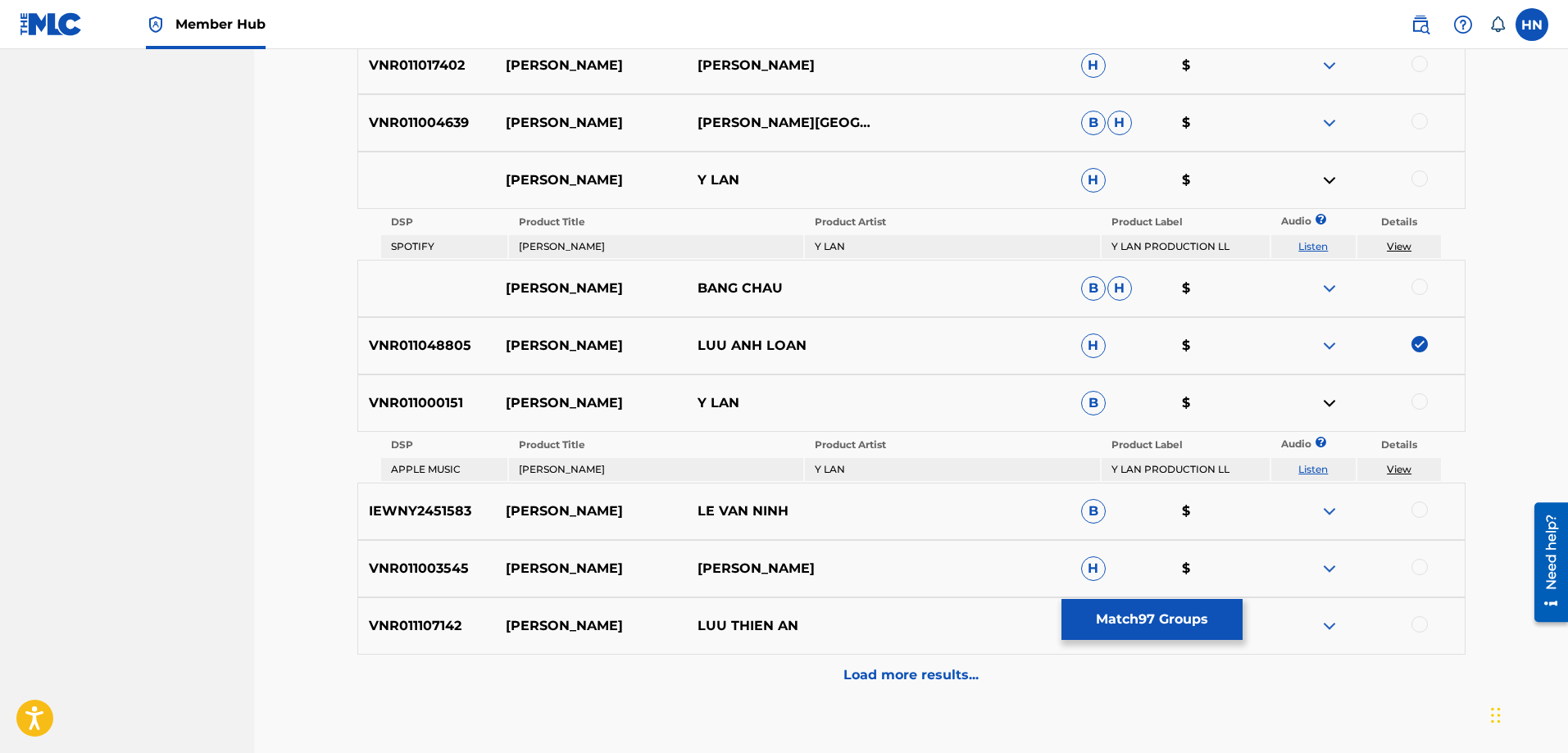
scroll to position [3522, 0]
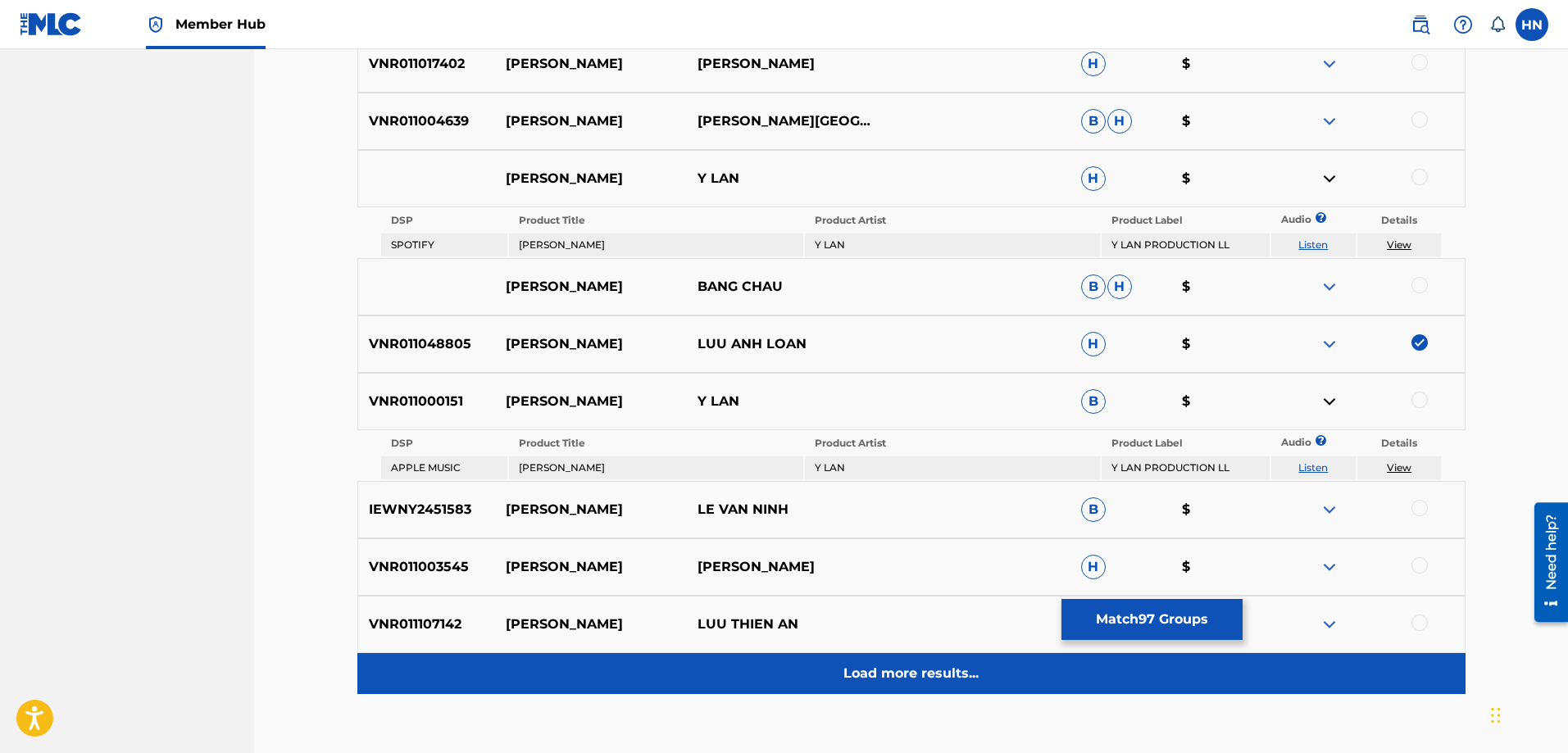
click at [836, 675] on div "Load more results..." at bounding box center [912, 673] width 1108 height 41
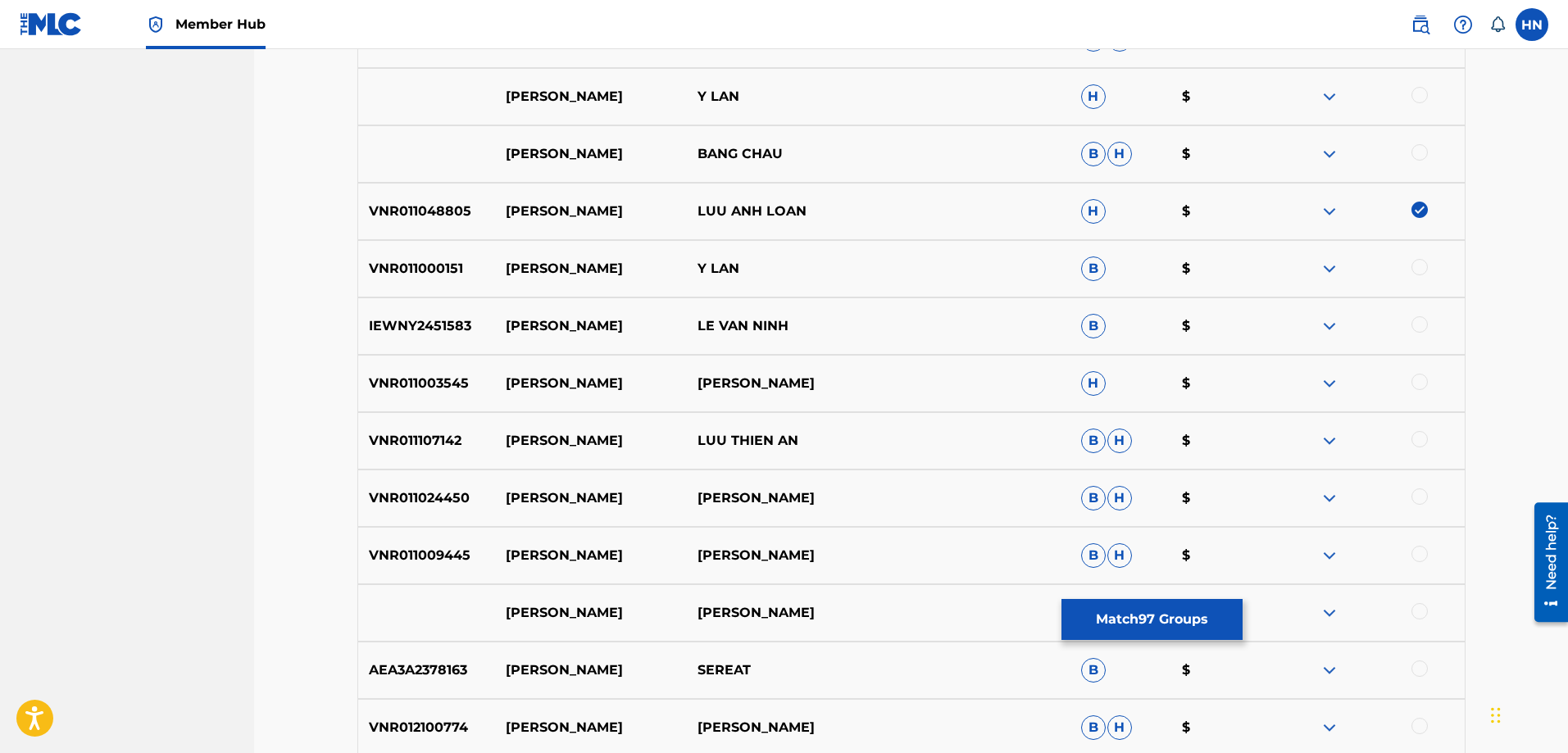
scroll to position [3686, 0]
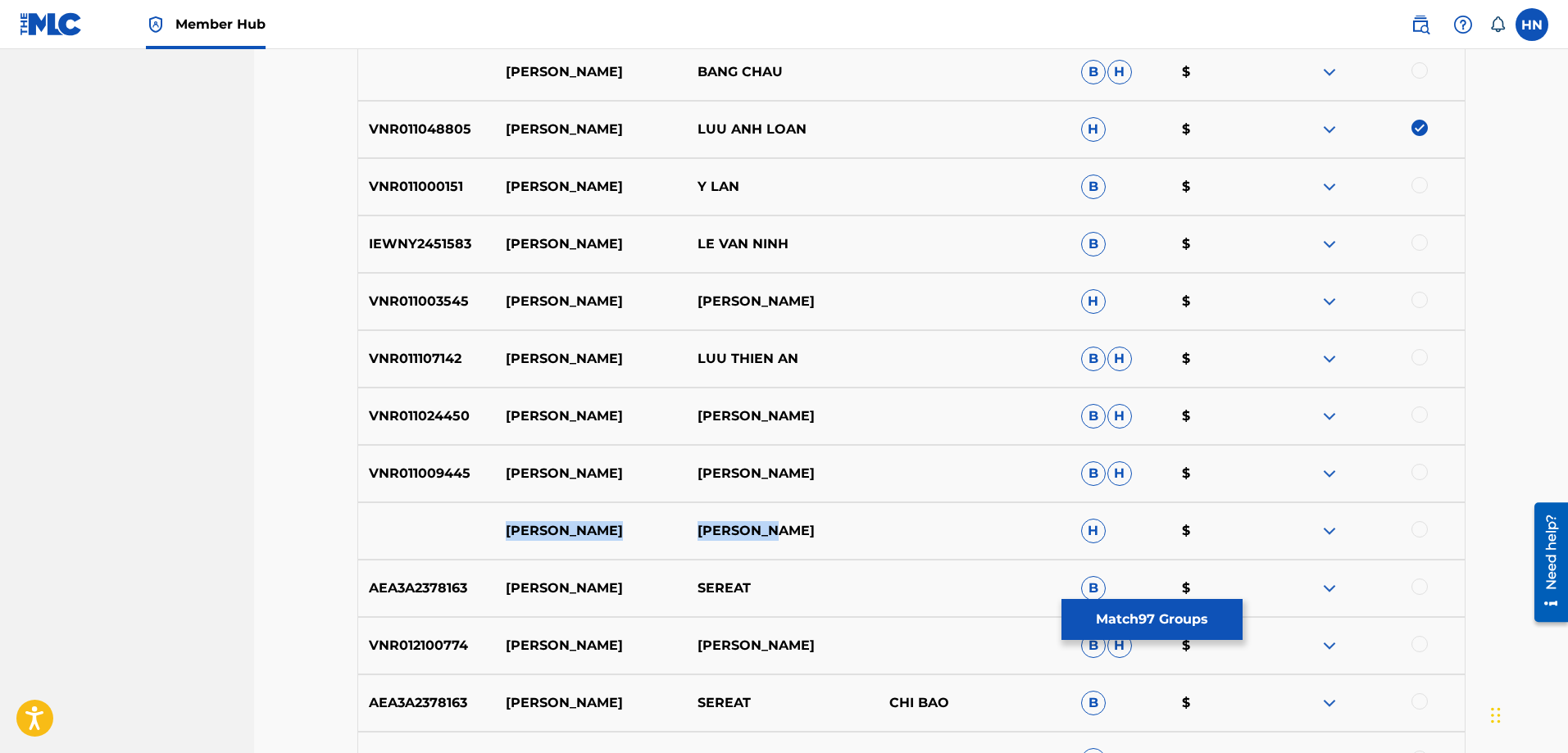
drag, startPoint x: 495, startPoint y: 536, endPoint x: 862, endPoint y: 522, distance: 367.3
click at [859, 522] on div "XA [PERSON_NAME] $" at bounding box center [912, 531] width 1108 height 58
click at [1427, 531] on div at bounding box center [1420, 530] width 17 height 17
click at [1333, 529] on img at bounding box center [1330, 531] width 20 height 20
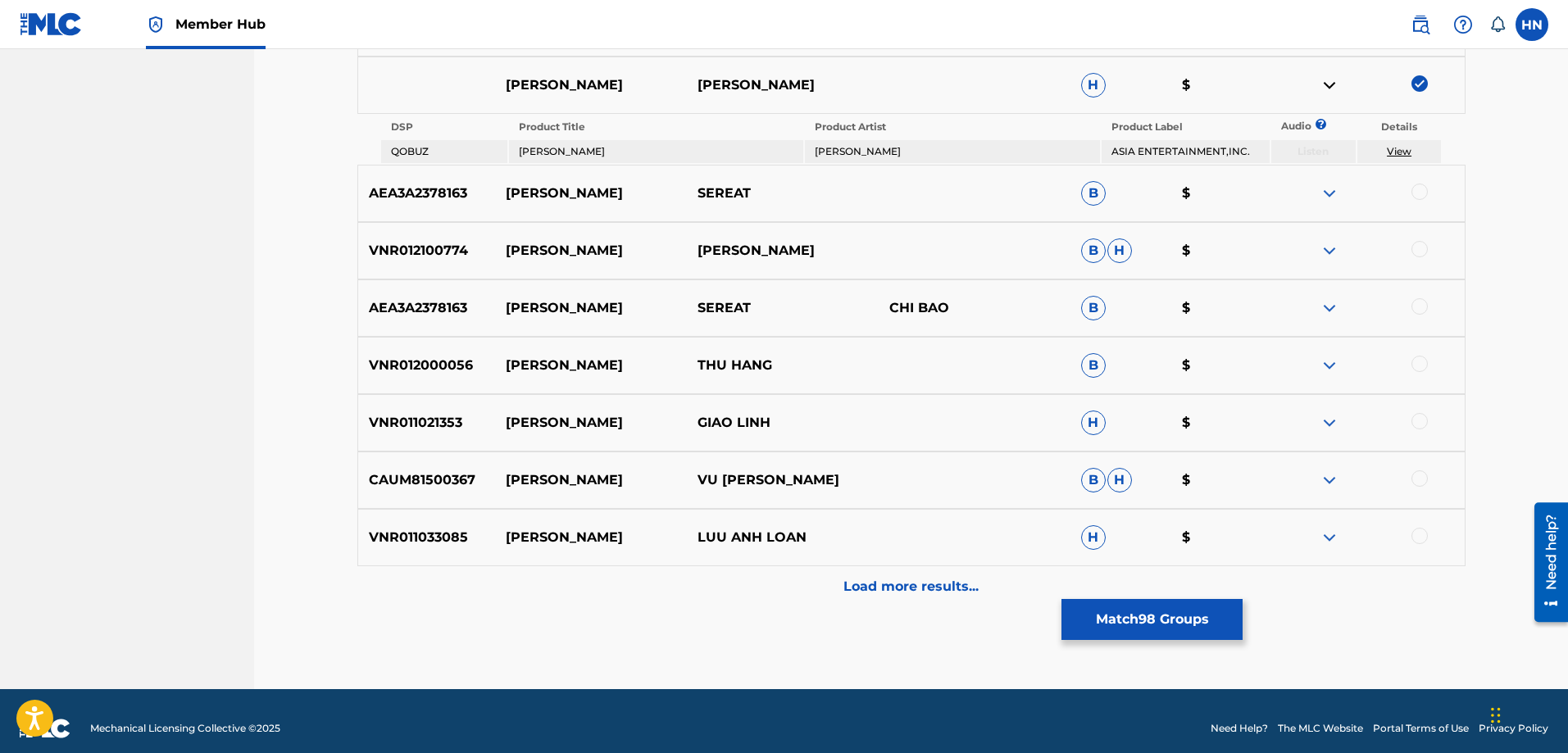
scroll to position [4147, 0]
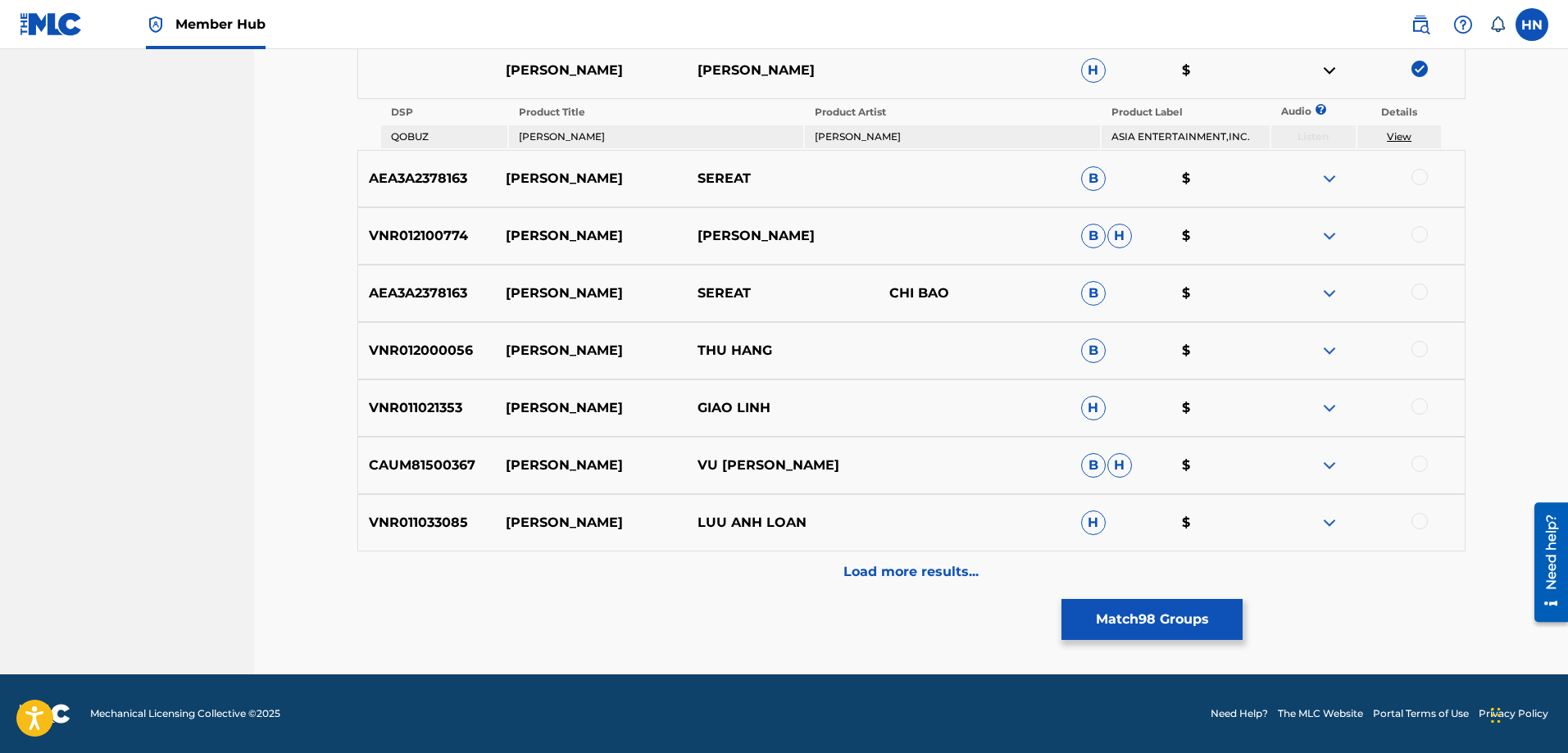
click at [439, 409] on p "VNR011021353" at bounding box center [427, 409] width 138 height 20
click at [1417, 406] on div at bounding box center [1420, 407] width 17 height 17
click at [410, 521] on p "VNR011033085" at bounding box center [427, 523] width 138 height 20
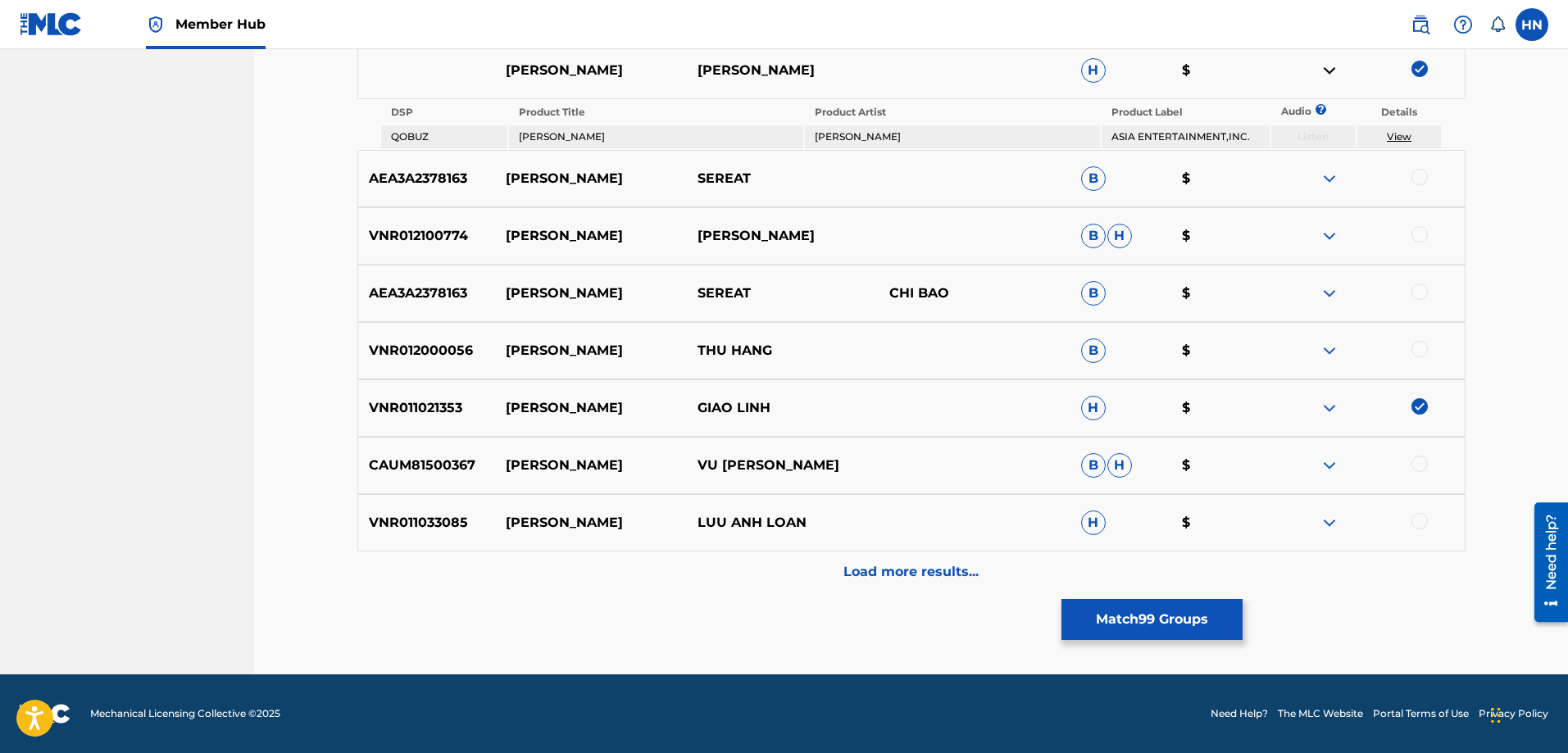
click at [1419, 525] on div at bounding box center [1420, 521] width 17 height 17
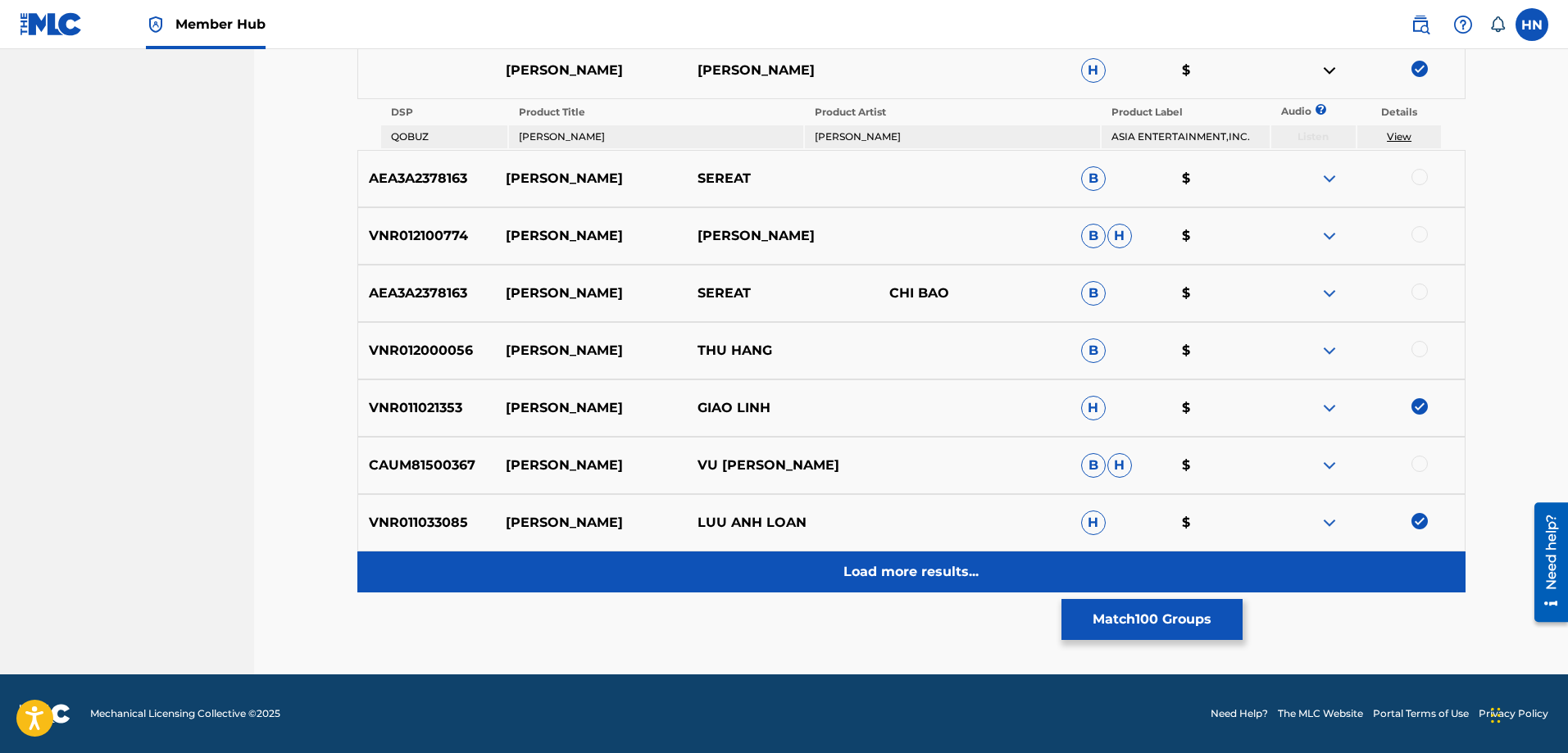
click at [882, 590] on div "Load more results..." at bounding box center [912, 572] width 1108 height 41
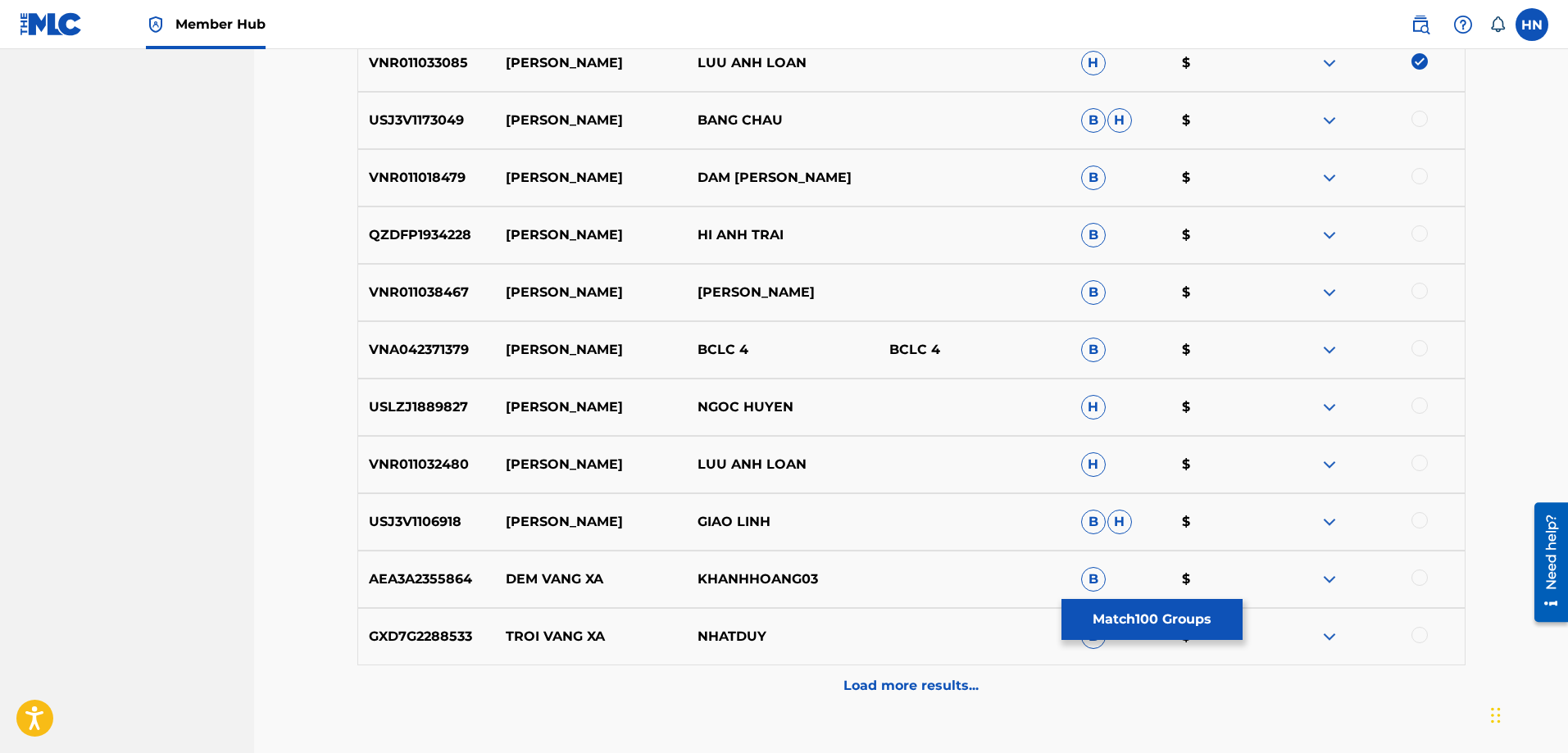
scroll to position [4556, 0]
click at [410, 464] on p "VNR011032480" at bounding box center [427, 464] width 138 height 20
click at [1419, 462] on div at bounding box center [1420, 463] width 17 height 17
click at [370, 528] on p "USJ3V1106918" at bounding box center [427, 521] width 138 height 20
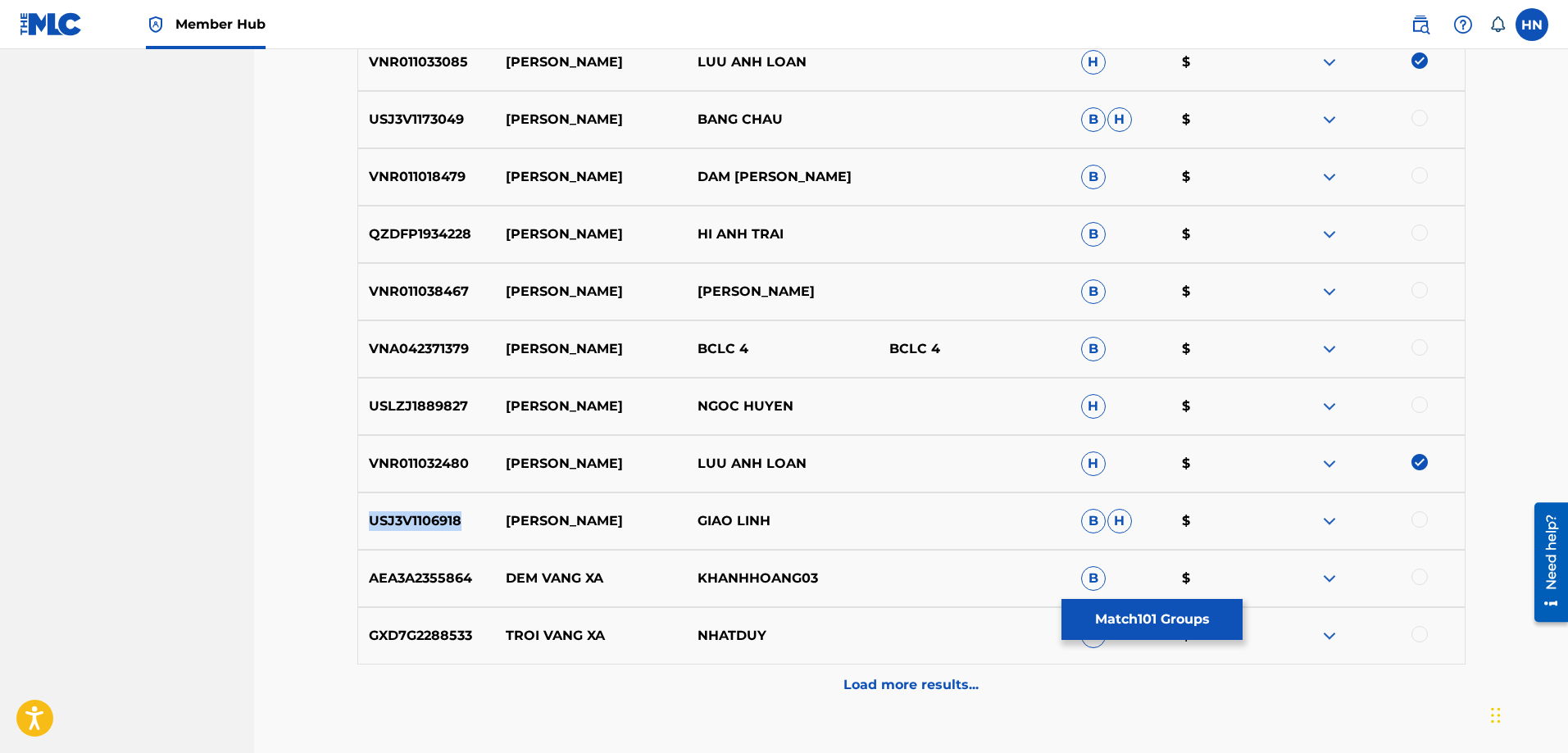
click at [370, 528] on p "USJ3V1106918" at bounding box center [427, 521] width 138 height 20
click at [1415, 523] on div at bounding box center [1420, 520] width 17 height 17
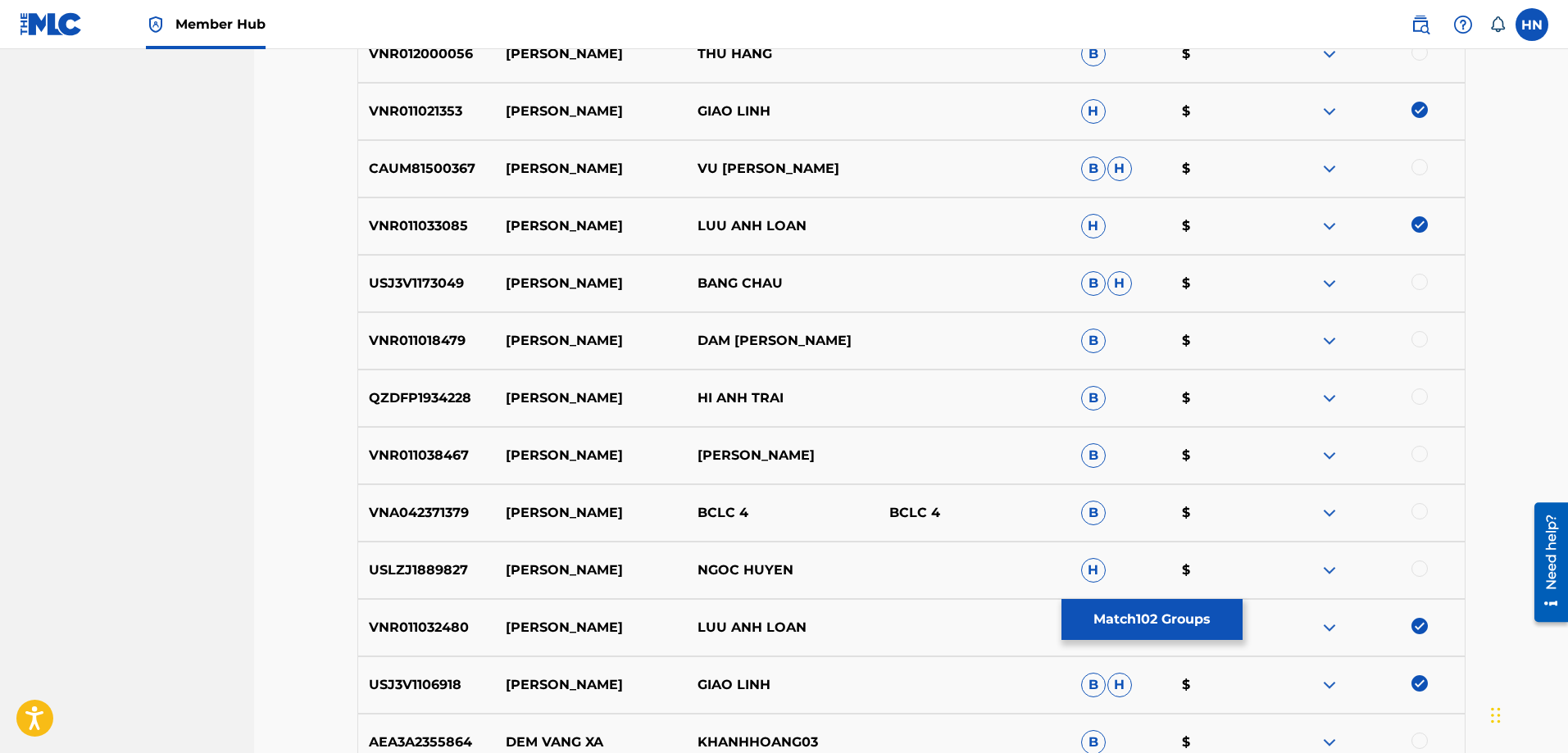
scroll to position [4639, 0]
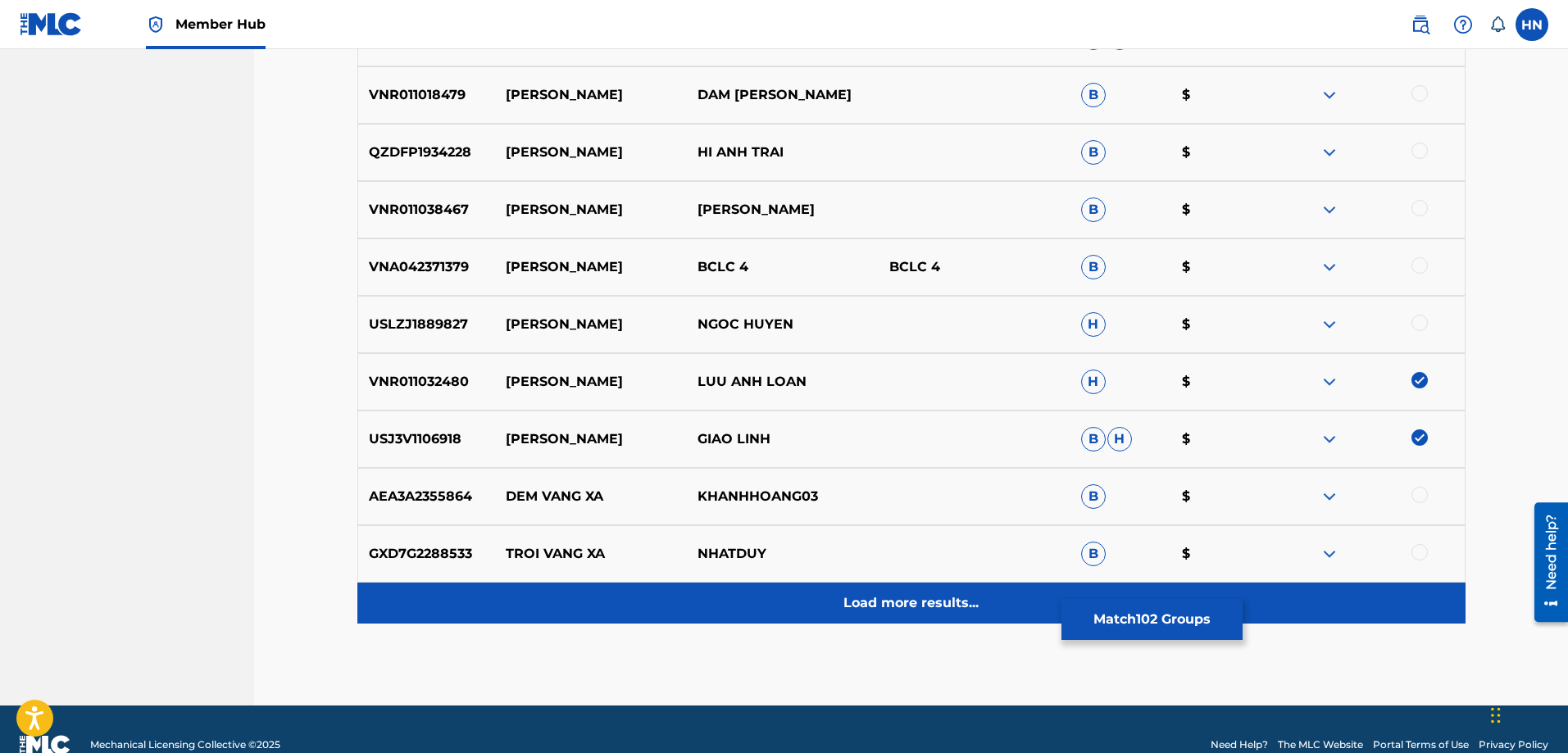
click at [865, 587] on div "Load more results..." at bounding box center [912, 603] width 1108 height 41
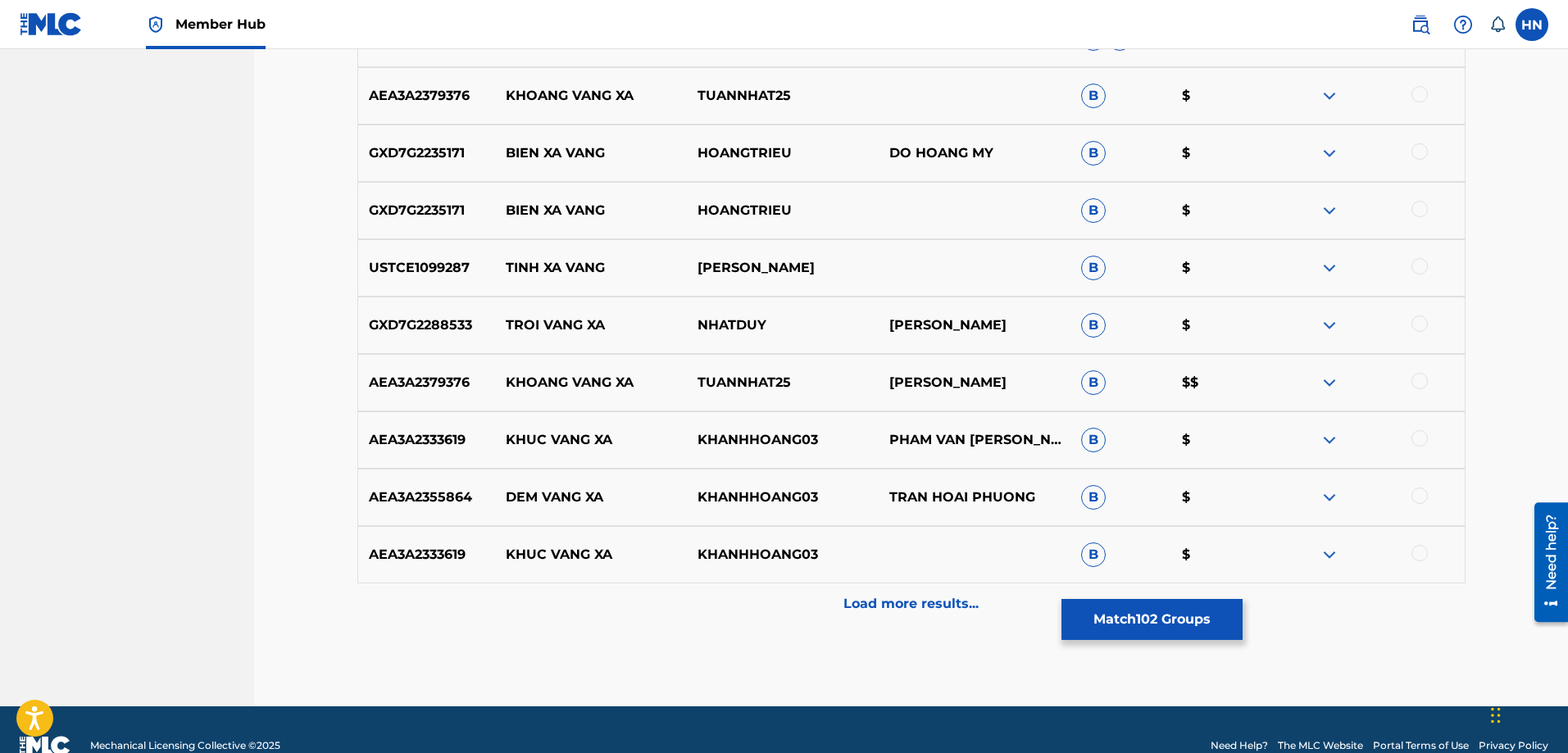
scroll to position [5213, 0]
click at [1207, 605] on button "Match 102 Groups" at bounding box center [1152, 620] width 181 height 41
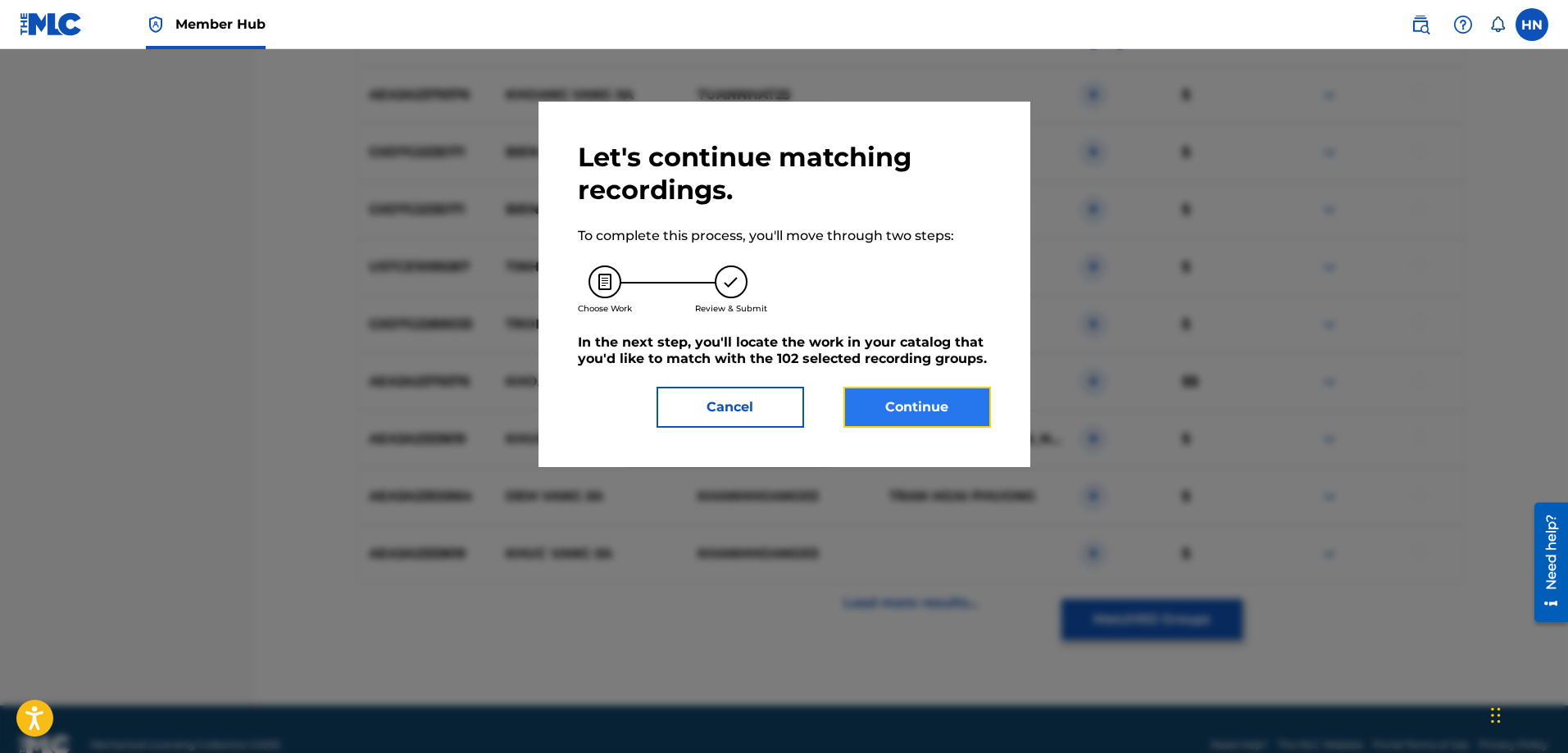
click at [944, 414] on button "Continue" at bounding box center [917, 407] width 148 height 41
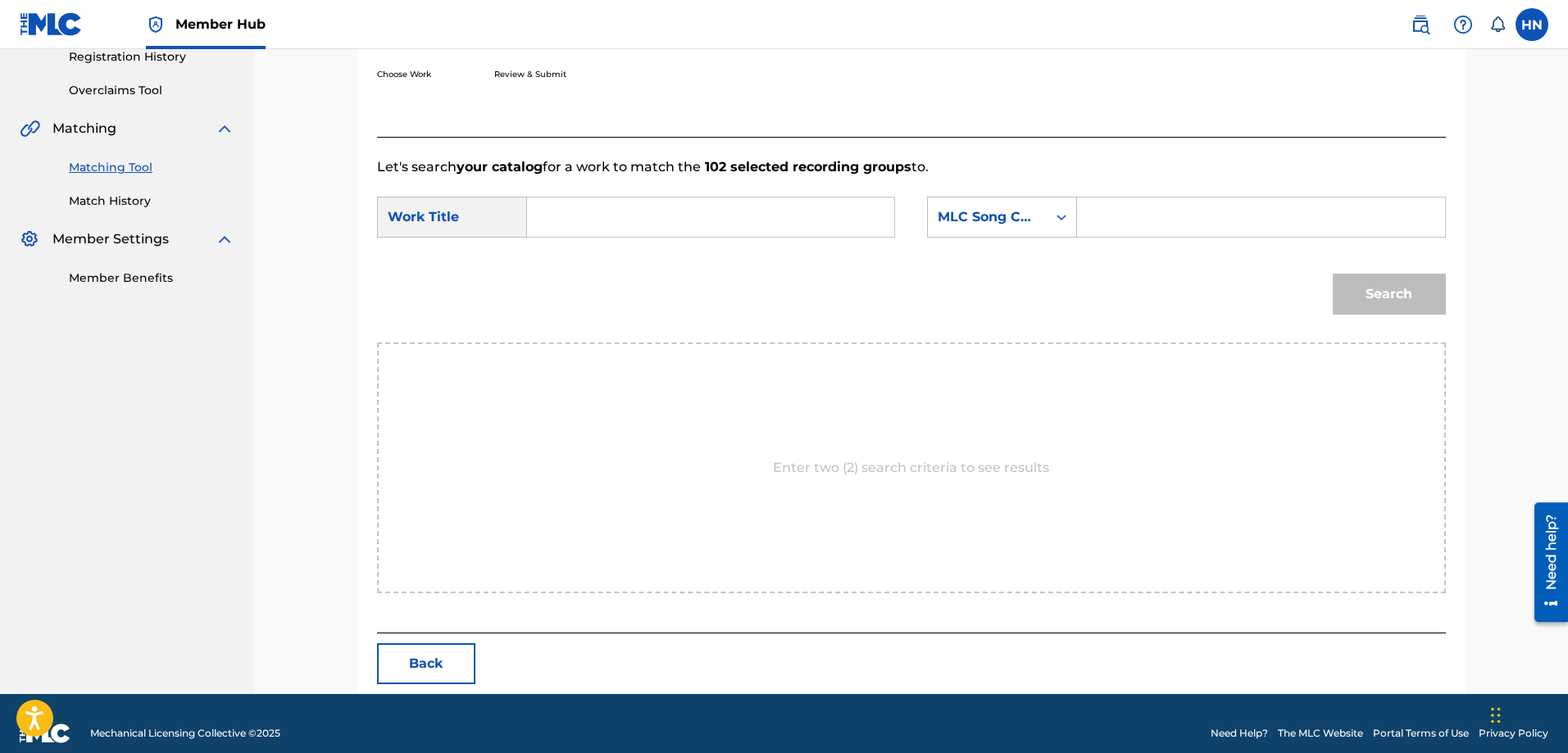
scroll to position [339, 0]
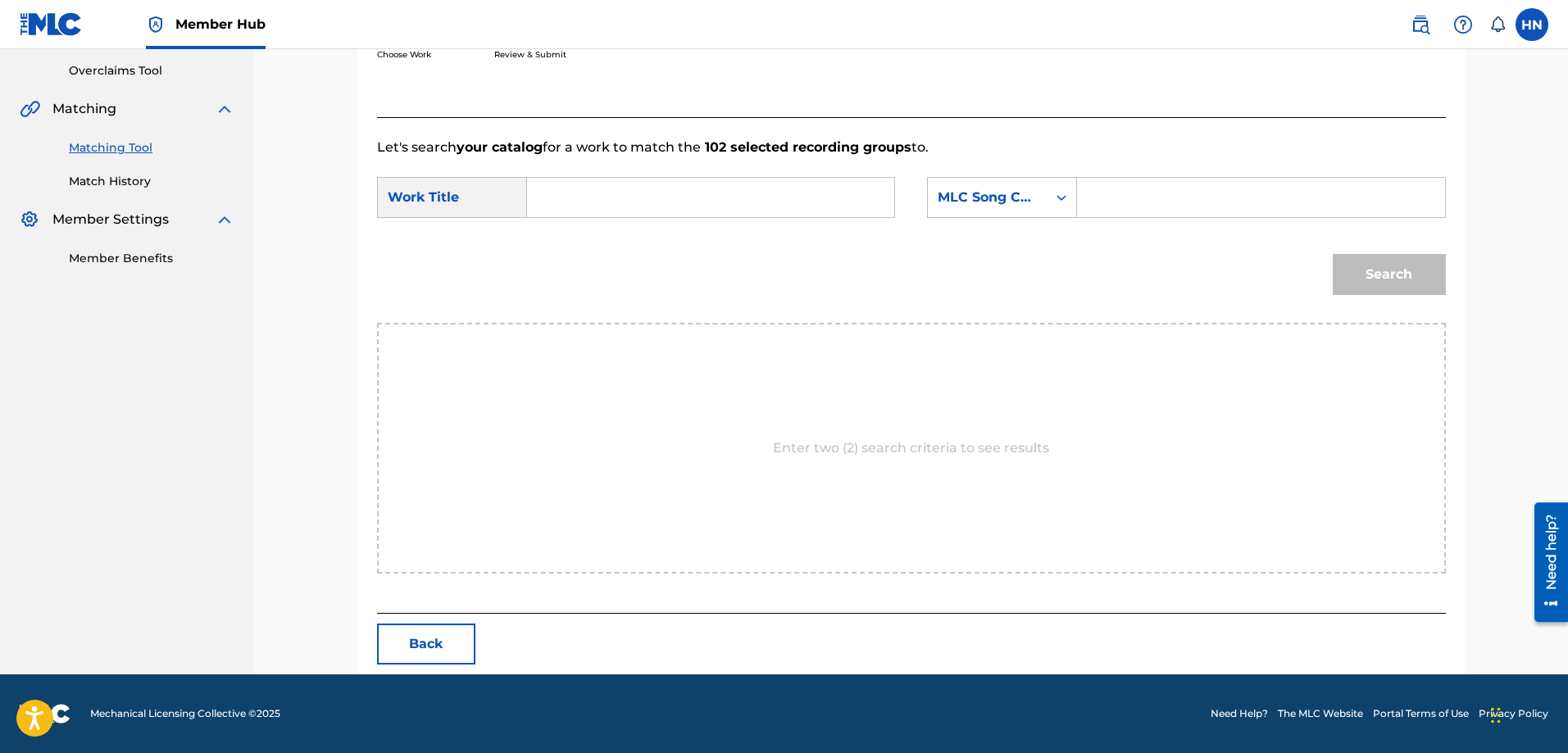
click at [686, 199] on input "Search Form" at bounding box center [711, 197] width 339 height 39
type input "xa vắng"
click at [939, 197] on div "MLC Song Code" at bounding box center [988, 198] width 99 height 20
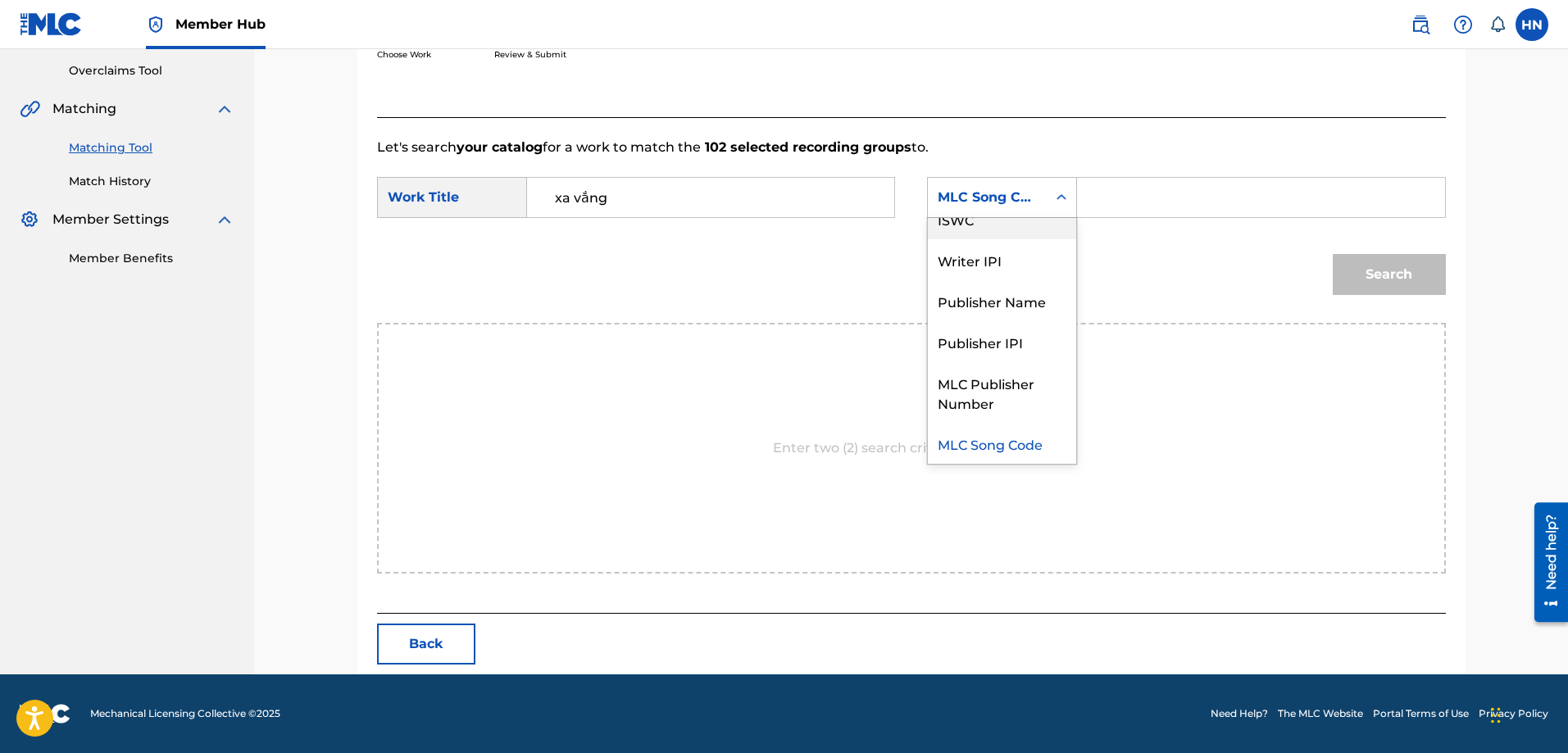
click at [939, 227] on div "ISWC" at bounding box center [1003, 218] width 148 height 41
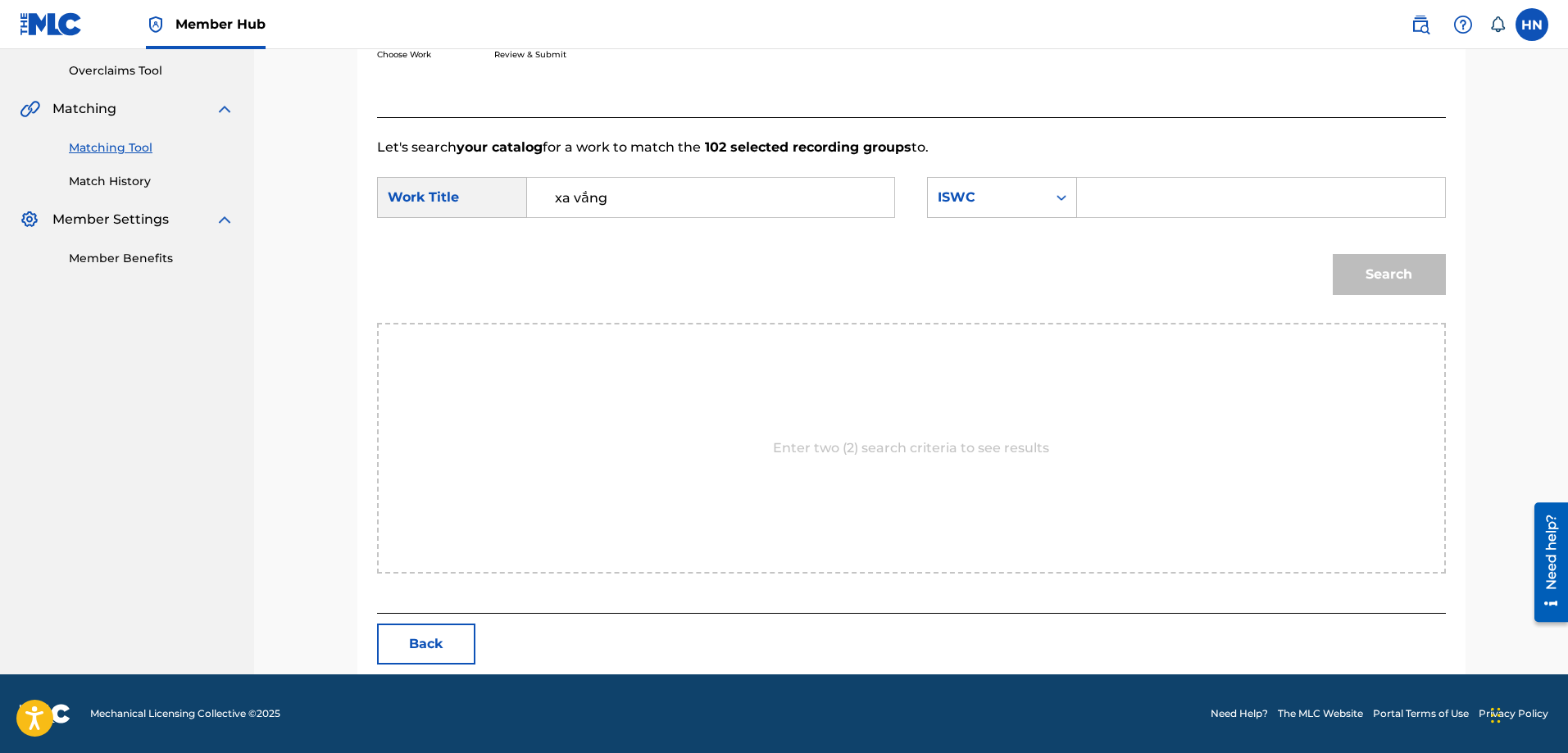
click at [1115, 202] on input "Search Form" at bounding box center [1260, 197] width 339 height 39
paste input "T9108058953"
type input "T9108058953"
click at [1405, 261] on button "Search" at bounding box center [1390, 274] width 113 height 41
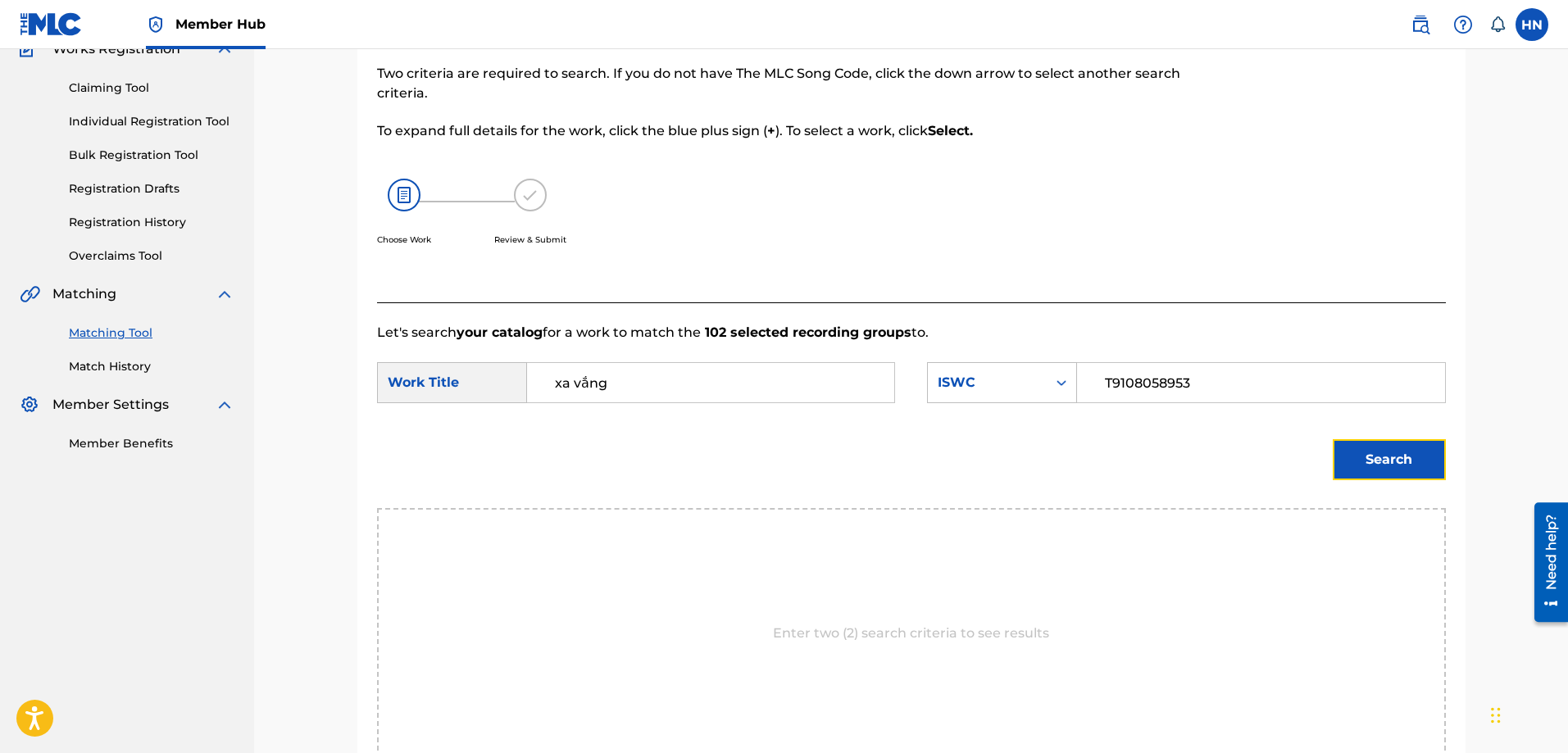
scroll to position [339, 0]
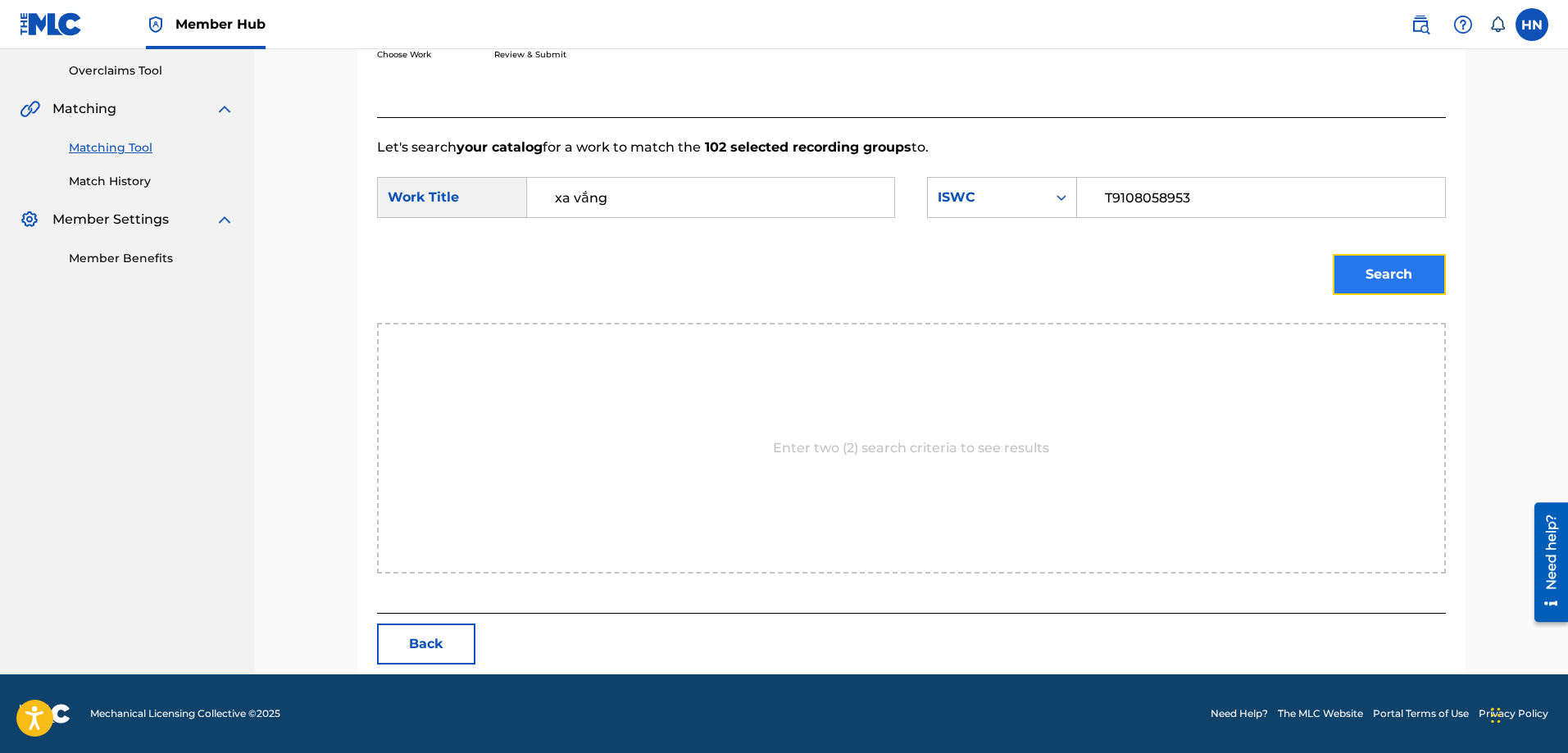
click at [1346, 269] on button "Search" at bounding box center [1390, 274] width 113 height 41
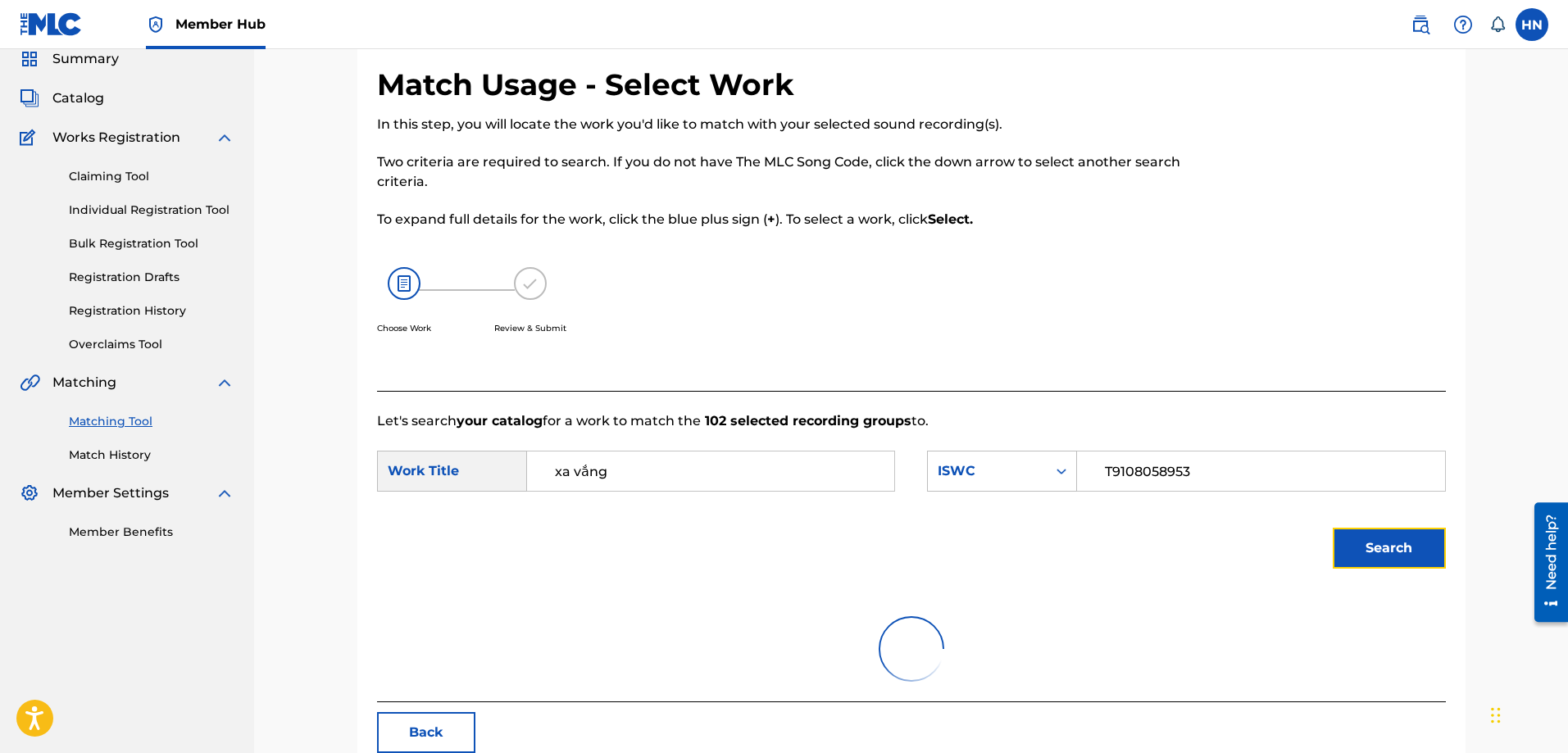
scroll to position [153, 0]
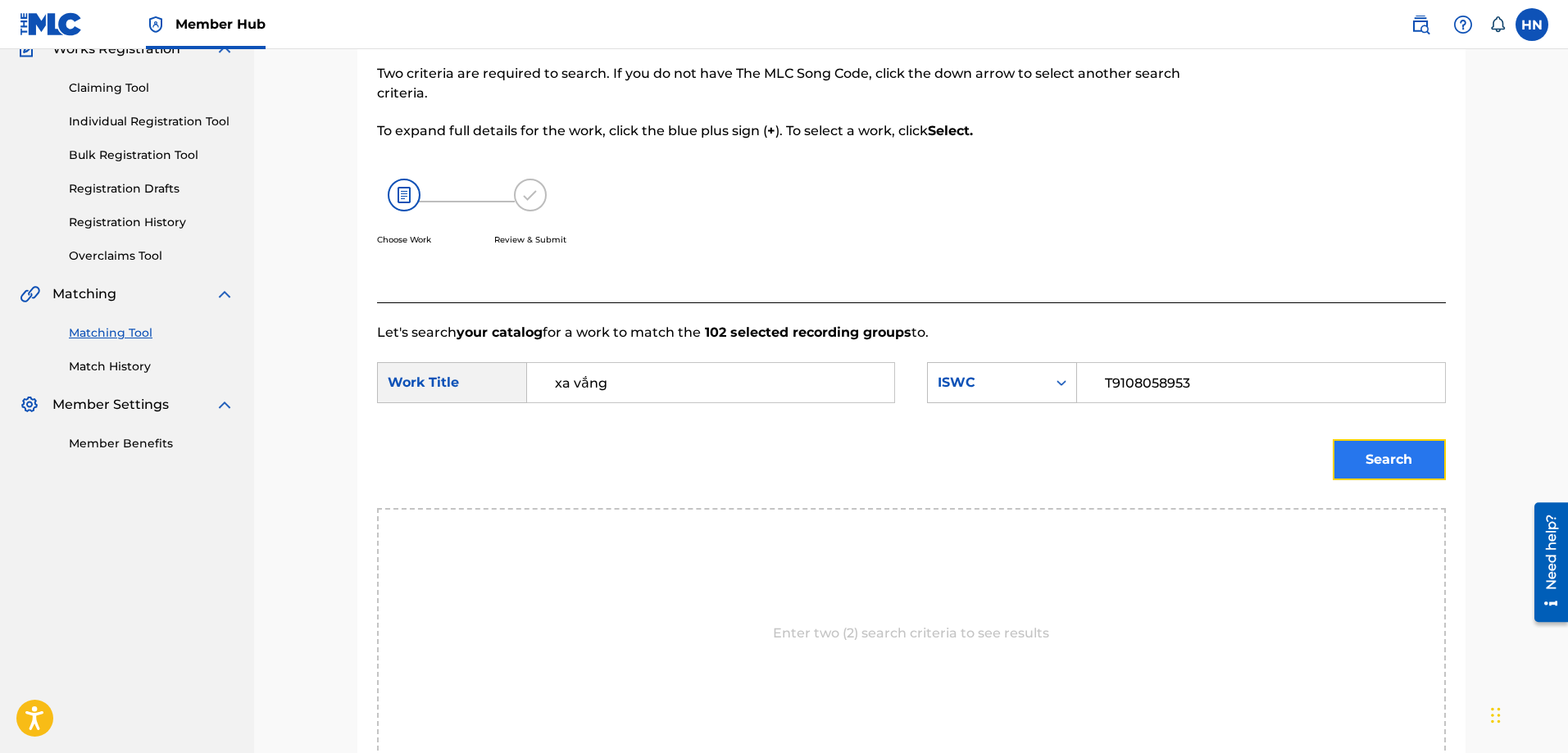
click at [1416, 444] on button "Search" at bounding box center [1390, 459] width 113 height 41
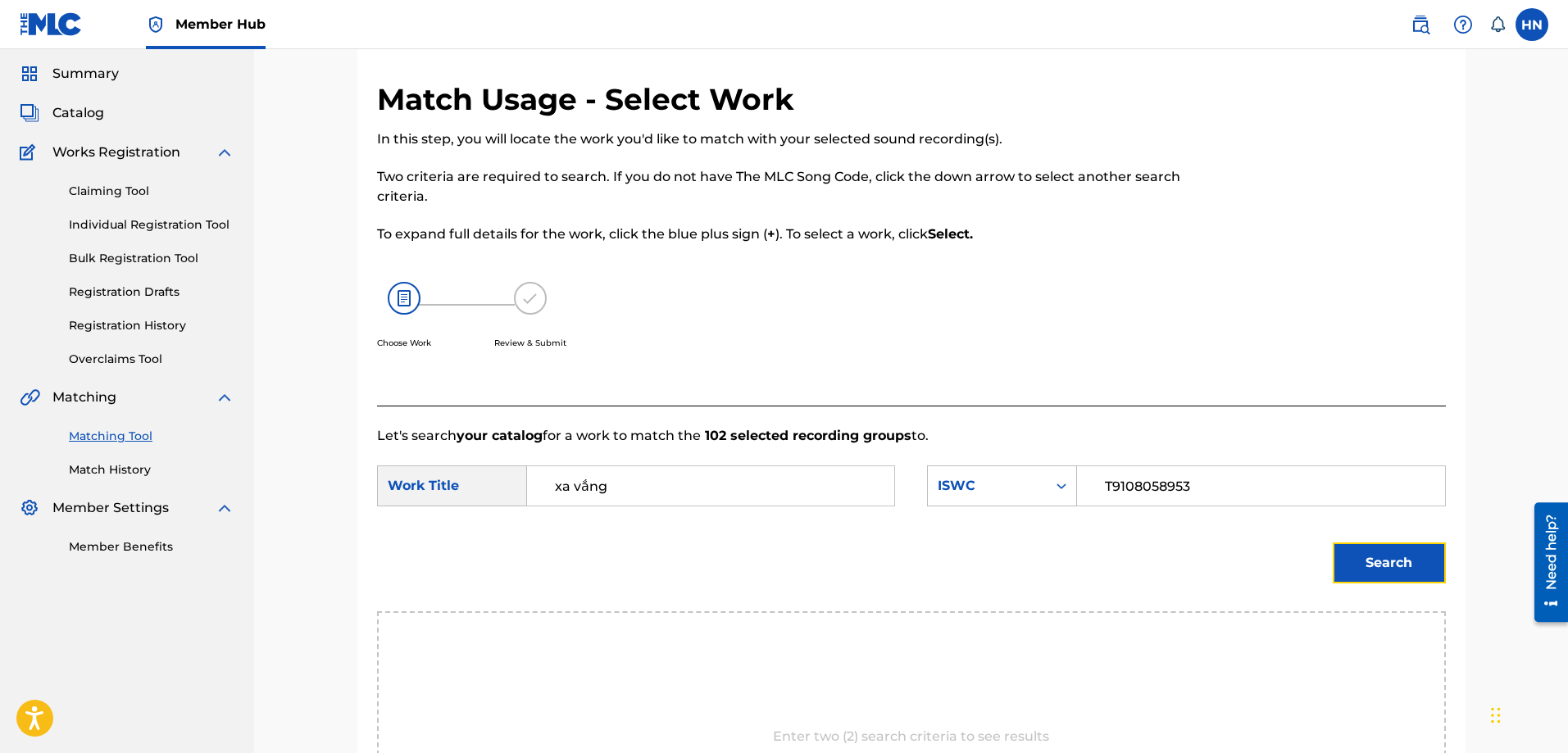
scroll to position [246, 0]
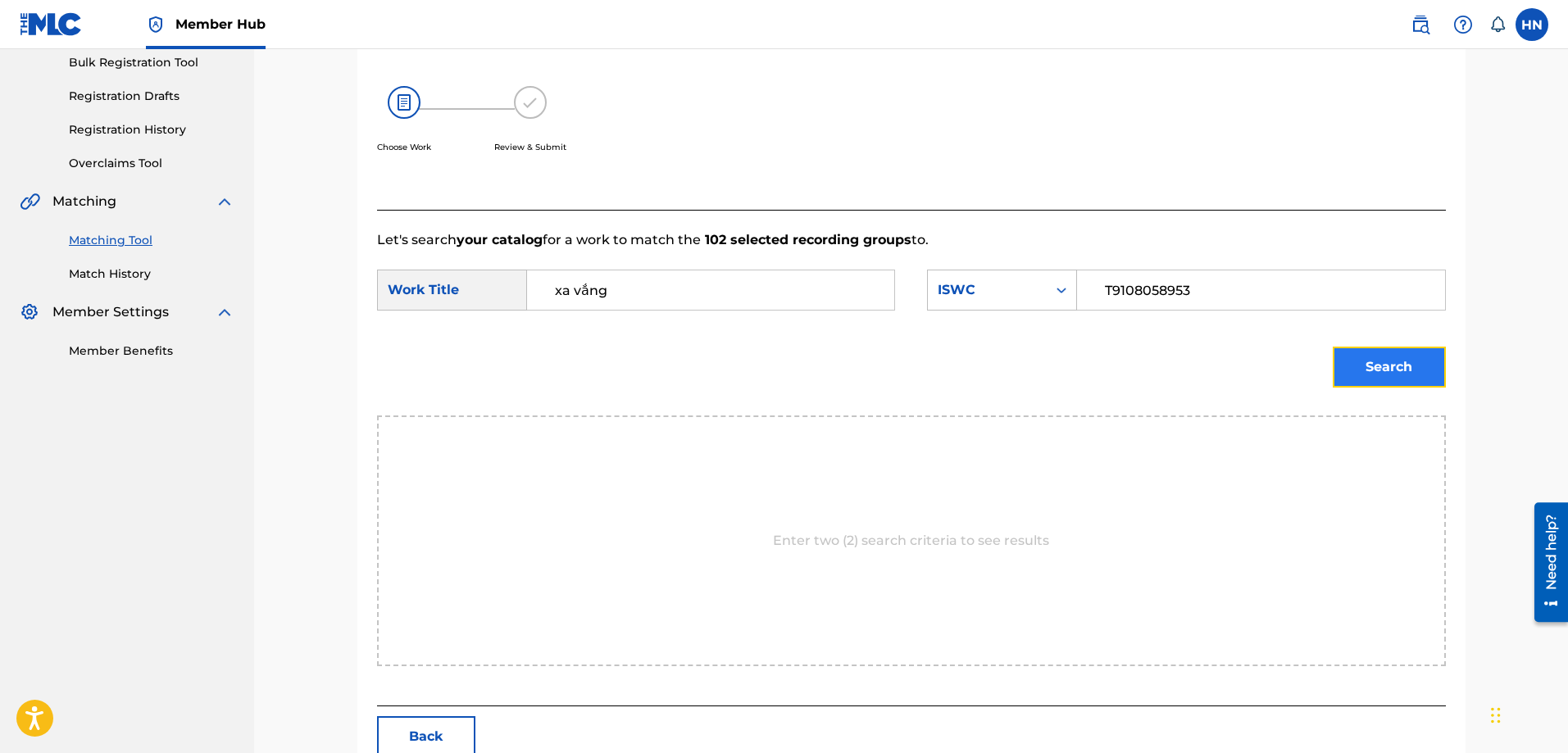
click at [1403, 351] on button "Search" at bounding box center [1390, 367] width 113 height 41
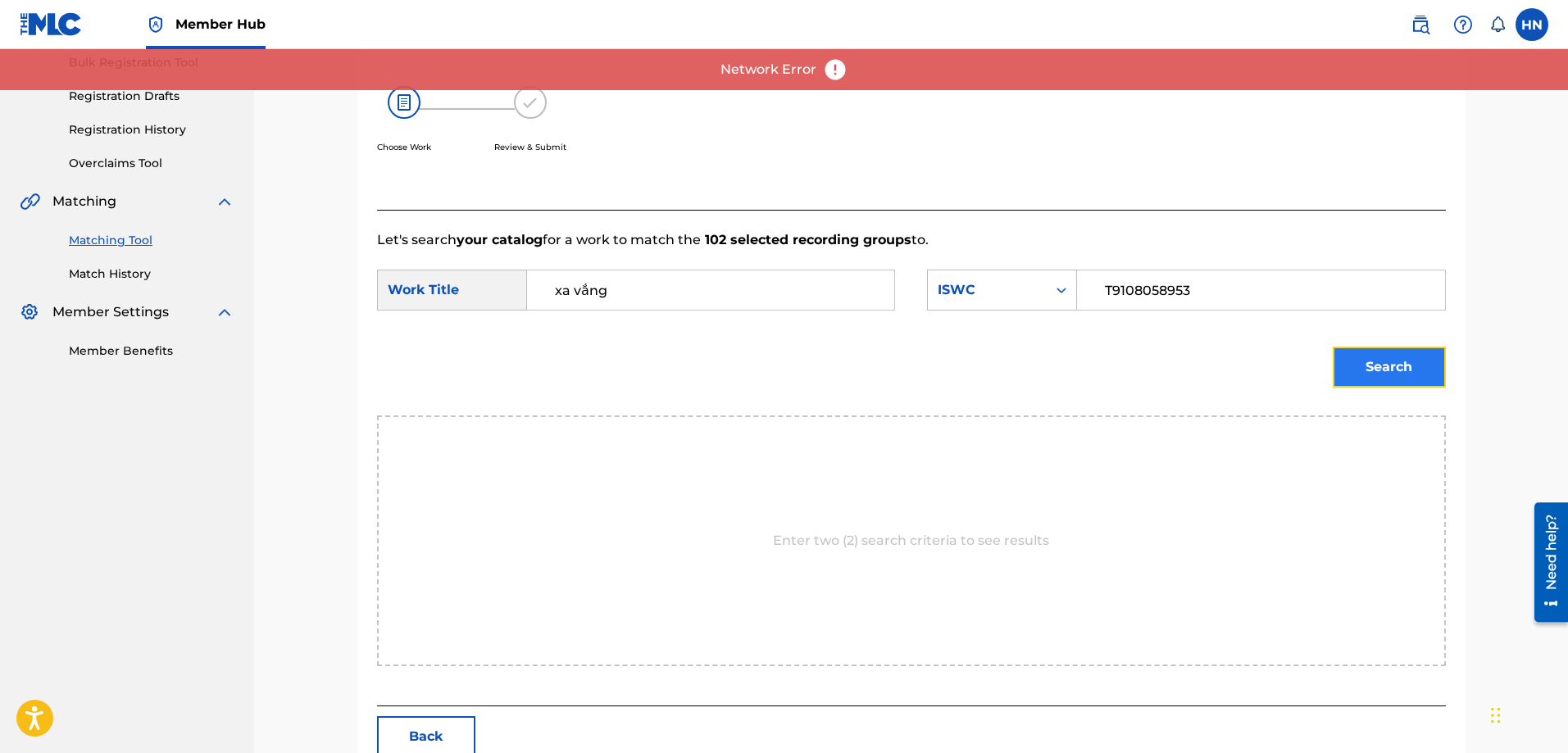
click at [1361, 362] on button "Search" at bounding box center [1390, 367] width 113 height 41
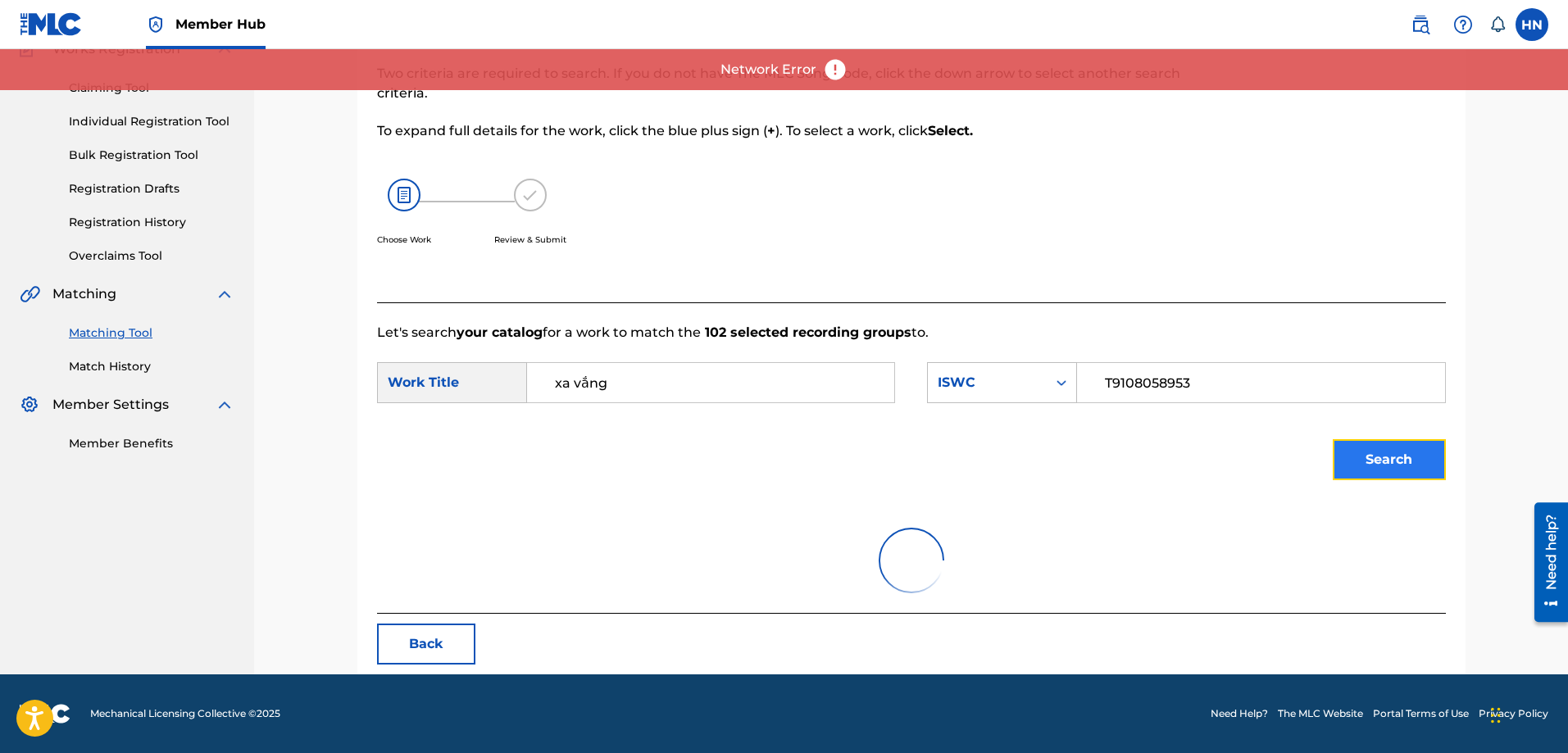
scroll to position [153, 0]
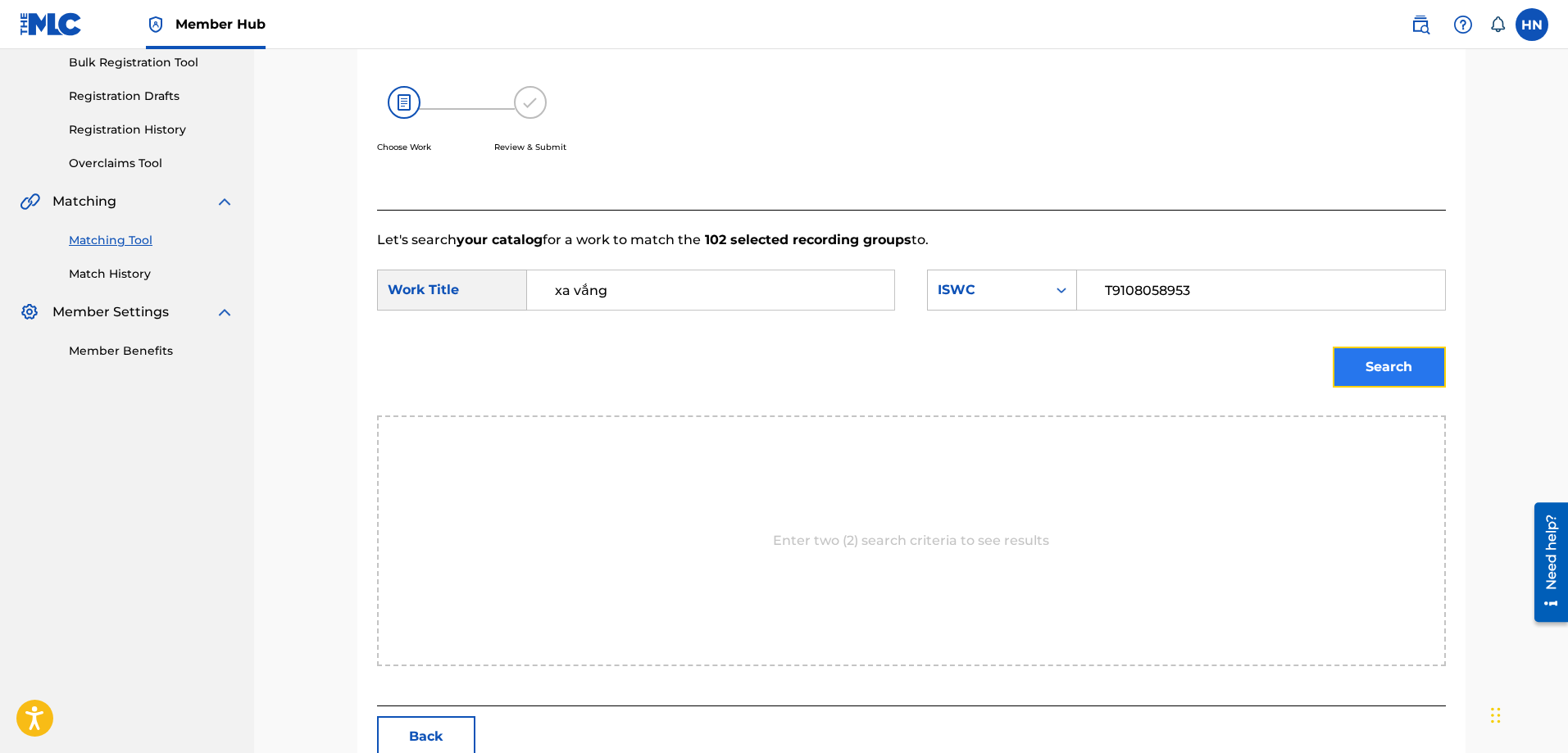
click at [1352, 364] on button "Search" at bounding box center [1390, 367] width 113 height 41
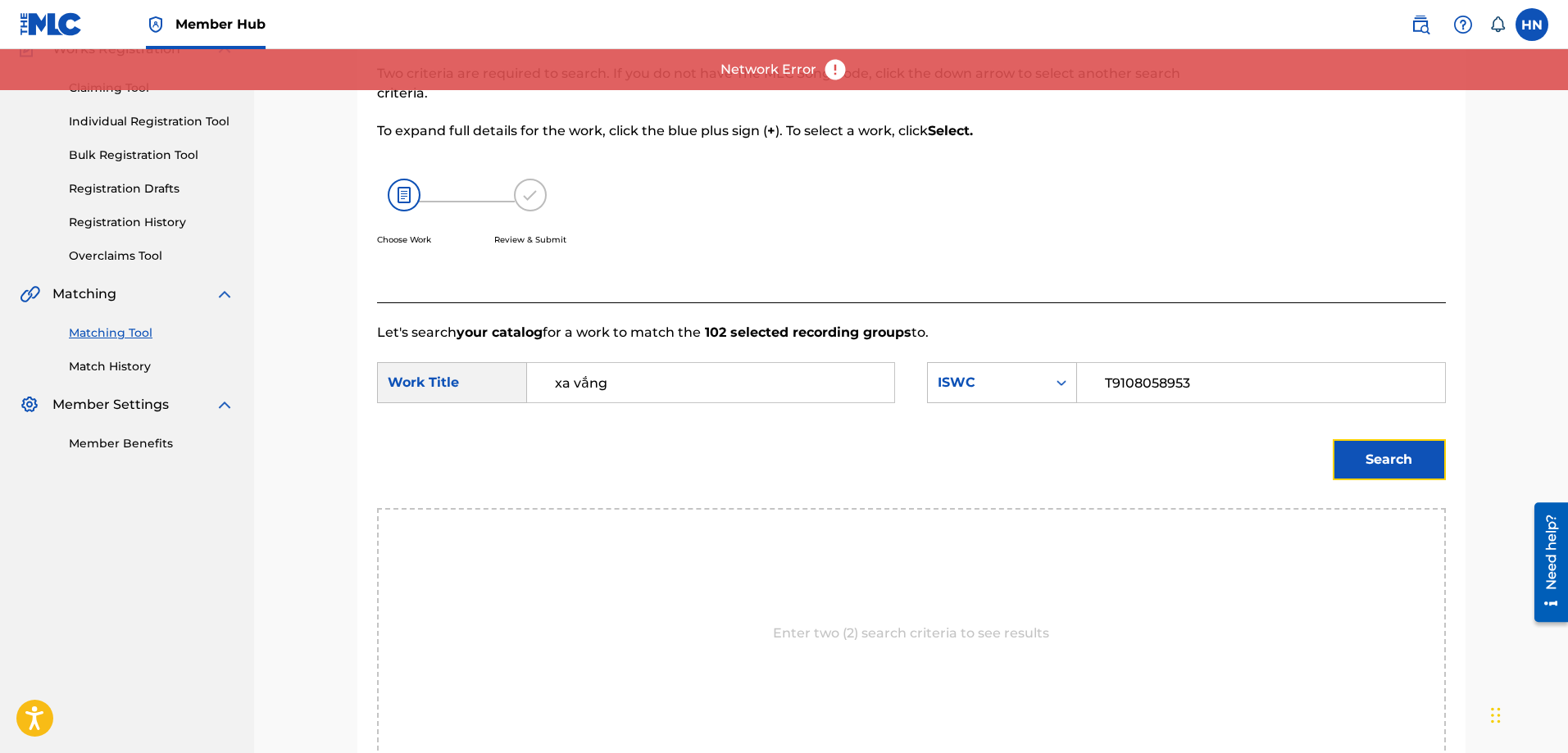
scroll to position [246, 0]
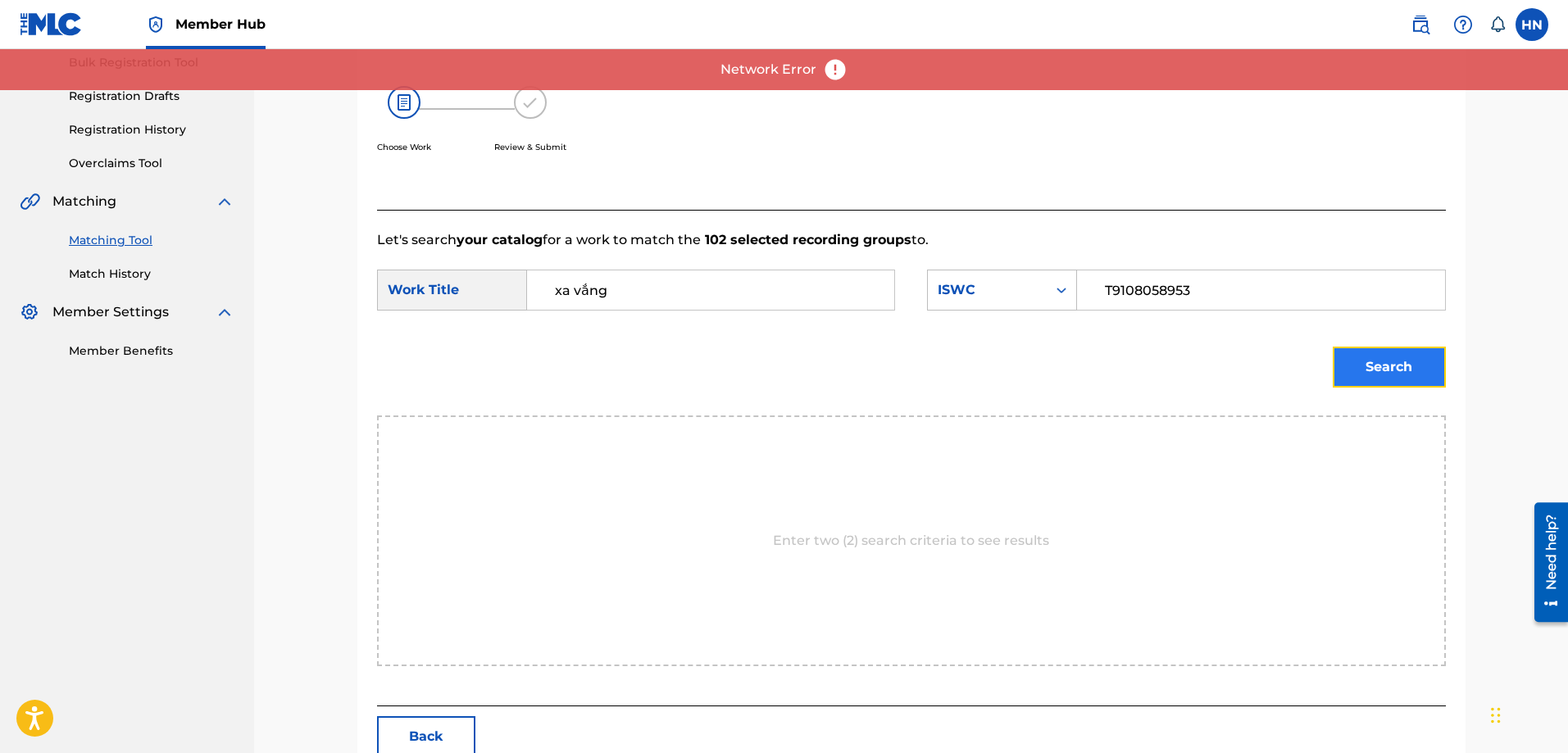
click at [1400, 354] on button "Search" at bounding box center [1390, 367] width 113 height 41
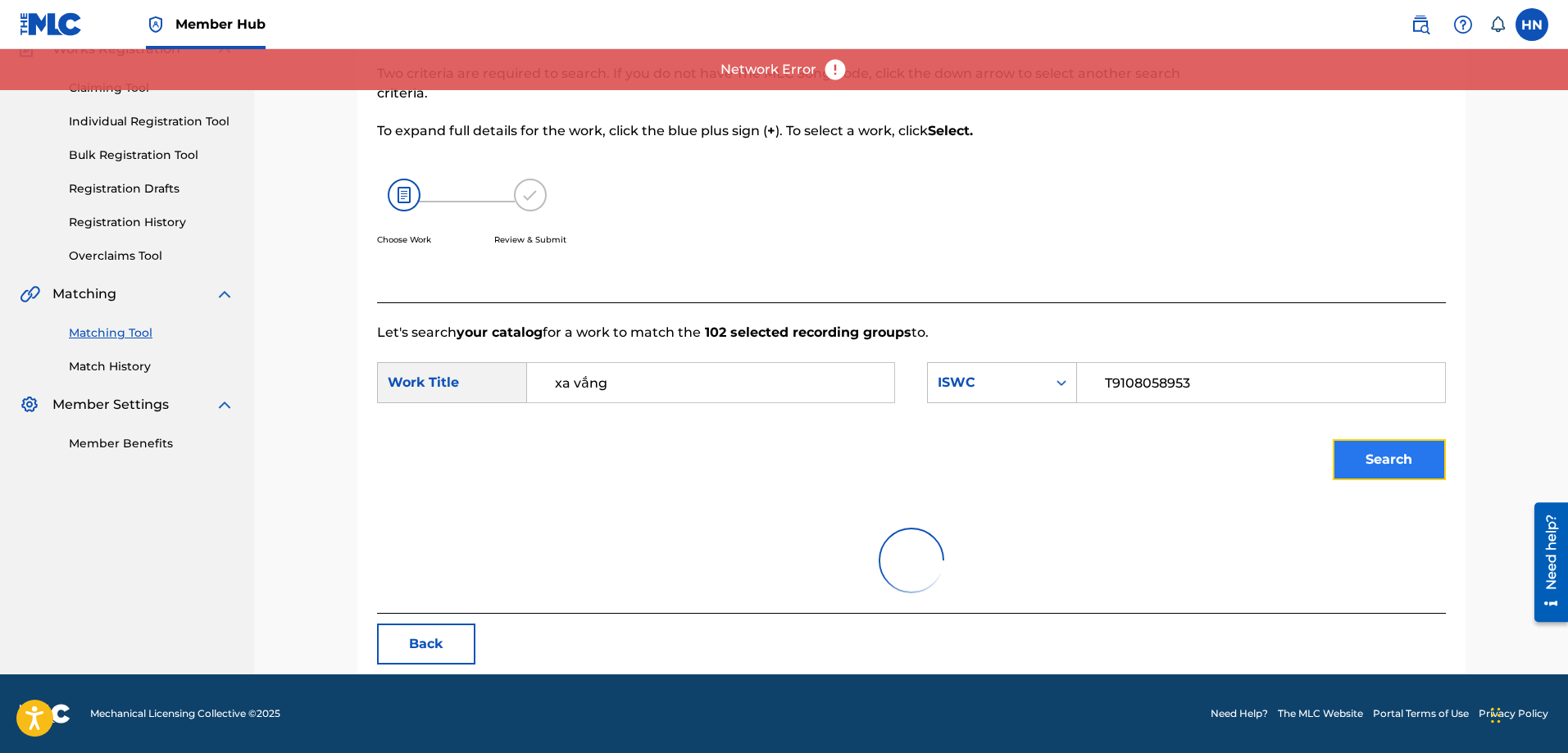
scroll to position [153, 0]
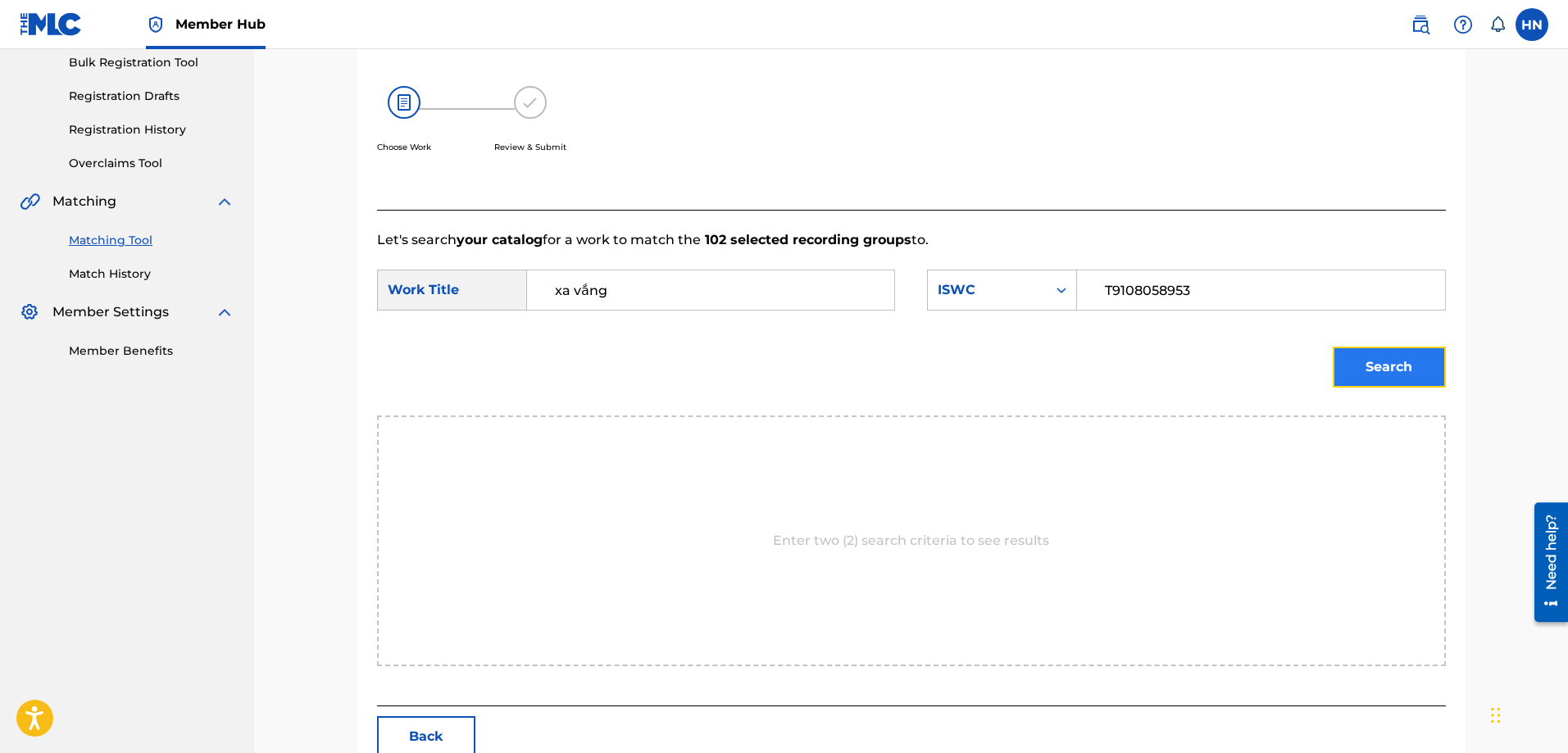
click at [1373, 365] on button "Search" at bounding box center [1390, 367] width 113 height 41
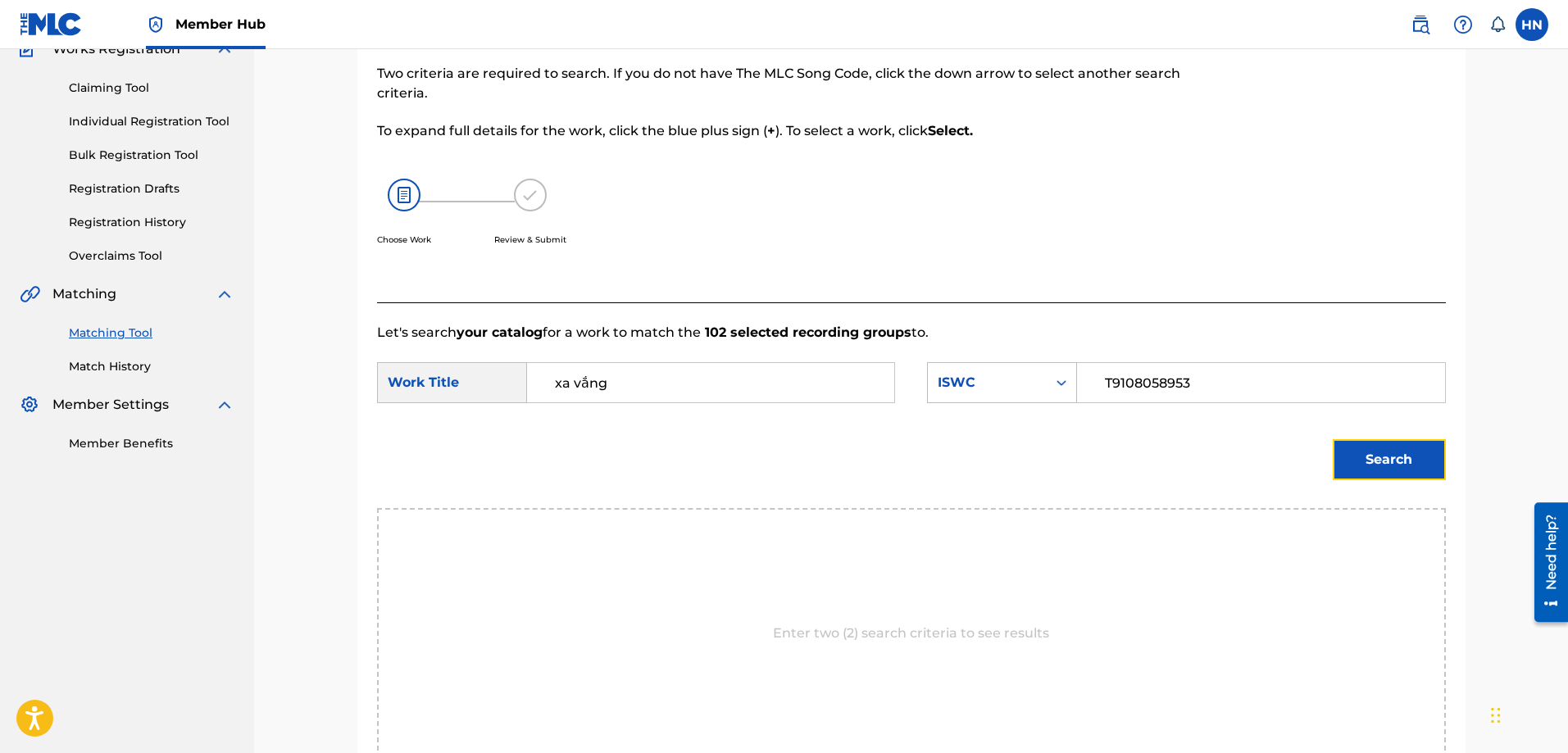
scroll to position [246, 0]
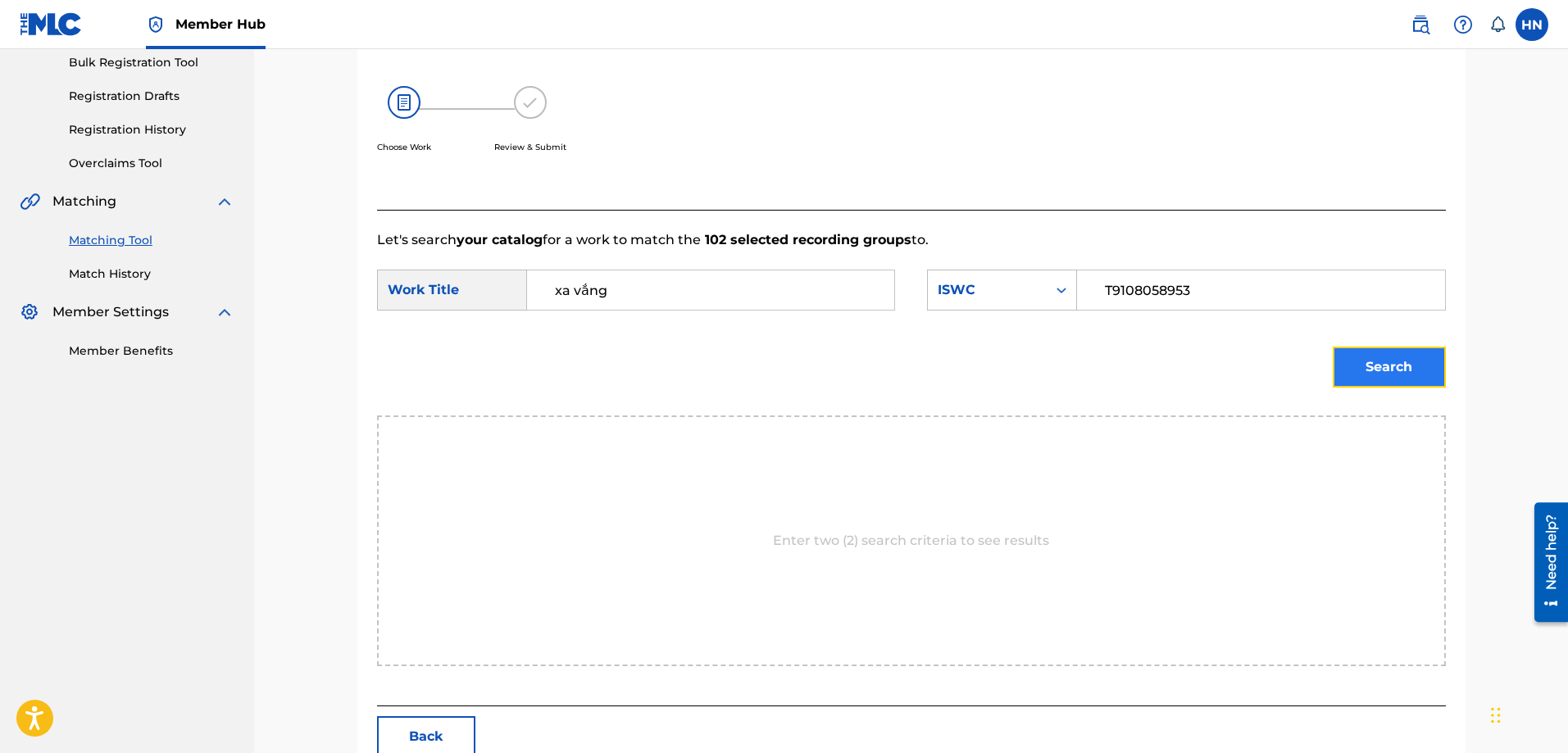
click at [1349, 374] on button "Search" at bounding box center [1390, 367] width 113 height 41
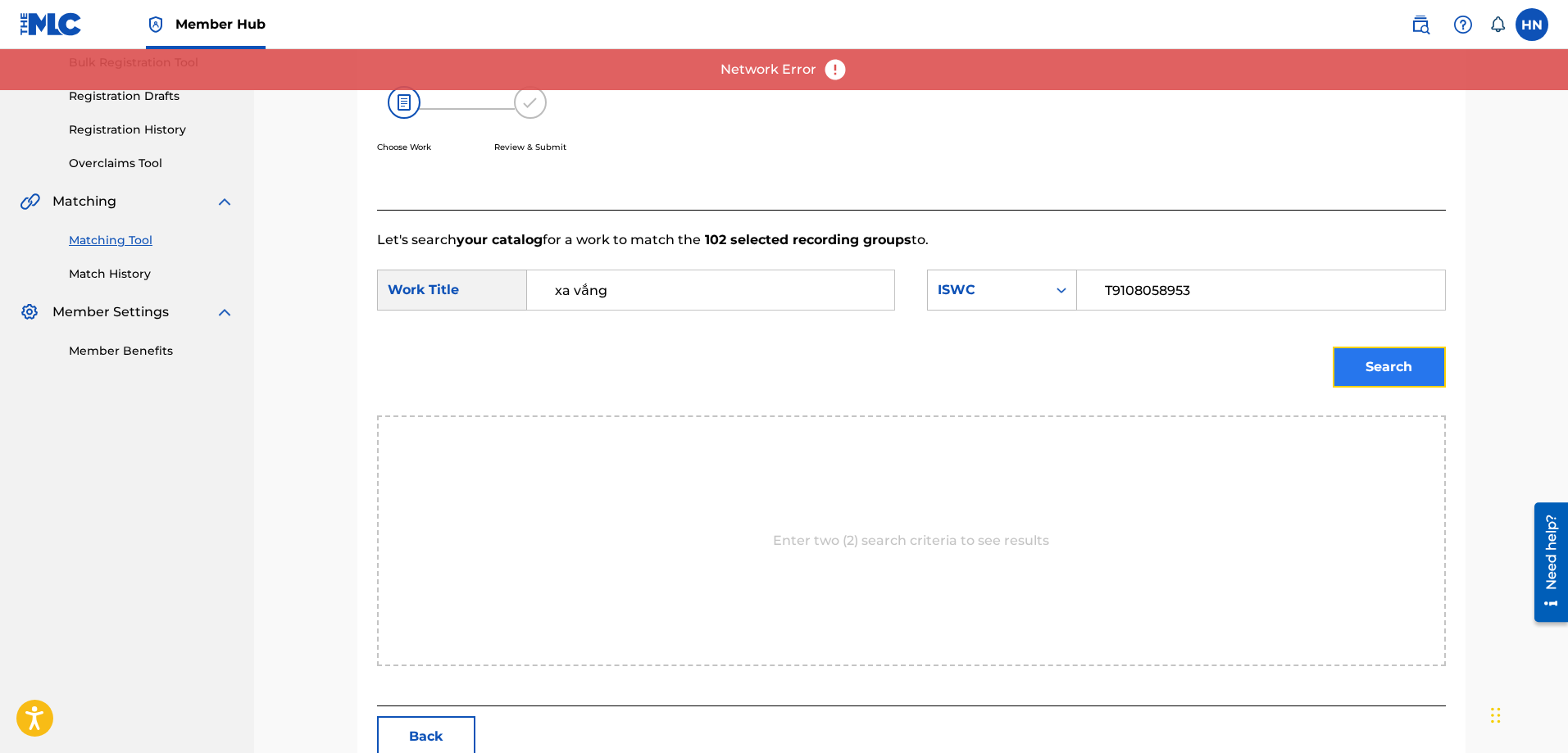
click at [1387, 374] on button "Search" at bounding box center [1390, 367] width 113 height 41
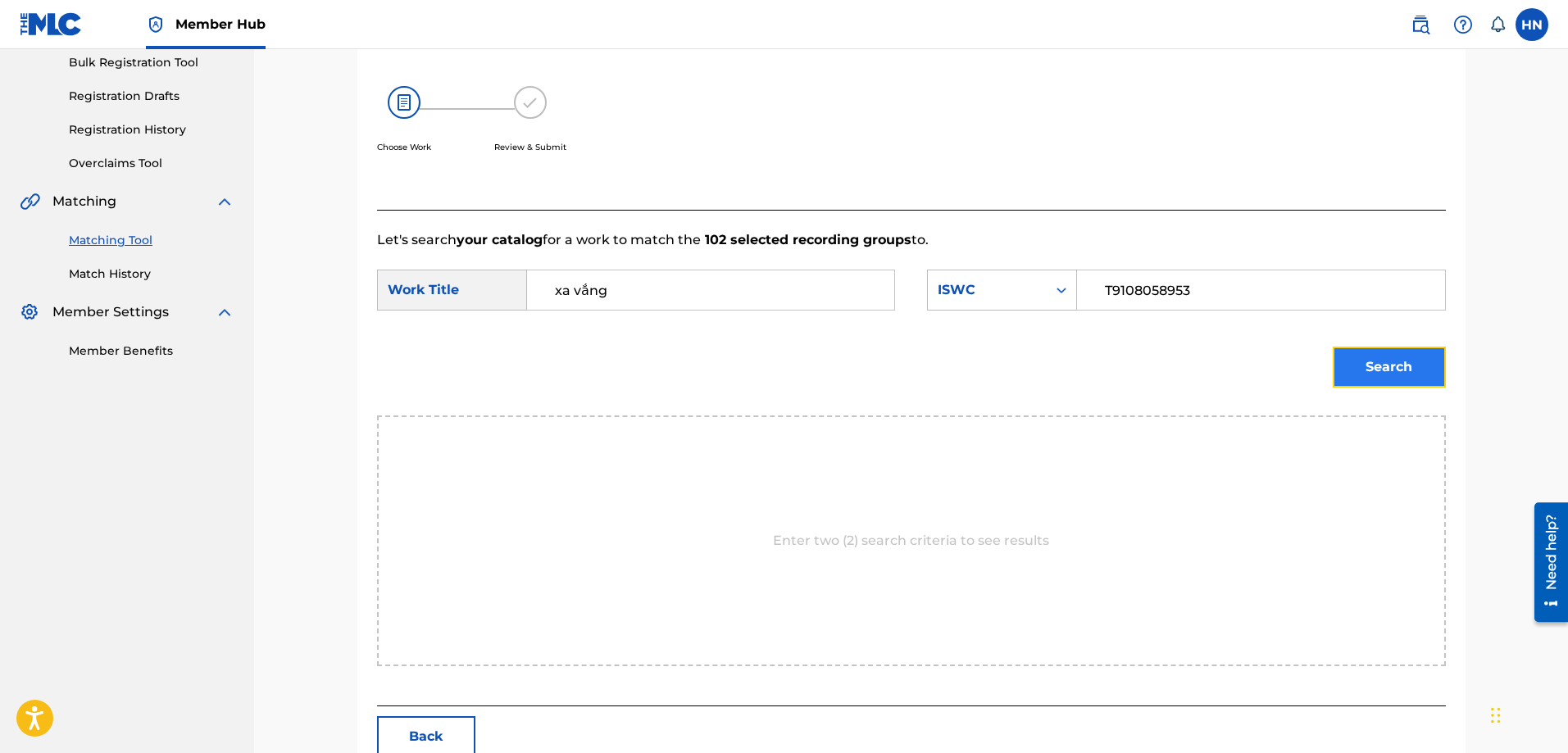
click at [1339, 362] on button "Search" at bounding box center [1390, 367] width 113 height 41
click at [1344, 365] on button "Search" at bounding box center [1390, 367] width 113 height 41
click at [1377, 354] on button "Search" at bounding box center [1390, 367] width 113 height 41
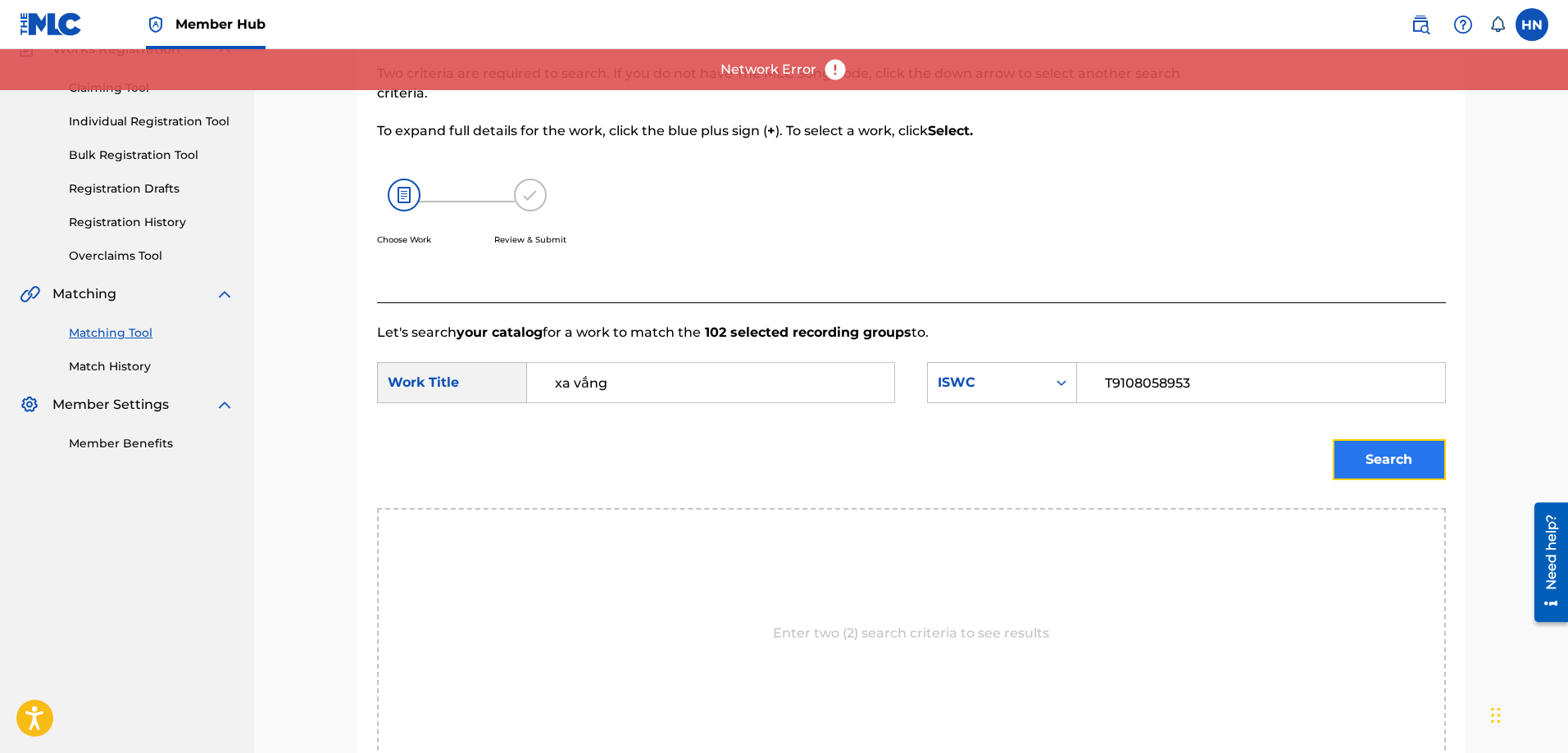
scroll to position [246, 0]
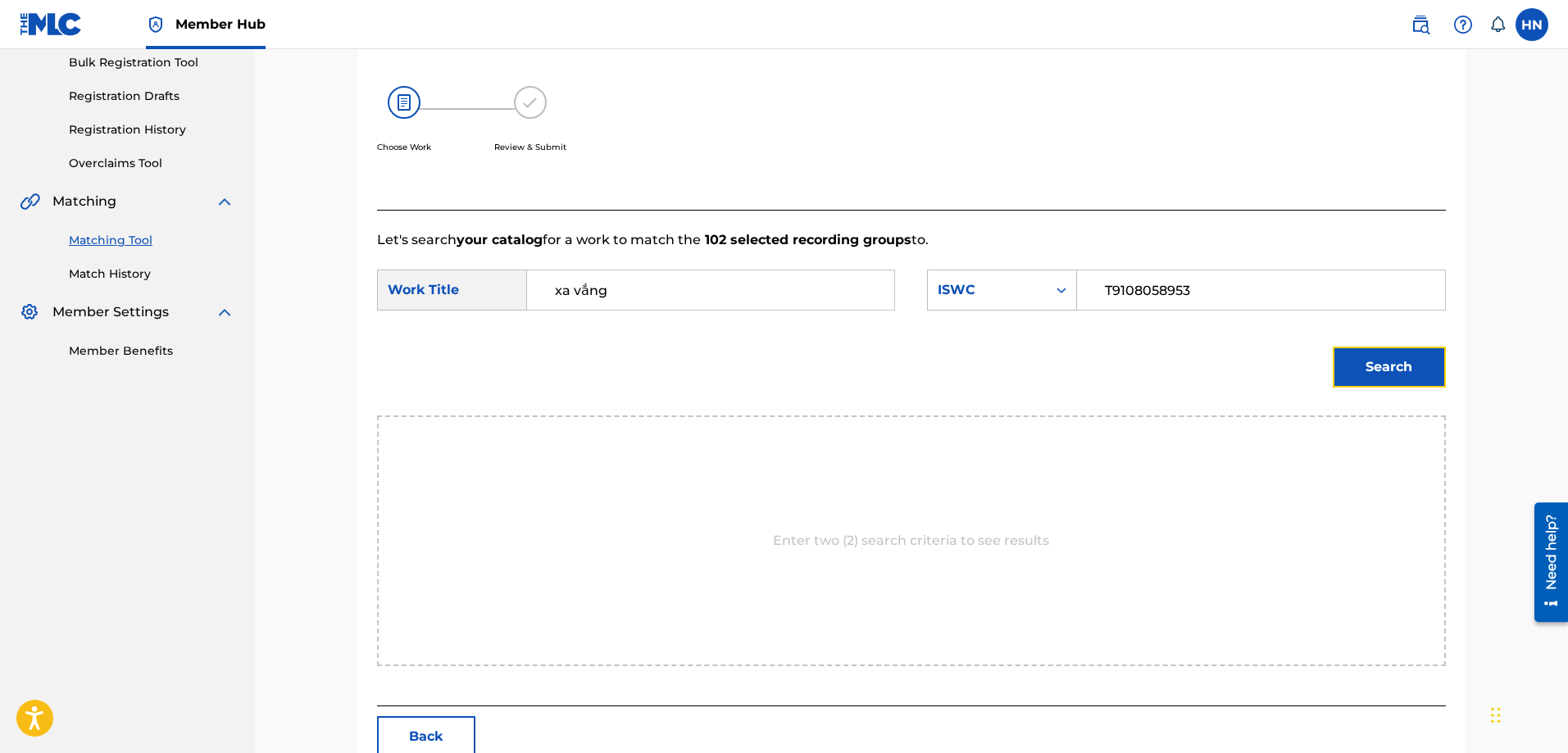
drag, startPoint x: 1378, startPoint y: 356, endPoint x: 1359, endPoint y: 410, distance: 57.2
click at [1379, 356] on button "Search" at bounding box center [1390, 367] width 113 height 41
click at [1365, 374] on button "Search" at bounding box center [1390, 367] width 113 height 41
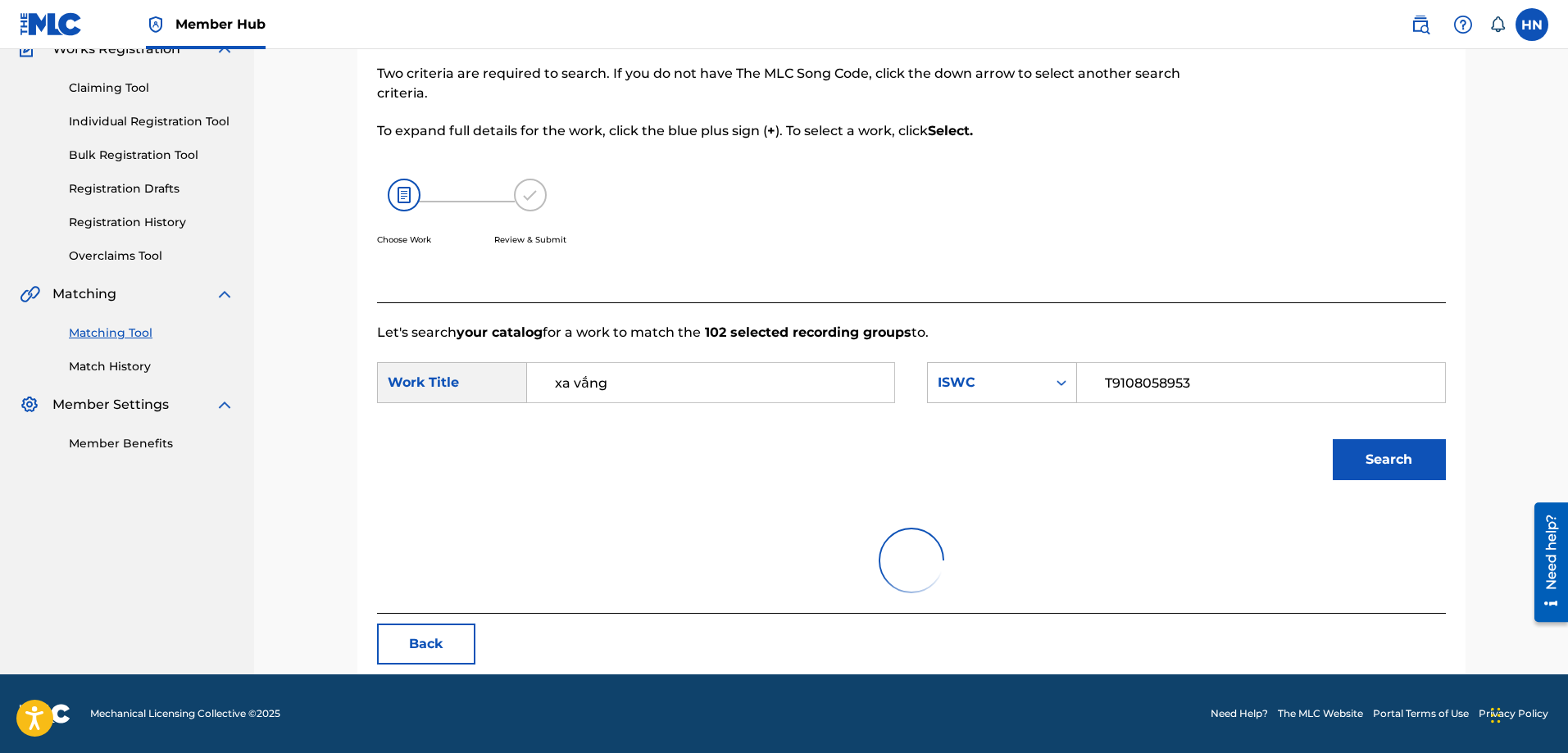
click at [742, 467] on div "Search" at bounding box center [912, 465] width 1069 height 85
click at [862, 226] on div "Choose Work Review & Submit" at bounding box center [788, 221] width 823 height 124
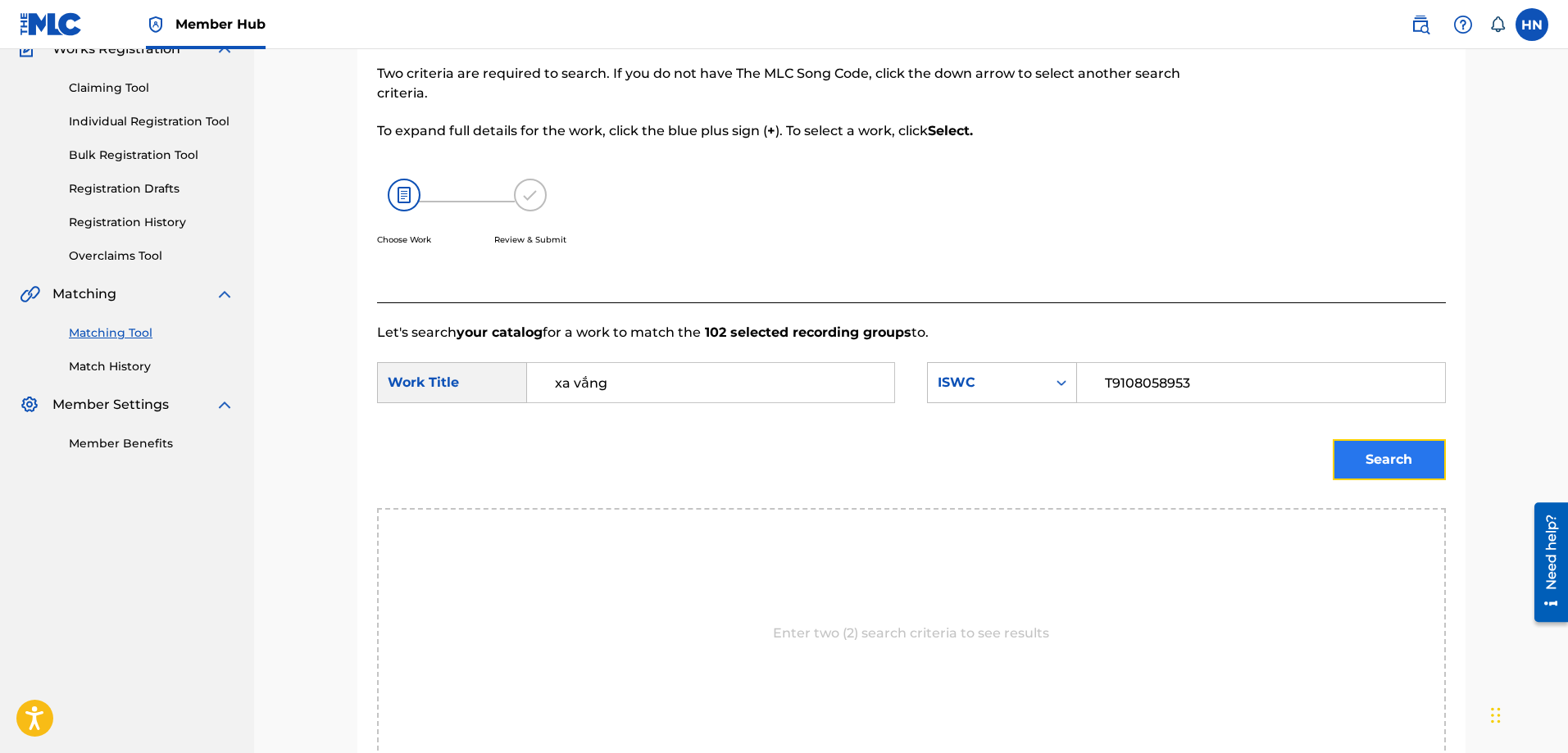
click at [1349, 466] on button "Search" at bounding box center [1390, 459] width 113 height 41
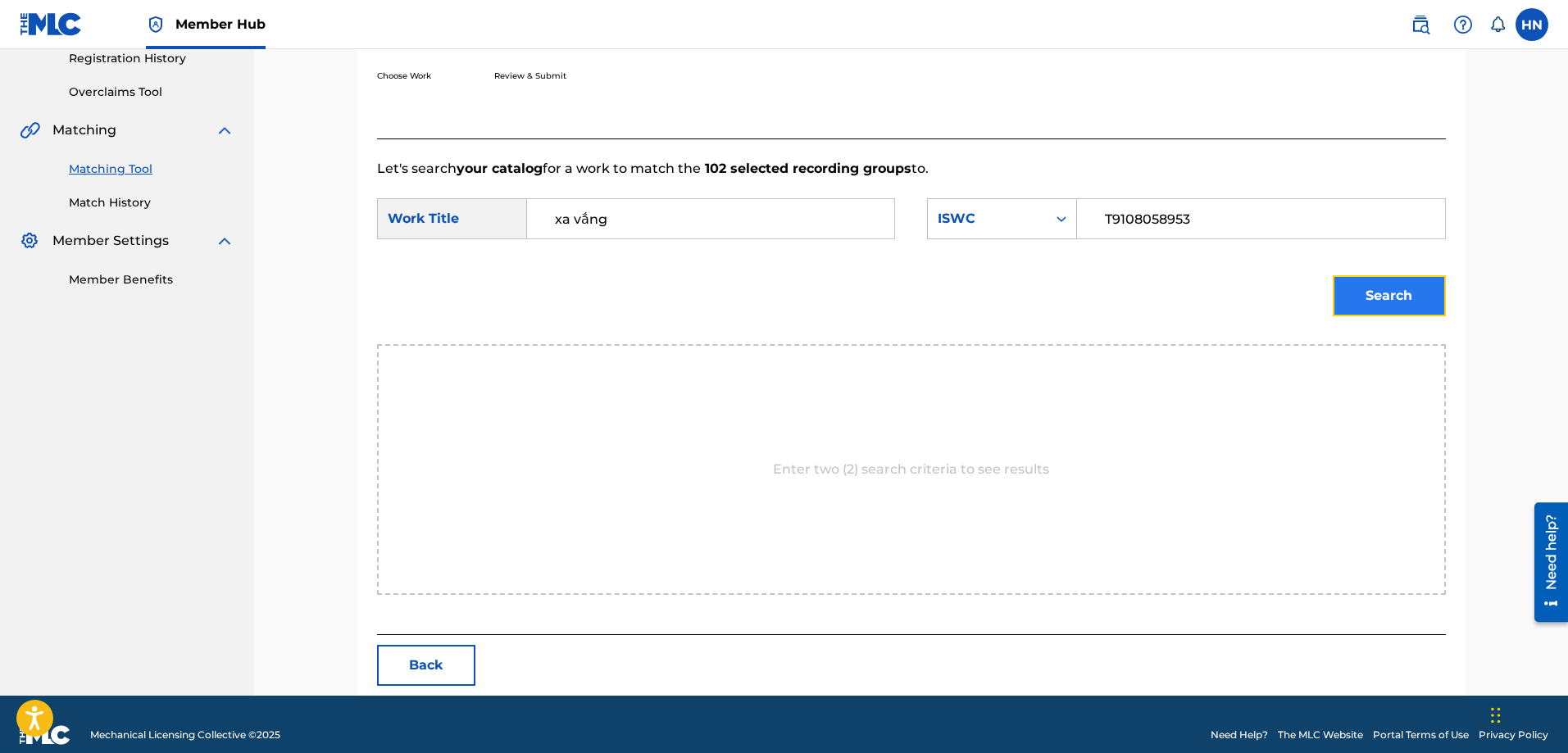
click at [1396, 308] on button "Search" at bounding box center [1390, 295] width 113 height 41
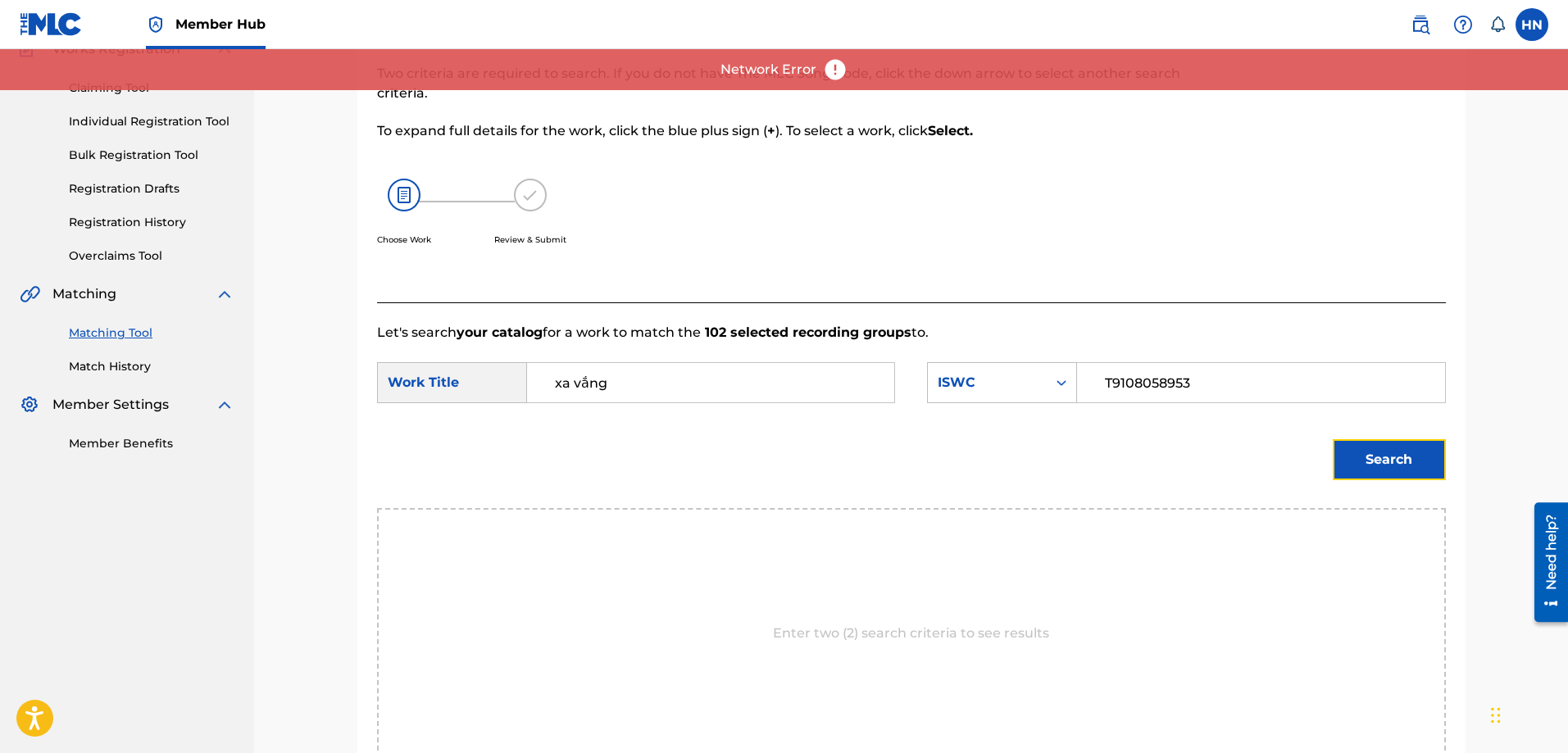
scroll to position [317, 0]
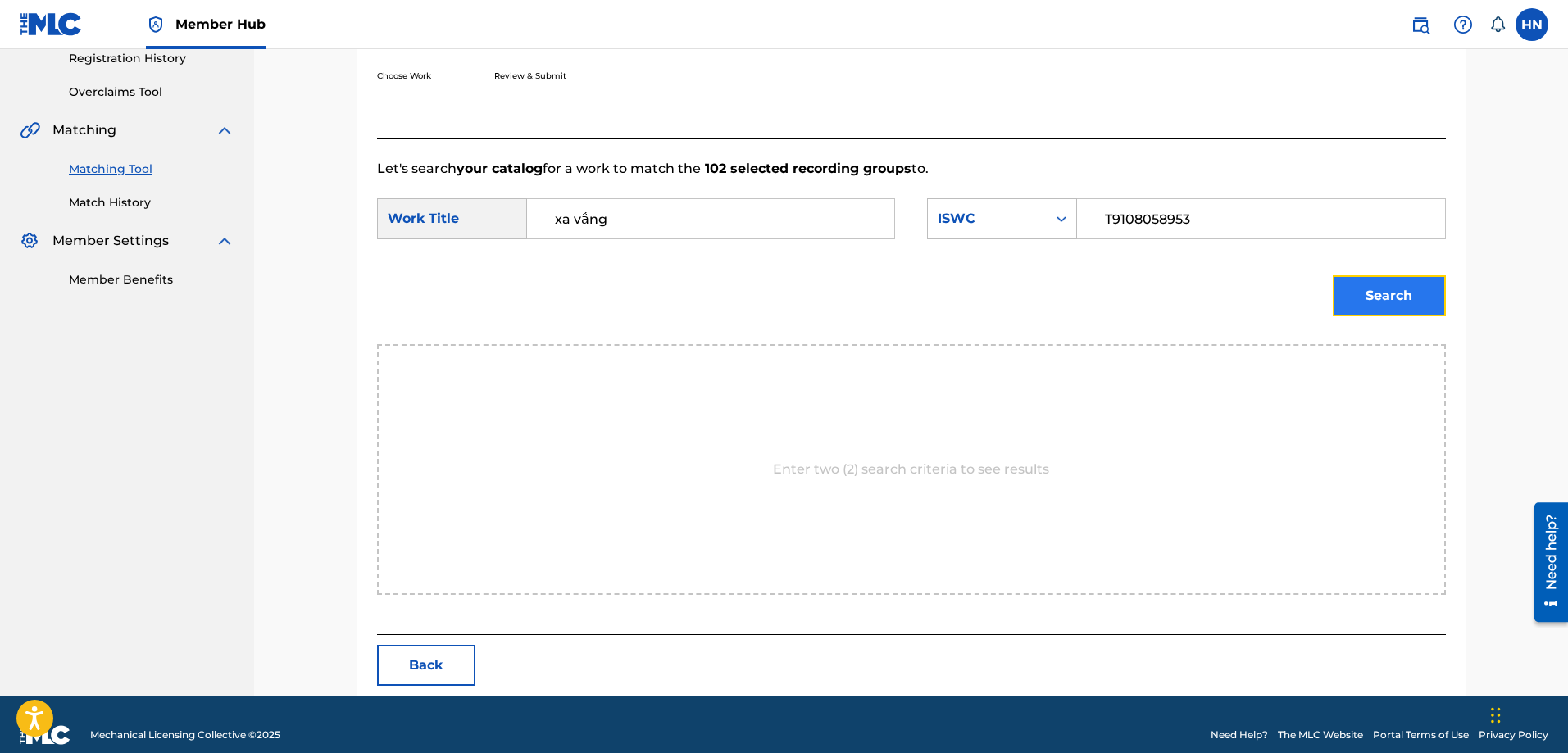
click at [1363, 289] on button "Search" at bounding box center [1390, 295] width 113 height 41
click at [1441, 290] on button "Search" at bounding box center [1390, 295] width 113 height 41
click at [1339, 303] on button "Search" at bounding box center [1390, 295] width 113 height 41
click at [1373, 294] on button "Search" at bounding box center [1390, 295] width 113 height 41
click at [1373, 278] on button "Search" at bounding box center [1390, 295] width 113 height 41
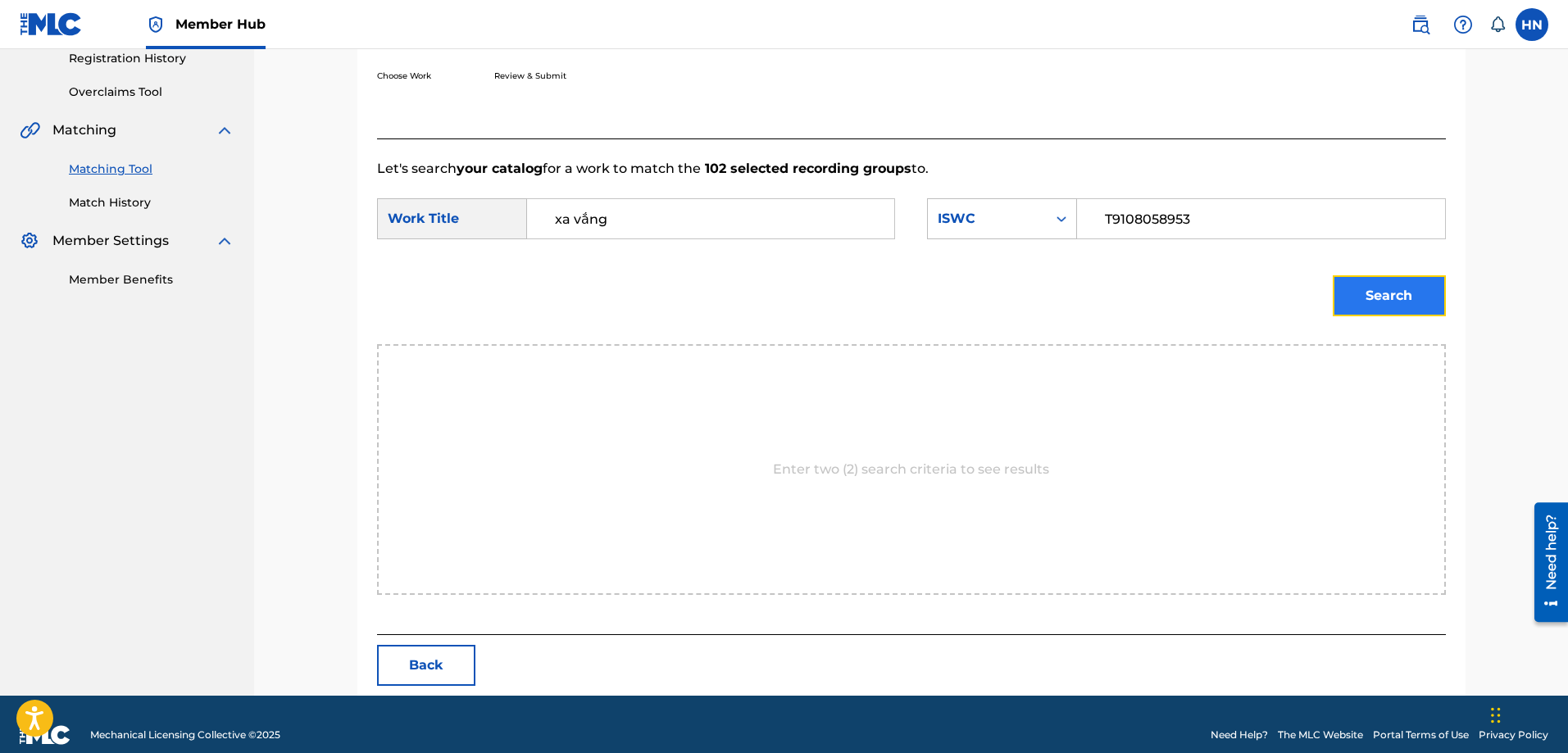
click at [1381, 298] on button "Search" at bounding box center [1390, 295] width 113 height 41
click at [1385, 308] on button "Search" at bounding box center [1390, 295] width 113 height 41
click at [1387, 276] on button "Search" at bounding box center [1390, 295] width 113 height 41
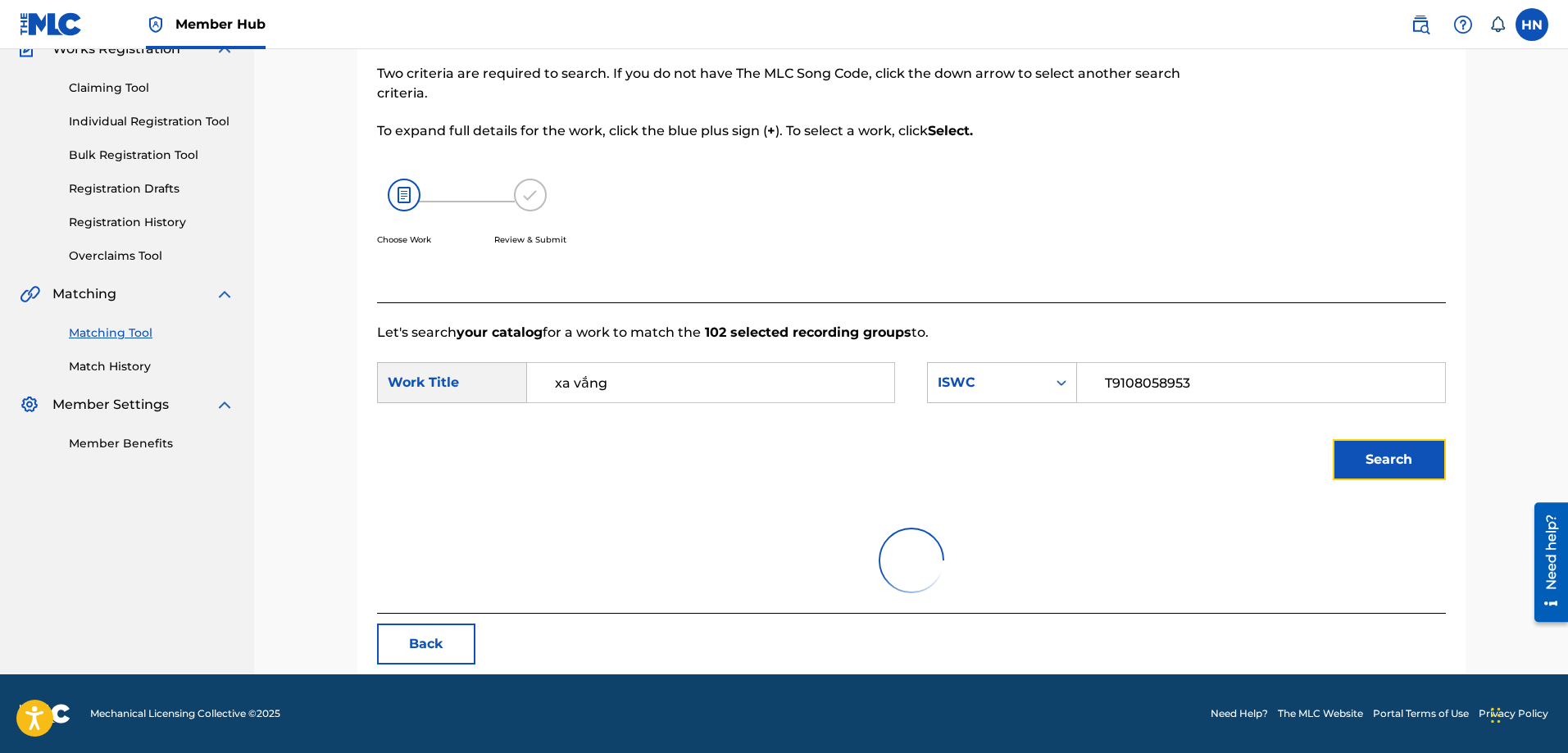
scroll to position [317, 0]
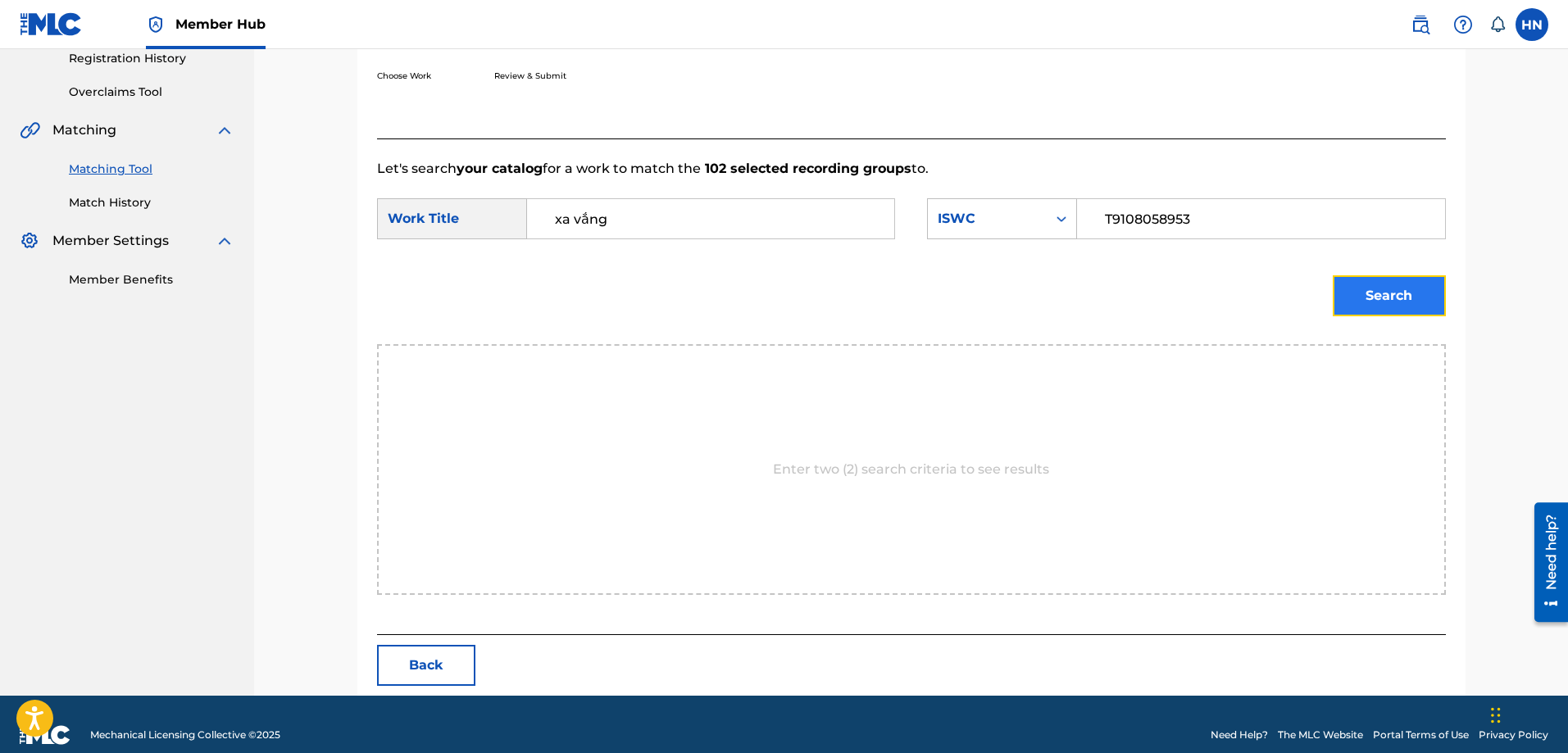
click at [1383, 289] on button "Search" at bounding box center [1390, 295] width 113 height 41
click at [1344, 298] on button "Search" at bounding box center [1390, 295] width 113 height 41
click at [1355, 297] on button "Search" at bounding box center [1390, 295] width 113 height 41
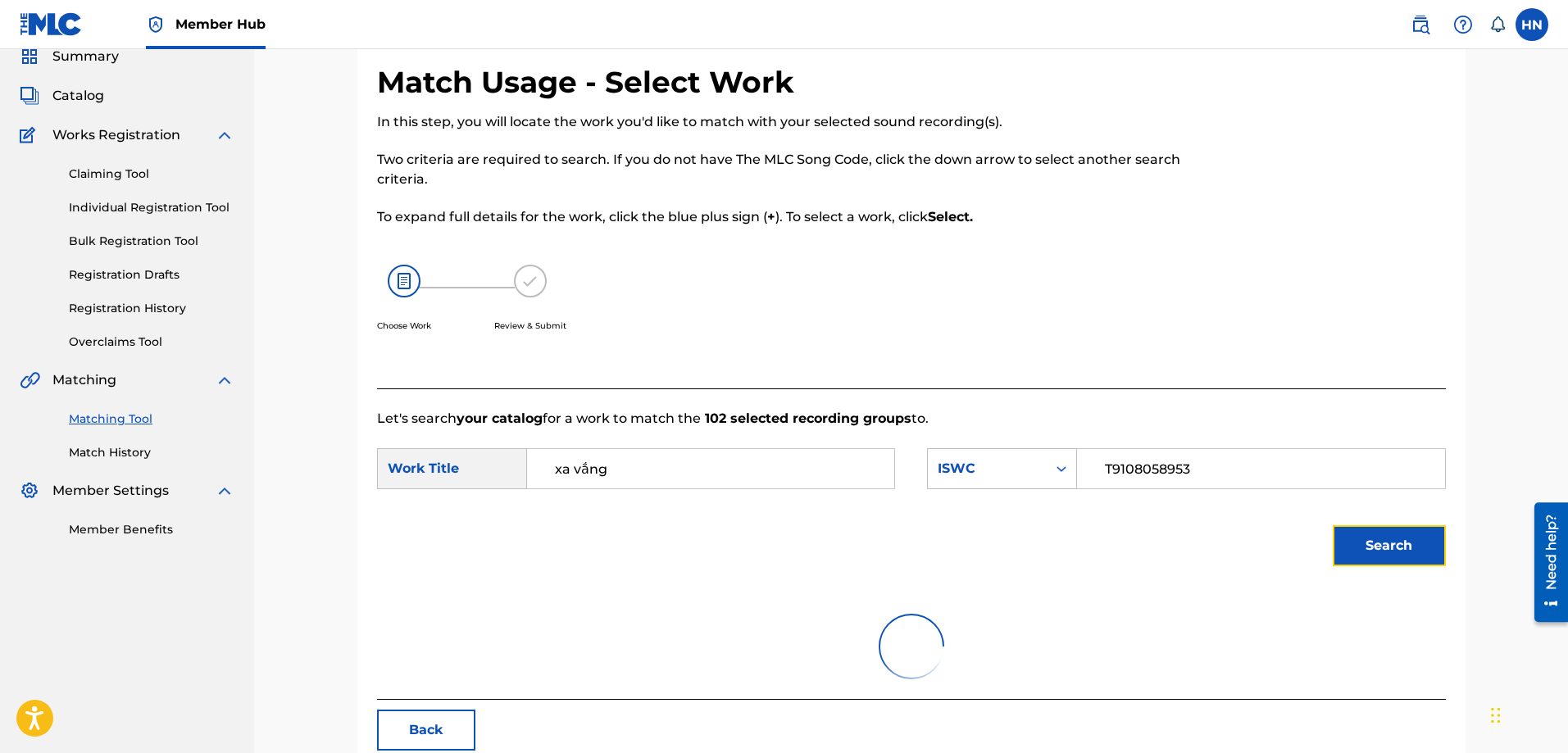
scroll to position [0, 0]
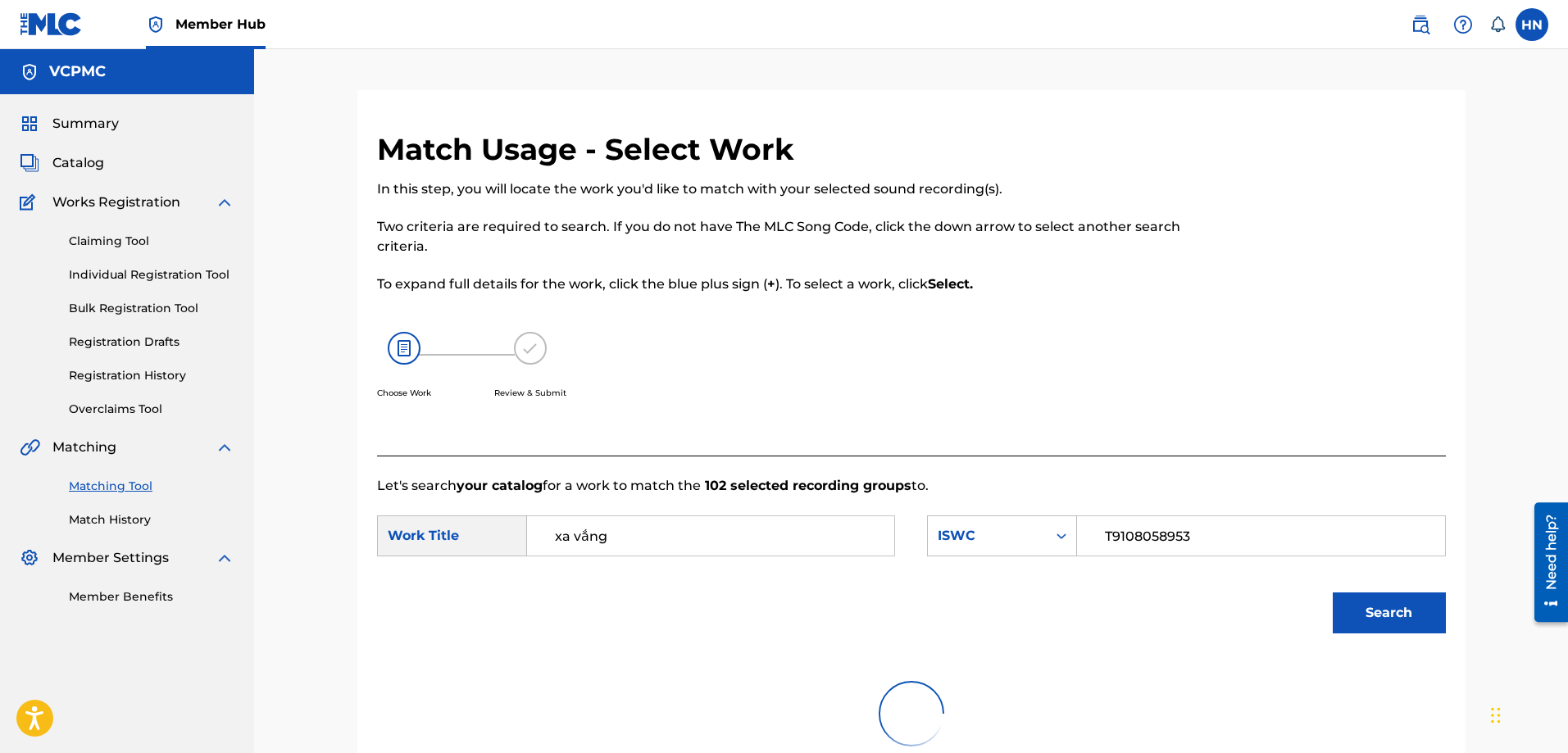
click at [1040, 370] on div "Choose Work Review & Submit" at bounding box center [788, 374] width 823 height 124
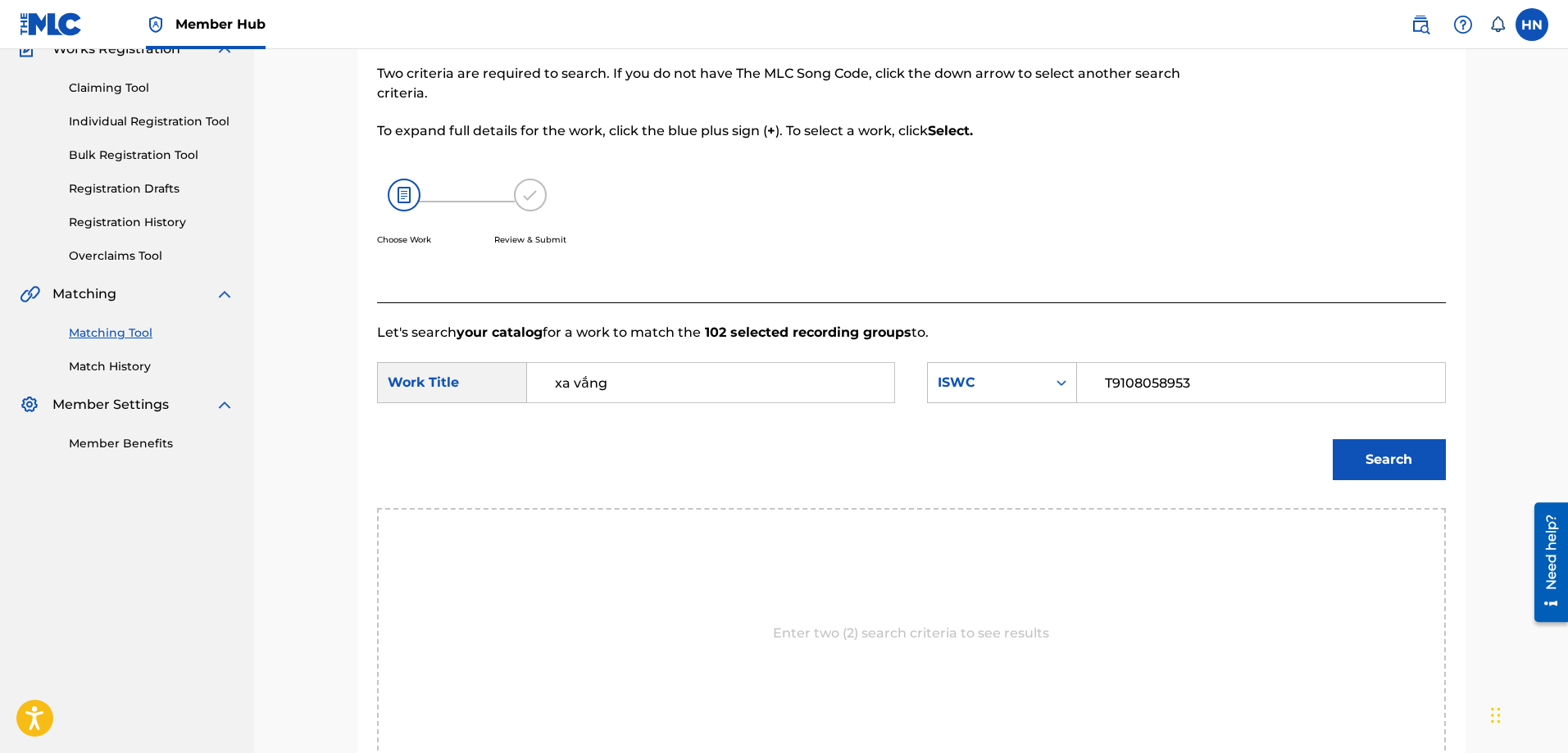
click at [1374, 439] on div "Search" at bounding box center [1385, 455] width 121 height 66
click at [1373, 445] on button "Search" at bounding box center [1390, 459] width 113 height 41
click at [1365, 468] on button "Search" at bounding box center [1390, 459] width 113 height 41
click at [1422, 467] on button "Search" at bounding box center [1390, 459] width 113 height 41
click at [1380, 454] on button "Search" at bounding box center [1390, 459] width 113 height 41
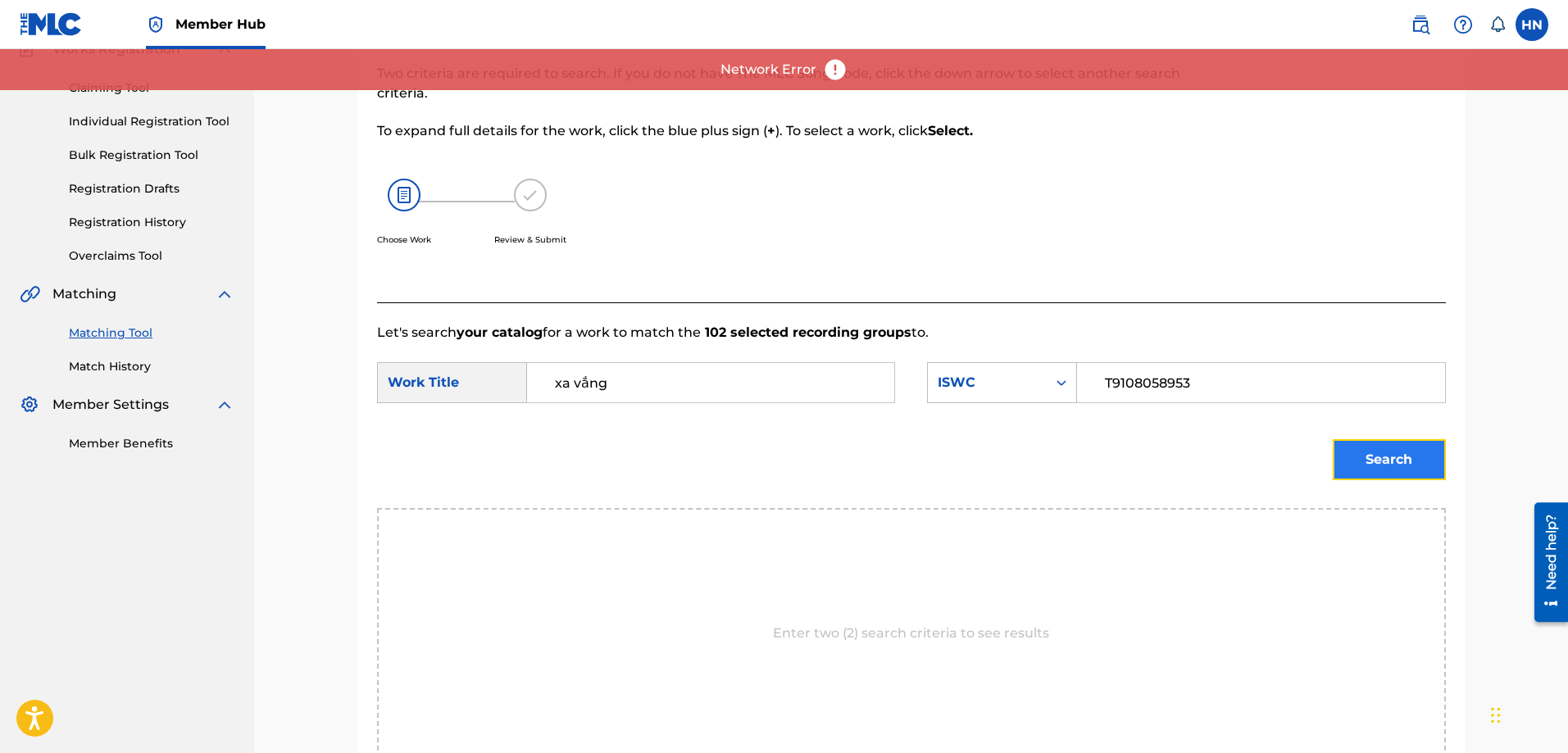
click at [1364, 466] on button "Search" at bounding box center [1390, 459] width 113 height 41
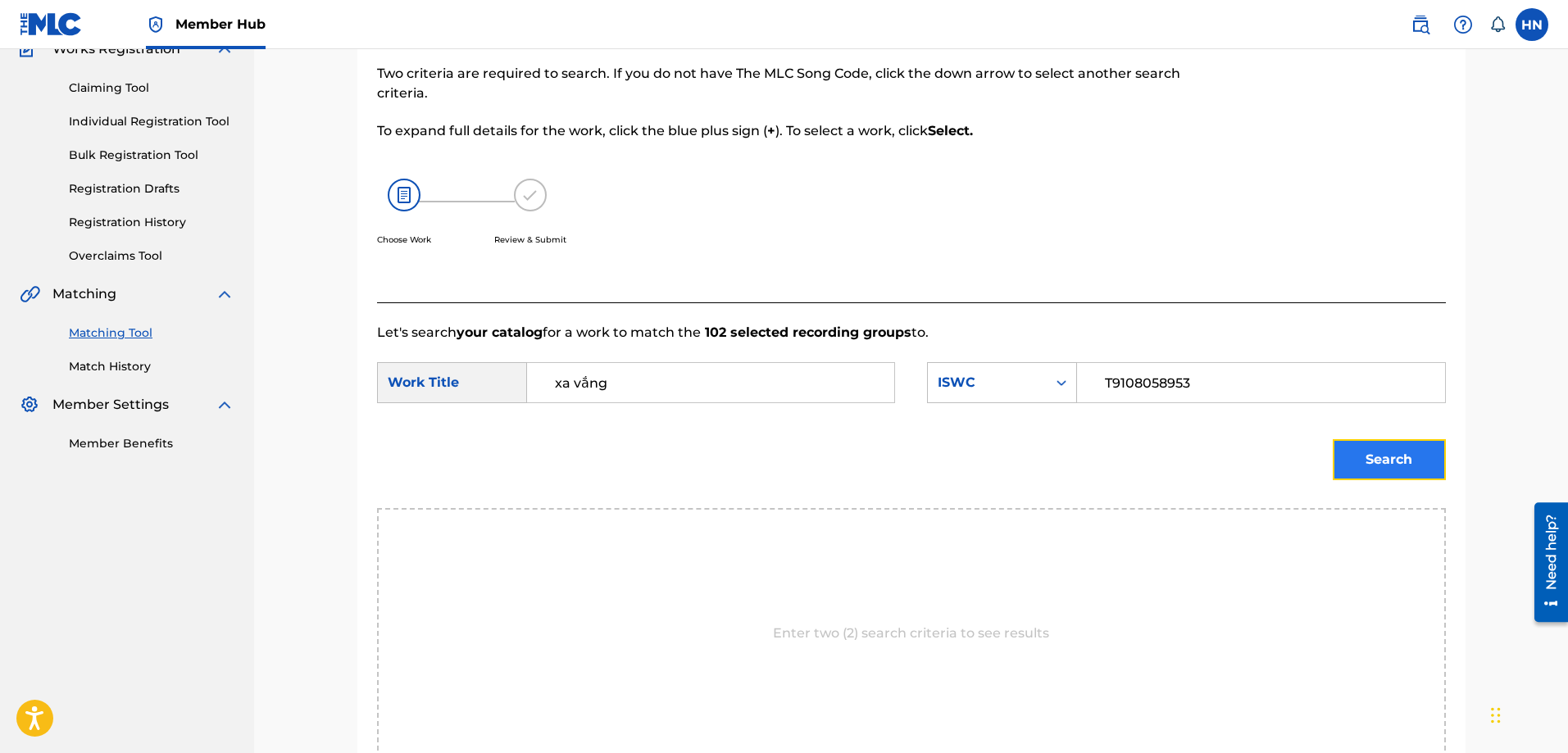
click at [1366, 454] on button "Search" at bounding box center [1390, 459] width 113 height 41
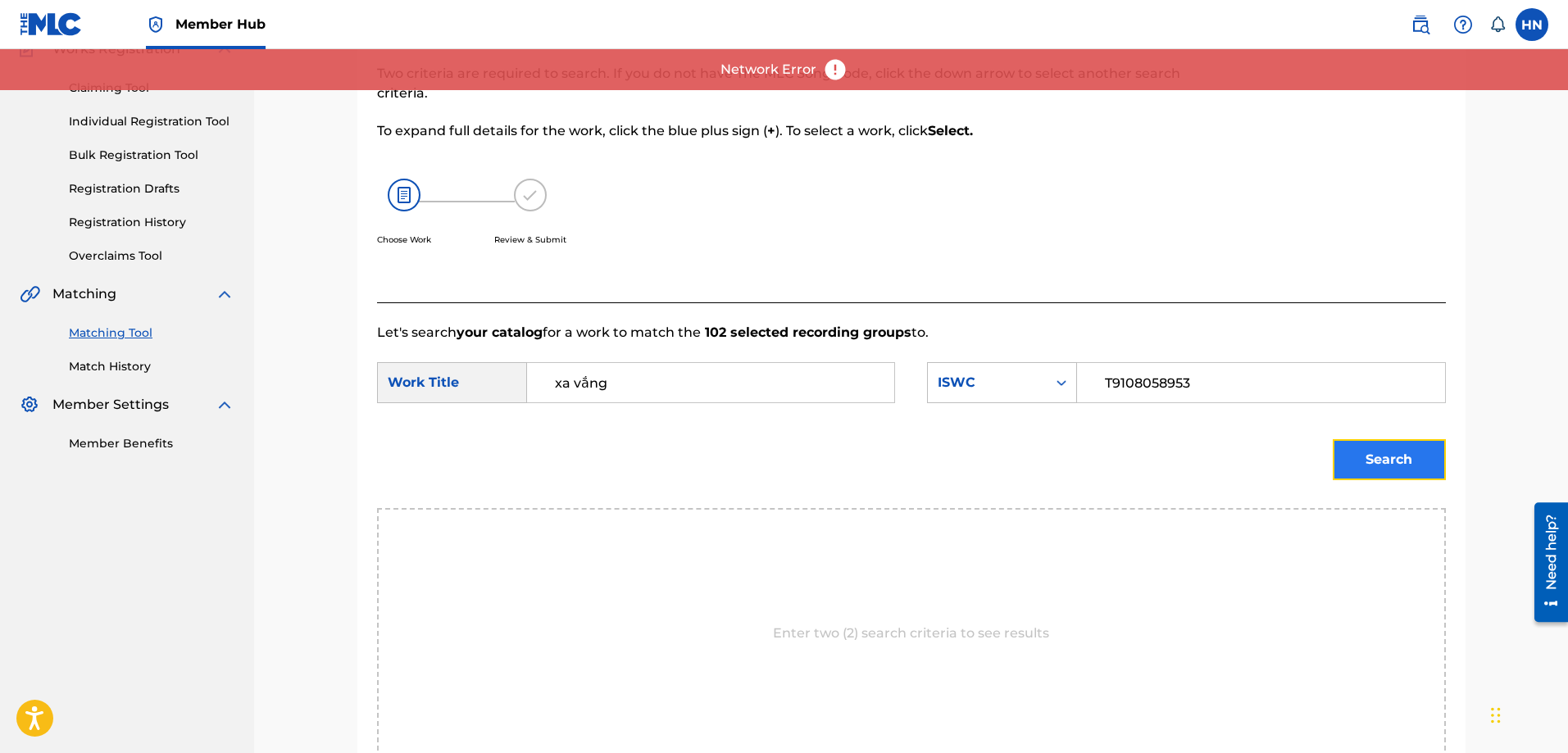
click at [1365, 454] on button "Search" at bounding box center [1390, 459] width 113 height 41
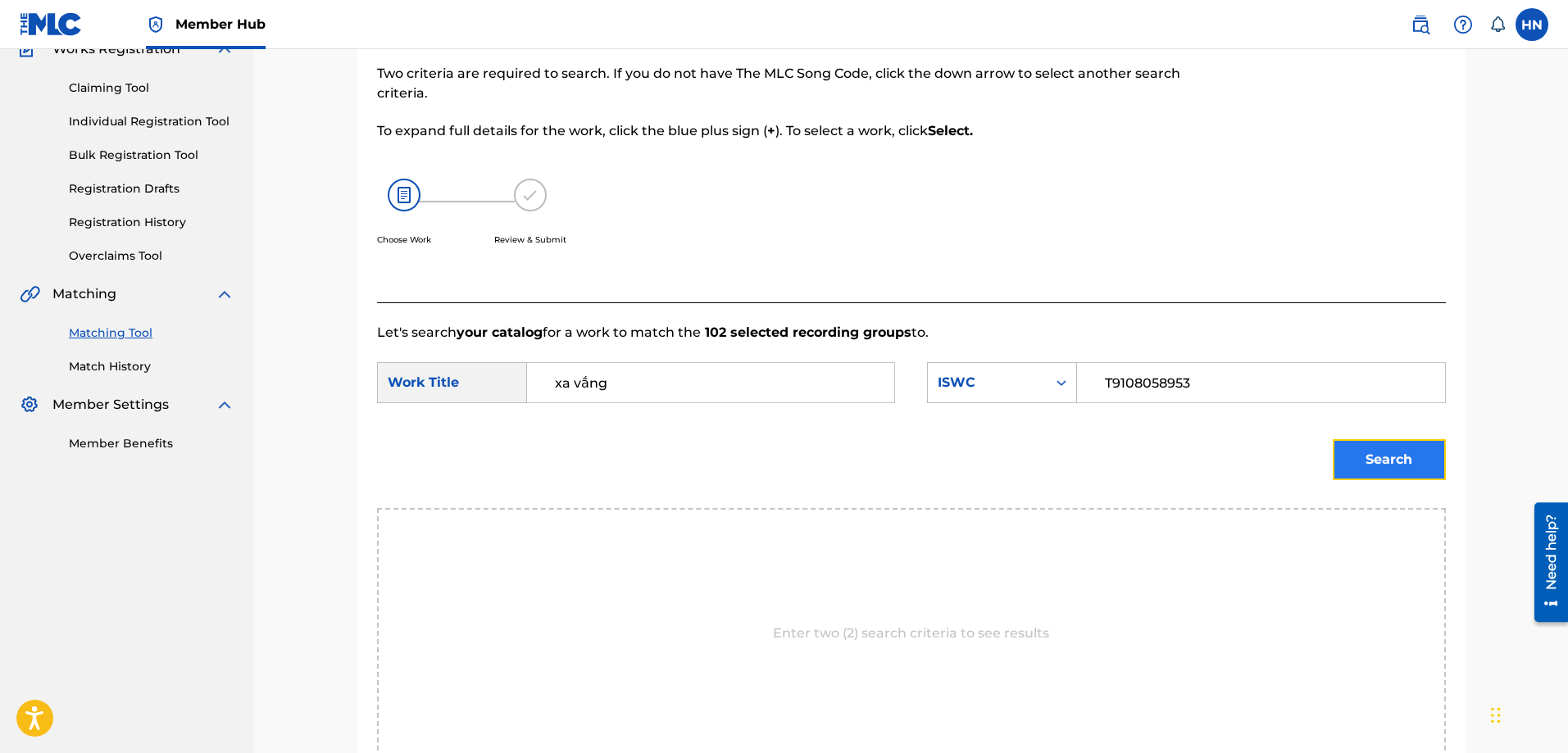
click at [1409, 452] on button "Search" at bounding box center [1390, 459] width 113 height 41
click at [1335, 460] on button "Search" at bounding box center [1390, 459] width 113 height 41
click at [1370, 471] on button "Search" at bounding box center [1390, 459] width 113 height 41
click at [1351, 462] on button "Search" at bounding box center [1390, 459] width 113 height 41
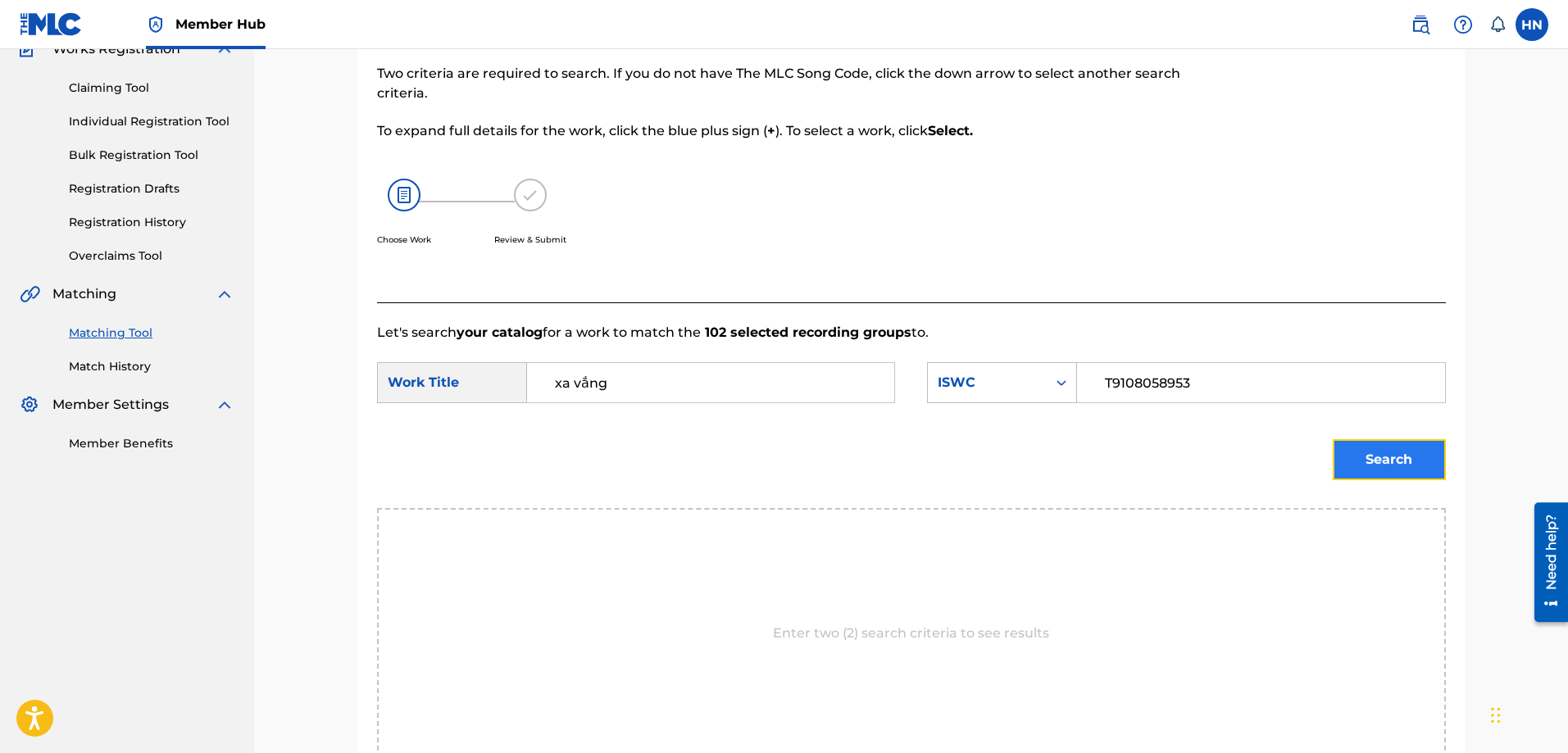
click at [1415, 464] on button "Search" at bounding box center [1390, 459] width 113 height 41
click at [1354, 469] on button "Search" at bounding box center [1390, 459] width 113 height 41
click at [1368, 455] on button "Search" at bounding box center [1390, 459] width 113 height 41
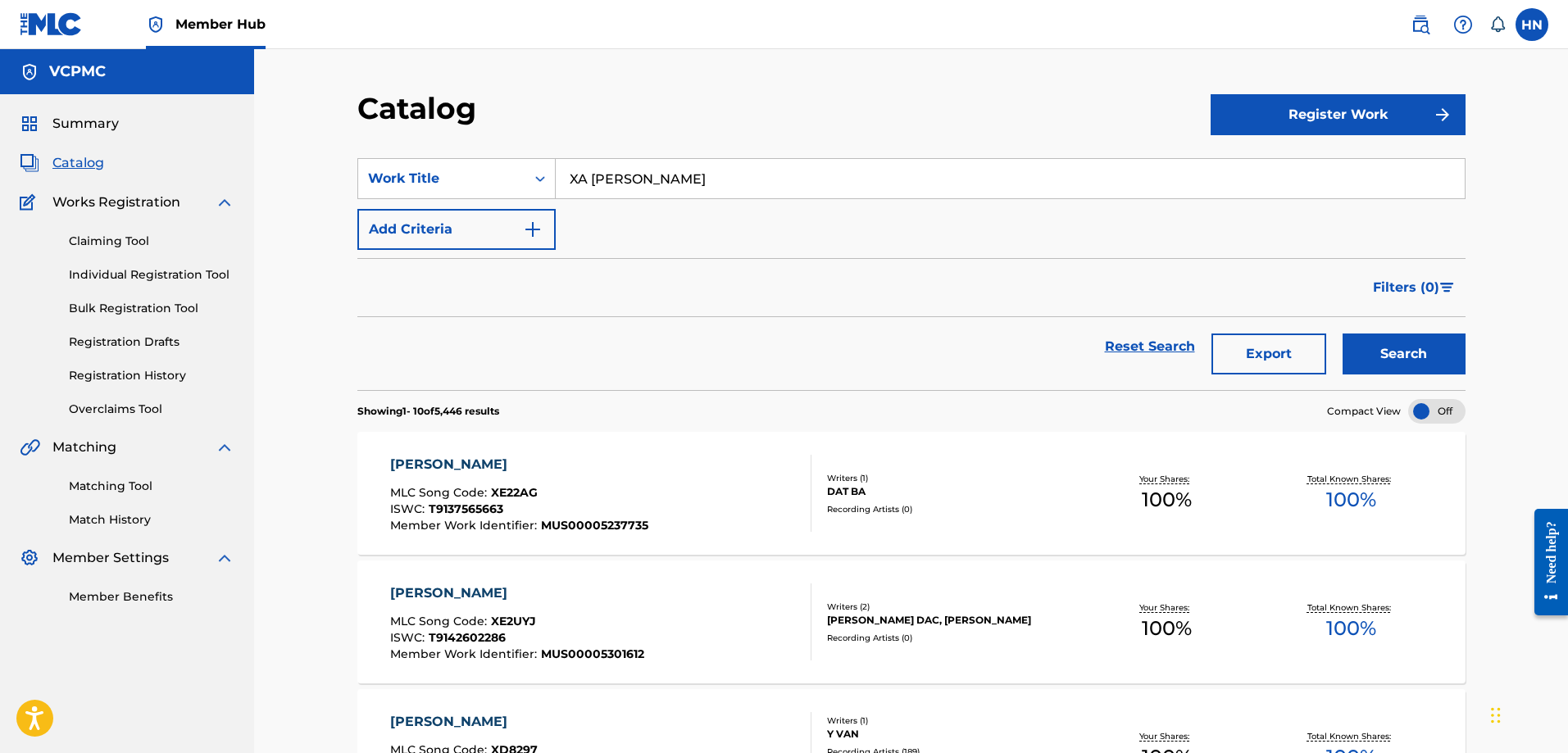
click at [755, 181] on input "XA VẮNG" at bounding box center [1010, 178] width 909 height 39
paste input "TÔI YÊU BÓNG ĐÁ"
type input "TÔI YÊU BÓNG ĐÁ"
click at [1418, 340] on button "Search" at bounding box center [1404, 354] width 123 height 41
click at [1403, 361] on button "Search" at bounding box center [1404, 354] width 123 height 41
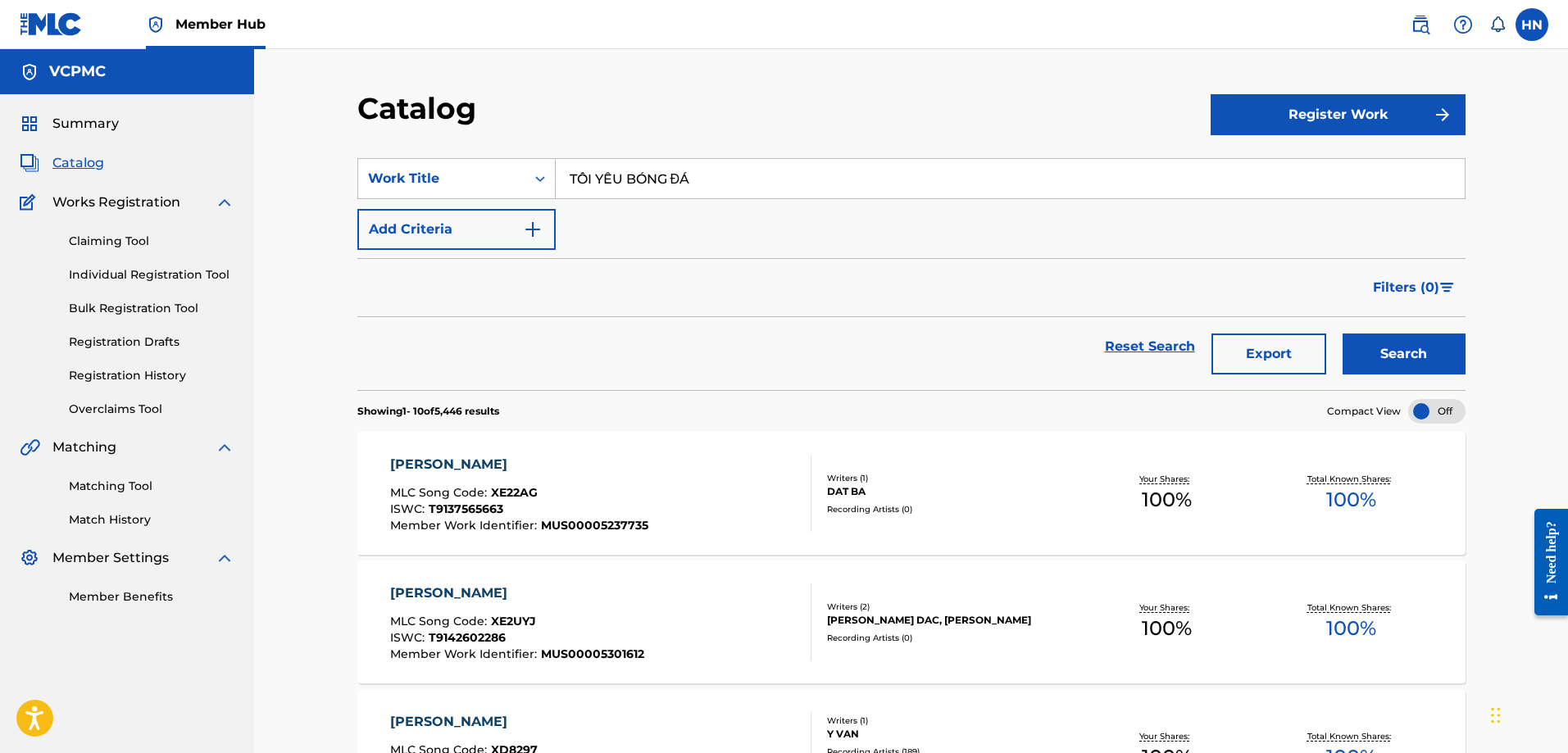
click at [1440, 328] on div "Search" at bounding box center [1400, 346] width 131 height 59
click at [1426, 334] on button "Search" at bounding box center [1404, 354] width 123 height 41
click at [1405, 343] on button "Search" at bounding box center [1404, 354] width 123 height 41
click at [1409, 362] on button "Search" at bounding box center [1404, 354] width 123 height 41
click at [1366, 366] on button "Search" at bounding box center [1404, 354] width 123 height 41
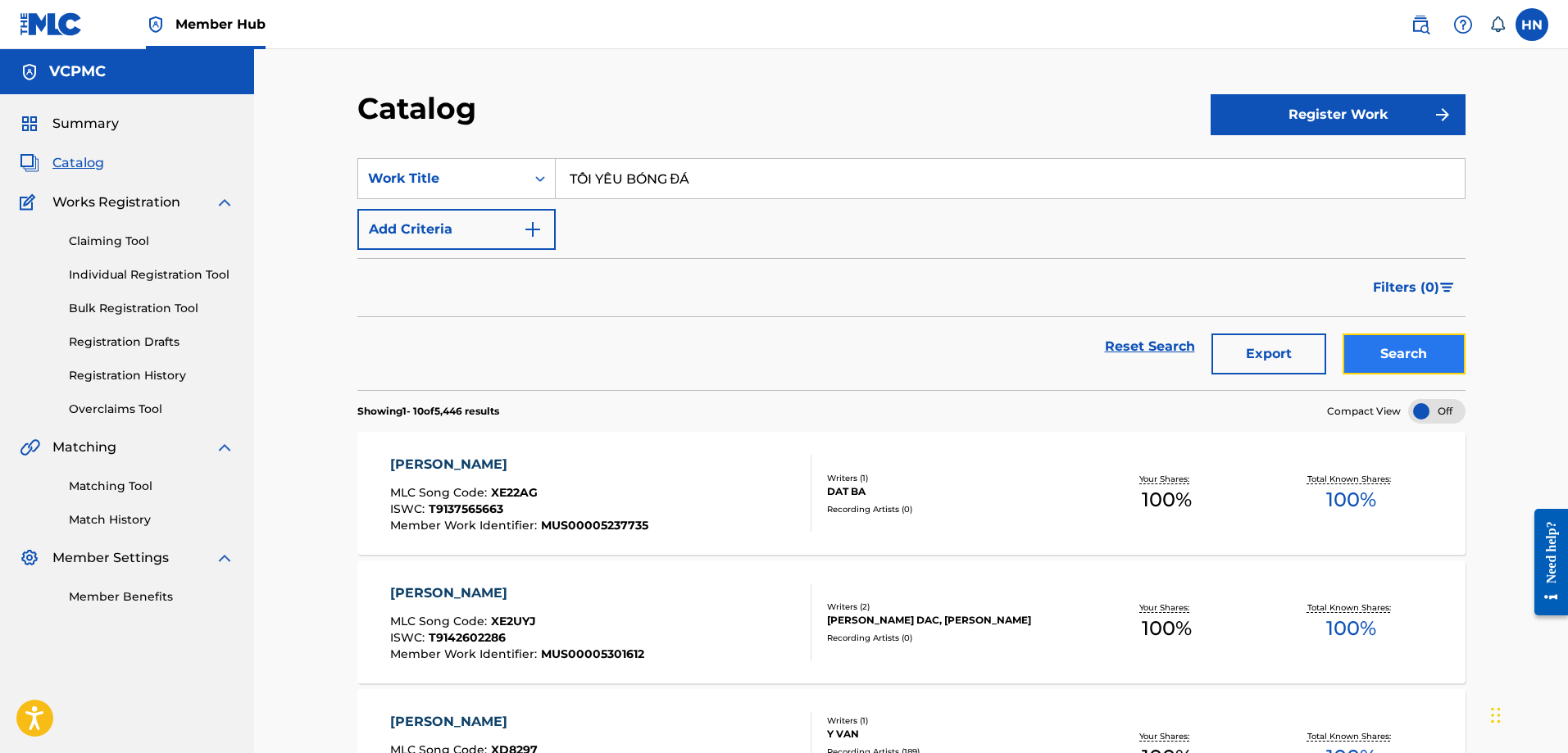
click at [1406, 345] on button "Search" at bounding box center [1404, 354] width 123 height 41
click at [1396, 347] on button "Search" at bounding box center [1404, 354] width 123 height 41
